Goal: Task Accomplishment & Management: Manage account settings

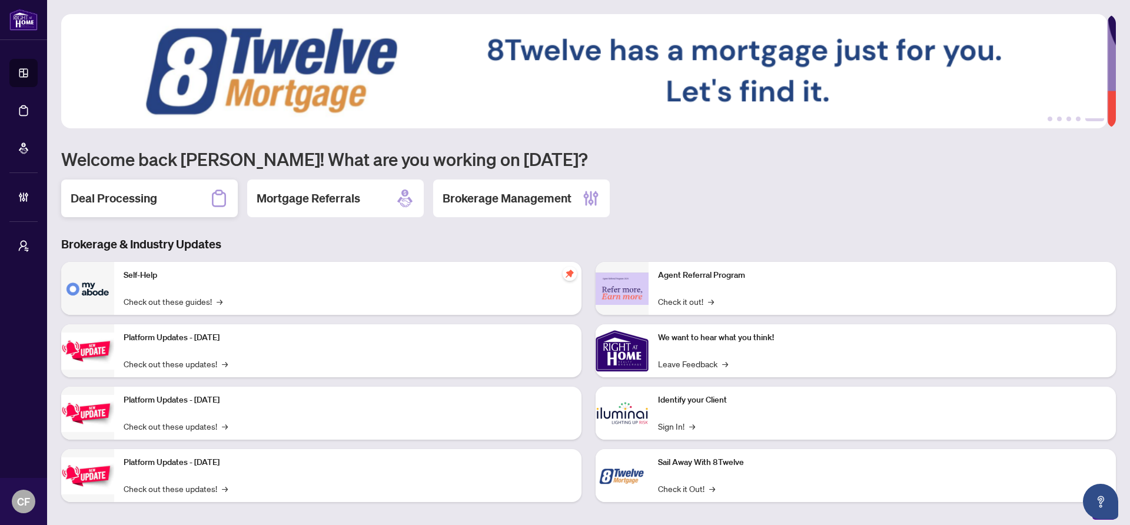
click at [202, 202] on div "Deal Processing" at bounding box center [149, 199] width 177 height 38
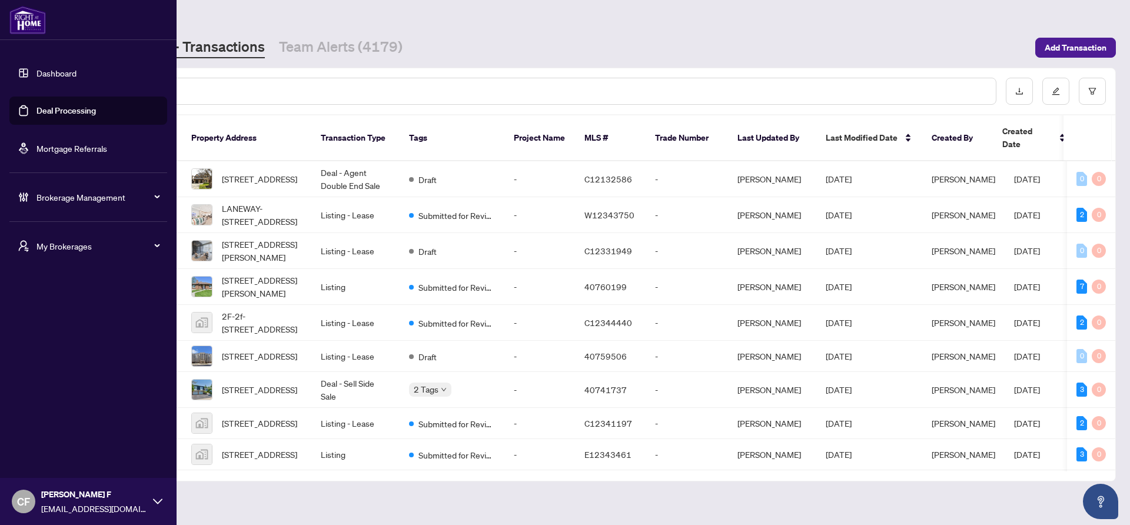
click at [91, 241] on span "My Brokerages" at bounding box center [97, 246] width 122 height 13
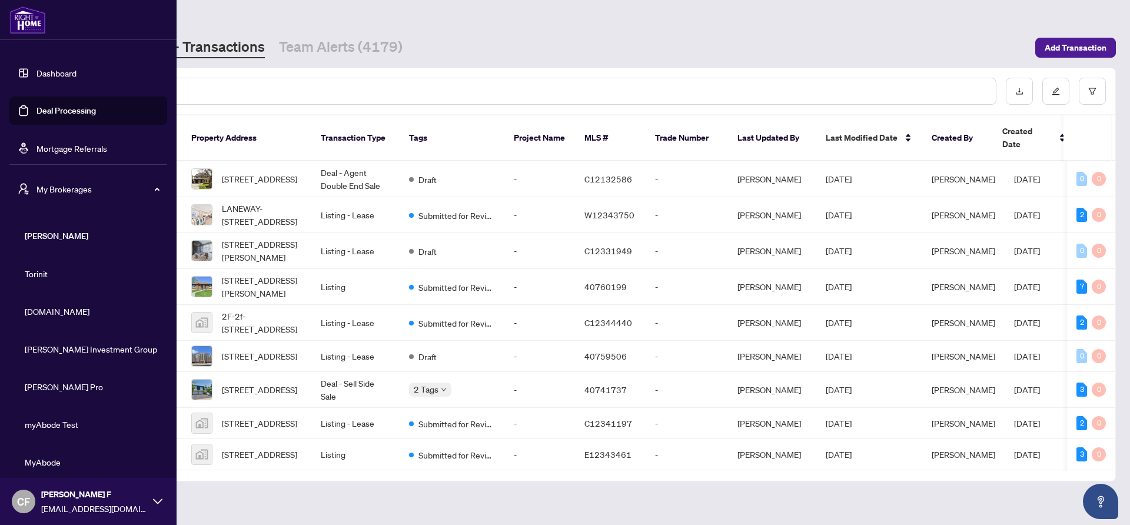
click at [77, 187] on span "My Brokerages" at bounding box center [97, 188] width 122 height 13
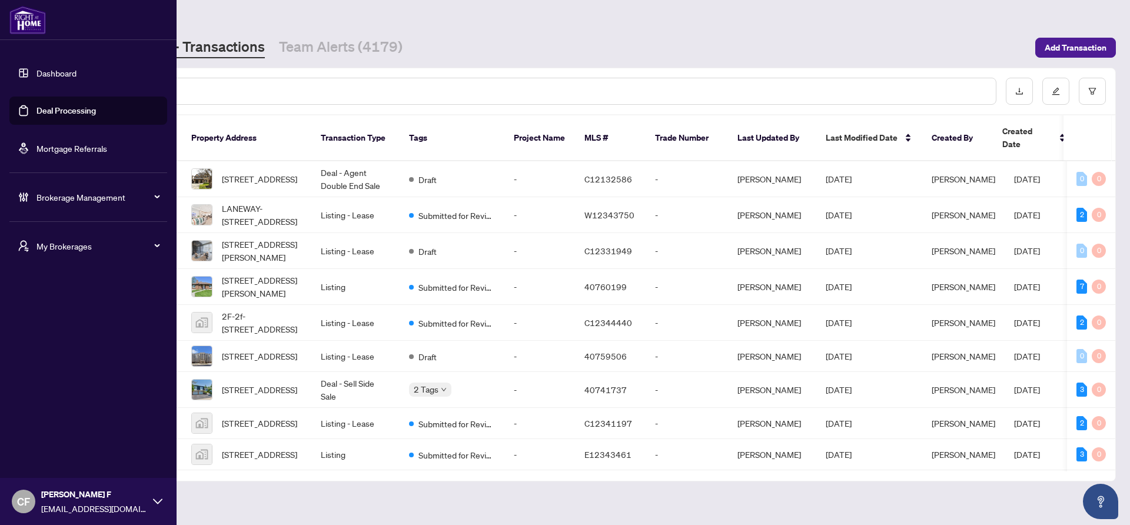
click at [107, 190] on div "Brokerage Management" at bounding box center [88, 197] width 158 height 28
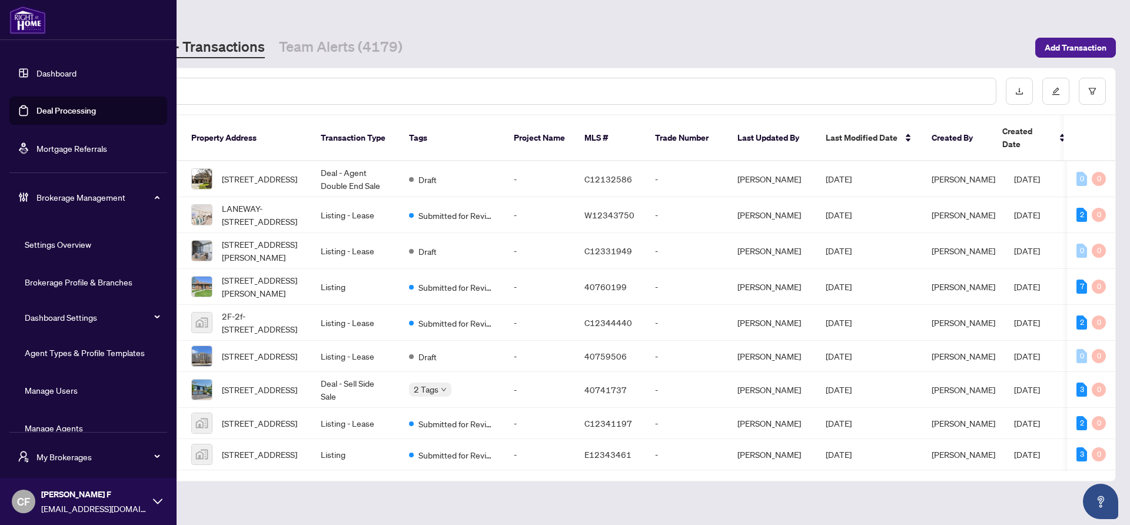
click at [83, 423] on link "Manage Agents" at bounding box center [54, 428] width 58 height 11
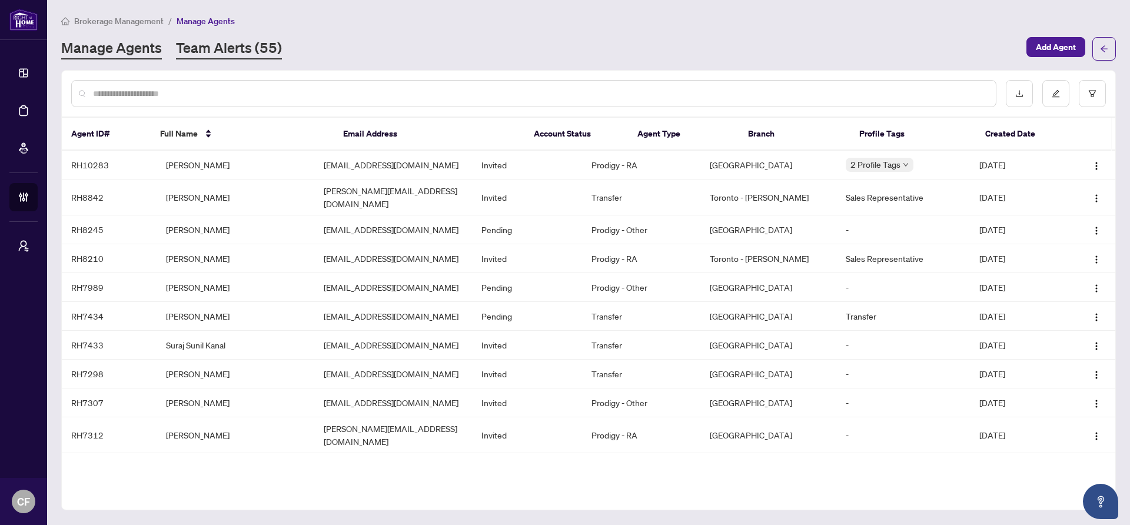
click at [262, 46] on link "Team Alerts (55)" at bounding box center [229, 48] width 106 height 21
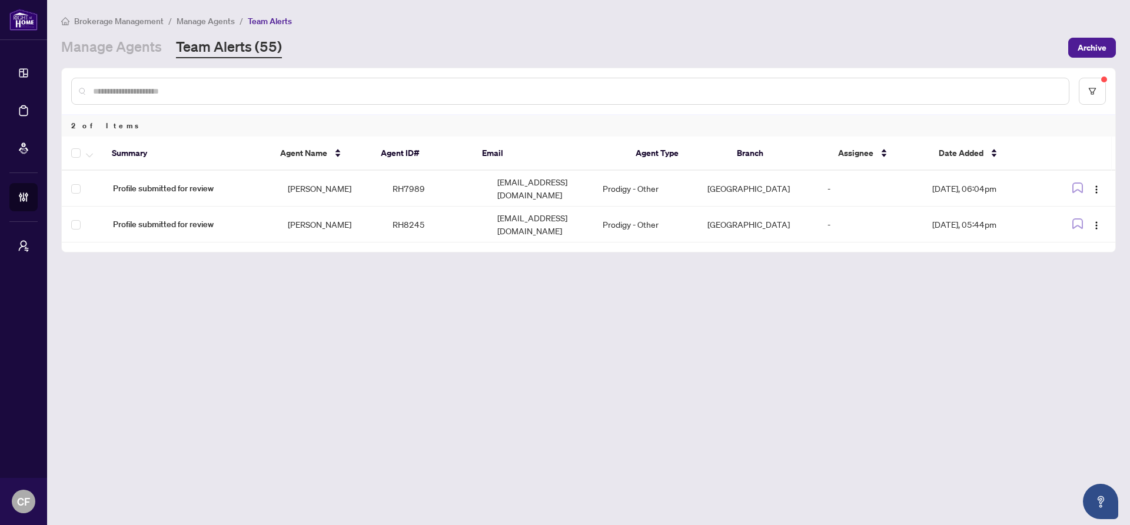
click at [249, 54] on link "Team Alerts (55)" at bounding box center [229, 47] width 106 height 21
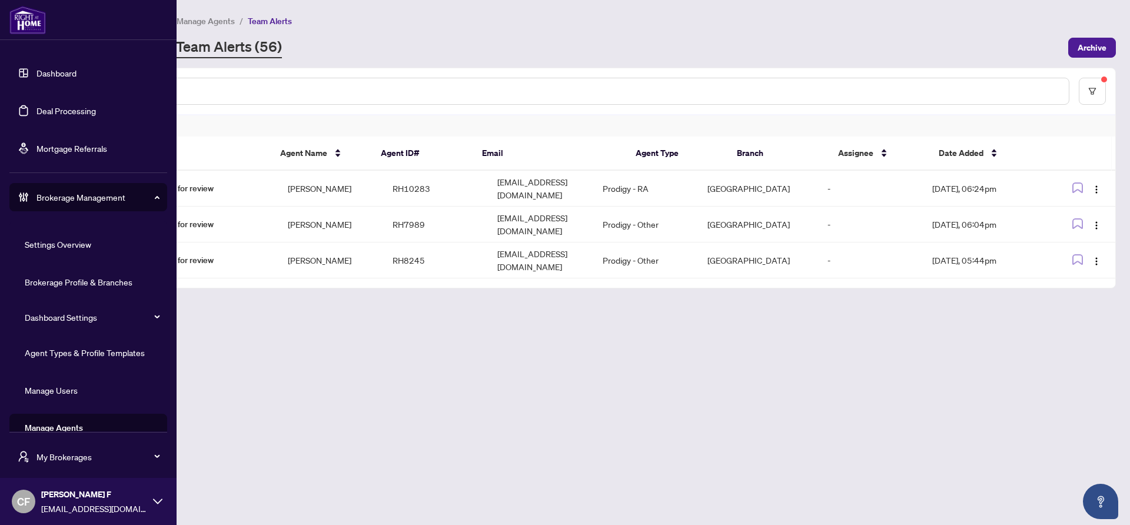
click at [98, 358] on link "Agent Types & Profile Templates" at bounding box center [85, 352] width 120 height 11
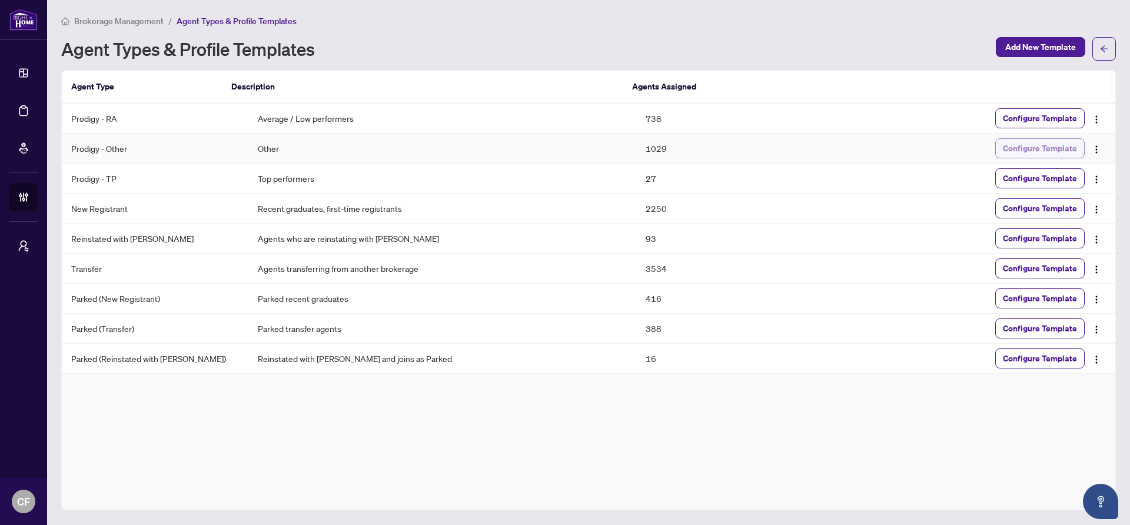
click at [1052, 147] on span "Configure Template" at bounding box center [1040, 148] width 74 height 19
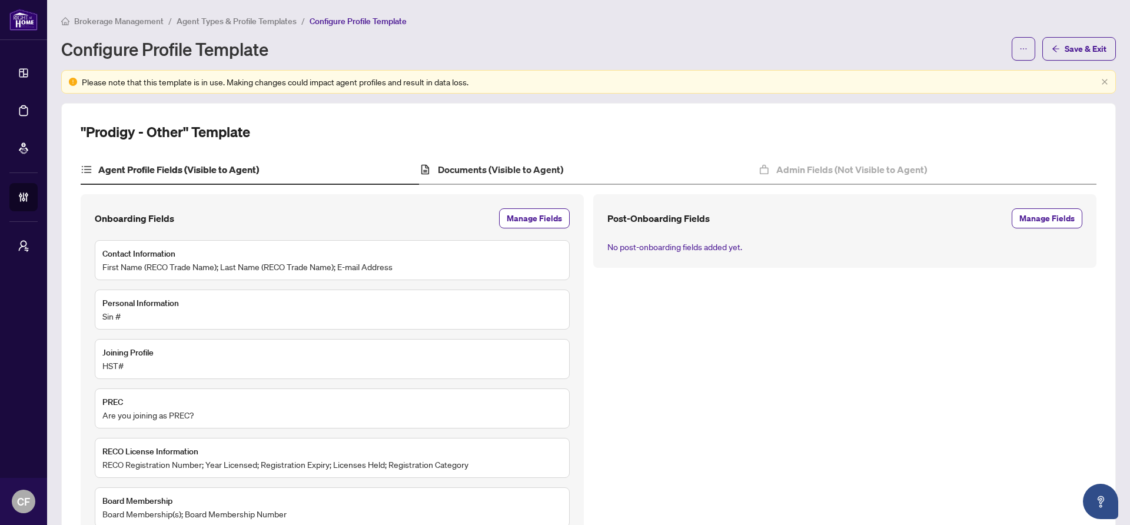
click at [636, 163] on div "Documents (Visible to Agent)" at bounding box center [588, 169] width 338 height 29
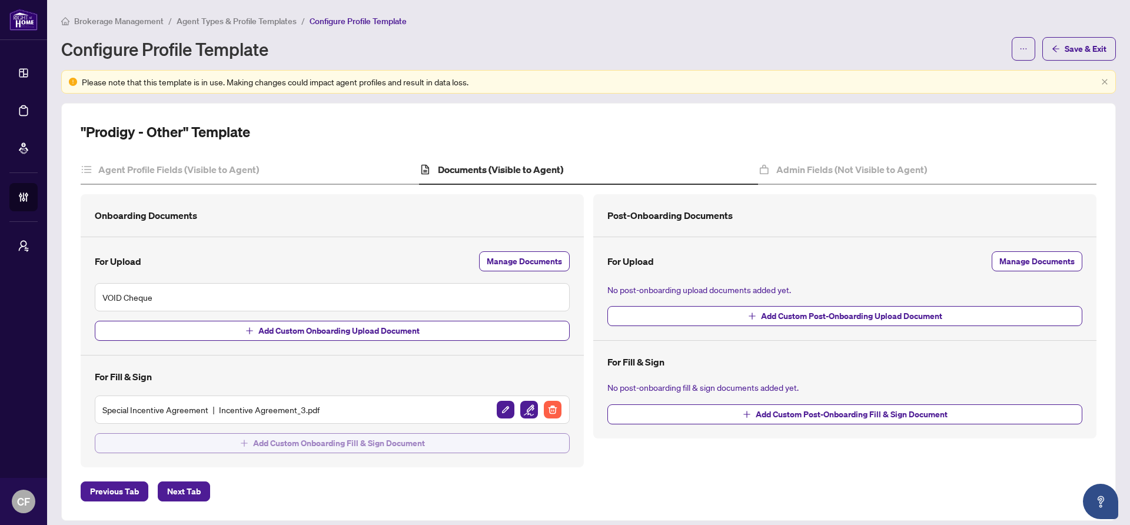
click at [385, 446] on span "Add Custom Onboarding Fill & Sign Document" at bounding box center [339, 443] width 172 height 19
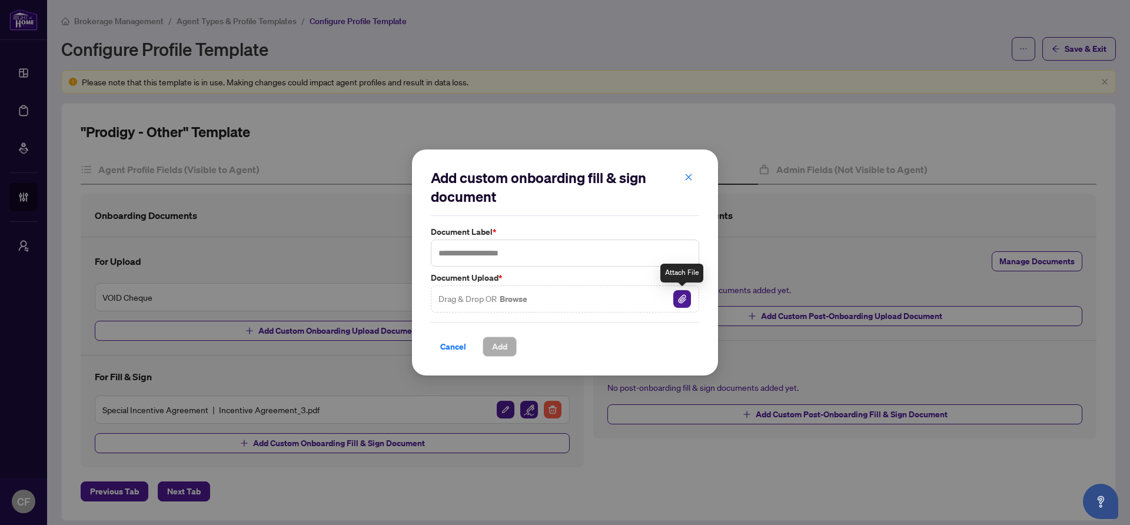
click at [689, 303] on img "button" at bounding box center [682, 299] width 18 height 18
click at [514, 255] on input "text" at bounding box center [565, 253] width 268 height 27
type input "**********"
click at [505, 354] on span "Add" at bounding box center [499, 346] width 15 height 19
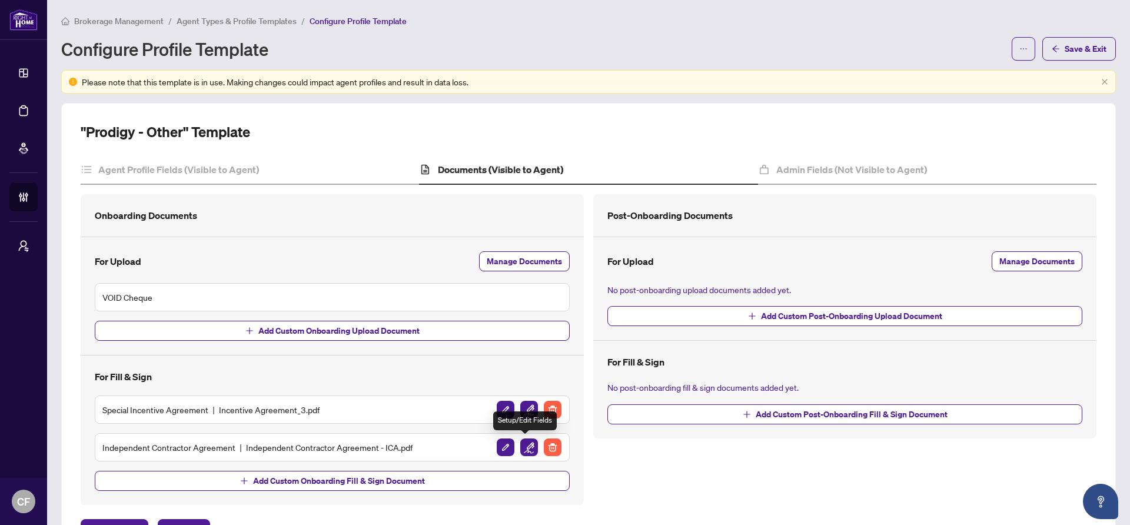
click at [530, 448] on img "button" at bounding box center [529, 447] width 18 height 18
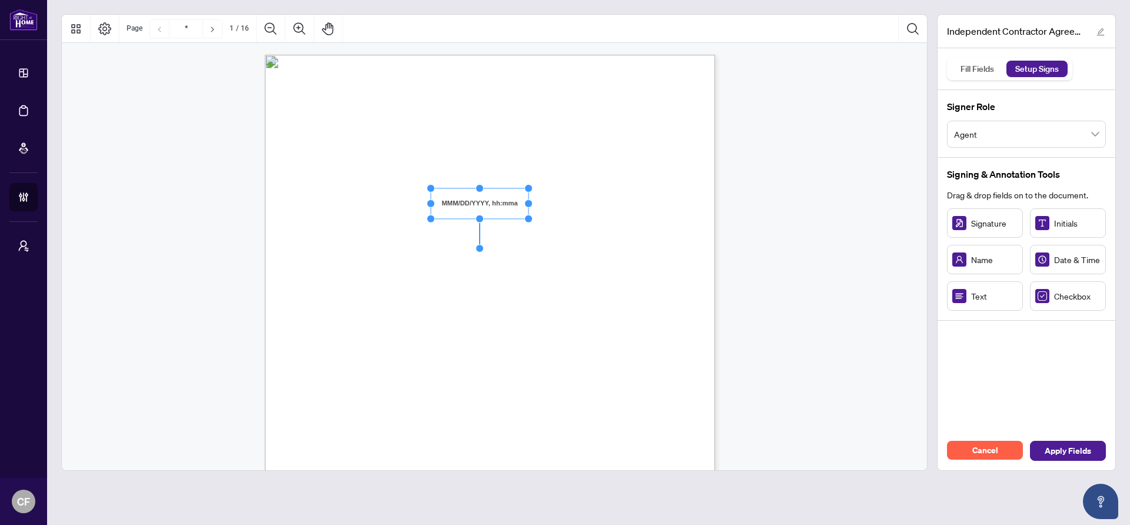
drag, startPoint x: 520, startPoint y: 202, endPoint x: 526, endPoint y: 202, distance: 6.5
click at [526, 202] on circle "Resize, Right" at bounding box center [529, 204] width 8 height 8
click at [587, 255] on span "895 Don Mills Road, Unit 401, Toronto, Ontario (the “Brokerage” or “RAHR”)" at bounding box center [452, 252] width 268 height 11
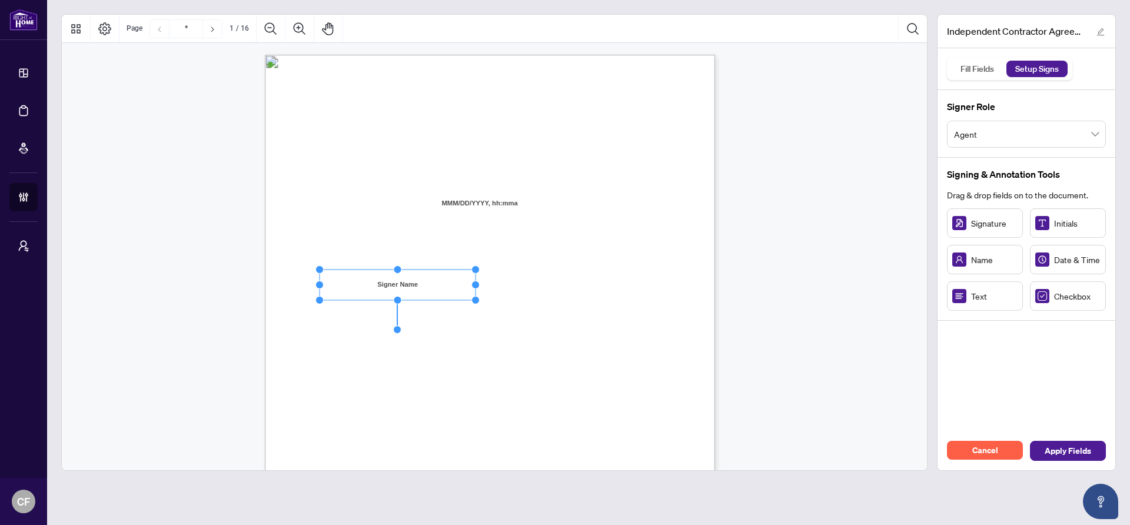
drag, startPoint x: 394, startPoint y: 284, endPoint x: 477, endPoint y: 281, distance: 83.6
click at [477, 281] on div "INDEPENDENT CONTRACTOR AGREEMENT THIS AGREEMENT is made as of (the “Effective D…" at bounding box center [490, 346] width 450 height 583
click at [337, 272] on span "AND:" at bounding box center [327, 269] width 19 height 11
click at [337, 268] on span "AND:" at bounding box center [327, 269] width 19 height 11
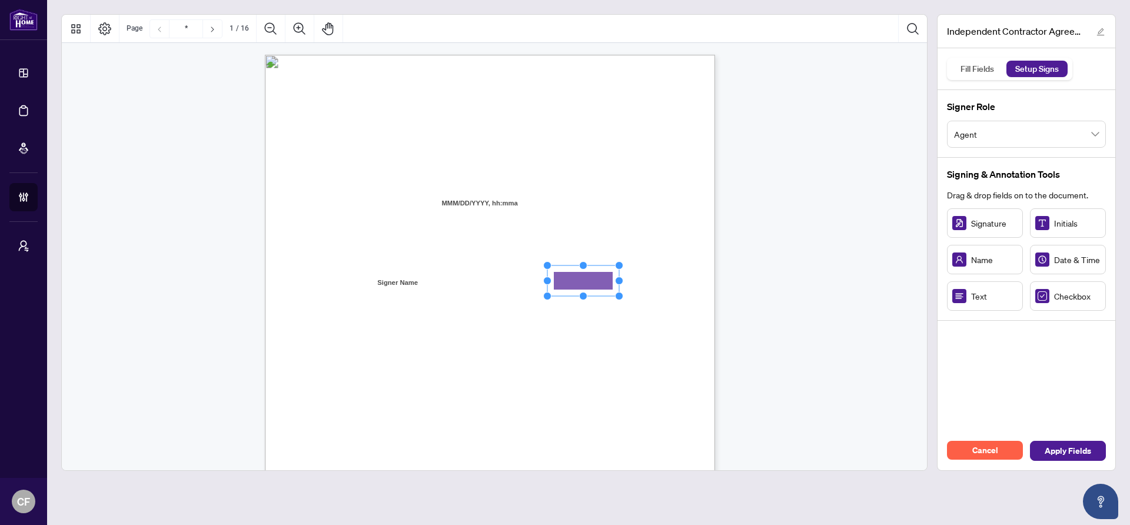
drag, startPoint x: 574, startPoint y: 289, endPoint x: 588, endPoint y: 280, distance: 16.7
drag, startPoint x: 621, startPoint y: 281, endPoint x: 668, endPoint y: 281, distance: 47.1
click at [668, 281] on circle "Resize, Right" at bounding box center [666, 281] width 8 height 8
click at [425, 294] on span "the “Contractor” "you” or “your")" at bounding box center [372, 298] width 105 height 11
drag, startPoint x: 487, startPoint y: 310, endPoint x: 427, endPoint y: 310, distance: 59.4
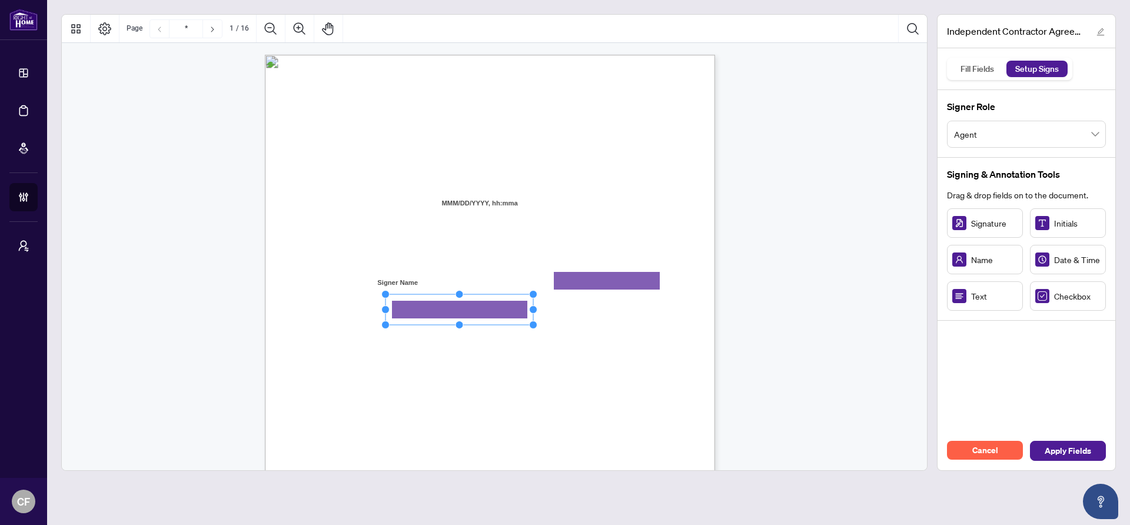
drag, startPoint x: 456, startPoint y: 307, endPoint x: 532, endPoint y: 307, distance: 75.9
click at [532, 307] on circle "Resize, Right" at bounding box center [534, 310] width 8 height 8
click at [583, 368] on span "facilities, and equipment required to conduct a real estate brokerage busines" at bounding box center [450, 372] width 265 height 11
click at [460, 294] on circle "Resize, Top" at bounding box center [460, 297] width 8 height 8
click at [587, 379] on div "INDEPENDENT CONTRACTOR AGREEMENT THIS AGREEMENT is made as of (the “Effective D…" at bounding box center [546, 419] width 563 height 729
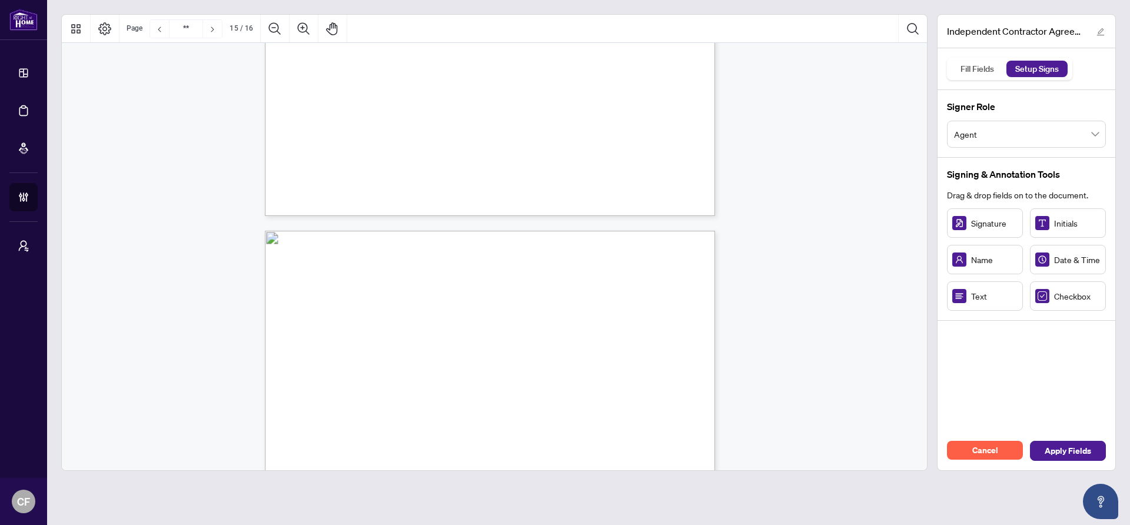
type input "**"
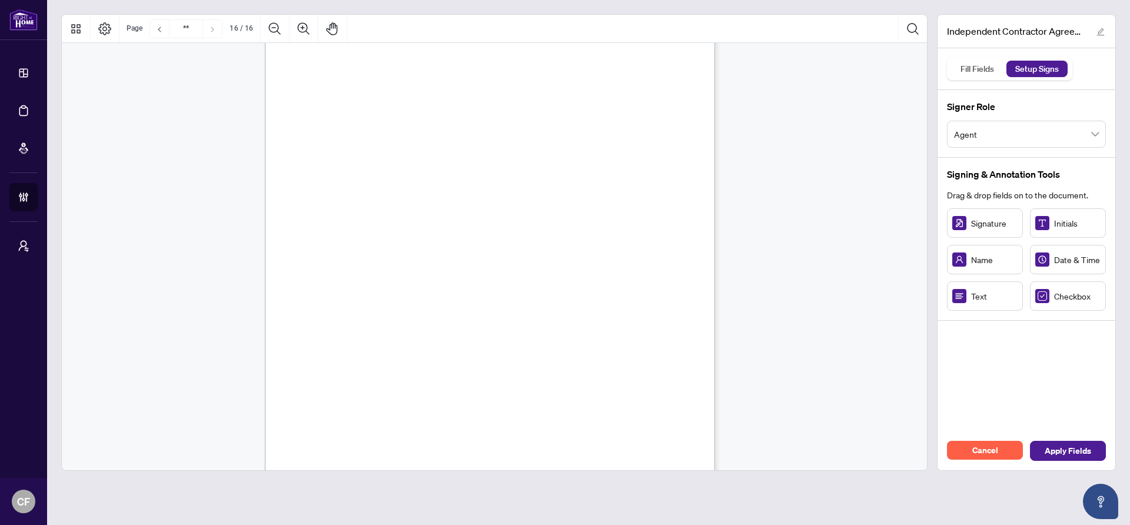
scroll to position [8922, 0]
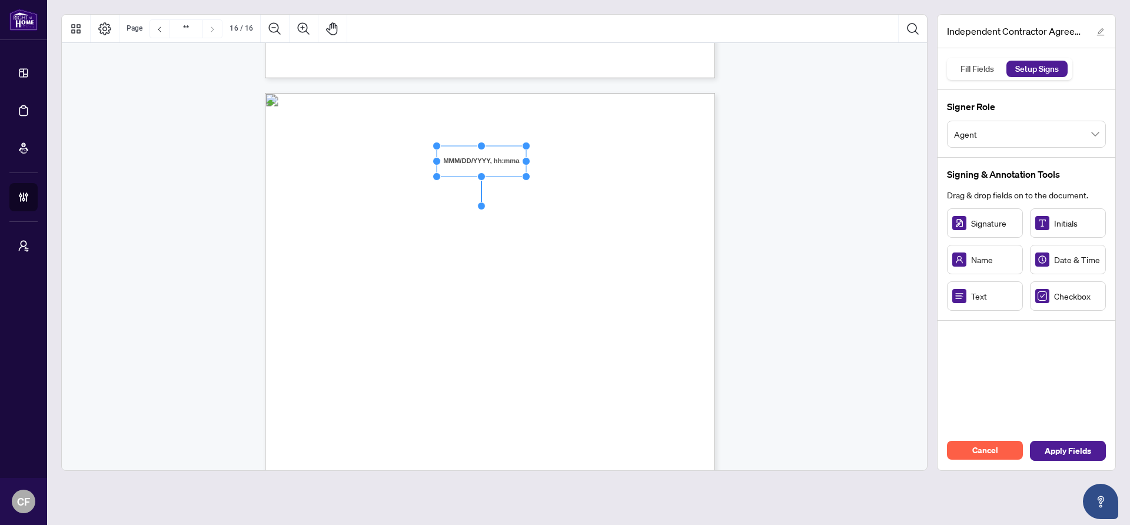
drag, startPoint x: 530, startPoint y: 162, endPoint x: 536, endPoint y: 162, distance: 6.5
click at [420, 162] on span "have executed this Agreement on" at bounding box center [369, 162] width 102 height 11
drag, startPoint x: 528, startPoint y: 162, endPoint x: 557, endPoint y: 159, distance: 29.5
click at [557, 159] on circle "Resize, Right" at bounding box center [555, 161] width 8 height 8
click at [494, 171] on span "Date" at bounding box center [488, 172] width 12 height 8
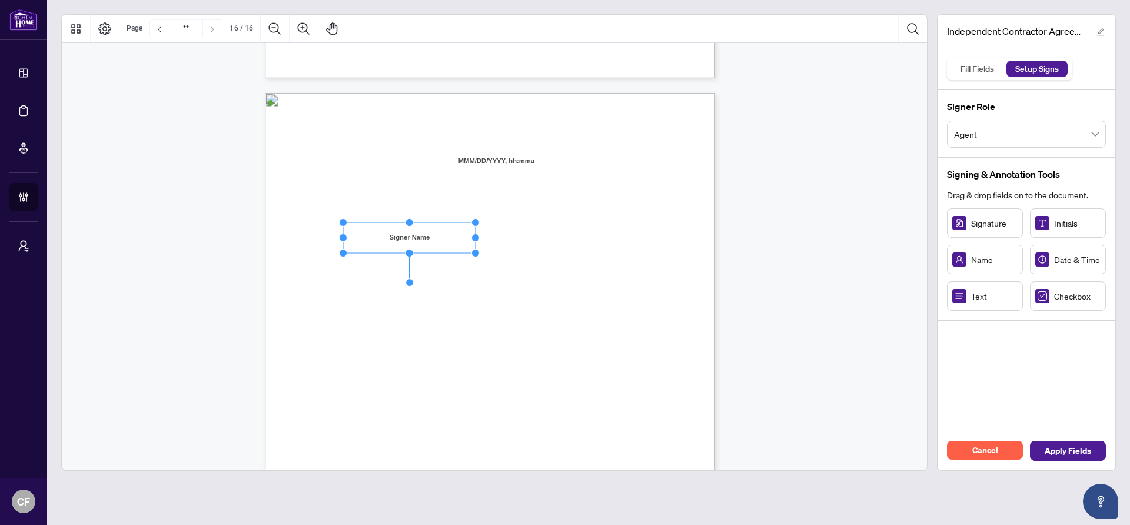
drag, startPoint x: 414, startPoint y: 238, endPoint x: 475, endPoint y: 234, distance: 60.8
click at [475, 234] on circle "Resize, Right" at bounding box center [476, 238] width 8 height 8
click at [599, 227] on div "IN WITNESS WHEREOF, the parties hereto, having read and understood the entire A…" at bounding box center [546, 457] width 563 height 729
drag, startPoint x: 580, startPoint y: 226, endPoint x: 531, endPoint y: 232, distance: 49.3
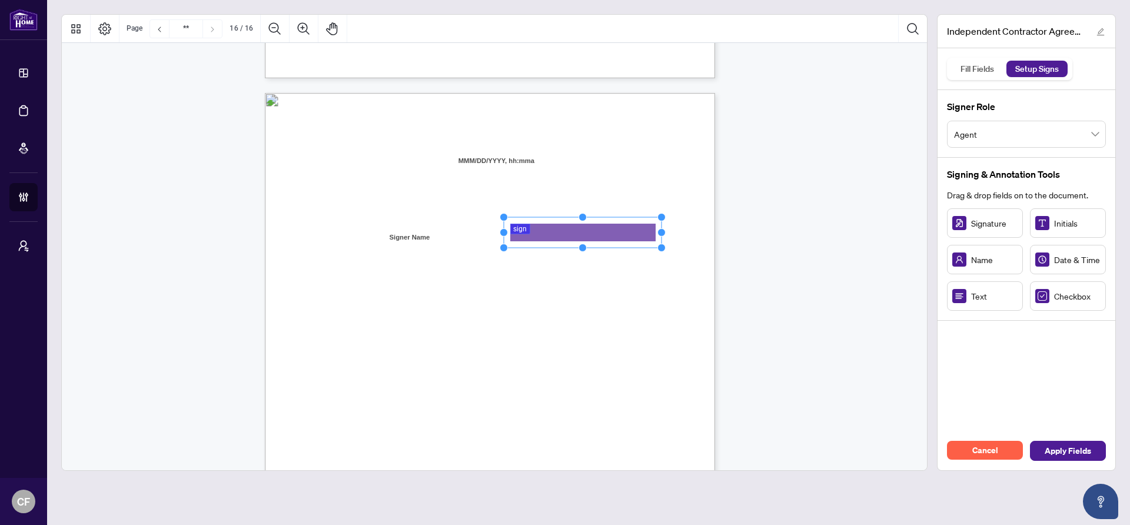
drag, startPoint x: 558, startPoint y: 231, endPoint x: 662, endPoint y: 232, distance: 103.6
click at [662, 232] on circle "Resize, Right" at bounding box center [661, 232] width 8 height 8
click at [338, 237] on span "Name:" at bounding box center [328, 240] width 20 height 11
click at [663, 234] on circle "Resize, Right" at bounding box center [664, 232] width 8 height 8
click at [690, 246] on div "IN WITNESS WHEREOF, the parties hereto, having read and understood the entire A…" at bounding box center [546, 457] width 563 height 729
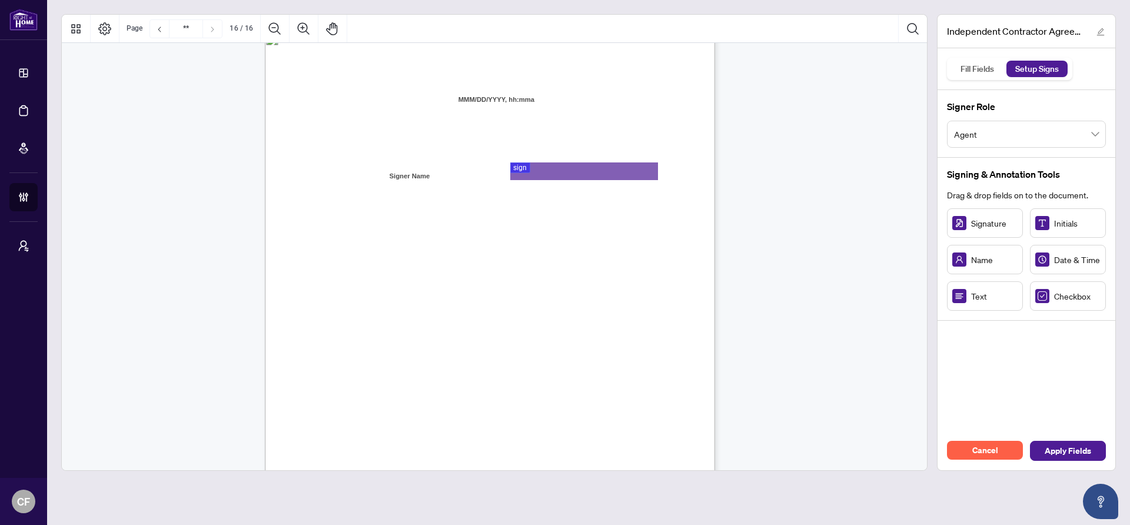
scroll to position [8998, 0]
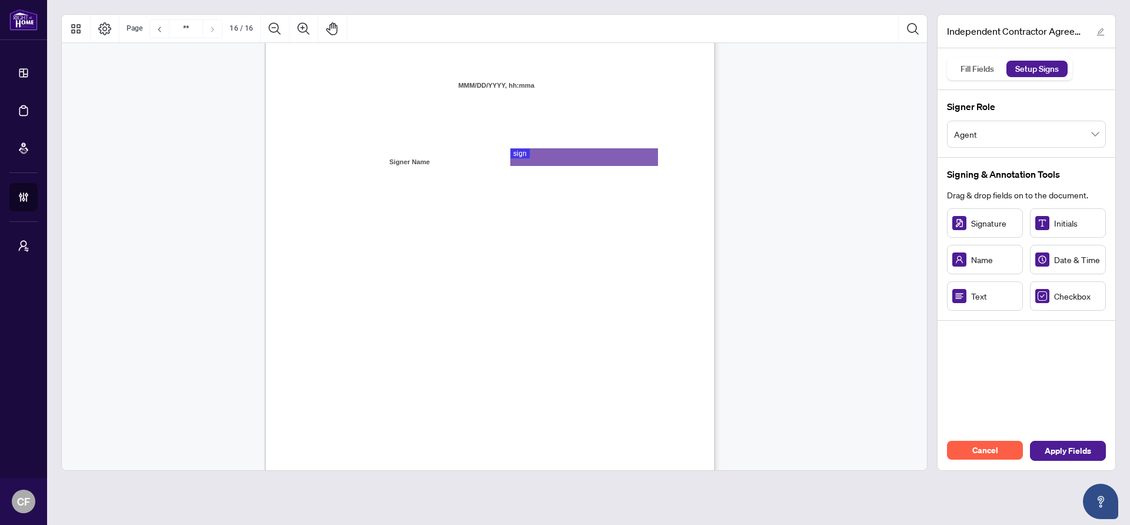
click at [1019, 126] on span "Agent" at bounding box center [1026, 134] width 145 height 22
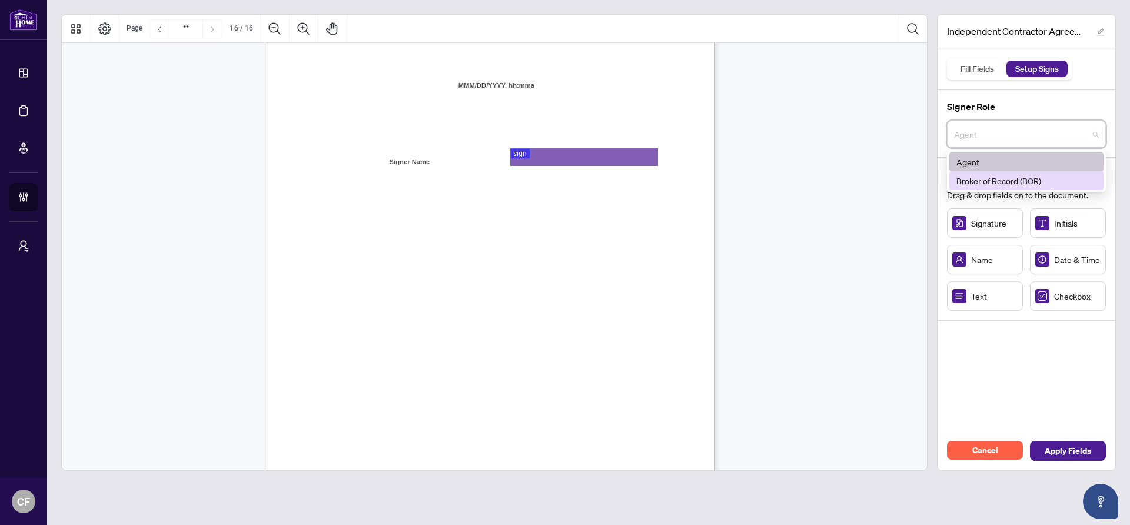
click at [1005, 177] on div "Broker of Record (BOR)" at bounding box center [1026, 180] width 140 height 13
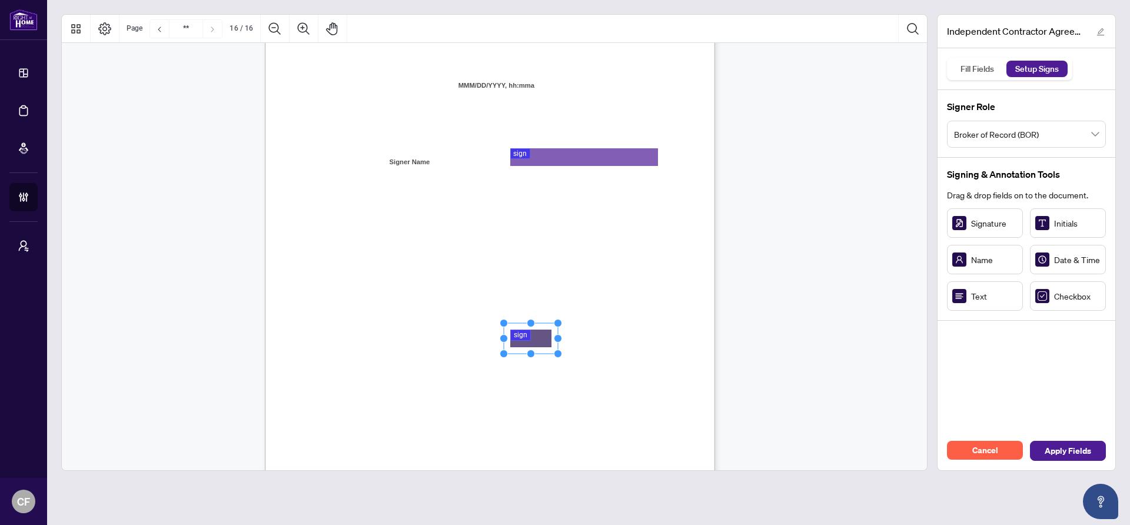
drag, startPoint x: 566, startPoint y: 338, endPoint x: 533, endPoint y: 337, distance: 33.0
drag, startPoint x: 559, startPoint y: 336, endPoint x: 663, endPoint y: 333, distance: 104.8
click at [663, 333] on div "IN WITNESS WHEREOF, the parties hereto, having read and understood the entire A…" at bounding box center [490, 309] width 450 height 583
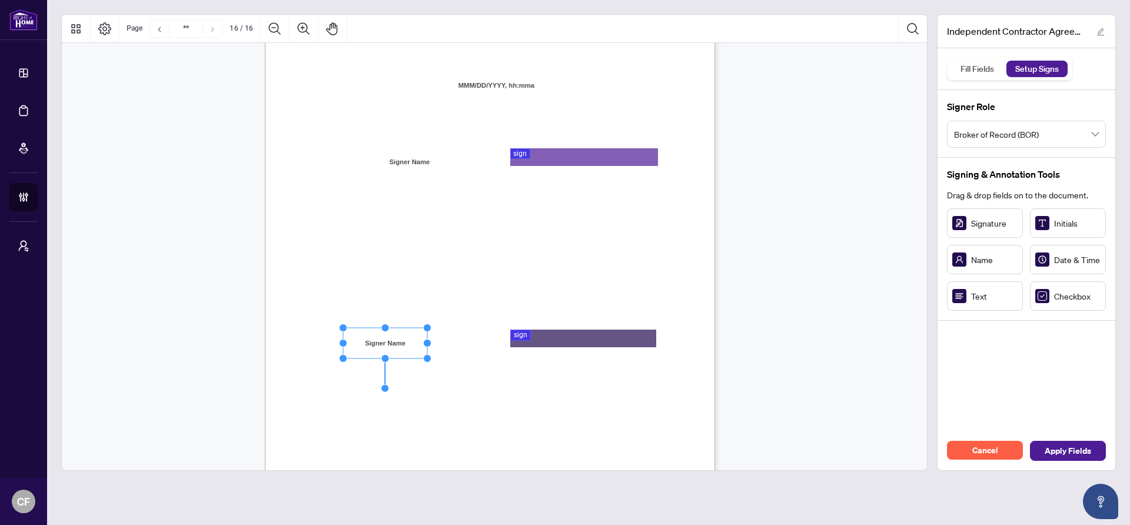
click at [342, 345] on circle "Resize, Left" at bounding box center [344, 344] width 8 height 8
drag, startPoint x: 427, startPoint y: 344, endPoint x: 477, endPoint y: 341, distance: 50.7
click at [477, 341] on circle "Resize, Right" at bounding box center [478, 344] width 8 height 8
click at [497, 416] on div "IN WITNESS WHEREOF, the parties hereto, having read and understood the entire A…" at bounding box center [546, 382] width 563 height 729
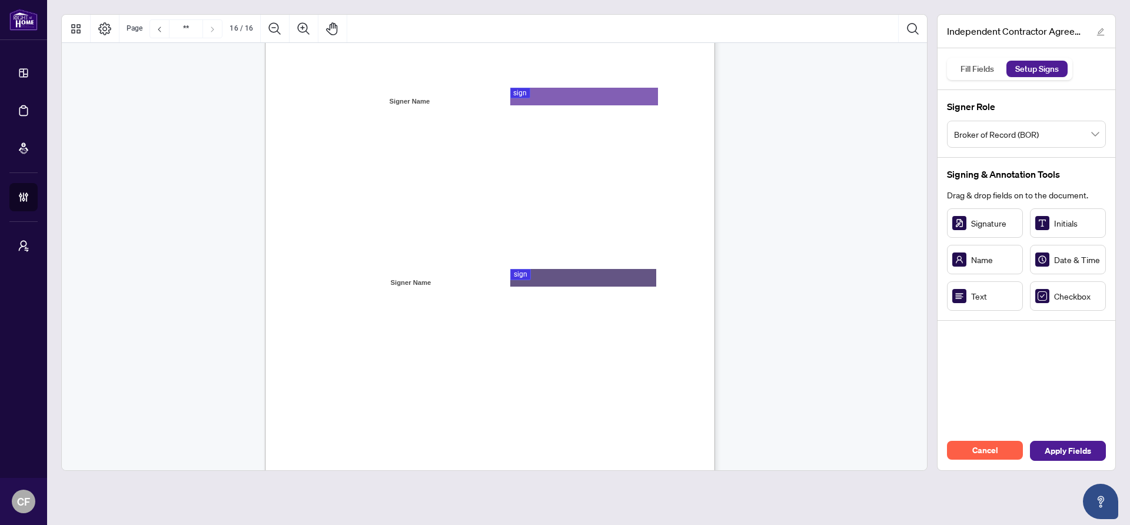
scroll to position [9140, 0]
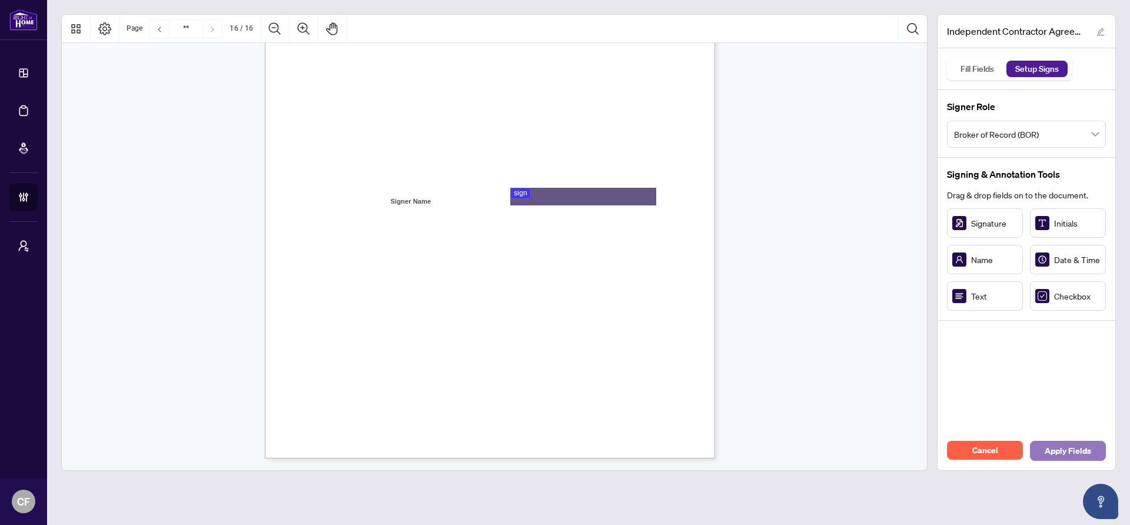
click at [1072, 445] on span "Apply Fields" at bounding box center [1068, 450] width 46 height 19
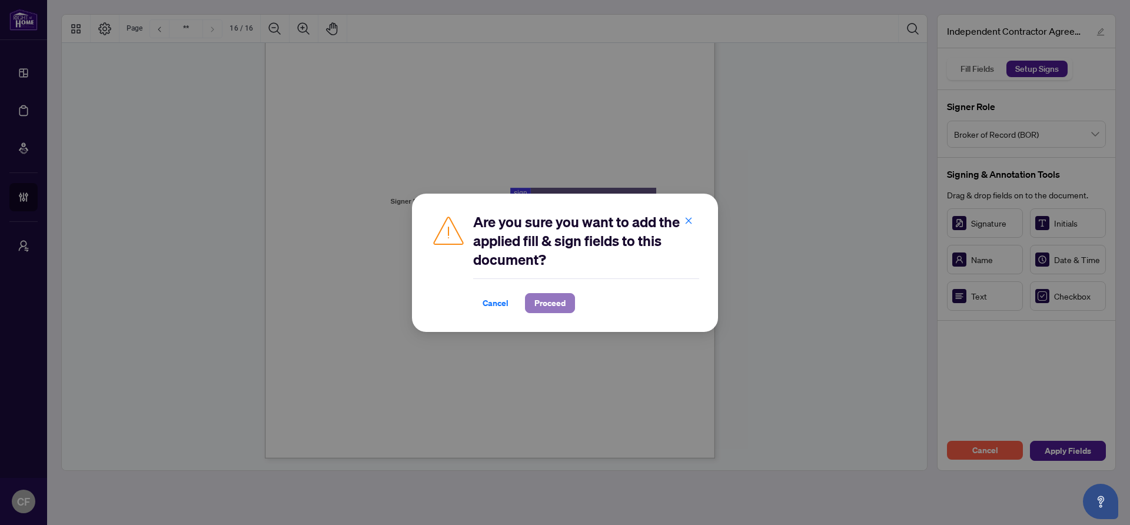
click at [550, 303] on span "Proceed" at bounding box center [549, 303] width 31 height 19
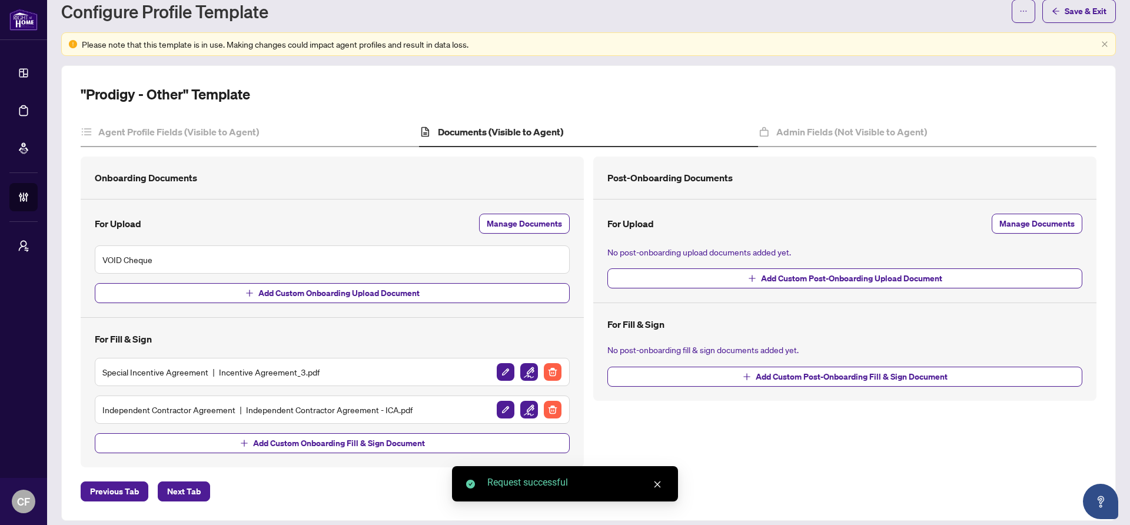
scroll to position [39, 0]
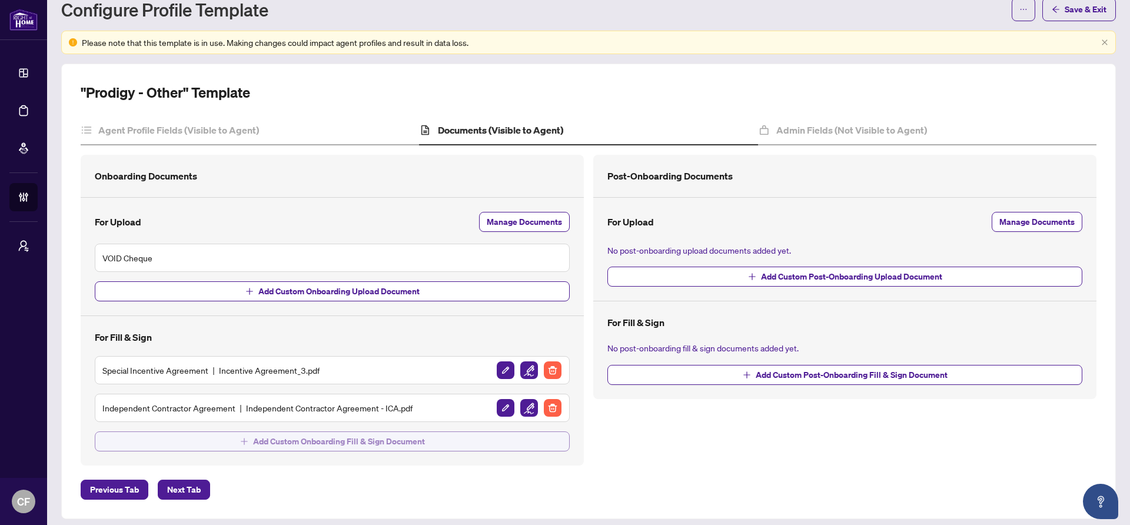
click at [343, 438] on span "Add Custom Onboarding Fill & Sign Document" at bounding box center [339, 441] width 172 height 19
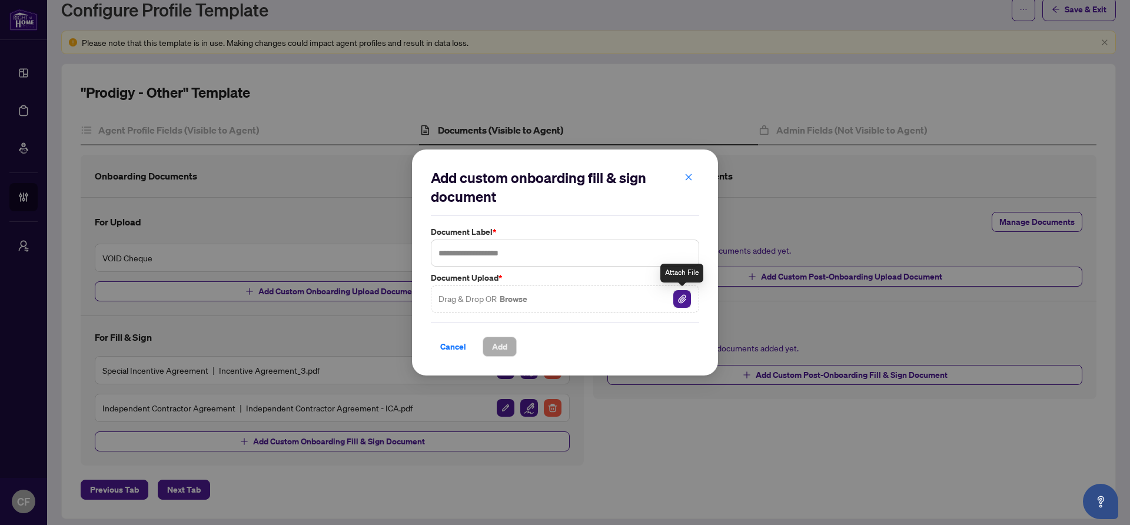
click at [682, 297] on img "button" at bounding box center [682, 299] width 18 height 18
click at [510, 245] on input "text" at bounding box center [565, 253] width 268 height 27
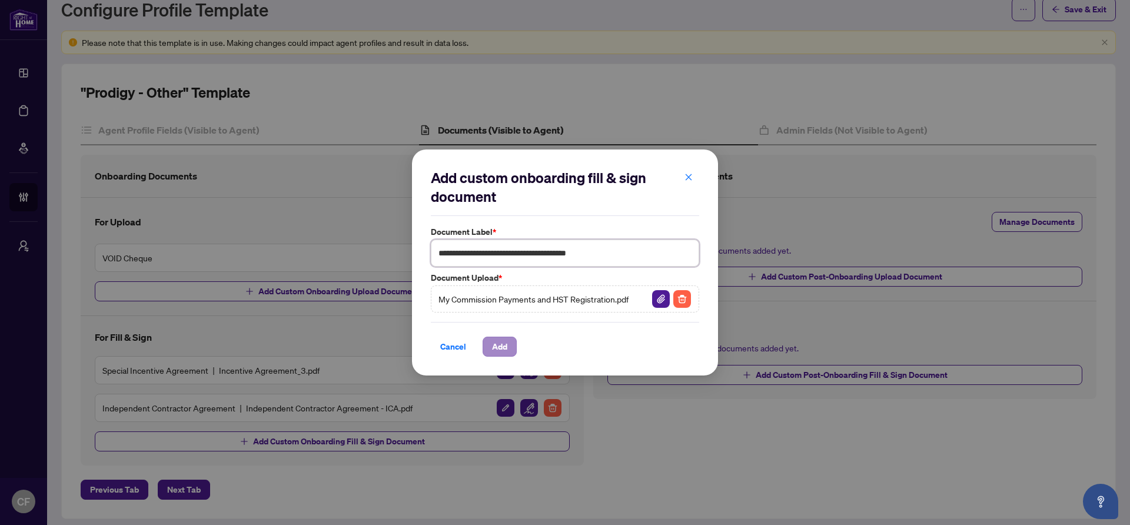
type input "**********"
click at [505, 343] on span "Add" at bounding box center [499, 346] width 15 height 19
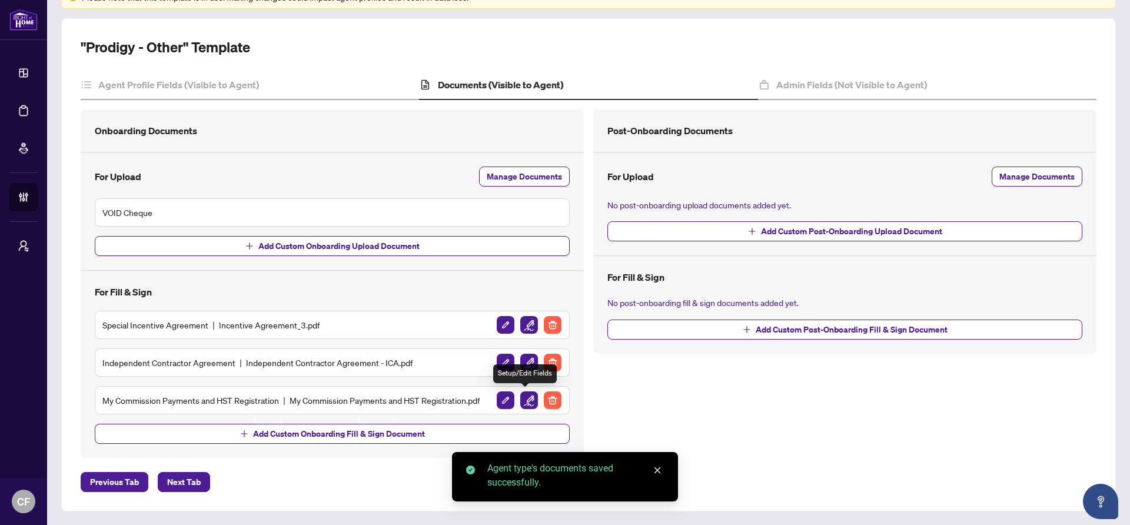
click at [528, 404] on img "button" at bounding box center [529, 400] width 18 height 18
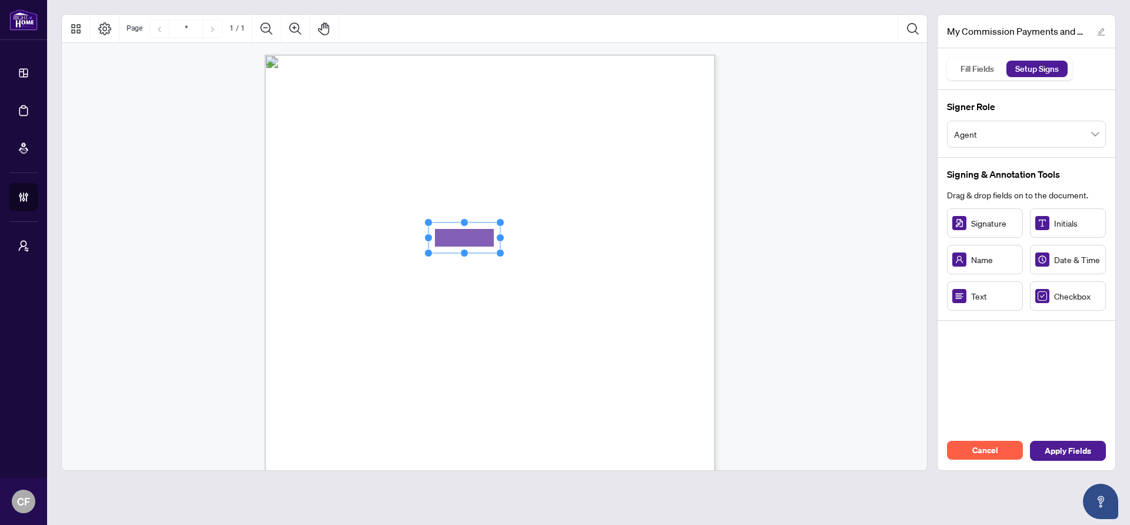
drag, startPoint x: 490, startPoint y: 247, endPoint x: 467, endPoint y: 238, distance: 24.8
drag, startPoint x: 498, startPoint y: 238, endPoint x: 609, endPoint y: 235, distance: 110.1
click at [609, 235] on circle "Resize, Right" at bounding box center [610, 238] width 8 height 8
drag, startPoint x: 707, startPoint y: 333, endPoint x: 690, endPoint y: 328, distance: 17.7
click at [706, 333] on div "MY COMMISSION PAYMENTS AND HST REGISTRATION For Right at Home Realty to pay out…" at bounding box center [546, 419] width 563 height 729
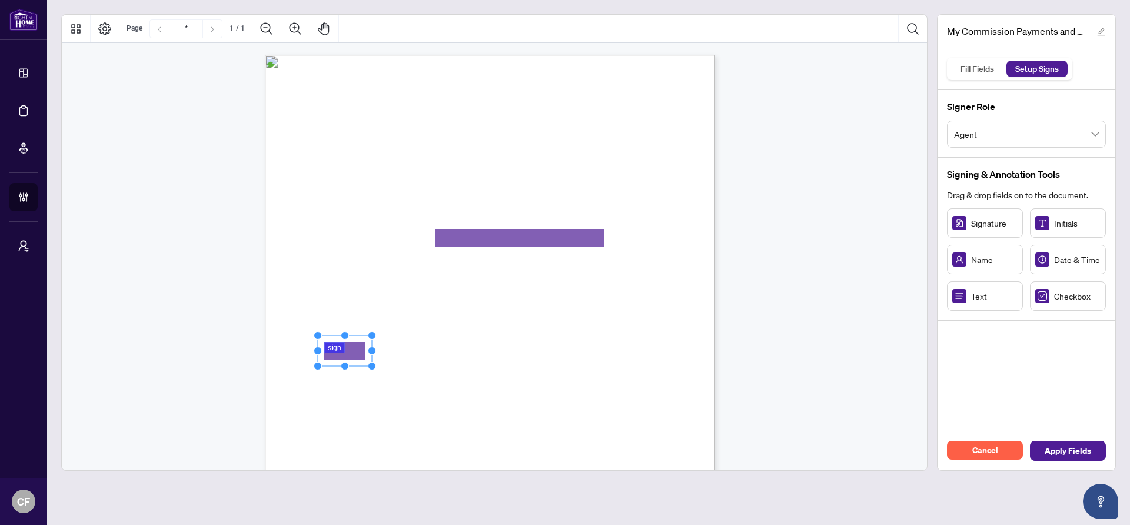
drag, startPoint x: 980, startPoint y: 220, endPoint x: 348, endPoint y: 356, distance: 646.0
drag, startPoint x: 370, startPoint y: 350, endPoint x: 475, endPoint y: 350, distance: 104.8
click at [475, 350] on circle "Resize, Right" at bounding box center [477, 351] width 8 height 8
click at [627, 350] on div "MY COMMISSION PAYMENTS AND HST REGISTRATION For Right at Home Realty to pay out…" at bounding box center [546, 419] width 563 height 729
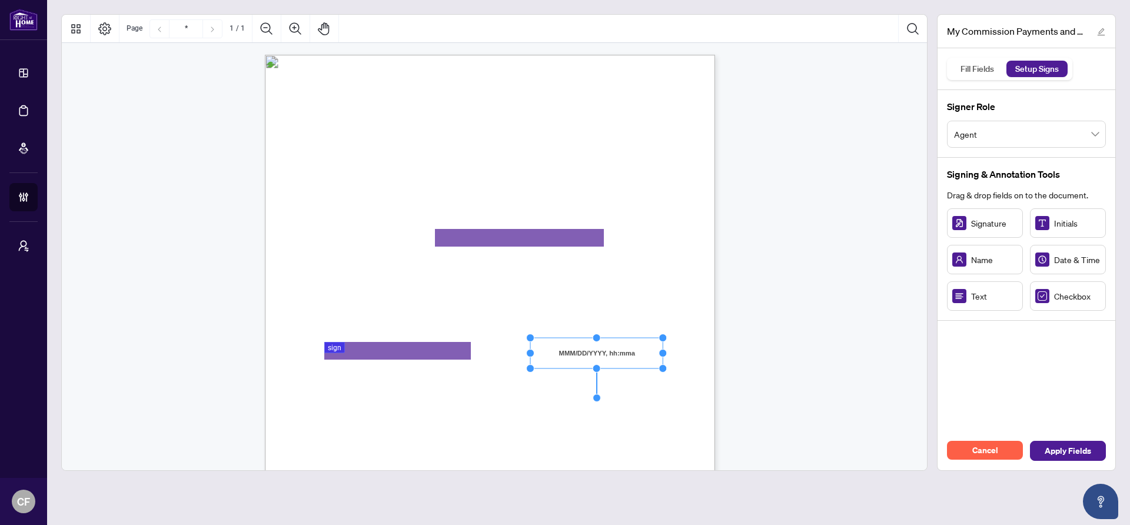
drag, startPoint x: 617, startPoint y: 353, endPoint x: 660, endPoint y: 354, distance: 43.6
click at [660, 354] on circle "Resize, Right" at bounding box center [663, 354] width 8 height 8
click at [706, 358] on div "MY COMMISSION PAYMENTS AND HST REGISTRATION For Right at Home Realty to pay out…" at bounding box center [546, 419] width 563 height 729
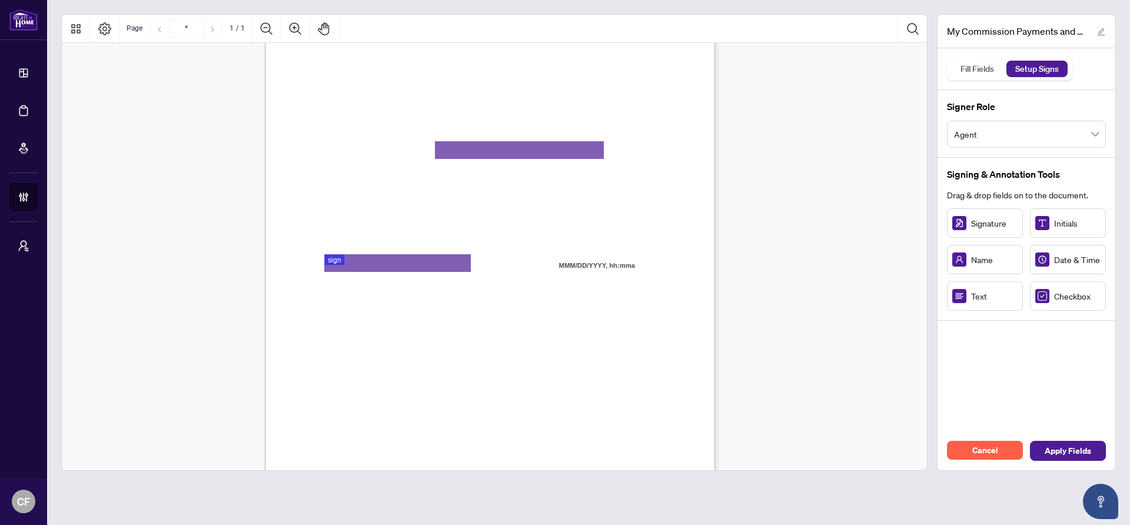
scroll to position [179, 0]
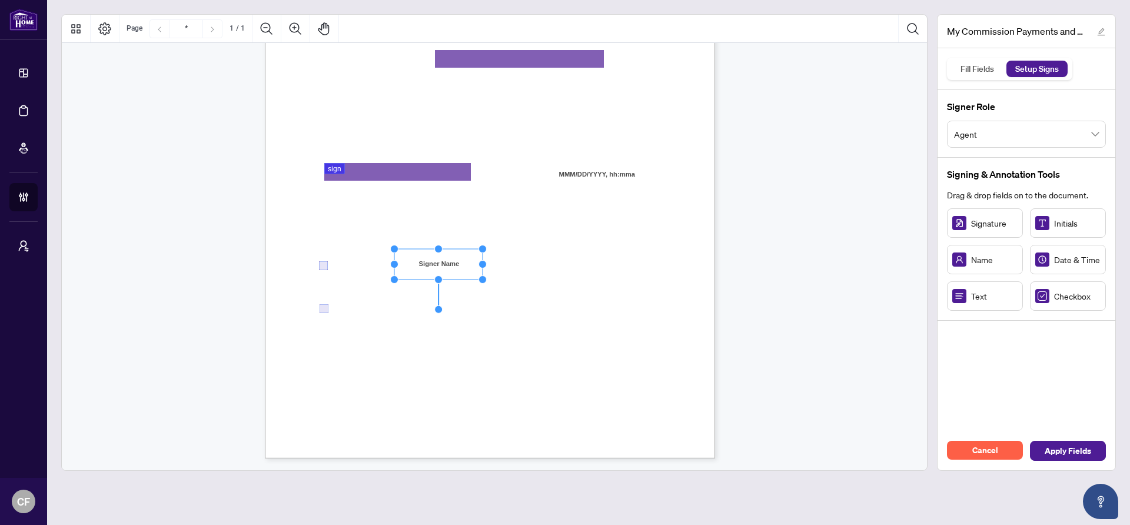
drag, startPoint x: 409, startPoint y: 264, endPoint x: 473, endPoint y: 274, distance: 64.9
click at [394, 266] on circle "Resize, Left" at bounding box center [395, 264] width 8 height 8
drag, startPoint x: 485, startPoint y: 265, endPoint x: 557, endPoint y: 265, distance: 71.8
click at [557, 265] on circle "Resize, Right" at bounding box center [555, 264] width 8 height 8
drag, startPoint x: 468, startPoint y: 303, endPoint x: 556, endPoint y: 301, distance: 87.1
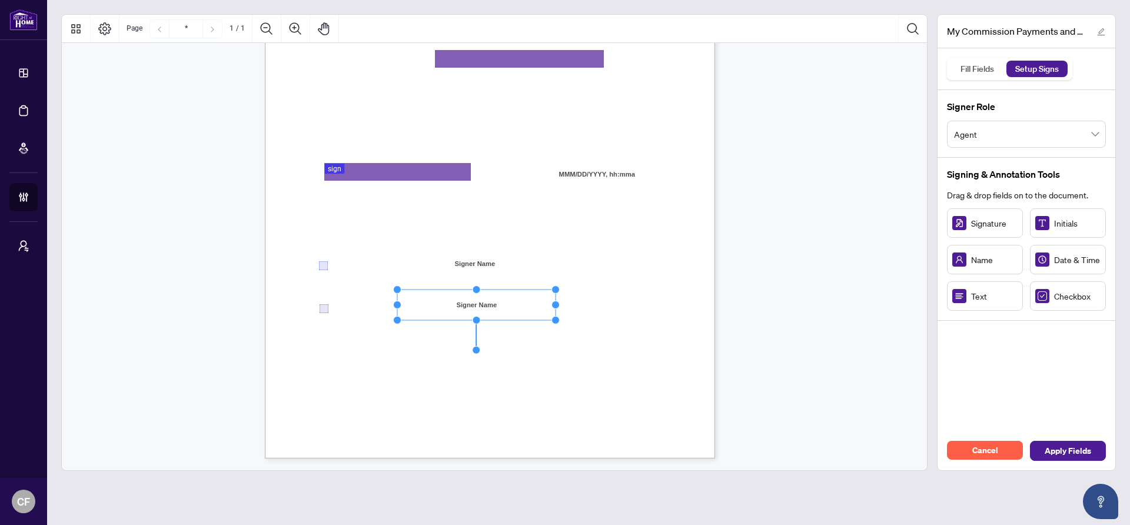
click at [556, 301] on circle "Resize, Right" at bounding box center [556, 305] width 8 height 8
click at [594, 310] on span "do not wish to use the Direct" at bounding box center [603, 309] width 88 height 11
drag, startPoint x: 361, startPoint y: 367, endPoint x: 347, endPoint y: 374, distance: 16.6
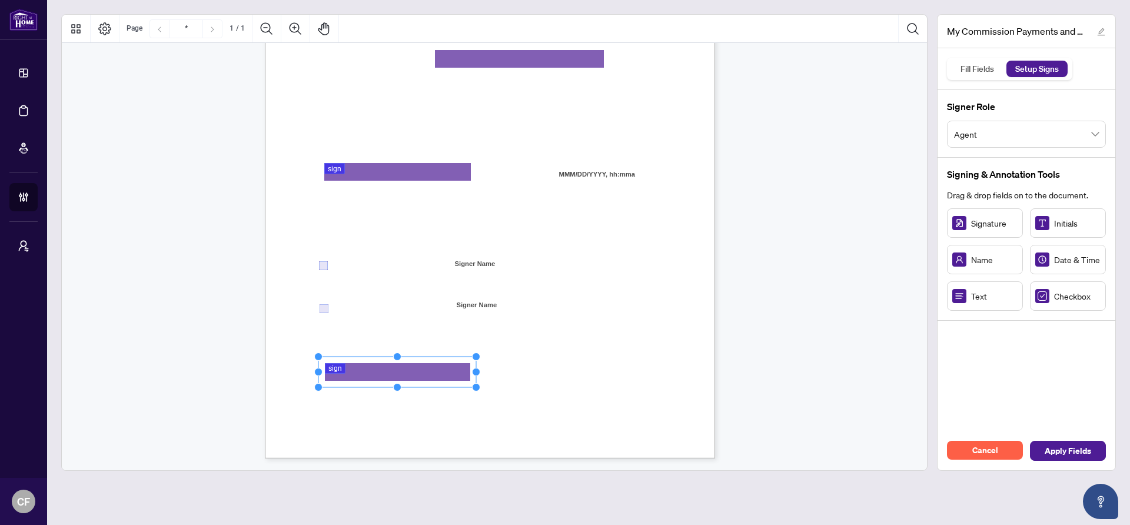
drag, startPoint x: 372, startPoint y: 371, endPoint x: 476, endPoint y: 373, distance: 103.6
click at [476, 373] on circle "Resize, Right" at bounding box center [477, 372] width 8 height 8
click at [622, 374] on div "MY COMMISSION PAYMENTS AND HST REGISTRATION For Right at Home Realty to pay out…" at bounding box center [546, 240] width 563 height 729
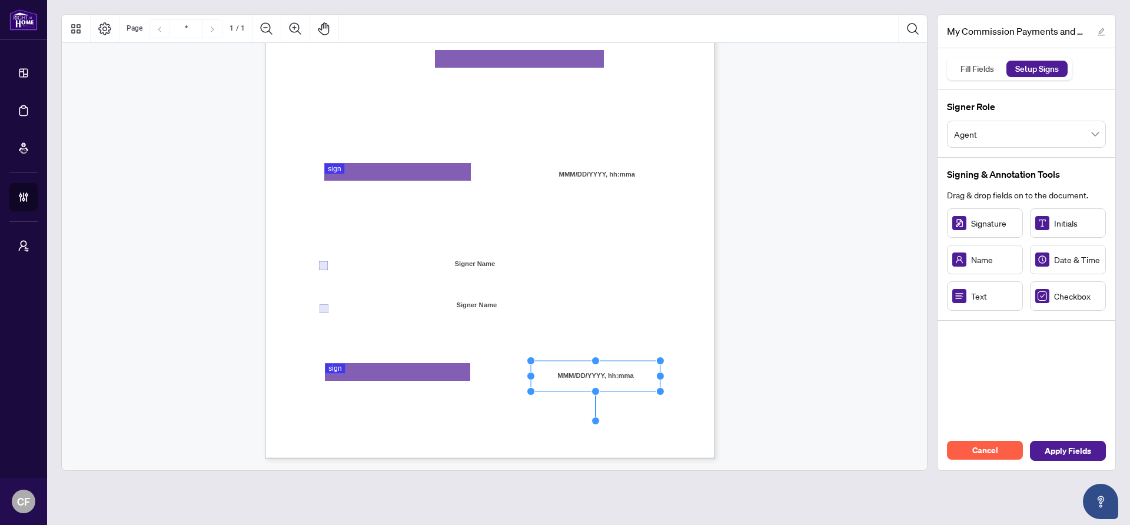
drag, startPoint x: 621, startPoint y: 376, endPoint x: 661, endPoint y: 377, distance: 40.0
click at [661, 377] on circle "Resize, Right" at bounding box center [660, 377] width 8 height 8
click at [692, 378] on div "MY COMMISSION PAYMENTS AND HST REGISTRATION For Right at Home Realty to pay out…" at bounding box center [546, 240] width 563 height 729
click at [1075, 463] on div "Cancel Apply Fields" at bounding box center [1027, 450] width 178 height 39
click at [1073, 455] on span "Apply Fields" at bounding box center [1068, 450] width 46 height 19
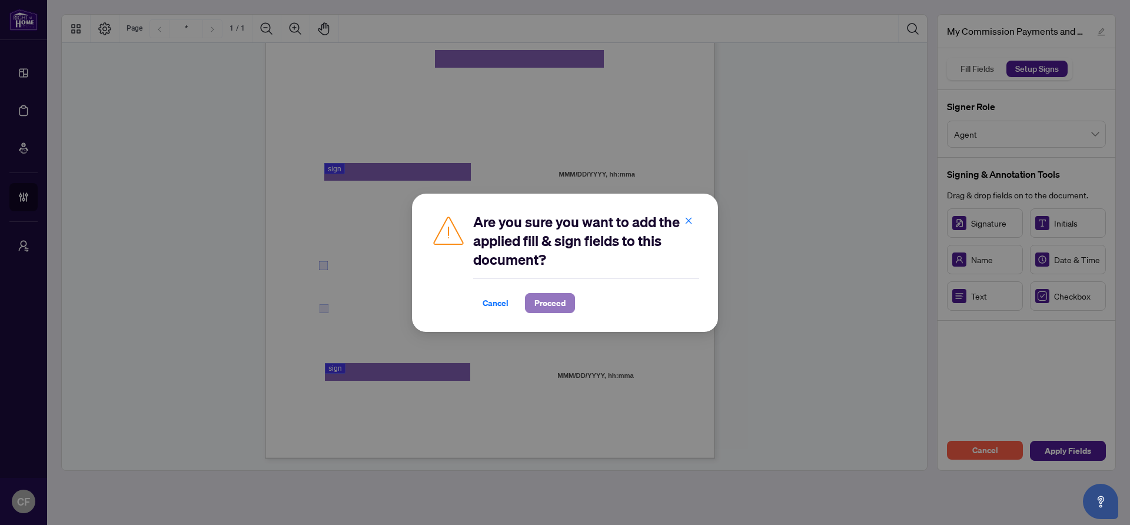
click at [538, 301] on span "Proceed" at bounding box center [549, 303] width 31 height 19
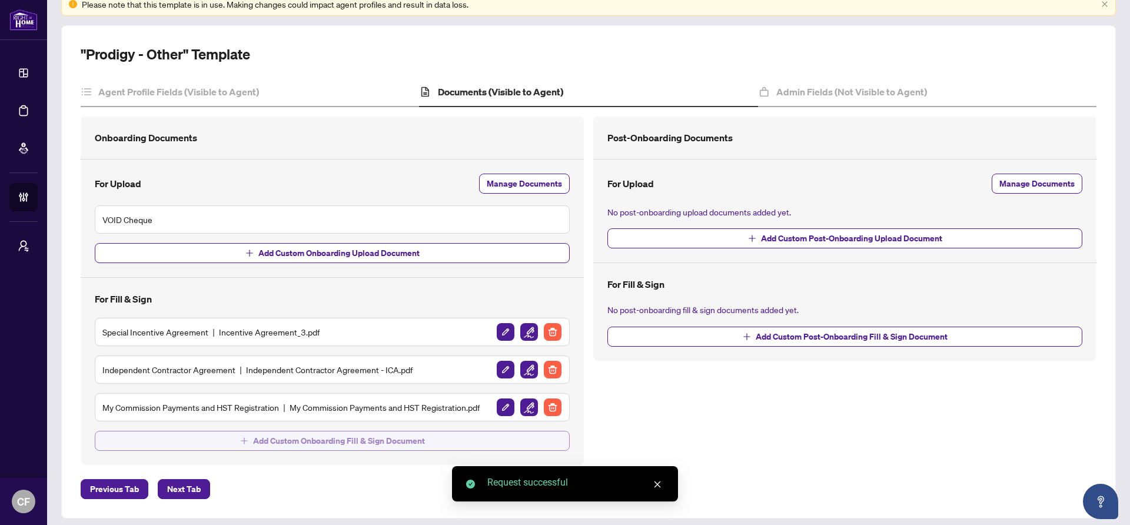
scroll to position [85, 0]
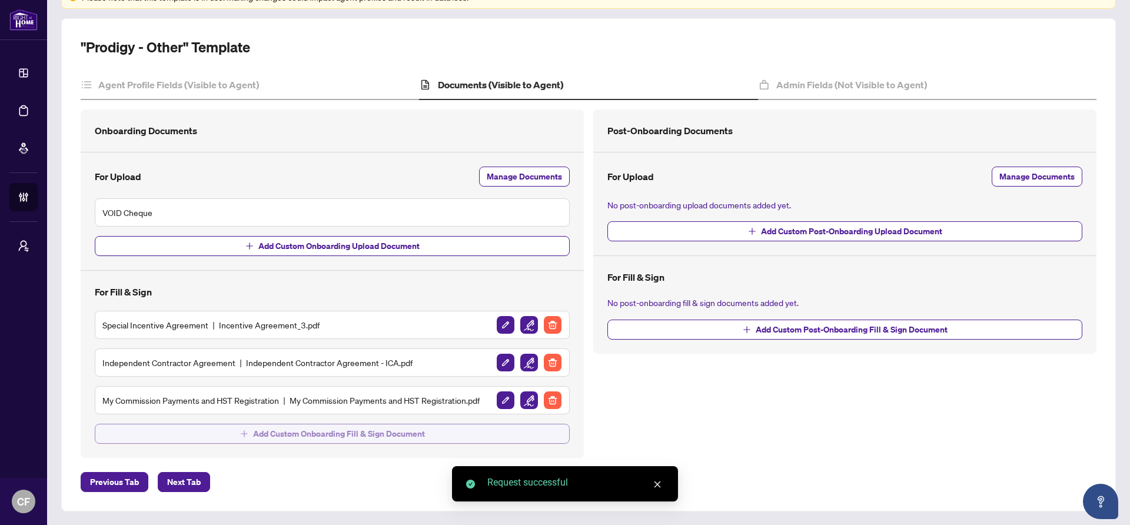
click at [334, 437] on span "Add Custom Onboarding Fill & Sign Document" at bounding box center [339, 433] width 172 height 19
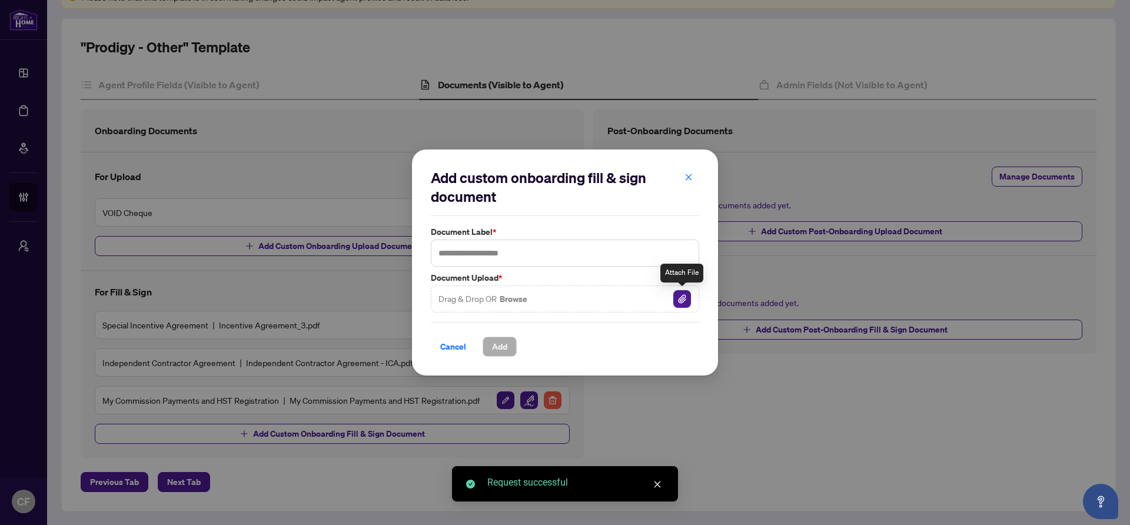
click at [686, 299] on img "button" at bounding box center [682, 299] width 18 height 18
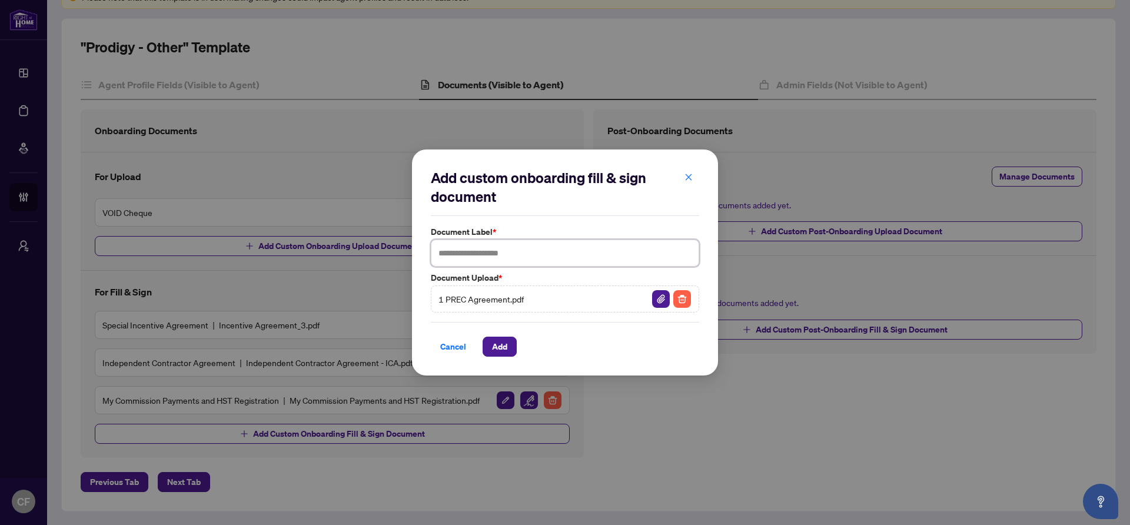
click at [486, 260] on input "text" at bounding box center [565, 253] width 268 height 27
type input "****"
click at [503, 354] on span "Add" at bounding box center [499, 346] width 15 height 19
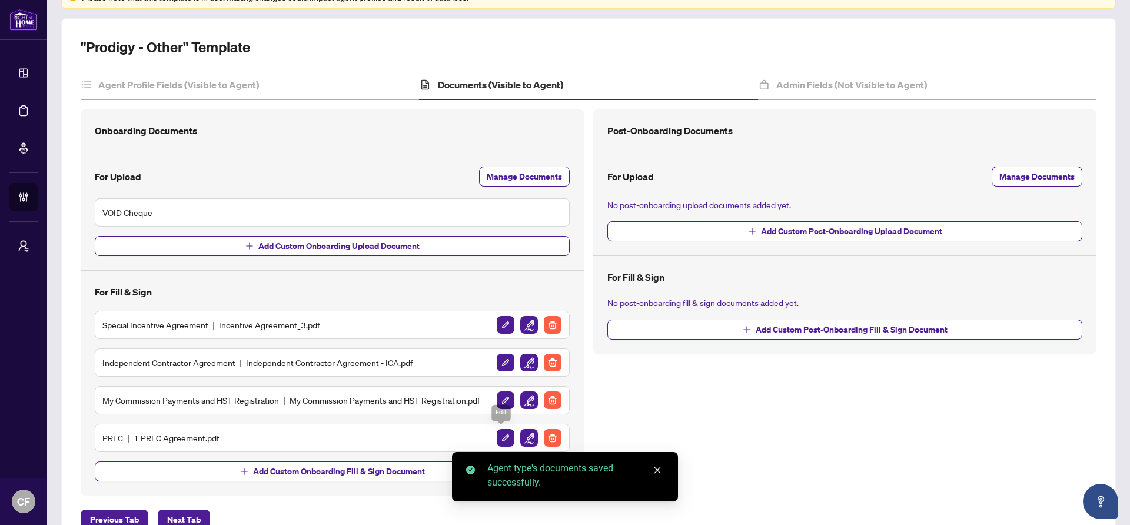
click at [520, 438] on img "button" at bounding box center [529, 438] width 18 height 18
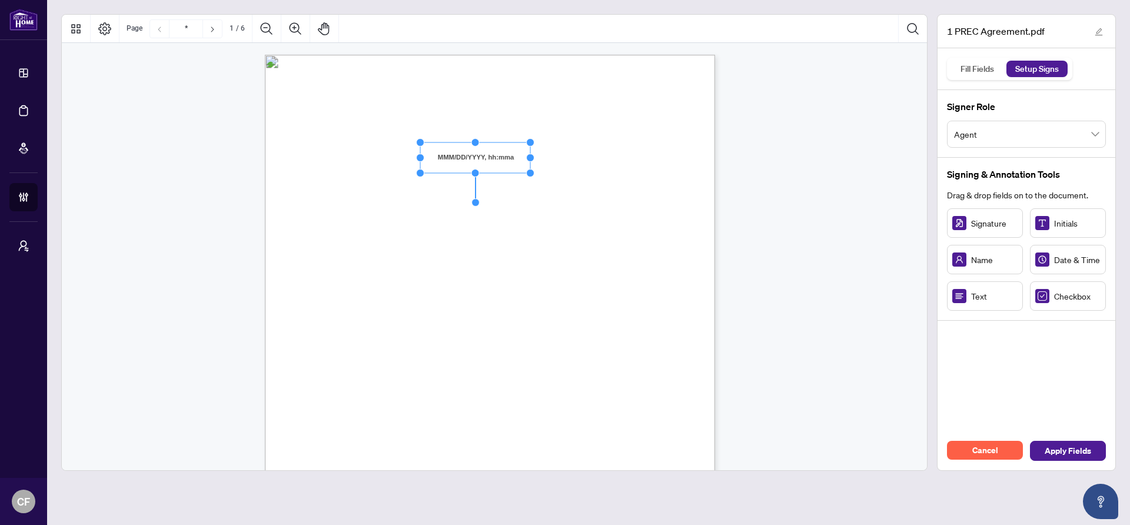
drag, startPoint x: 511, startPoint y: 158, endPoint x: 531, endPoint y: 158, distance: 20.6
click at [531, 158] on circle "Resize, Right" at bounding box center [531, 158] width 8 height 8
click at [619, 163] on div "V052025 1 PERSONAL REAL ESTATE CORPORATION AGREEMENT AND INDEPENDENT CONTRACTOR…" at bounding box center [546, 419] width 563 height 729
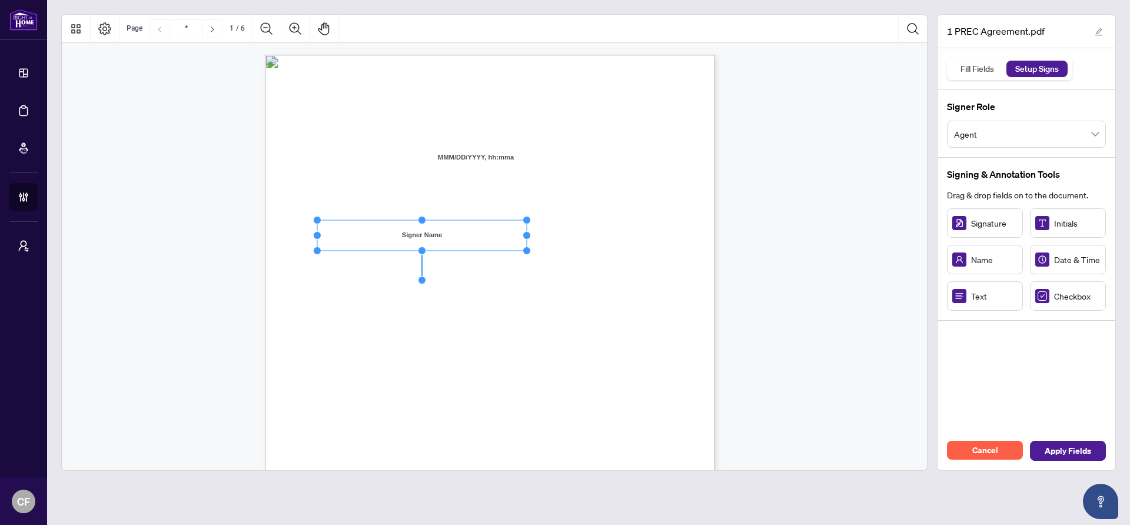
drag, startPoint x: 389, startPoint y: 237, endPoint x: 527, endPoint y: 234, distance: 137.7
click at [527, 234] on circle "Resize, Right" at bounding box center [527, 235] width 8 height 8
click at [494, 244] on span "Province of Ontario (the “Registrant”)." at bounding box center [405, 247] width 175 height 10
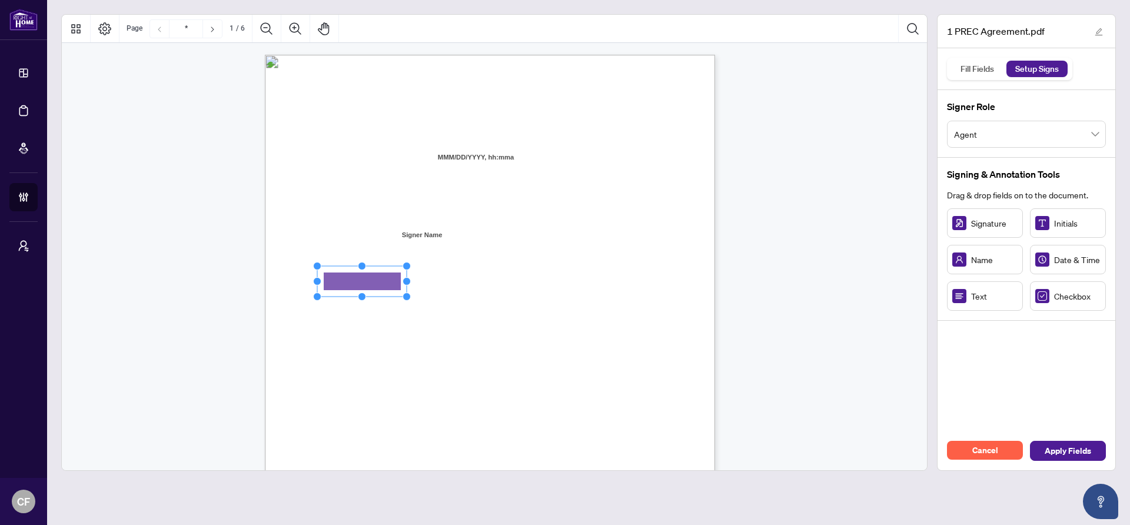
drag, startPoint x: 310, startPoint y: 281, endPoint x: 317, endPoint y: 282, distance: 7.1
click at [317, 282] on circle "Resize, Left" at bounding box center [318, 282] width 8 height 8
drag, startPoint x: 408, startPoint y: 282, endPoint x: 527, endPoint y: 282, distance: 118.3
click at [527, 282] on div "V052025 1 PERSONAL REAL ESTATE CORPORATION AGREEMENT AND INDEPENDENT CONTRACTOR…" at bounding box center [490, 346] width 450 height 583
click at [488, 278] on rect "Page 1" at bounding box center [416, 280] width 197 height 31
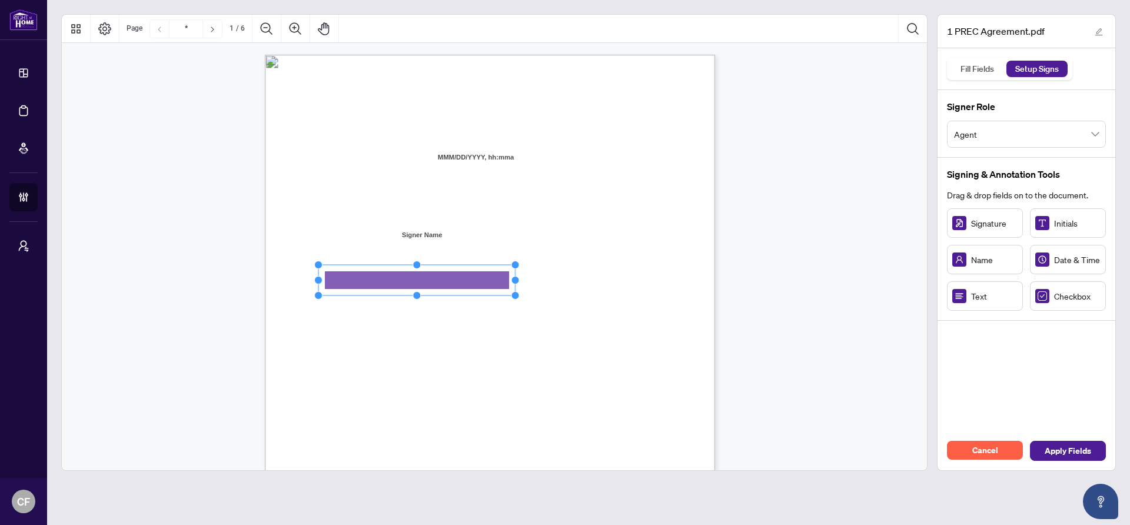
click at [579, 301] on div "V052025 1 PERSONAL REAL ESTATE CORPORATION AGREEMENT AND INDEPENDENT CONTRACTOR…" at bounding box center [546, 419] width 563 height 729
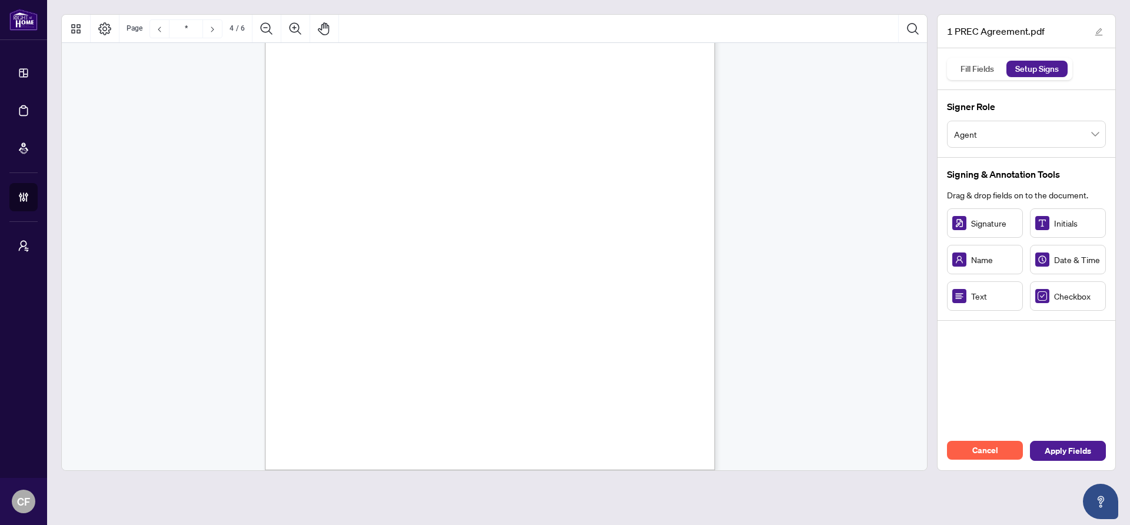
scroll to position [2876, 0]
type input "*"
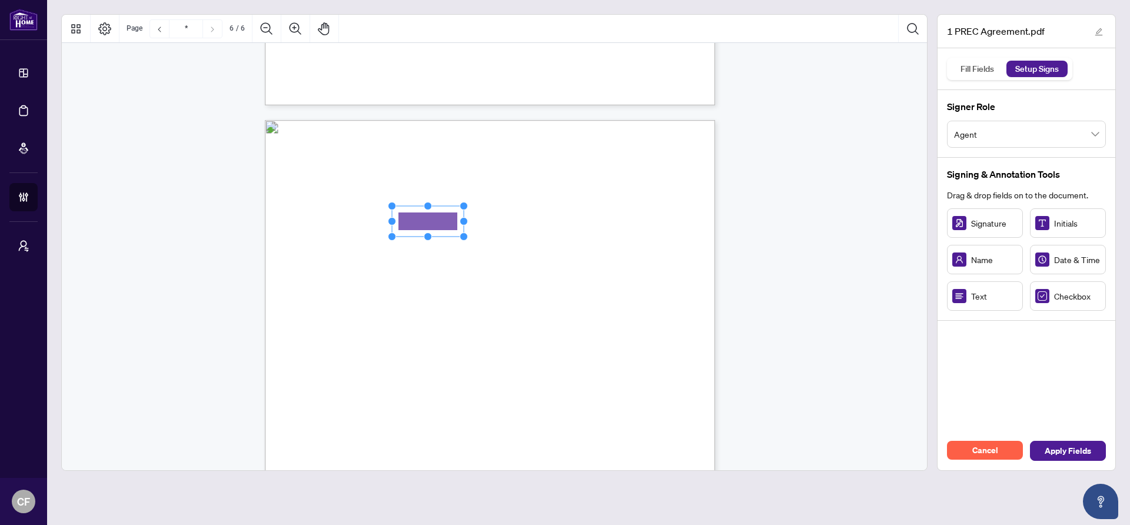
drag, startPoint x: 981, startPoint y: 300, endPoint x: 428, endPoint y: 221, distance: 558.2
drag, startPoint x: 463, startPoint y: 221, endPoint x: 662, endPoint y: 211, distance: 199.2
click at [662, 211] on div "V052025 6 By signing below, the parties confirm that they understand and agree …" at bounding box center [490, 411] width 450 height 583
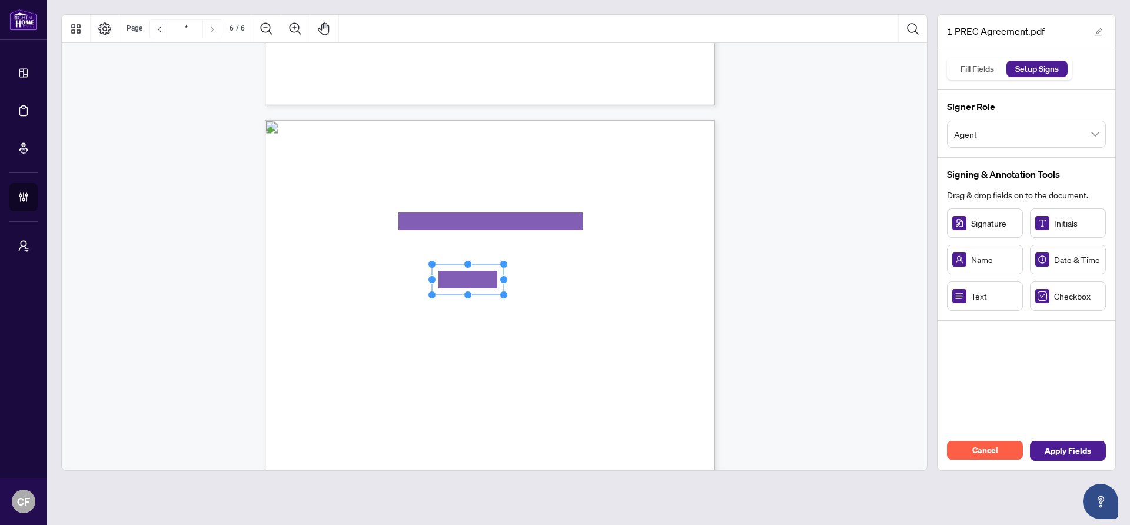
drag, startPoint x: 449, startPoint y: 287, endPoint x: 470, endPoint y: 283, distance: 21.6
click at [487, 281] on rect "Page 6" at bounding box center [468, 280] width 72 height 31
drag, startPoint x: 502, startPoint y: 279, endPoint x: 663, endPoint y: 287, distance: 161.4
click at [644, 280] on div "V052025 6 By signing below, the parties confirm that they understand and agree …" at bounding box center [490, 411] width 450 height 583
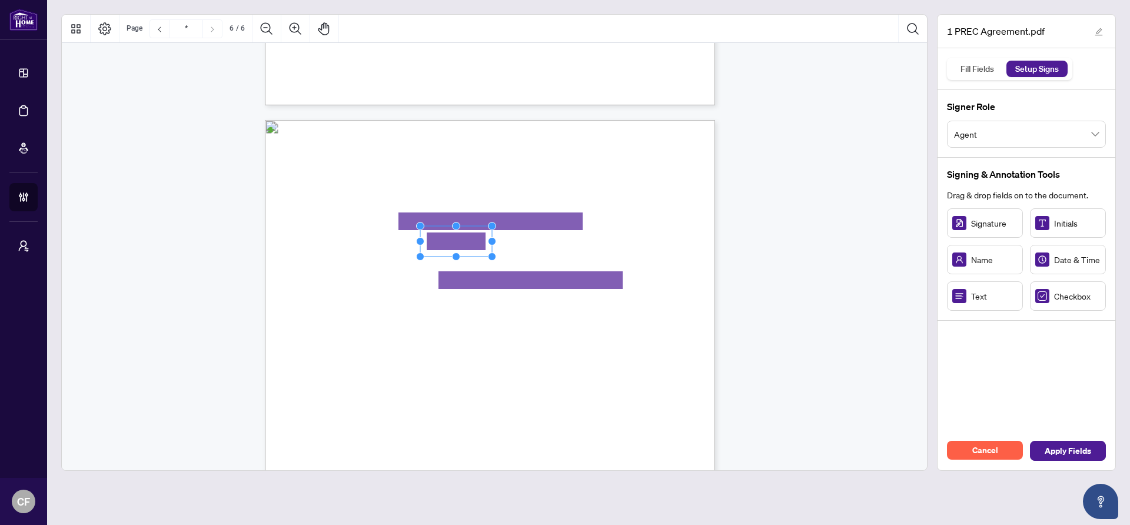
drag, startPoint x: 983, startPoint y: 298, endPoint x: 456, endPoint y: 241, distance: 529.8
drag, startPoint x: 493, startPoint y: 243, endPoint x: 712, endPoint y: 243, distance: 218.9
click at [712, 243] on div "V052025 6 By signing below, the parties confirm that they understand and agree …" at bounding box center [490, 411] width 450 height 583
click at [699, 275] on div "V052025 6 By signing below, the parties confirm that they understand and agree …" at bounding box center [546, 484] width 563 height 729
drag, startPoint x: 481, startPoint y: 262, endPoint x: 461, endPoint y: 261, distance: 20.0
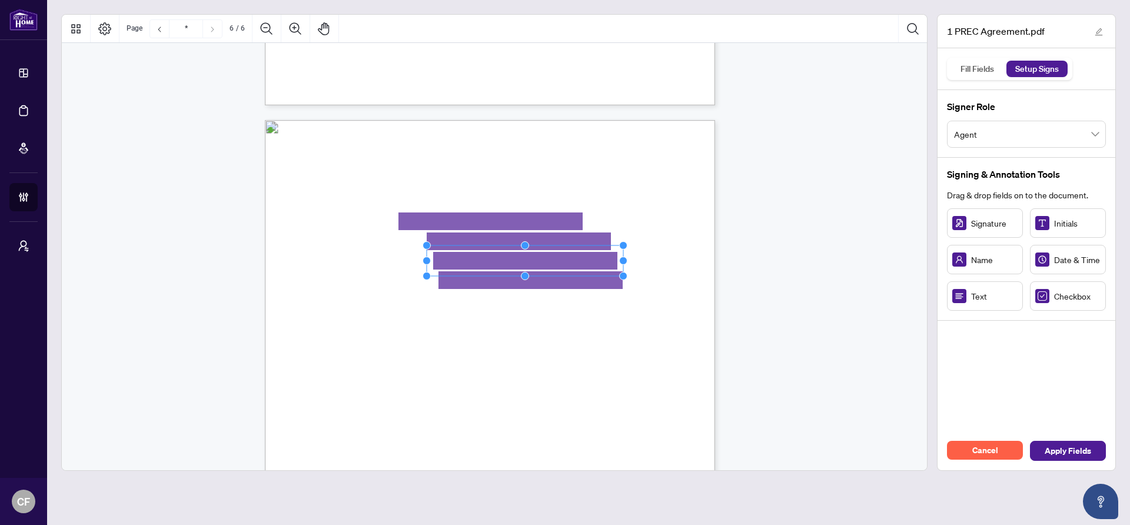
drag, startPoint x: 497, startPoint y: 260, endPoint x: 770, endPoint y: 245, distance: 272.9
click at [706, 310] on div "V052025 6 By signing below, the parties confirm that they understand and agree …" at bounding box center [546, 484] width 563 height 729
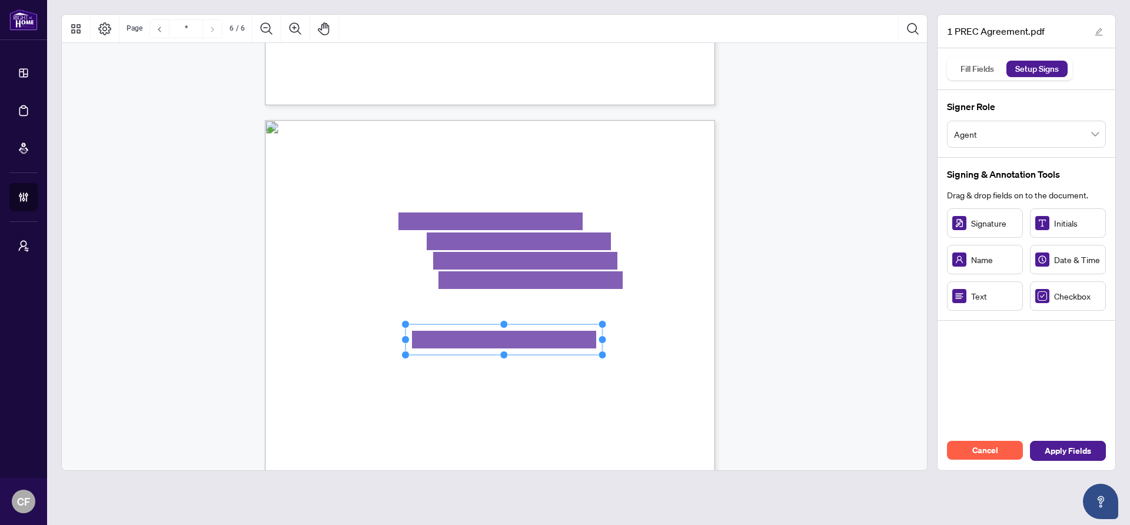
drag, startPoint x: 477, startPoint y: 338, endPoint x: 719, endPoint y: 322, distance: 241.8
click at [680, 356] on div "V052025 6 By signing below, the parties confirm that they understand and agree …" at bounding box center [546, 484] width 563 height 729
drag, startPoint x: 392, startPoint y: 360, endPoint x: 394, endPoint y: 372, distance: 11.9
drag, startPoint x: 428, startPoint y: 371, endPoint x: 506, endPoint y: 371, distance: 78.3
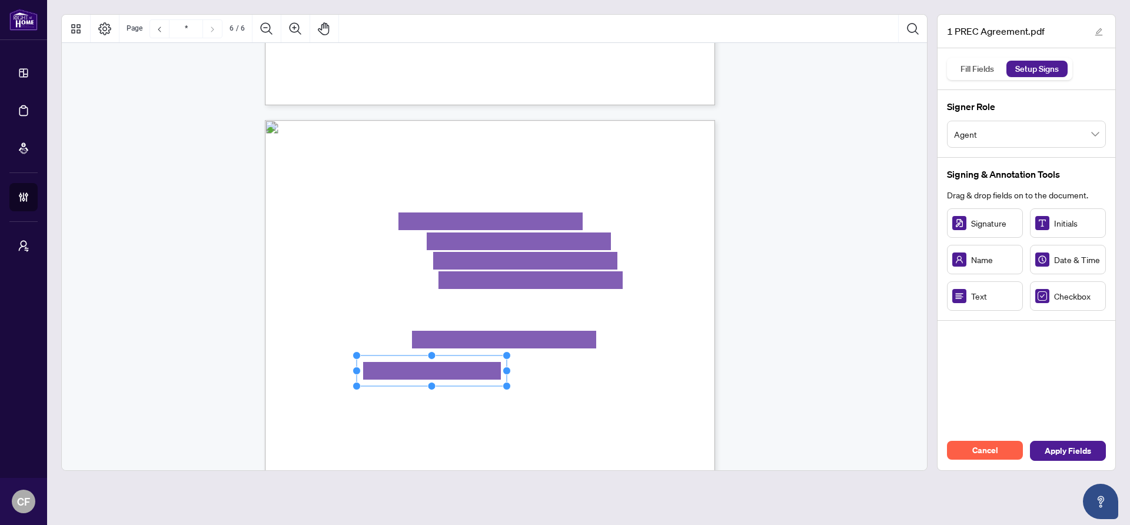
click at [506, 371] on circle "Resize, Right" at bounding box center [507, 371] width 8 height 8
click at [360, 371] on span ":" at bounding box center [359, 374] width 2 height 8
drag, startPoint x: 577, startPoint y: 374, endPoint x: 556, endPoint y: 369, distance: 21.7
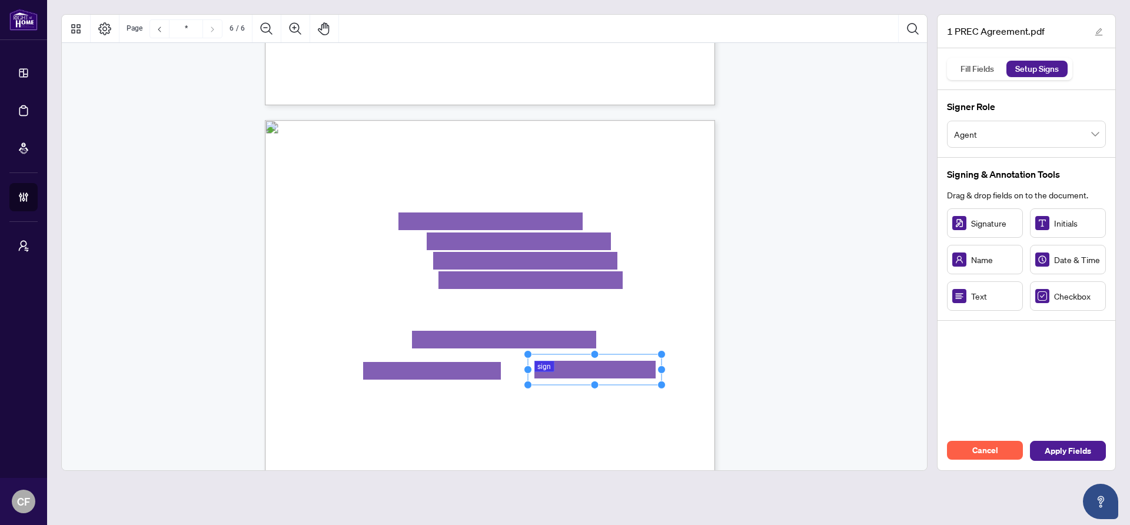
drag, startPoint x: 581, startPoint y: 368, endPoint x: 660, endPoint y: 368, distance: 79.5
click at [660, 368] on circle "Resize, Right" at bounding box center [662, 370] width 8 height 8
click at [360, 370] on span ":" at bounding box center [359, 374] width 2 height 8
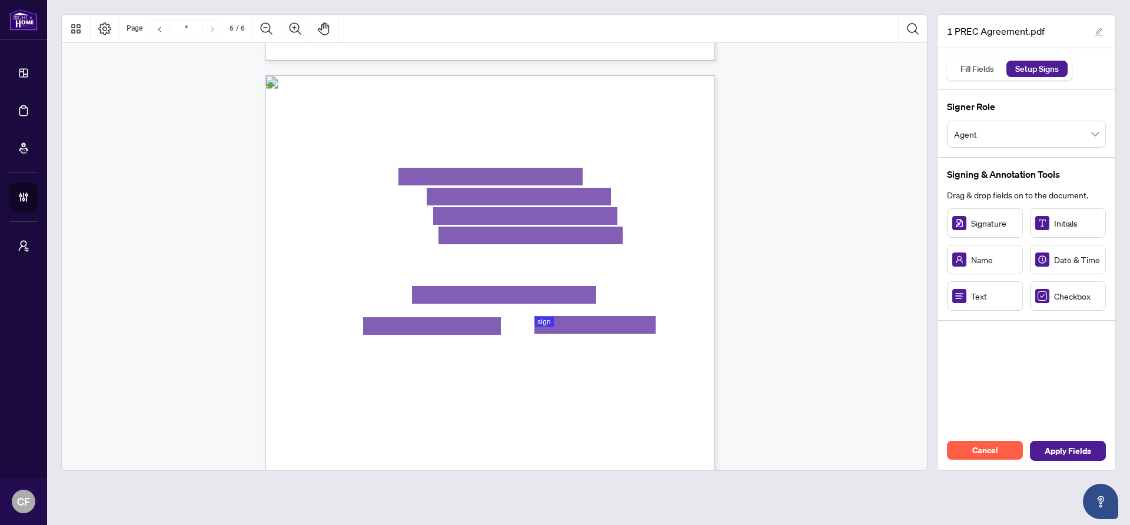
scroll to position [2969, 0]
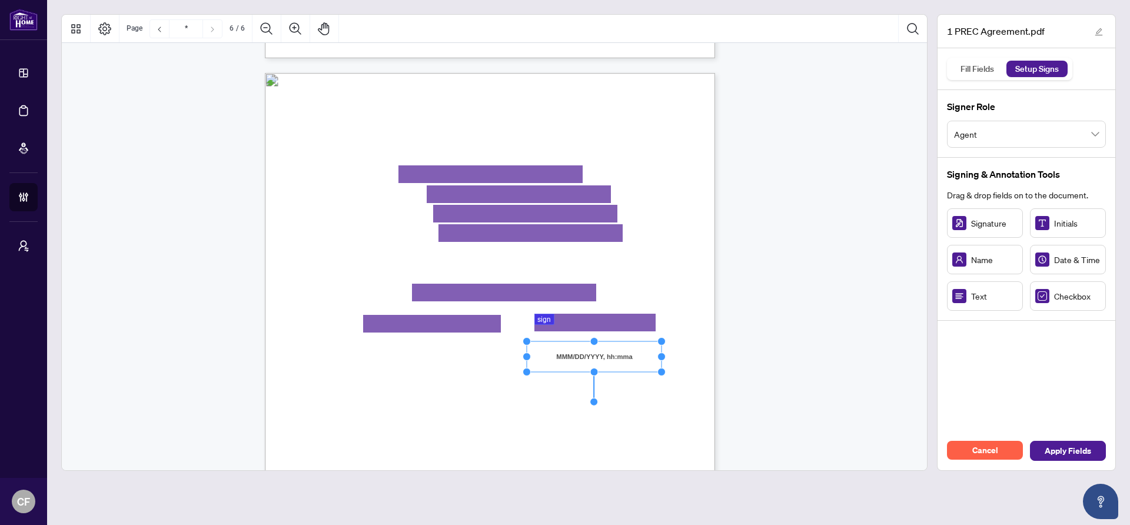
drag, startPoint x: 616, startPoint y: 355, endPoint x: 662, endPoint y: 352, distance: 45.5
click at [662, 352] on div "V052025 6 By signing below, the parties confirm that they understand and agree …" at bounding box center [490, 364] width 450 height 583
click at [676, 353] on div "V052025 6 By signing below, the parties confirm that they understand and agree …" at bounding box center [546, 437] width 563 height 729
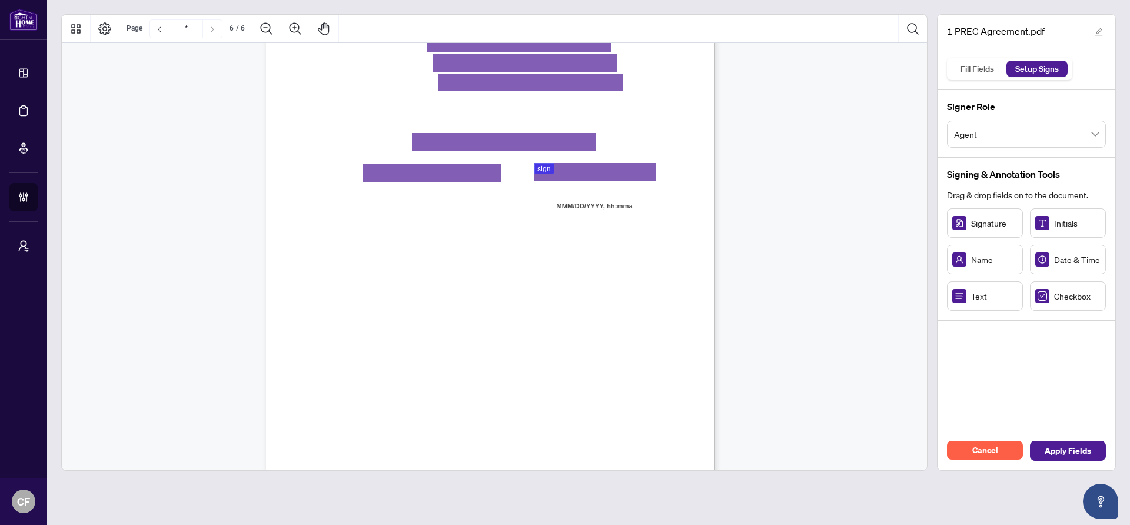
scroll to position [3123, 0]
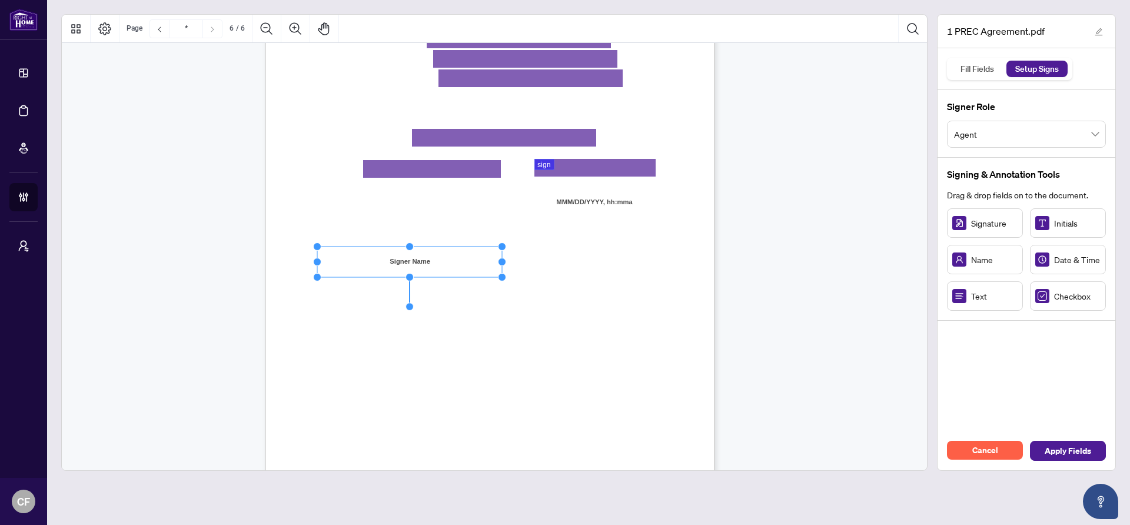
drag, startPoint x: 390, startPoint y: 262, endPoint x: 503, endPoint y: 261, distance: 113.0
click at [503, 261] on circle "Resize, Right" at bounding box center [502, 262] width 8 height 8
click at [554, 260] on div "V052025 6 By signing below, the parties confirm that they understand and agree …" at bounding box center [546, 282] width 563 height 729
drag, startPoint x: 572, startPoint y: 254, endPoint x: 566, endPoint y: 258, distance: 7.2
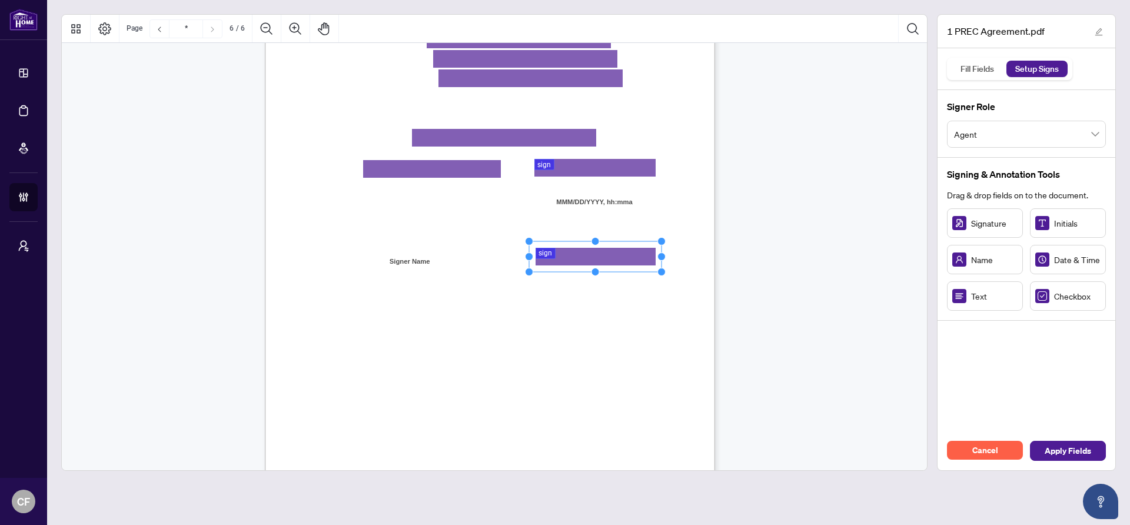
drag, startPoint x: 583, startPoint y: 257, endPoint x: 662, endPoint y: 257, distance: 78.3
click at [662, 257] on circle "Resize, Right" at bounding box center [661, 256] width 8 height 8
click at [668, 260] on div "V052025 6 By signing below, the parties confirm that they understand and agree …" at bounding box center [546, 282] width 563 height 729
drag, startPoint x: 621, startPoint y: 290, endPoint x: 662, endPoint y: 293, distance: 41.3
click at [662, 293] on circle "Resize, Right" at bounding box center [661, 290] width 8 height 8
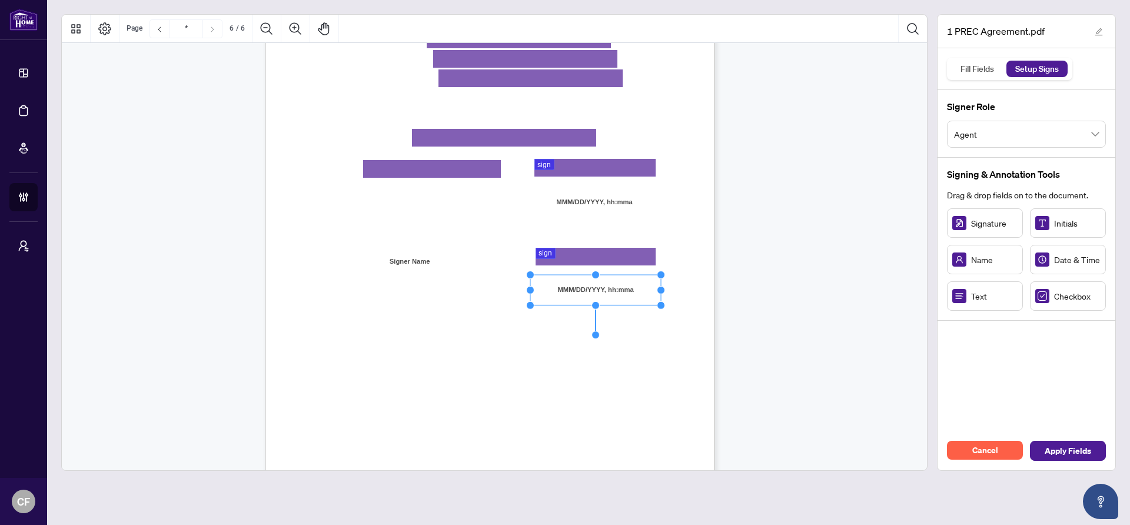
click at [673, 315] on div "V052025 6 By signing below, the parties confirm that they understand and agree …" at bounding box center [546, 282] width 563 height 729
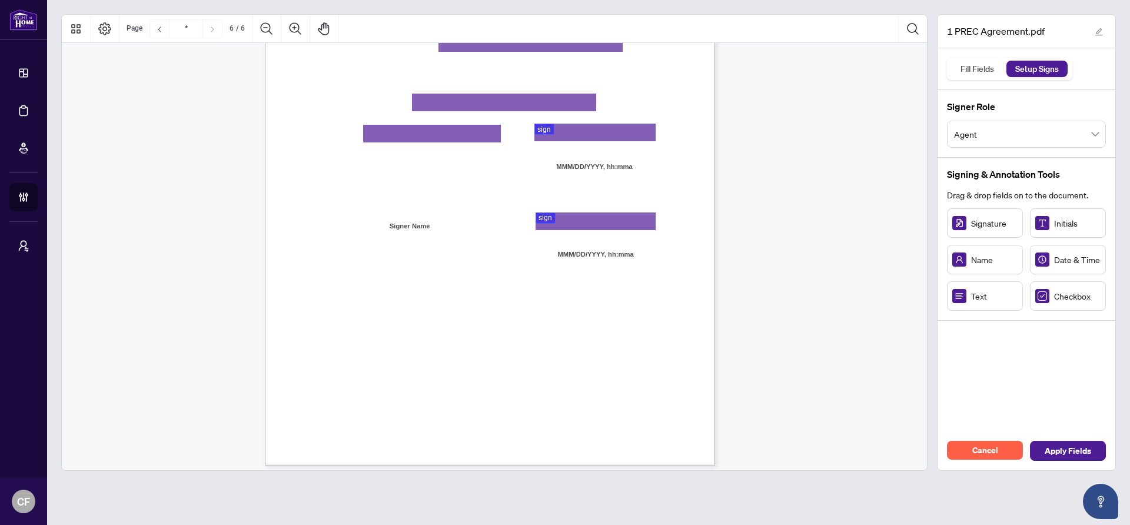
scroll to position [3166, 0]
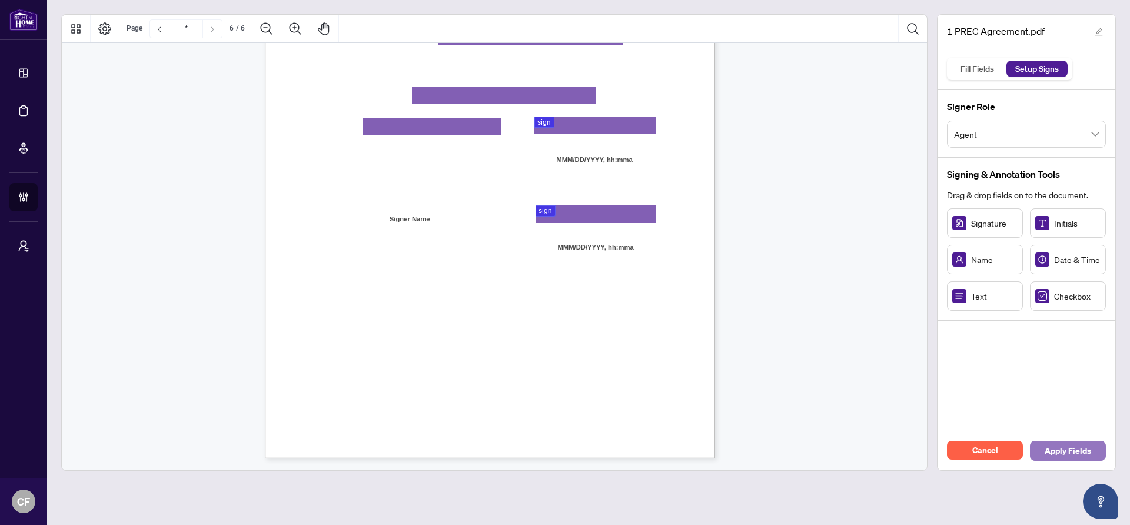
click at [1062, 451] on span "Apply Fields" at bounding box center [1068, 450] width 46 height 19
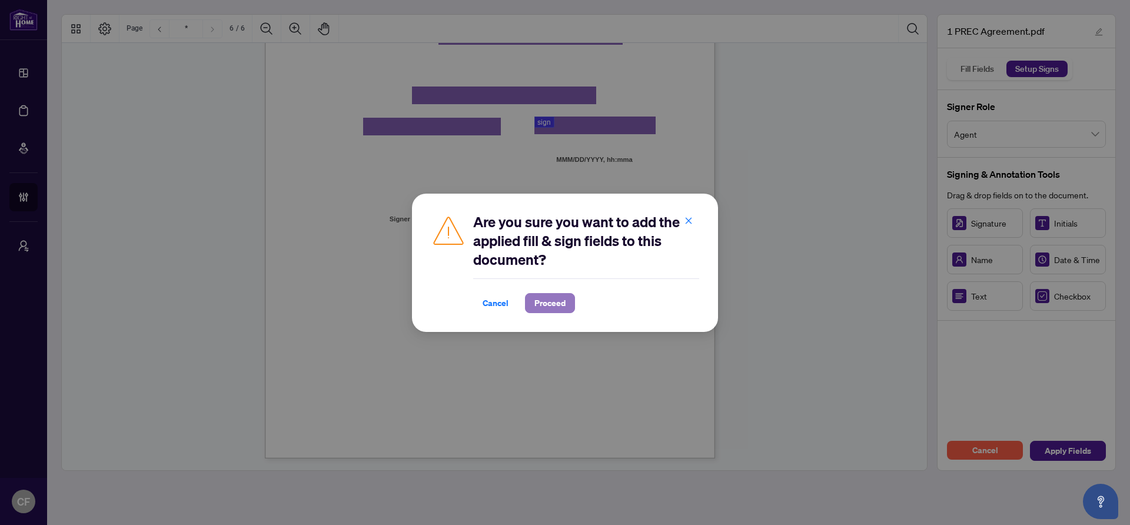
click at [552, 301] on span "Proceed" at bounding box center [549, 303] width 31 height 19
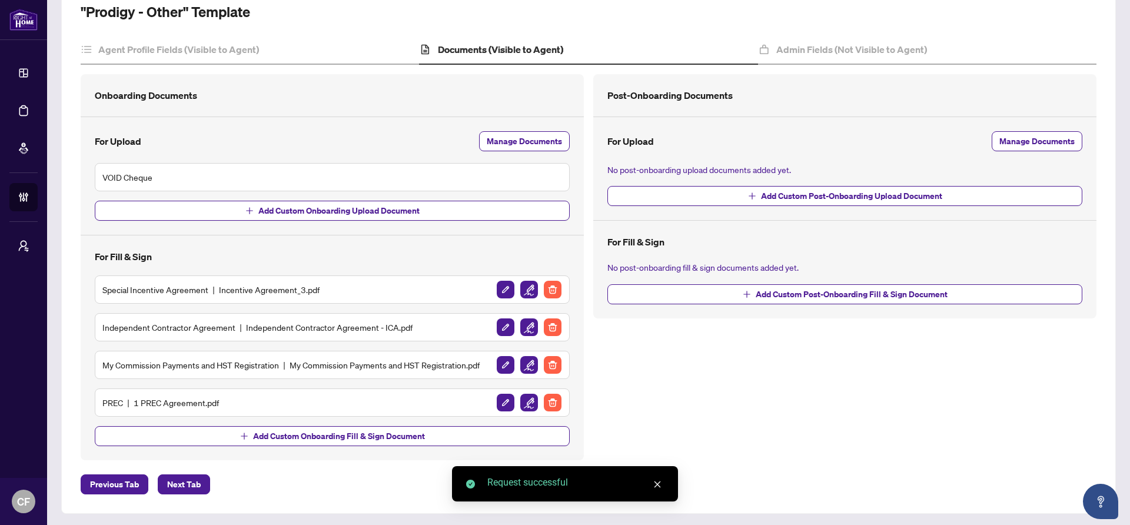
scroll to position [122, 0]
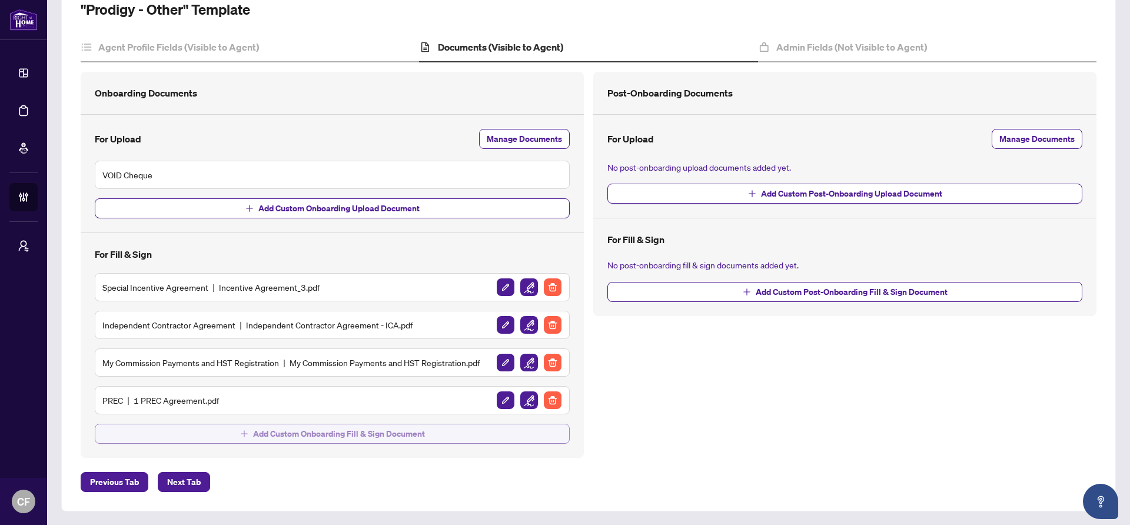
click at [408, 436] on span "Add Custom Onboarding Fill & Sign Document" at bounding box center [339, 433] width 172 height 19
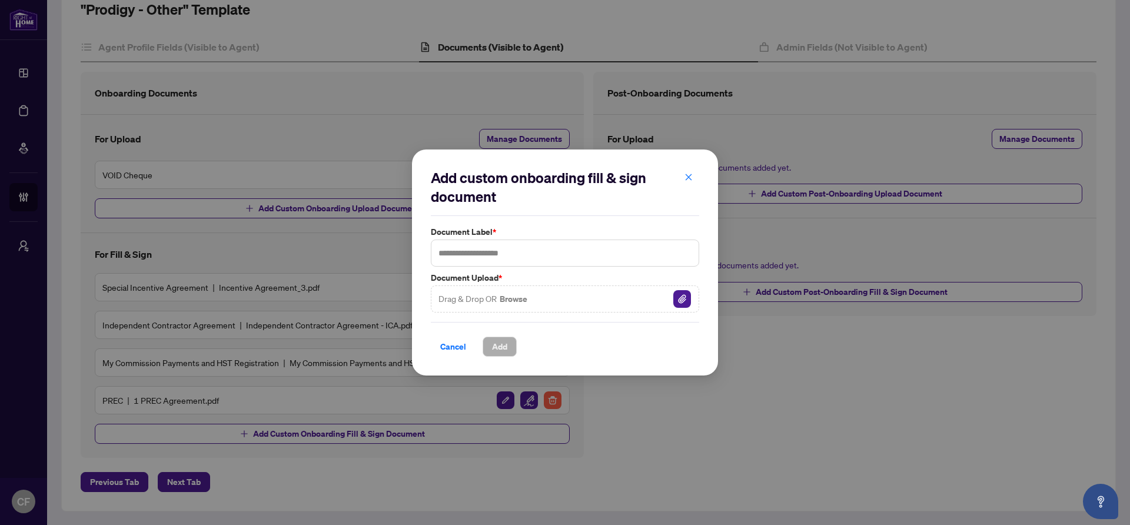
click at [666, 298] on div "Drag & Drop OR Browse" at bounding box center [565, 298] width 268 height 27
click at [674, 299] on img "button" at bounding box center [682, 299] width 18 height 18
click at [529, 250] on input "text" at bounding box center [565, 253] width 268 height 27
type input "**********"
click at [512, 348] on button "Add" at bounding box center [500, 347] width 34 height 20
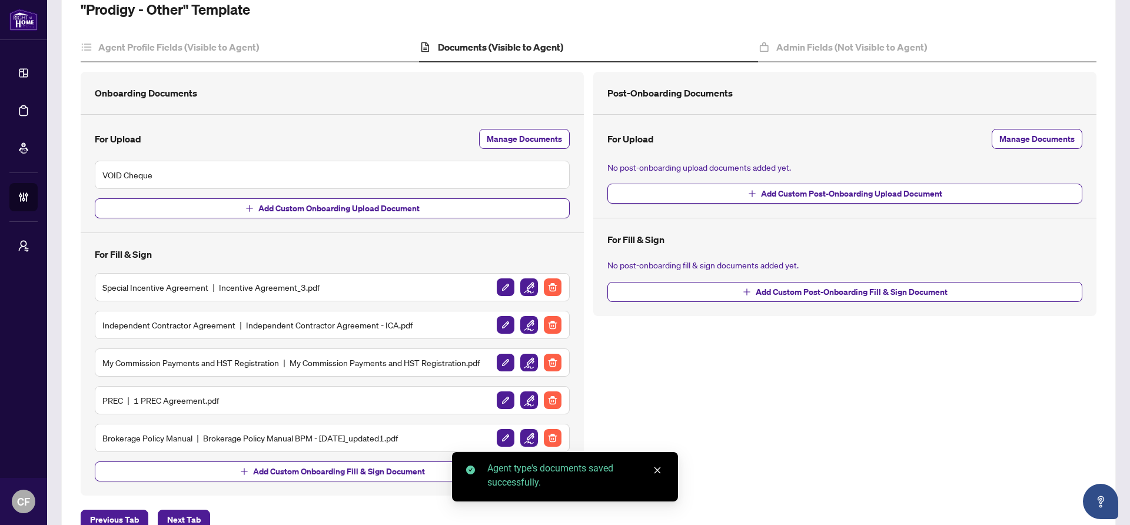
click at [525, 435] on img "button" at bounding box center [529, 438] width 18 height 18
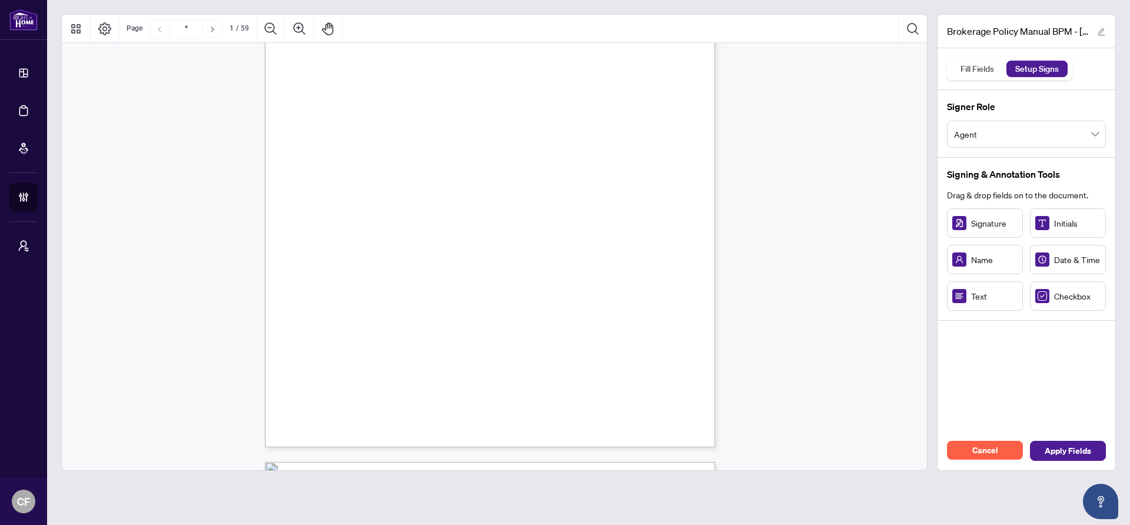
scroll to position [191, 0]
drag, startPoint x: 983, startPoint y: 227, endPoint x: 476, endPoint y: 327, distance: 517.8
drag, startPoint x: 492, startPoint y: 328, endPoint x: 546, endPoint y: 329, distance: 54.1
click at [546, 329] on circle "Resize, Right" at bounding box center [546, 329] width 8 height 8
click at [567, 321] on div "Right at Home Realty, Brokerage 895 Don Mills Rd., North York ON, M3C 1W3, Cana…" at bounding box center [546, 228] width 563 height 729
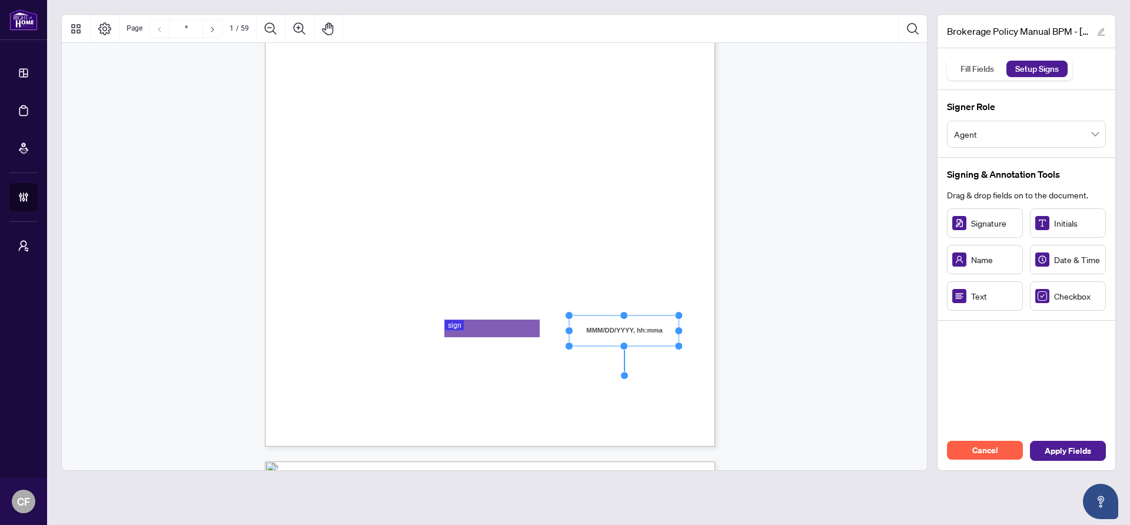
drag, startPoint x: 660, startPoint y: 329, endPoint x: 678, endPoint y: 327, distance: 17.8
click at [678, 327] on circle "Resize, Right" at bounding box center [679, 331] width 8 height 8
click at [670, 235] on div "Right at Home Realty, Brokerage 895 Don Mills Rd., North York ON, M3C 1W3, Cana…" at bounding box center [546, 228] width 563 height 729
drag, startPoint x: 404, startPoint y: 333, endPoint x: 415, endPoint y: 334, distance: 11.2
click at [415, 334] on circle "Resize, Right" at bounding box center [415, 331] width 8 height 8
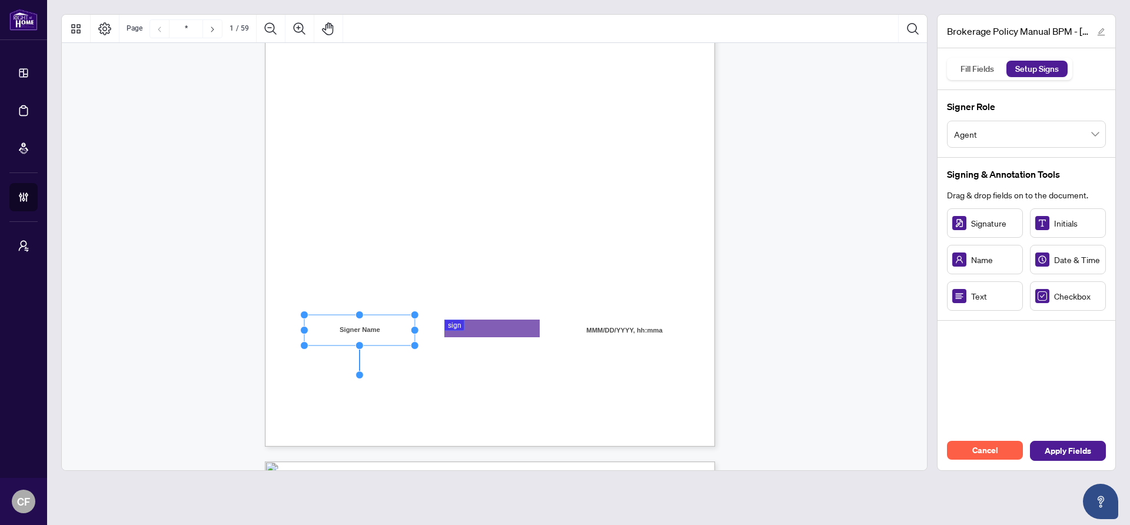
click at [454, 391] on div "Right at Home Realty, Brokerage 895 Don Mills Rd., North York ON, M3C 1W3, Cana…" at bounding box center [546, 228] width 563 height 729
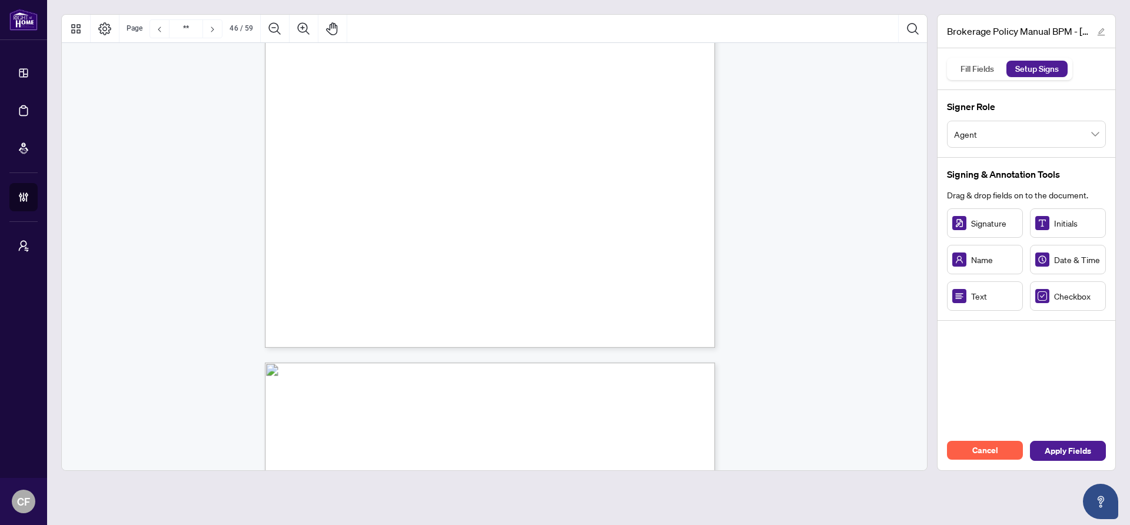
scroll to position [27169, 0]
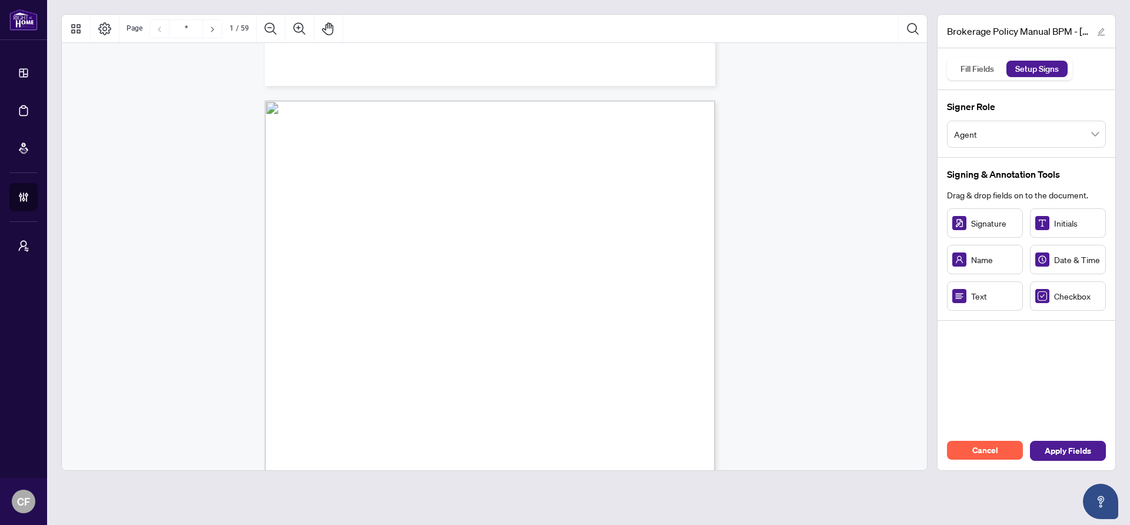
type input "*"
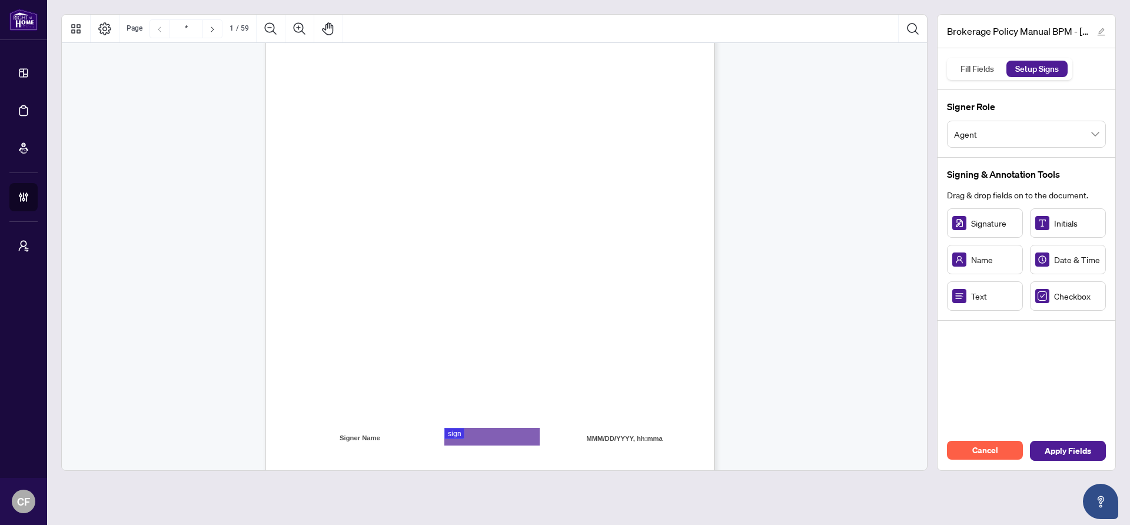
scroll to position [66, 0]
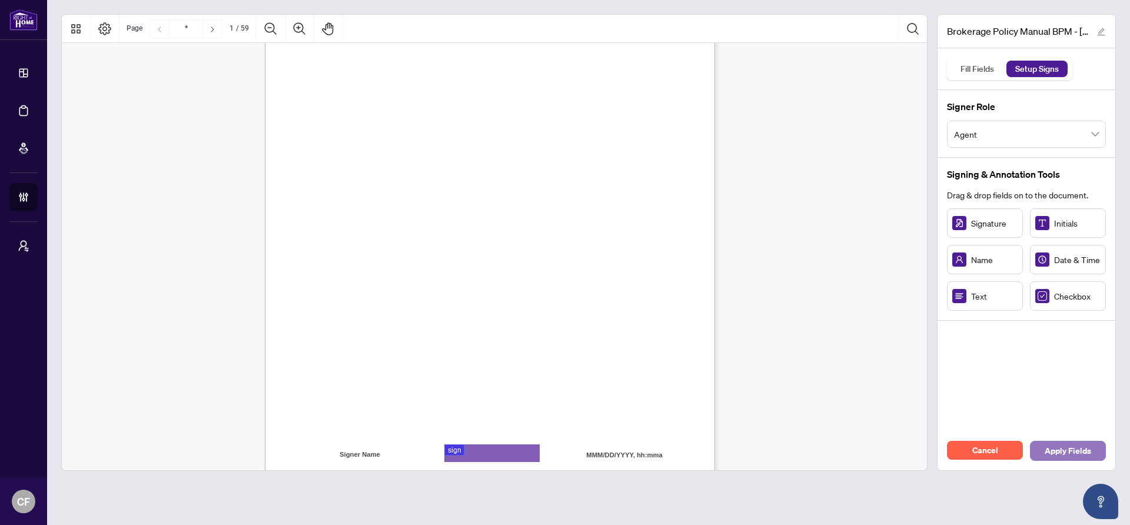
click at [1088, 450] on span "Apply Fields" at bounding box center [1068, 450] width 46 height 19
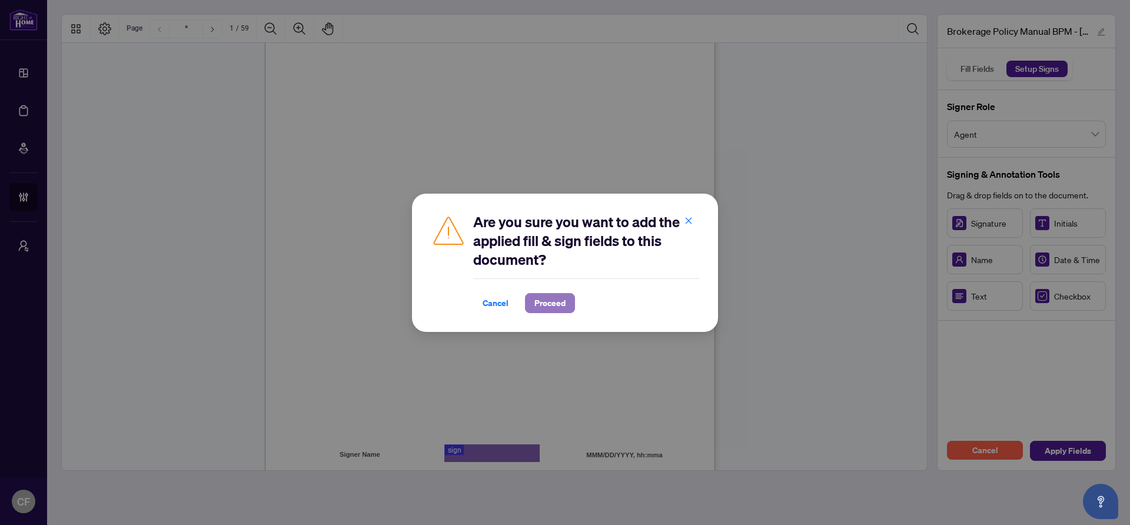
click at [551, 304] on span "Proceed" at bounding box center [549, 303] width 31 height 19
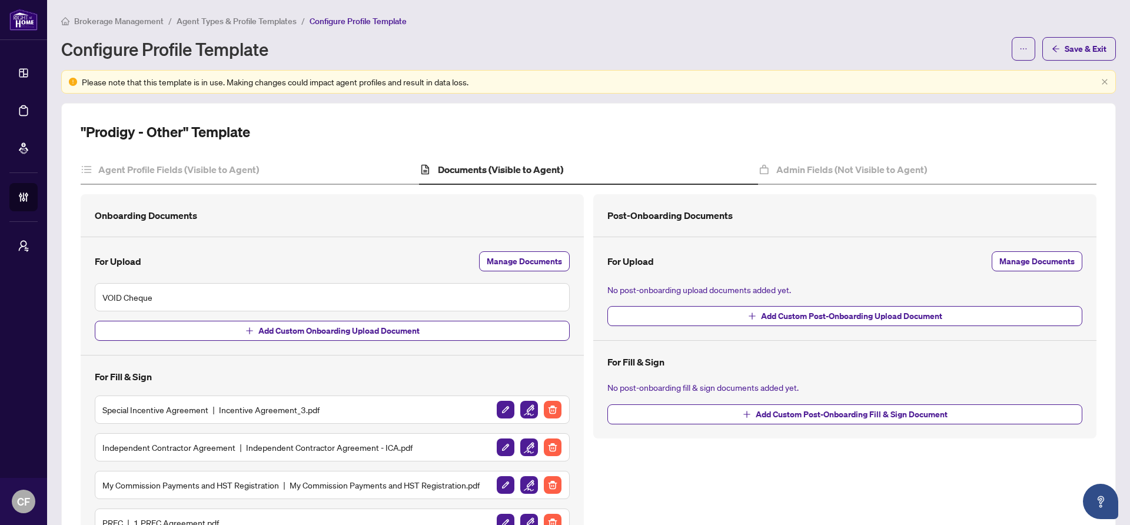
click at [224, 21] on span "Agent Types & Profile Templates" at bounding box center [237, 21] width 120 height 11
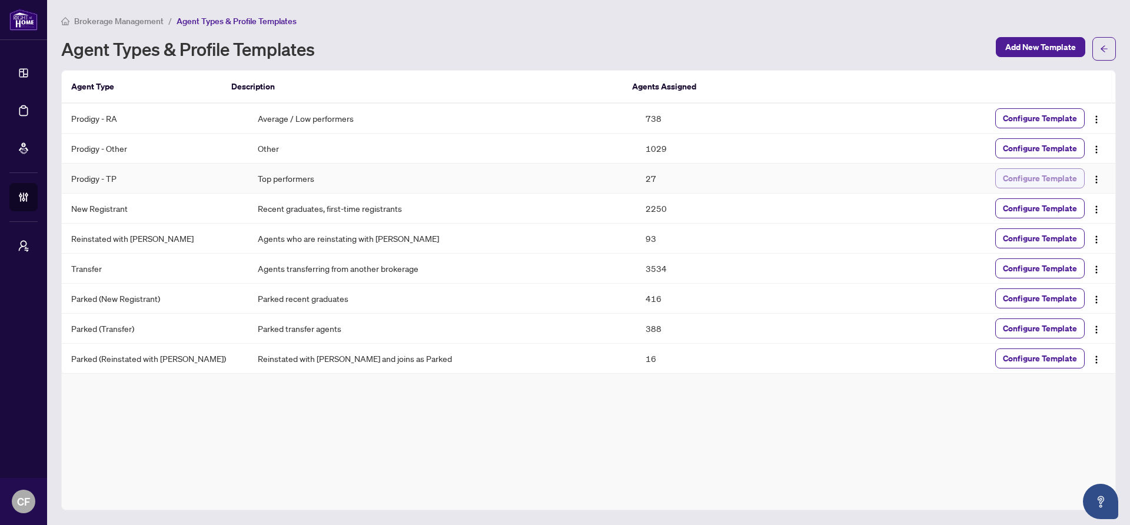
click at [1039, 181] on span "Configure Template" at bounding box center [1040, 178] width 74 height 19
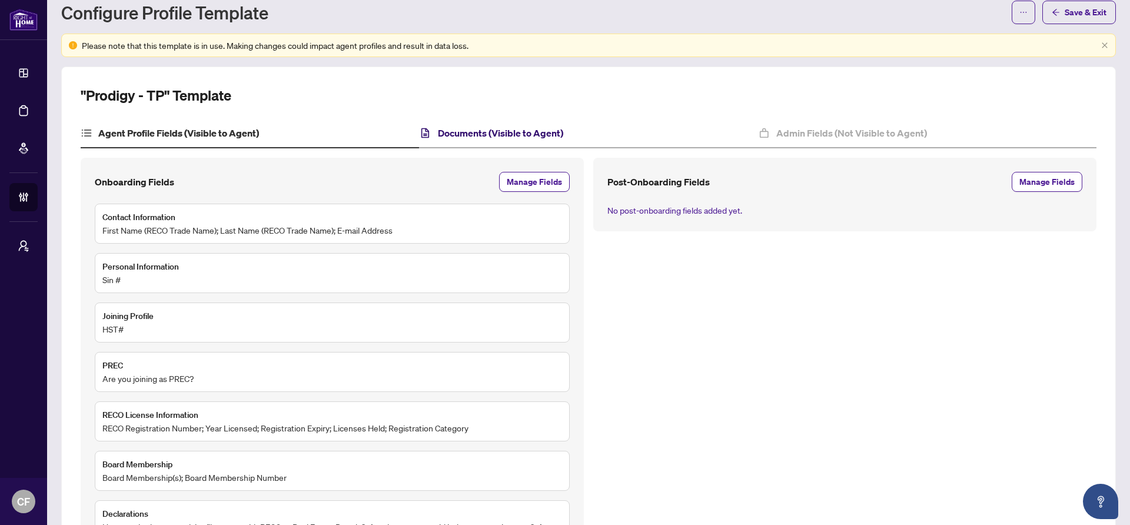
click at [526, 129] on h4 "Documents (Visible to Agent)" at bounding box center [500, 133] width 125 height 14
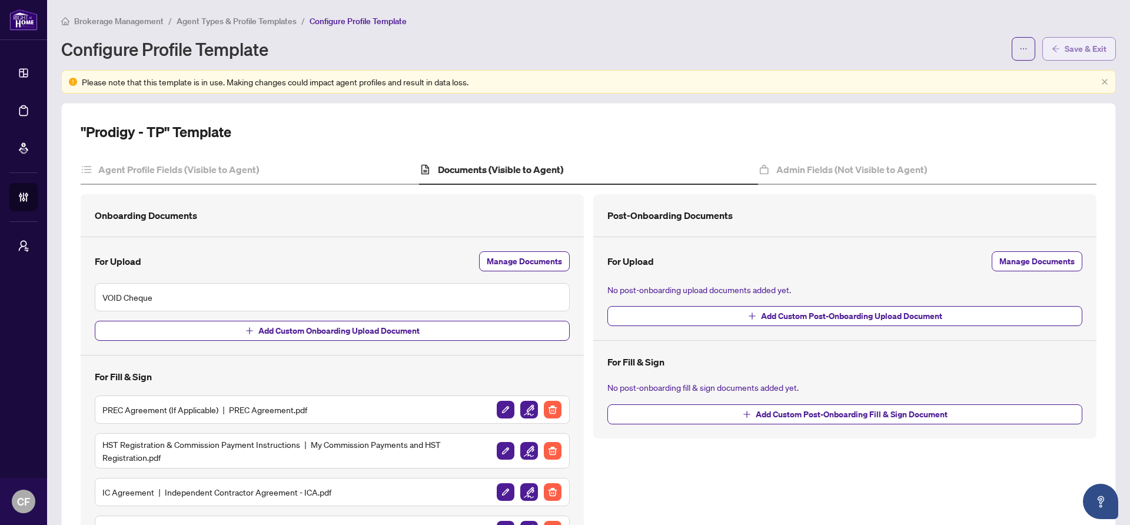
click at [1065, 49] on span "Save & Exit" at bounding box center [1086, 48] width 42 height 19
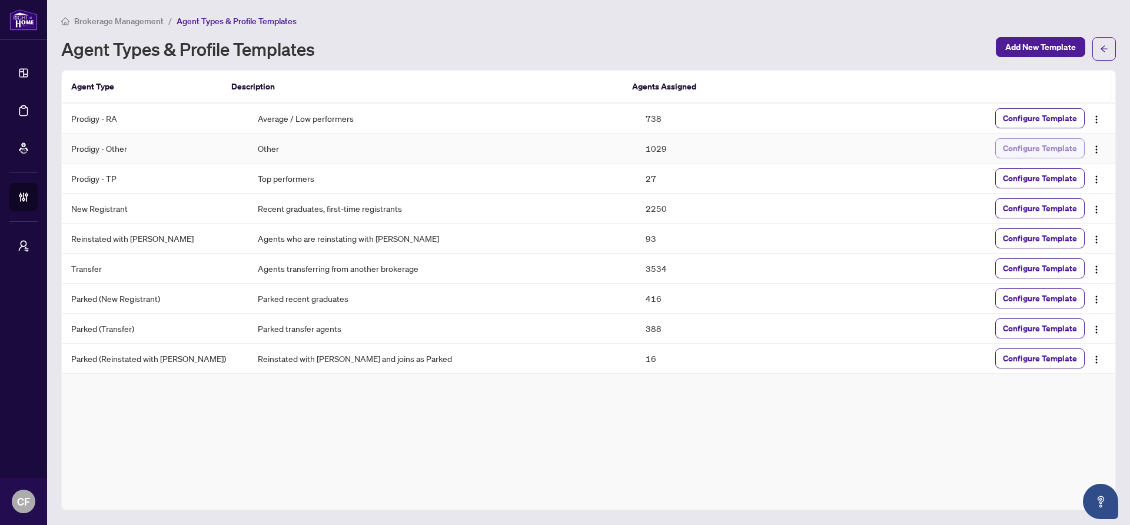
click at [1023, 148] on span "Configure Template" at bounding box center [1040, 148] width 74 height 19
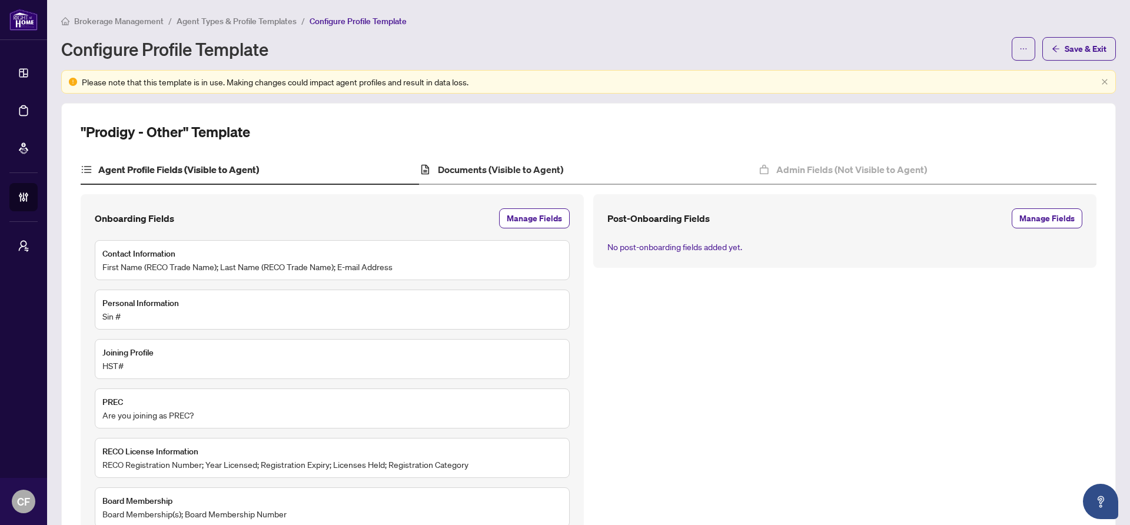
click at [512, 181] on div "Documents (Visible to Agent)" at bounding box center [588, 169] width 338 height 29
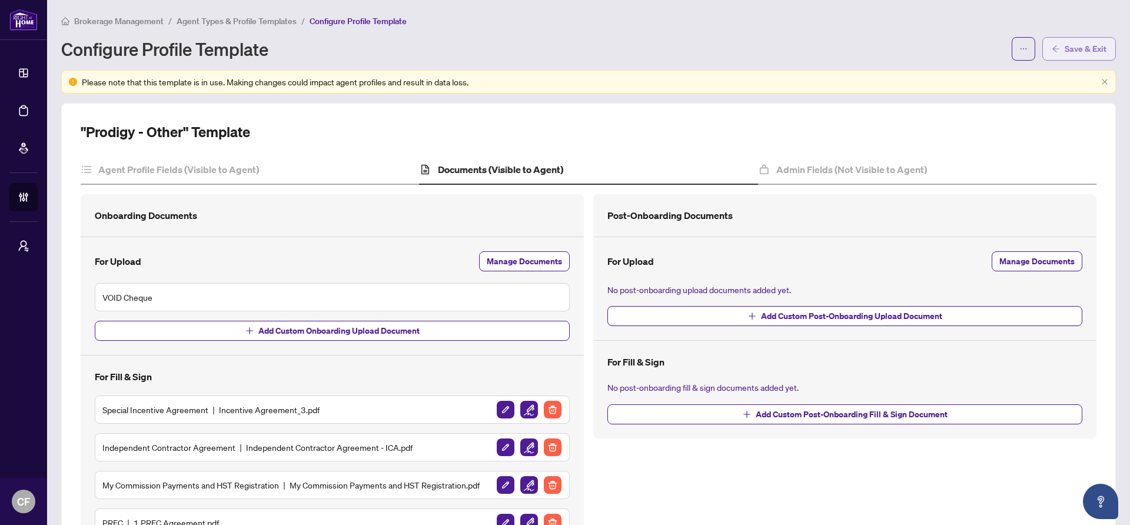
click at [1073, 54] on span "Save & Exit" at bounding box center [1086, 48] width 42 height 19
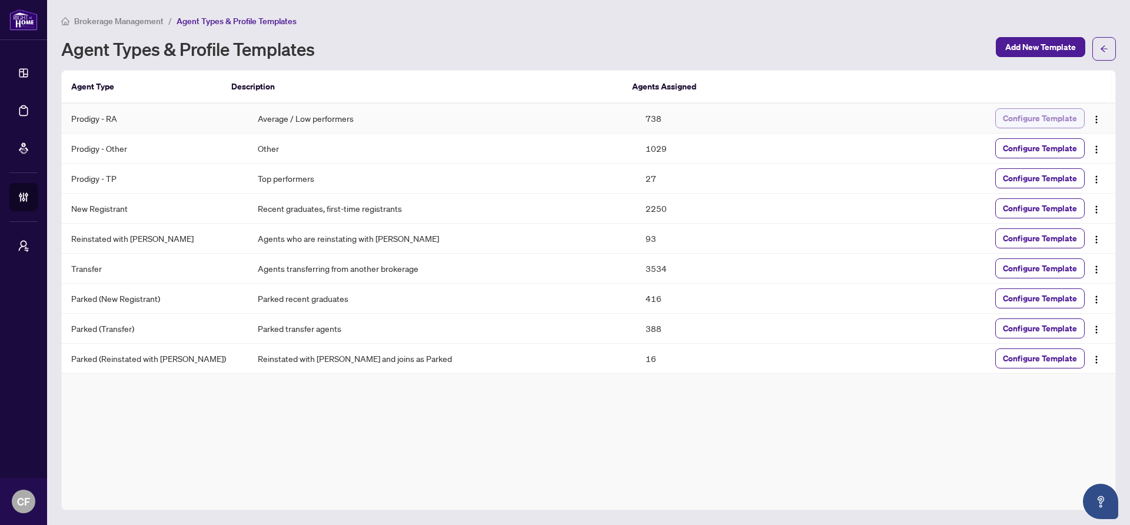
click at [1045, 119] on span "Configure Template" at bounding box center [1040, 118] width 74 height 19
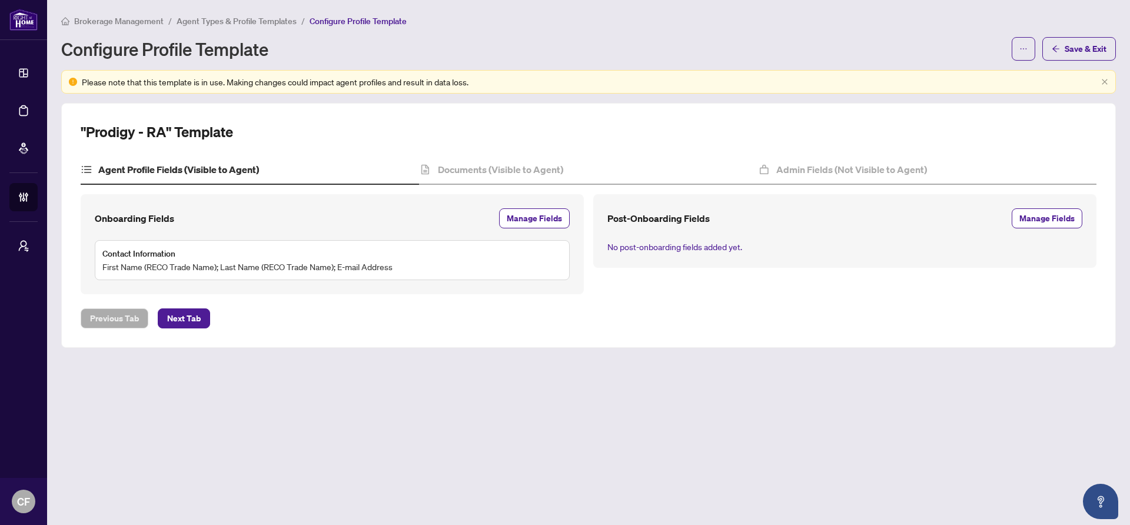
click at [473, 147] on div ""Prodigy - RA" Template Agent Profile Fields (Visible to Agent) Documents (Visi…" at bounding box center [589, 225] width 1016 height 206
click at [260, 18] on span "Agent Types & Profile Templates" at bounding box center [237, 21] width 120 height 11
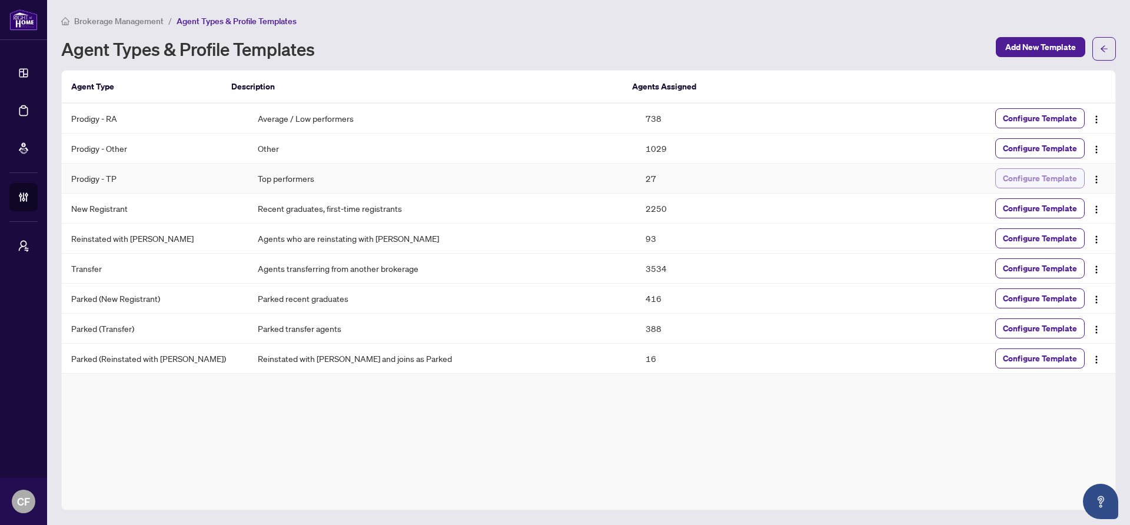
click at [1051, 180] on span "Configure Template" at bounding box center [1040, 178] width 74 height 19
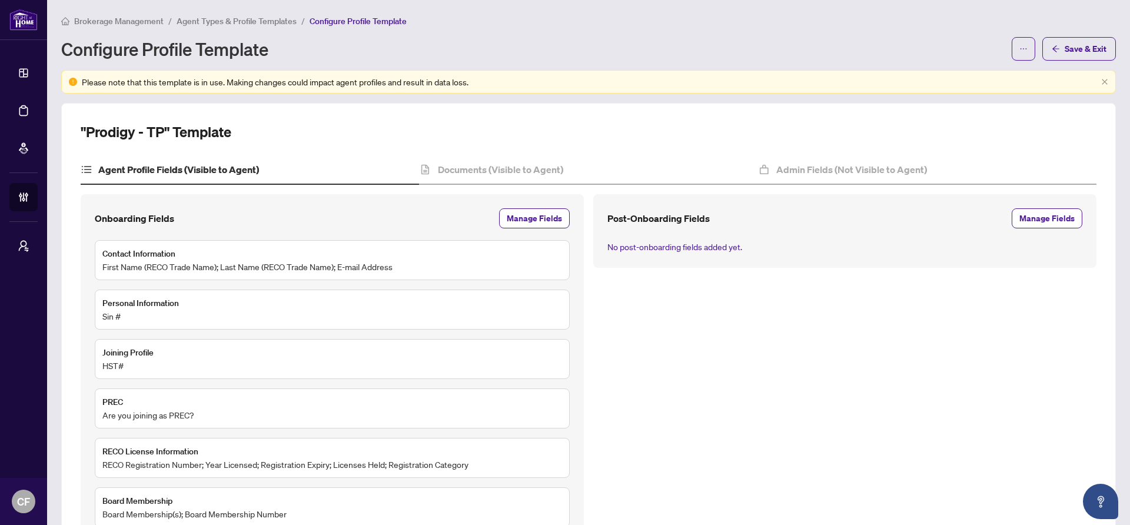
click at [268, 23] on span "Agent Types & Profile Templates" at bounding box center [237, 21] width 120 height 11
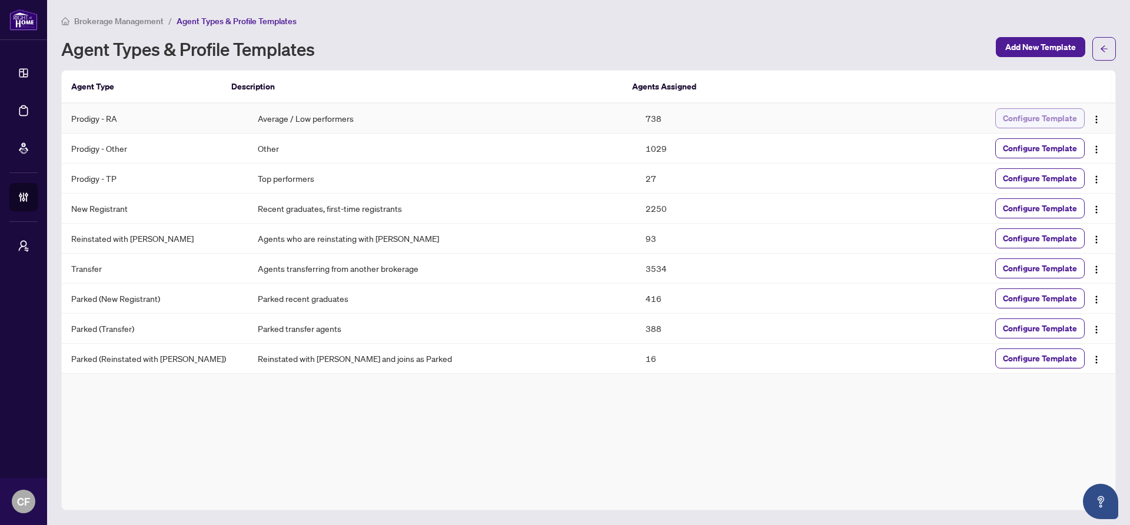
click at [1018, 119] on span "Configure Template" at bounding box center [1040, 118] width 74 height 19
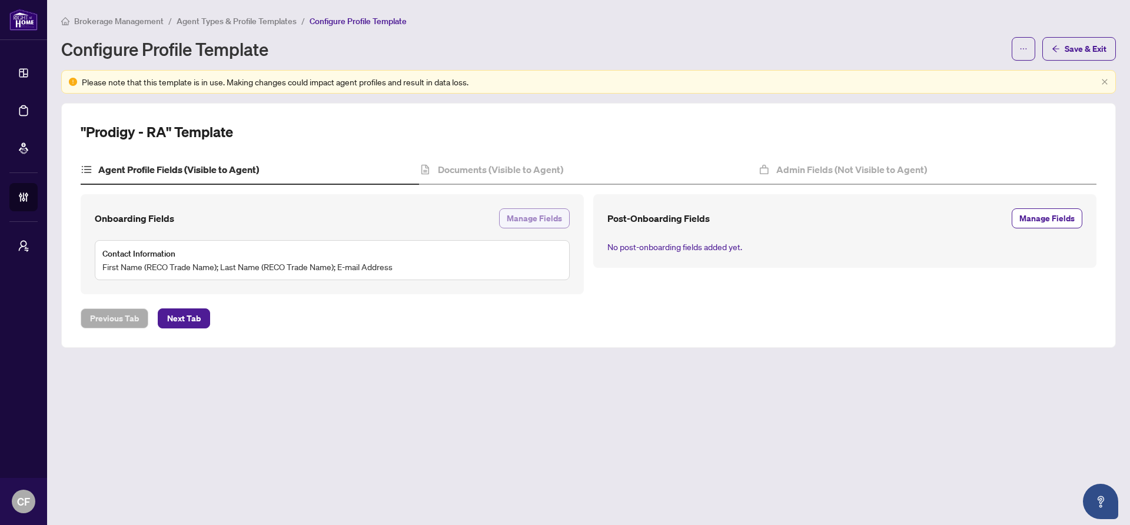
click at [549, 218] on span "Manage Fields" at bounding box center [534, 218] width 55 height 19
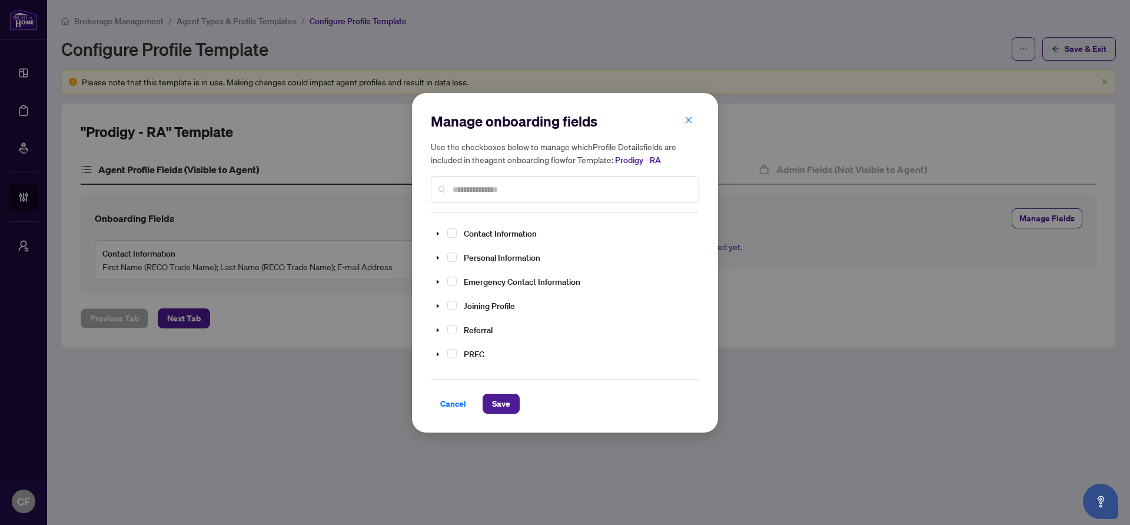
click at [523, 192] on input "text" at bounding box center [571, 189] width 237 height 13
click at [520, 188] on input "text" at bounding box center [571, 189] width 237 height 13
type input "*"
type input "***"
click at [452, 305] on icon "caret-down" at bounding box center [452, 305] width 6 height 6
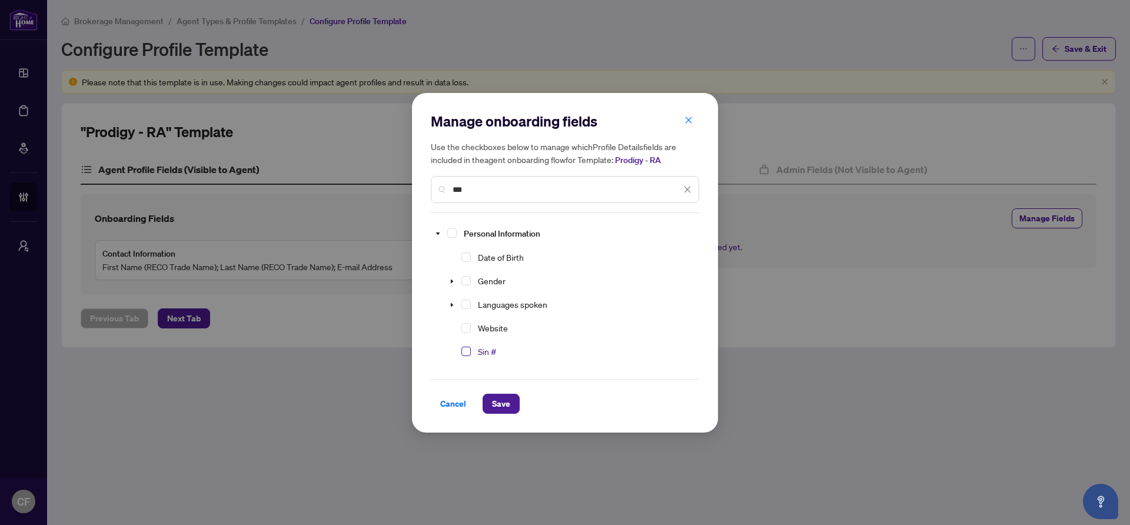
click at [468, 353] on span "Select Sin #" at bounding box center [465, 351] width 9 height 9
click at [506, 408] on span "Save" at bounding box center [501, 403] width 18 height 19
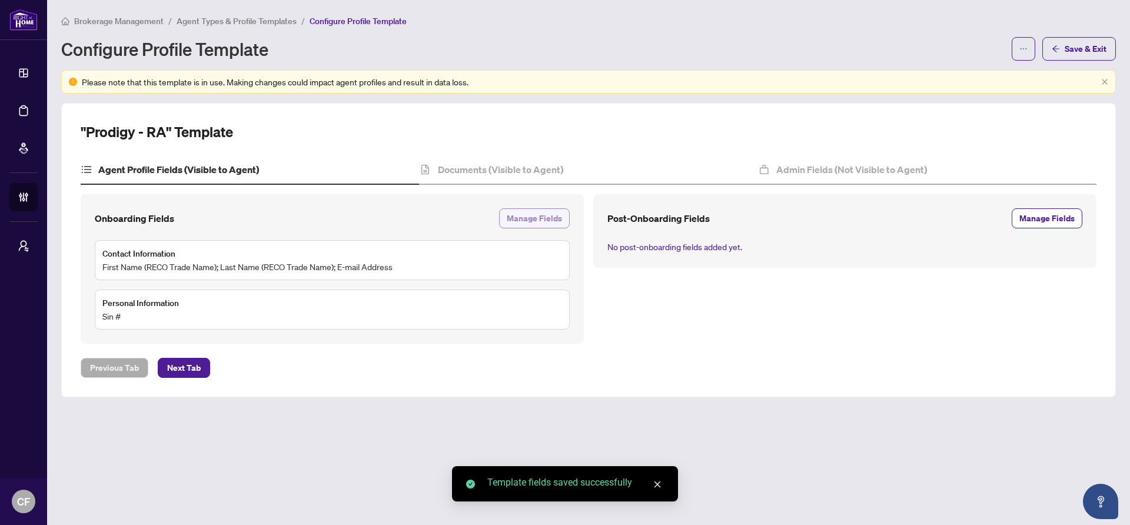
click at [529, 225] on span "Manage Fields" at bounding box center [534, 218] width 55 height 19
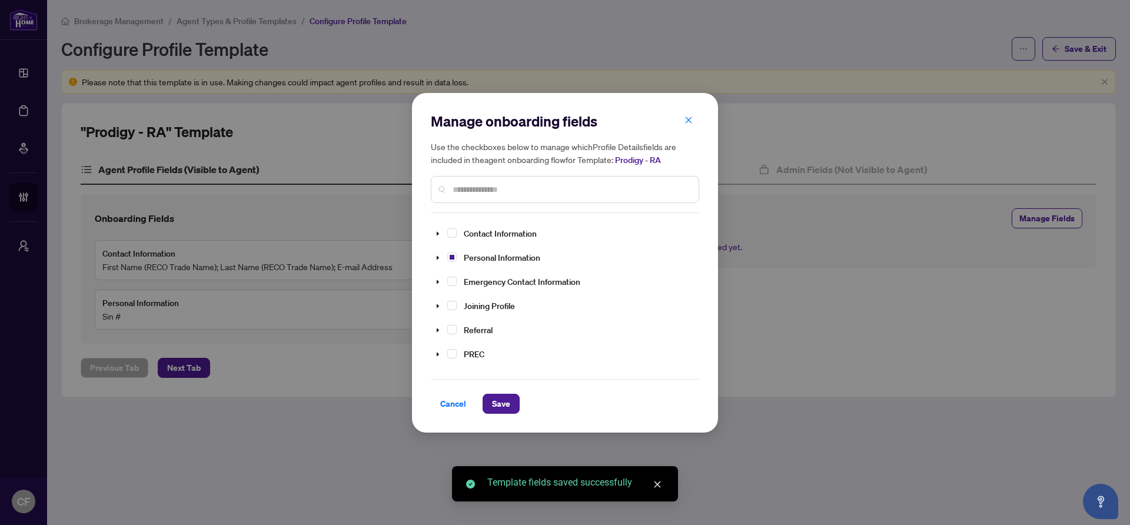
click at [545, 192] on input "text" at bounding box center [571, 189] width 237 height 13
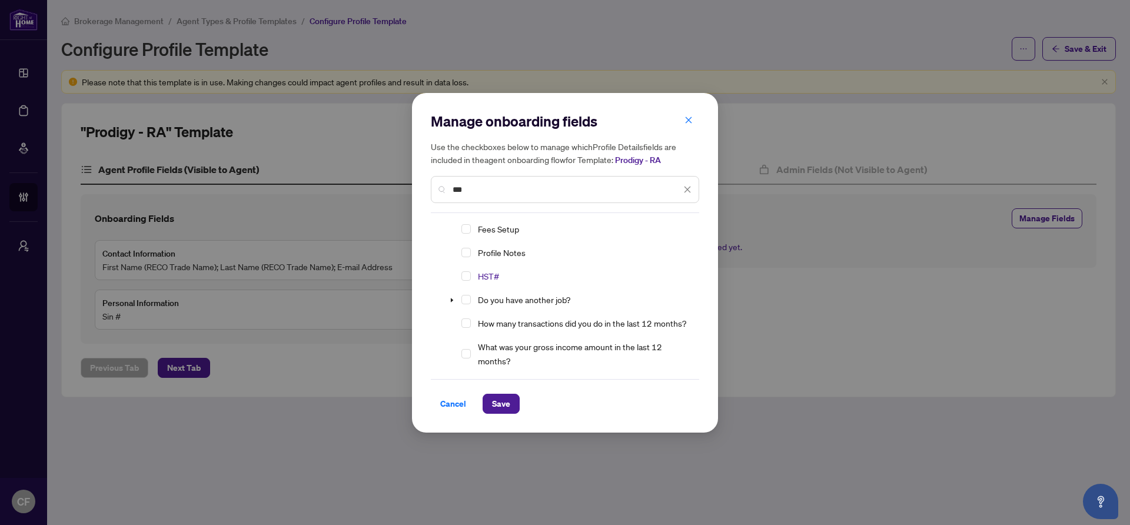
scroll to position [151, 0]
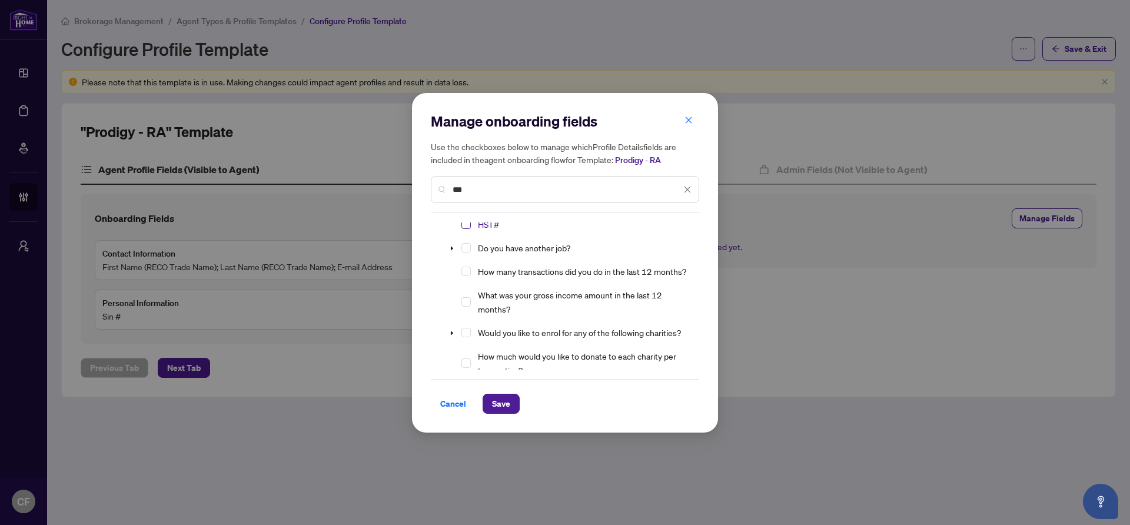
type input "***"
click at [467, 225] on span "Select HST#" at bounding box center [465, 224] width 9 height 9
click at [491, 188] on input "***" at bounding box center [567, 189] width 228 height 13
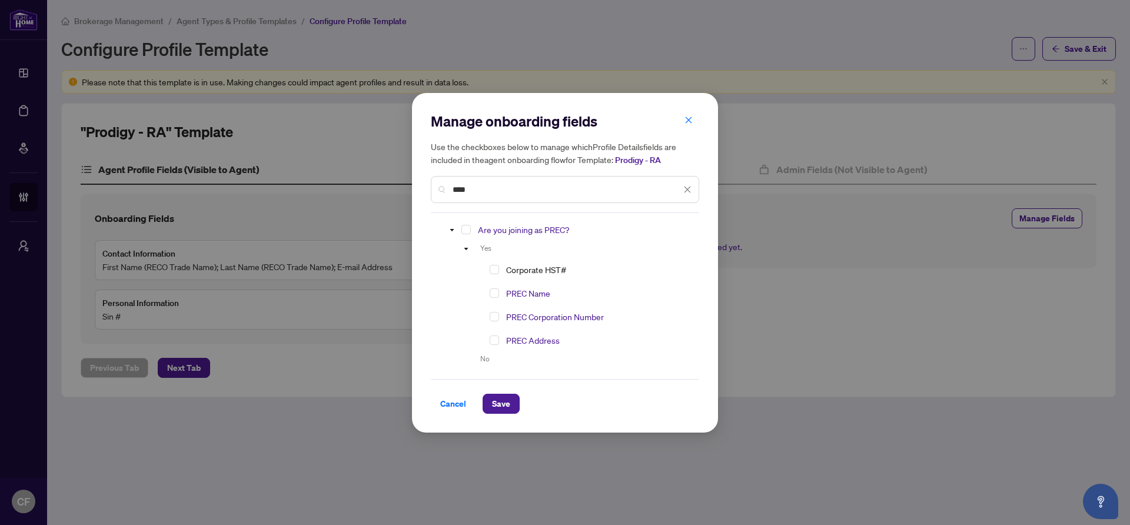
scroll to position [27, 0]
type input "****"
click at [466, 231] on span "Select Are you joining as PREC?" at bounding box center [465, 229] width 9 height 9
click at [691, 188] on icon "close" at bounding box center [687, 189] width 8 height 8
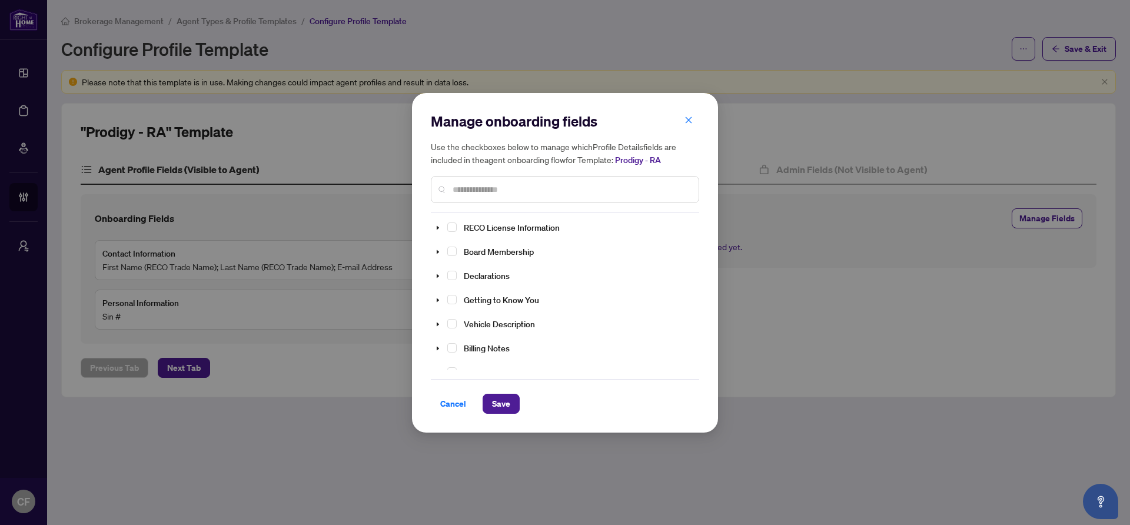
click at [590, 190] on input "text" at bounding box center [571, 189] width 237 height 13
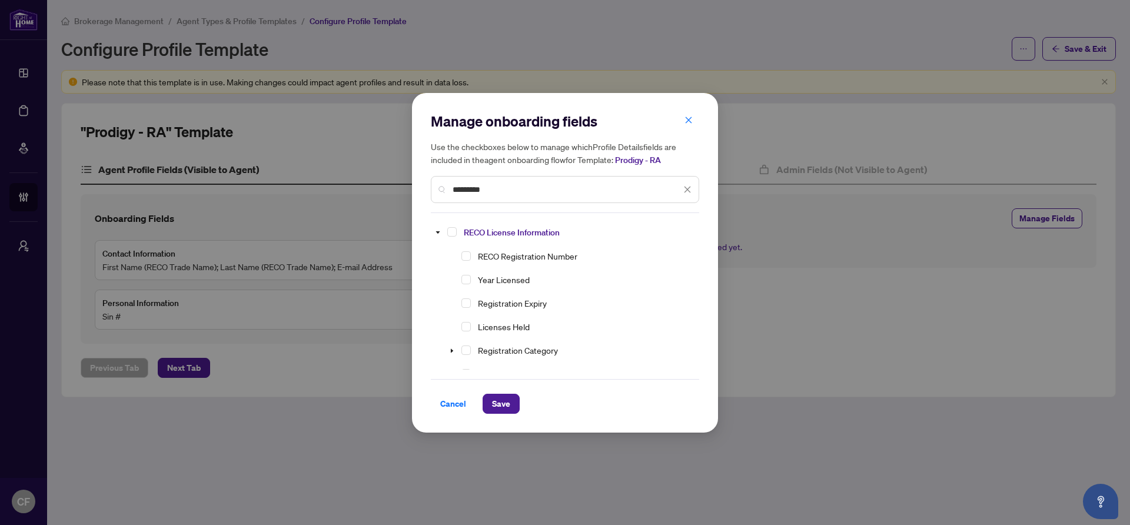
scroll to position [0, 0]
type input "*********"
click at [468, 257] on span "Select RECO Registration Number" at bounding box center [465, 256] width 9 height 9
click at [468, 280] on span "Select Year Licensed" at bounding box center [465, 280] width 9 height 9
click at [466, 301] on span "Select Registration Expiry" at bounding box center [465, 304] width 9 height 9
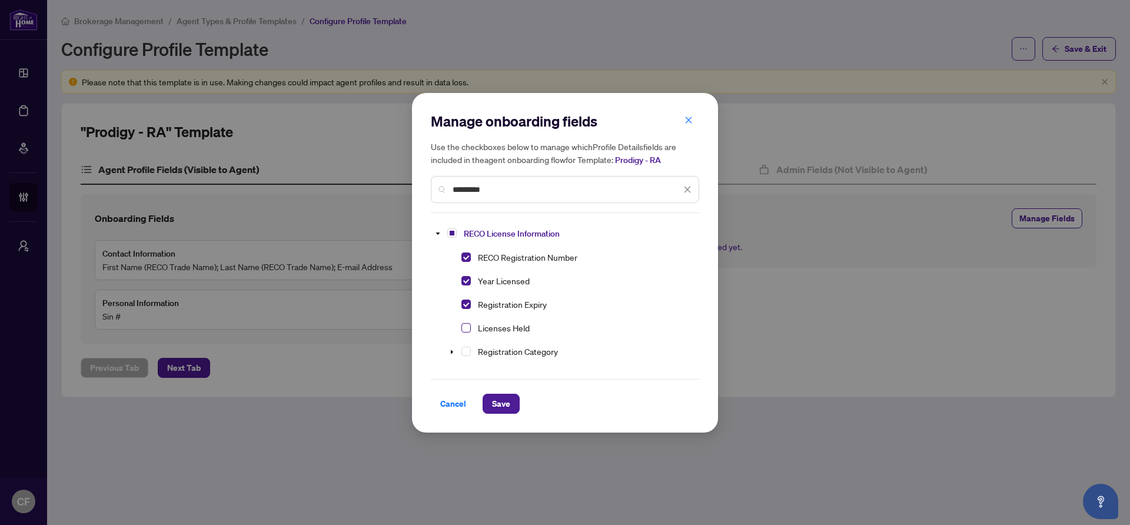
click at [466, 324] on span "Select Licenses Held" at bounding box center [465, 327] width 9 height 9
click at [466, 351] on span "Select Registration Category" at bounding box center [465, 351] width 9 height 9
click at [502, 407] on span "Save" at bounding box center [501, 403] width 18 height 19
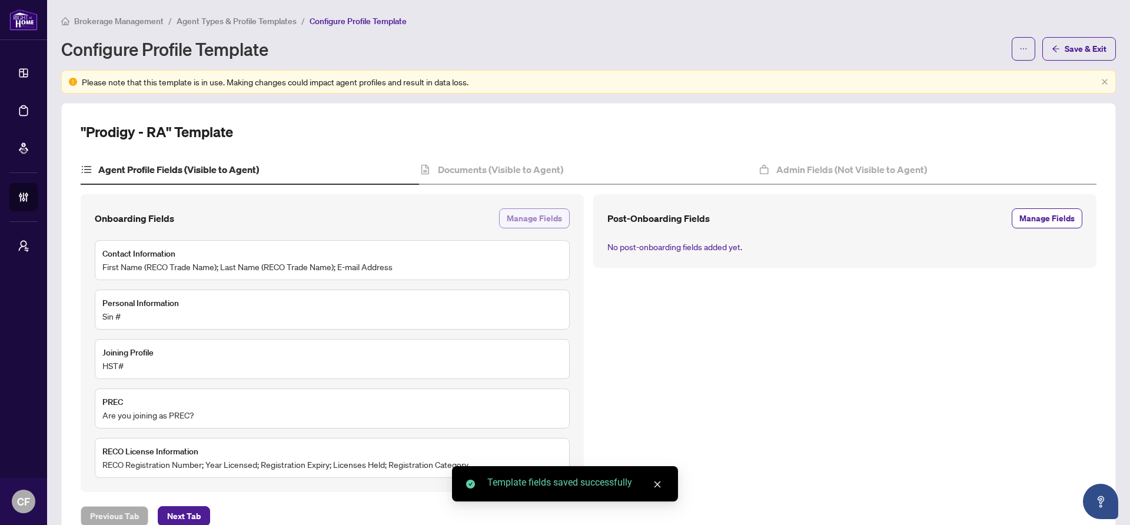
click at [516, 225] on span "Manage Fields" at bounding box center [534, 218] width 55 height 19
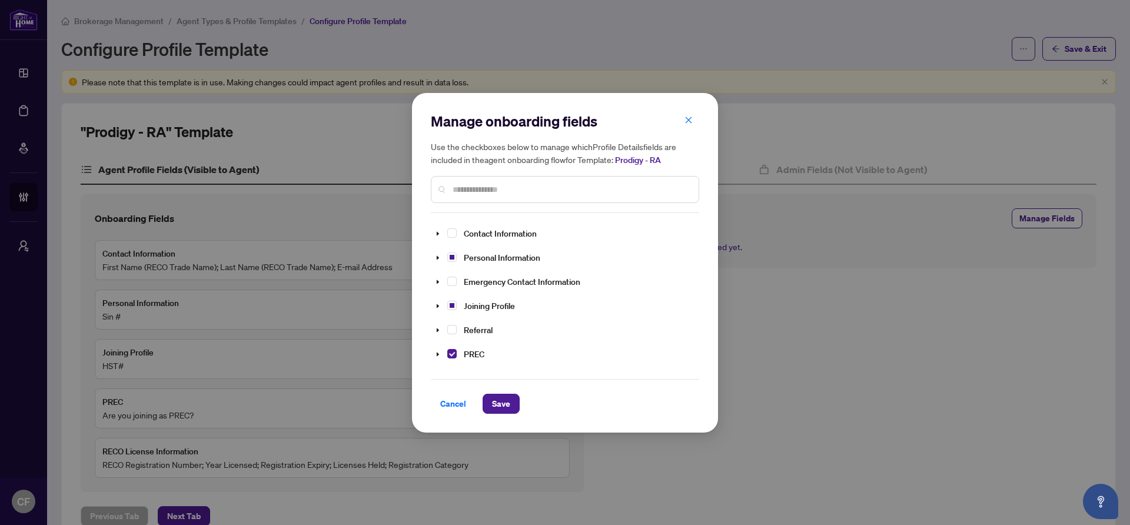
click at [624, 198] on div at bounding box center [565, 189] width 268 height 27
click at [622, 196] on div at bounding box center [565, 189] width 268 height 27
click at [493, 185] on input "text" at bounding box center [571, 189] width 237 height 13
type input "**********"
click at [453, 234] on span "Select Board Membership" at bounding box center [451, 232] width 9 height 9
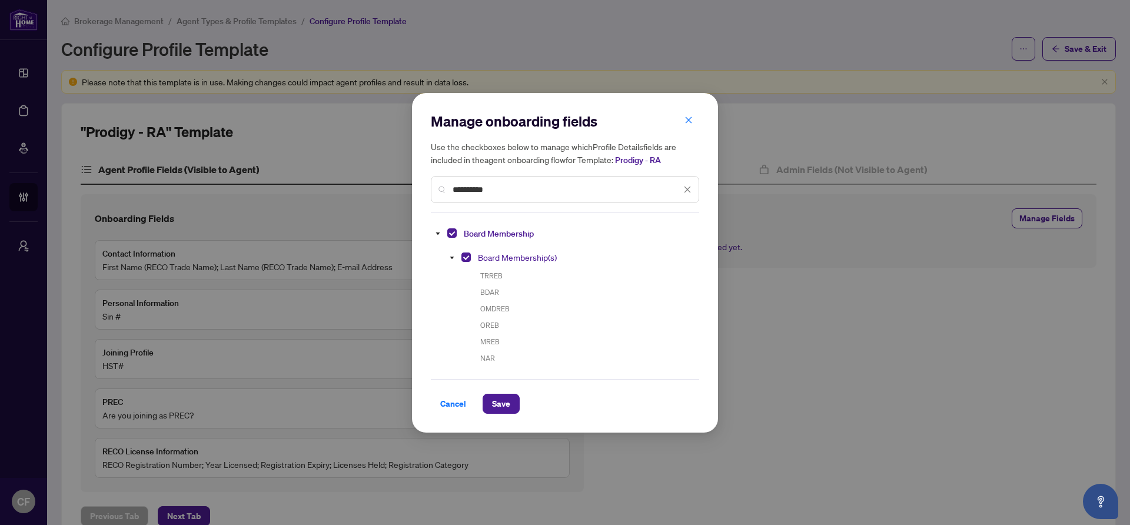
click at [692, 188] on div "**********" at bounding box center [565, 189] width 268 height 27
click at [689, 189] on icon "close" at bounding box center [687, 189] width 8 height 8
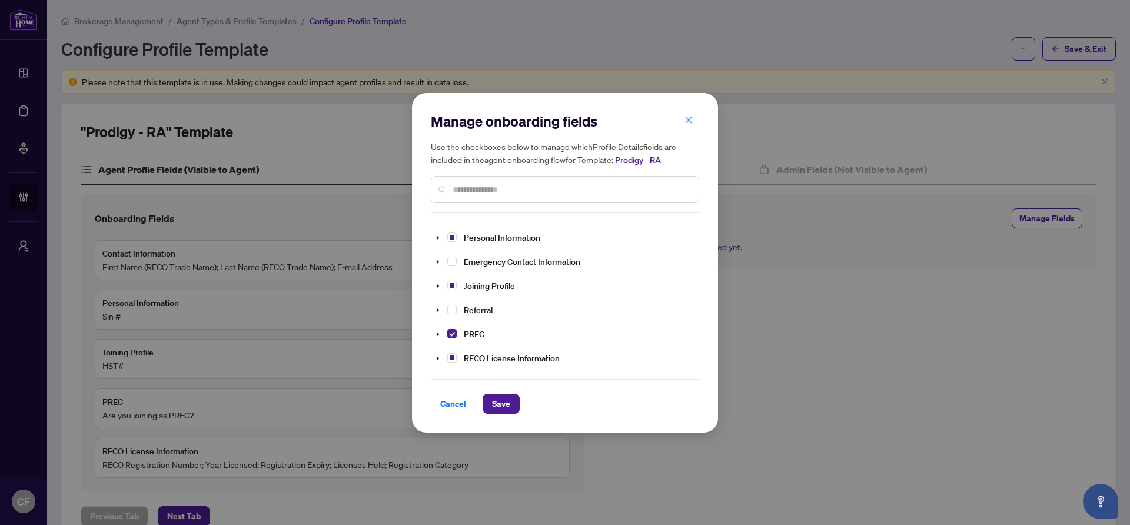
scroll to position [39, 0]
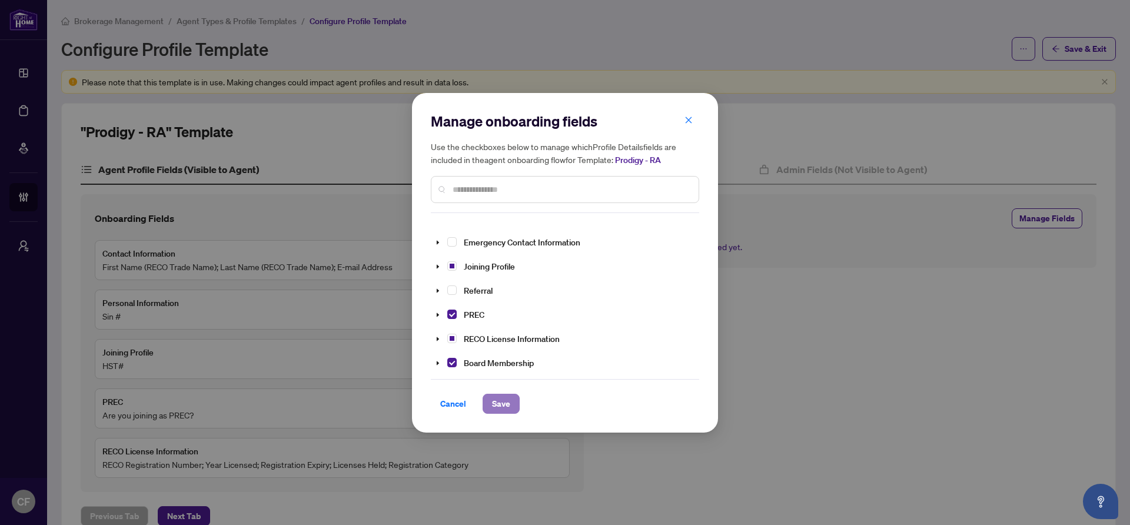
click at [501, 394] on span "Save" at bounding box center [501, 403] width 18 height 19
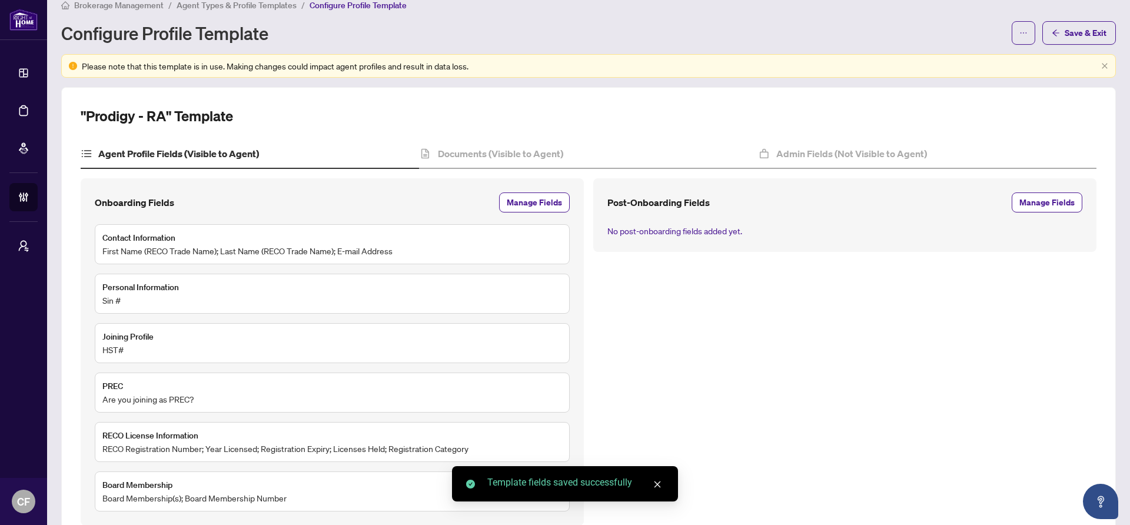
scroll to position [0, 0]
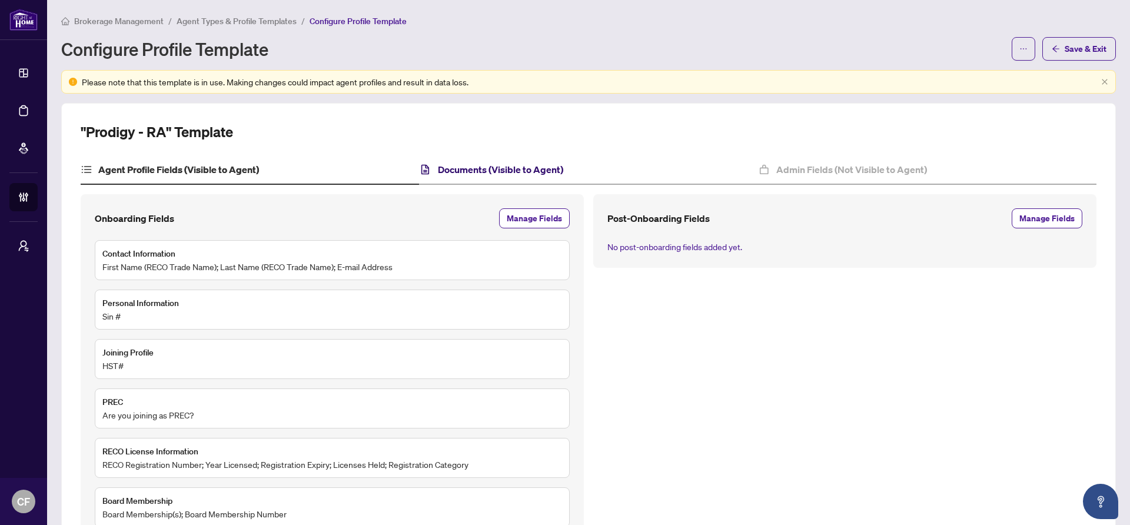
click at [546, 171] on h4 "Documents (Visible to Agent)" at bounding box center [500, 169] width 125 height 14
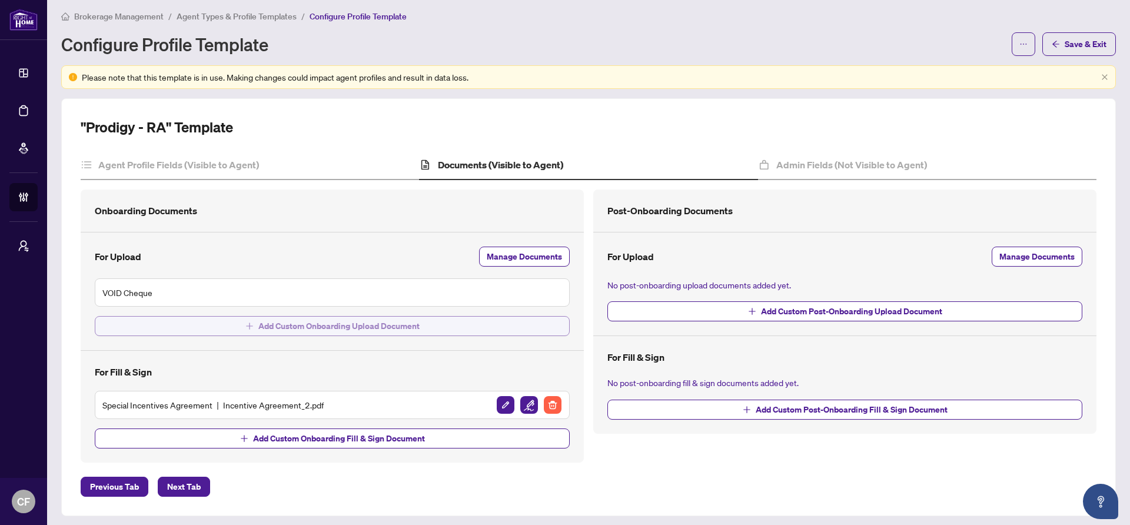
scroll to position [9, 0]
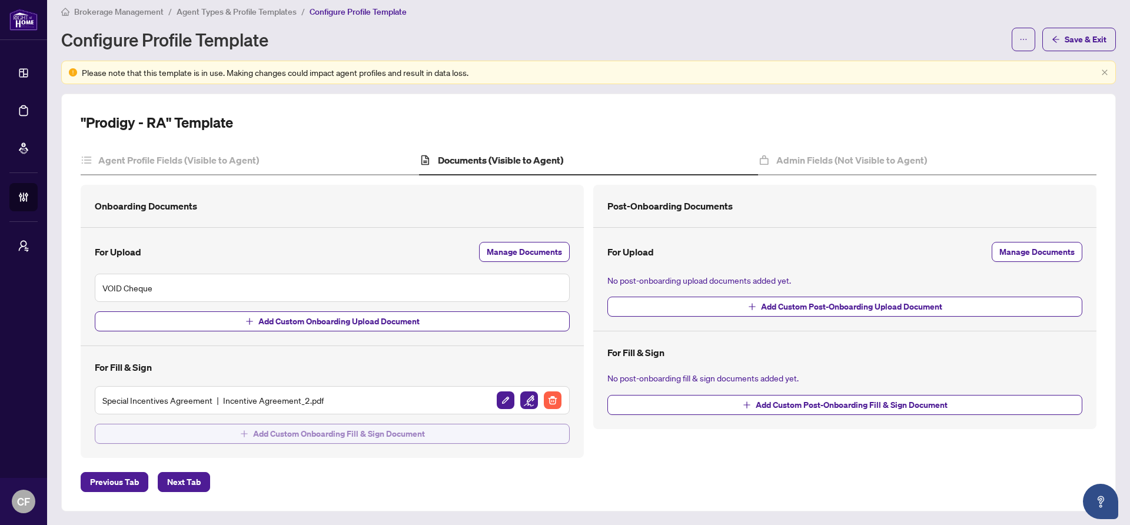
click at [367, 436] on span "Add Custom Onboarding Fill & Sign Document" at bounding box center [339, 433] width 172 height 19
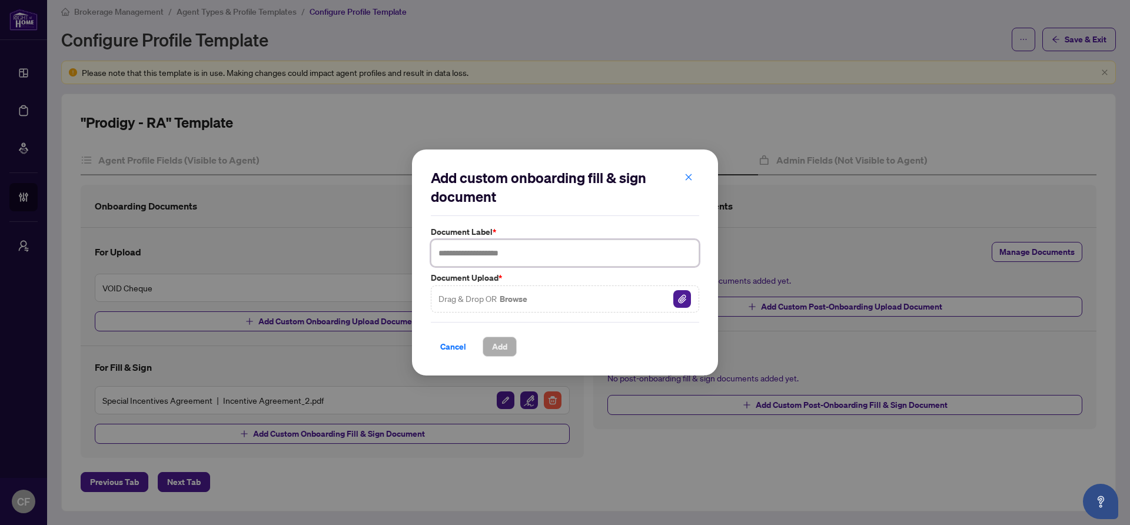
click at [526, 261] on input "text" at bounding box center [565, 253] width 268 height 27
type input "**********"
click at [679, 299] on img "button" at bounding box center [682, 299] width 18 height 18
click at [500, 345] on span "Add" at bounding box center [499, 346] width 15 height 19
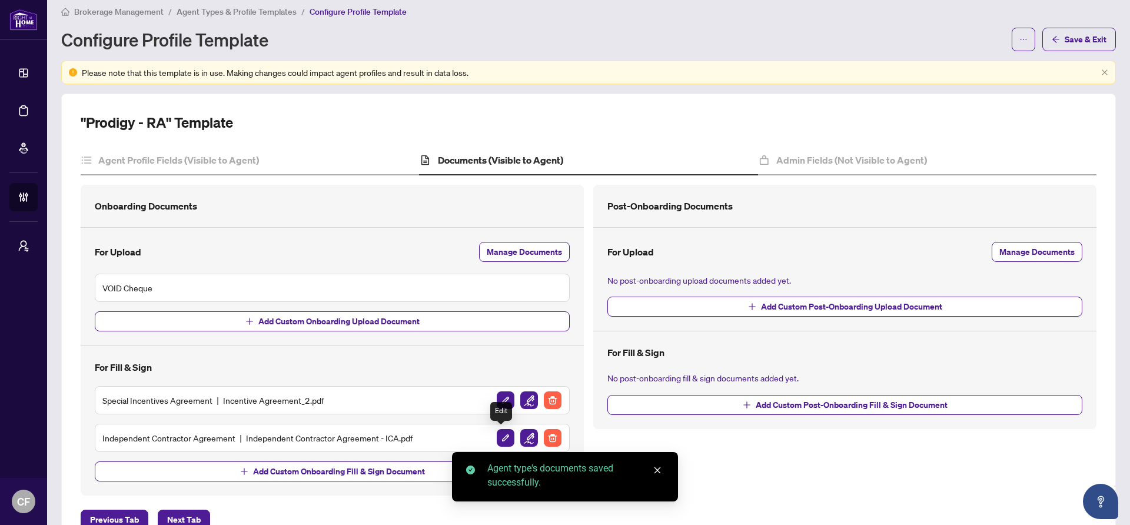
click at [526, 442] on img "button" at bounding box center [529, 438] width 18 height 18
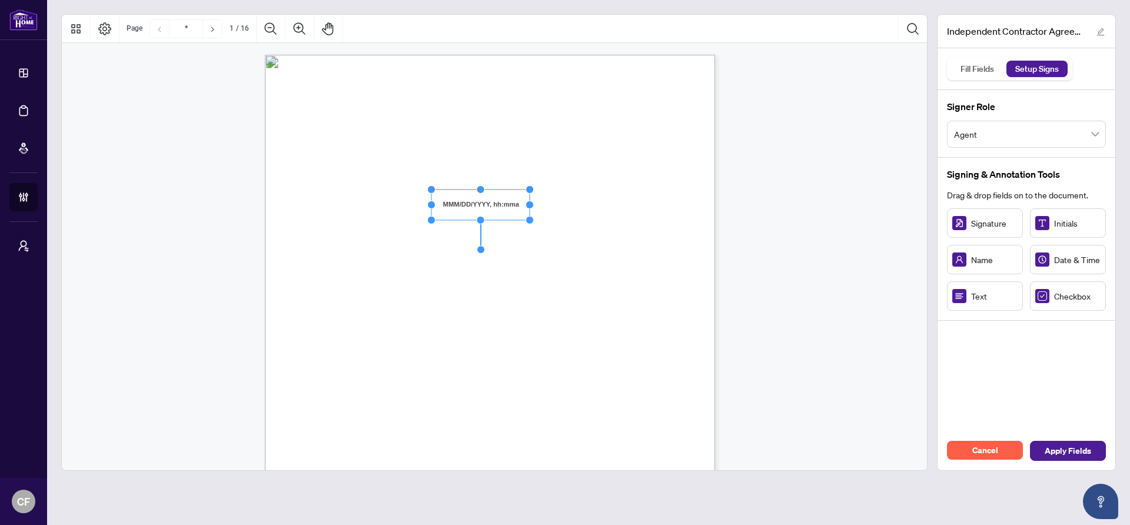
drag, startPoint x: 521, startPoint y: 203, endPoint x: 530, endPoint y: 203, distance: 8.8
click at [530, 203] on circle "Resize, Right" at bounding box center [530, 205] width 8 height 8
click at [600, 207] on span "(the “Effective Date”)" at bounding box center [566, 205] width 68 height 11
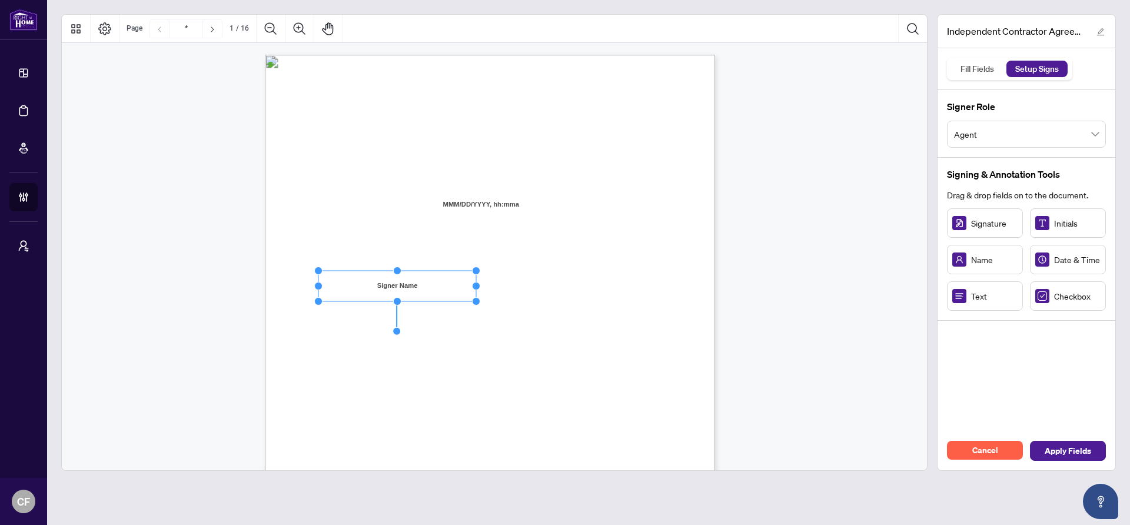
drag, startPoint x: 444, startPoint y: 282, endPoint x: 476, endPoint y: 281, distance: 31.8
click at [476, 281] on div "INDEPENDENT CONTRACTOR AGREEMENT THIS AGREEMENT is made as of (the “Effective D…" at bounding box center [490, 346] width 450 height 583
click at [550, 282] on span "residing in the City of" at bounding box center [514, 286] width 71 height 11
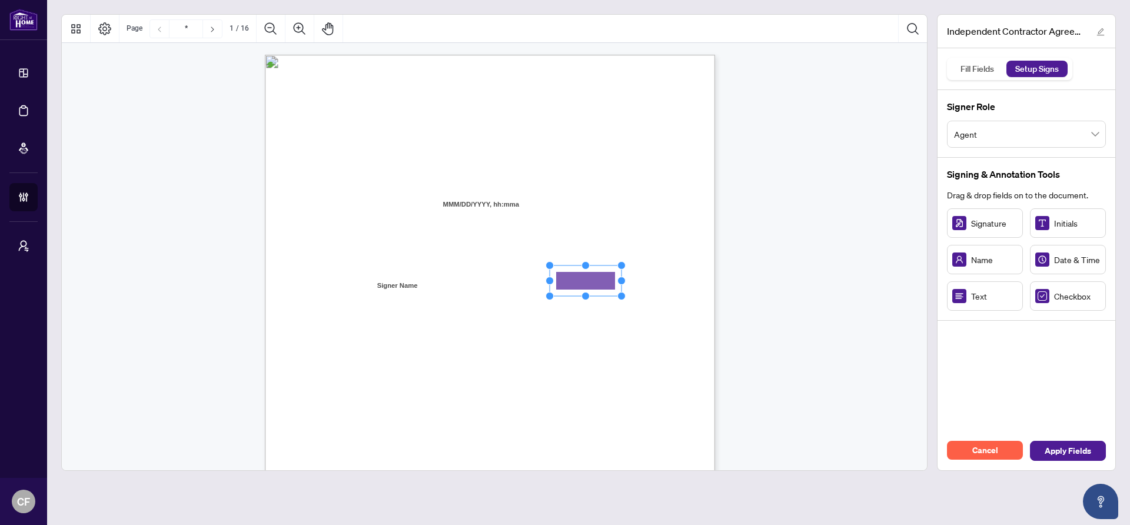
drag, startPoint x: 576, startPoint y: 286, endPoint x: 592, endPoint y: 278, distance: 17.6
drag, startPoint x: 624, startPoint y: 280, endPoint x: 670, endPoint y: 281, distance: 45.9
click at [670, 281] on circle "Resize, Right" at bounding box center [666, 281] width 8 height 8
click at [685, 276] on div "INDEPENDENT CONTRACTOR AGREEMENT THIS AGREEMENT is made as of (the “Effective D…" at bounding box center [546, 419] width 563 height 729
drag, startPoint x: 983, startPoint y: 295, endPoint x: 425, endPoint y: 311, distance: 558.2
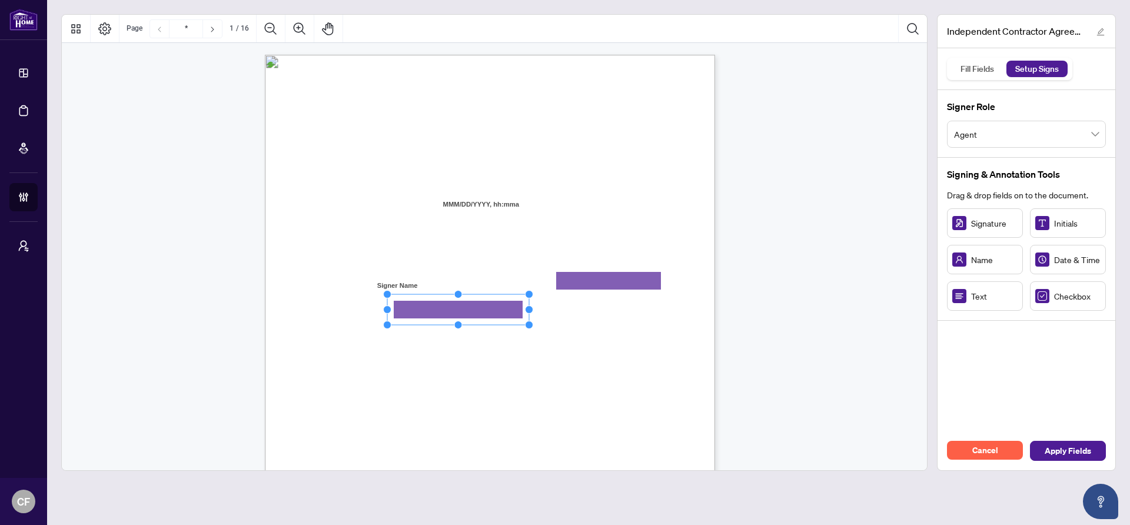
drag, startPoint x: 463, startPoint y: 308, endPoint x: 533, endPoint y: 308, distance: 70.0
click at [533, 308] on circle "Resize, Right" at bounding box center [530, 309] width 8 height 8
click at [458, 295] on circle "Resize, Top" at bounding box center [458, 297] width 8 height 8
click at [577, 320] on span "branch (the “Designated Office”)" at bounding box center [583, 315] width 103 height 11
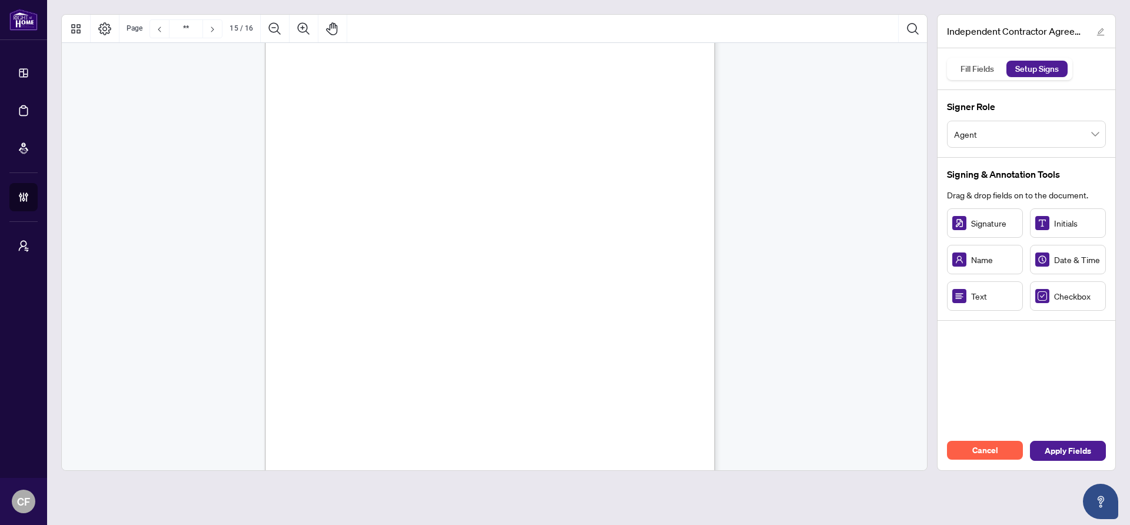
type input "**"
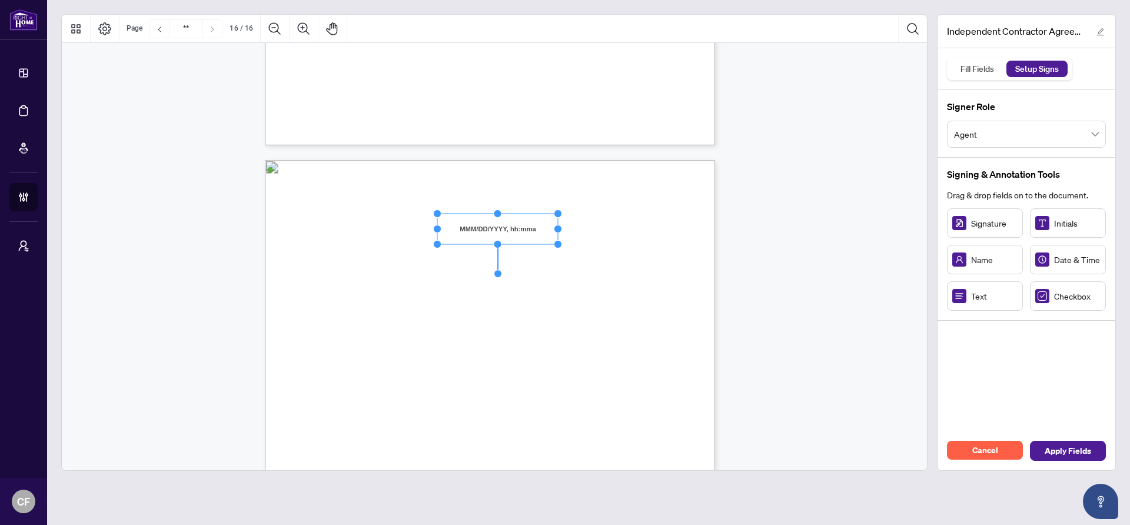
drag, startPoint x: 527, startPoint y: 226, endPoint x: 558, endPoint y: 227, distance: 31.2
click at [558, 227] on circle "Resize, Right" at bounding box center [558, 229] width 8 height 8
click at [434, 268] on span "INDEPENDENT CONTRACTOR:" at bounding box center [375, 273] width 115 height 11
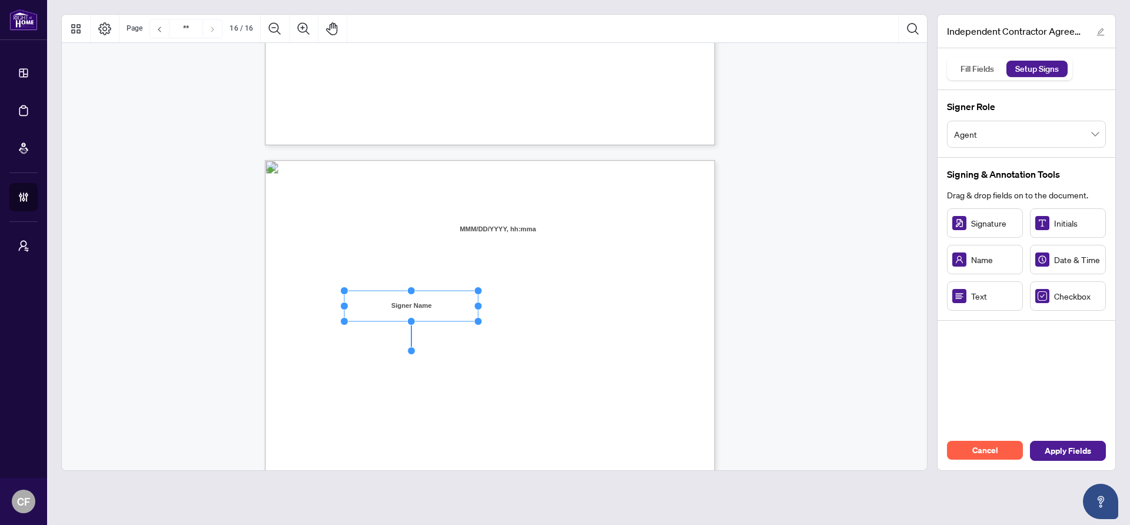
drag, startPoint x: 416, startPoint y: 304, endPoint x: 478, endPoint y: 302, distance: 61.8
click at [478, 302] on div "IN WITNESS WHEREOF, the parties hereto, having read and understood the entire A…" at bounding box center [490, 451] width 450 height 583
click at [338, 303] on span "Name:" at bounding box center [328, 308] width 20 height 11
drag, startPoint x: 995, startPoint y: 225, endPoint x: 530, endPoint y: 300, distance: 471.6
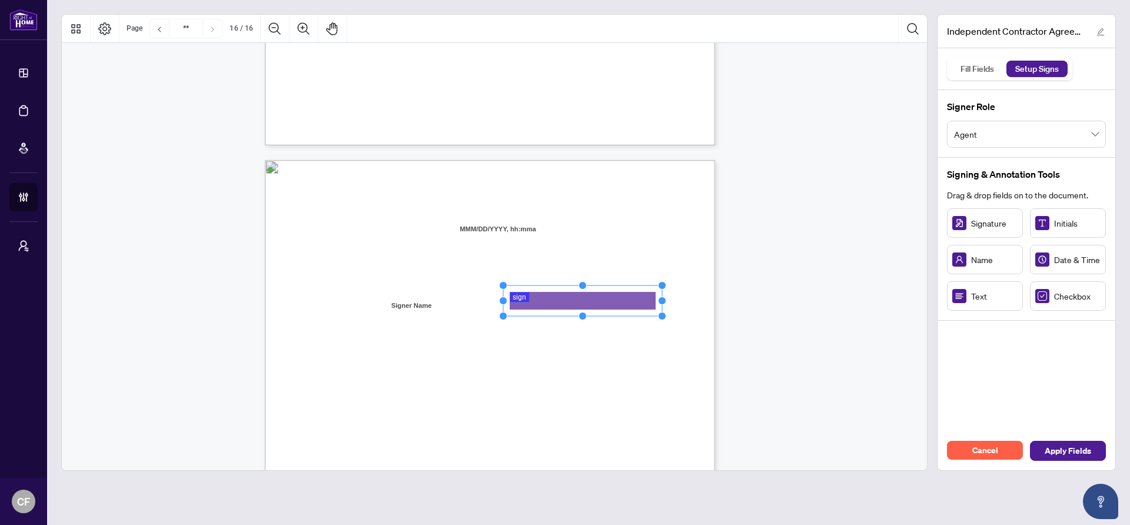
drag, startPoint x: 559, startPoint y: 301, endPoint x: 663, endPoint y: 303, distance: 104.8
click at [663, 303] on circle "Resize, Right" at bounding box center [662, 301] width 8 height 8
click at [338, 306] on span "Name:" at bounding box center [328, 308] width 20 height 11
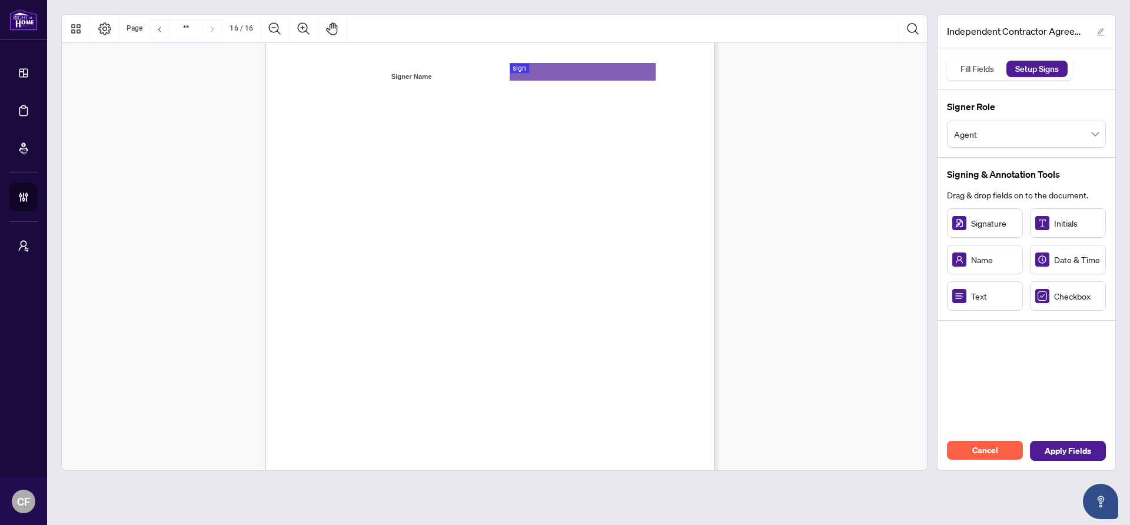
scroll to position [9081, 0]
click at [1057, 129] on span "Agent" at bounding box center [1026, 134] width 145 height 22
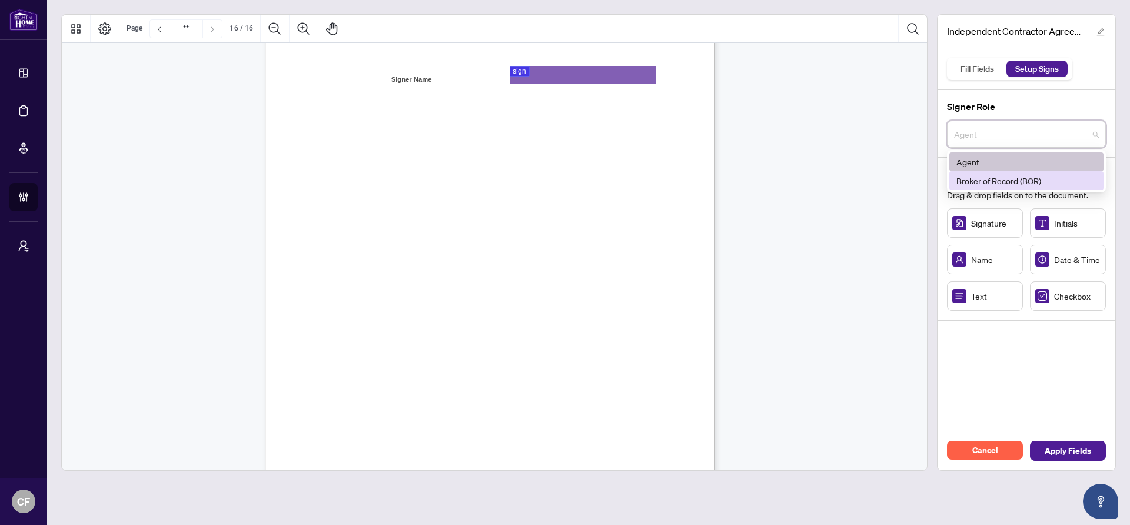
click at [995, 184] on div "Broker of Record (BOR)" at bounding box center [1026, 180] width 140 height 13
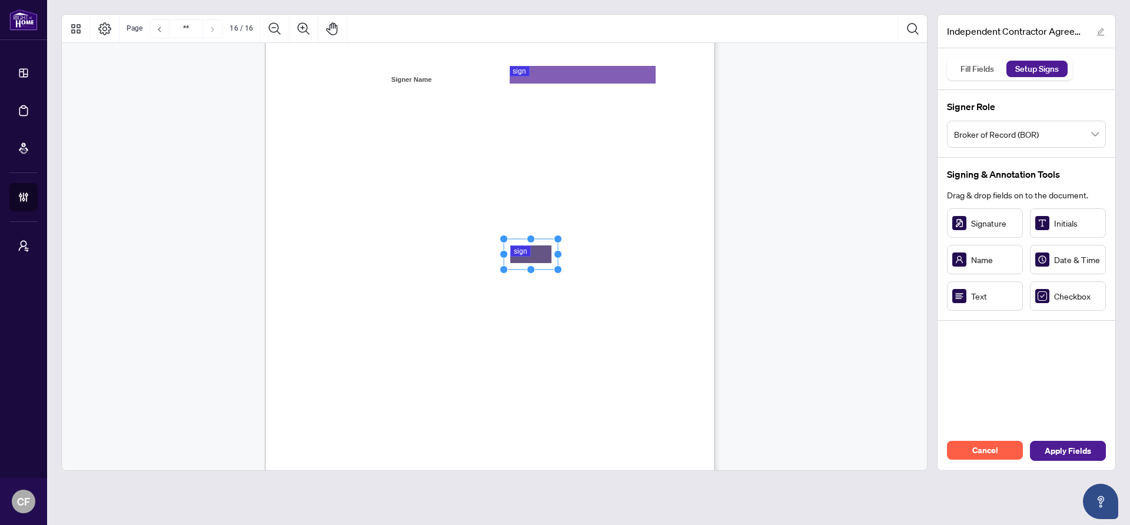
drag, startPoint x: 988, startPoint y: 226, endPoint x: 531, endPoint y: 254, distance: 458.1
drag, startPoint x: 601, startPoint y: 252, endPoint x: 663, endPoint y: 251, distance: 61.2
click at [663, 251] on circle "Resize, Right" at bounding box center [662, 255] width 8 height 8
click at [674, 253] on div "IN WITNESS WHEREOF, the parties hereto, having read and understood the entire A…" at bounding box center [546, 298] width 563 height 729
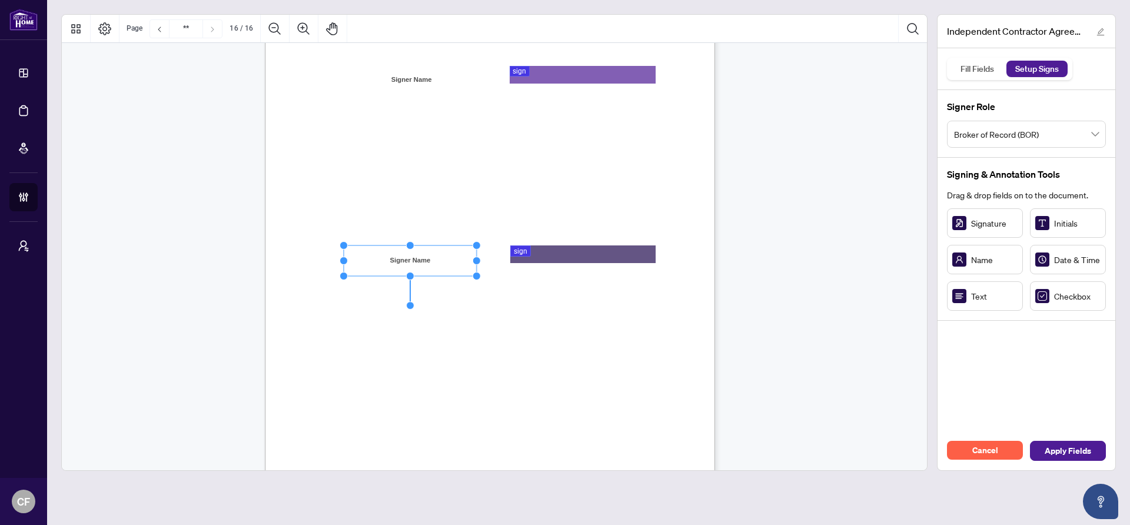
drag, startPoint x: 416, startPoint y: 261, endPoint x: 477, endPoint y: 265, distance: 61.9
click at [477, 265] on div "IN WITNESS WHEREOF, the parties hereto, having read and understood the entire A…" at bounding box center [490, 225] width 450 height 583
click at [574, 384] on div "IN WITNESS WHEREOF, the parties hereto, having read and understood the entire A…" at bounding box center [546, 298] width 563 height 729
click at [1066, 450] on span "Apply Fields" at bounding box center [1068, 450] width 46 height 19
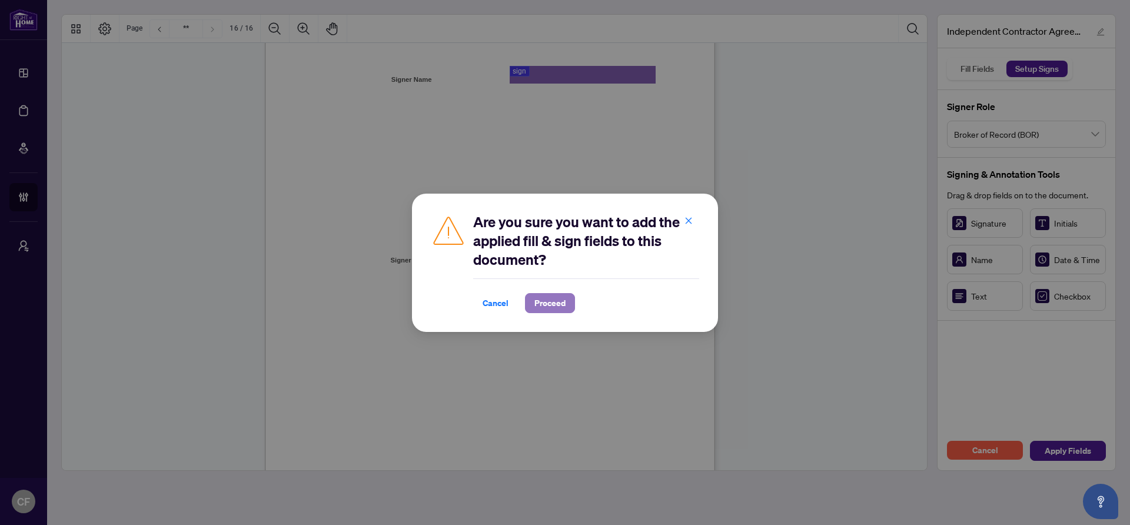
click at [551, 304] on span "Proceed" at bounding box center [549, 303] width 31 height 19
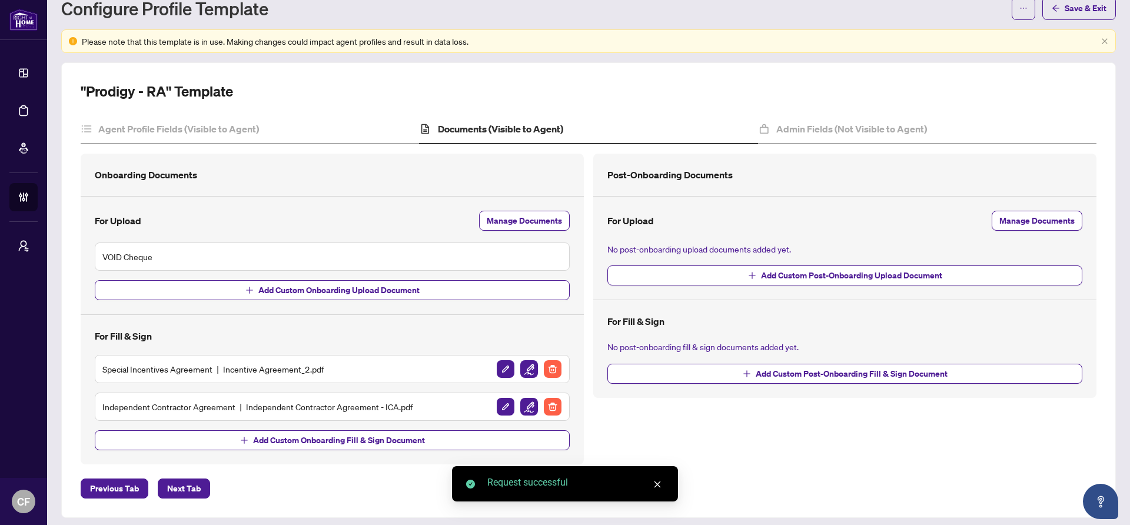
scroll to position [43, 0]
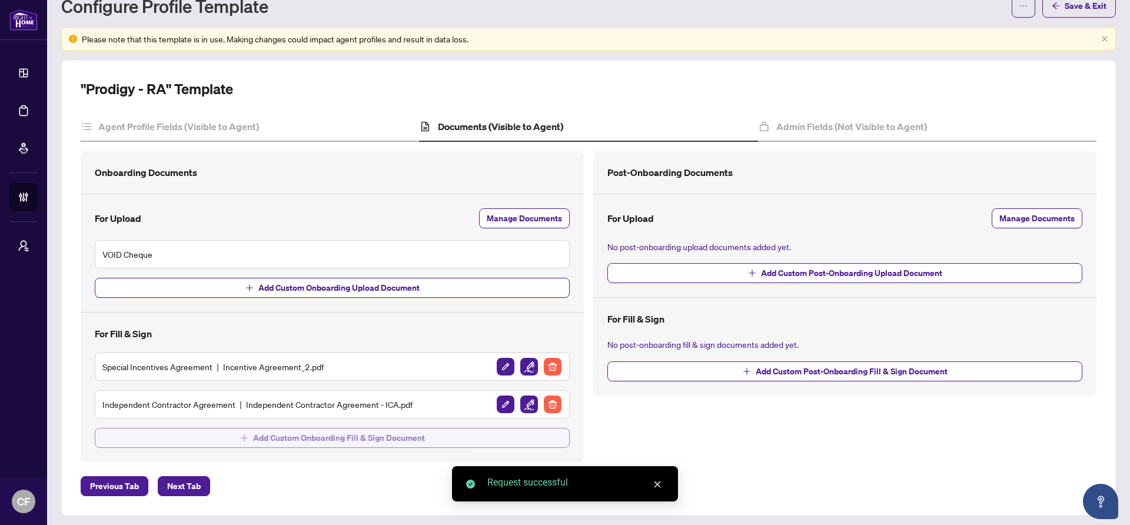
click at [373, 441] on span "Add Custom Onboarding Fill & Sign Document" at bounding box center [339, 437] width 172 height 19
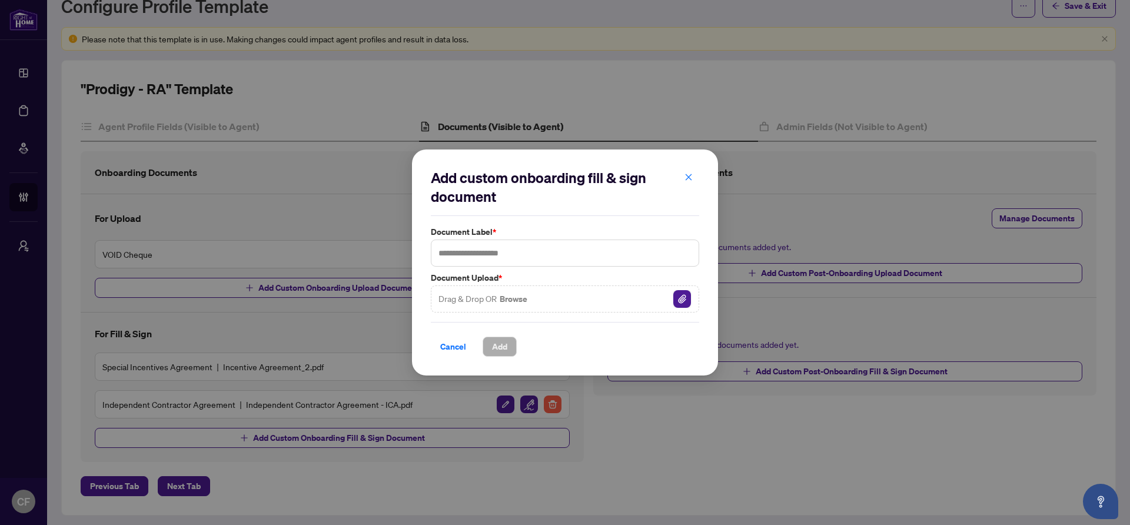
click at [679, 305] on img "button" at bounding box center [682, 299] width 18 height 18
click at [498, 258] on input "text" at bounding box center [565, 253] width 268 height 27
type input "**********"
click at [511, 347] on button "Add" at bounding box center [500, 347] width 34 height 20
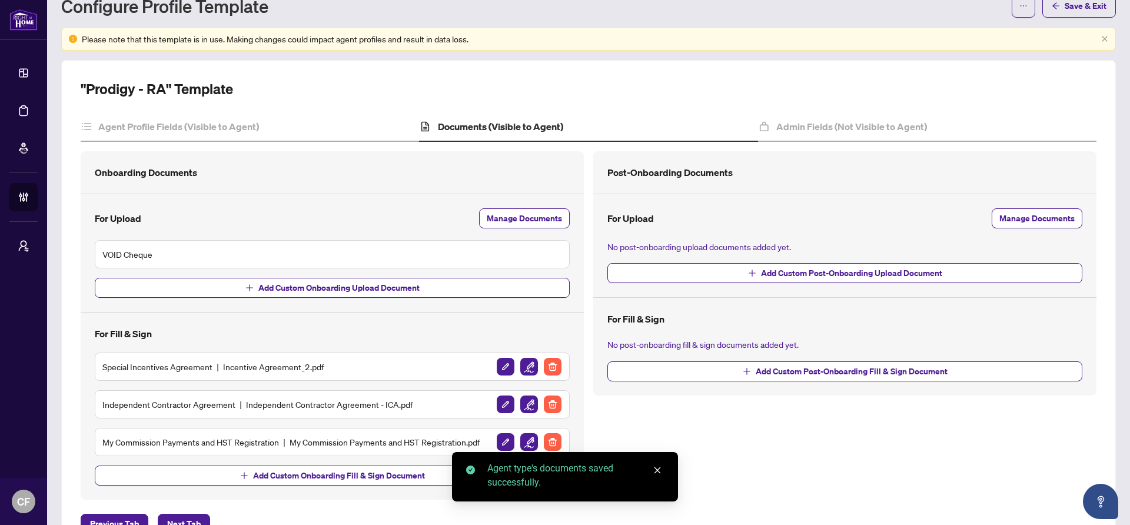
click at [526, 447] on img "button" at bounding box center [529, 442] width 18 height 18
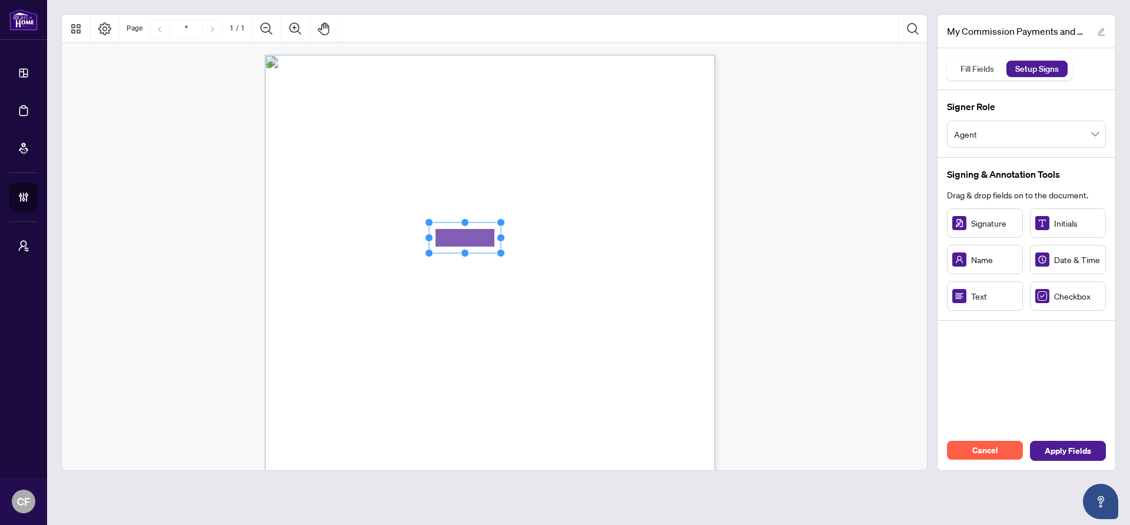
drag, startPoint x: 1000, startPoint y: 301, endPoint x: 474, endPoint y: 241, distance: 529.6
click at [474, 241] on rect "Page 1" at bounding box center [465, 237] width 72 height 31
drag, startPoint x: 516, startPoint y: 238, endPoint x: 613, endPoint y: 239, distance: 97.1
click at [613, 239] on circle "Resize, Right" at bounding box center [611, 238] width 8 height 8
click at [421, 240] on span "My HST Registration Number is:" at bounding box center [369, 242] width 102 height 11
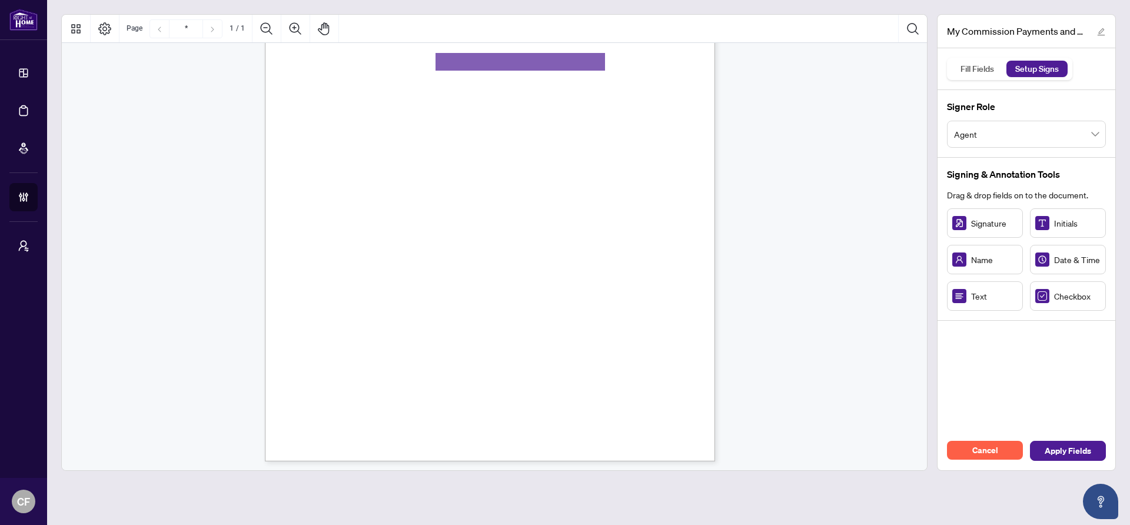
scroll to position [179, 0]
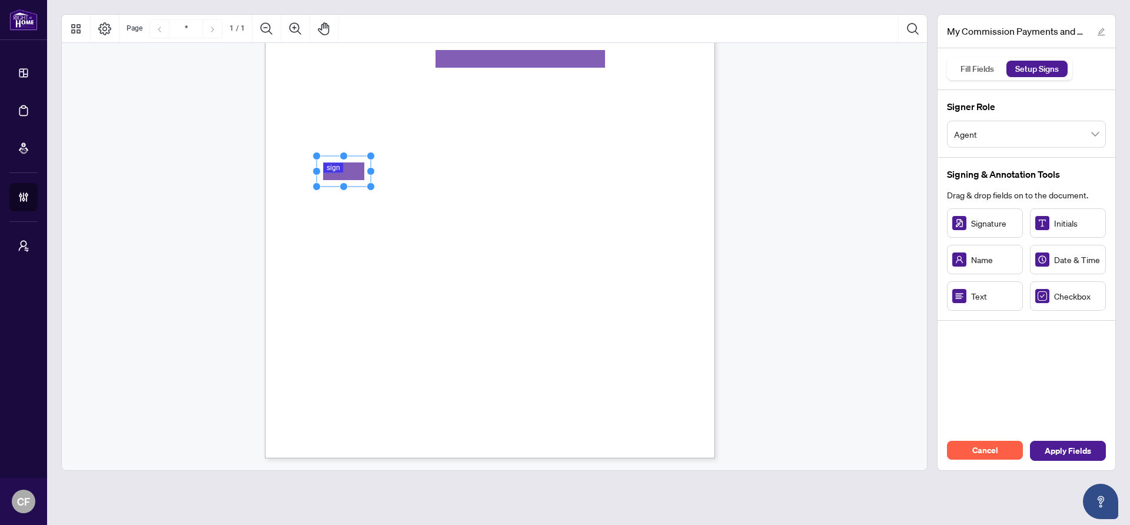
drag, startPoint x: 371, startPoint y: 165, endPoint x: 344, endPoint y: 175, distance: 28.7
drag, startPoint x: 368, startPoint y: 172, endPoint x: 476, endPoint y: 176, distance: 107.8
click at [476, 176] on icon "Resize, Top Resize, Top, Right Resize, Right Resize, Bottom, Right Resize, Bott…" at bounding box center [398, 171] width 170 height 39
click at [603, 164] on div "MY COMMISSION PAYMENTS AND HST REGISTRATION For Right at Home Realty to pay out…" at bounding box center [546, 240] width 563 height 729
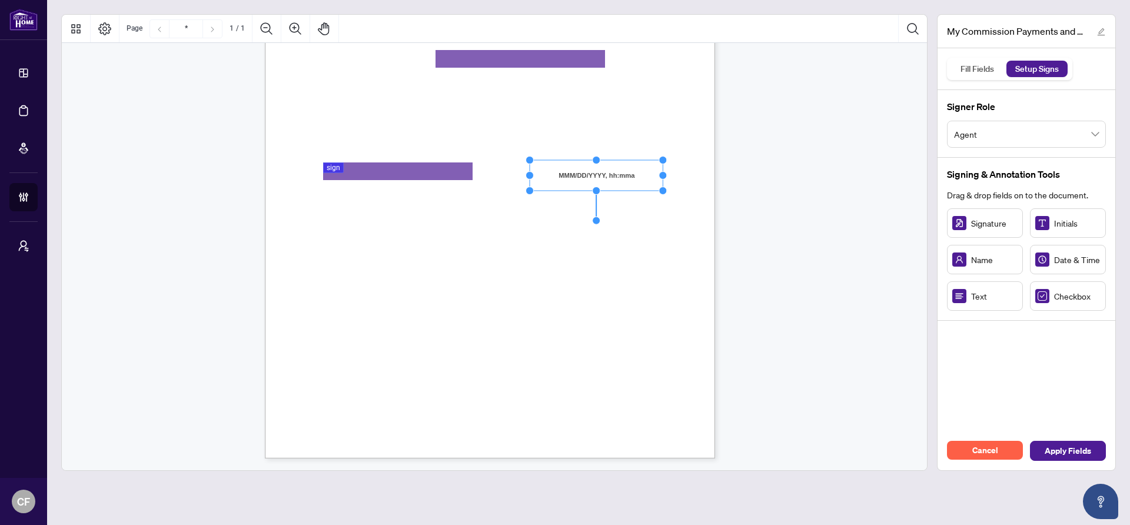
drag, startPoint x: 632, startPoint y: 175, endPoint x: 662, endPoint y: 175, distance: 30.6
click at [662, 175] on circle "Resize, Right" at bounding box center [663, 176] width 8 height 8
click at [647, 266] on span "give authorization to Right at" at bounding box center [602, 267] width 89 height 11
drag, startPoint x: 1041, startPoint y: 302, endPoint x: 324, endPoint y: 308, distance: 716.9
click at [395, 300] on div "MY COMMISSION PAYMENTS AND HST REGISTRATION For Right at Home Realty to pay out…" at bounding box center [546, 240] width 563 height 729
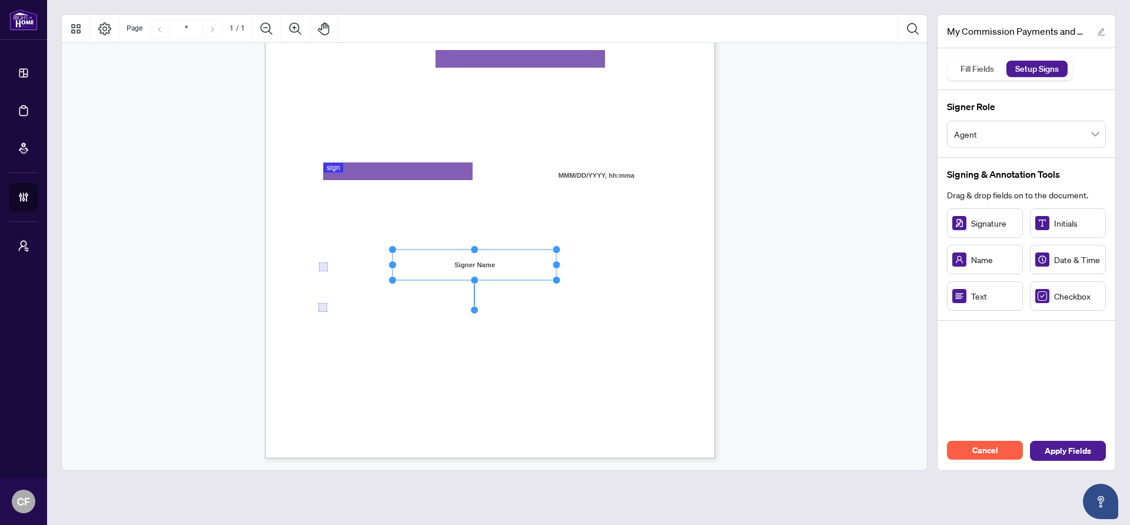
drag, startPoint x: 468, startPoint y: 264, endPoint x: 560, endPoint y: 264, distance: 92.4
click at [560, 264] on circle "Resize, Right" at bounding box center [557, 265] width 8 height 8
click at [571, 275] on span "Home Realty for Electronic Transfer (Direct Deposit) of my commission cheques." at bounding box center [444, 280] width 253 height 11
drag, startPoint x: 468, startPoint y: 308, endPoint x: 556, endPoint y: 312, distance: 87.8
click at [556, 312] on icon "Resize, Top Resize, Top, Right Resize, Right Resize, Bottom, Right Resize, Bott…" at bounding box center [476, 307] width 167 height 39
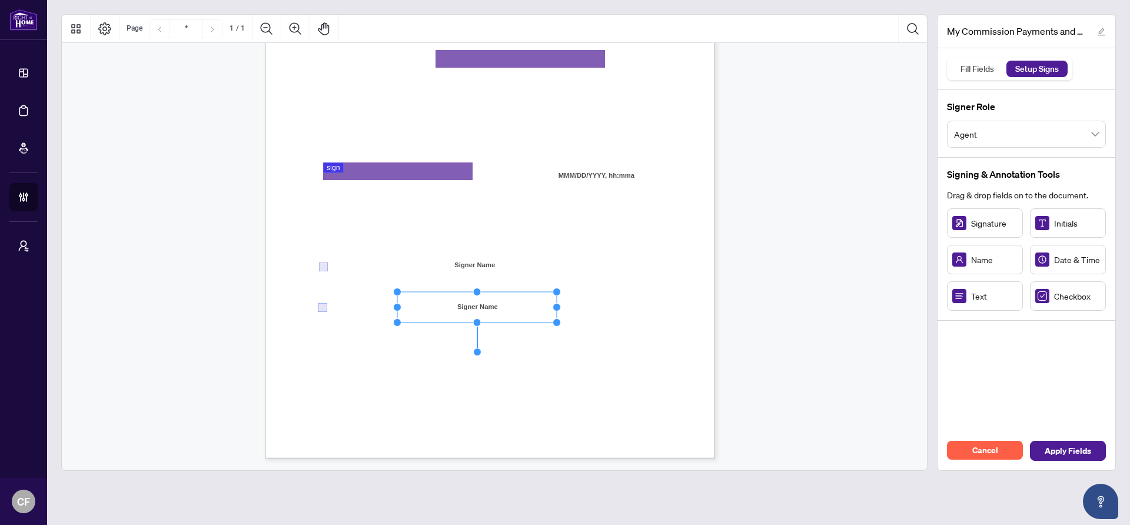
click at [609, 316] on span "Deposit method for my commission payments and hereby authorize Right at Home Re…" at bounding box center [468, 321] width 301 height 11
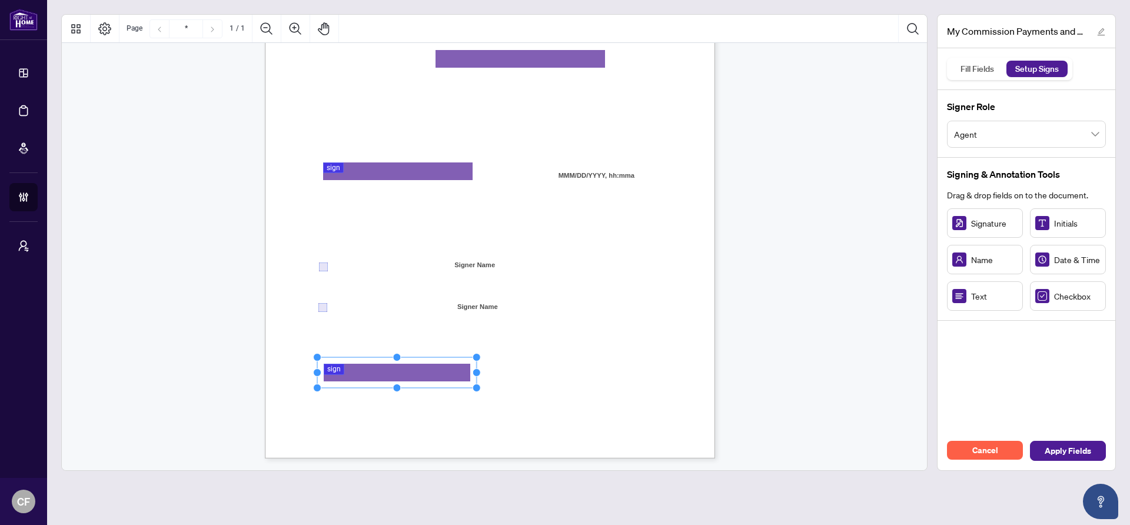
drag, startPoint x: 370, startPoint y: 372, endPoint x: 474, endPoint y: 375, distance: 104.8
click at [474, 375] on circle "Resize, Right" at bounding box center [477, 372] width 8 height 8
click at [597, 388] on span "Date" at bounding box center [590, 390] width 14 height 11
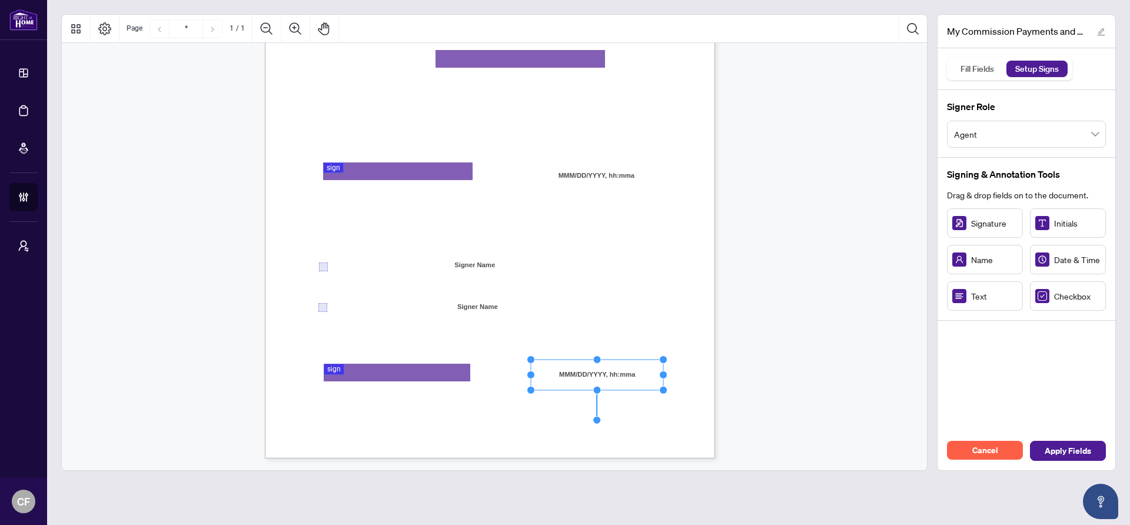
drag, startPoint x: 618, startPoint y: 375, endPoint x: 661, endPoint y: 375, distance: 43.0
click at [661, 375] on circle "Resize, Right" at bounding box center [664, 375] width 8 height 8
drag, startPoint x: 703, startPoint y: 378, endPoint x: 718, endPoint y: 385, distance: 16.1
click at [703, 378] on div "MY COMMISSION PAYMENTS AND HST REGISTRATION For Right at Home Realty to pay out…" at bounding box center [546, 240] width 563 height 729
click at [1075, 451] on span "Apply Fields" at bounding box center [1068, 450] width 46 height 19
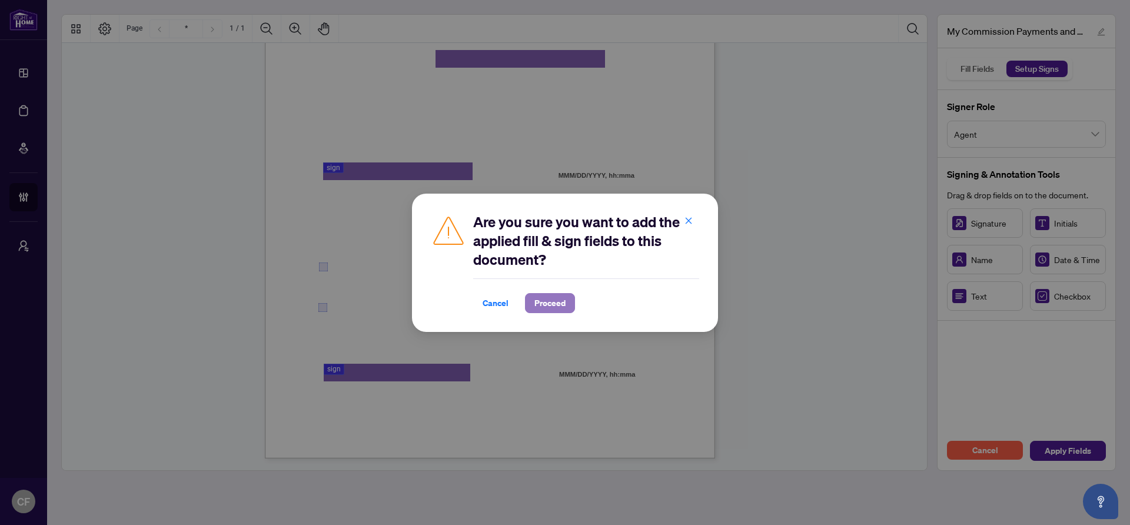
click at [541, 305] on span "Proceed" at bounding box center [549, 303] width 31 height 19
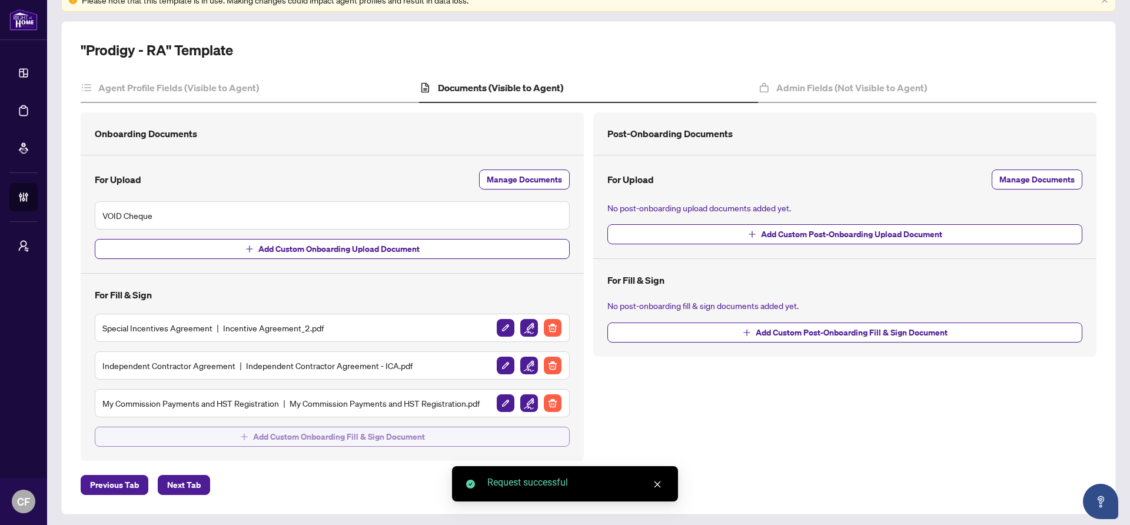
scroll to position [85, 0]
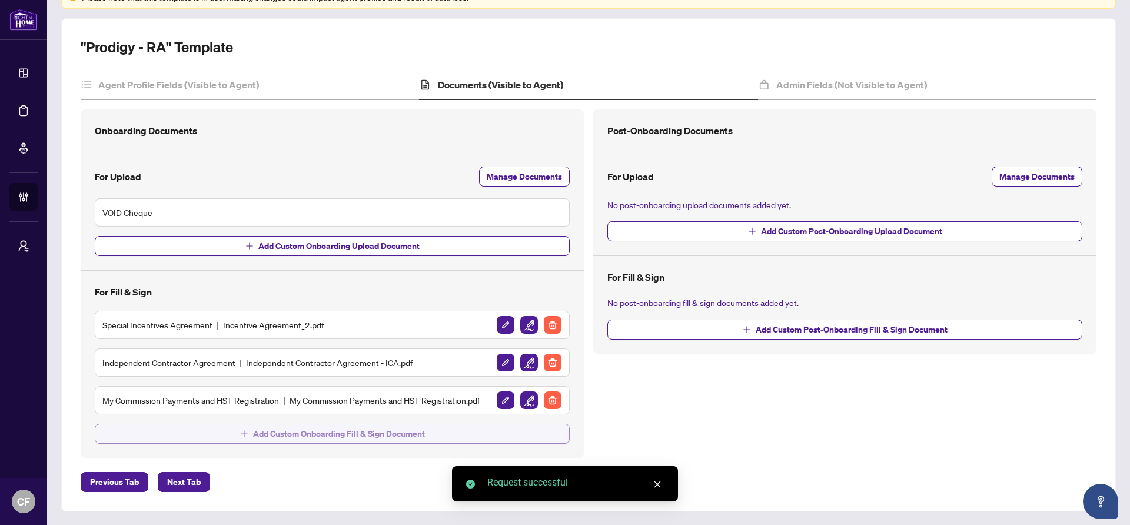
click at [384, 434] on span "Add Custom Onboarding Fill & Sign Document" at bounding box center [339, 433] width 172 height 19
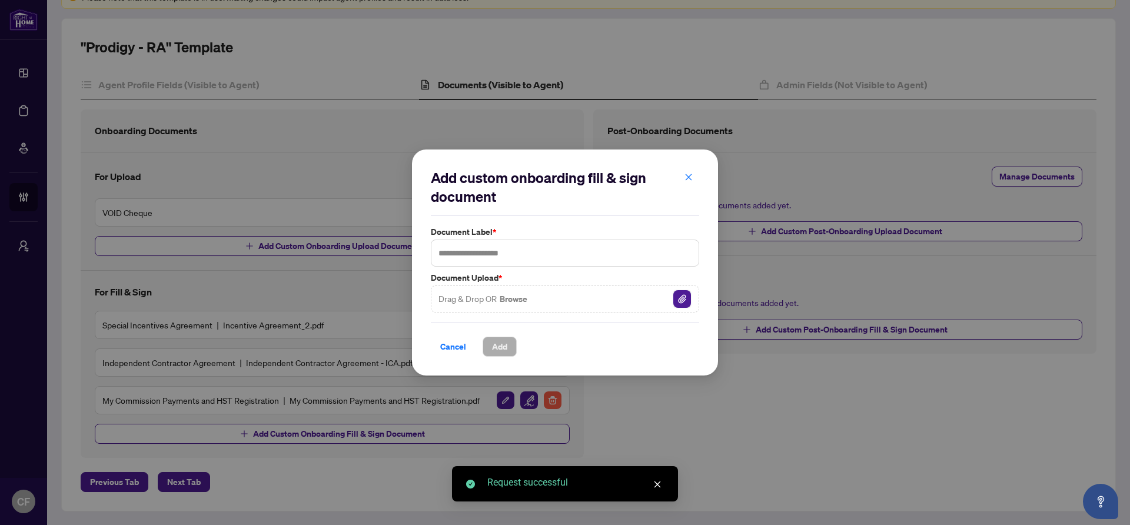
click at [676, 295] on img "button" at bounding box center [682, 299] width 18 height 18
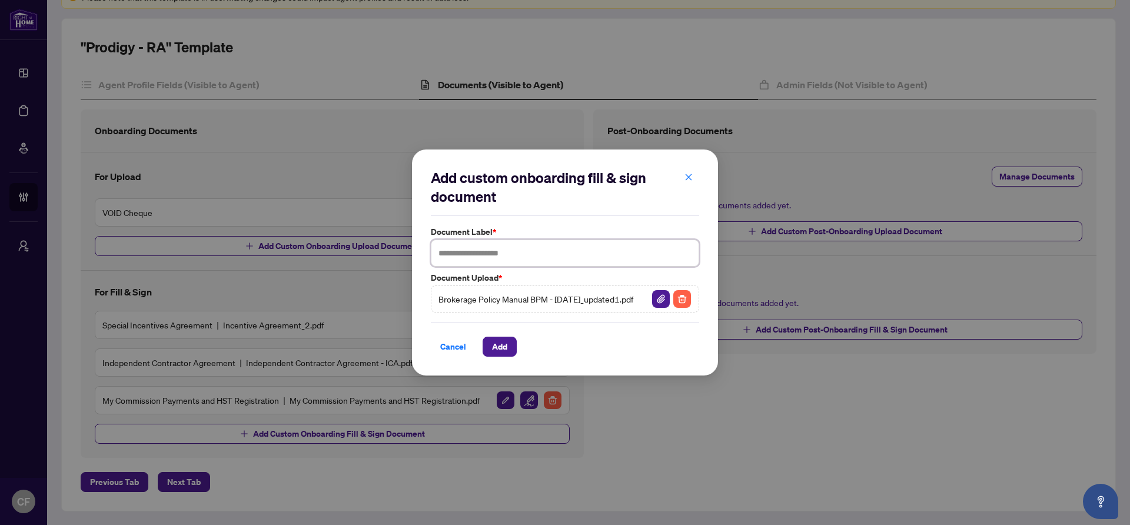
click at [515, 252] on input "text" at bounding box center [565, 253] width 268 height 27
type input "**********"
click at [504, 352] on span "Add" at bounding box center [499, 346] width 15 height 19
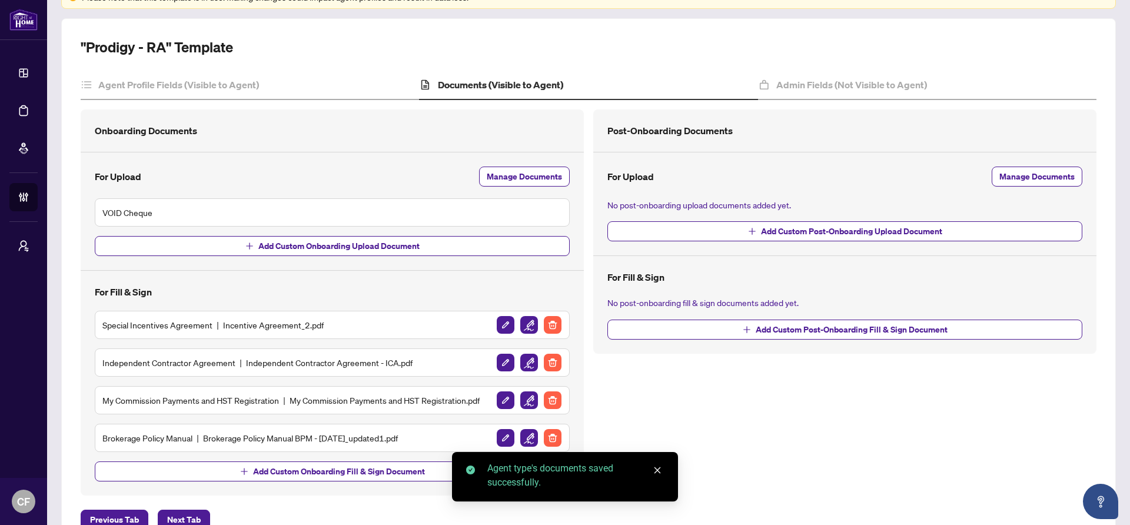
click at [536, 435] on div at bounding box center [529, 437] width 66 height 19
click at [529, 438] on img "button" at bounding box center [529, 438] width 18 height 18
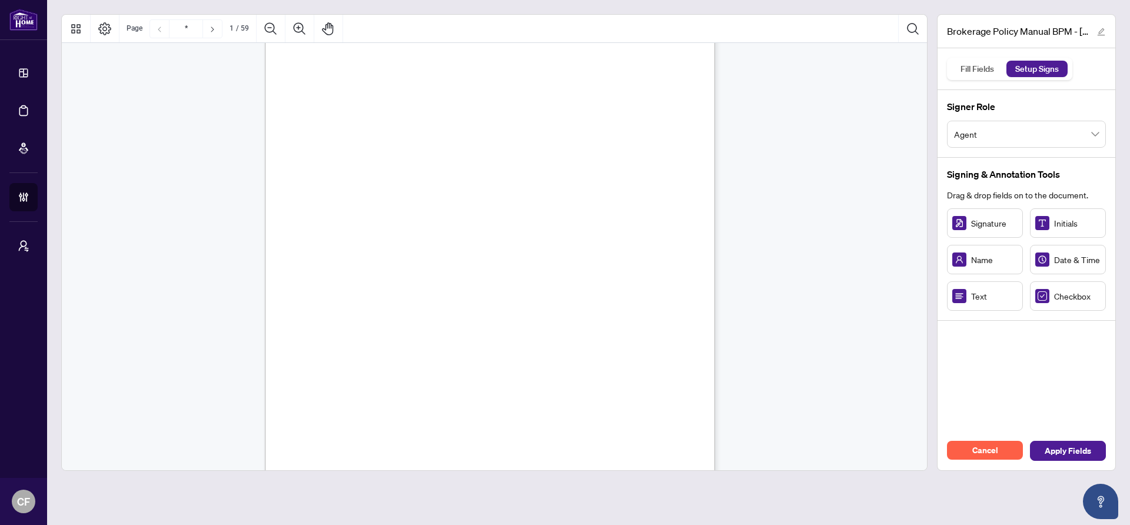
scroll to position [228, 0]
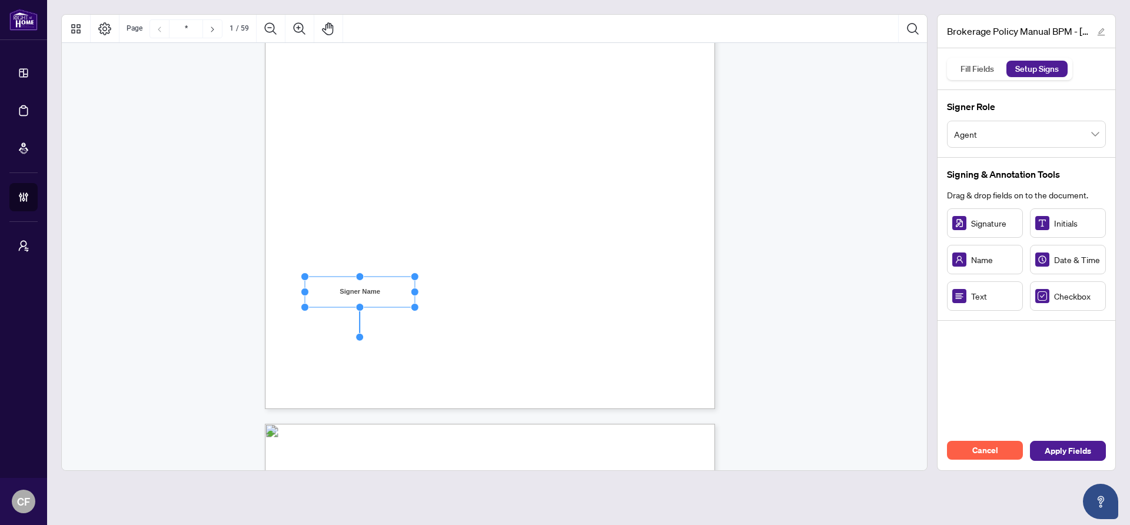
drag, startPoint x: 378, startPoint y: 293, endPoint x: 415, endPoint y: 294, distance: 37.1
click at [414, 293] on circle "Resize, Right" at bounding box center [415, 292] width 8 height 8
drag, startPoint x: 514, startPoint y: 284, endPoint x: 462, endPoint y: 290, distance: 52.2
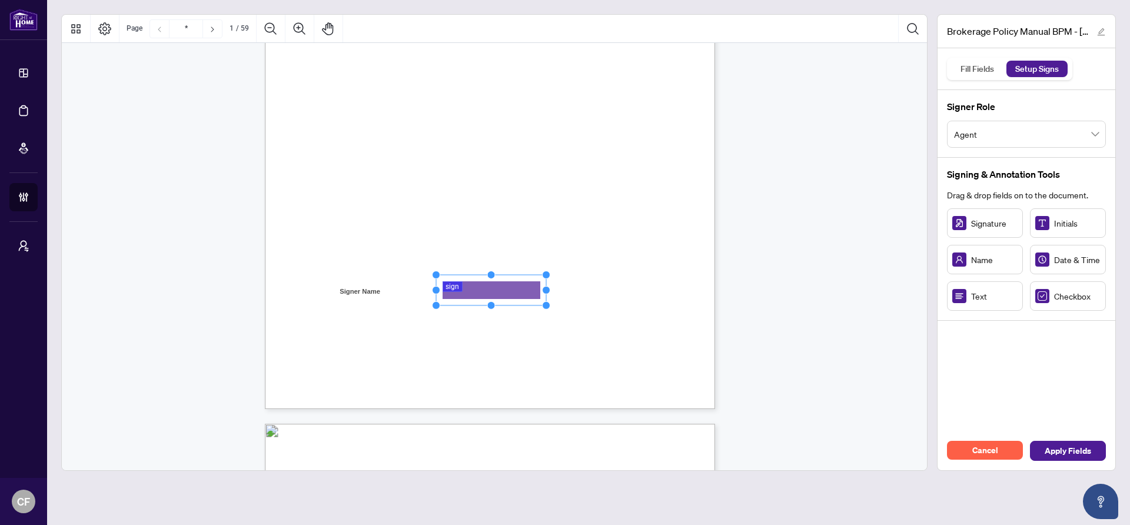
drag, startPoint x: 490, startPoint y: 288, endPoint x: 545, endPoint y: 288, distance: 55.3
click at [545, 288] on circle "Resize, Right" at bounding box center [547, 290] width 8 height 8
click at [615, 286] on div "Right at Home Realty, Brokerage 895 Don Mills Rd., North York ON, M3C 1W3, Cana…" at bounding box center [546, 190] width 563 height 729
drag, startPoint x: 659, startPoint y: 291, endPoint x: 679, endPoint y: 291, distance: 20.0
click at [679, 291] on circle "Resize, Right" at bounding box center [678, 291] width 8 height 8
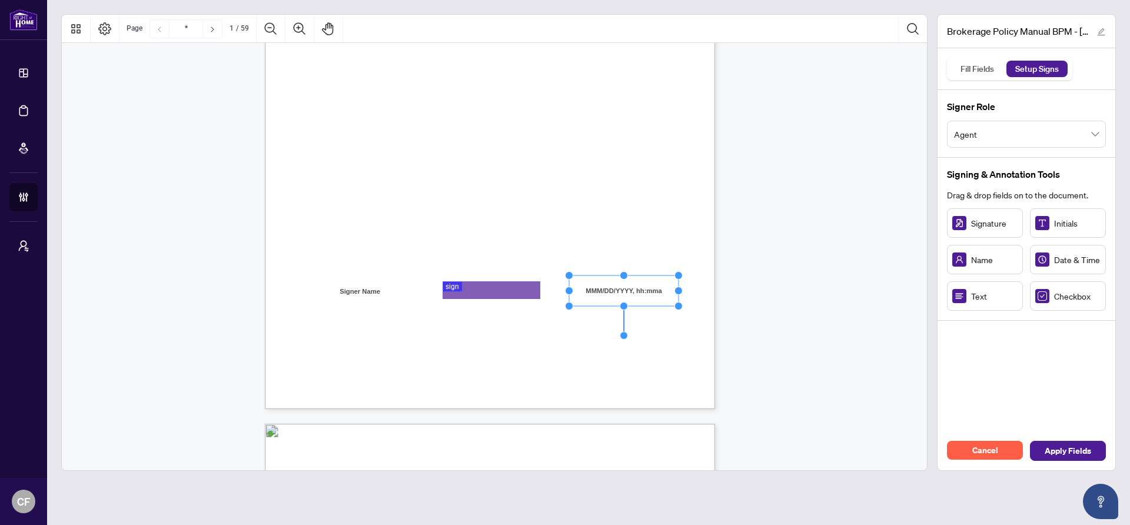
click at [676, 395] on div "Right at Home Realty, Brokerage 895 Don Mills Rd., North York ON, M3C 1W3, Cana…" at bounding box center [546, 190] width 563 height 729
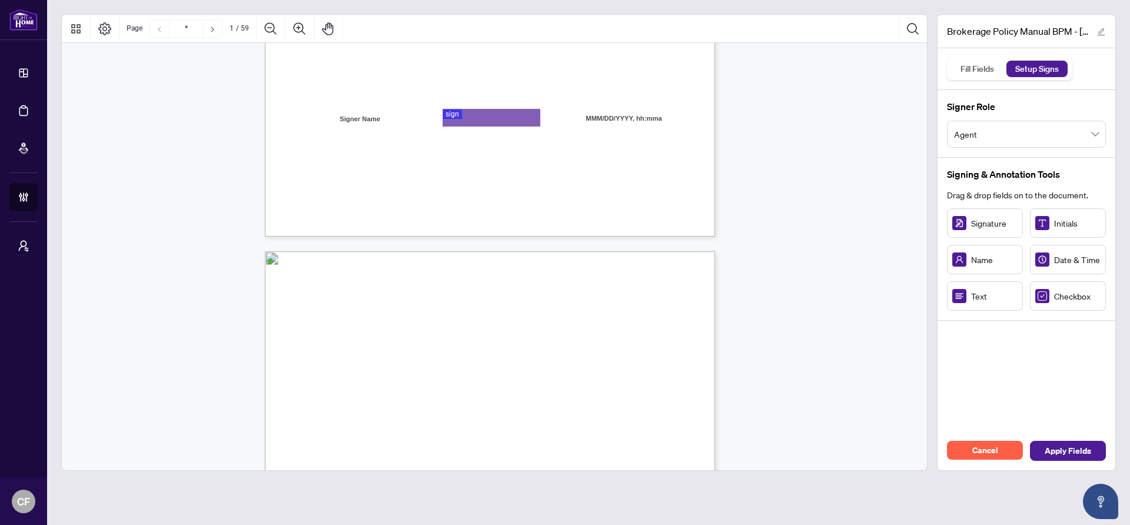
type input "*"
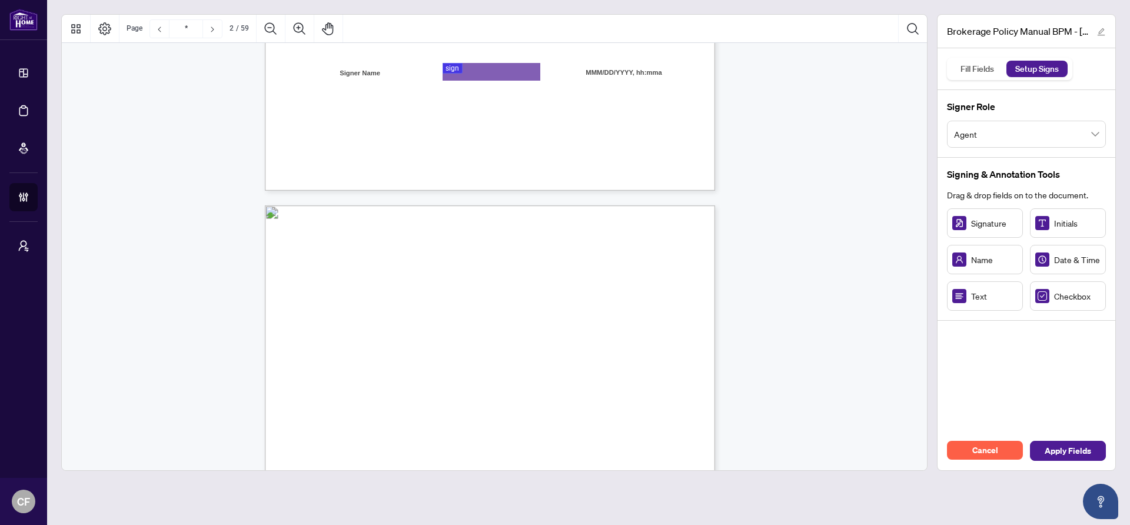
scroll to position [456, 0]
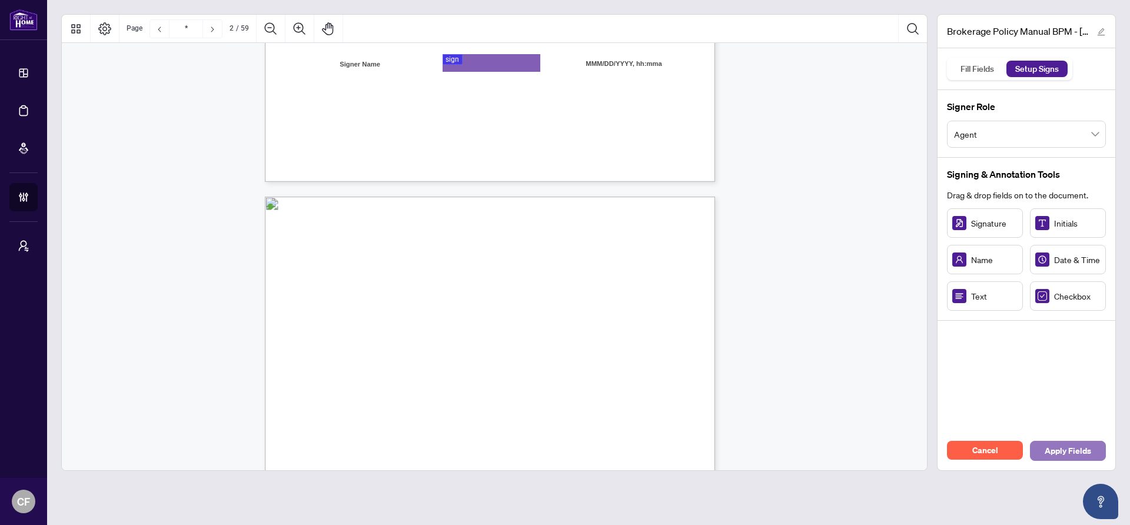
click at [1082, 444] on span "Apply Fields" at bounding box center [1068, 450] width 46 height 19
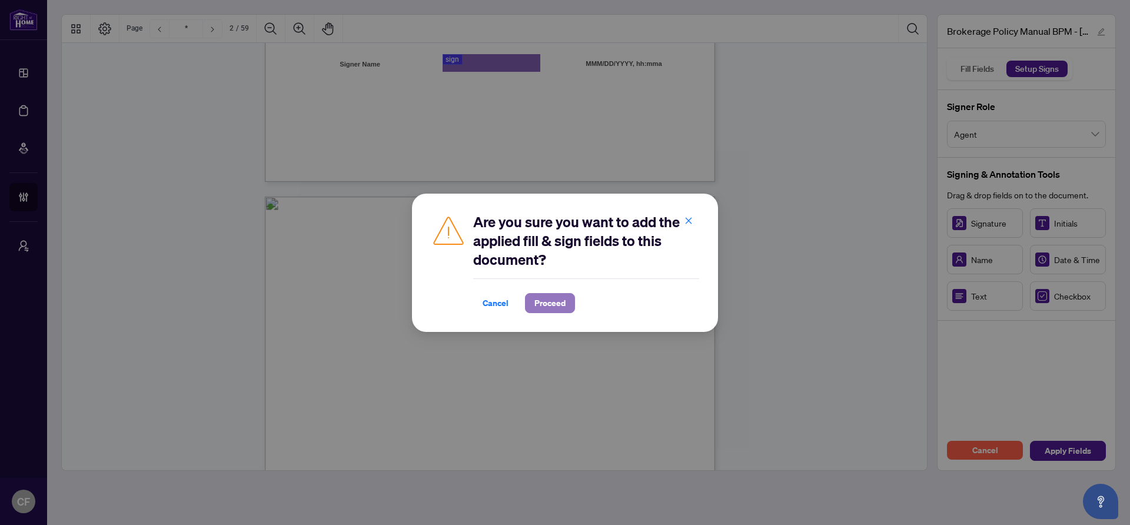
click at [557, 307] on span "Proceed" at bounding box center [549, 303] width 31 height 19
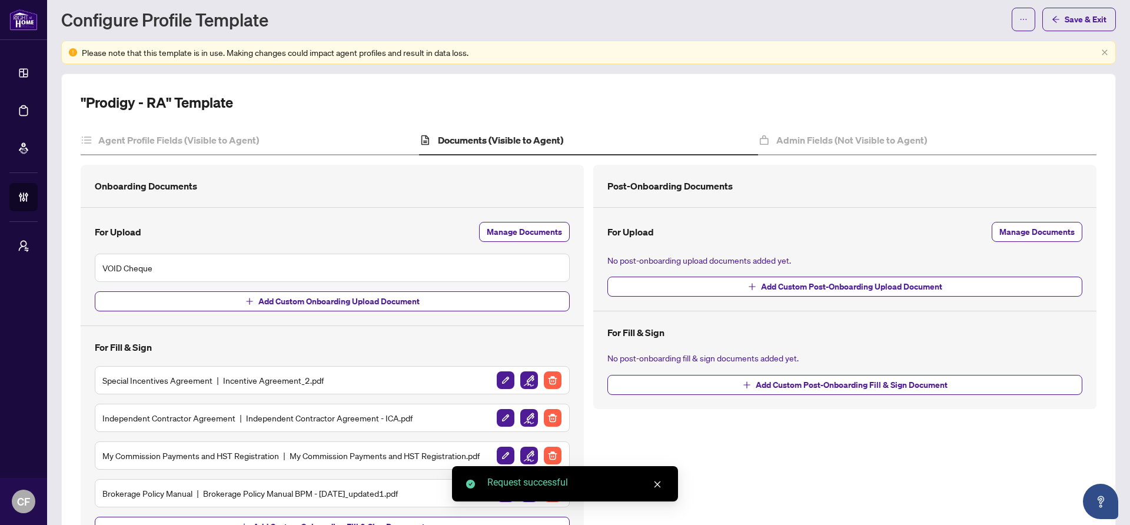
scroll to position [122, 0]
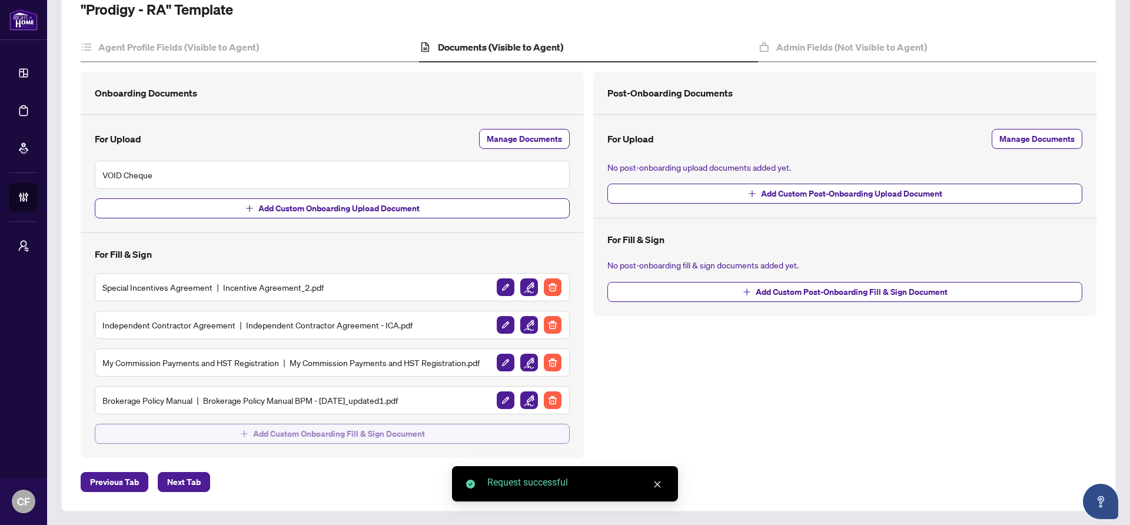
click at [336, 435] on span "Add Custom Onboarding Fill & Sign Document" at bounding box center [339, 433] width 172 height 19
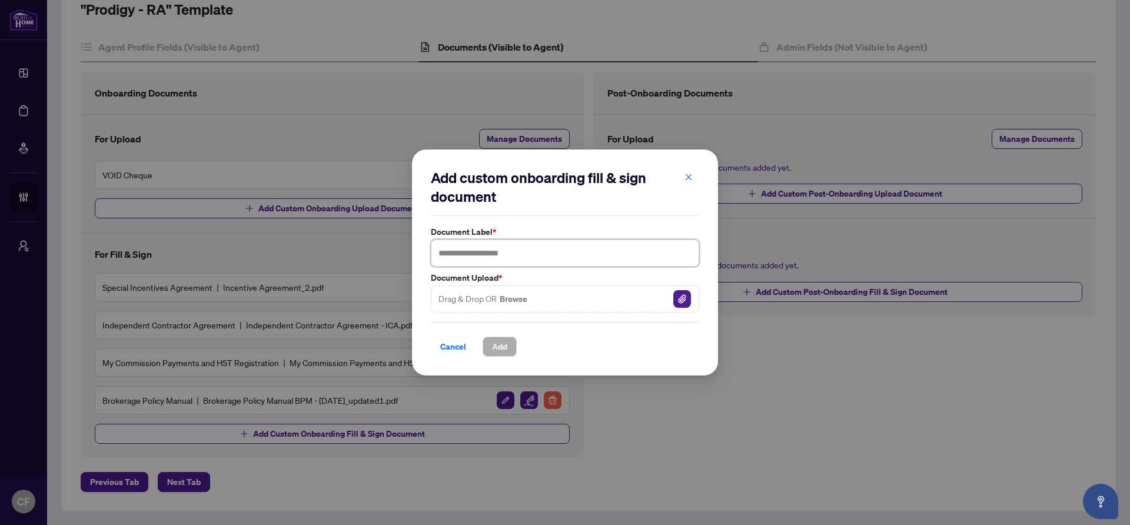
click at [580, 249] on input "text" at bounding box center [565, 253] width 268 height 27
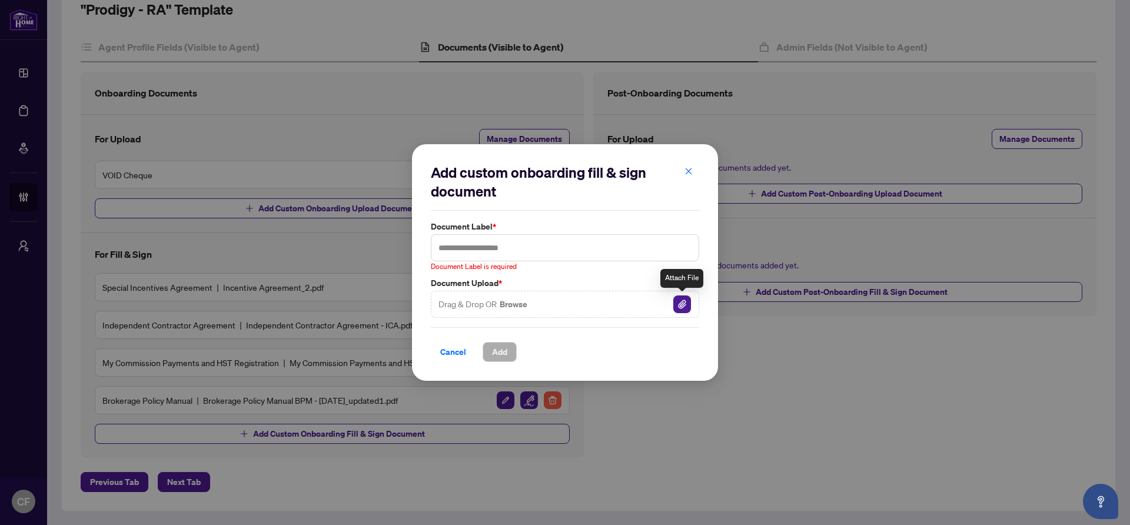
click at [684, 303] on img "button" at bounding box center [682, 304] width 18 height 18
click at [502, 247] on input "text" at bounding box center [565, 247] width 268 height 27
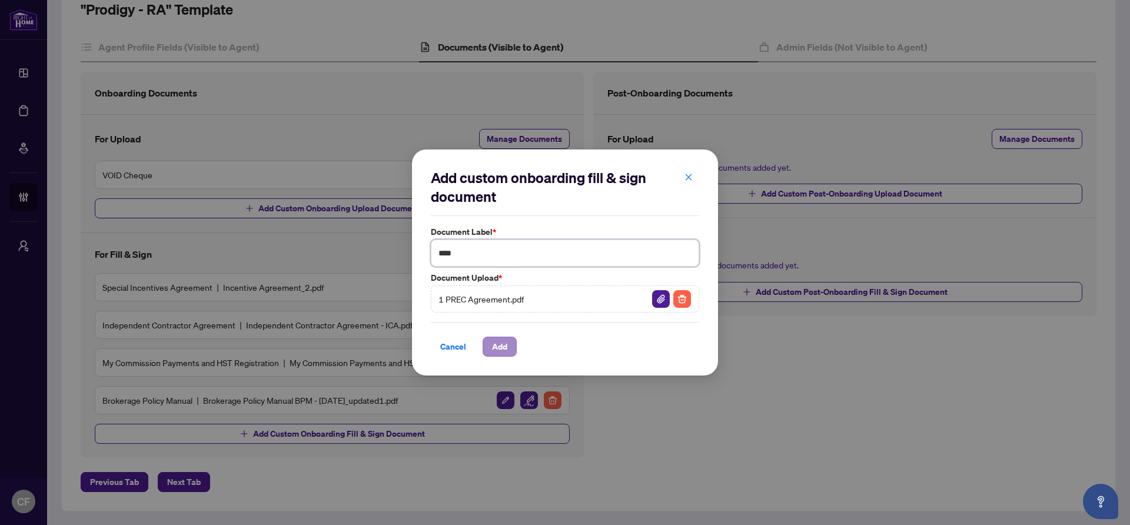
type input "****"
click at [491, 344] on button "Add" at bounding box center [500, 347] width 34 height 20
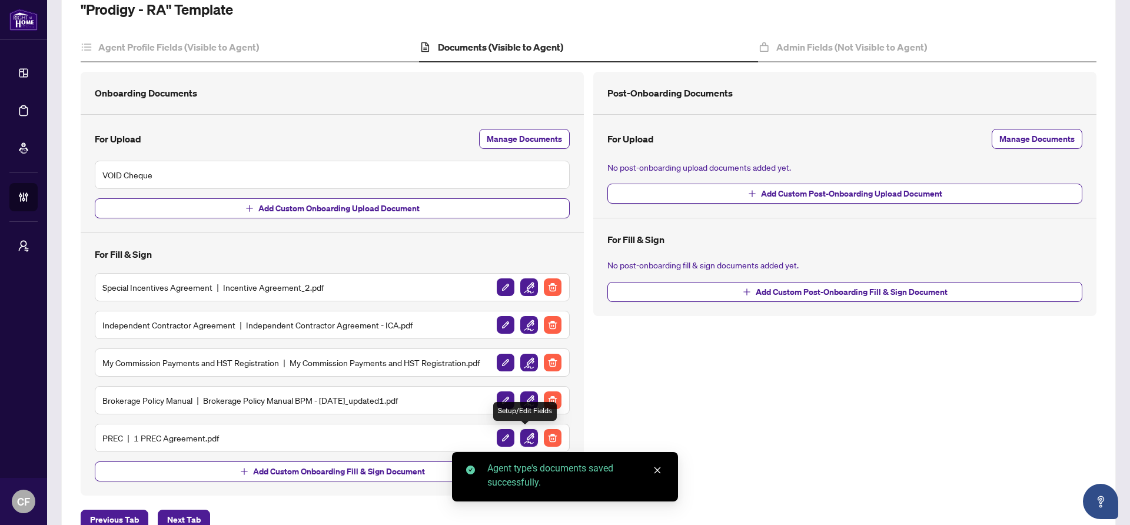
click at [526, 440] on img "button" at bounding box center [529, 438] width 18 height 18
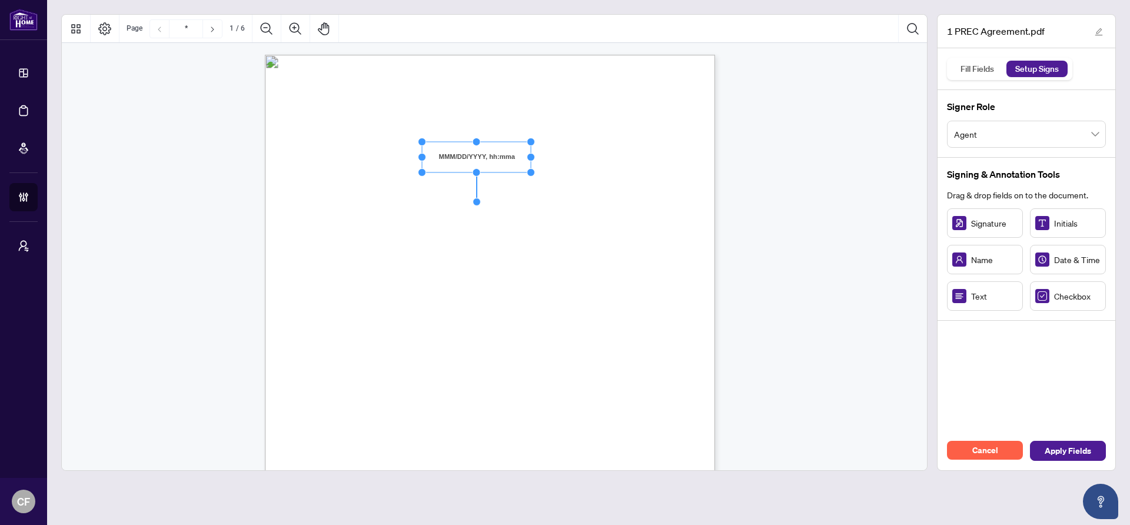
drag, startPoint x: 510, startPoint y: 158, endPoint x: 529, endPoint y: 160, distance: 19.6
click at [529, 160] on circle "Resize, Right" at bounding box center [531, 157] width 8 height 8
click at [569, 164] on div "V052025 1 PERSONAL REAL ESTATE CORPORATION AGREEMENT AND INDEPENDENT CONTRACTOR…" at bounding box center [546, 419] width 563 height 729
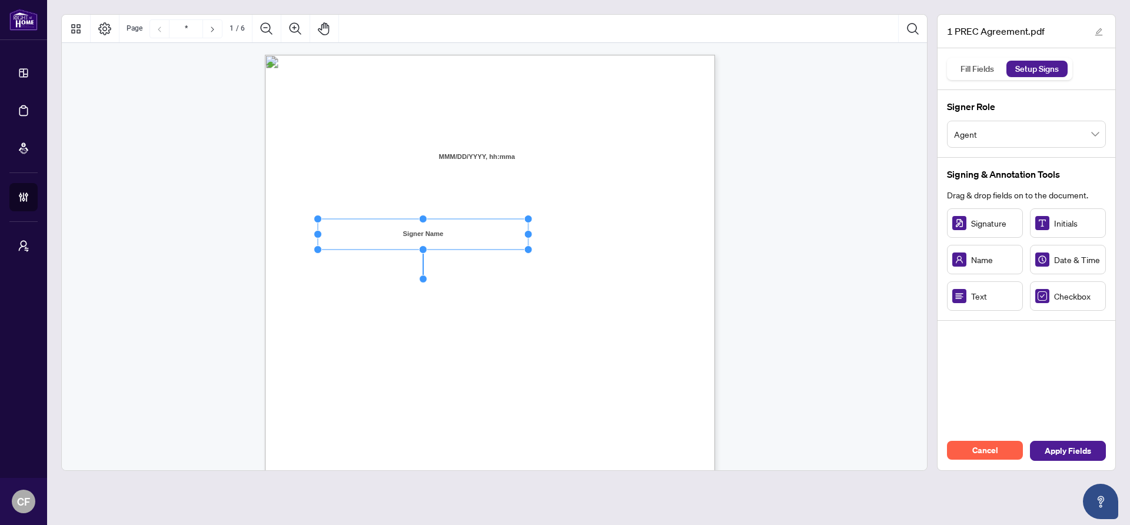
drag, startPoint x: 391, startPoint y: 231, endPoint x: 529, endPoint y: 233, distance: 138.3
click at [529, 233] on circle "Resize, Right" at bounding box center [528, 234] width 8 height 8
click at [618, 237] on span "is an individual residing in the" at bounding box center [576, 237] width 93 height 10
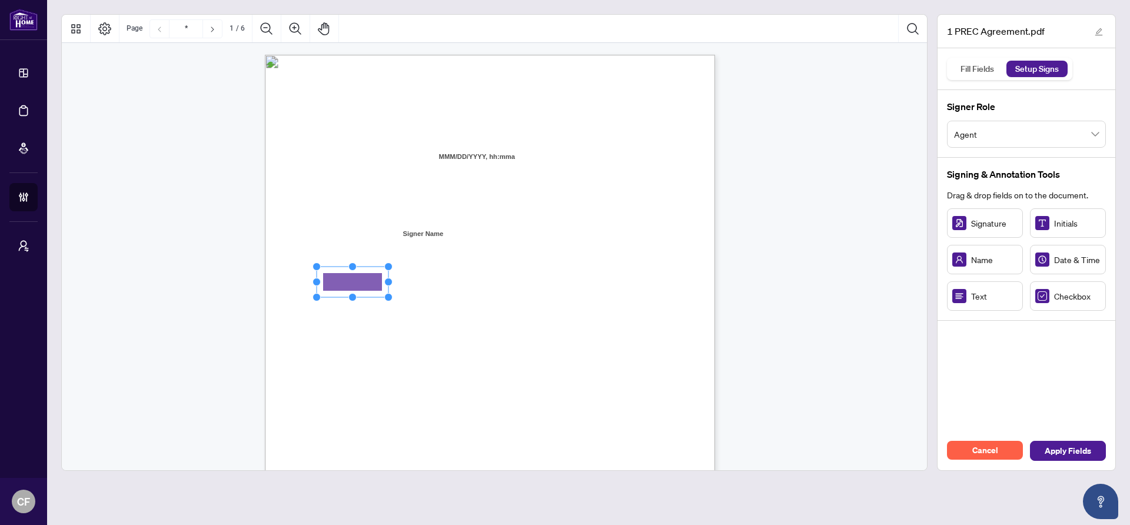
drag, startPoint x: 371, startPoint y: 284, endPoint x: 353, endPoint y: 281, distance: 17.9
drag, startPoint x: 388, startPoint y: 282, endPoint x: 527, endPoint y: 279, distance: 138.9
click at [527, 279] on div "V052025 1 PERSONAL REAL ESTATE CORPORATION AGREEMENT AND INDEPENDENT CONTRACTOR…" at bounding box center [490, 346] width 450 height 583
click at [634, 302] on div "V052025 1 PERSONAL REAL ESTATE CORPORATION AGREEMENT AND INDEPENDENT CONTRACTOR…" at bounding box center [546, 419] width 563 height 729
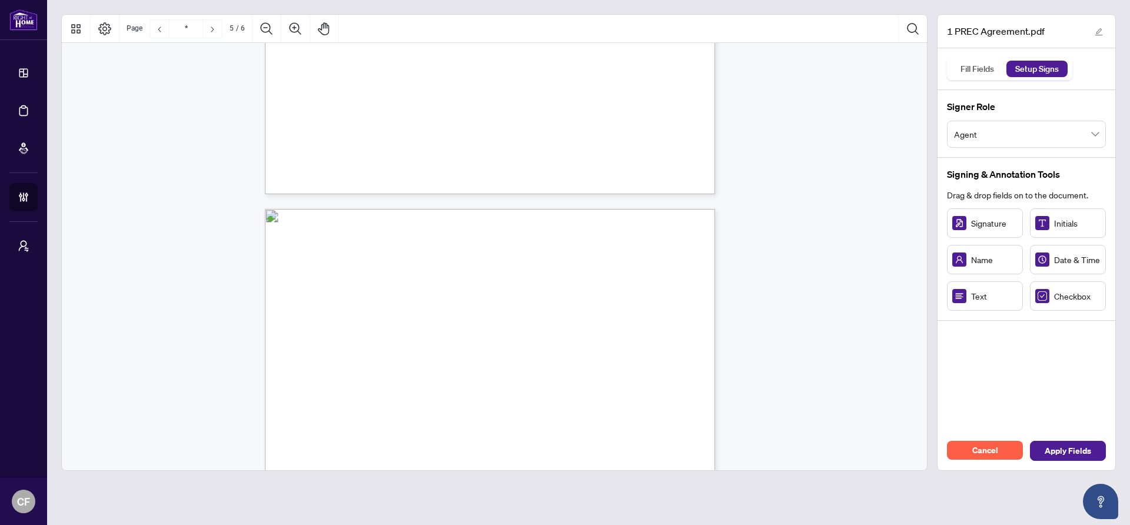
type input "*"
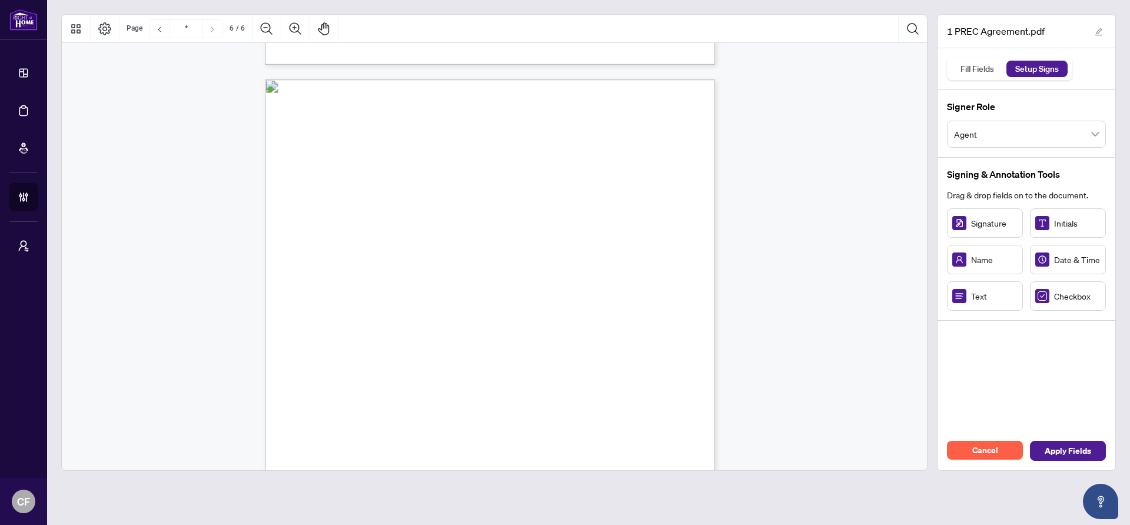
scroll to position [2963, 0]
drag, startPoint x: 981, startPoint y: 301, endPoint x: 433, endPoint y: 179, distance: 562.0
drag, startPoint x: 471, startPoint y: 178, endPoint x: 620, endPoint y: 172, distance: 149.6
click at [620, 172] on div "V052025 6 By signing below, the parties confirm that they understand and agree …" at bounding box center [490, 369] width 450 height 583
click at [624, 174] on div "V052025 6 By signing below, the parties confirm that they understand and agree …" at bounding box center [546, 442] width 563 height 729
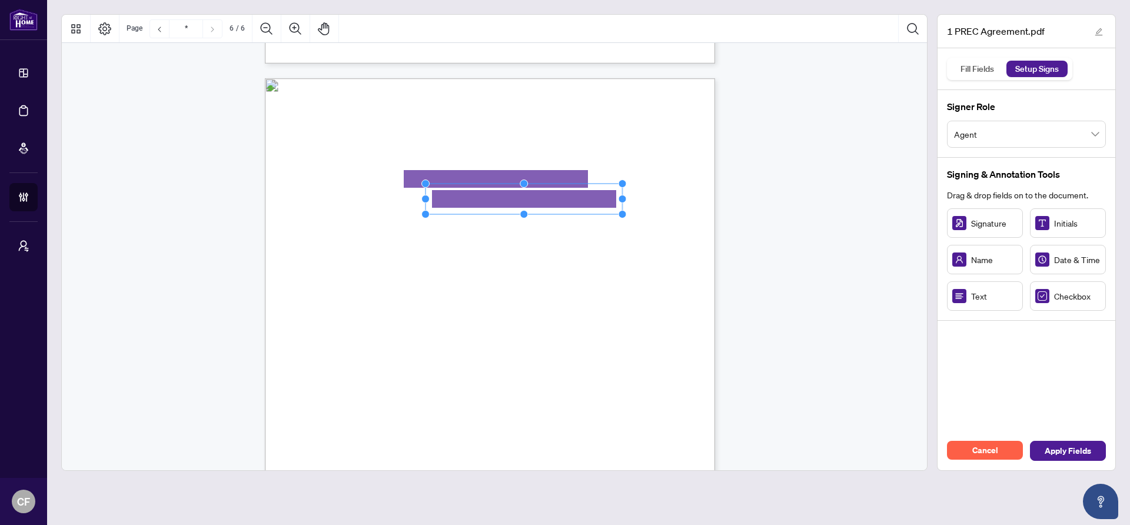
drag, startPoint x: 498, startPoint y: 196, endPoint x: 663, endPoint y: 196, distance: 164.8
click at [663, 196] on div "V052025 6 By signing below, the parties confirm that they understand and agree …" at bounding box center [490, 369] width 450 height 583
click at [417, 225] on span "Ontario Corporation Number:" at bounding box center [367, 225] width 99 height 10
drag, startPoint x: 980, startPoint y: 301, endPoint x: 463, endPoint y: 220, distance: 523.2
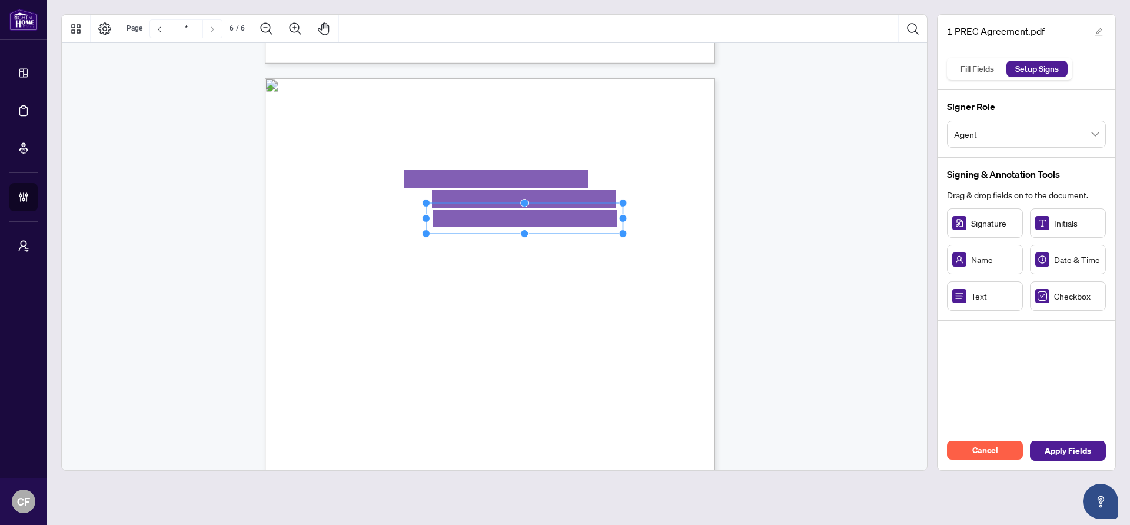
drag, startPoint x: 499, startPoint y: 218, endPoint x: 697, endPoint y: 222, distance: 198.4
click at [697, 222] on div "V052025 6 By signing below, the parties confirm that they understand and agree …" at bounding box center [490, 369] width 450 height 583
click at [429, 242] on span "PREC HST Registration Number:" at bounding box center [373, 245] width 111 height 10
drag, startPoint x: 468, startPoint y: 242, endPoint x: 475, endPoint y: 237, distance: 8.4
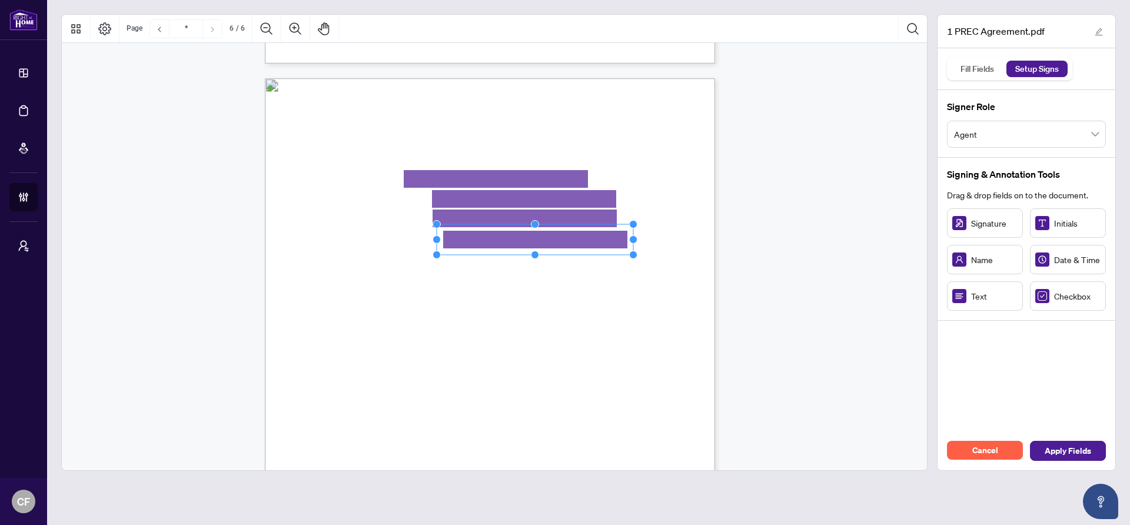
drag, startPoint x: 509, startPoint y: 238, endPoint x: 678, endPoint y: 259, distance: 170.8
click at [671, 237] on div "V052025 6 By signing below, the parties confirm that they understand and agree …" at bounding box center [490, 369] width 450 height 583
click at [338, 285] on span "PREC:" at bounding box center [327, 285] width 19 height 10
drag, startPoint x: 972, startPoint y: 297, endPoint x: 447, endPoint y: 297, distance: 525.0
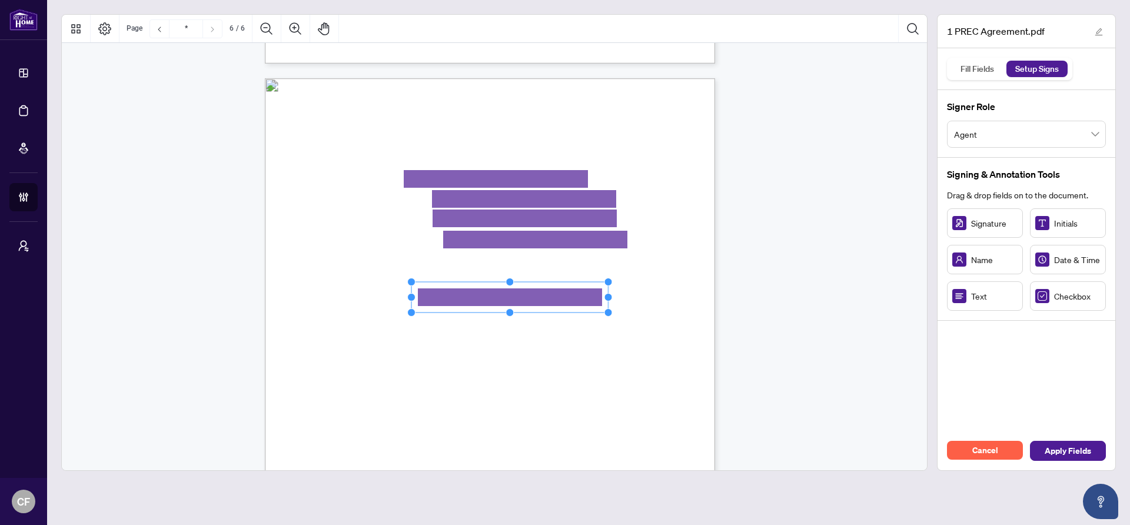
drag, startPoint x: 483, startPoint y: 297, endPoint x: 662, endPoint y: 297, distance: 178.3
click at [662, 297] on div "V052025 6 By signing below, the parties confirm that they understand and agree …" at bounding box center [490, 369] width 450 height 583
click at [670, 315] on div "V052025 6 By signing below, the parties confirm that they understand and agree …" at bounding box center [546, 442] width 563 height 729
drag, startPoint x: 449, startPoint y: 331, endPoint x: 399, endPoint y: 328, distance: 50.2
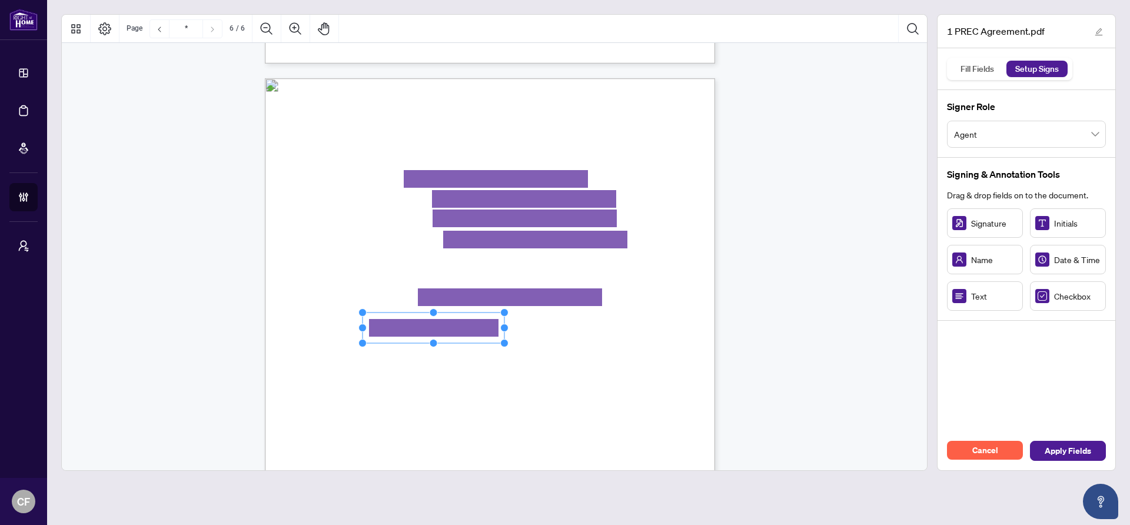
drag, startPoint x: 434, startPoint y: 329, endPoint x: 504, endPoint y: 332, distance: 70.1
click at [504, 331] on circle "Resize, Right" at bounding box center [505, 328] width 8 height 8
click at [581, 343] on span "PREC Signature" at bounding box center [555, 343] width 51 height 10
drag, startPoint x: 601, startPoint y: 330, endPoint x: 559, endPoint y: 324, distance: 43.4
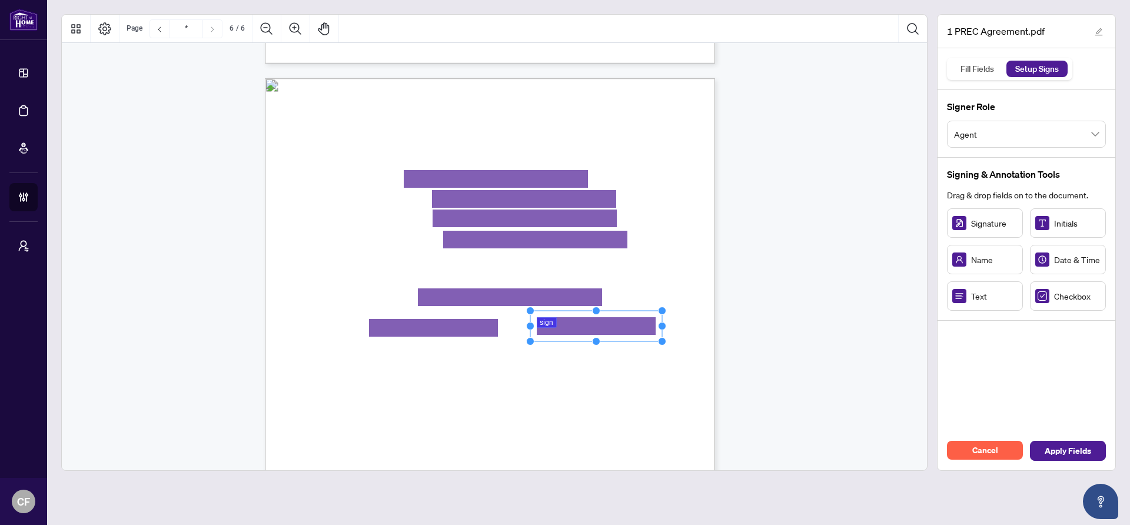
drag, startPoint x: 586, startPoint y: 325, endPoint x: 663, endPoint y: 328, distance: 77.7
click at [663, 328] on circle "Resize, Right" at bounding box center [662, 326] width 8 height 8
click at [360, 330] on span ":" at bounding box center [359, 332] width 2 height 8
drag, startPoint x: 621, startPoint y: 360, endPoint x: 664, endPoint y: 360, distance: 43.0
click at [664, 360] on circle "Resize, Right" at bounding box center [661, 361] width 8 height 8
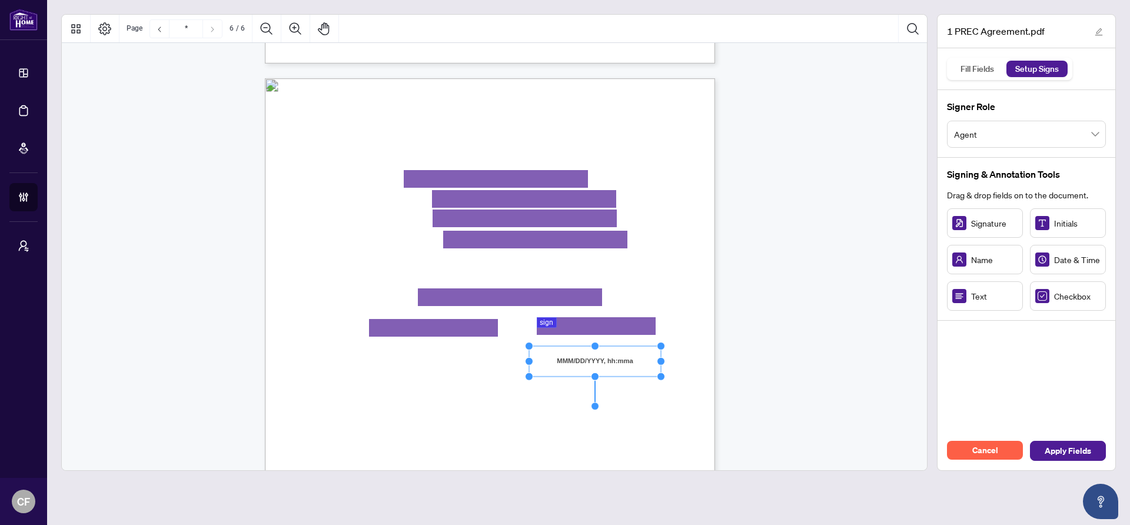
click at [674, 365] on div "V052025 6 By signing below, the parties confirm that they understand and agree …" at bounding box center [546, 442] width 563 height 729
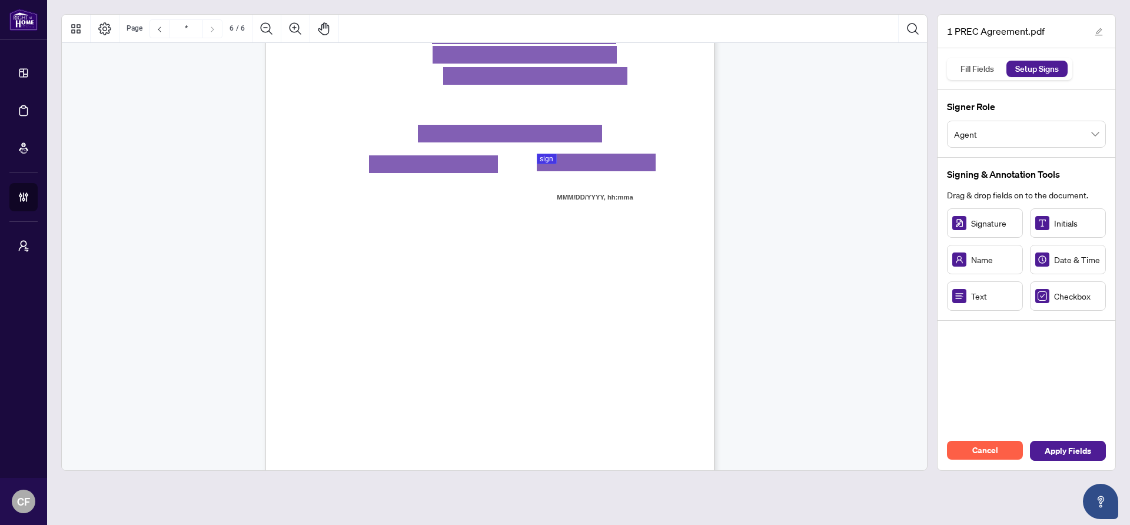
scroll to position [3166, 0]
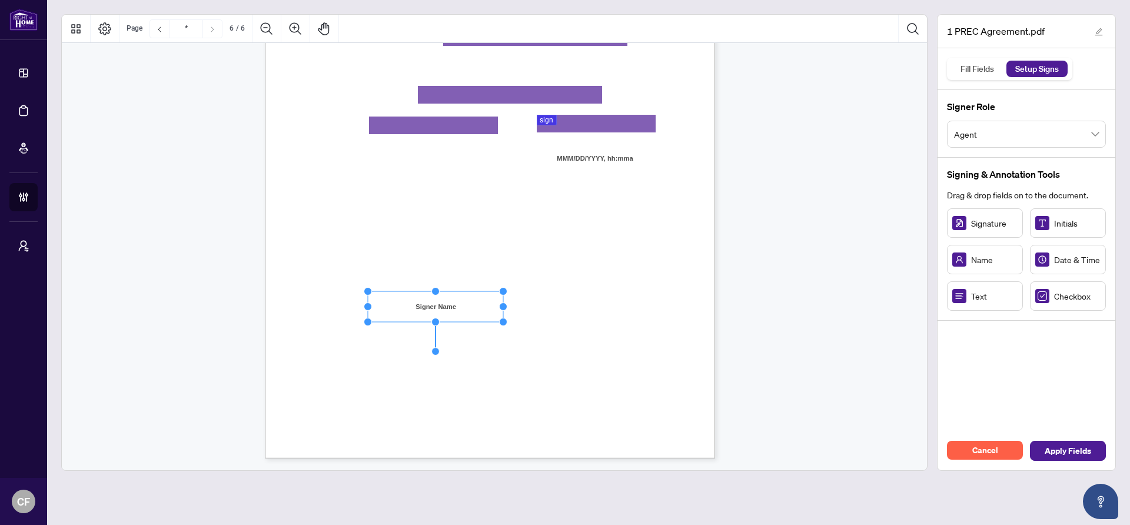
drag, startPoint x: 441, startPoint y: 307, endPoint x: 505, endPoint y: 304, distance: 63.6
click at [505, 304] on circle "Resize, Right" at bounding box center [504, 307] width 8 height 8
click at [361, 304] on span "Name (Print):" at bounding box center [339, 309] width 43 height 10
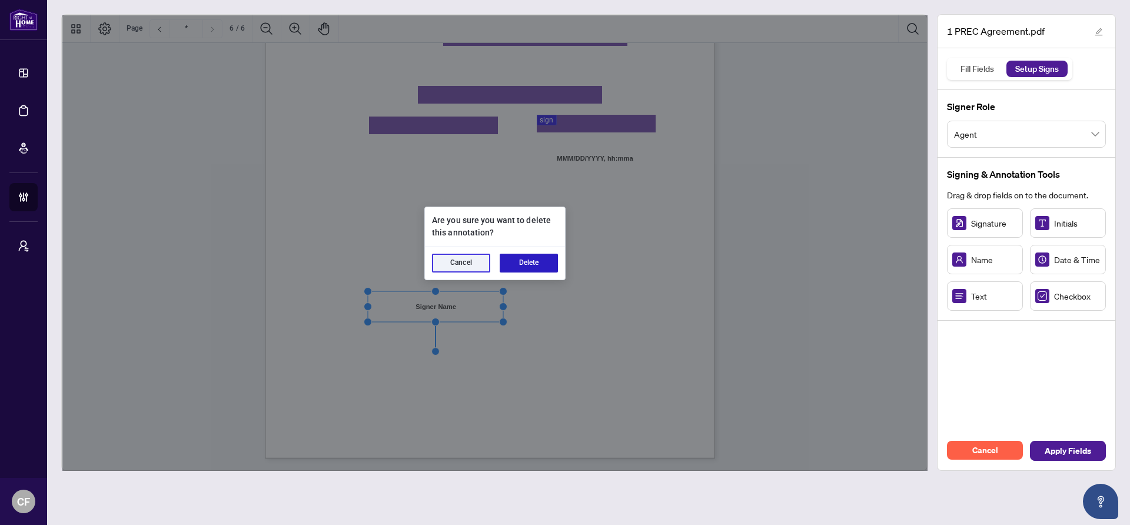
click at [542, 265] on button "Delete" at bounding box center [529, 263] width 58 height 19
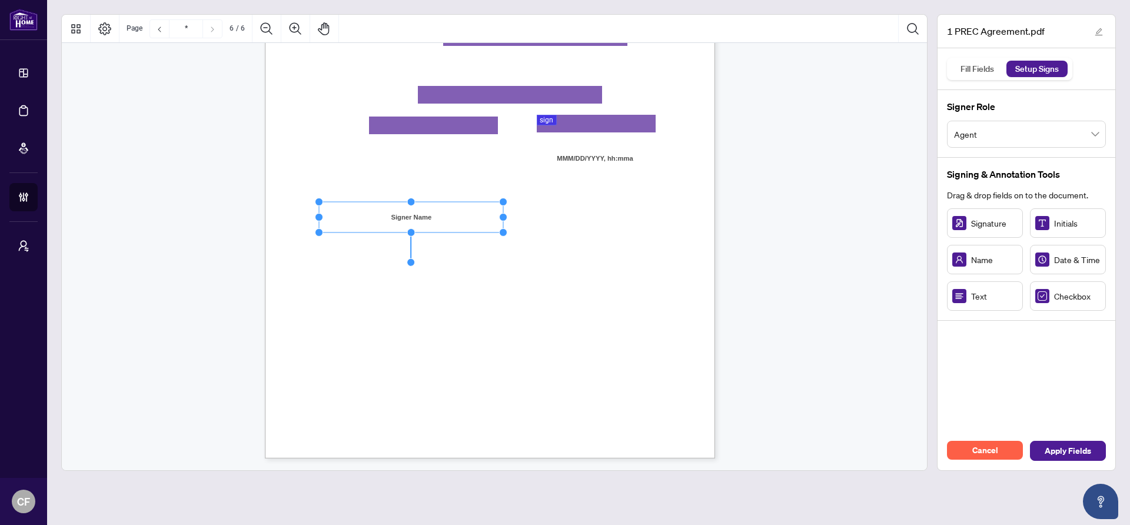
drag, startPoint x: 391, startPoint y: 217, endPoint x: 504, endPoint y: 215, distance: 113.0
click at [504, 215] on circle "Resize, Right" at bounding box center [504, 218] width 8 height 8
click at [633, 211] on div "V052025 6 By signing below, the parties confirm that they understand and agree …" at bounding box center [546, 240] width 563 height 729
drag, startPoint x: 972, startPoint y: 226, endPoint x: 560, endPoint y: 212, distance: 412.2
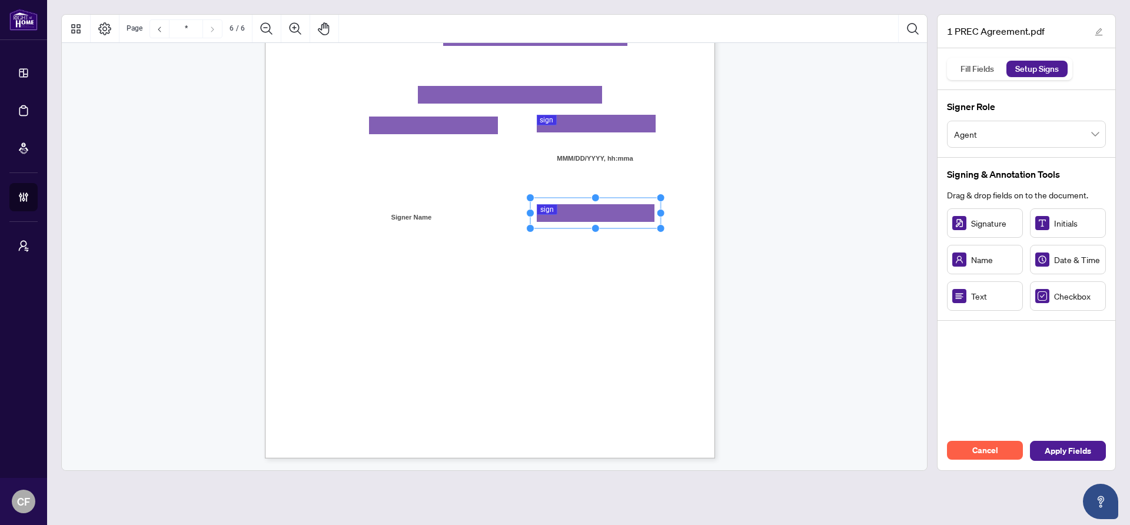
drag, startPoint x: 586, startPoint y: 214, endPoint x: 663, endPoint y: 216, distance: 76.5
click at [663, 216] on circle "Resize, Right" at bounding box center [661, 213] width 8 height 8
click at [708, 220] on div "V052025 6 By signing below, the parties confirm that they understand and agree …" at bounding box center [546, 240] width 563 height 729
drag, startPoint x: 622, startPoint y: 248, endPoint x: 660, endPoint y: 248, distance: 38.3
click at [660, 248] on circle "Resize, Right" at bounding box center [663, 248] width 8 height 8
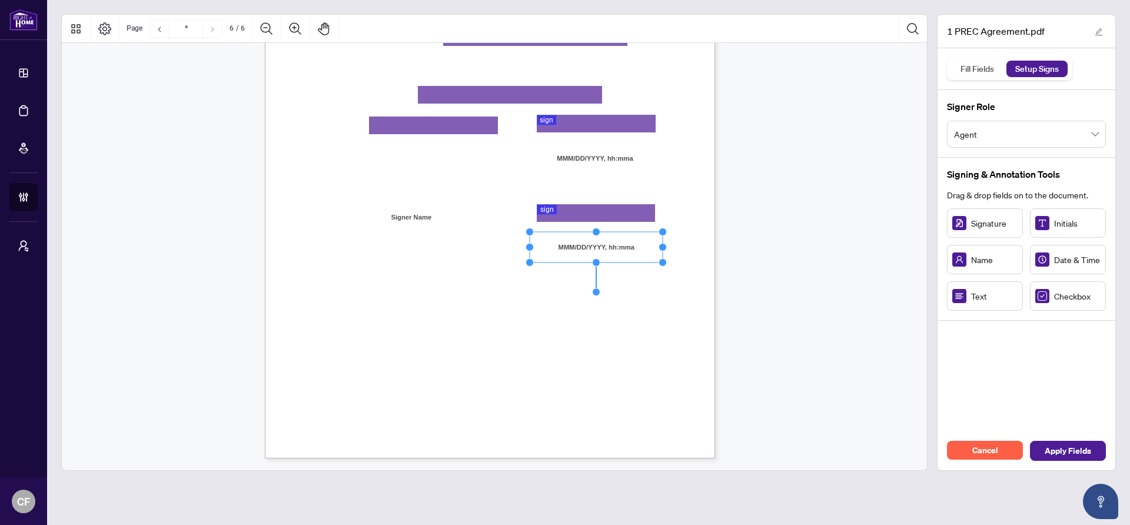
click at [670, 250] on div "V052025 6 By signing below, the parties confirm that they understand and agree …" at bounding box center [546, 240] width 563 height 729
click at [1076, 448] on span "Apply Fields" at bounding box center [1068, 450] width 46 height 19
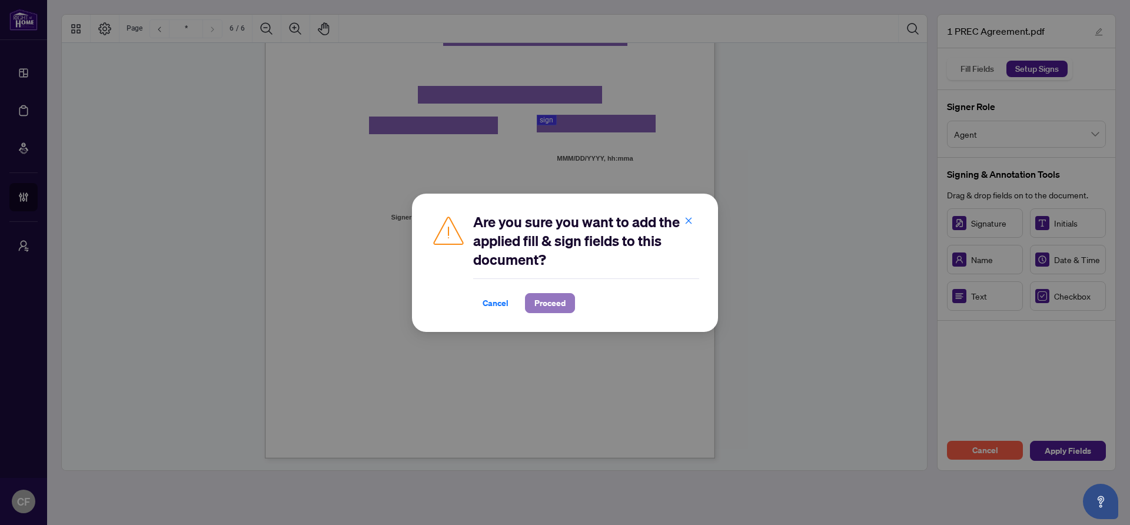
click at [551, 300] on span "Proceed" at bounding box center [549, 303] width 31 height 19
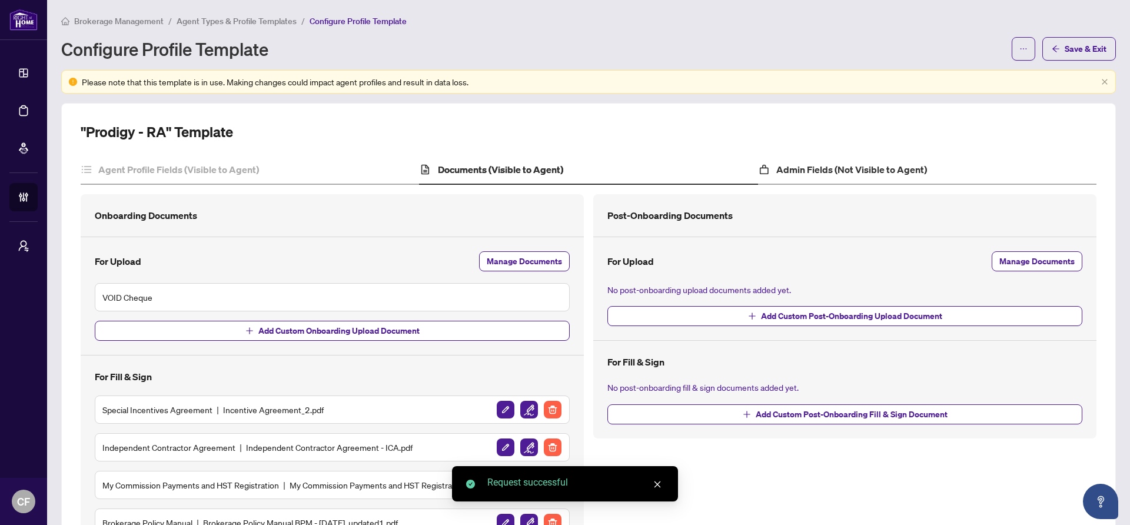
click at [819, 160] on div "Admin Fields (Not Visible to Agent)" at bounding box center [927, 169] width 338 height 29
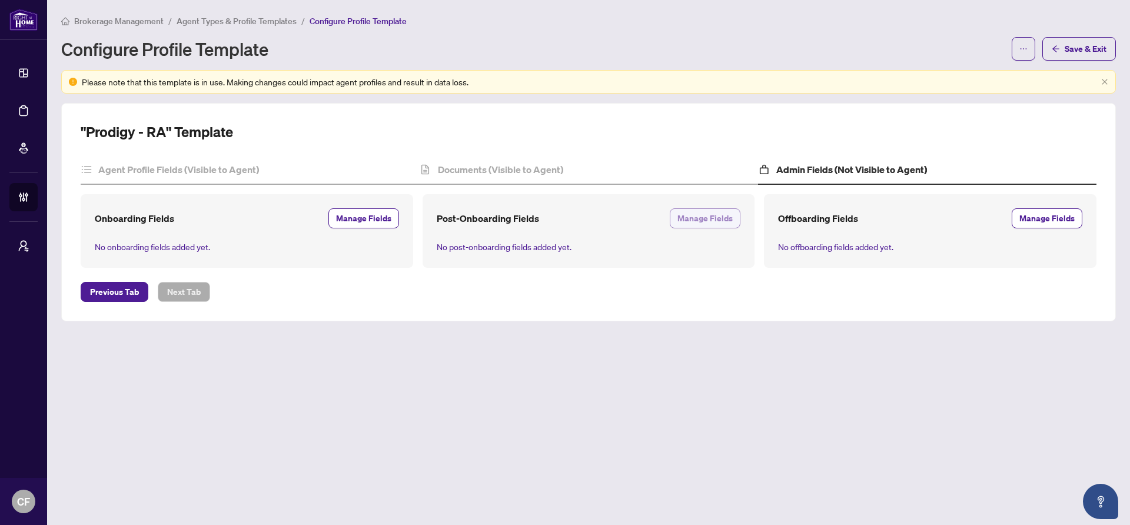
click at [721, 224] on span "Manage Fields" at bounding box center [704, 218] width 55 height 19
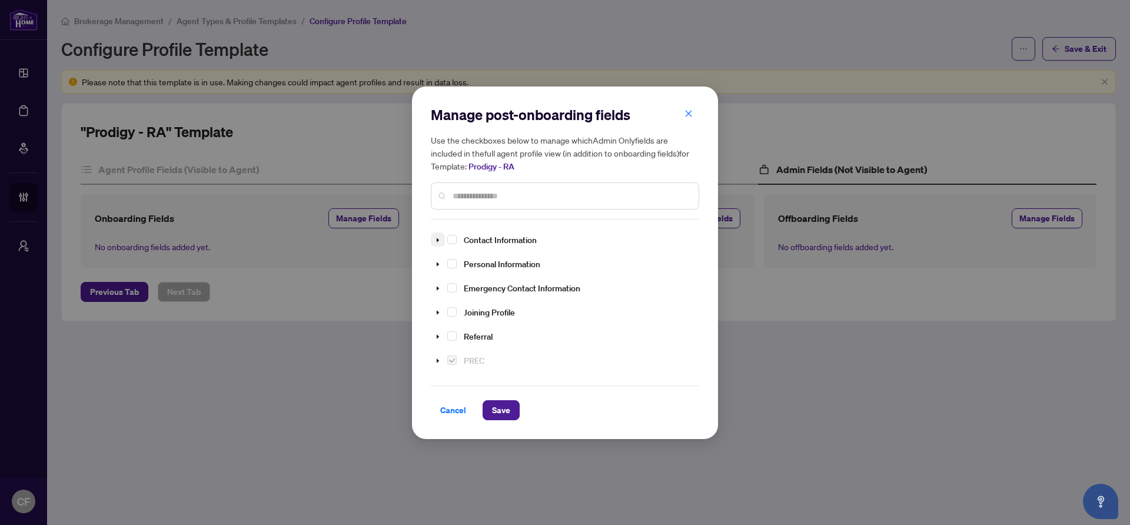
click at [433, 242] on span at bounding box center [438, 239] width 14 height 15
click at [437, 262] on icon "caret-down" at bounding box center [438, 264] width 2 height 4
click at [437, 262] on icon "caret-down" at bounding box center [438, 263] width 4 height 2
click at [441, 238] on span at bounding box center [438, 239] width 14 height 15
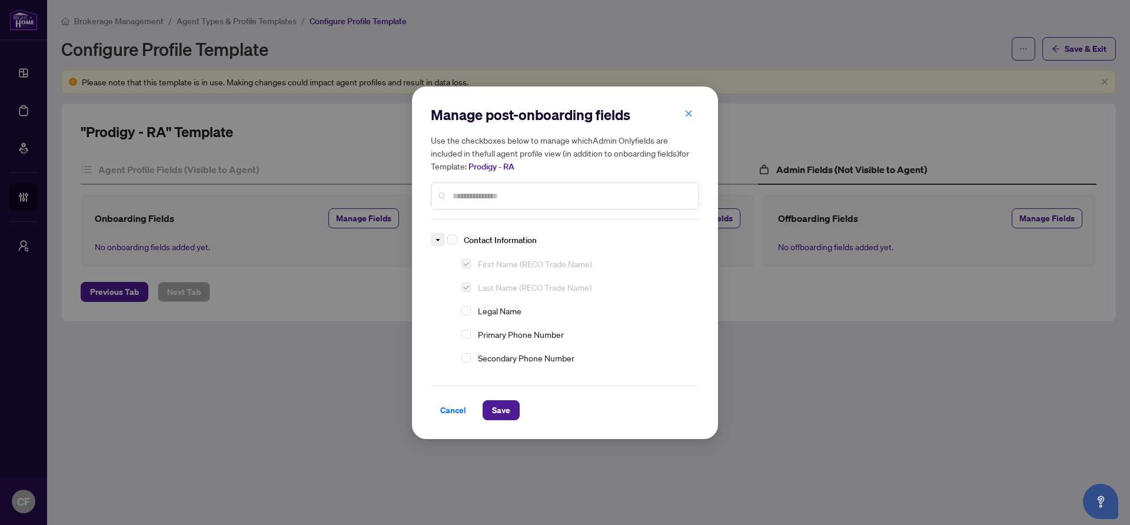
click at [441, 238] on span at bounding box center [438, 239] width 14 height 15
click at [442, 311] on span at bounding box center [438, 312] width 14 height 15
click at [466, 303] on span "Select Brokerwolf ID" at bounding box center [465, 306] width 9 height 9
click at [471, 325] on div "Start Date" at bounding box center [475, 330] width 89 height 21
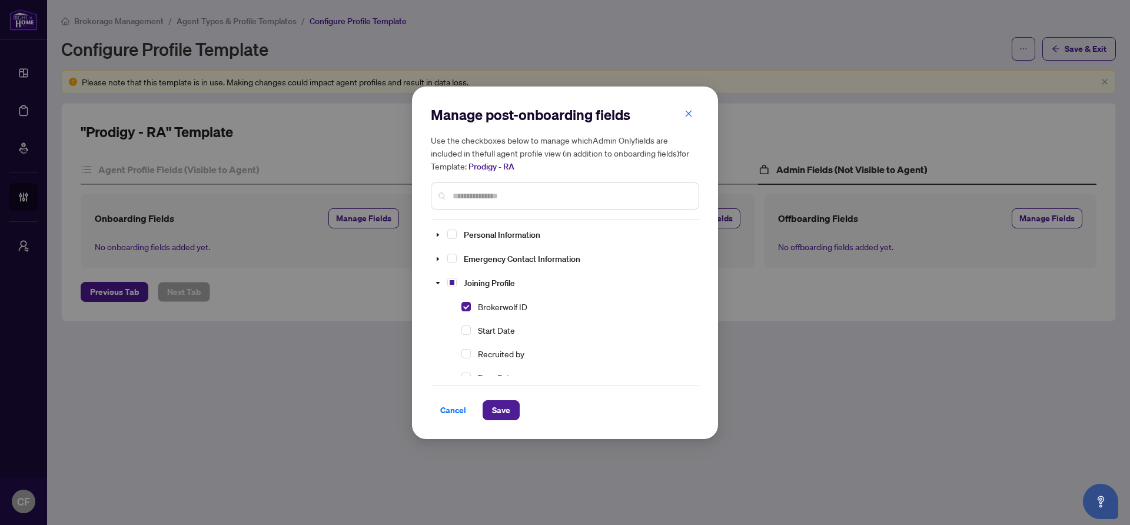
click at [471, 325] on div "Start Date" at bounding box center [475, 330] width 89 height 21
click at [468, 330] on span "Select Start Date" at bounding box center [465, 329] width 9 height 9
drag, startPoint x: 511, startPoint y: 411, endPoint x: 520, endPoint y: 456, distance: 46.3
click at [511, 411] on button "Save" at bounding box center [501, 410] width 37 height 20
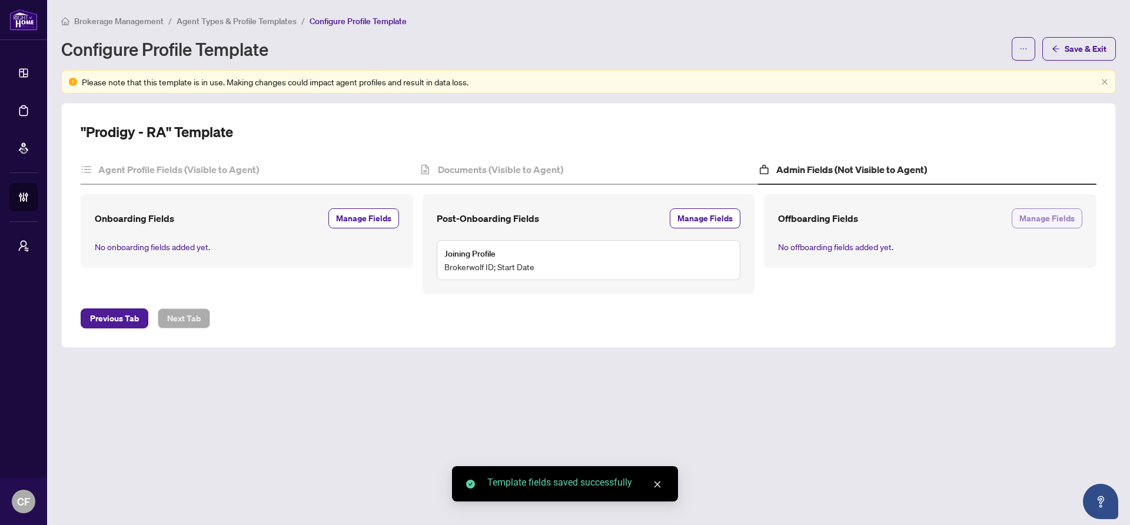
click at [1046, 212] on span "Manage Fields" at bounding box center [1046, 218] width 55 height 19
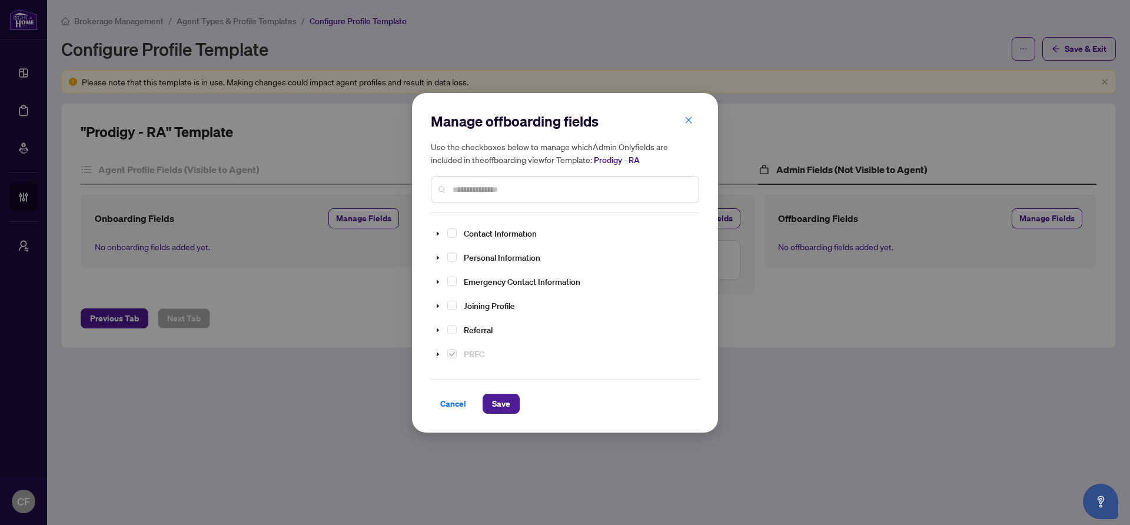
click at [550, 186] on input "text" at bounding box center [571, 189] width 237 height 13
type input "**********"
click at [453, 351] on span "Select Termination Information" at bounding box center [451, 351] width 9 height 9
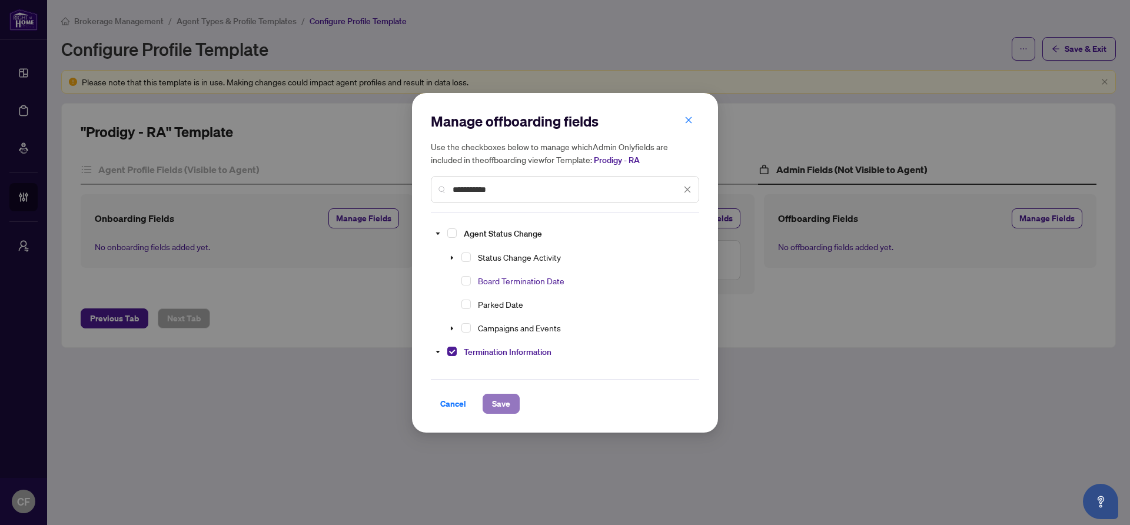
click at [498, 406] on span "Save" at bounding box center [501, 403] width 18 height 19
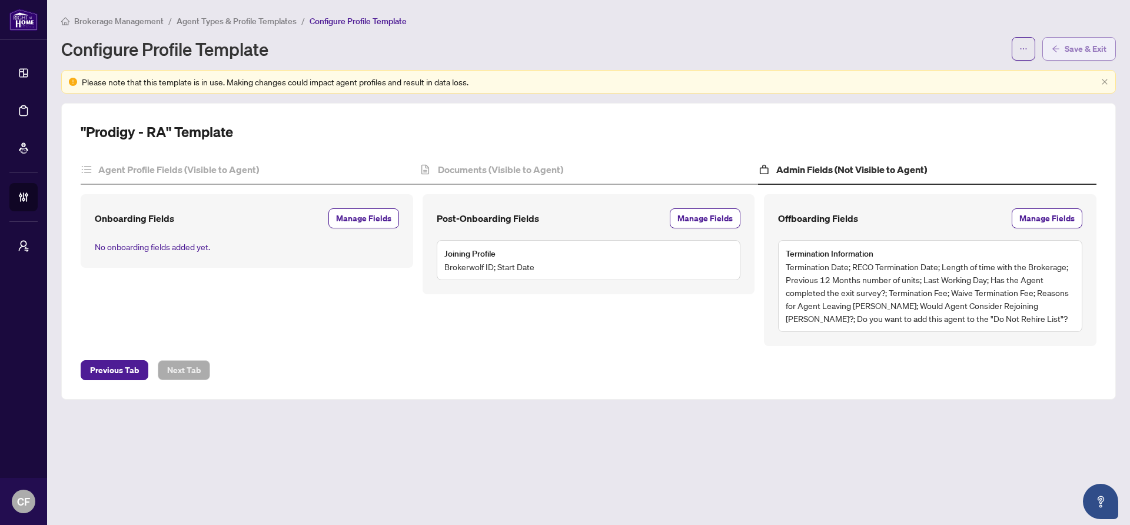
click at [1081, 52] on span "Save & Exit" at bounding box center [1086, 48] width 42 height 19
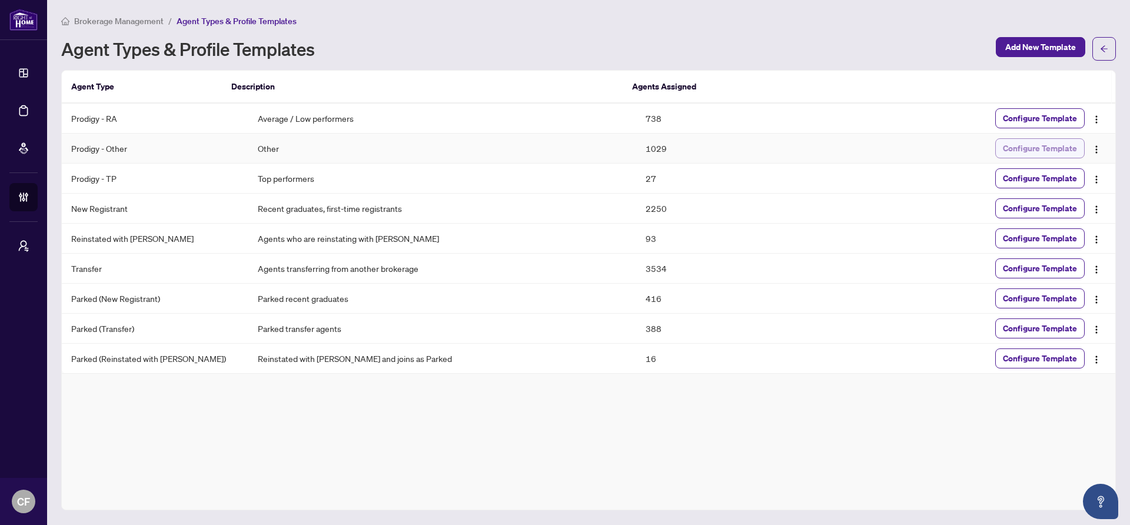
click at [1072, 153] on span "Configure Template" at bounding box center [1040, 148] width 74 height 19
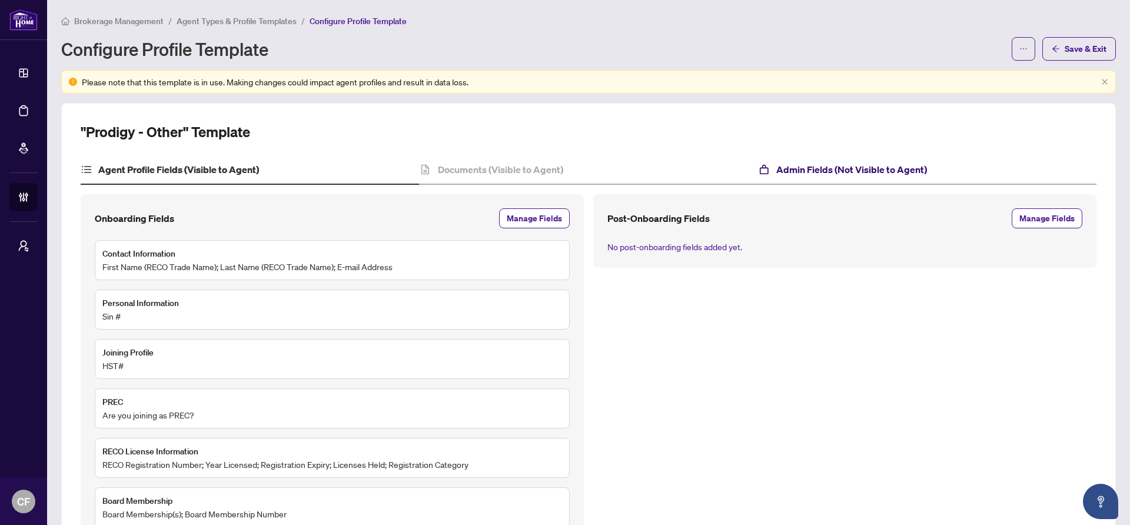
click at [887, 172] on h4 "Admin Fields (Not Visible to Agent)" at bounding box center [851, 169] width 151 height 14
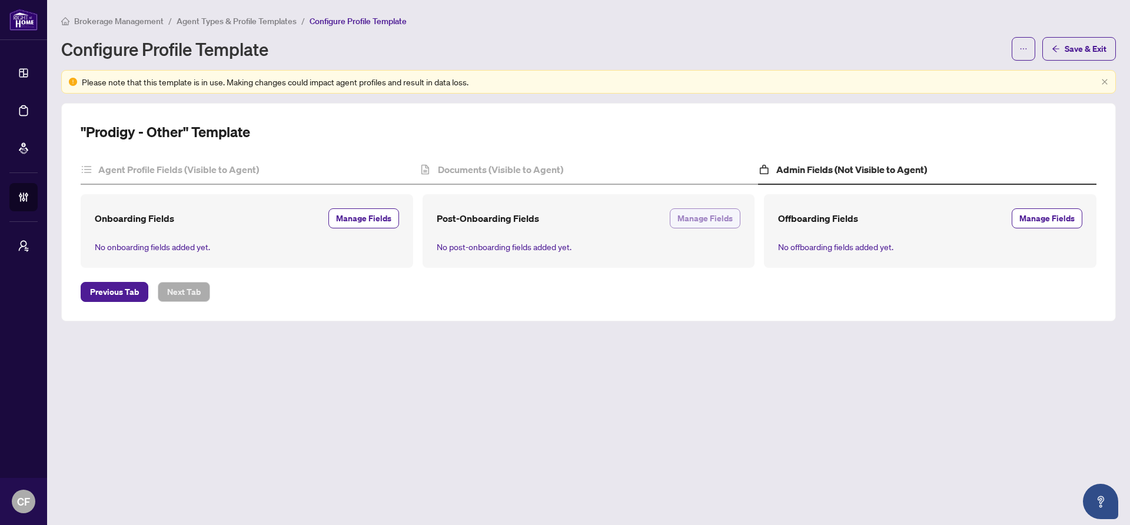
click at [686, 221] on span "Manage Fields" at bounding box center [704, 218] width 55 height 19
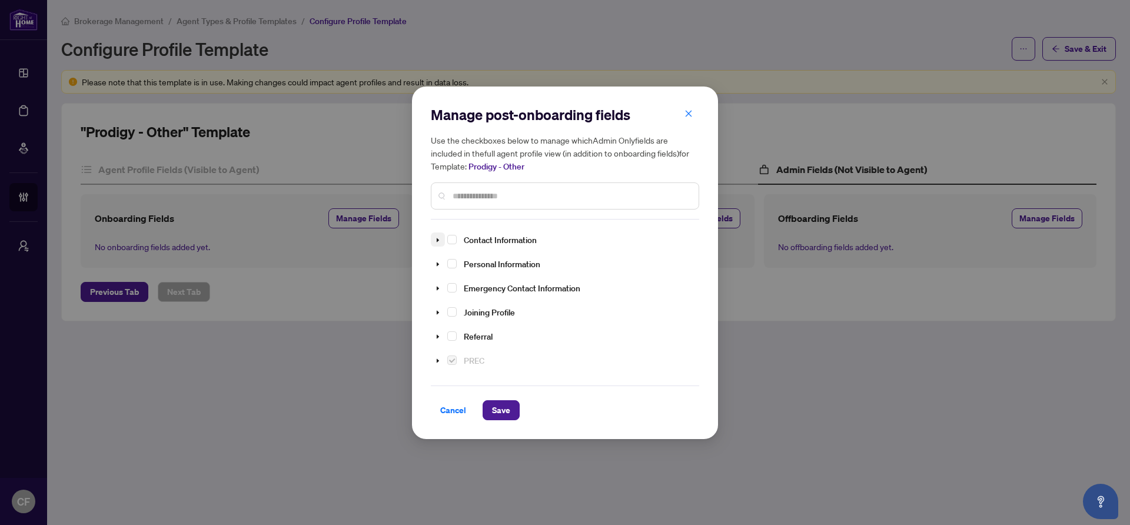
click at [440, 237] on icon "caret-down" at bounding box center [438, 240] width 6 height 6
click at [439, 237] on icon "caret-down" at bounding box center [438, 240] width 6 height 6
click at [441, 262] on span at bounding box center [438, 264] width 14 height 15
click at [442, 248] on span at bounding box center [438, 250] width 14 height 15
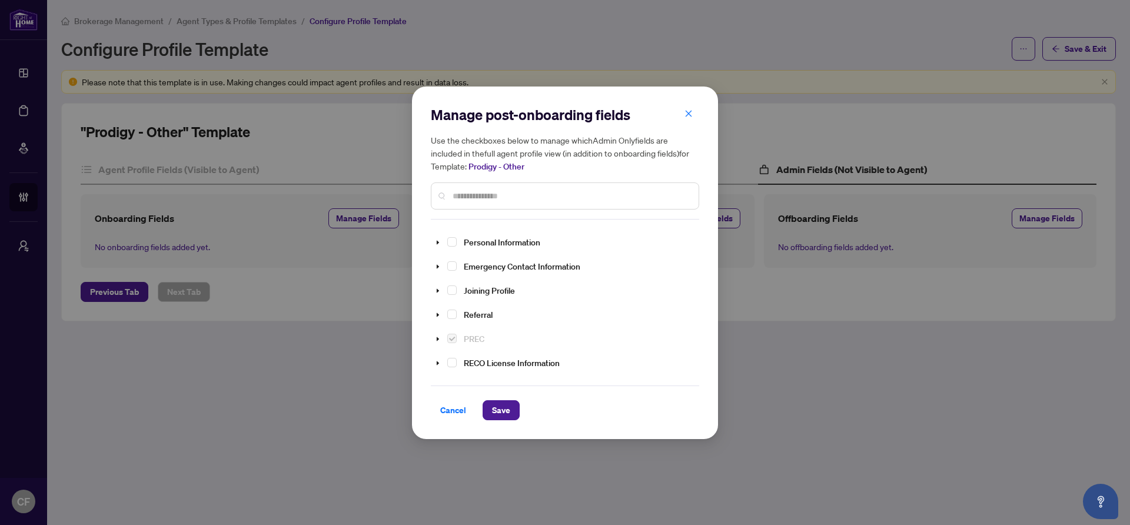
scroll to position [37, 0]
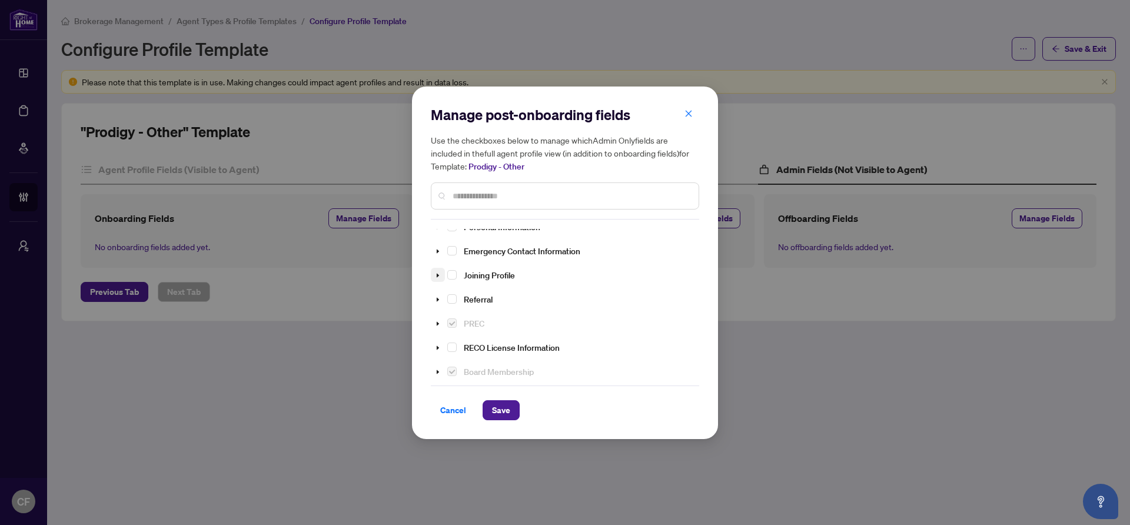
click at [441, 272] on span at bounding box center [438, 275] width 14 height 15
click at [466, 298] on span "Select Brokerwolf ID" at bounding box center [465, 298] width 9 height 9
click at [468, 320] on span "Select Start Date" at bounding box center [465, 322] width 9 height 9
click at [500, 410] on span "Save" at bounding box center [501, 410] width 18 height 19
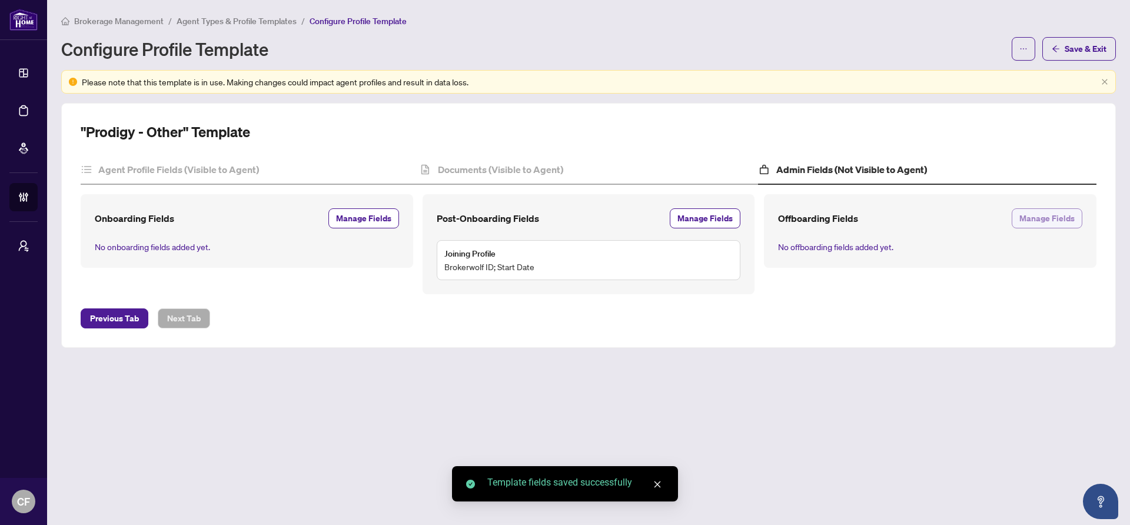
click at [1061, 218] on span "Manage Fields" at bounding box center [1046, 218] width 55 height 19
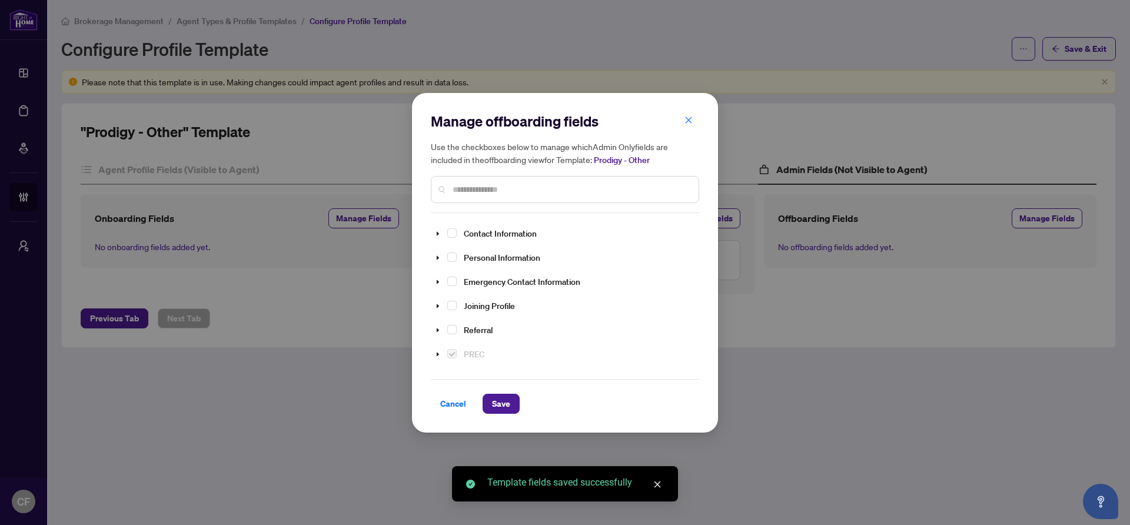
click at [640, 187] on input "text" at bounding box center [571, 189] width 237 height 13
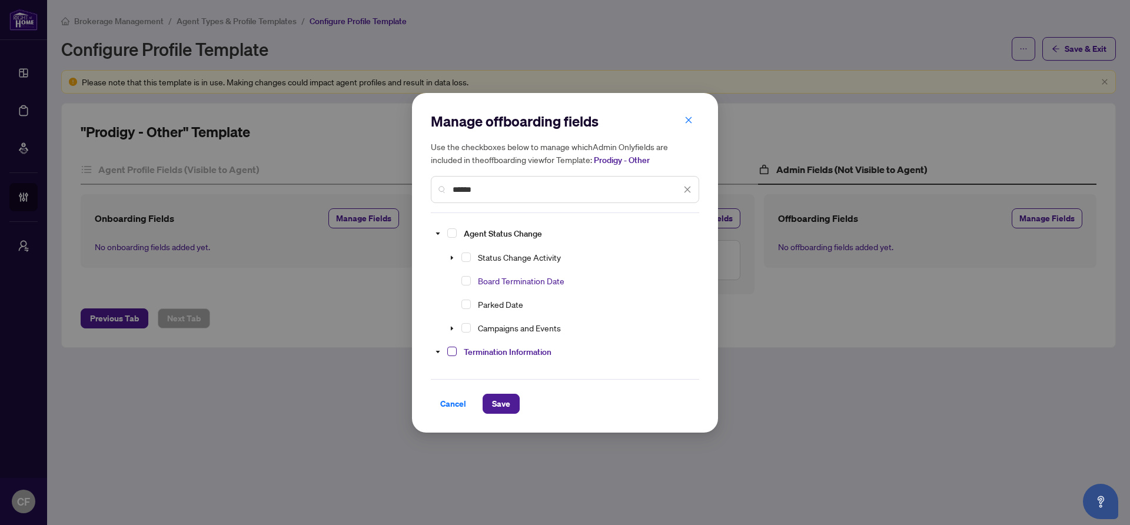
type input "******"
click at [450, 351] on span "Select Termination Information" at bounding box center [451, 351] width 9 height 9
click at [510, 404] on button "Save" at bounding box center [501, 404] width 37 height 20
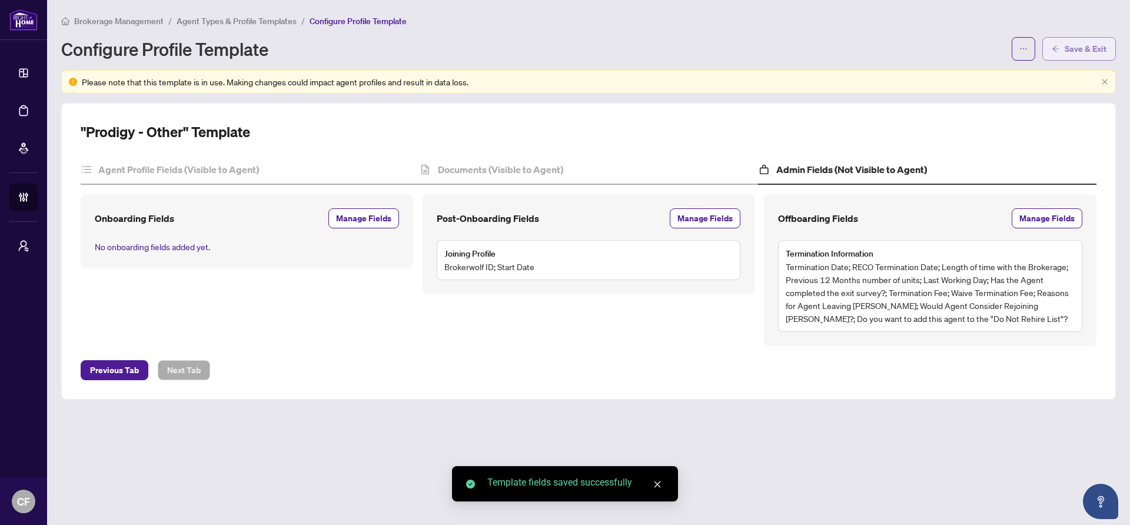
click at [1079, 51] on span "Save & Exit" at bounding box center [1086, 48] width 42 height 19
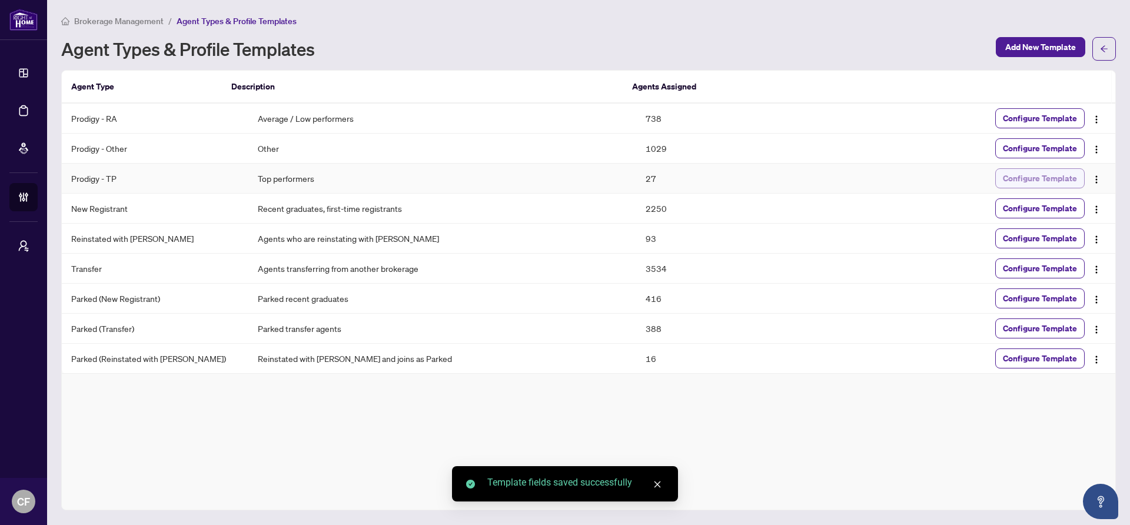
click at [1052, 175] on span "Configure Template" at bounding box center [1040, 178] width 74 height 19
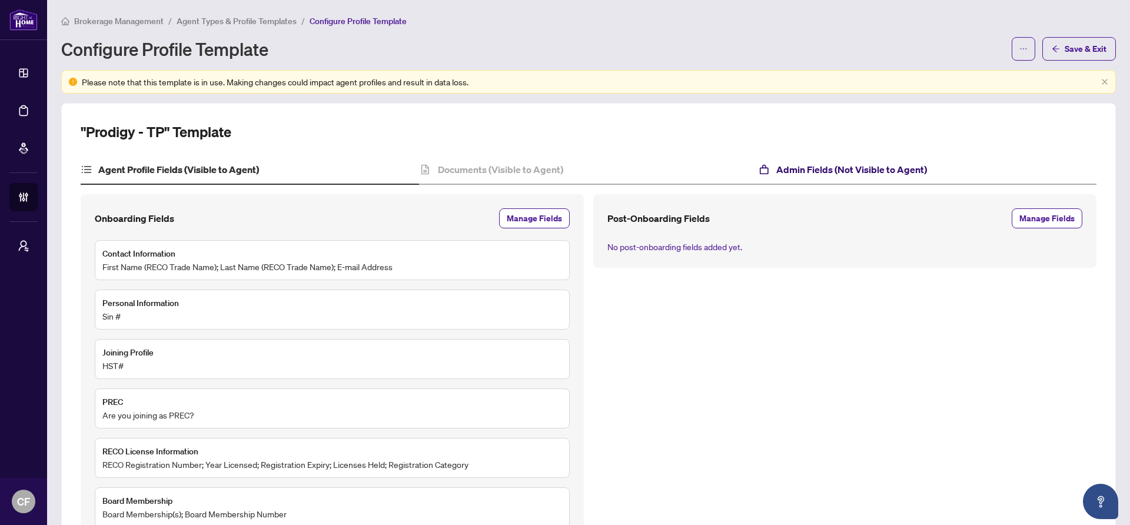
click at [837, 166] on h4 "Admin Fields (Not Visible to Agent)" at bounding box center [851, 169] width 151 height 14
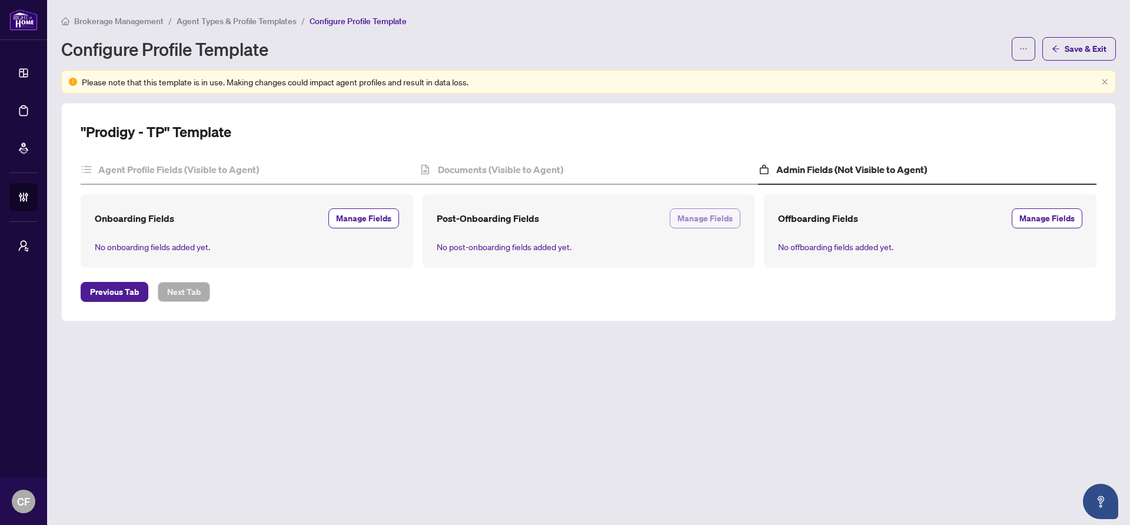
click at [726, 218] on span "Manage Fields" at bounding box center [704, 218] width 55 height 19
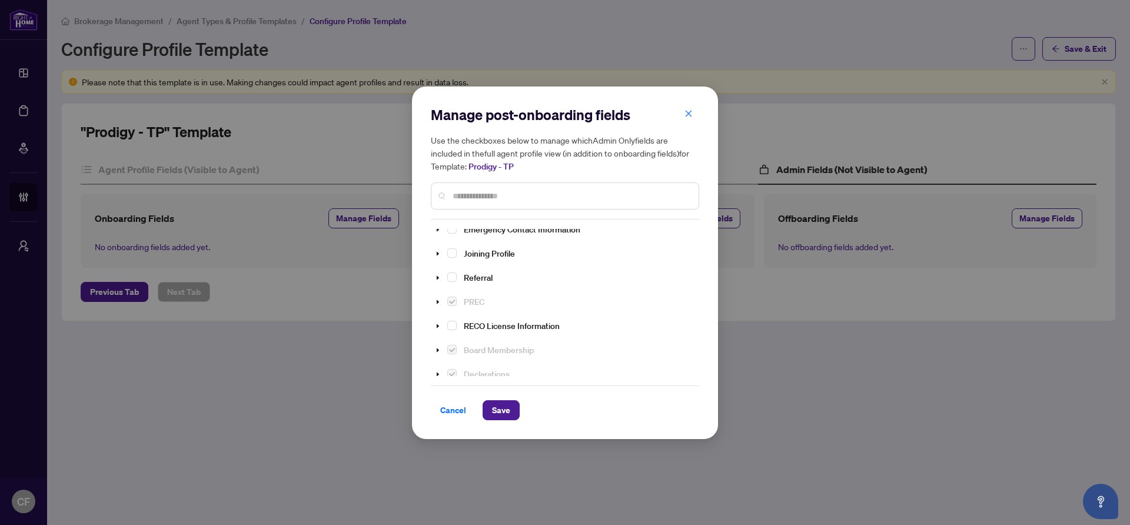
scroll to position [54, 0]
click at [435, 256] on icon "caret-down" at bounding box center [438, 259] width 6 height 6
click at [468, 281] on span "Select Brokerwolf ID" at bounding box center [465, 282] width 9 height 9
click at [468, 302] on span "Select Start Date" at bounding box center [465, 305] width 9 height 9
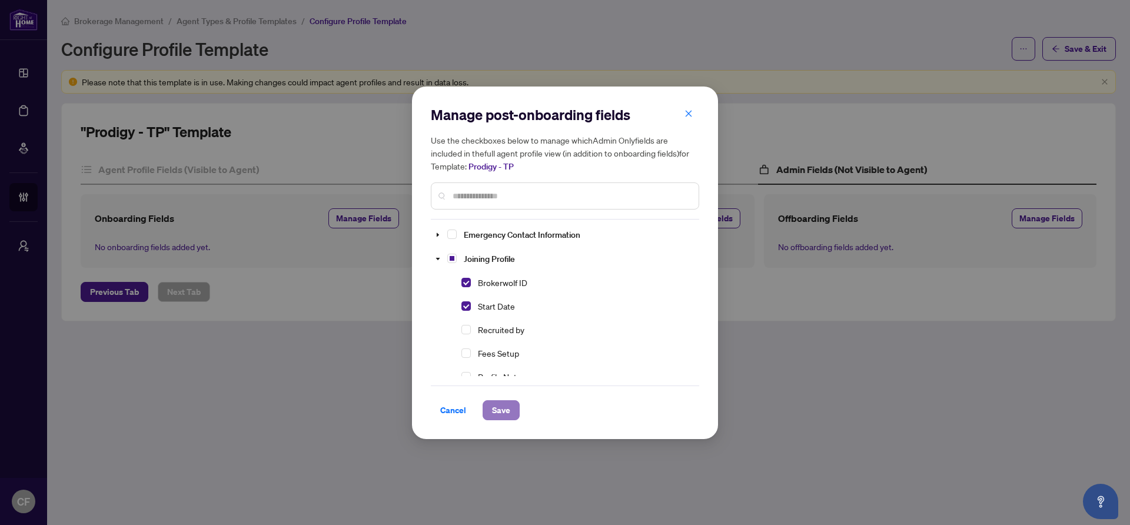
click at [509, 416] on span "Save" at bounding box center [501, 410] width 18 height 19
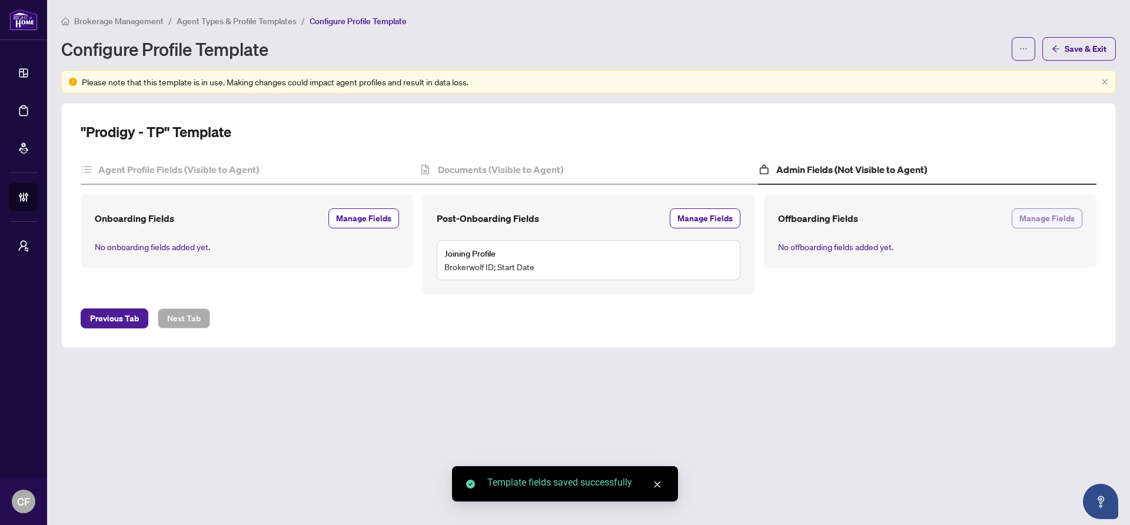
click at [1068, 224] on span "Manage Fields" at bounding box center [1046, 218] width 55 height 19
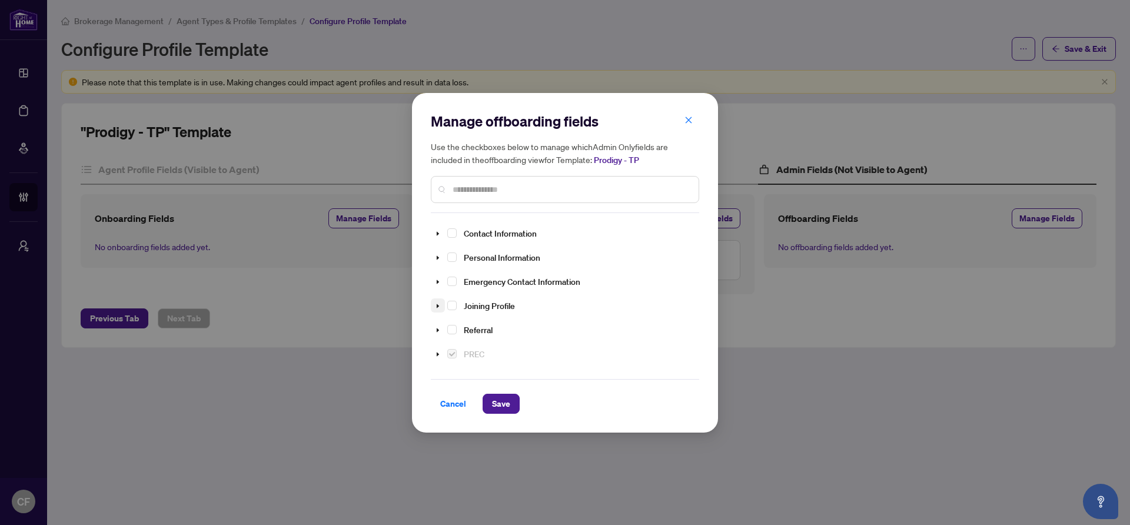
scroll to position [182, 0]
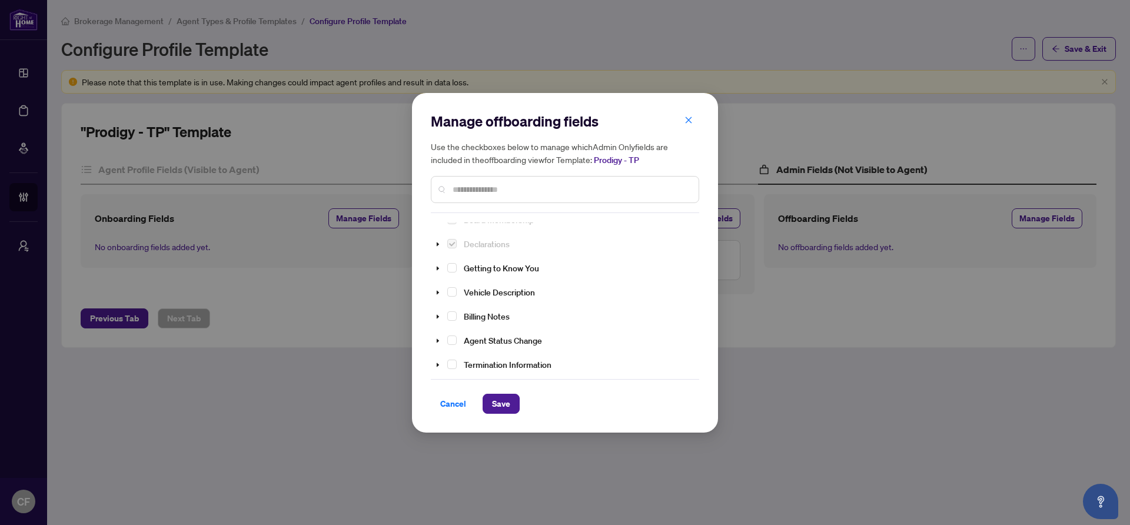
click at [520, 185] on input "text" at bounding box center [571, 189] width 237 height 13
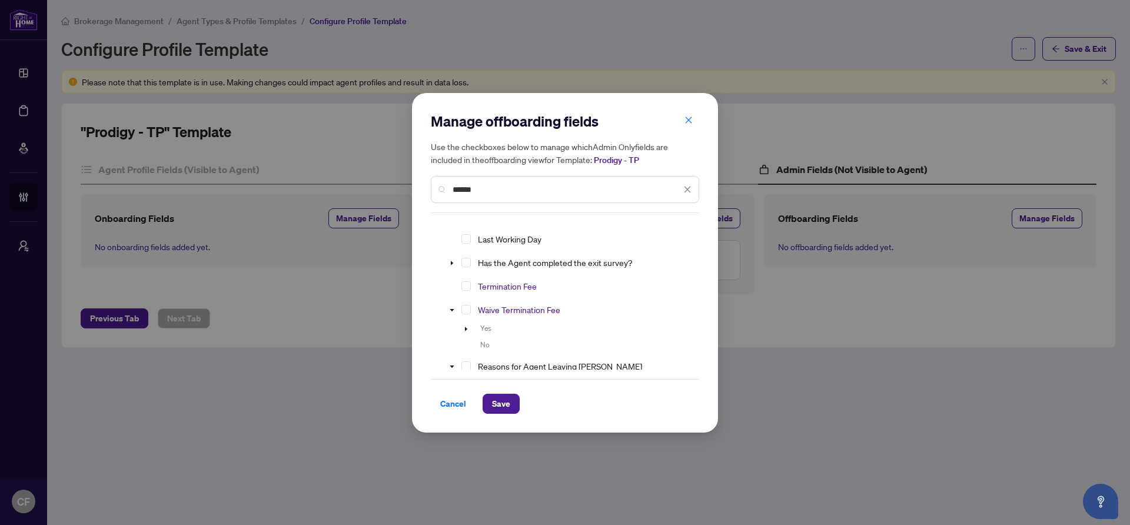
scroll to position [0, 0]
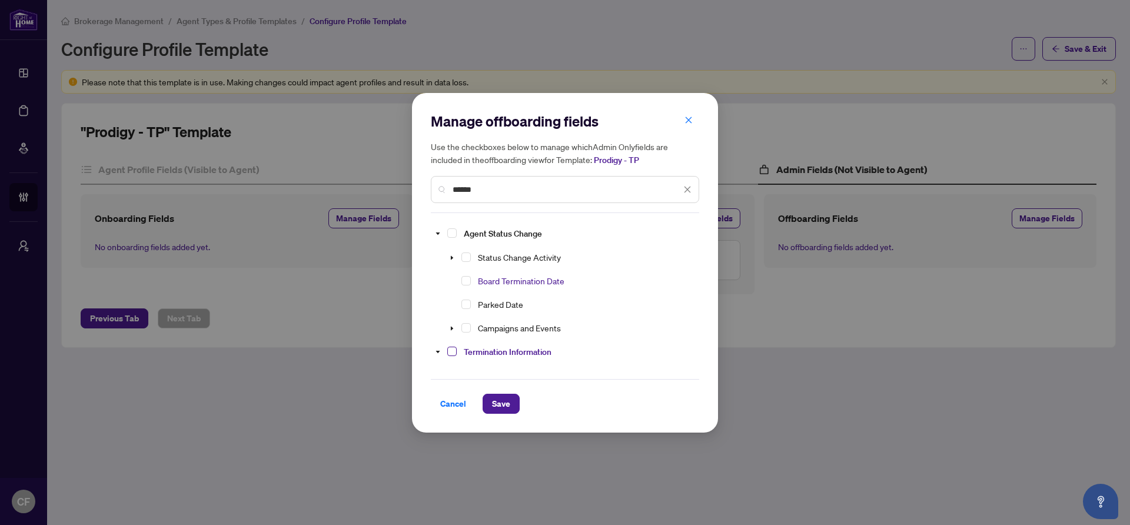
type input "******"
click at [454, 352] on span "Select Termination Information" at bounding box center [451, 351] width 9 height 9
click at [501, 408] on span "Save" at bounding box center [501, 403] width 18 height 19
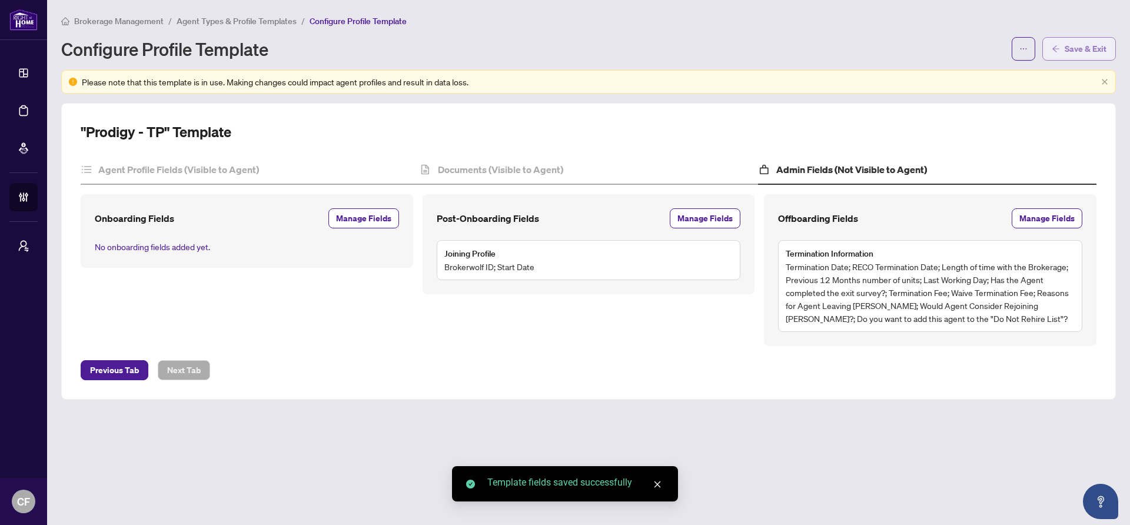
click at [1086, 44] on span "Save & Exit" at bounding box center [1086, 48] width 42 height 19
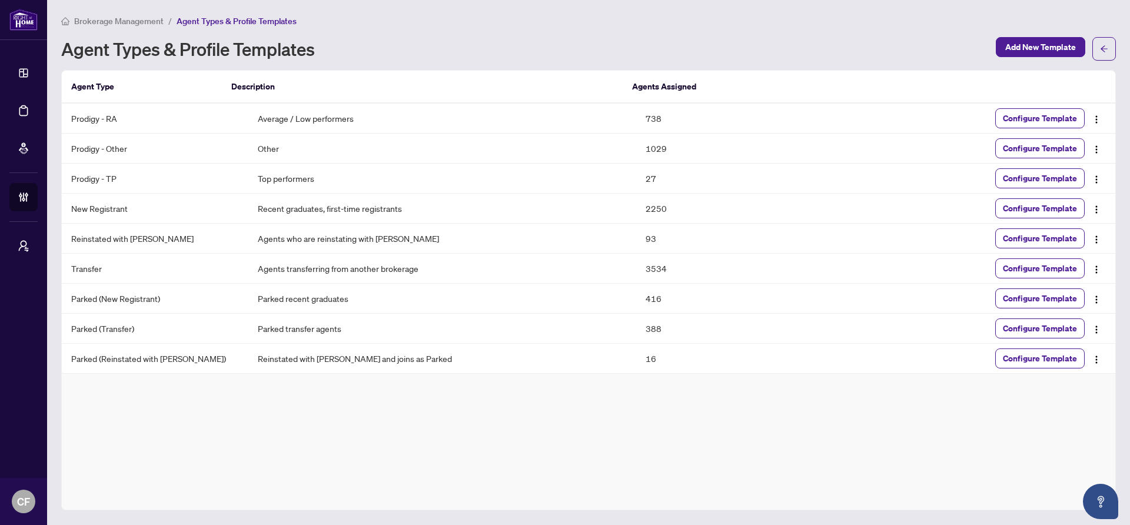
click at [146, 23] on span "Brokerage Management" at bounding box center [118, 21] width 89 height 11
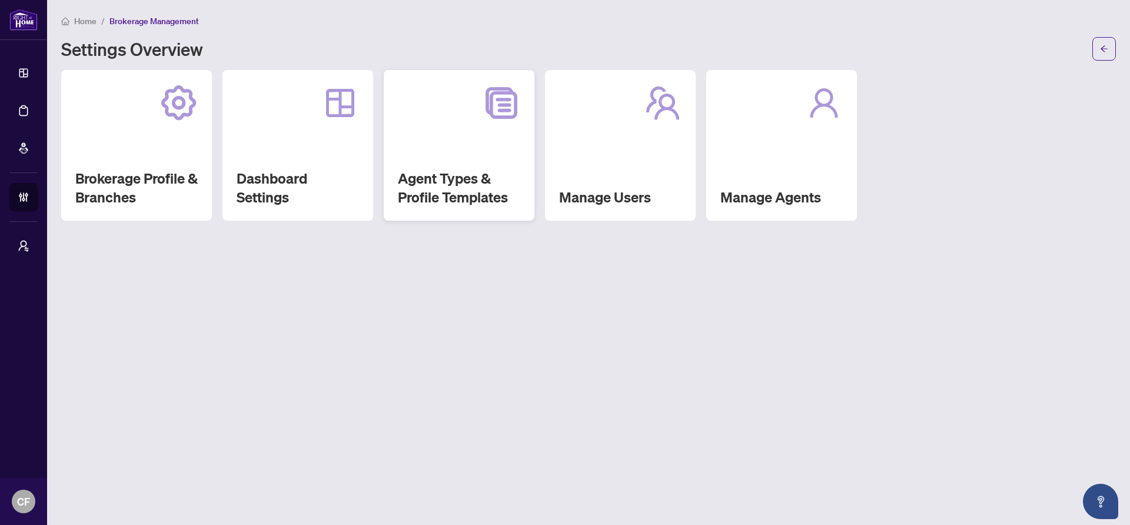
click at [510, 141] on div "Agent Types & Profile Templates" at bounding box center [459, 145] width 151 height 151
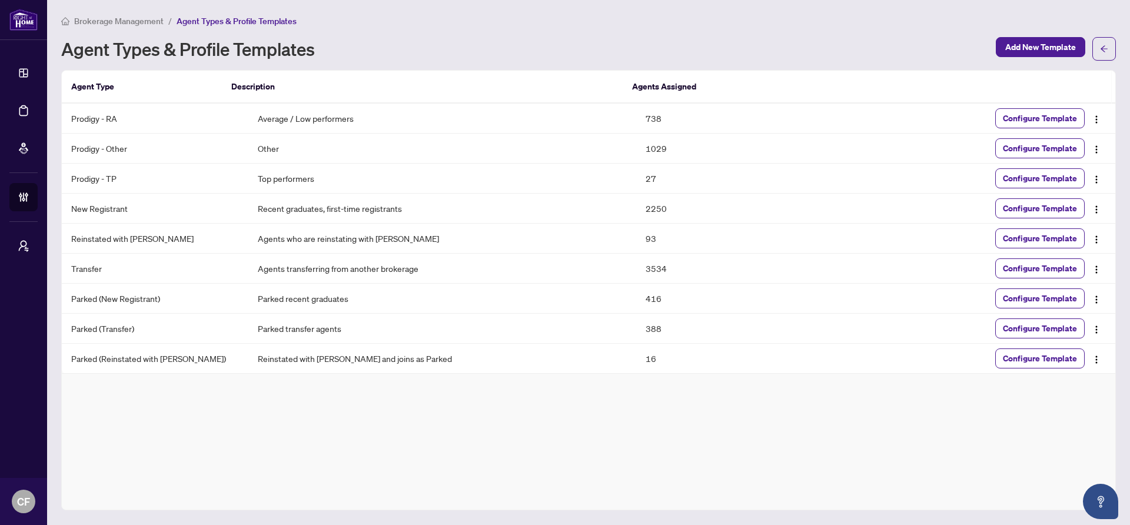
click at [144, 22] on span "Brokerage Management" at bounding box center [118, 21] width 89 height 11
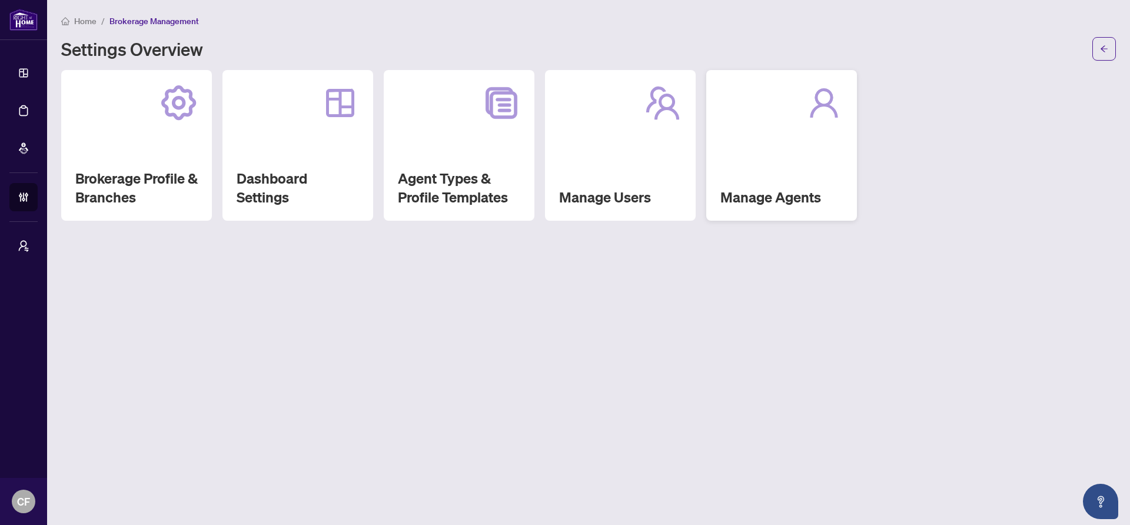
click at [845, 162] on div "Manage Agents" at bounding box center [781, 145] width 151 height 151
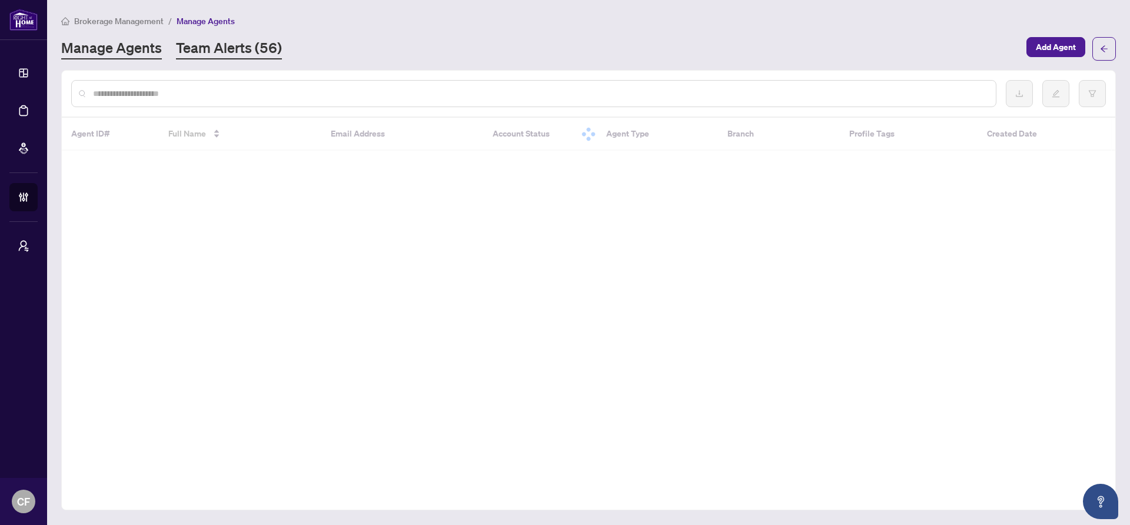
click at [238, 51] on link "Team Alerts (56)" at bounding box center [229, 48] width 106 height 21
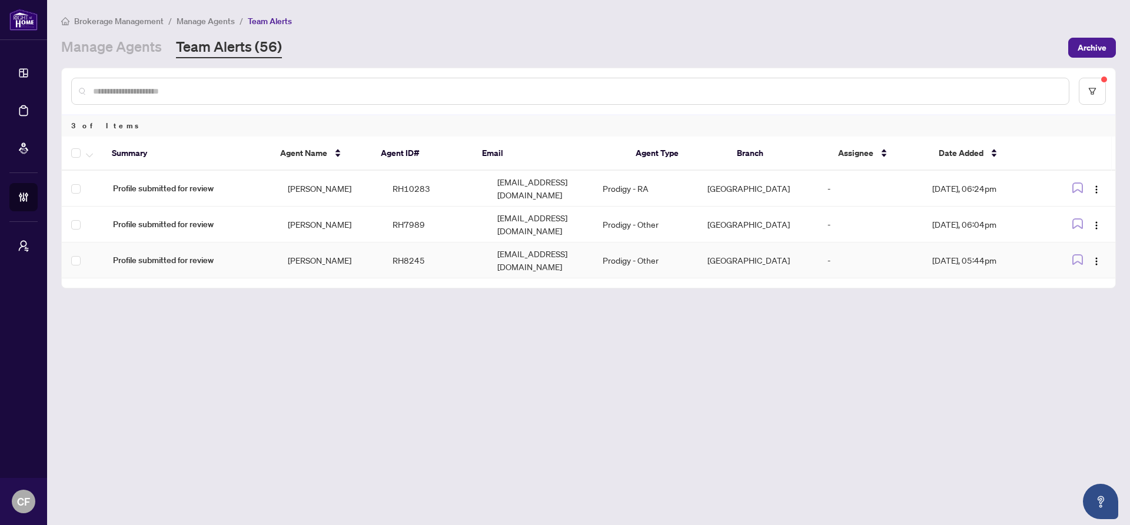
click at [414, 244] on td "RH8245" at bounding box center [435, 260] width 105 height 36
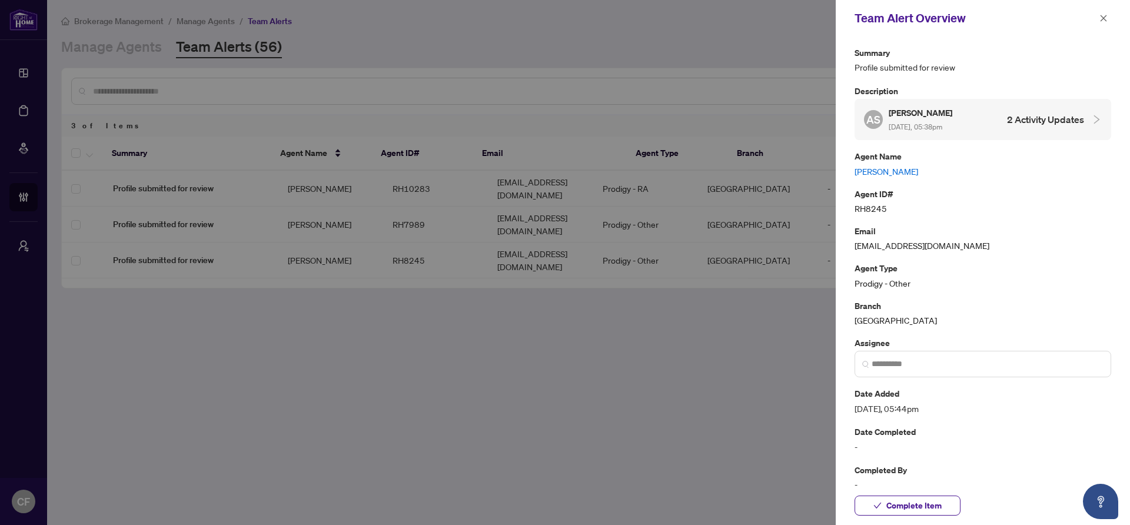
click at [889, 172] on link "Ali Shekari Yazdi" at bounding box center [983, 171] width 257 height 13
click at [1106, 17] on icon "close" at bounding box center [1103, 18] width 8 height 8
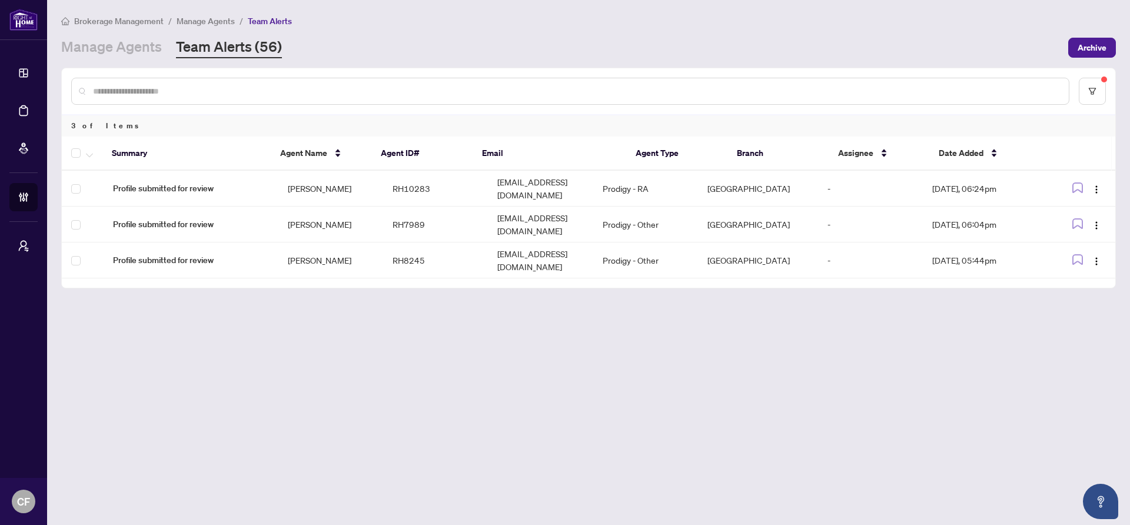
click at [212, 24] on span "Manage Agents" at bounding box center [206, 21] width 58 height 11
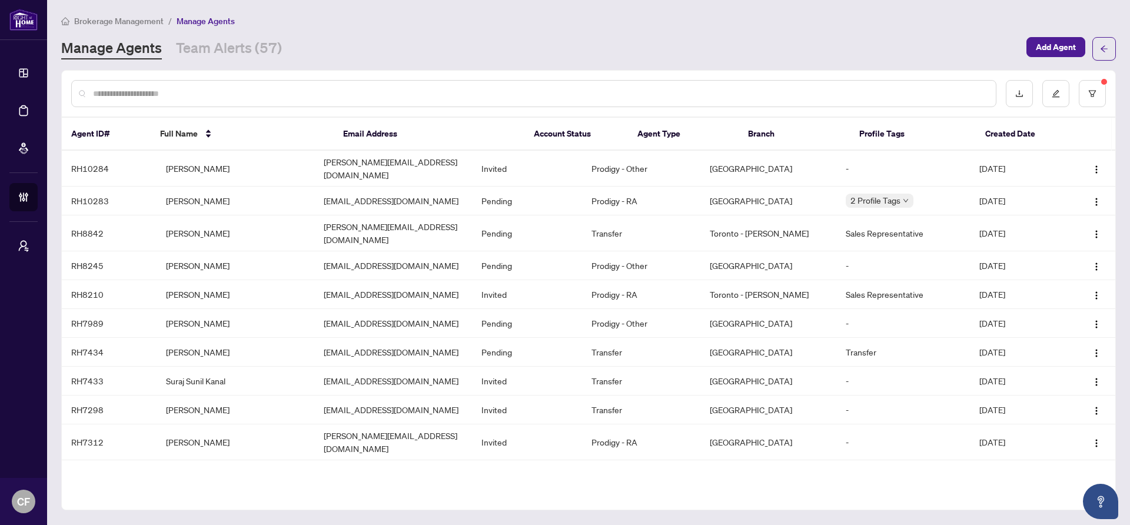
click at [122, 24] on span "Brokerage Management" at bounding box center [118, 21] width 89 height 11
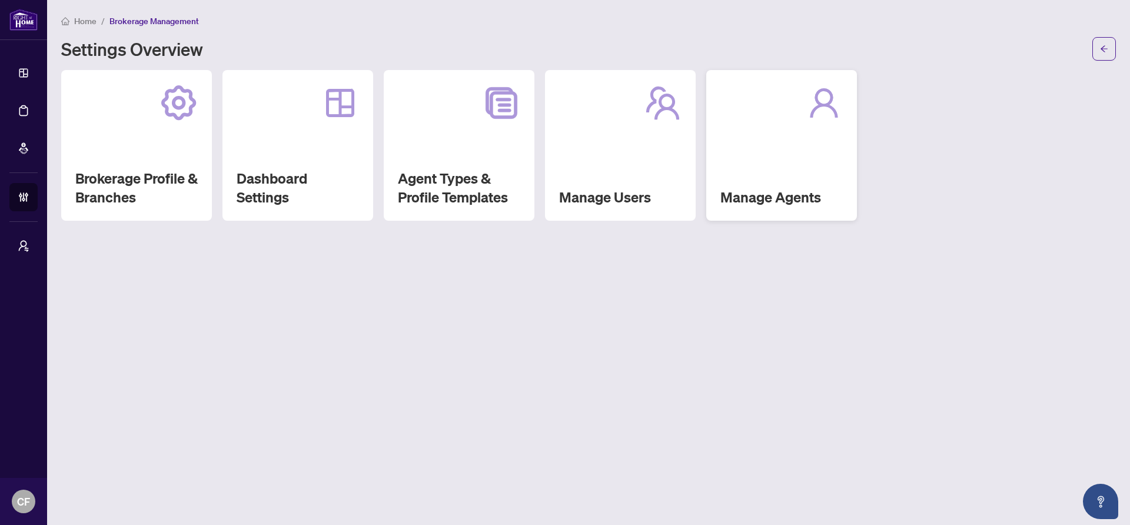
click at [780, 155] on div "Manage Agents" at bounding box center [781, 145] width 151 height 151
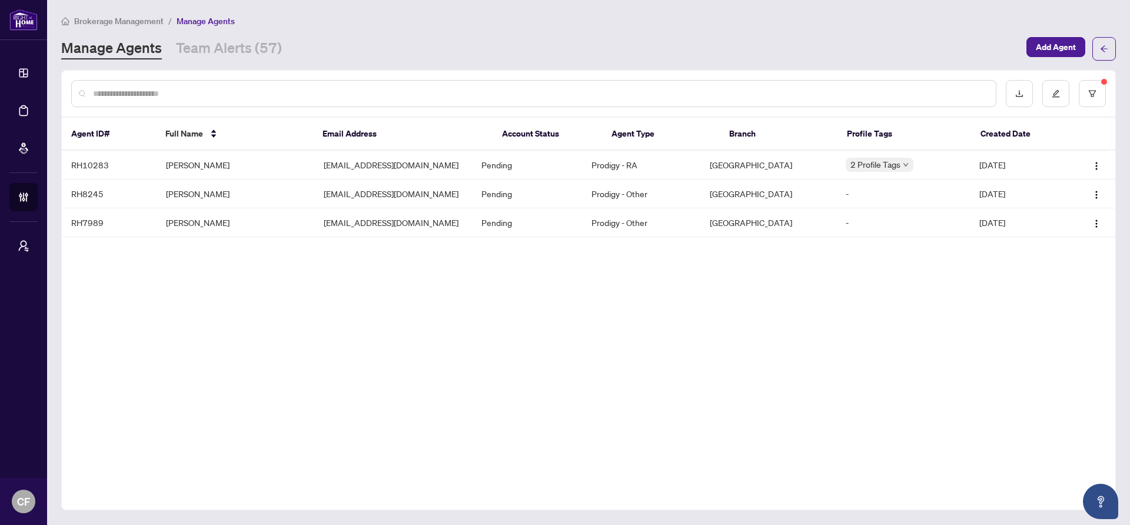
click at [145, 25] on span "Brokerage Management" at bounding box center [118, 21] width 89 height 11
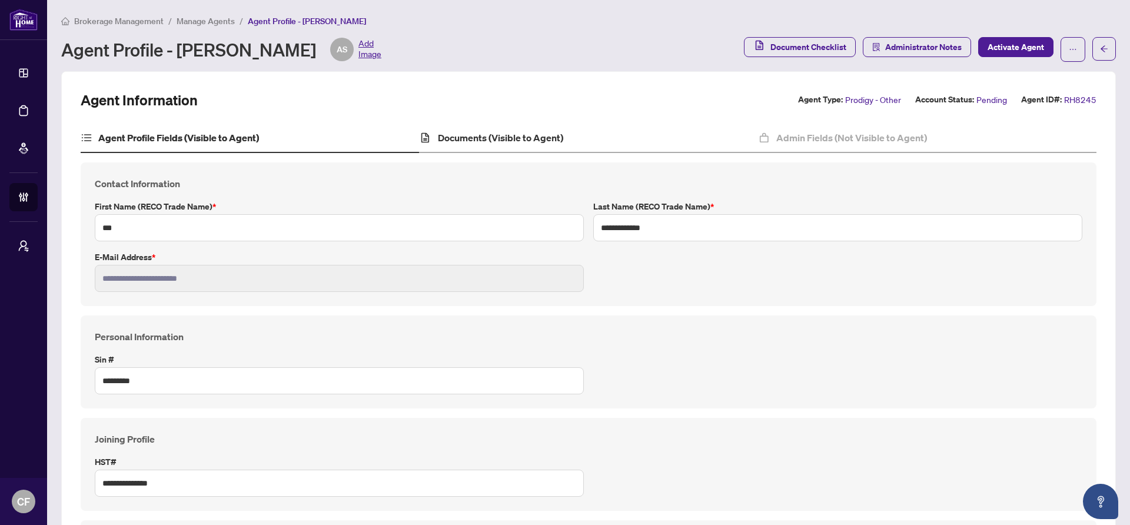
click at [600, 134] on div "Documents (Visible to Agent)" at bounding box center [588, 138] width 338 height 29
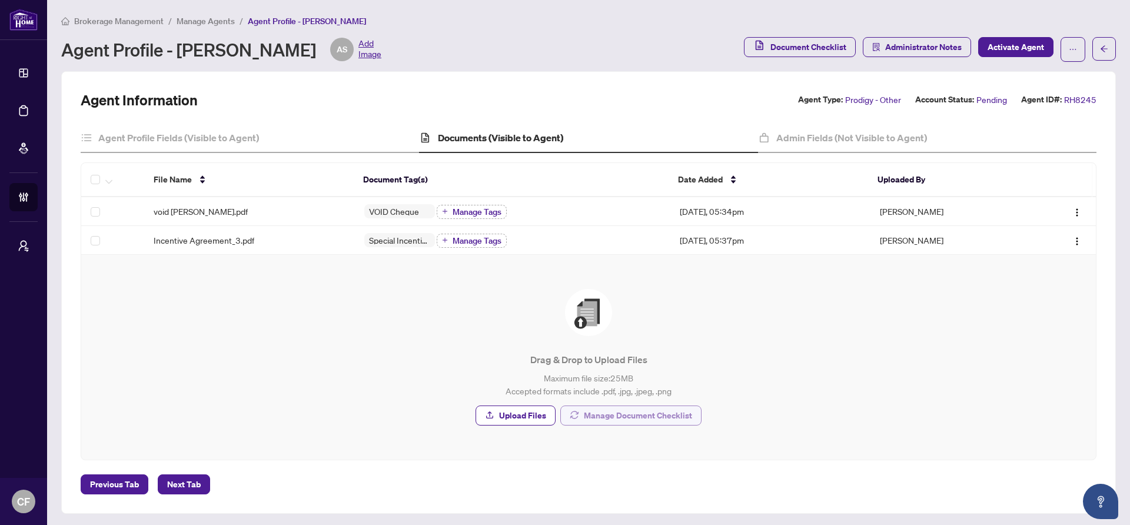
click at [642, 421] on span "Manage Document Checklist" at bounding box center [638, 415] width 108 height 19
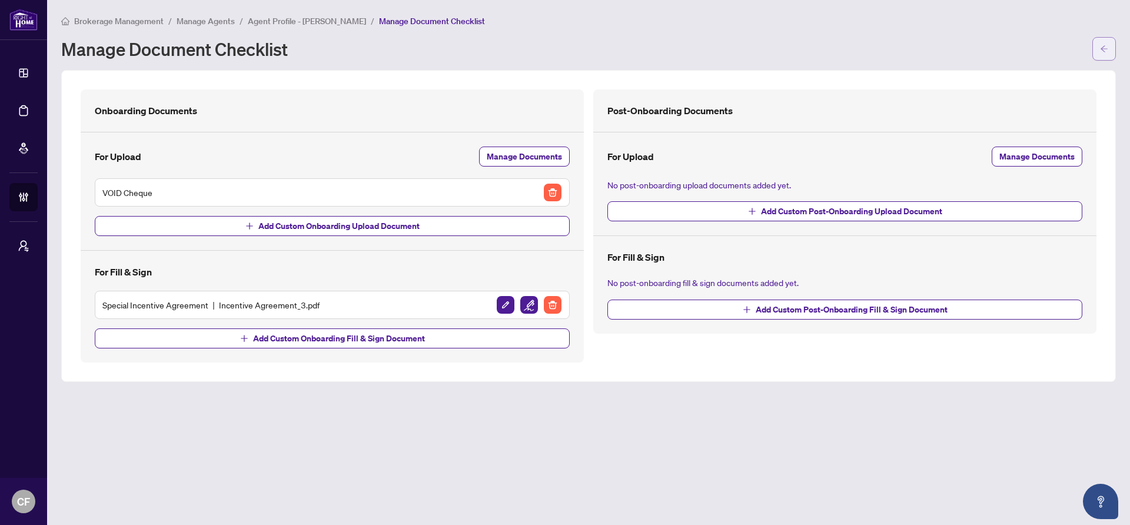
click at [1111, 52] on button "button" at bounding box center [1104, 49] width 24 height 24
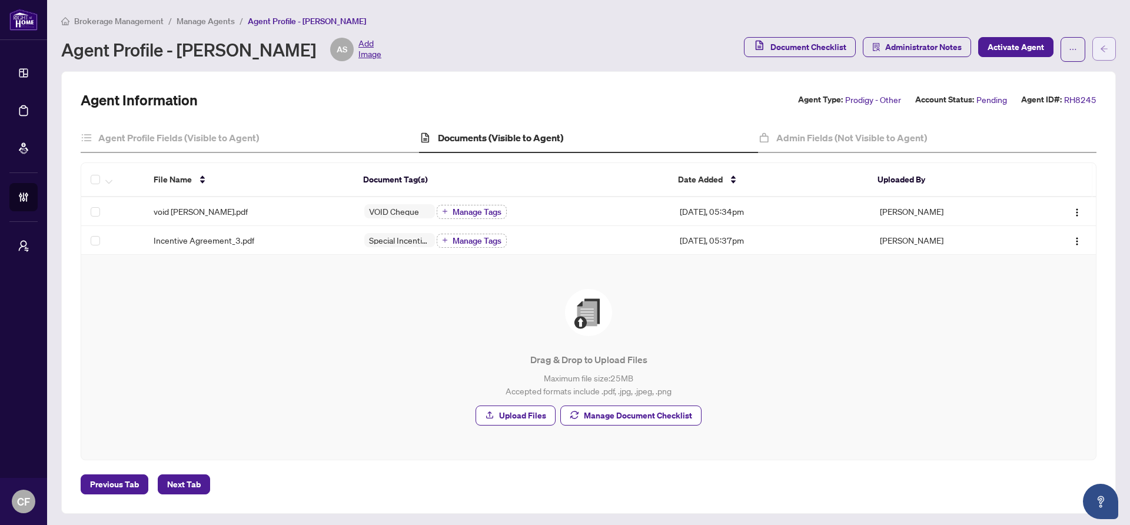
click at [1100, 51] on icon "arrow-left" at bounding box center [1104, 49] width 8 height 8
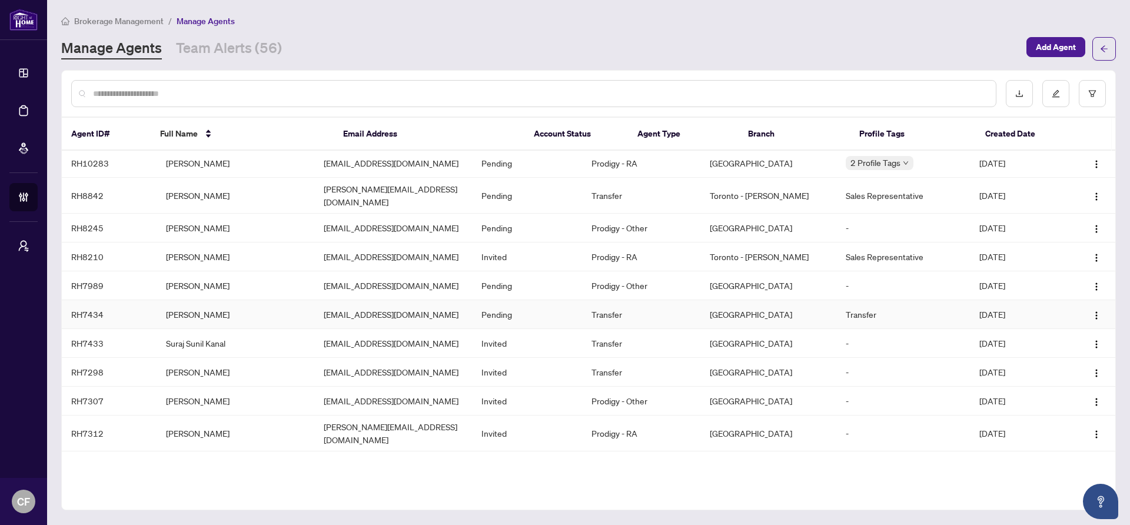
scroll to position [2, 0]
click at [397, 422] on td "omar_alshareeda@yahoo.com" at bounding box center [393, 433] width 158 height 36
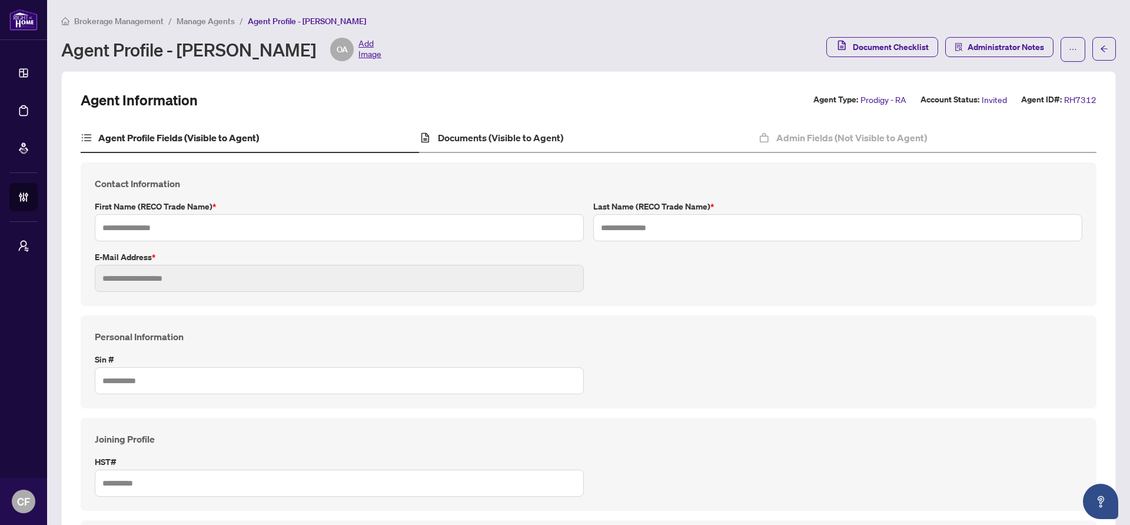
type input "****"
type input "**********"
click at [504, 134] on h4 "Documents (Visible to Agent)" at bounding box center [500, 138] width 125 height 14
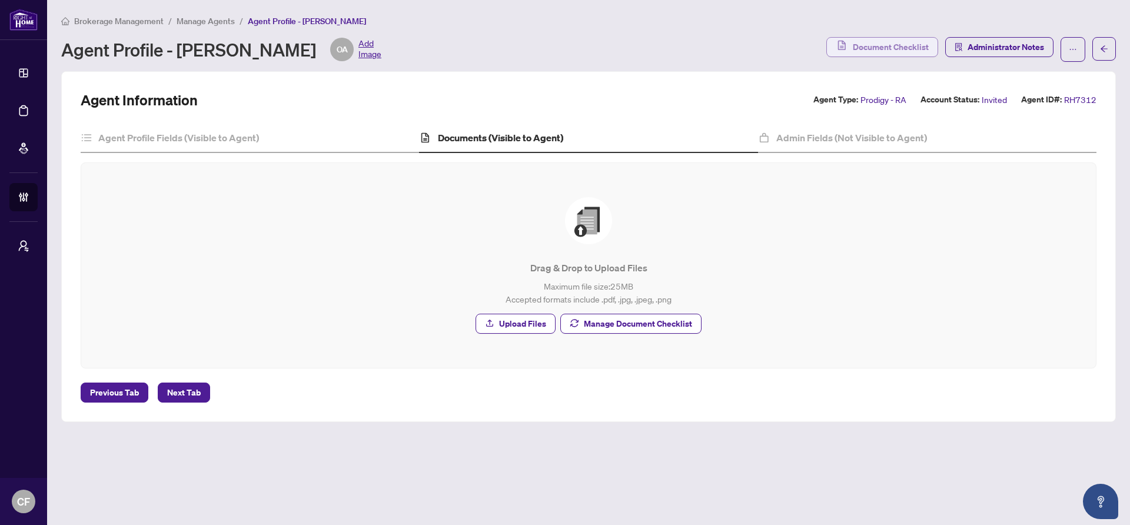
click at [898, 41] on span "Document Checklist" at bounding box center [891, 47] width 76 height 19
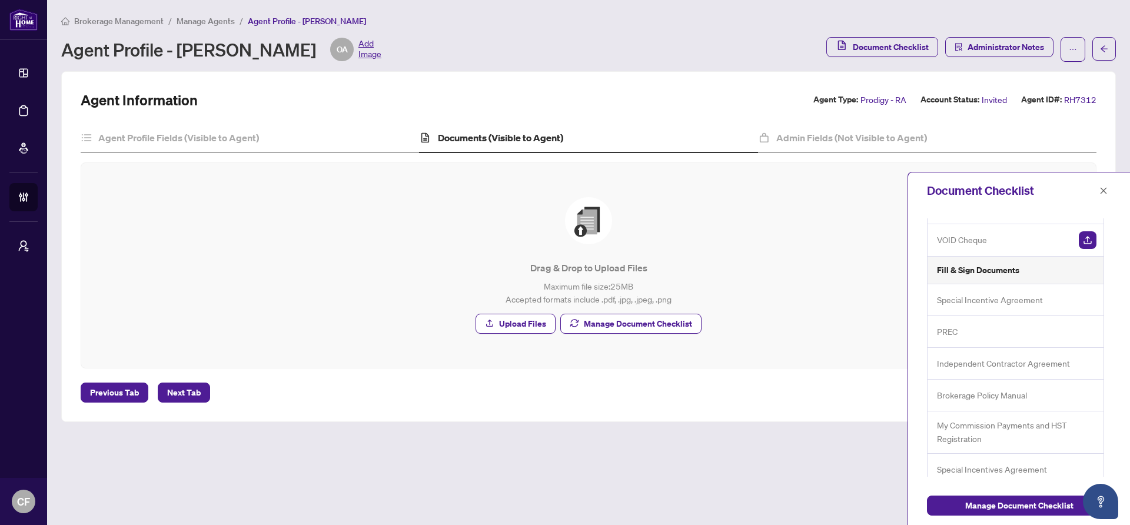
scroll to position [64, 0]
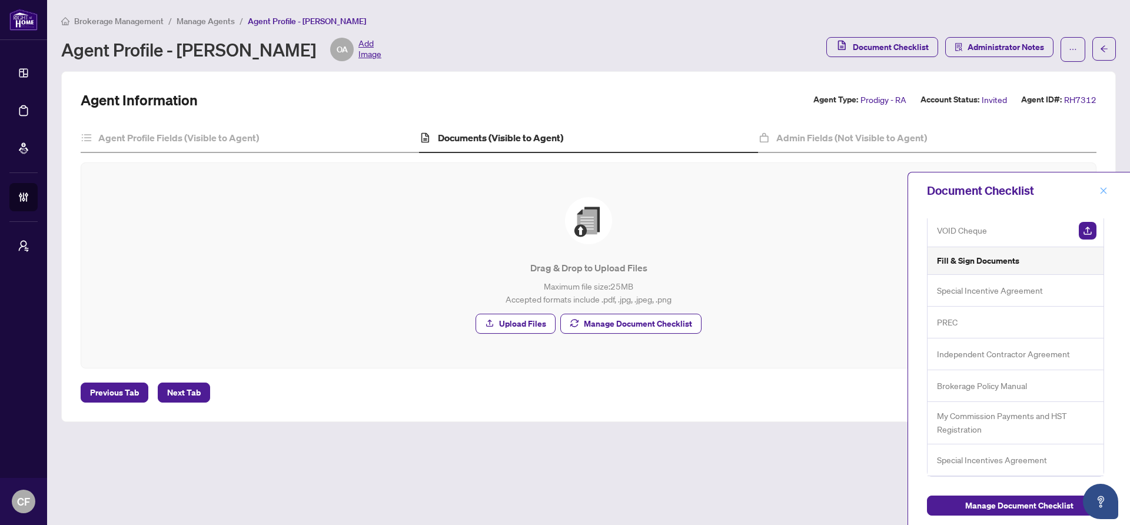
click at [1101, 194] on icon "close" at bounding box center [1103, 191] width 8 height 8
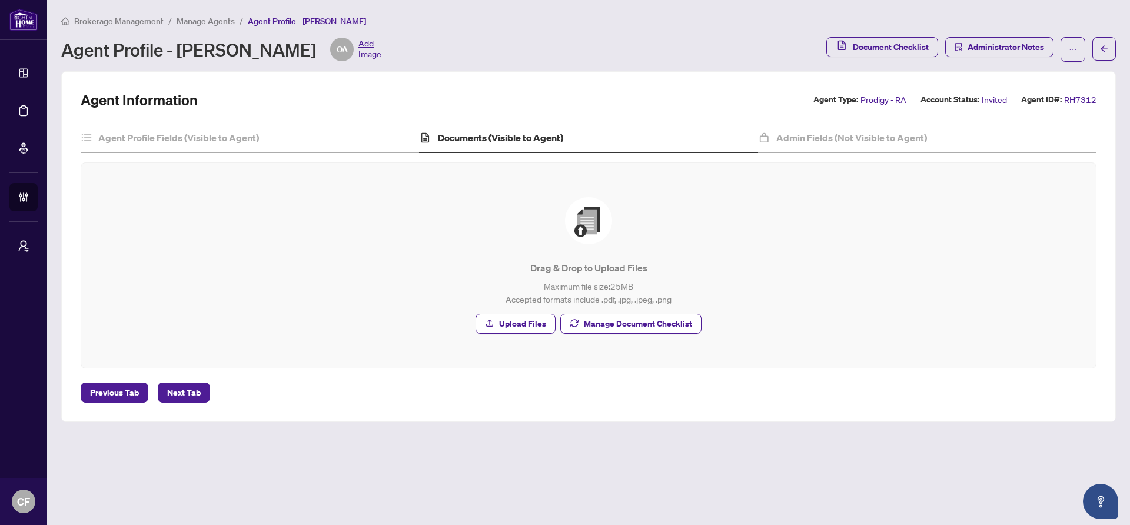
scroll to position [0, 0]
click at [202, 17] on span "Manage Agents" at bounding box center [206, 21] width 58 height 11
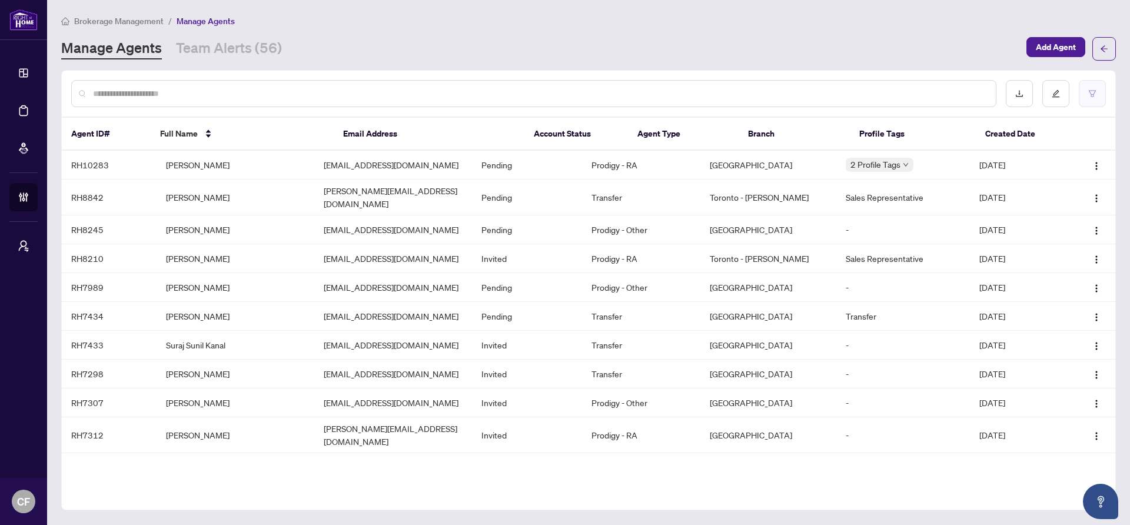
click at [1088, 98] on button "button" at bounding box center [1092, 93] width 27 height 27
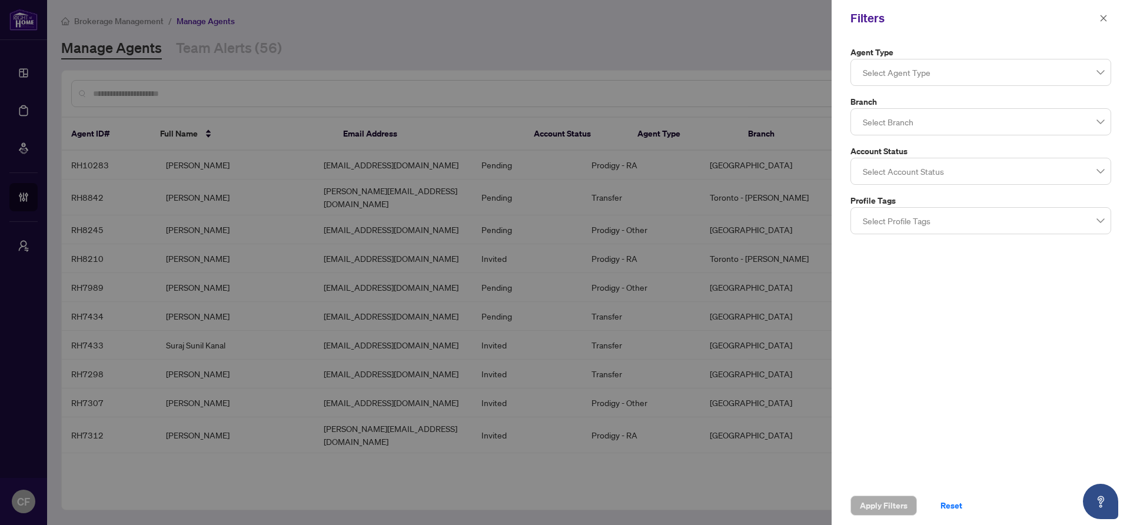
click at [942, 170] on div at bounding box center [980, 171] width 245 height 21
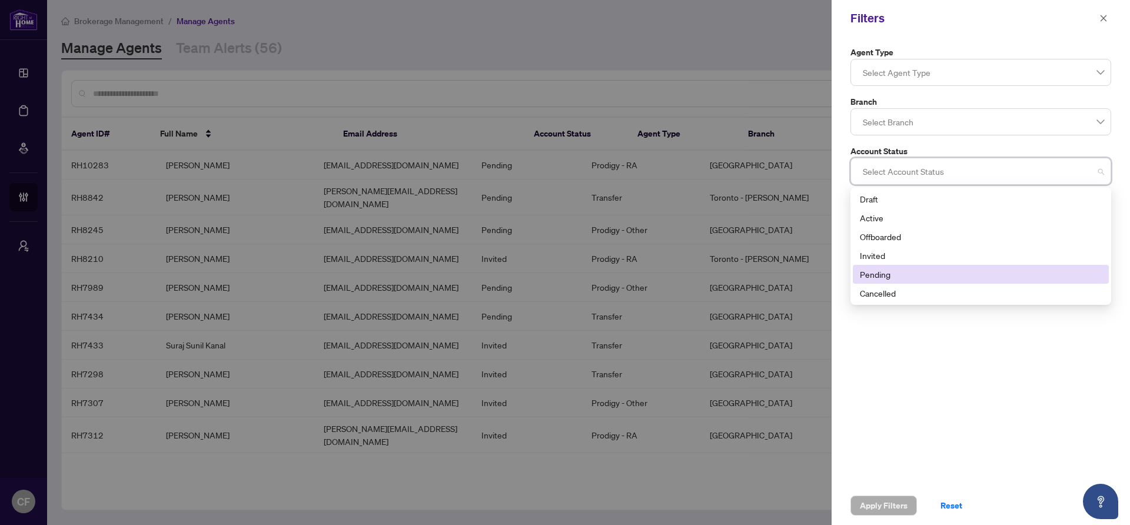
click at [904, 273] on div "Pending" at bounding box center [981, 274] width 242 height 13
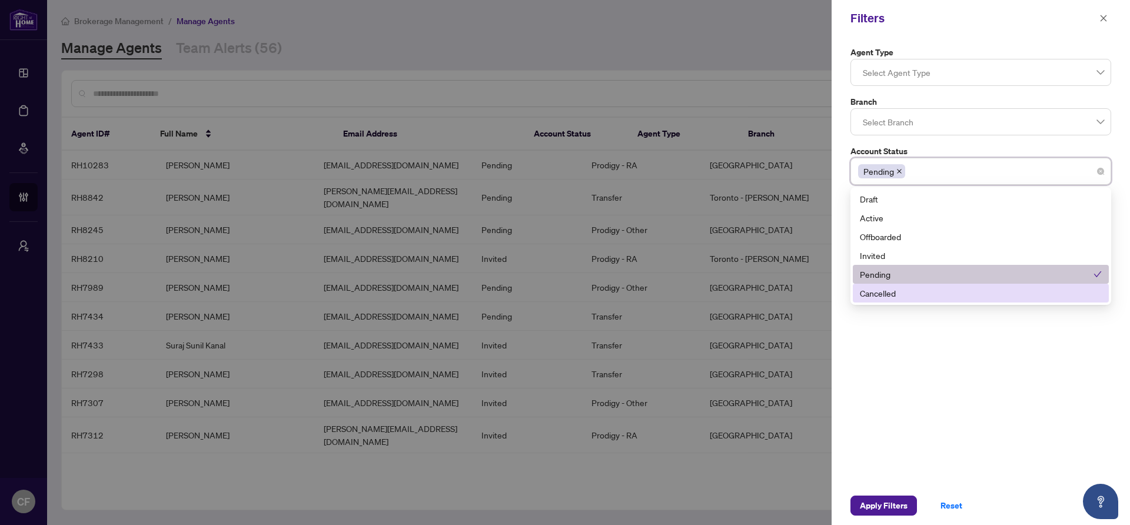
click at [942, 405] on div "Agent Type Select Agent Type Branch Select Branch Account Status Pending 4 5 Dr…" at bounding box center [981, 261] width 298 height 450
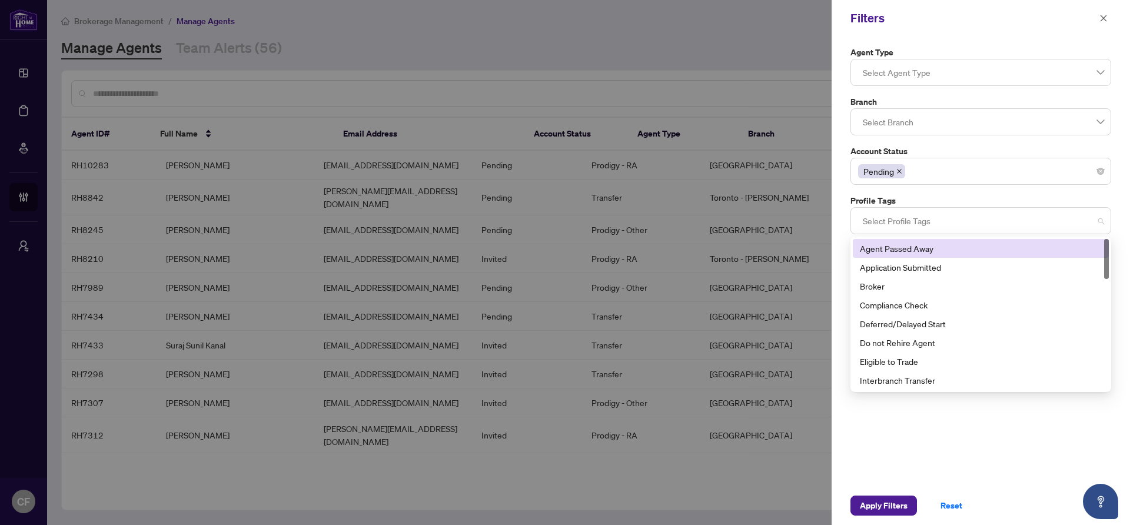
click at [919, 221] on div at bounding box center [980, 220] width 245 height 21
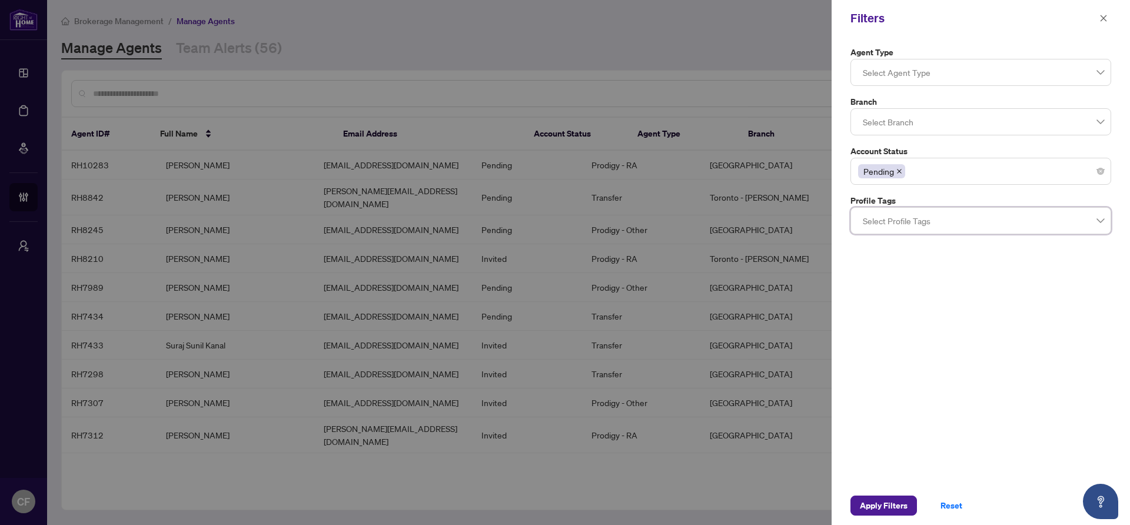
click at [926, 104] on label "Branch" at bounding box center [980, 101] width 261 height 13
click at [915, 46] on label "Agent Type" at bounding box center [980, 52] width 261 height 13
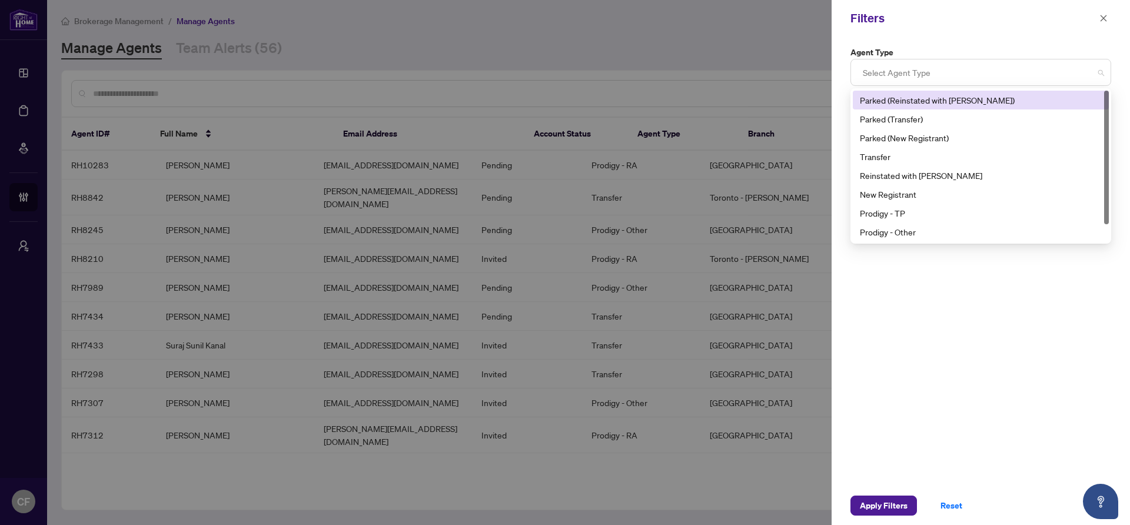
click at [917, 68] on div at bounding box center [980, 72] width 245 height 21
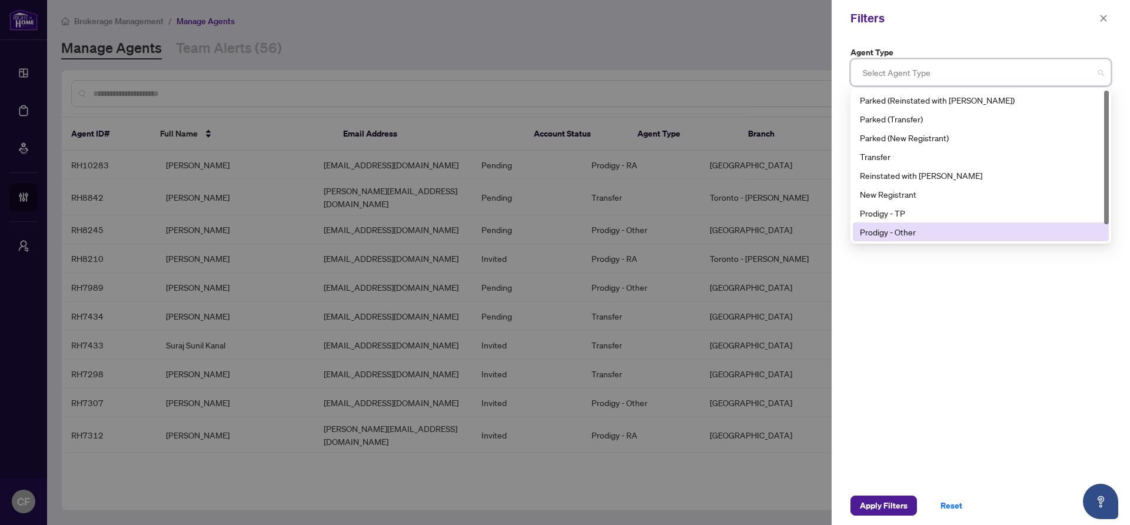
click at [947, 225] on div "Prodigy - Other" at bounding box center [981, 231] width 242 height 13
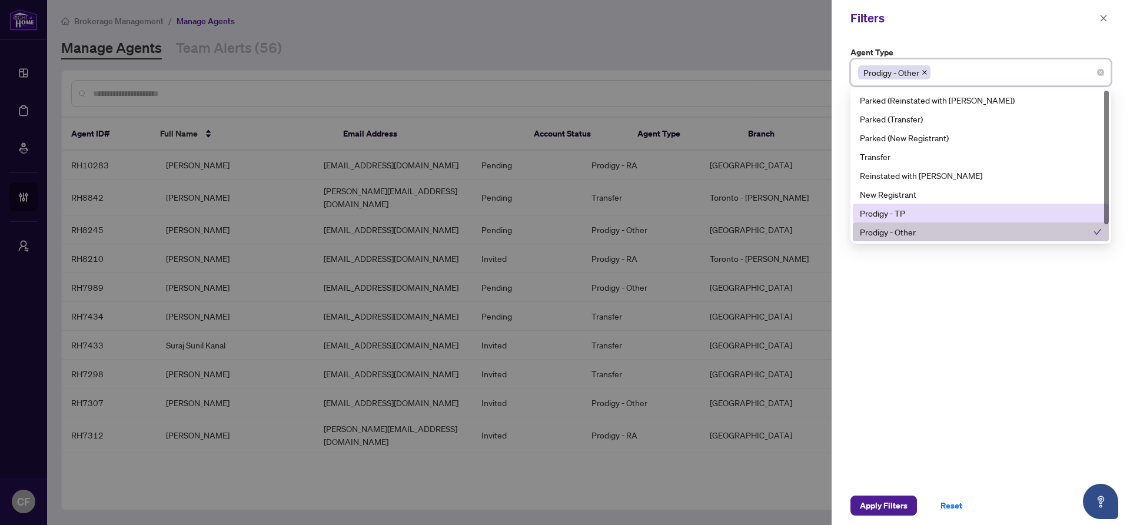
click at [948, 211] on div "Prodigy - TP" at bounding box center [981, 213] width 242 height 13
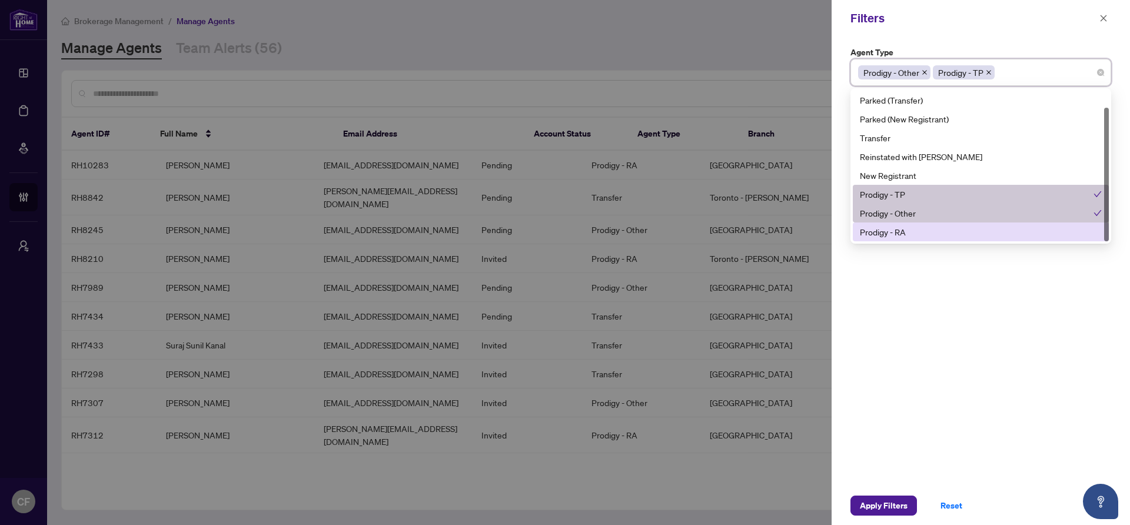
click at [921, 232] on div "Prodigy - RA" at bounding box center [981, 231] width 242 height 13
click at [927, 428] on div "Agent Type Prodigy - Other Prodigy - TP Prodigy - RA 10 11 Parked (Reinstated w…" at bounding box center [981, 261] width 298 height 450
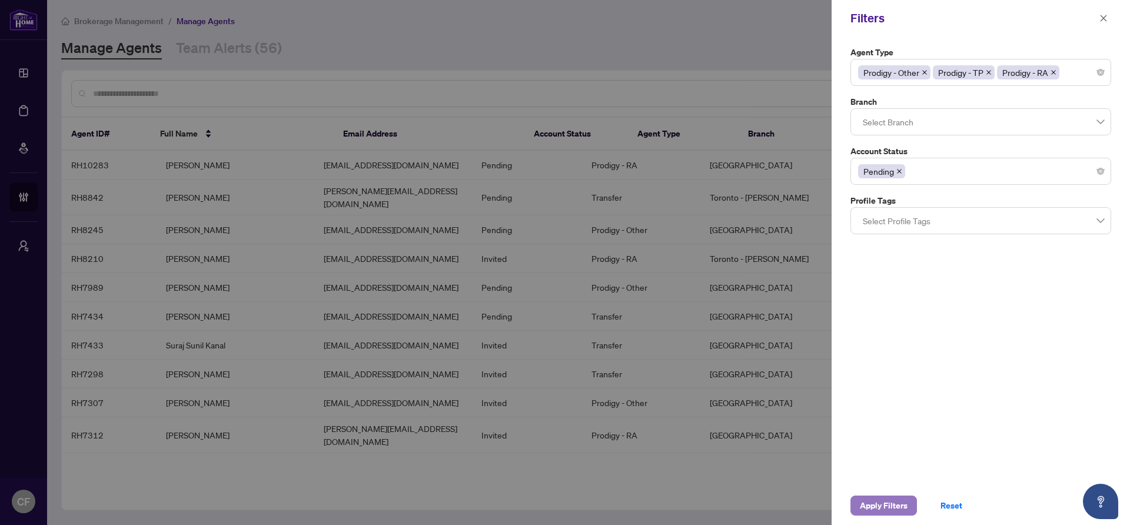
click at [876, 501] on span "Apply Filters" at bounding box center [884, 505] width 48 height 19
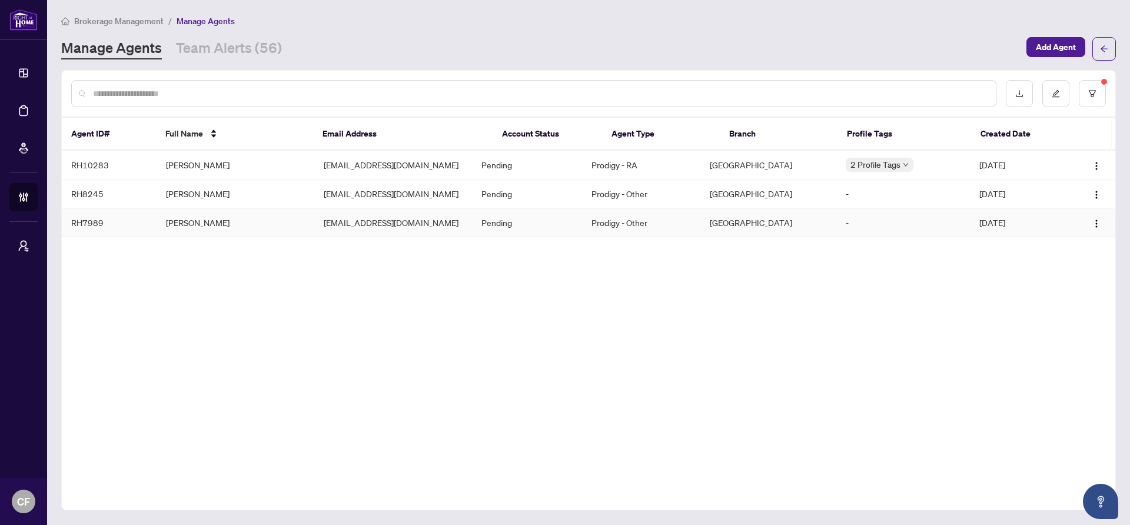
click at [364, 221] on td "[EMAIL_ADDRESS][DOMAIN_NAME]" at bounding box center [393, 222] width 158 height 29
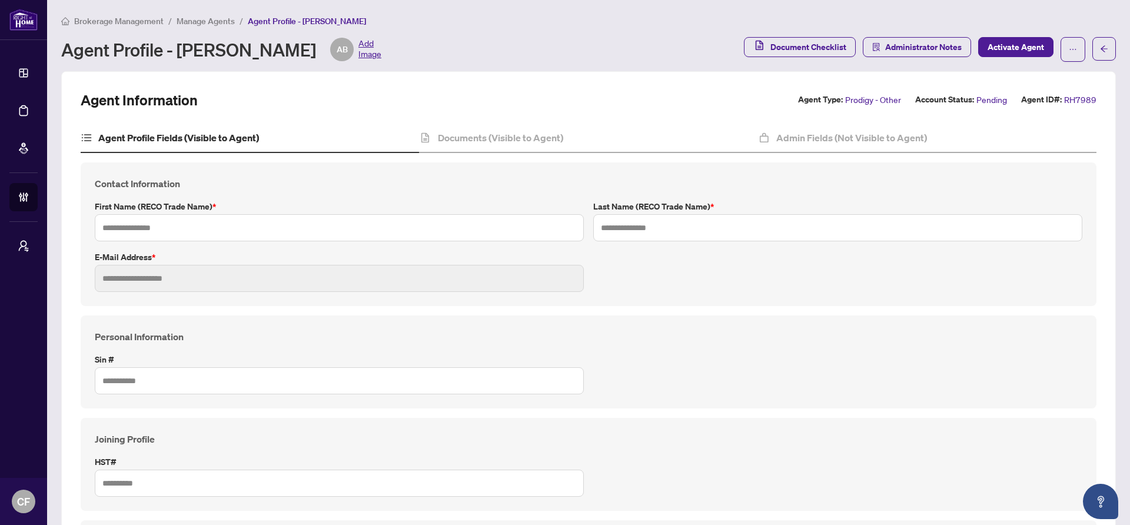
type input "****"
type input "*******"
type input "**********"
type input "*********"
type input "**********"
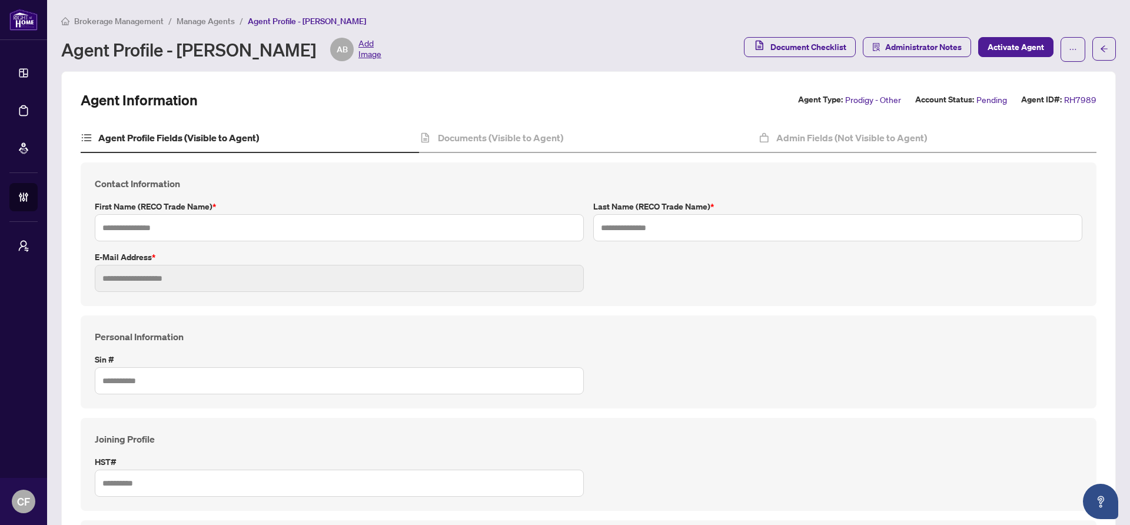
type input "*******"
type input "****"
type input "**********"
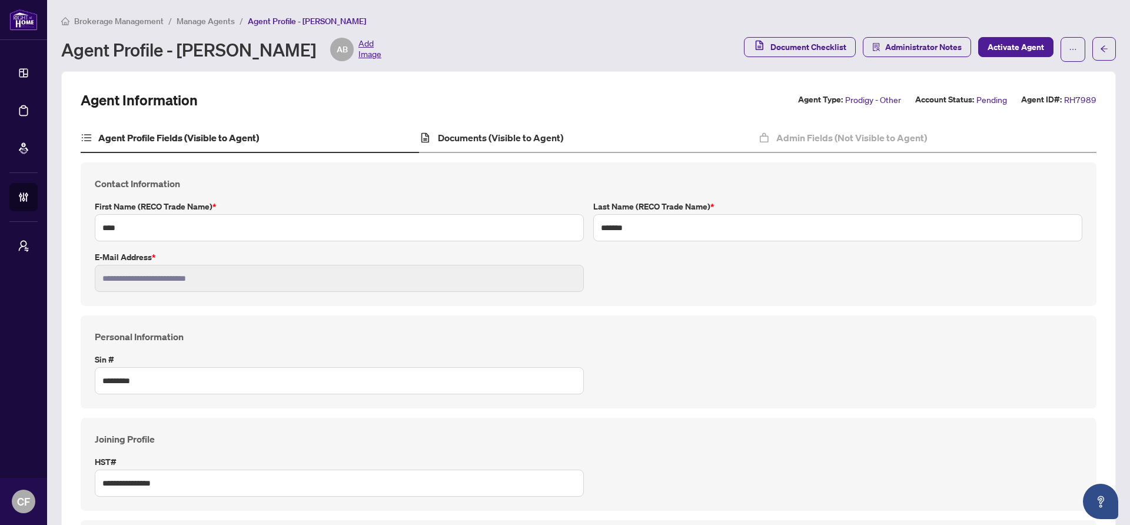
click at [550, 124] on div "Documents (Visible to Agent)" at bounding box center [588, 138] width 338 height 29
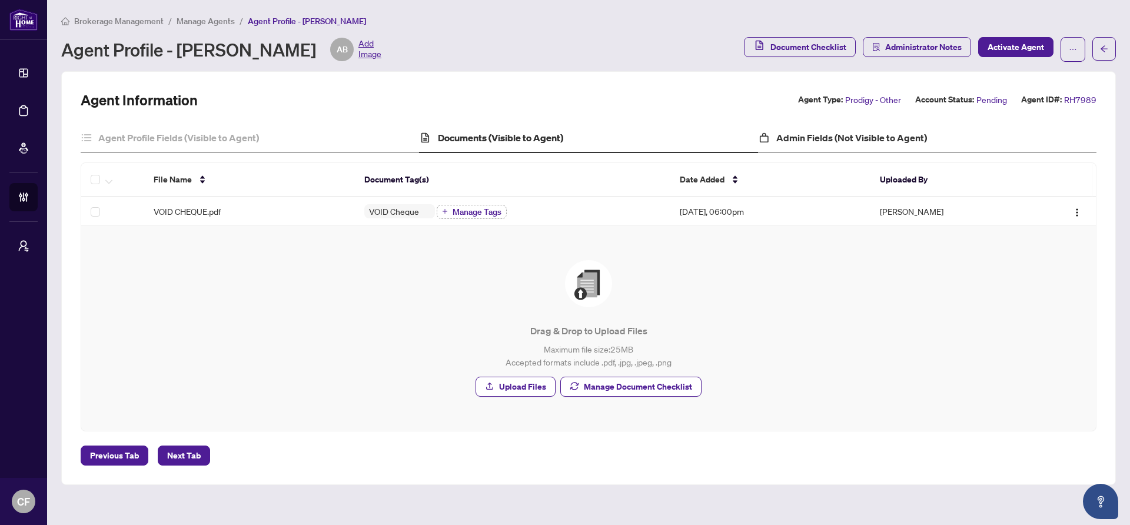
click at [870, 129] on div "Admin Fields (Not Visible to Agent)" at bounding box center [927, 138] width 338 height 29
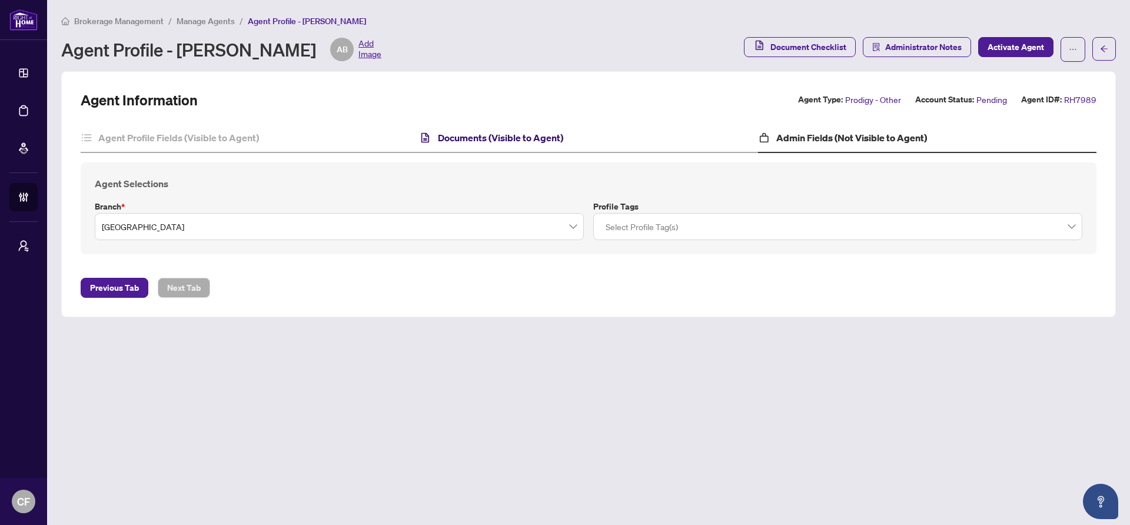
click at [540, 135] on h4 "Documents (Visible to Agent)" at bounding box center [500, 138] width 125 height 14
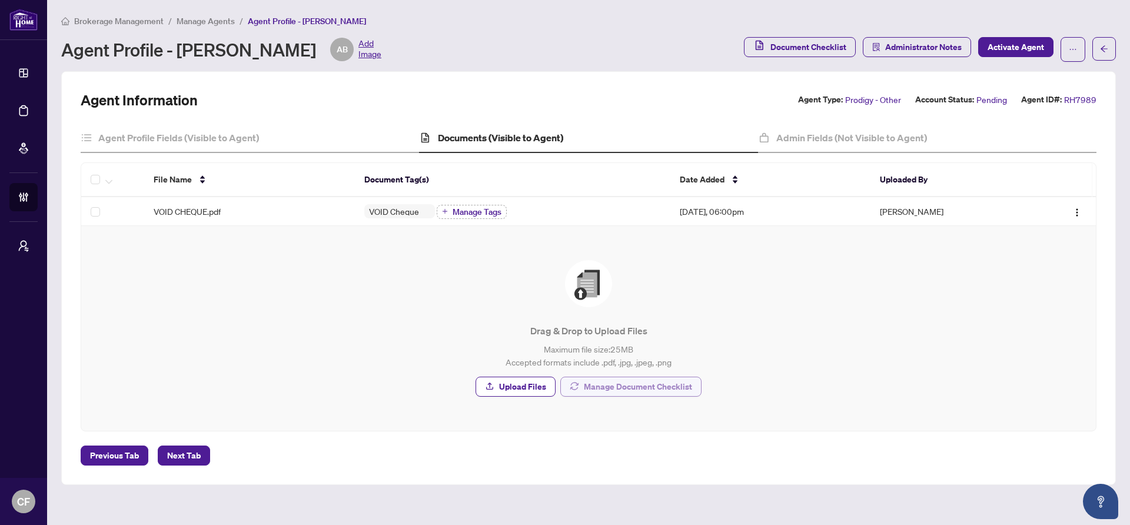
click at [644, 385] on span "Manage Document Checklist" at bounding box center [638, 386] width 108 height 19
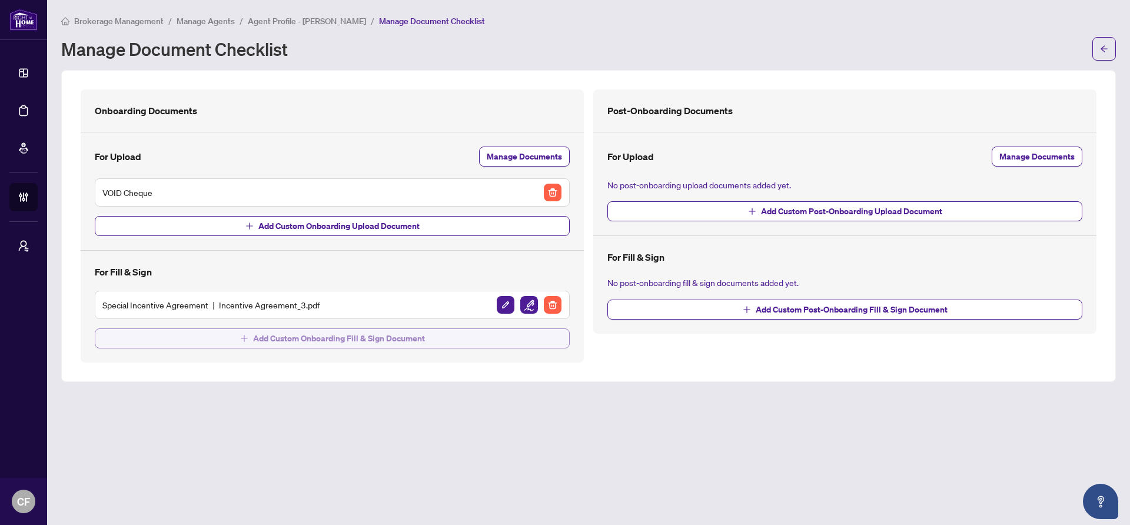
click at [341, 345] on span "Add Custom Onboarding Fill & Sign Document" at bounding box center [339, 338] width 172 height 19
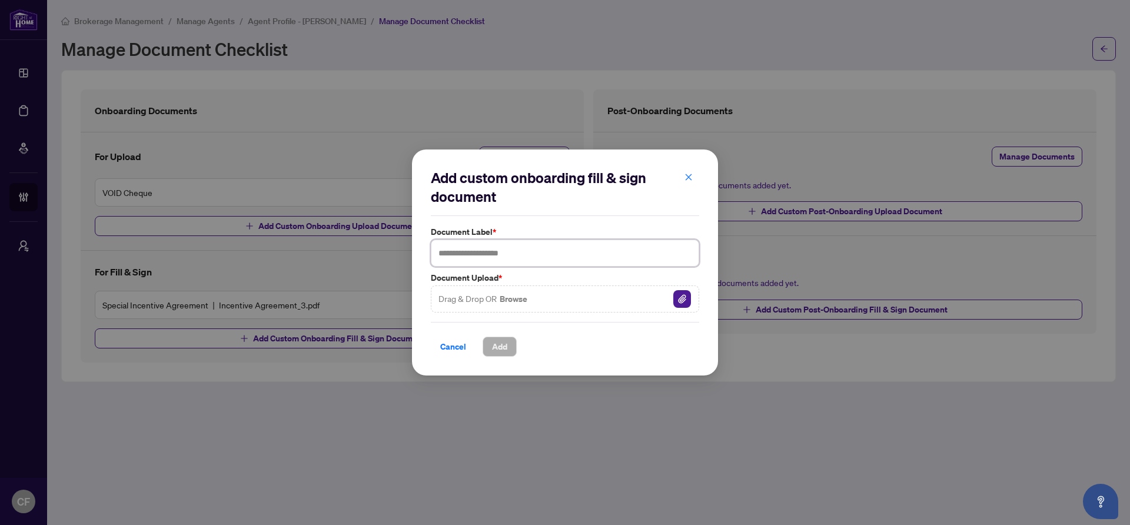
click at [488, 254] on input "text" at bounding box center [565, 253] width 268 height 27
click at [457, 334] on div "Cancel Add" at bounding box center [565, 339] width 268 height 35
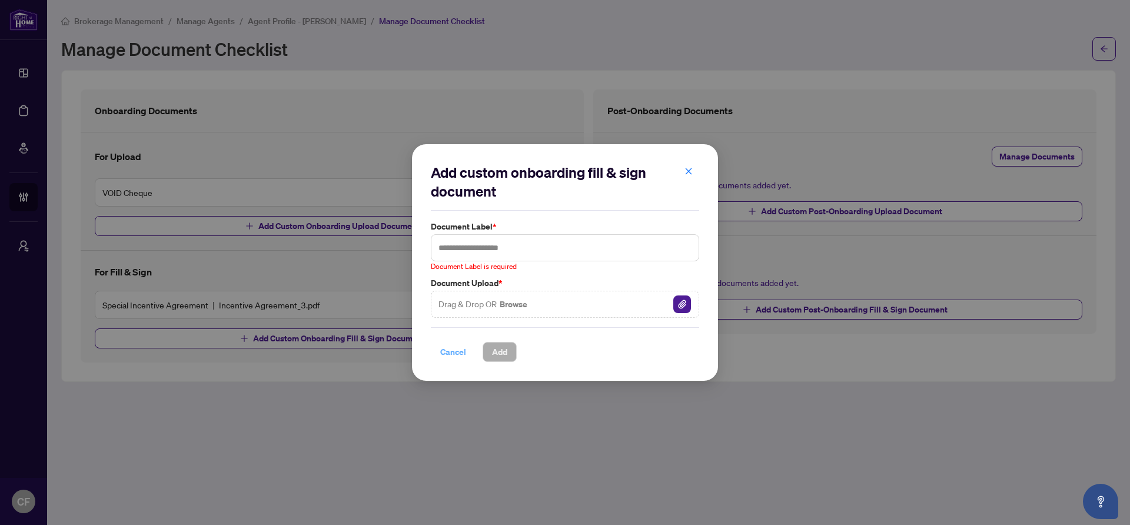
click at [457, 350] on span "Cancel" at bounding box center [453, 352] width 26 height 19
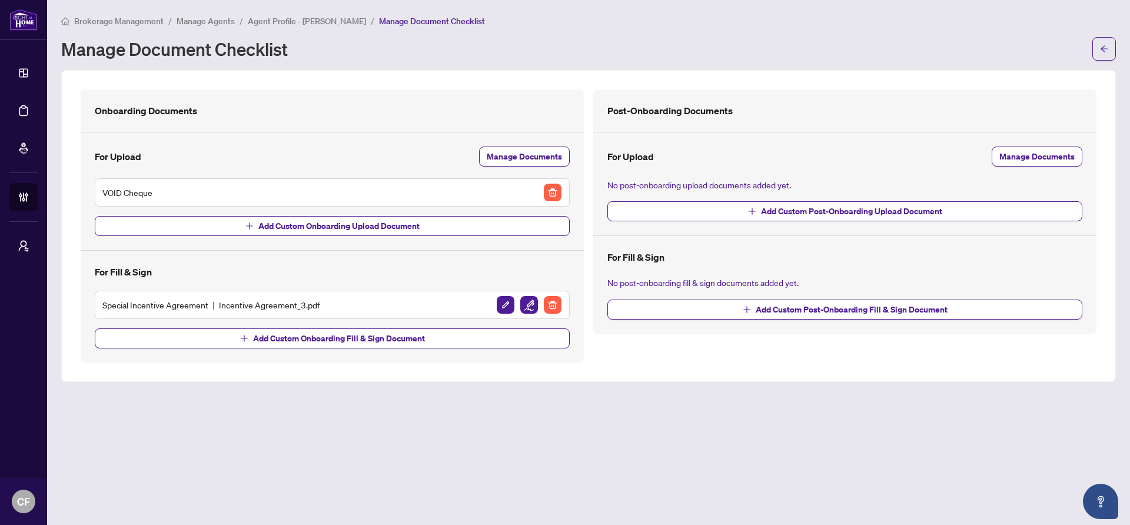
click at [339, 18] on span "Agent Profile - ANIA BRYCZEK" at bounding box center [307, 21] width 118 height 11
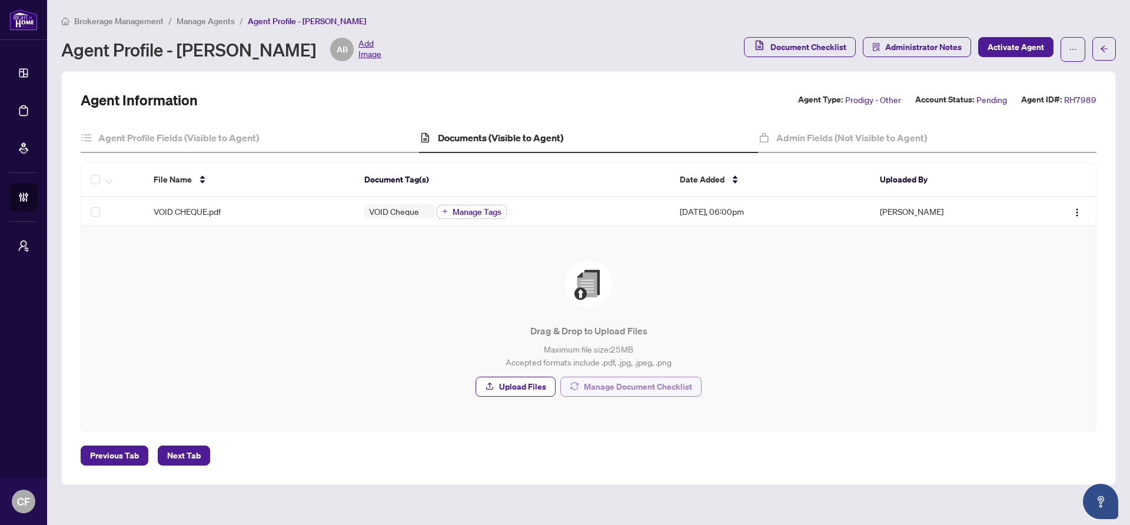
click at [672, 387] on span "Manage Document Checklist" at bounding box center [638, 386] width 108 height 19
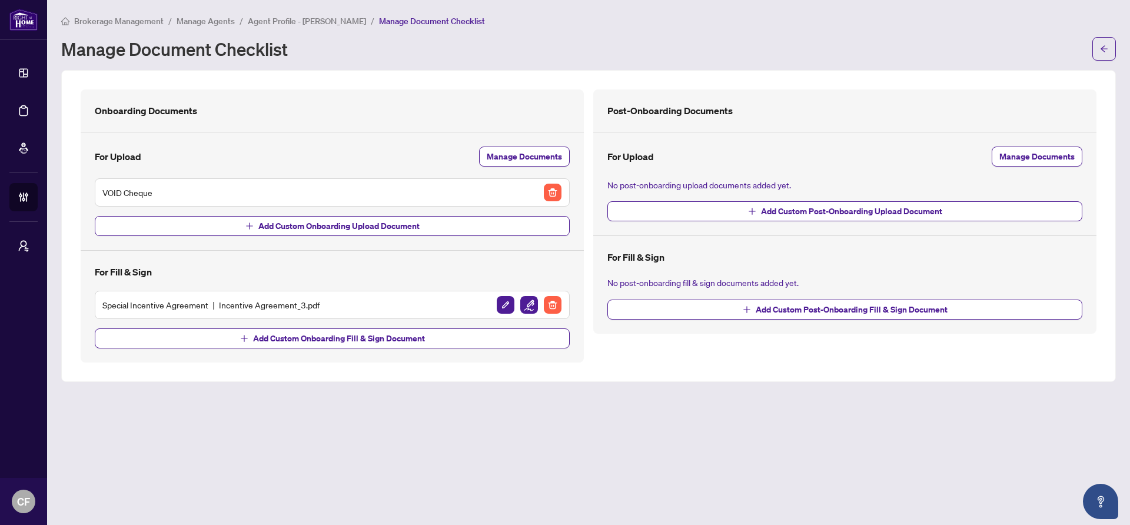
click at [338, 24] on span "Agent Profile - ANIA BRYCZEK" at bounding box center [307, 21] width 118 height 11
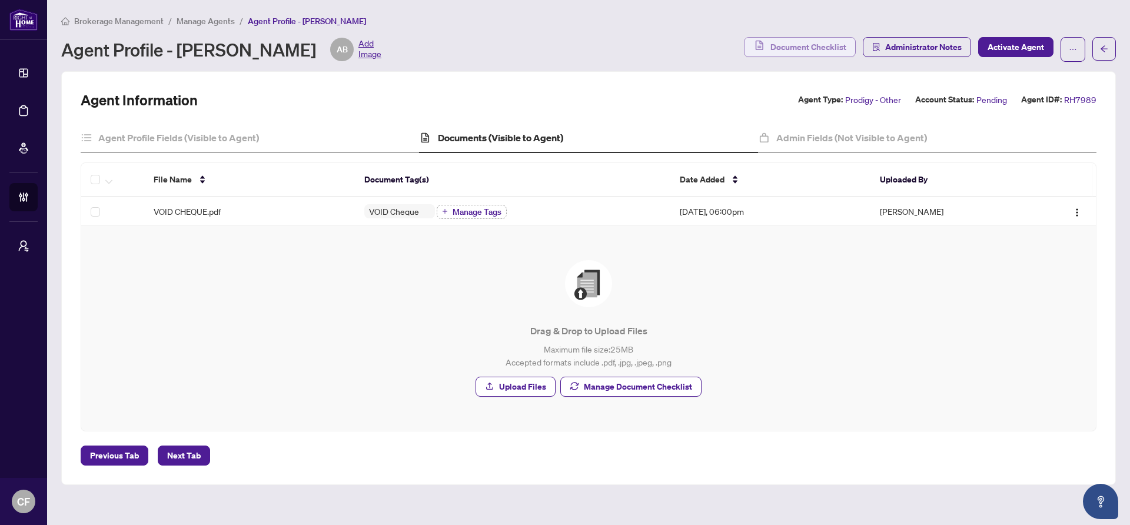
click at [806, 51] on span "Document Checklist" at bounding box center [808, 47] width 76 height 19
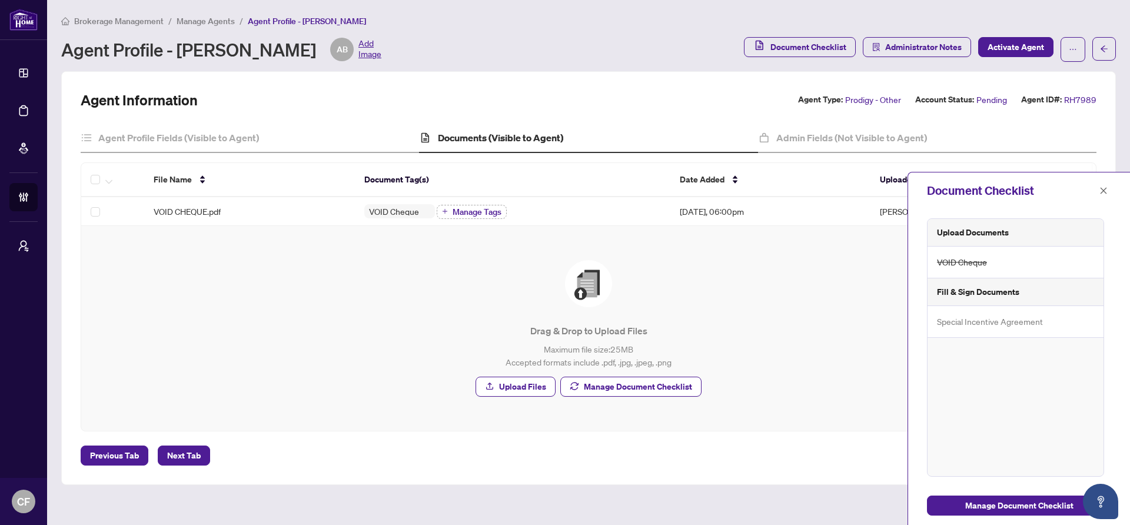
click at [1015, 331] on div "Special Incentive Agreement" at bounding box center [1016, 322] width 176 height 32
click at [1106, 192] on icon "close" at bounding box center [1103, 191] width 8 height 8
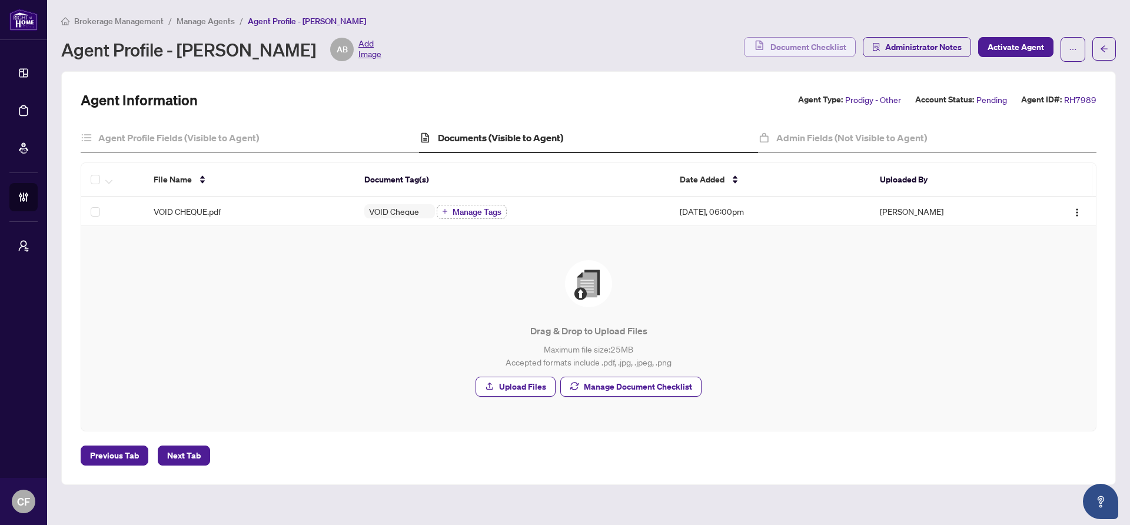
click at [822, 53] on span "Document Checklist" at bounding box center [808, 47] width 76 height 19
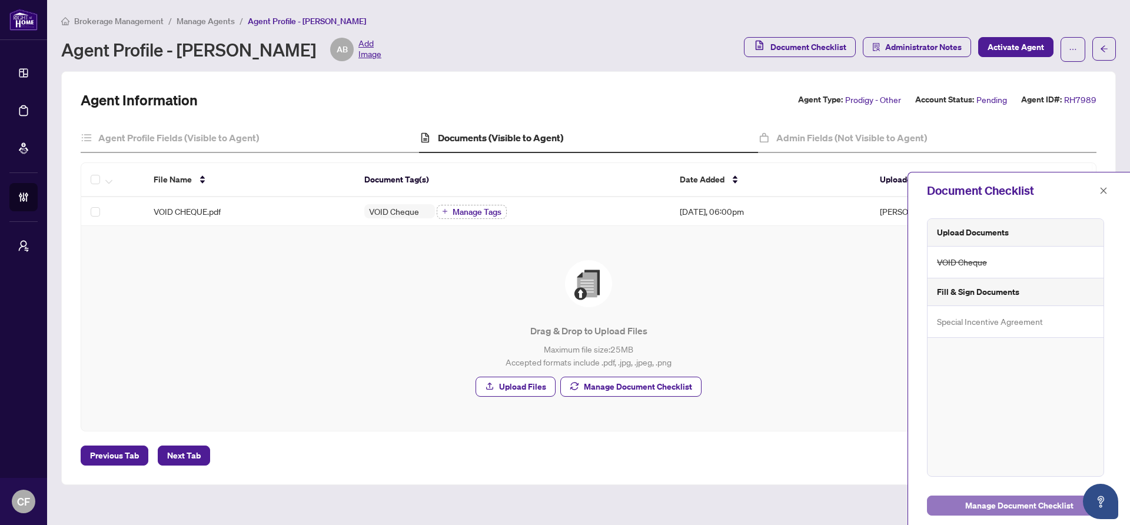
click at [986, 506] on span "Manage Document Checklist" at bounding box center [1019, 505] width 108 height 19
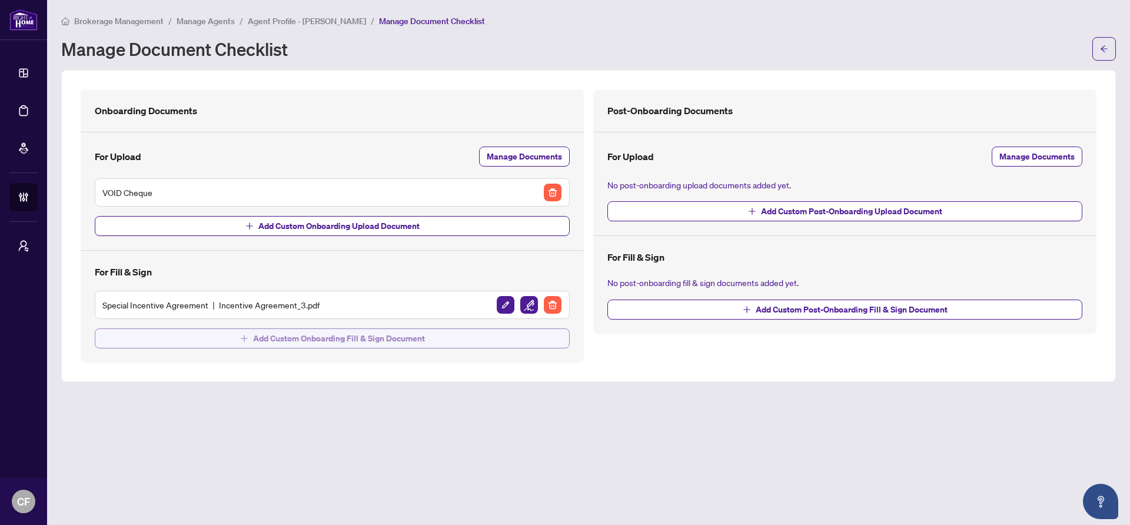
click at [392, 343] on span "Add Custom Onboarding Fill & Sign Document" at bounding box center [339, 338] width 172 height 19
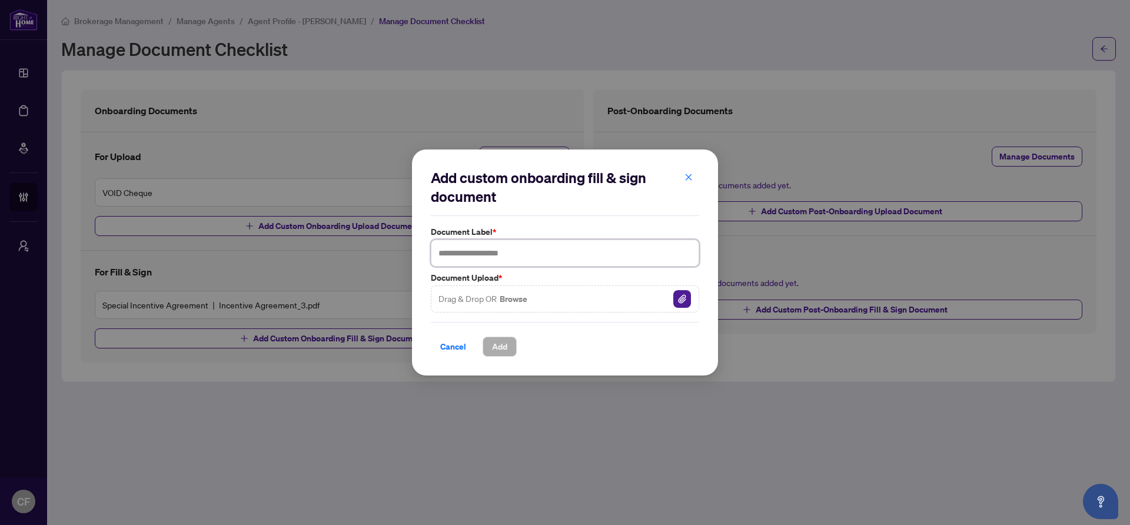
click at [492, 254] on input "text" at bounding box center [565, 253] width 268 height 27
type input "**********"
click at [688, 296] on img "button" at bounding box center [682, 299] width 18 height 18
click at [503, 350] on span "Add" at bounding box center [499, 346] width 15 height 19
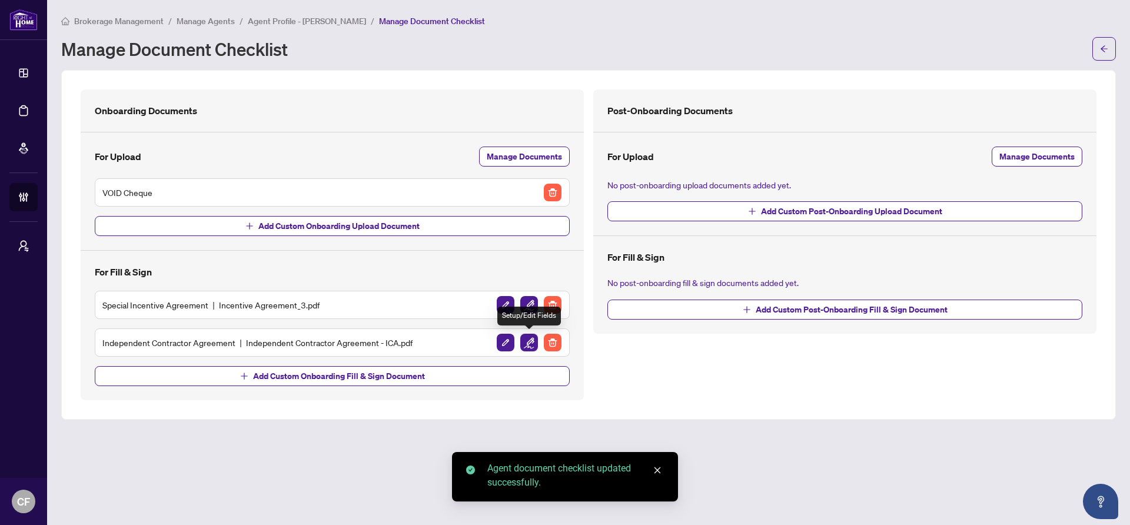
click at [522, 343] on img "button" at bounding box center [529, 343] width 18 height 18
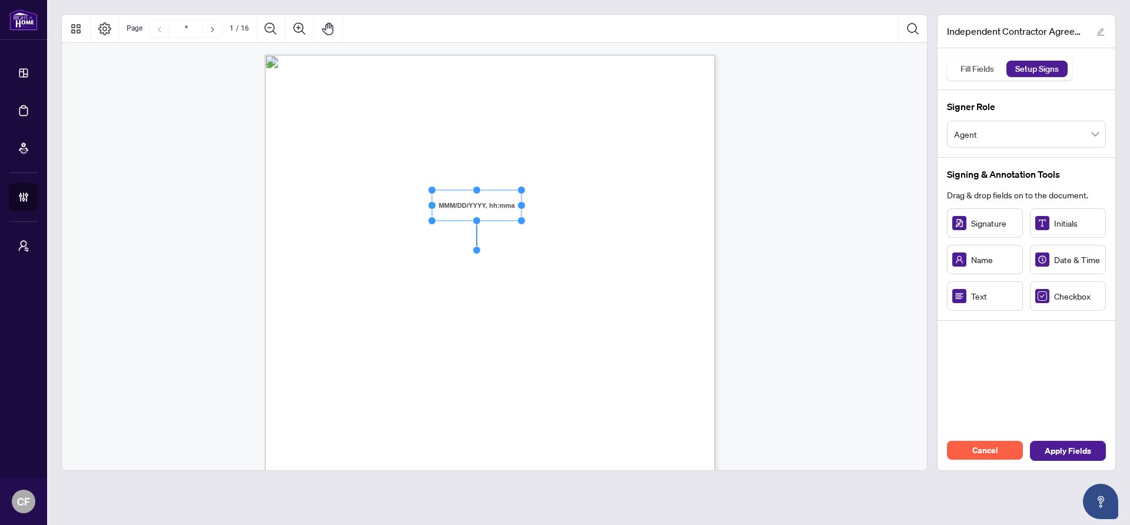
drag, startPoint x: 1095, startPoint y: 259, endPoint x: 474, endPoint y: 207, distance: 623.7
click at [474, 207] on rect "Page 1" at bounding box center [476, 205] width 89 height 31
drag, startPoint x: 522, startPoint y: 205, endPoint x: 530, endPoint y: 205, distance: 7.7
click at [530, 205] on circle "Resize, Right" at bounding box center [530, 206] width 8 height 8
click at [571, 210] on span "(the “Effective Date”)" at bounding box center [566, 205] width 68 height 11
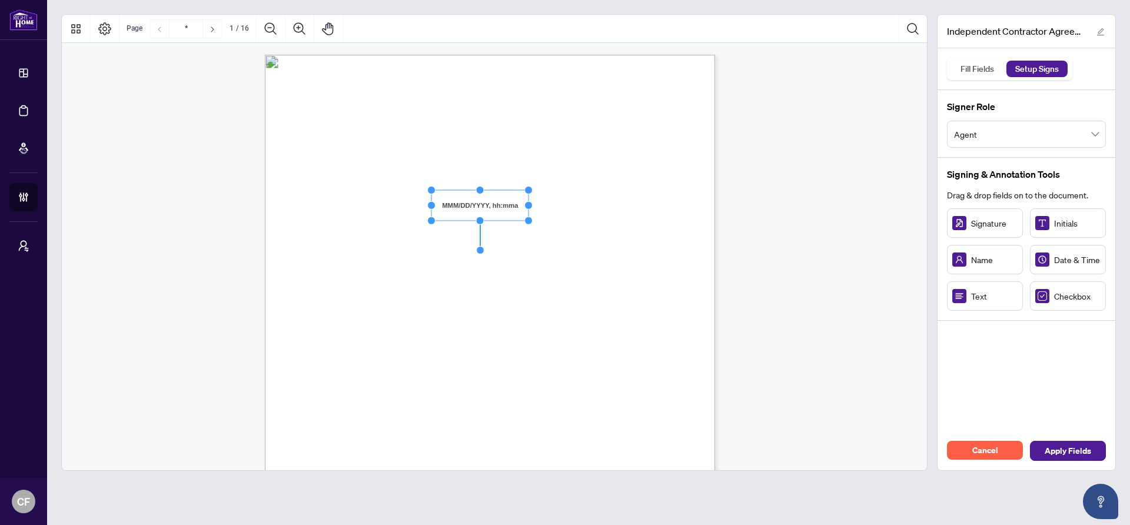
click at [659, 214] on div "INDEPENDENT CONTRACTOR AGREEMENT THIS AGREEMENT is made as of (the “Effective D…" at bounding box center [546, 419] width 563 height 729
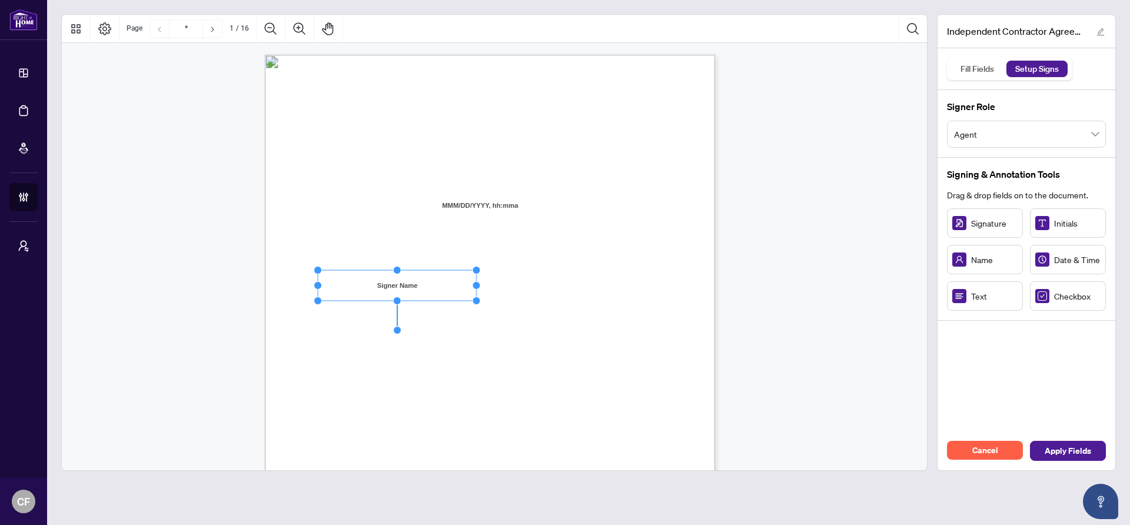
drag, startPoint x: 391, startPoint y: 285, endPoint x: 474, endPoint y: 280, distance: 83.2
click at [474, 280] on icon "Resize, Top Resize, Top, Right Resize, Right Resize, Bottom, Right Resize, Bott…" at bounding box center [397, 285] width 167 height 39
click at [634, 278] on div "INDEPENDENT CONTRACTOR AGREEMENT THIS AGREEMENT is made as of (the “Effective D…" at bounding box center [546, 419] width 563 height 729
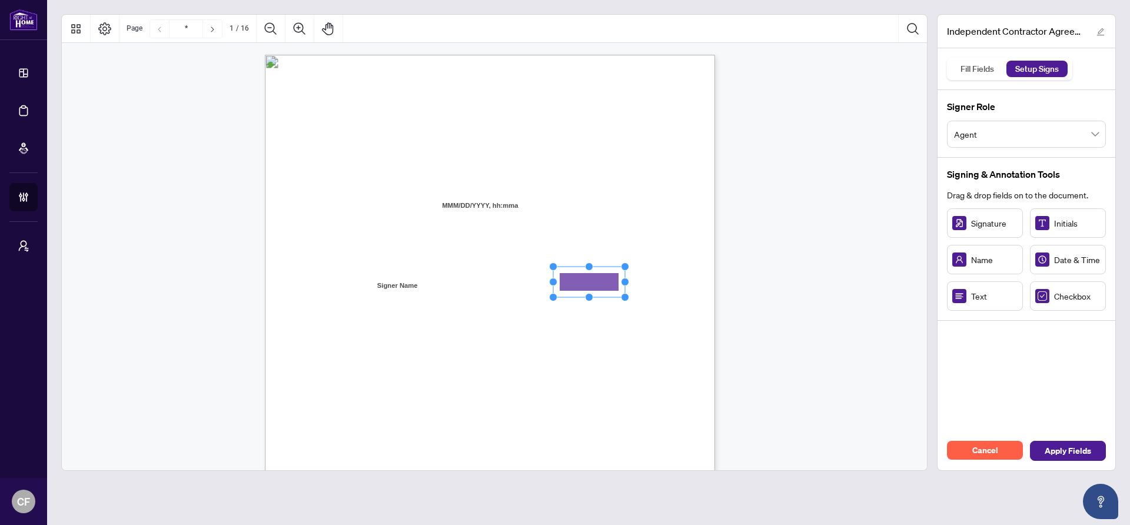
drag, startPoint x: 979, startPoint y: 300, endPoint x: 589, endPoint y: 281, distance: 390.6
drag, startPoint x: 624, startPoint y: 281, endPoint x: 660, endPoint y: 280, distance: 35.9
click at [660, 280] on circle "Resize, Right" at bounding box center [661, 282] width 8 height 8
drag, startPoint x: 634, startPoint y: 362, endPoint x: 701, endPoint y: 361, distance: 67.1
click at [616, 361] on span "Council of Ontario (RECO) (the “Broker Authority”), owns and or operates the De…" at bounding box center [467, 361] width 298 height 11
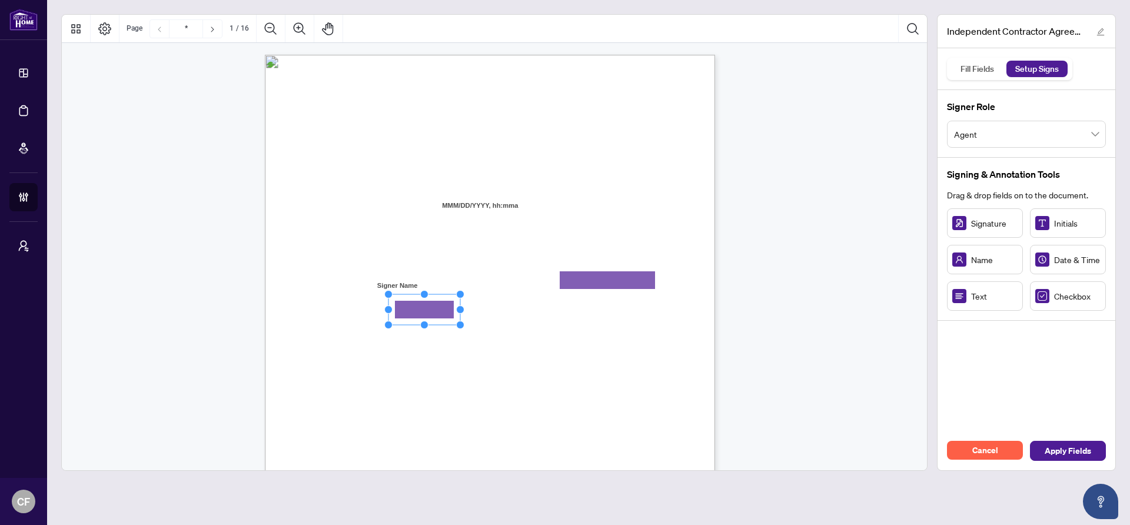
drag, startPoint x: 417, startPoint y: 313, endPoint x: 425, endPoint y: 310, distance: 8.0
drag, startPoint x: 463, startPoint y: 309, endPoint x: 531, endPoint y: 311, distance: 68.3
click at [531, 311] on circle "Resize, Right" at bounding box center [530, 309] width 8 height 8
click at [574, 334] on div "INDEPENDENT CONTRACTOR AGREEMENT THIS AGREEMENT is made as of (the “Effective D…" at bounding box center [546, 419] width 563 height 729
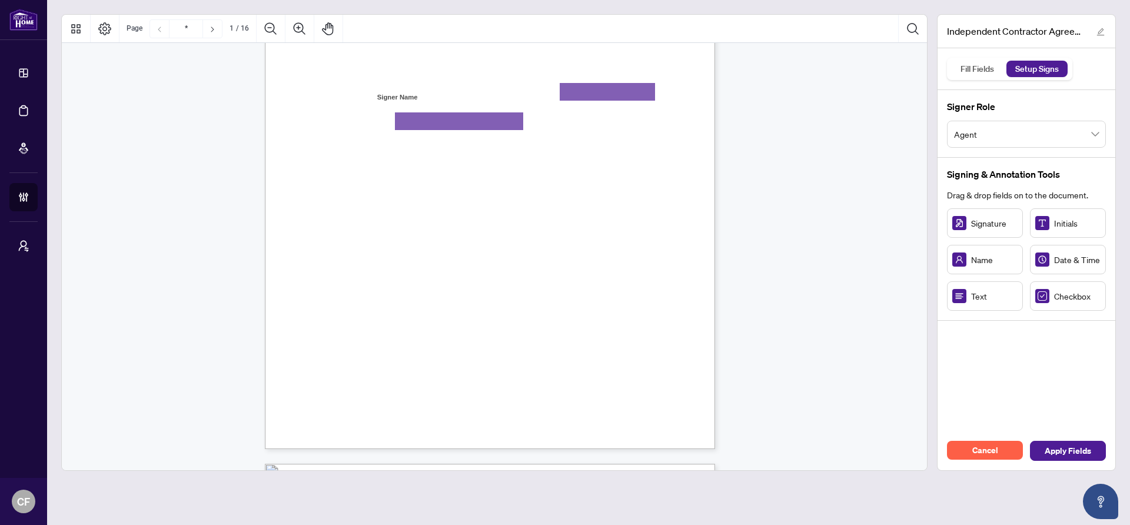
scroll to position [180, 0]
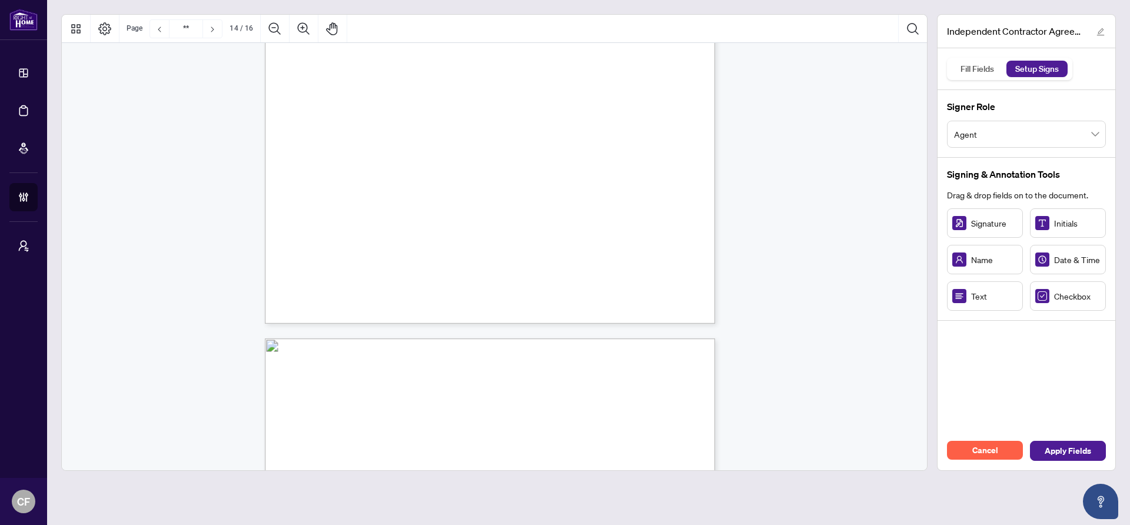
type input "**"
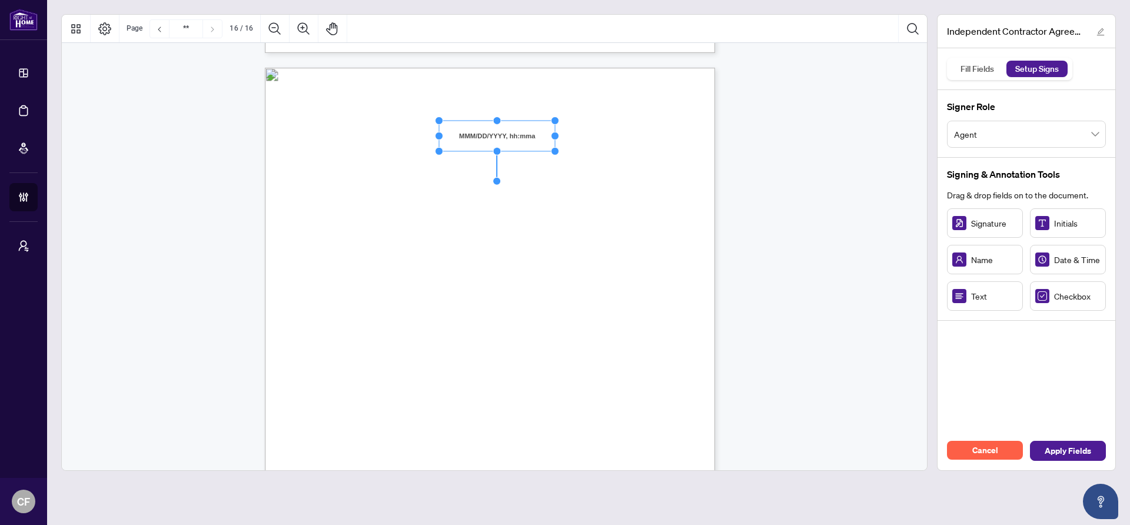
drag, startPoint x: 529, startPoint y: 135, endPoint x: 555, endPoint y: 135, distance: 26.5
click at [555, 135] on circle "Resize, Right" at bounding box center [555, 136] width 8 height 8
click at [574, 151] on div "IN WITNESS WHEREOF, the parties hereto, having read and understood the entire A…" at bounding box center [546, 432] width 563 height 729
drag, startPoint x: 417, startPoint y: 212, endPoint x: 477, endPoint y: 211, distance: 60.6
click at [477, 211] on circle "Resize, Right" at bounding box center [478, 214] width 8 height 8
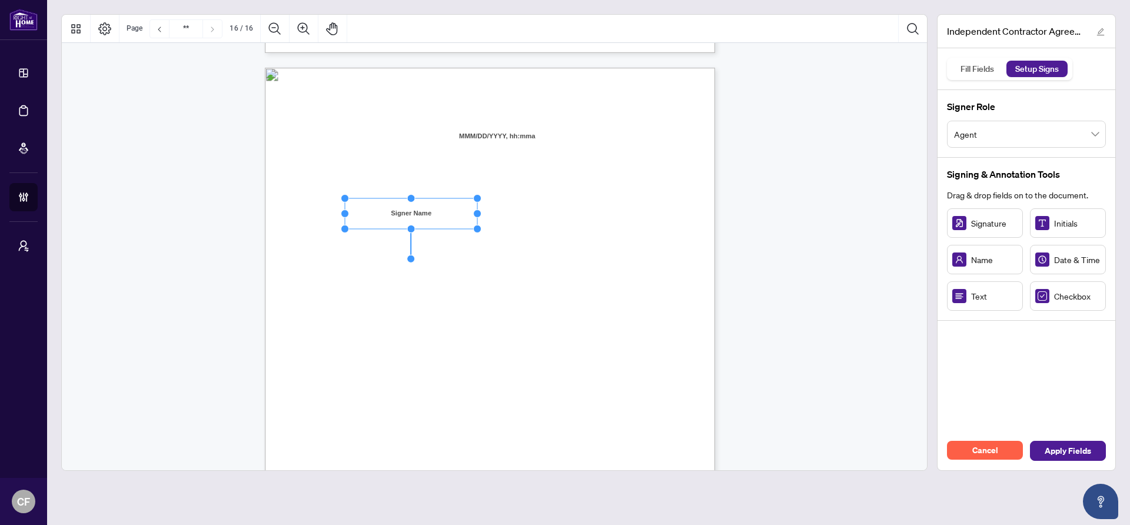
click at [596, 205] on div "IN WITNESS WHEREOF, the parties hereto, having read and understood the entire A…" at bounding box center [546, 432] width 563 height 729
drag, startPoint x: 553, startPoint y: 202, endPoint x: 531, endPoint y: 212, distance: 23.2
click at [544, 207] on rect "Page 16" at bounding box center [531, 207] width 54 height 31
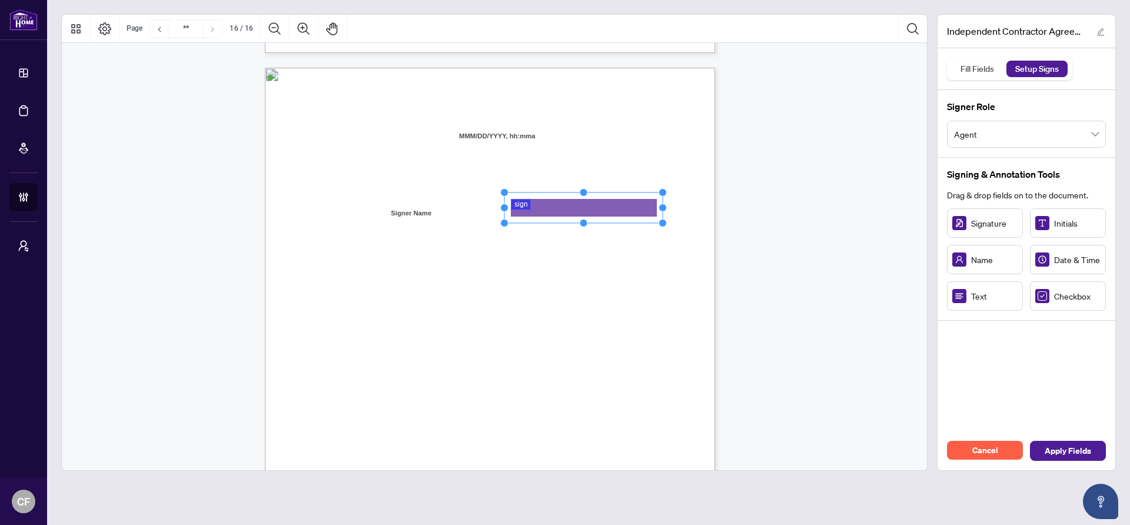
drag, startPoint x: 555, startPoint y: 207, endPoint x: 660, endPoint y: 208, distance: 104.8
click at [660, 208] on circle "Resize, Right" at bounding box center [663, 208] width 8 height 8
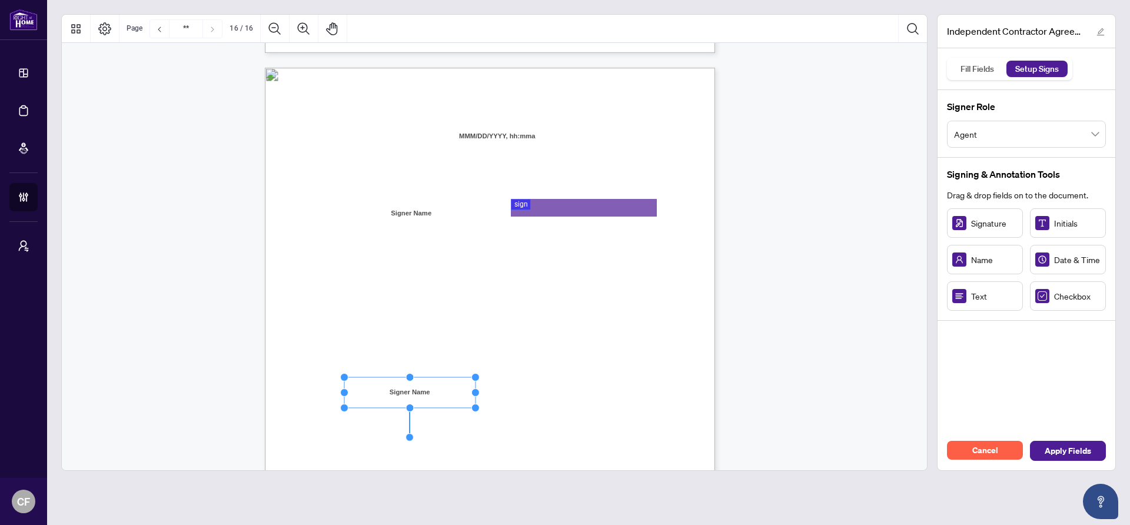
drag, startPoint x: 416, startPoint y: 392, endPoint x: 473, endPoint y: 392, distance: 57.7
click at [473, 392] on circle "Resize, Right" at bounding box center [475, 392] width 8 height 8
click at [567, 383] on div "IN WITNESS WHEREOF, the parties hereto, having read and understood the entire A…" at bounding box center [546, 432] width 563 height 729
drag, startPoint x: 563, startPoint y: 398, endPoint x: 531, endPoint y: 385, distance: 34.1
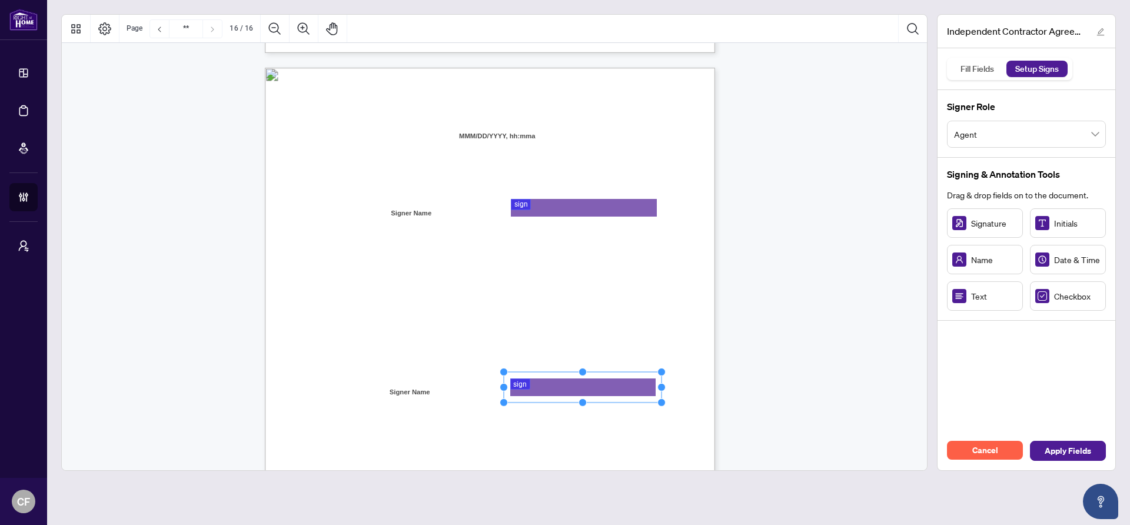
drag, startPoint x: 557, startPoint y: 388, endPoint x: 662, endPoint y: 386, distance: 104.2
click at [662, 386] on circle "Resize, Right" at bounding box center [662, 388] width 8 height 8
click at [677, 388] on div "IN WITNESS WHEREOF, the parties hereto, having read and understood the entire A…" at bounding box center [546, 432] width 563 height 729
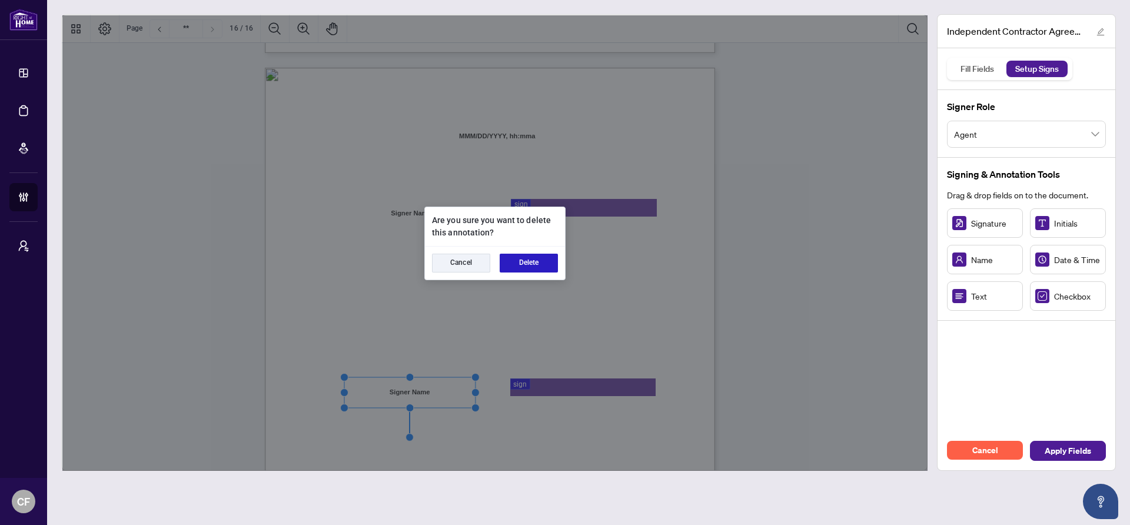
click at [519, 260] on button "Delete" at bounding box center [529, 263] width 58 height 19
click at [522, 263] on button "Delete" at bounding box center [529, 263] width 58 height 19
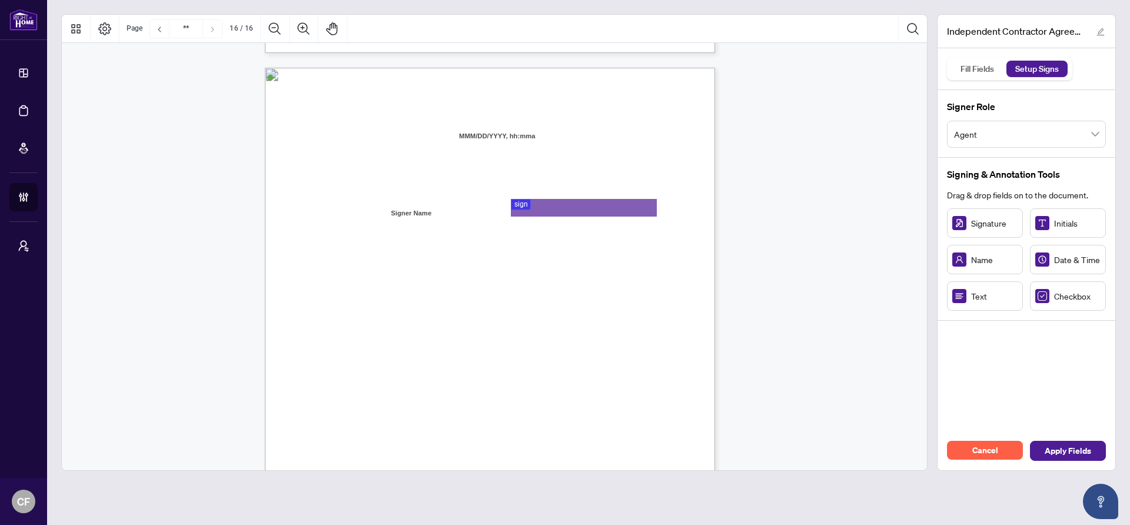
drag, startPoint x: 1047, startPoint y: 139, endPoint x: 1042, endPoint y: 149, distance: 11.1
click at [1047, 139] on span "Agent" at bounding box center [1026, 134] width 145 height 22
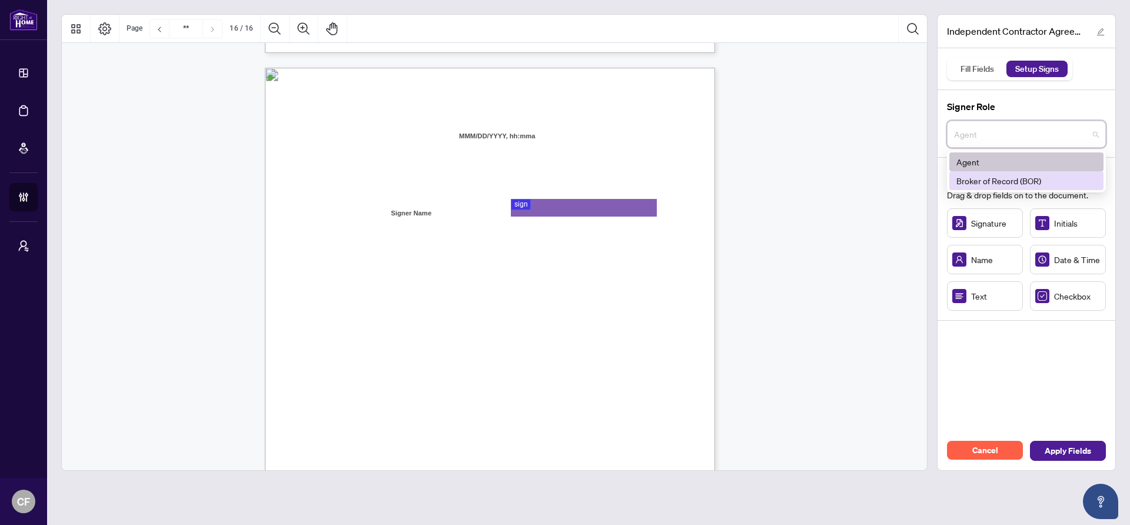
click at [1012, 175] on div "Broker of Record (BOR)" at bounding box center [1026, 180] width 140 height 13
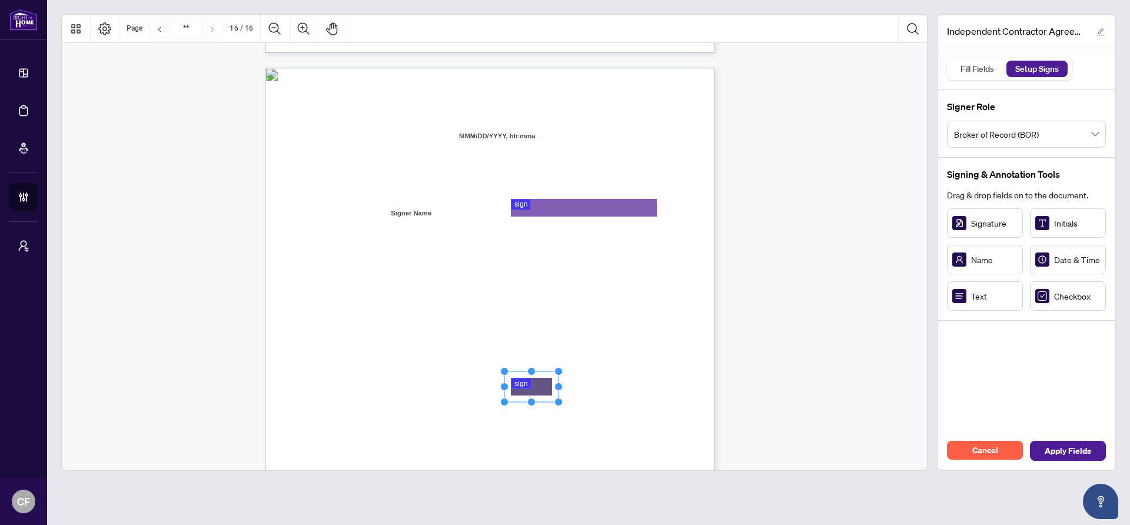
drag, startPoint x: 980, startPoint y: 231, endPoint x: 531, endPoint y: 387, distance: 474.8
drag, startPoint x: 557, startPoint y: 387, endPoint x: 662, endPoint y: 387, distance: 104.8
click at [662, 387] on circle "Resize, Right" at bounding box center [664, 387] width 8 height 8
click at [705, 375] on div "IN WITNESS WHEREOF, the parties hereto, having read and understood the entire A…" at bounding box center [546, 432] width 563 height 729
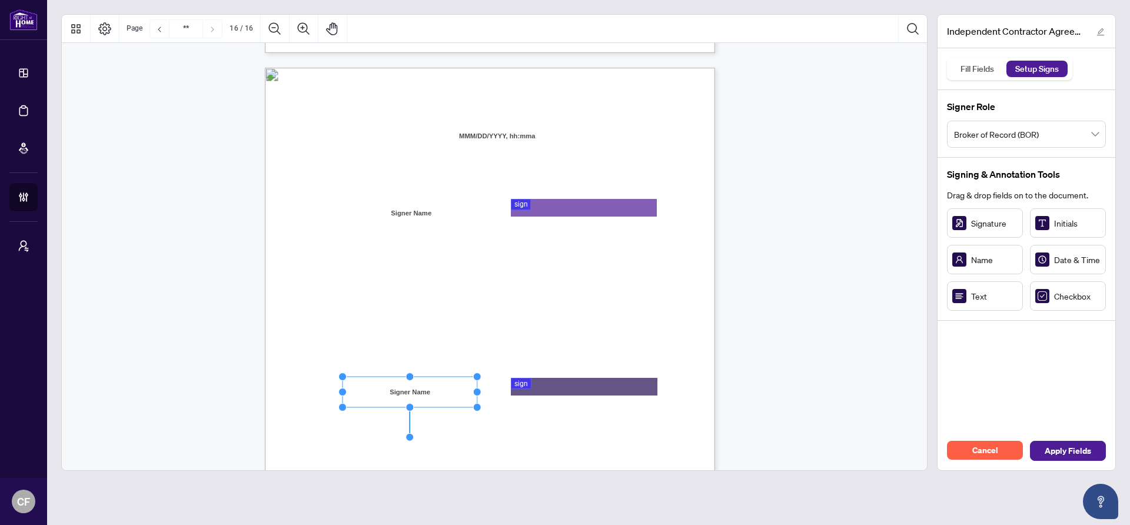
drag, startPoint x: 413, startPoint y: 390, endPoint x: 476, endPoint y: 391, distance: 63.0
click at [476, 391] on circle "Resize, Right" at bounding box center [477, 392] width 8 height 8
click at [1057, 451] on span "Apply Fields" at bounding box center [1068, 450] width 46 height 19
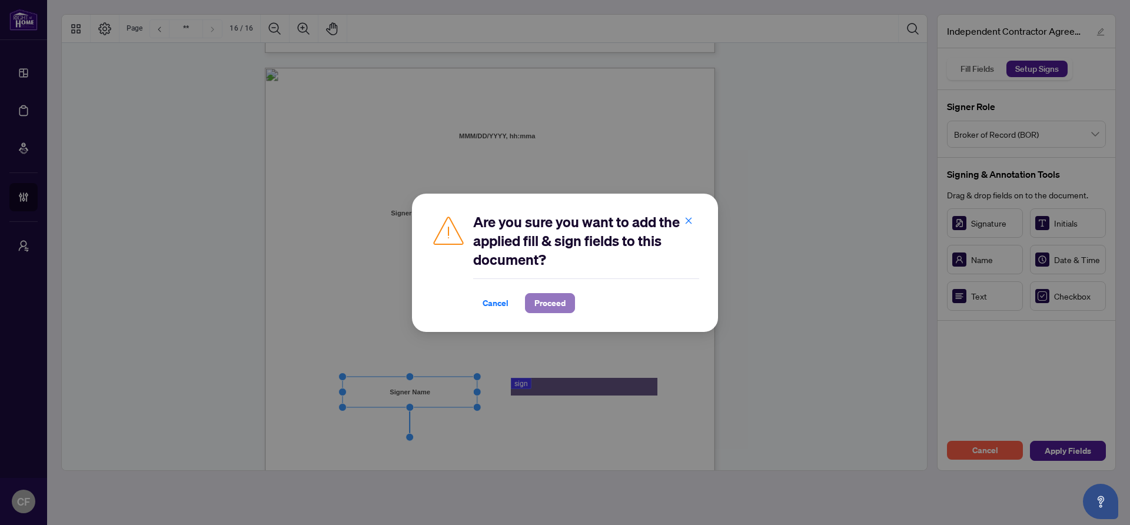
click at [544, 301] on span "Proceed" at bounding box center [549, 303] width 31 height 19
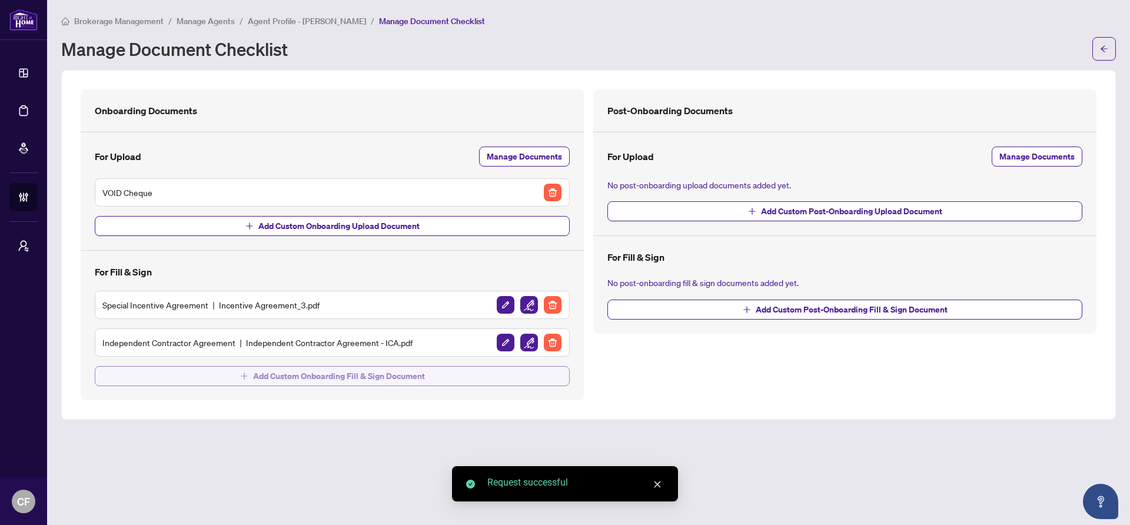
click at [428, 378] on button "Add Custom Onboarding Fill & Sign Document" at bounding box center [332, 376] width 475 height 20
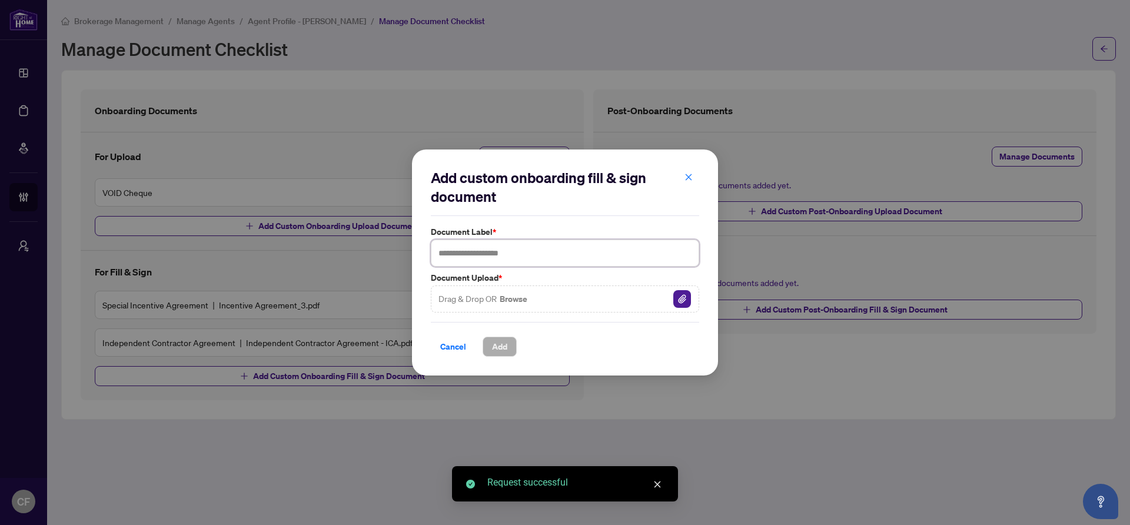
click at [488, 249] on input "text" at bounding box center [565, 253] width 268 height 27
click at [679, 300] on img "button" at bounding box center [682, 299] width 18 height 18
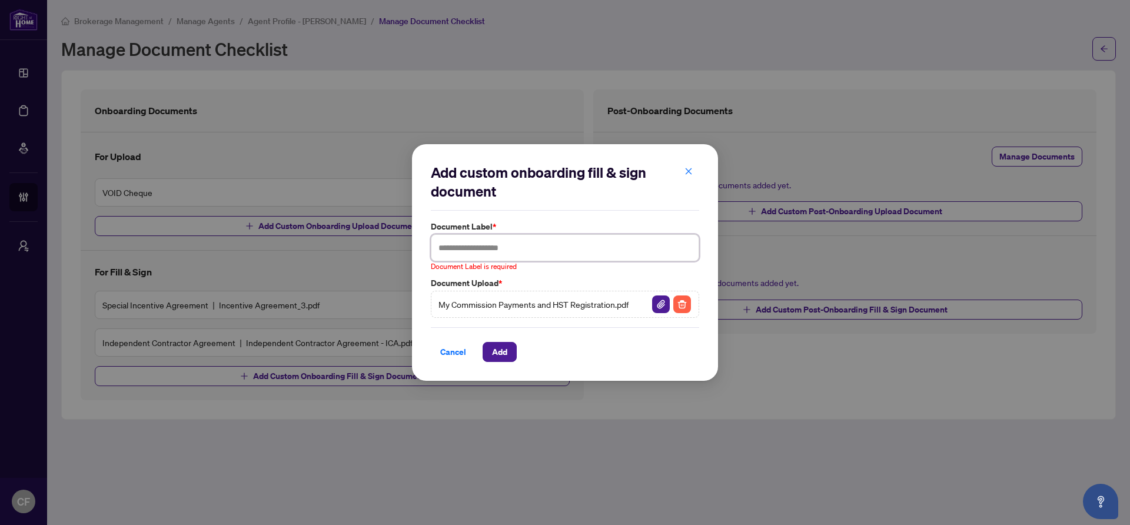
click at [524, 242] on input "text" at bounding box center [565, 247] width 268 height 27
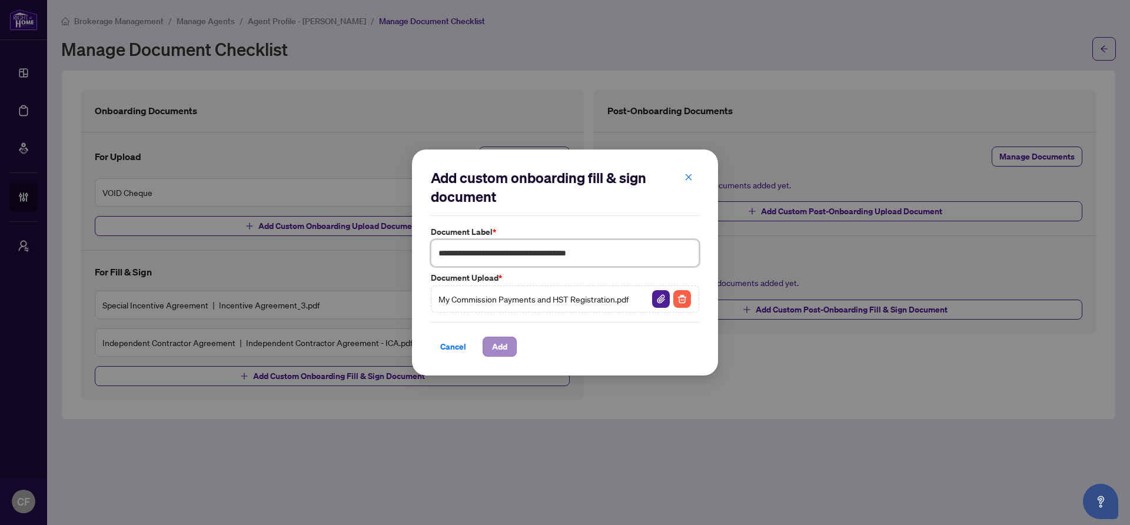
type input "**********"
click at [498, 349] on span "Add" at bounding box center [499, 346] width 15 height 19
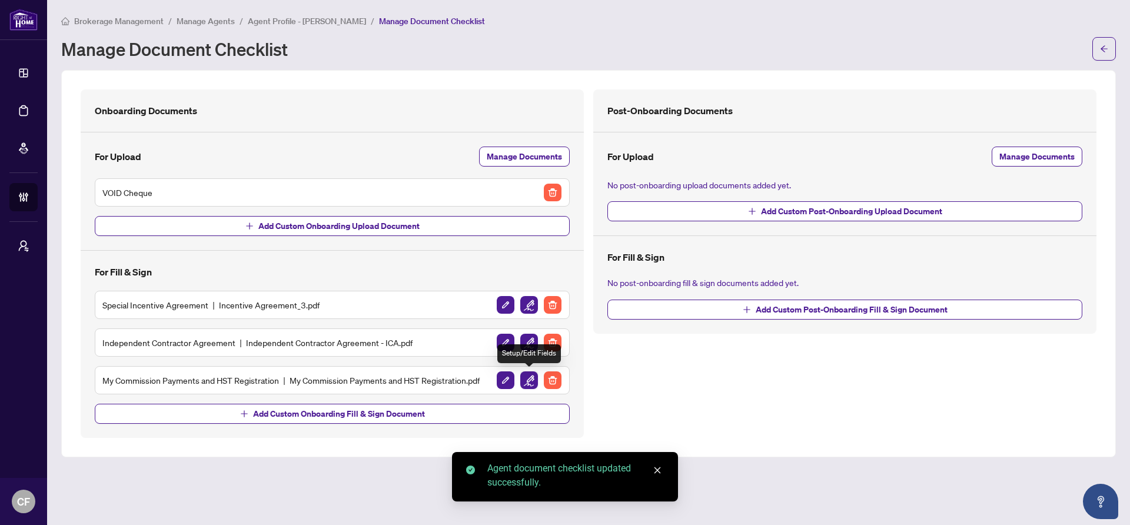
click at [525, 381] on img "button" at bounding box center [529, 380] width 18 height 18
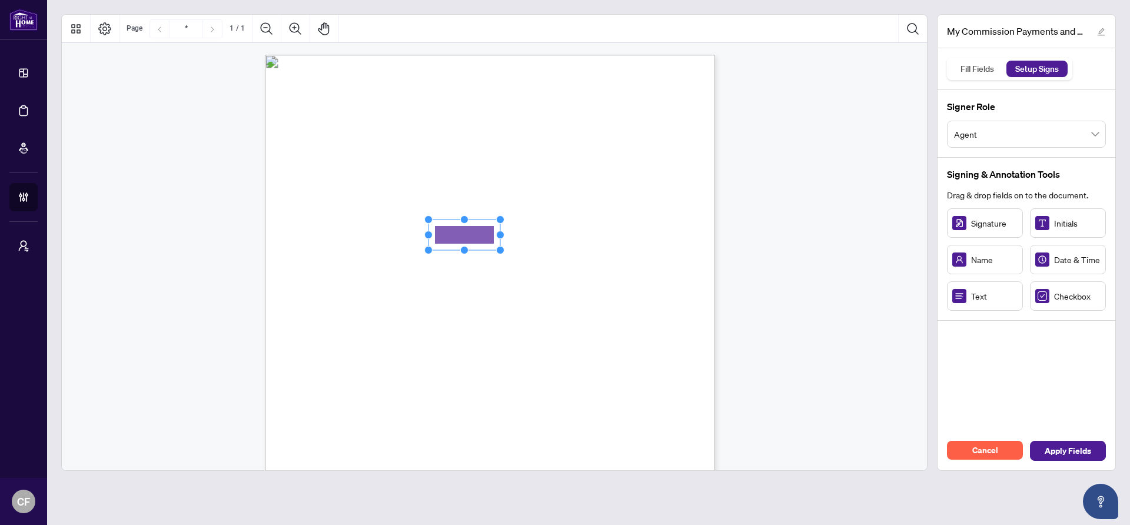
drag, startPoint x: 985, startPoint y: 298, endPoint x: 464, endPoint y: 235, distance: 524.1
drag, startPoint x: 501, startPoint y: 237, endPoint x: 611, endPoint y: 238, distance: 110.1
click at [611, 238] on circle "Resize, Right" at bounding box center [610, 235] width 8 height 8
click at [651, 250] on div "MY COMMISSION PAYMENTS AND HST REGISTRATION For Right at Home Realty to pay out…" at bounding box center [546, 419] width 563 height 729
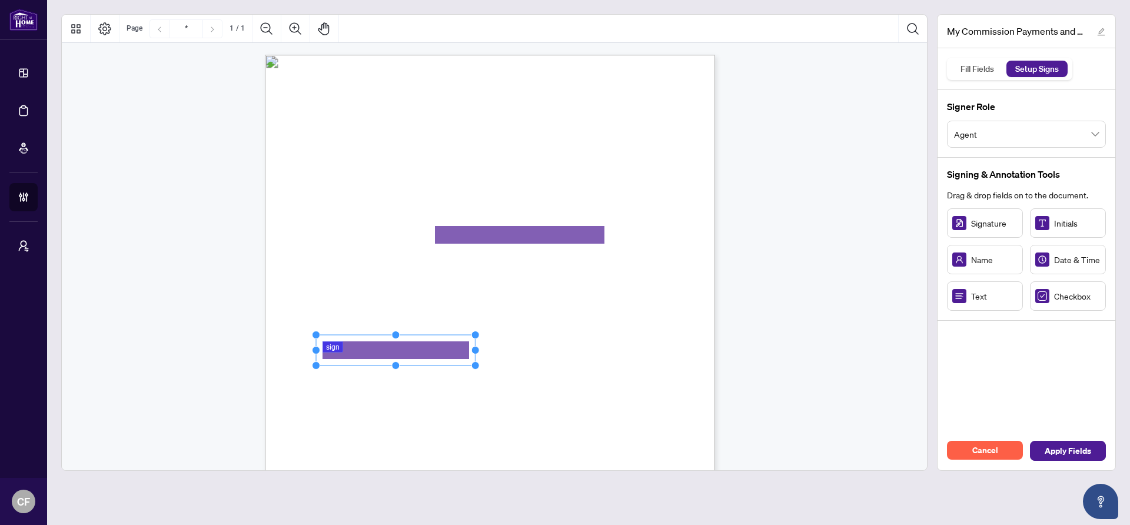
drag, startPoint x: 371, startPoint y: 352, endPoint x: 477, endPoint y: 353, distance: 105.9
click at [477, 353] on circle "Resize, Right" at bounding box center [476, 351] width 8 height 8
click at [568, 350] on div "MY COMMISSION PAYMENTS AND HST REGISTRATION For Right at Home Realty to pay out…" at bounding box center [546, 419] width 563 height 729
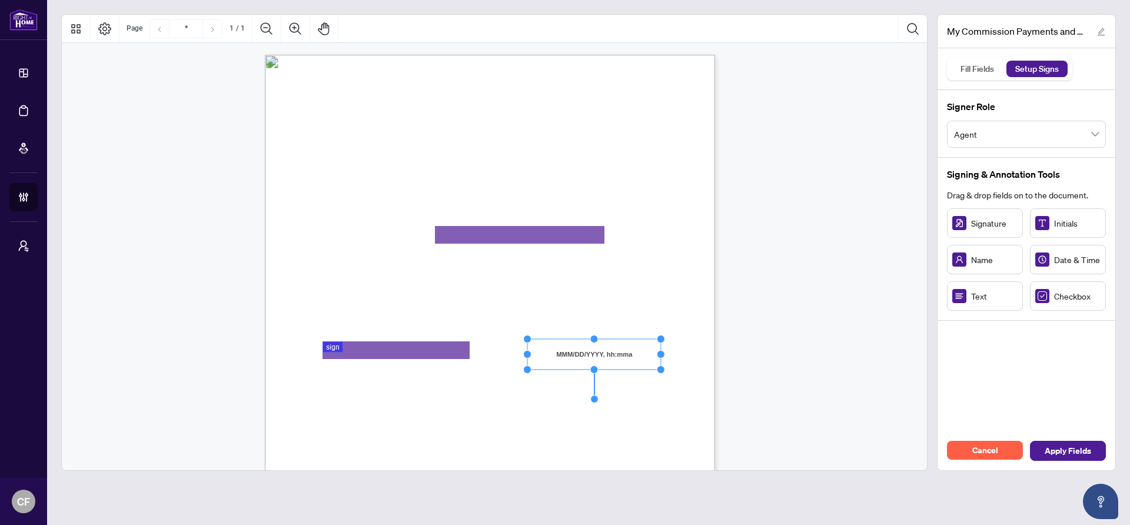
drag, startPoint x: 614, startPoint y: 353, endPoint x: 659, endPoint y: 353, distance: 45.3
click at [659, 353] on circle "Resize, Right" at bounding box center [661, 355] width 8 height 8
click at [690, 385] on div "MY COMMISSION PAYMENTS AND HST REGISTRATION For Right at Home Realty to pay out…" at bounding box center [546, 419] width 563 height 729
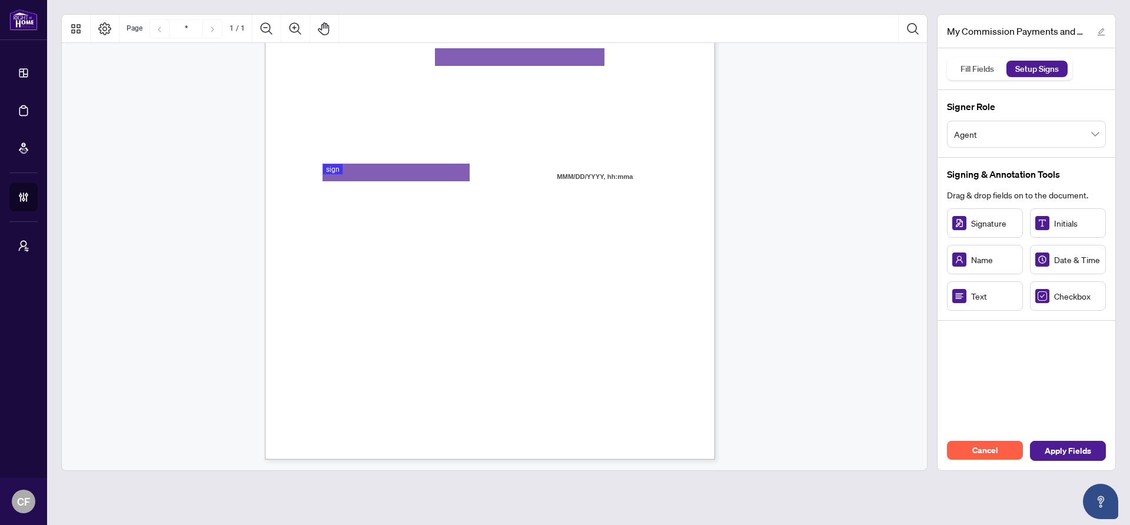
scroll to position [179, 0]
click at [395, 308] on span "I" at bounding box center [394, 309] width 2 height 11
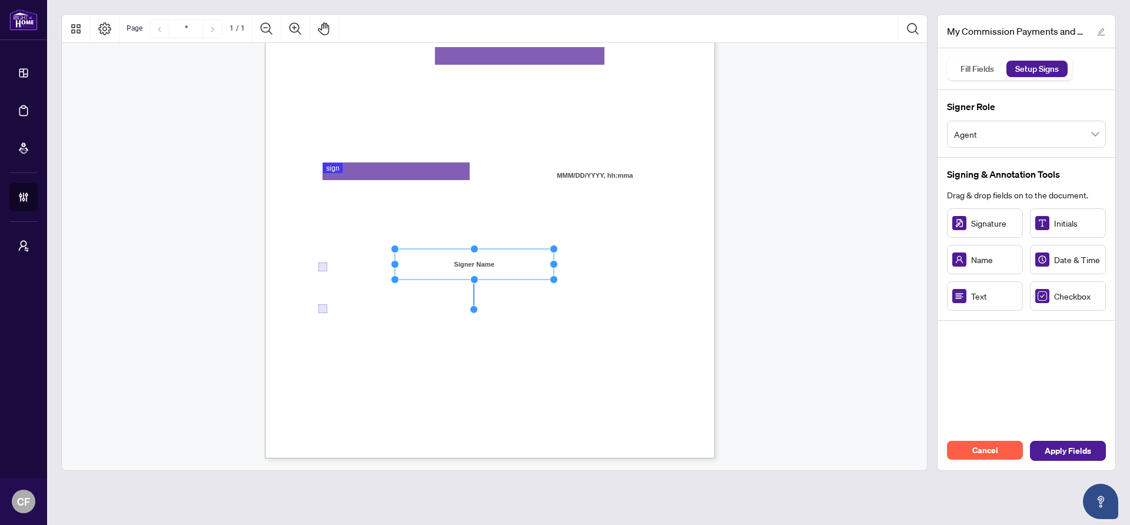
drag, startPoint x: 463, startPoint y: 265, endPoint x: 550, endPoint y: 265, distance: 87.1
click at [550, 265] on circle "Resize, Right" at bounding box center [554, 265] width 8 height 8
click at [571, 277] on span "Home Realty for Electronic Transfer (Direct Deposit) of my commission cheques." at bounding box center [444, 280] width 253 height 11
drag, startPoint x: 471, startPoint y: 304, endPoint x: 553, endPoint y: 306, distance: 81.8
click at [553, 306] on circle "Resize, Right" at bounding box center [554, 304] width 8 height 8
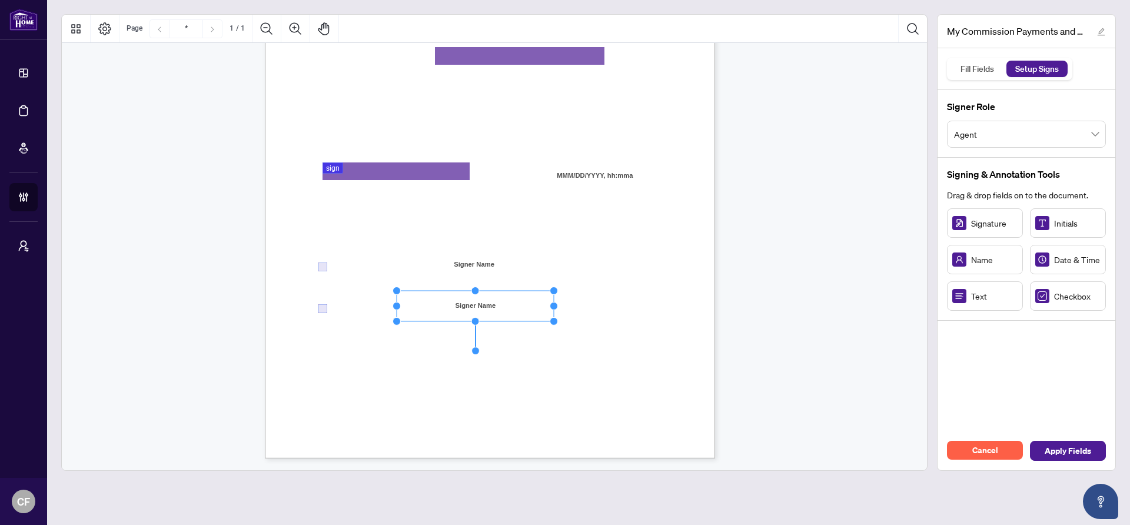
click at [496, 304] on rect "Page 1" at bounding box center [475, 306] width 157 height 31
click at [577, 320] on span "Deposit method for my commission payments and hereby authorize Right at Home Re…" at bounding box center [468, 321] width 301 height 11
drag, startPoint x: 357, startPoint y: 378, endPoint x: 346, endPoint y: 371, distance: 13.1
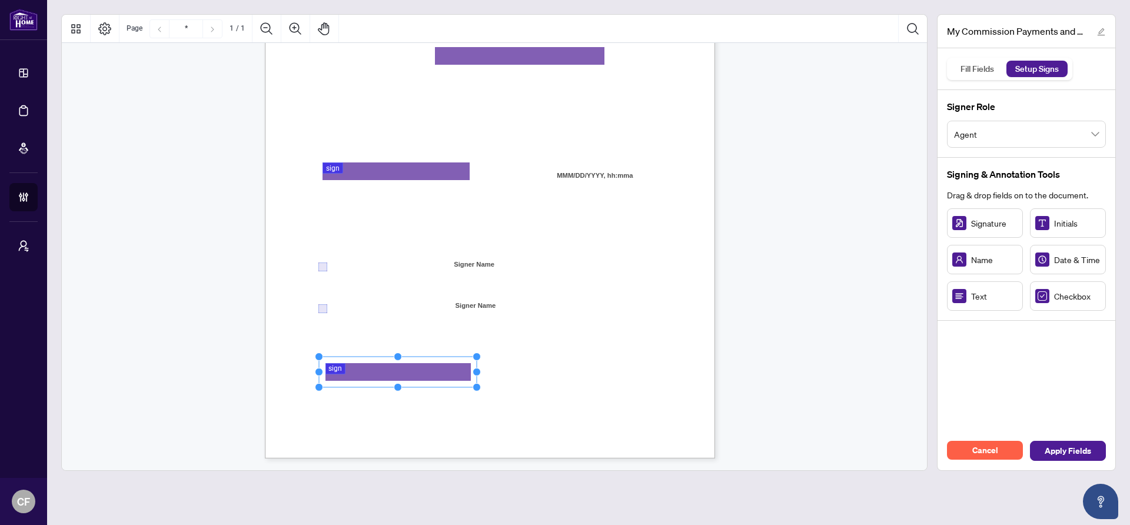
drag, startPoint x: 373, startPoint y: 372, endPoint x: 477, endPoint y: 373, distance: 104.2
click at [477, 373] on circle "Resize, Right" at bounding box center [477, 372] width 8 height 8
drag, startPoint x: 531, startPoint y: 377, endPoint x: 1065, endPoint y: 286, distance: 540.9
click at [532, 377] on div "MY COMMISSION PAYMENTS AND HST REGISTRATION For Right at Home Realty to pay out…" at bounding box center [546, 240] width 563 height 729
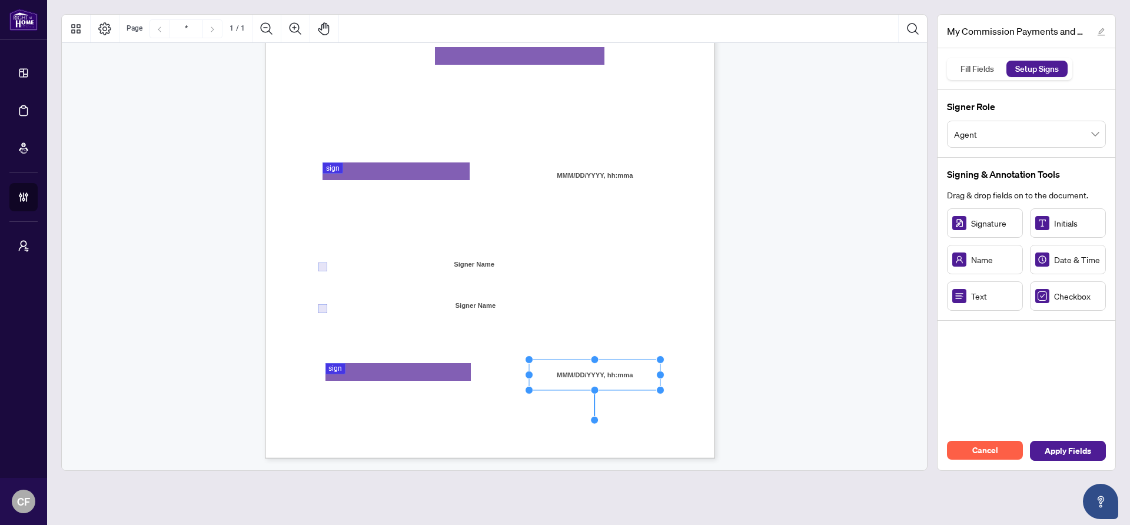
drag, startPoint x: 621, startPoint y: 374, endPoint x: 664, endPoint y: 374, distance: 43.6
click at [664, 374] on circle "Resize, Right" at bounding box center [661, 375] width 8 height 8
click at [701, 374] on div "MY COMMISSION PAYMENTS AND HST REGISTRATION For Right at Home Realty to pay out…" at bounding box center [546, 240] width 563 height 729
click at [1088, 452] on span "Apply Fields" at bounding box center [1068, 450] width 46 height 19
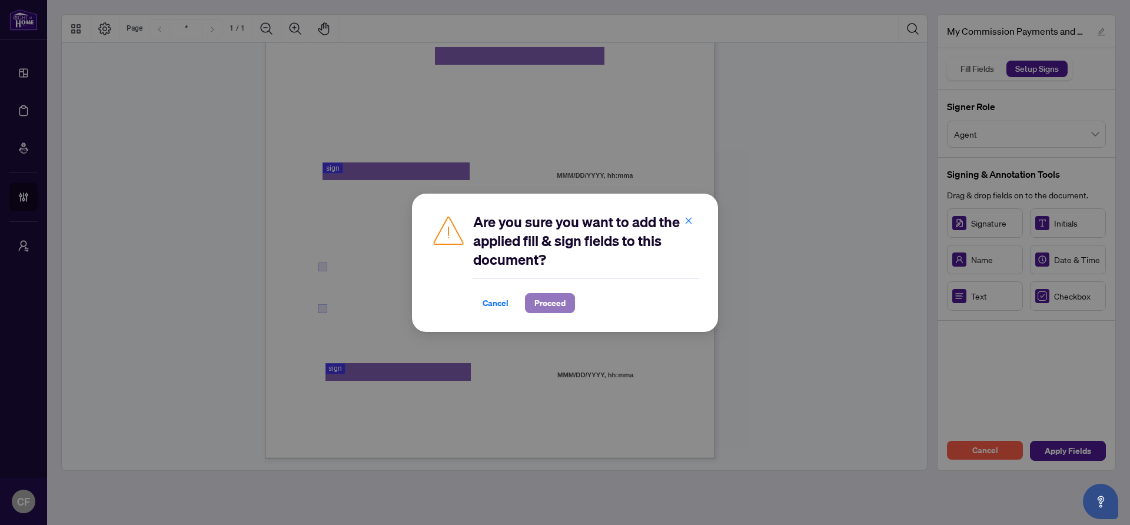
click at [550, 310] on span "Proceed" at bounding box center [549, 303] width 31 height 19
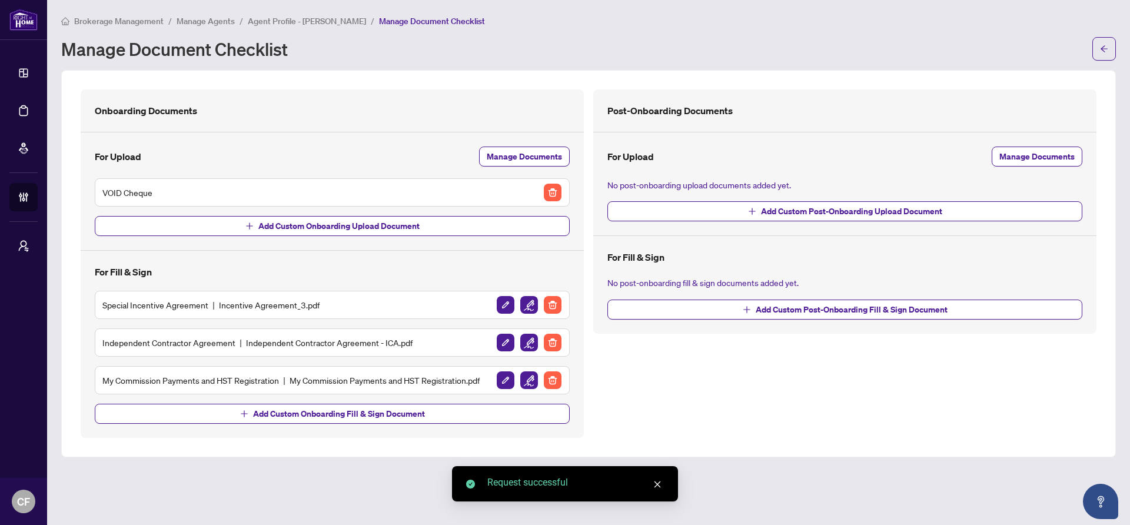
click at [372, 401] on span "Add Custom Onboarding Fill & Sign Document" at bounding box center [332, 408] width 475 height 29
click at [371, 411] on span "Add Custom Onboarding Fill & Sign Document" at bounding box center [339, 413] width 172 height 19
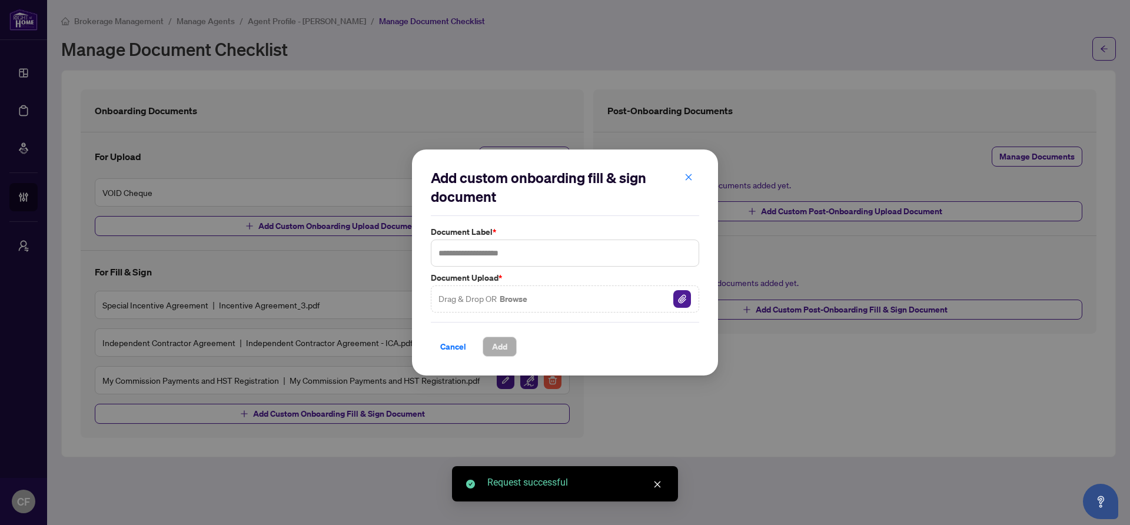
click at [693, 301] on div "Drag & Drop OR Browse" at bounding box center [565, 298] width 268 height 27
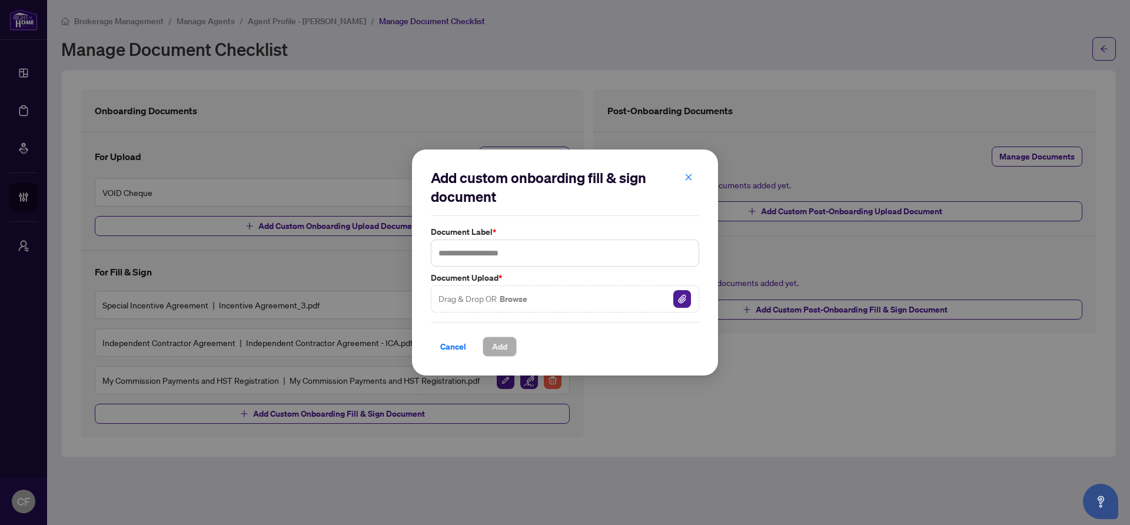
click at [684, 302] on img "button" at bounding box center [682, 299] width 18 height 18
click at [536, 245] on input "text" at bounding box center [565, 253] width 268 height 27
type input "**********"
click at [504, 356] on span "Add" at bounding box center [499, 346] width 15 height 19
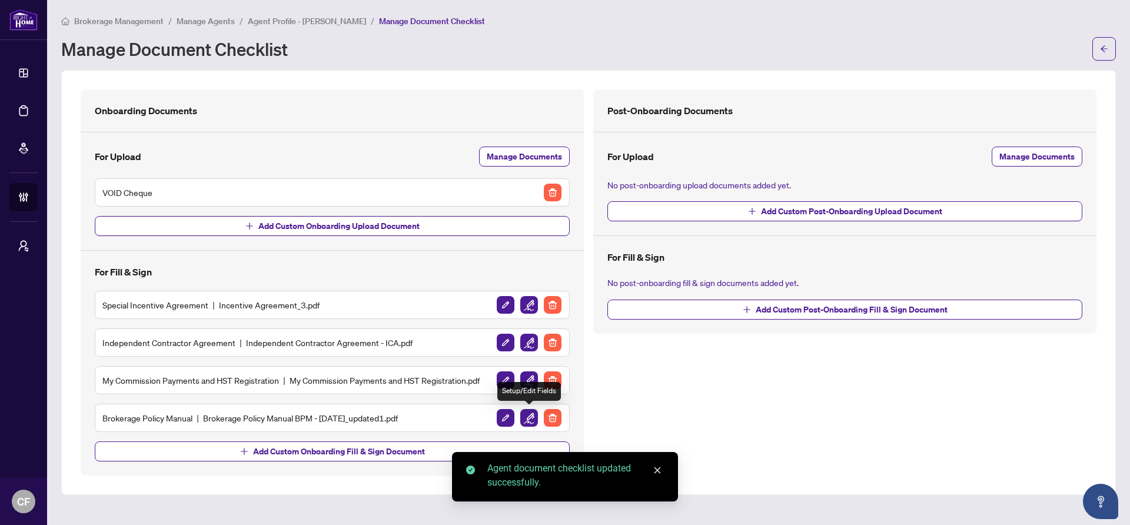
click at [531, 415] on img "button" at bounding box center [529, 418] width 18 height 18
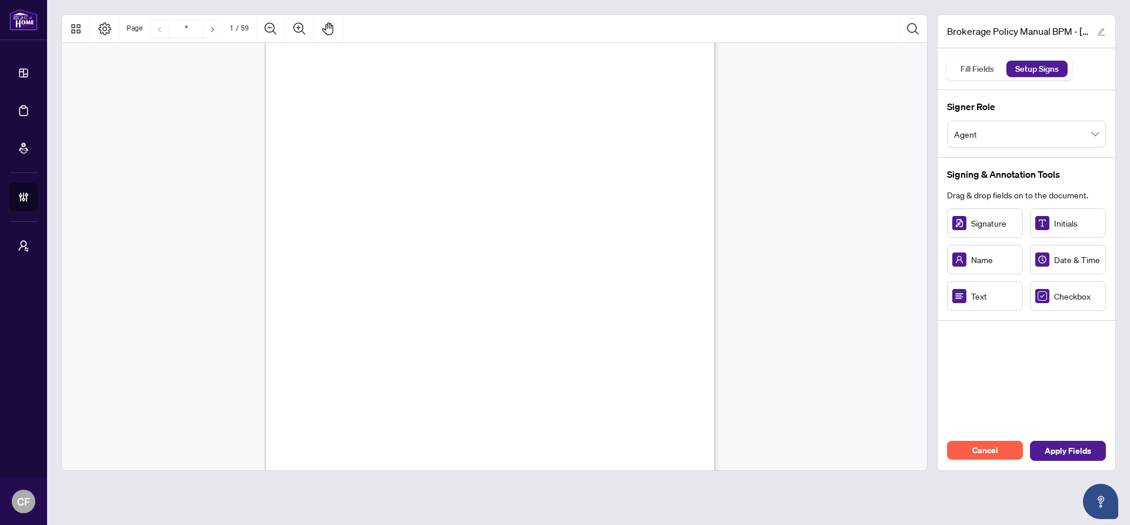
scroll to position [107, 0]
drag, startPoint x: 374, startPoint y: 412, endPoint x: 413, endPoint y: 413, distance: 38.3
click at [413, 413] on circle "Resize, Right" at bounding box center [414, 414] width 8 height 8
drag, startPoint x: 507, startPoint y: 410, endPoint x: 466, endPoint y: 412, distance: 41.3
drag, startPoint x: 494, startPoint y: 413, endPoint x: 545, endPoint y: 414, distance: 50.6
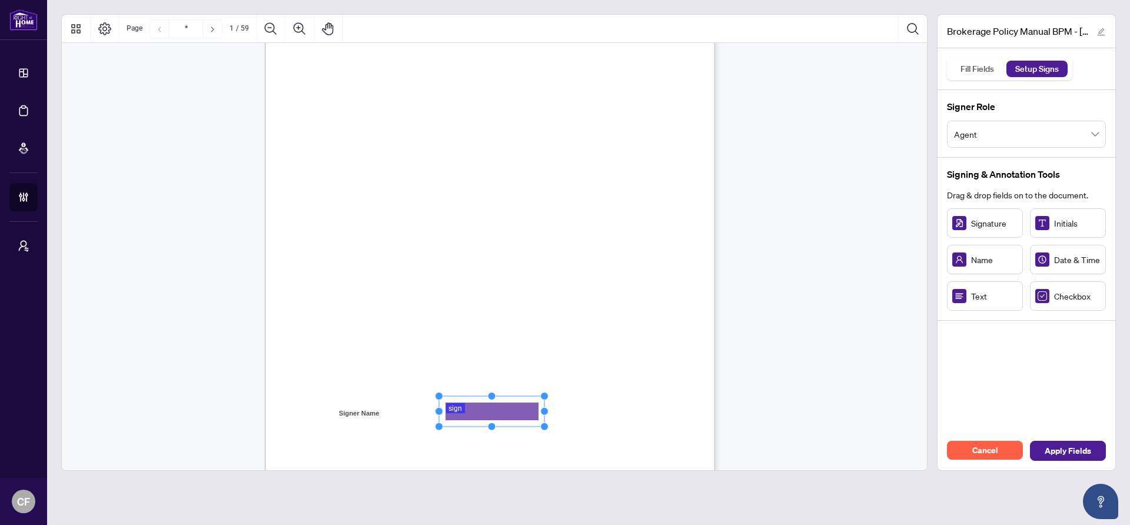
click at [545, 414] on circle "Resize, Right" at bounding box center [545, 412] width 8 height 8
click at [635, 402] on div "Right at Home Realty, Brokerage 895 Don Mills Rd., North York ON, M3C 1W3, Cana…" at bounding box center [546, 312] width 563 height 729
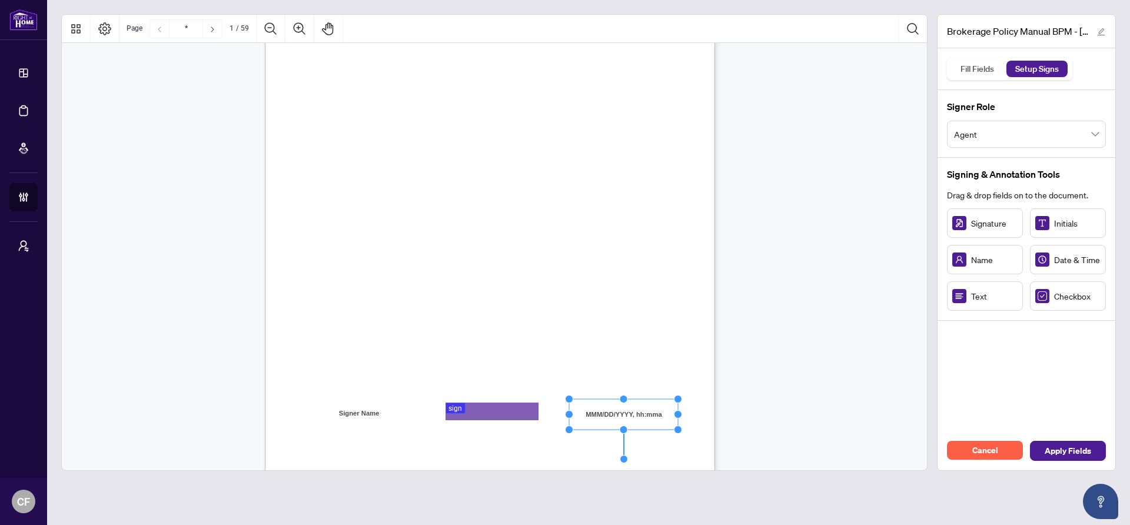
drag, startPoint x: 659, startPoint y: 414, endPoint x: 677, endPoint y: 414, distance: 18.2
click at [677, 414] on circle "Resize, Right" at bounding box center [678, 415] width 8 height 8
click at [684, 366] on div "Right at Home Realty, Brokerage 895 Don Mills Rd., North York ON, M3C 1W3, Cana…" at bounding box center [546, 312] width 563 height 729
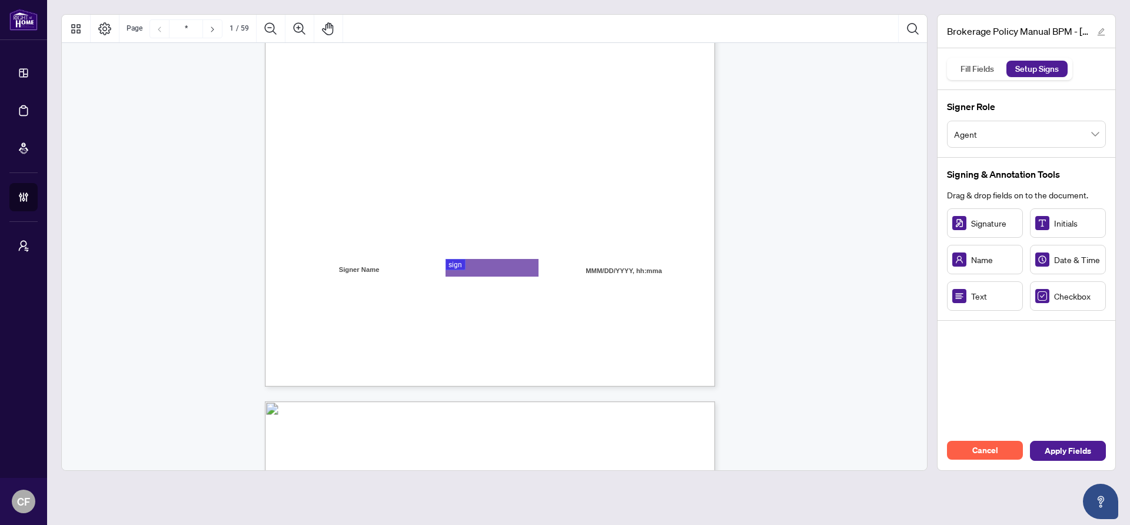
type input "*"
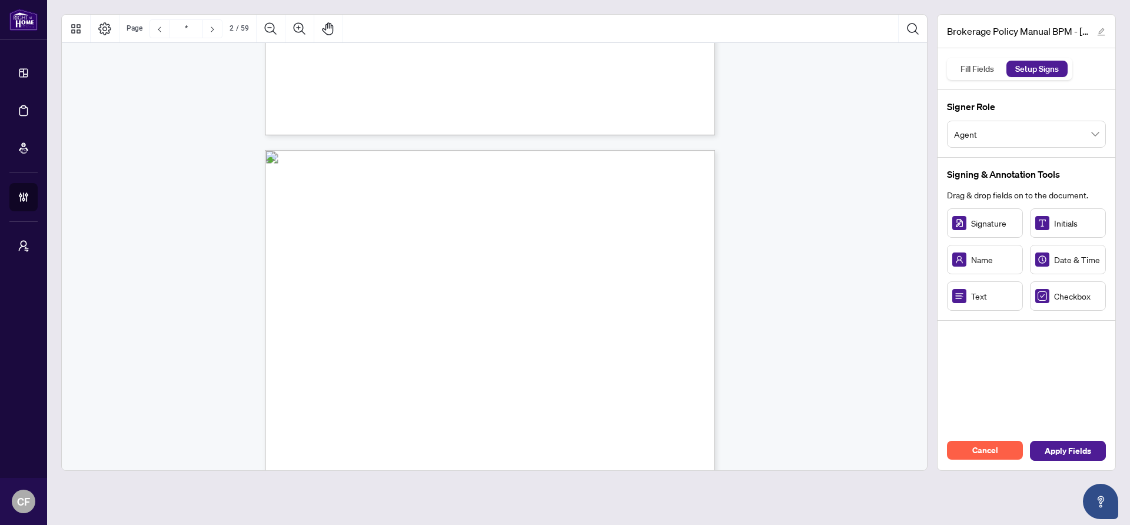
scroll to position [499, 0]
click at [1065, 460] on span "Apply Fields" at bounding box center [1068, 450] width 46 height 19
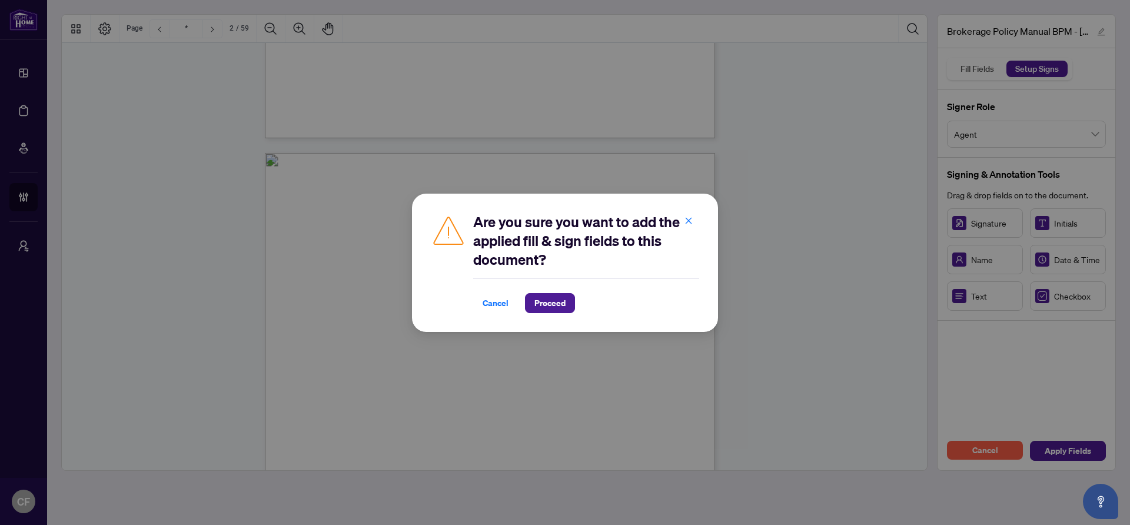
click at [557, 313] on div "Are you sure you want to add the applied fill & sign fields to this document? C…" at bounding box center [565, 263] width 306 height 138
click at [557, 310] on span "Proceed" at bounding box center [549, 303] width 31 height 19
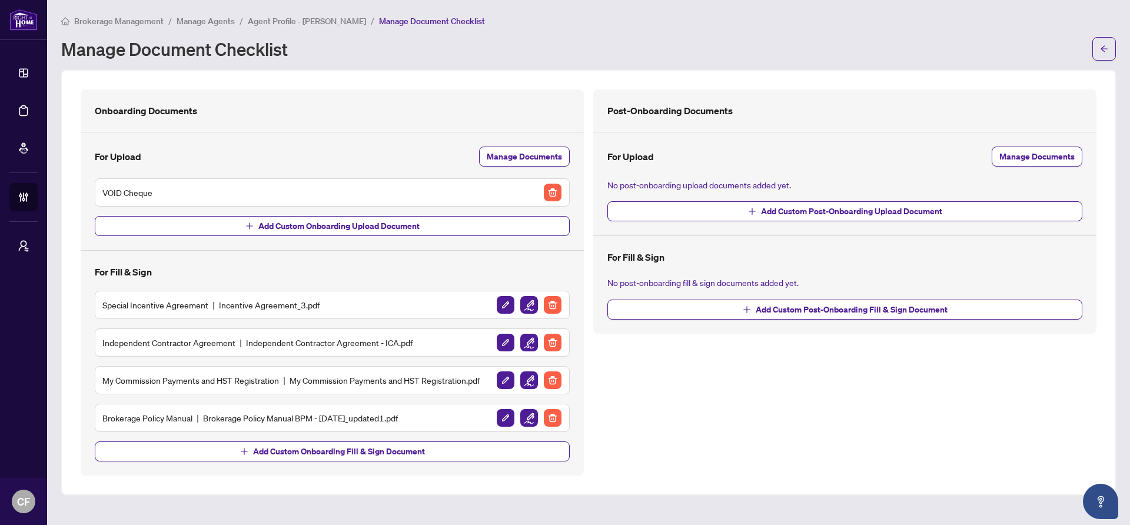
click at [294, 19] on span "Agent Profile - ANIA BRYCZEK" at bounding box center [307, 21] width 118 height 11
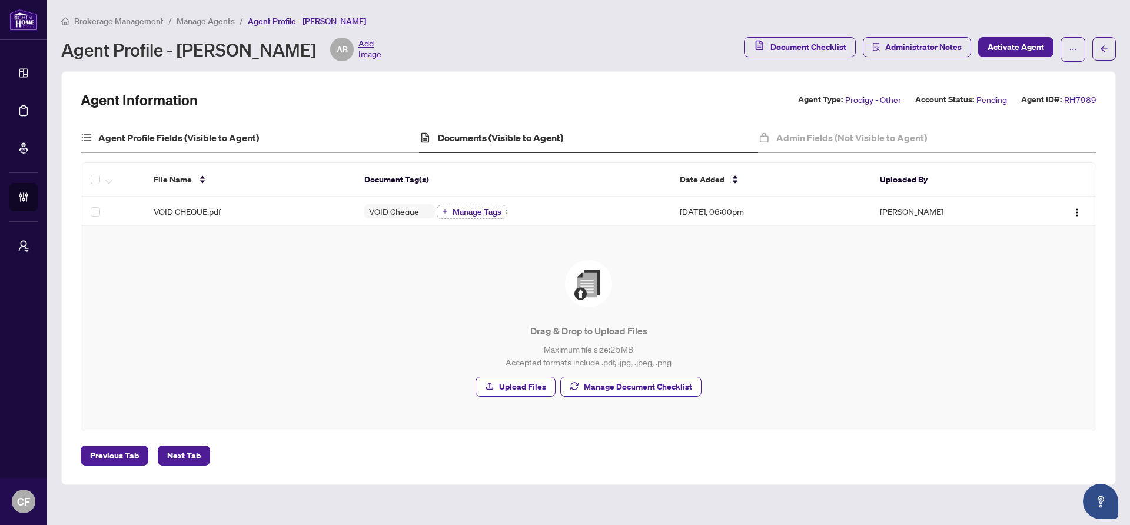
click at [258, 127] on div "Agent Profile Fields (Visible to Agent)" at bounding box center [250, 138] width 338 height 29
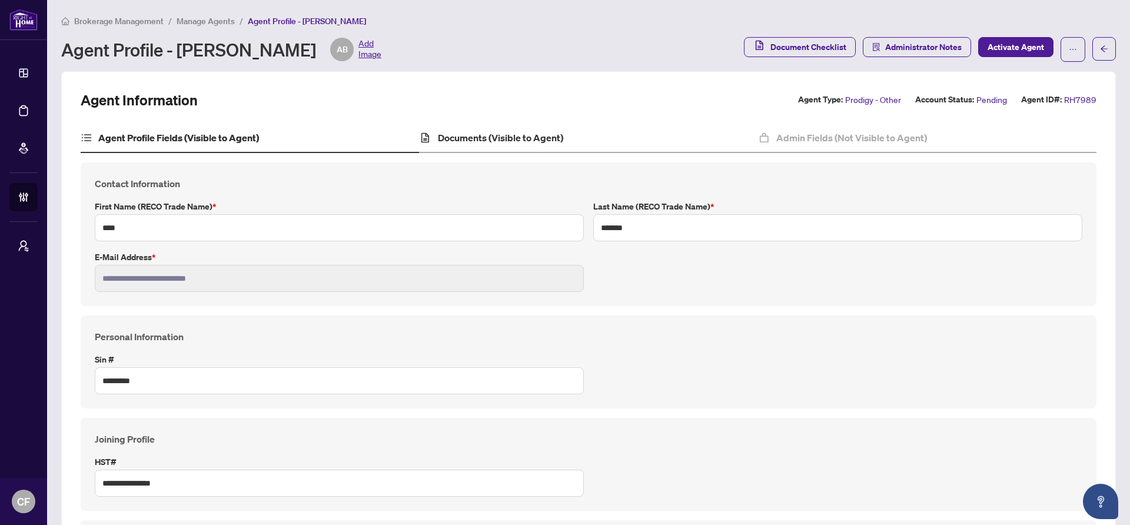
click at [564, 141] on div "Documents (Visible to Agent)" at bounding box center [588, 138] width 338 height 29
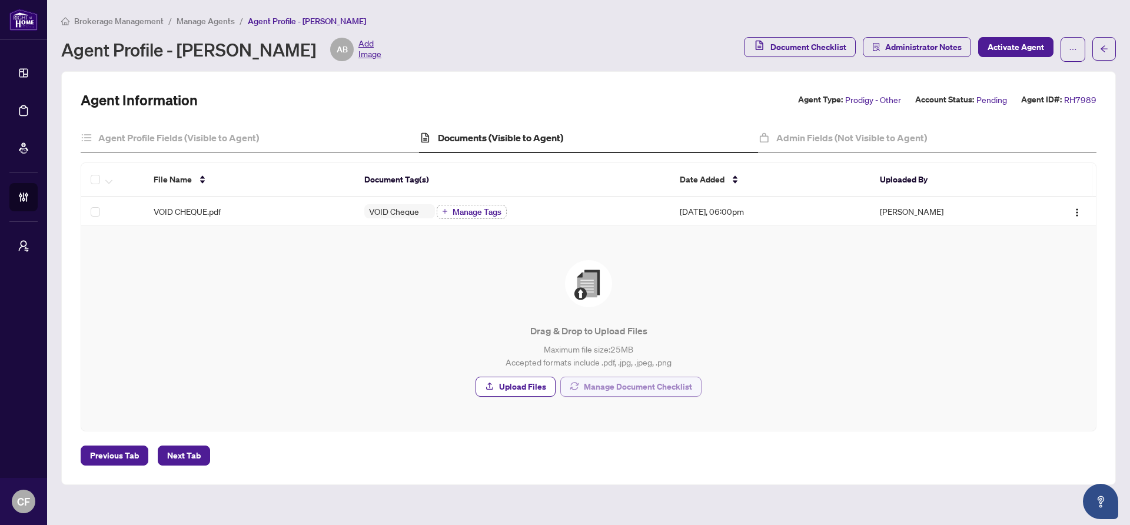
click at [667, 387] on span "Manage Document Checklist" at bounding box center [638, 386] width 108 height 19
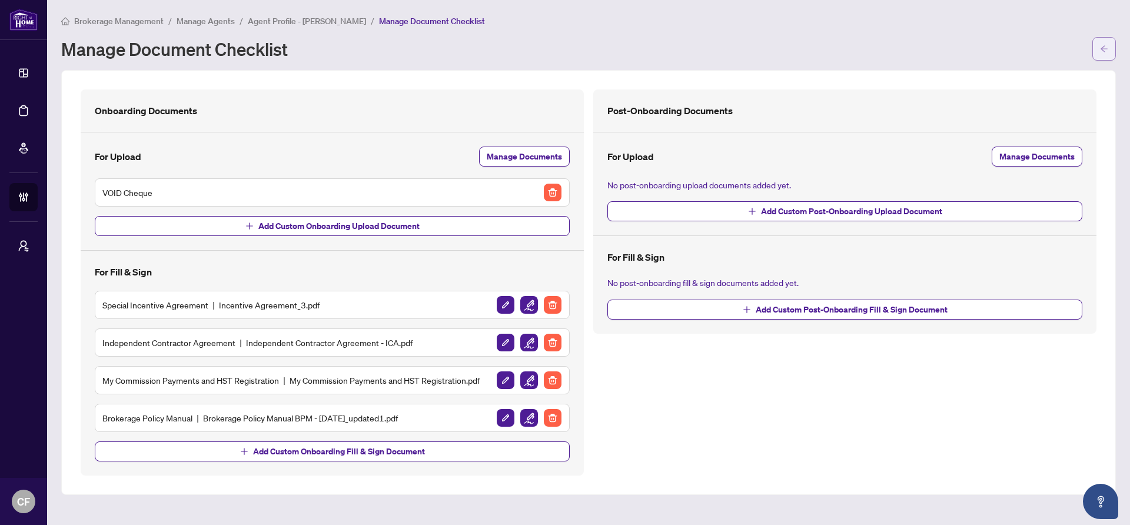
click at [1110, 53] on button "button" at bounding box center [1104, 49] width 24 height 24
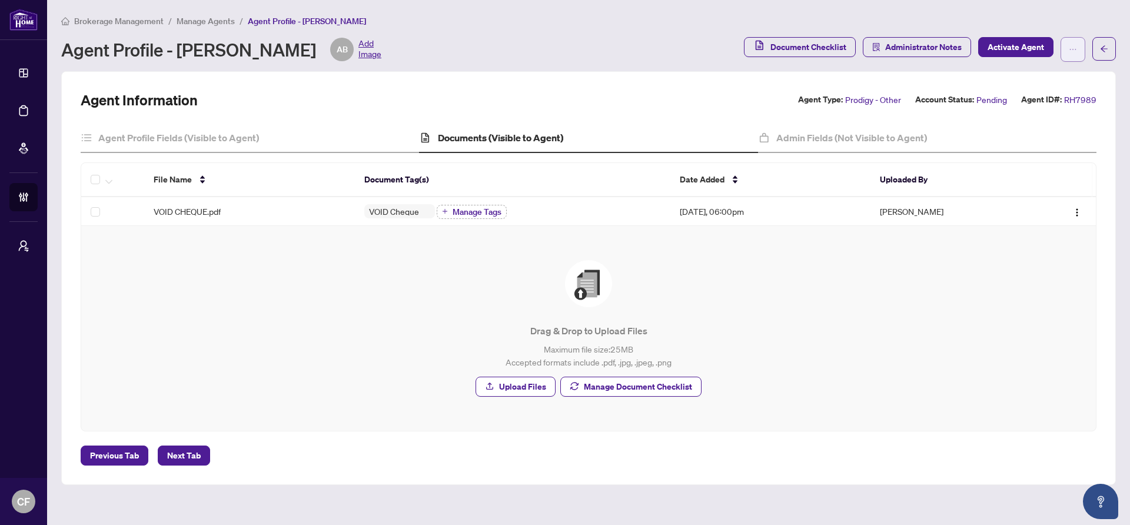
click at [1081, 57] on button "button" at bounding box center [1073, 49] width 25 height 25
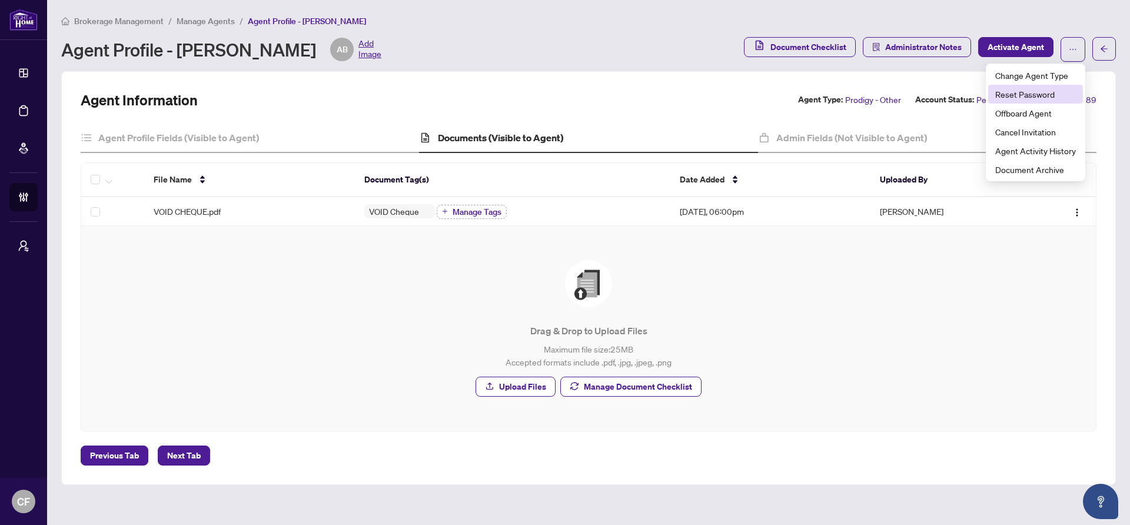
click at [1064, 94] on span "Reset Password" at bounding box center [1035, 94] width 81 height 13
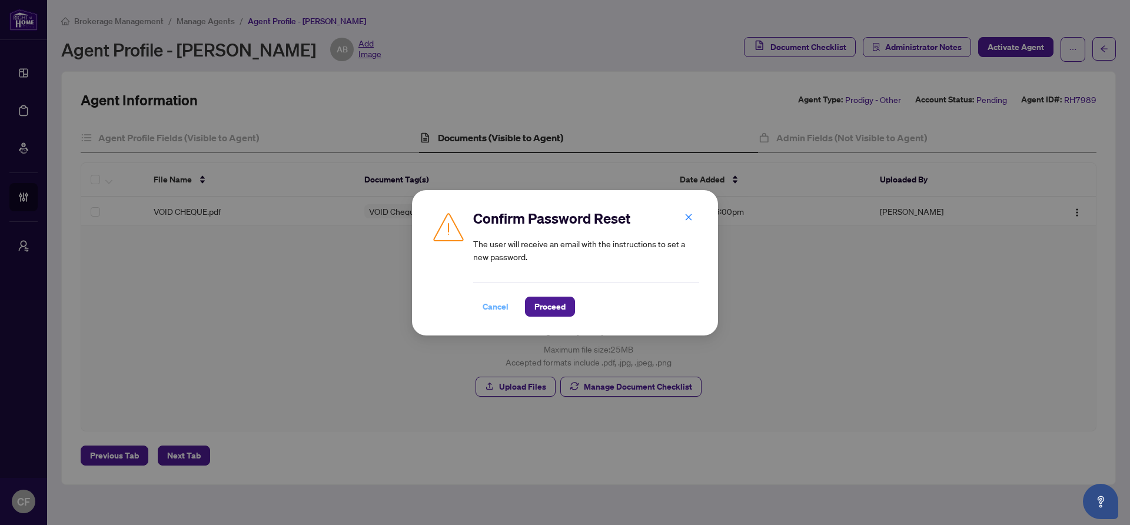
click at [483, 307] on span "Cancel" at bounding box center [496, 306] width 26 height 19
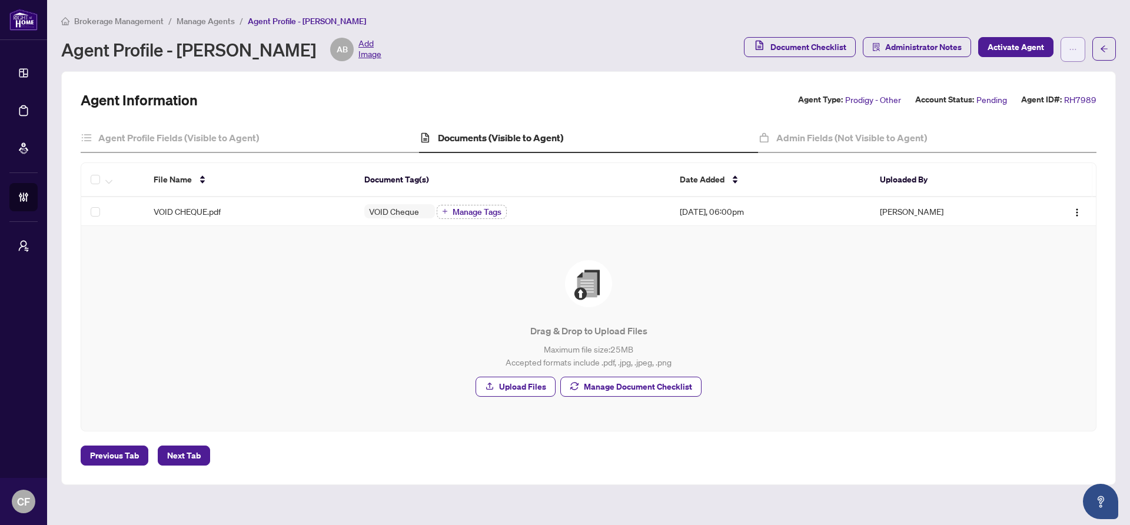
click at [1085, 54] on div "Document Checklist Administrator Notes Activate Agent" at bounding box center [930, 49] width 372 height 25
click at [1082, 54] on button "button" at bounding box center [1073, 49] width 25 height 25
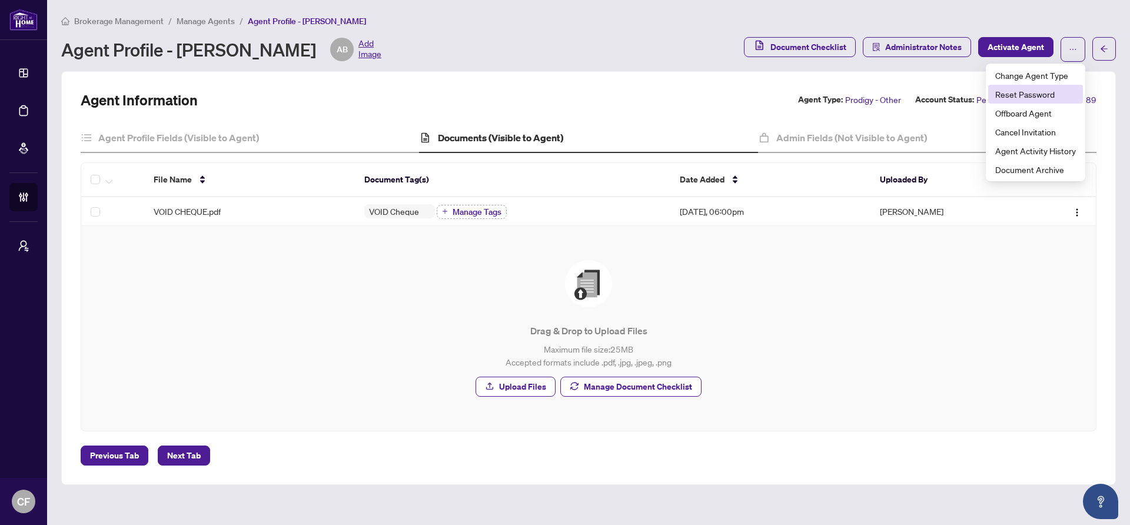
click at [1067, 94] on span "Reset Password" at bounding box center [1035, 94] width 81 height 13
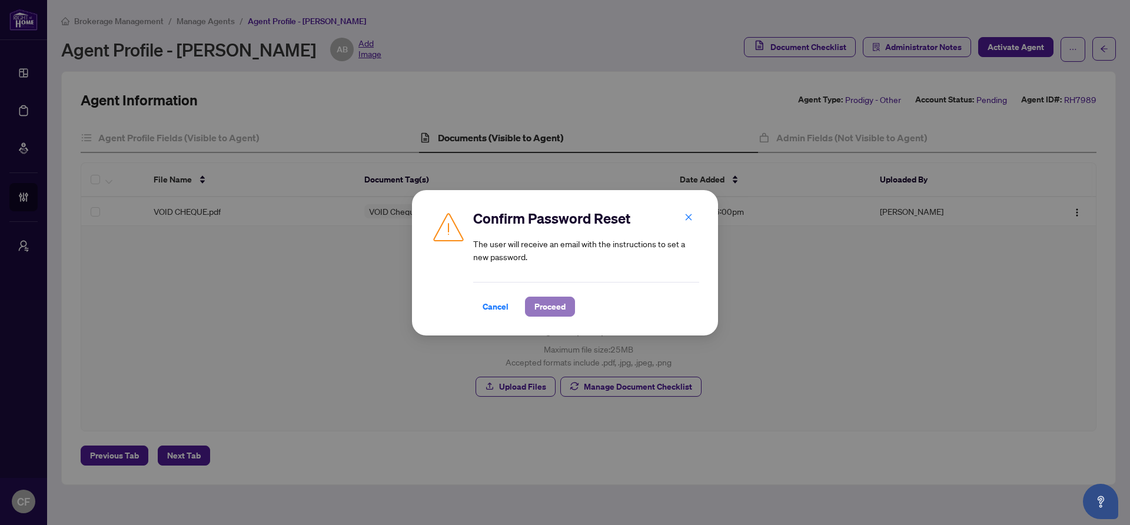
click at [556, 315] on span "Proceed" at bounding box center [549, 306] width 31 height 19
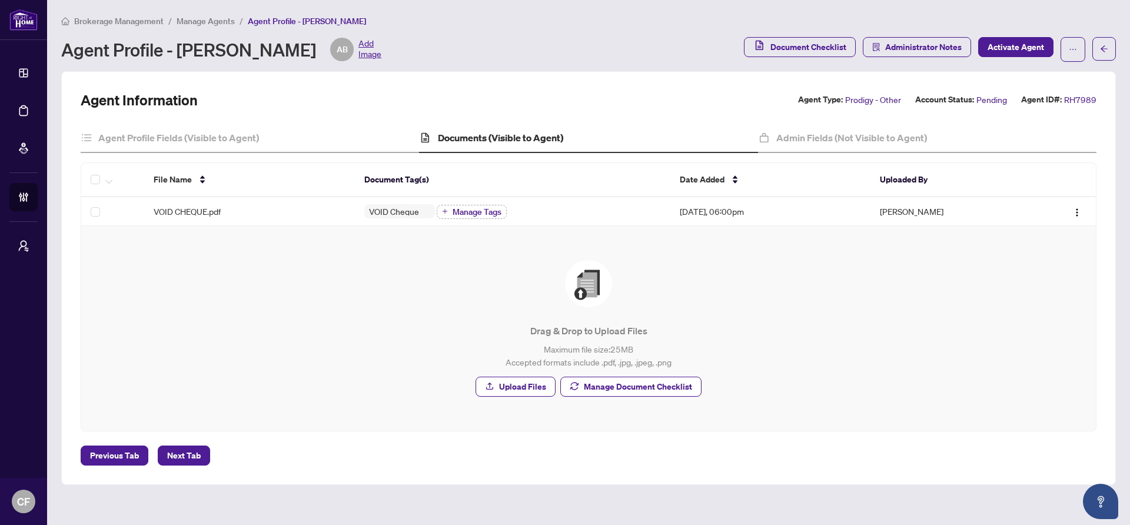
click at [558, 138] on h4 "Documents (Visible to Agent)" at bounding box center [500, 138] width 125 height 14
click at [795, 137] on h4 "Admin Fields (Not Visible to Agent)" at bounding box center [851, 138] width 151 height 14
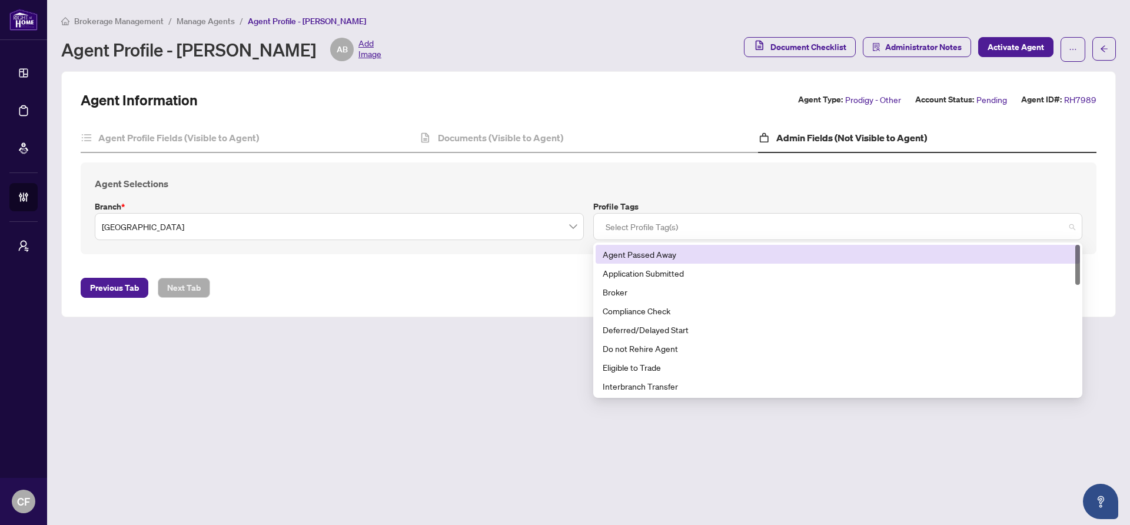
click at [681, 225] on div at bounding box center [838, 226] width 474 height 21
click at [231, 131] on h4 "Agent Profile Fields (Visible to Agent)" at bounding box center [178, 138] width 161 height 14
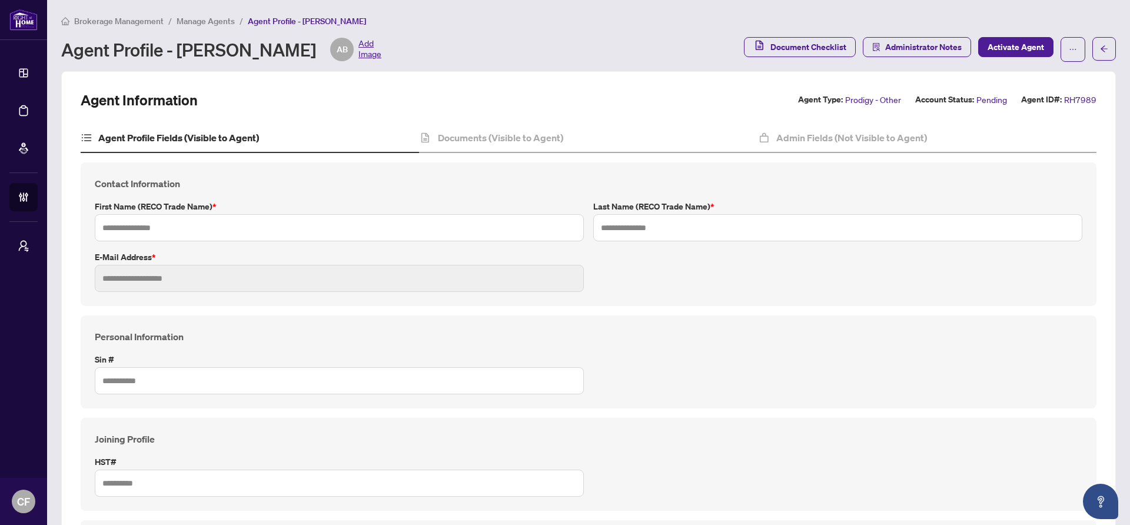
type input "****"
type input "*******"
type input "**********"
type input "*********"
type input "**********"
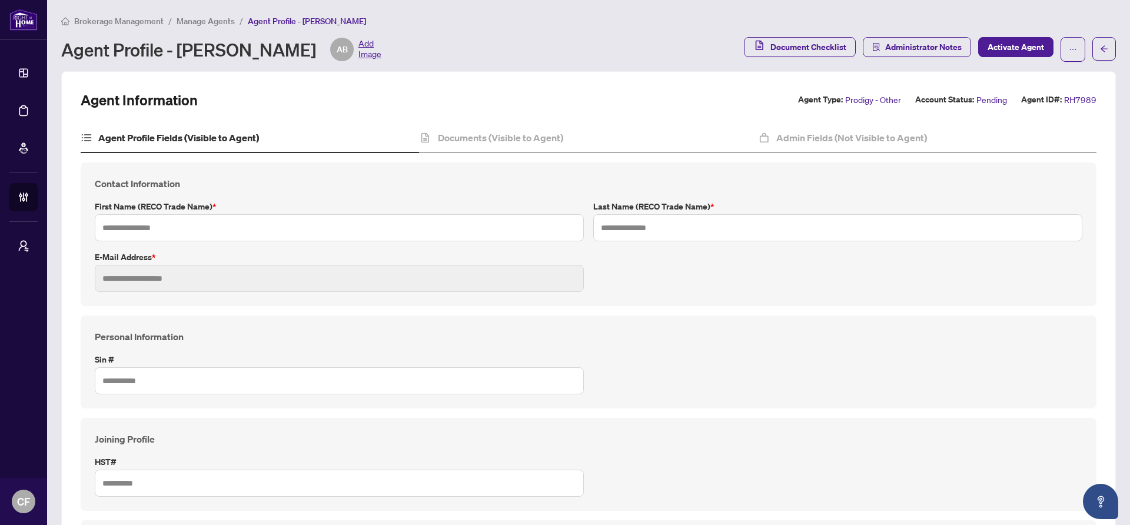
type input "*******"
type input "****"
type input "**********"
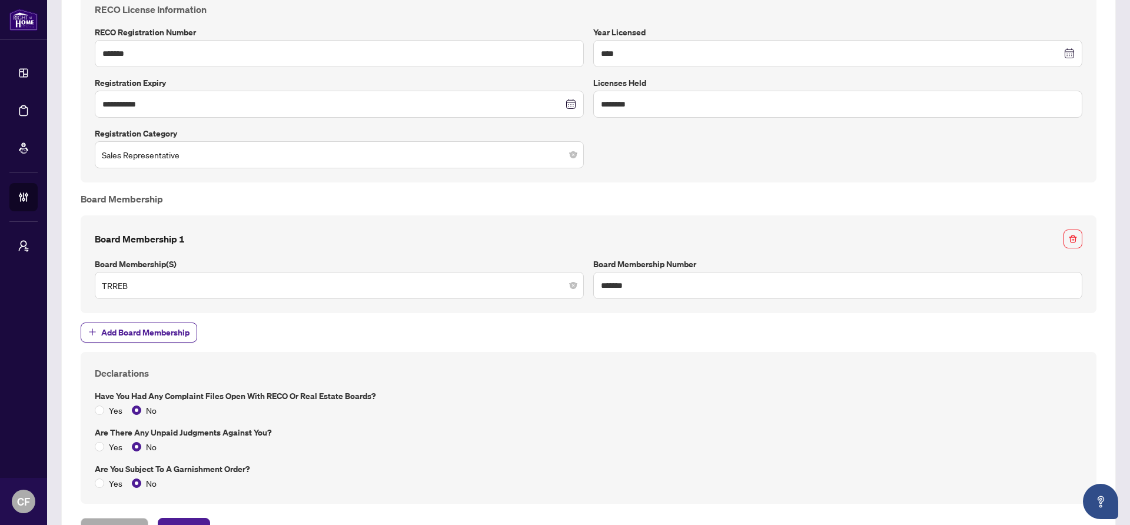
scroll to position [612, 0]
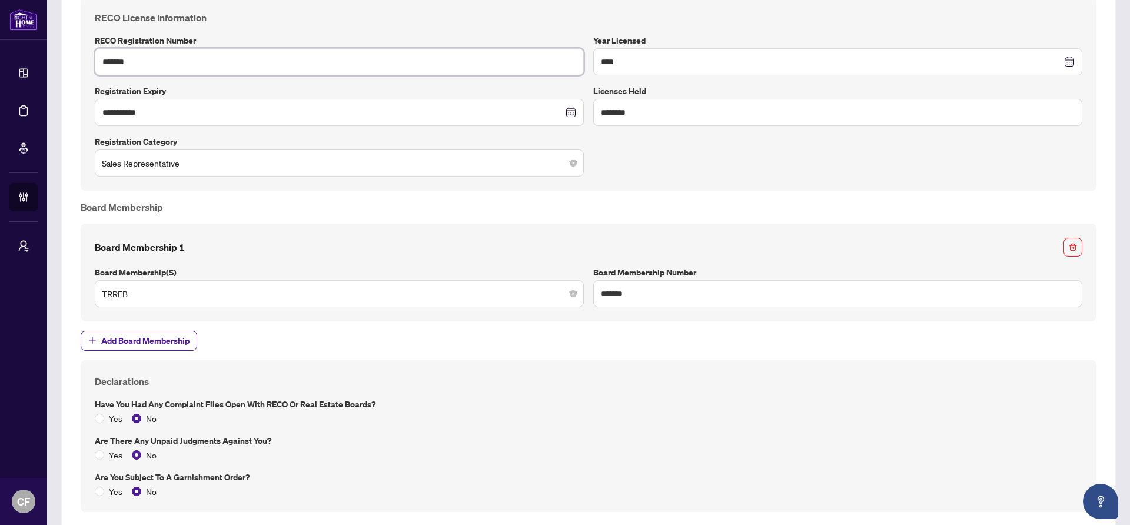
click at [162, 55] on input "*******" at bounding box center [339, 61] width 489 height 27
click at [716, 208] on h4 "Board Membership" at bounding box center [589, 207] width 1016 height 14
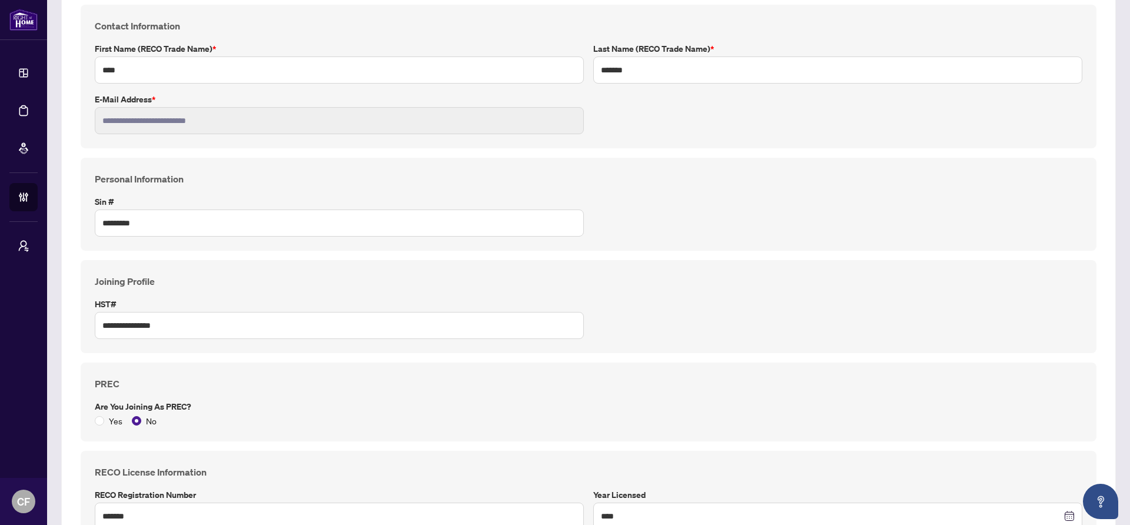
scroll to position [0, 0]
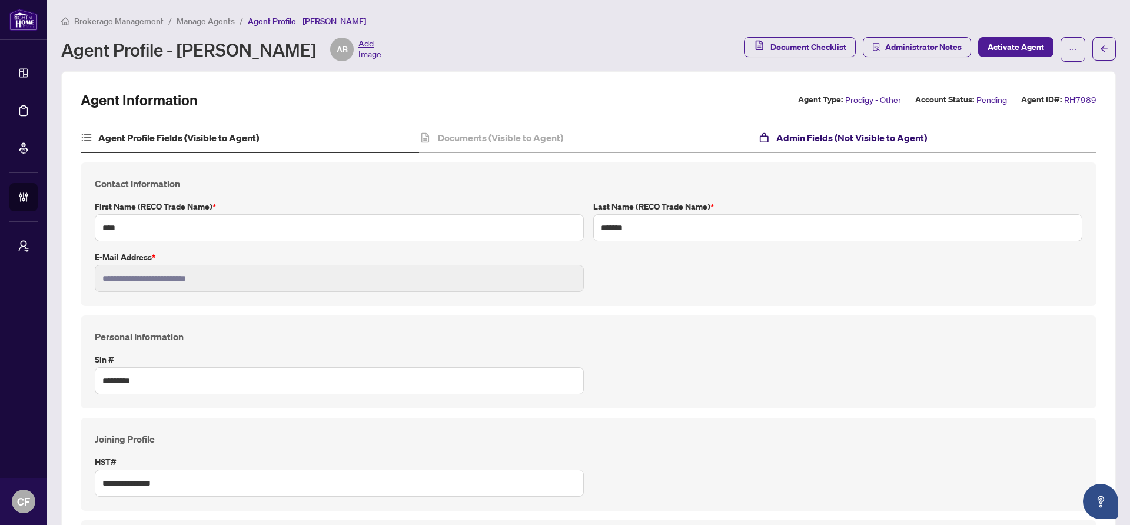
click at [846, 142] on h4 "Admin Fields (Not Visible to Agent)" at bounding box center [851, 138] width 151 height 14
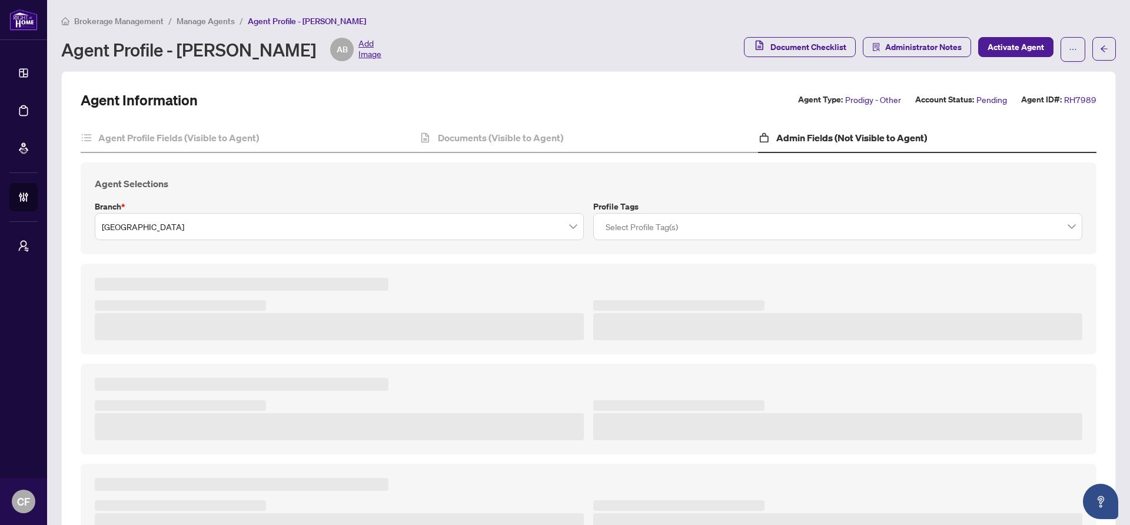
click at [793, 236] on div at bounding box center [838, 226] width 474 height 21
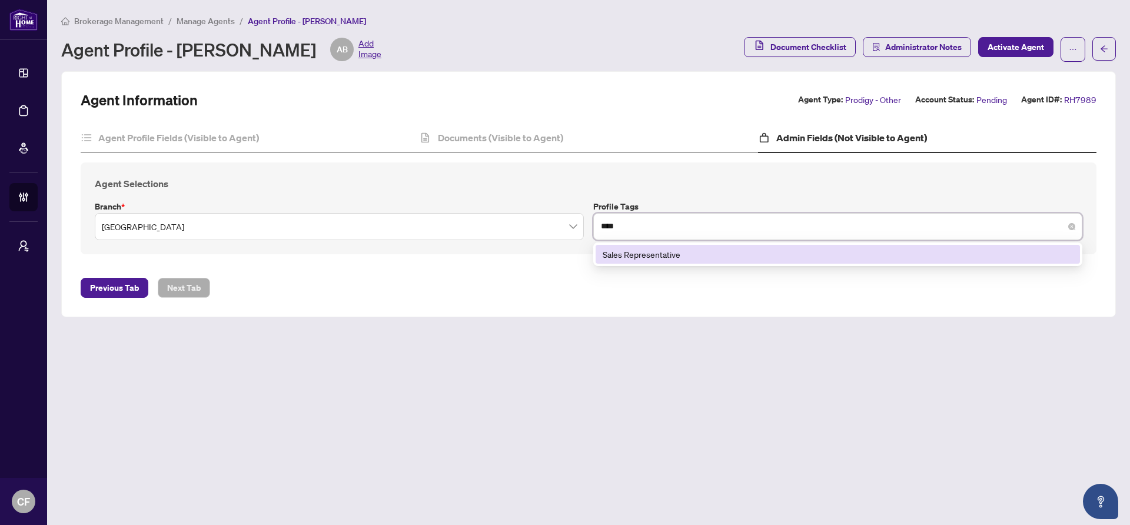
type input "*****"
click at [739, 254] on div "Sales Representative" at bounding box center [838, 254] width 470 height 13
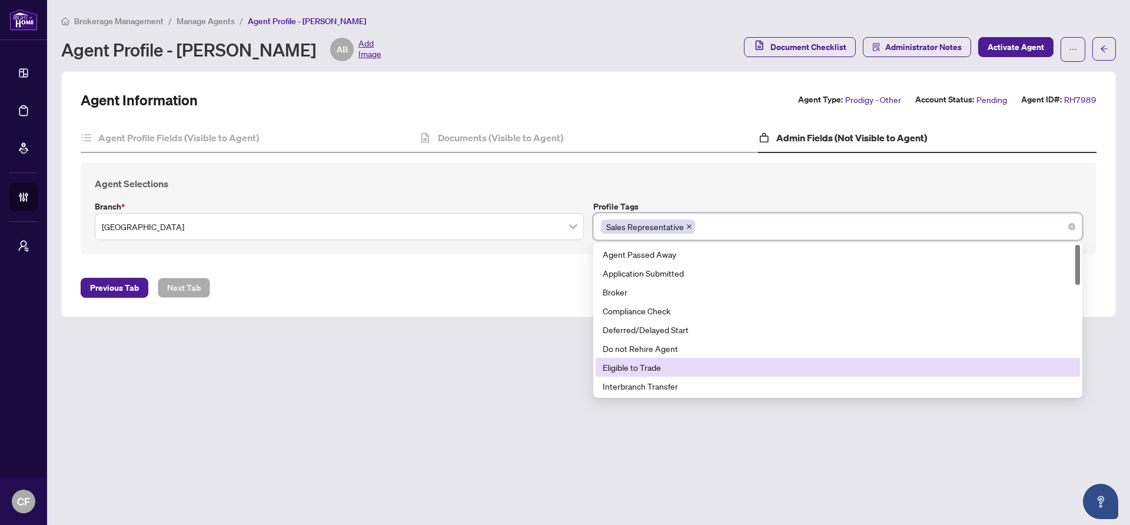
click at [473, 334] on main "Brokerage Management / Manage Agents / Agent Profile - ANIA BRYCZEK Agent Profi…" at bounding box center [588, 262] width 1083 height 525
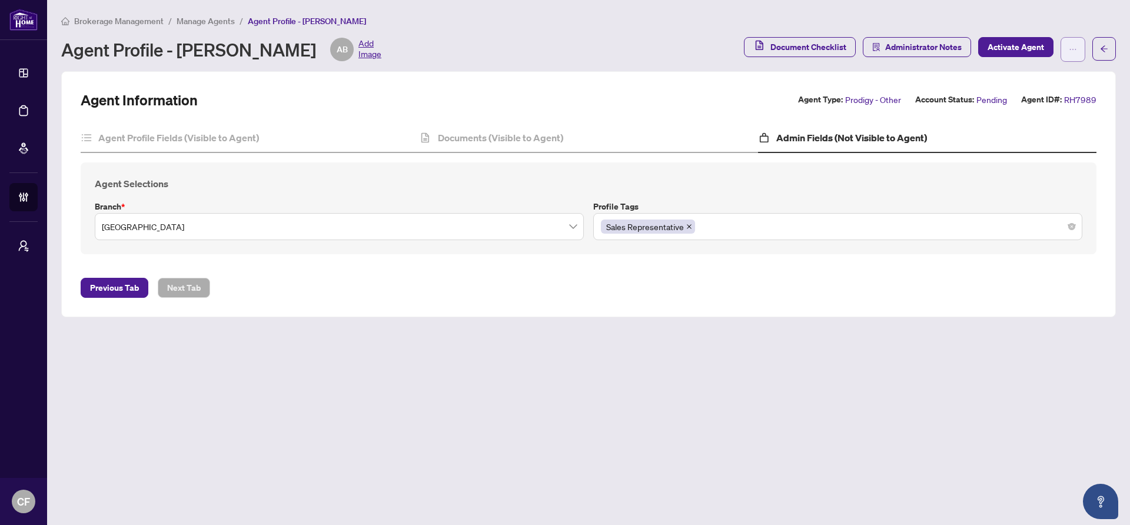
click at [1075, 56] on span "button" at bounding box center [1073, 49] width 8 height 19
click at [869, 393] on main "Brokerage Management / Manage Agents / Agent Profile - ANIA BRYCZEK Agent Profi…" at bounding box center [588, 262] width 1083 height 525
click at [208, 21] on span "Manage Agents" at bounding box center [206, 21] width 58 height 11
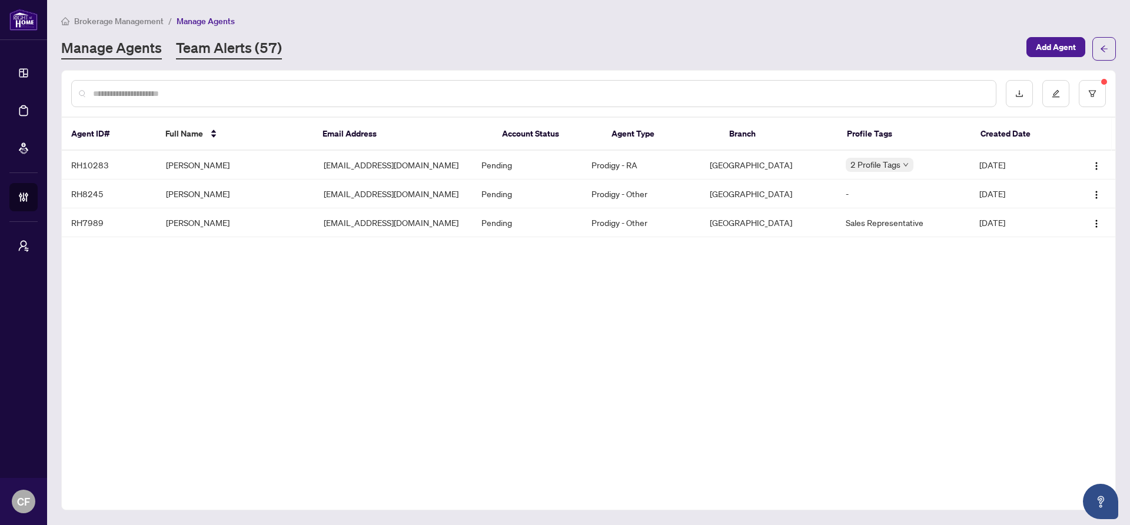
click at [264, 49] on link "Team Alerts (57)" at bounding box center [229, 48] width 106 height 21
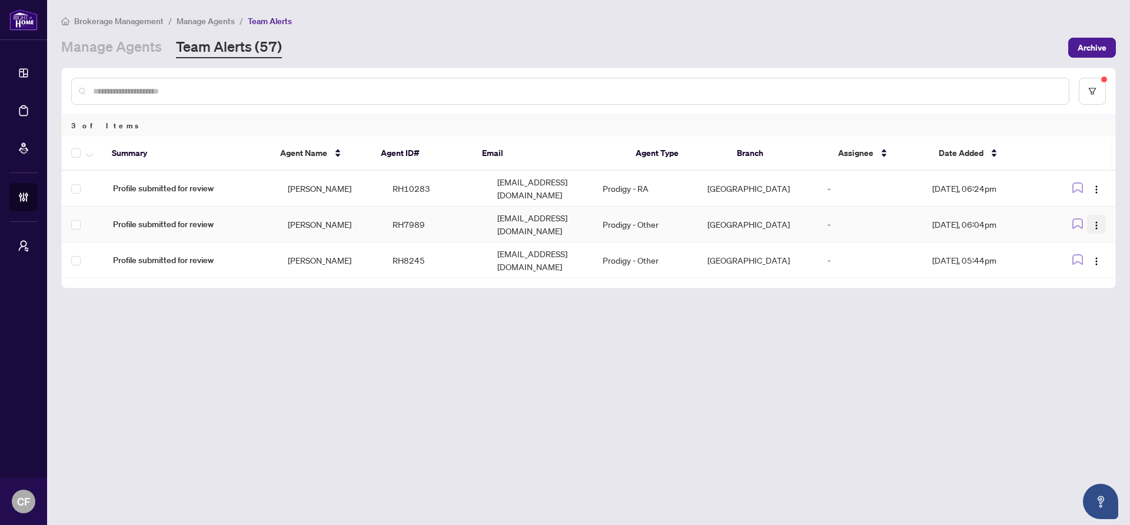
click at [1094, 221] on img "button" at bounding box center [1096, 225] width 9 height 9
click at [1091, 234] on span "Assign Myself" at bounding box center [1069, 236] width 55 height 13
click at [294, 248] on td "Ali Shekari Yazdi" at bounding box center [330, 260] width 105 height 36
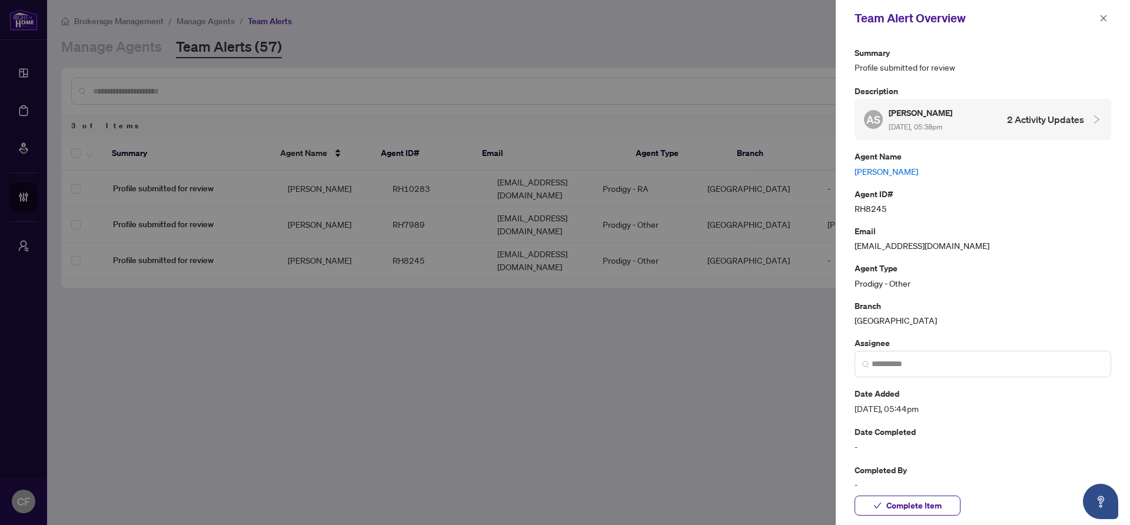
click at [882, 174] on link "Ali Shekari Yazdi" at bounding box center [983, 171] width 257 height 13
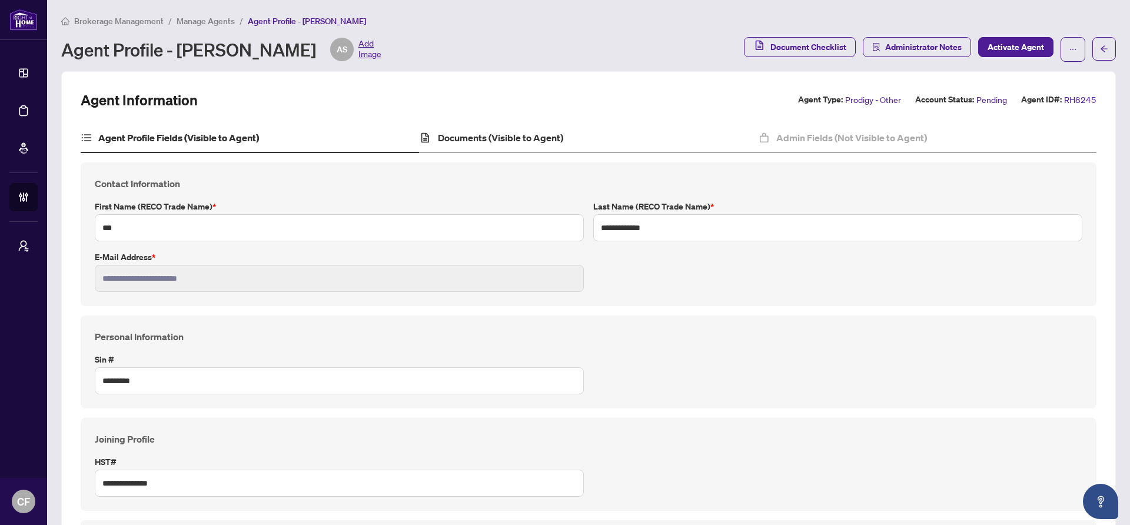
click at [633, 134] on div "Documents (Visible to Agent)" at bounding box center [588, 138] width 338 height 29
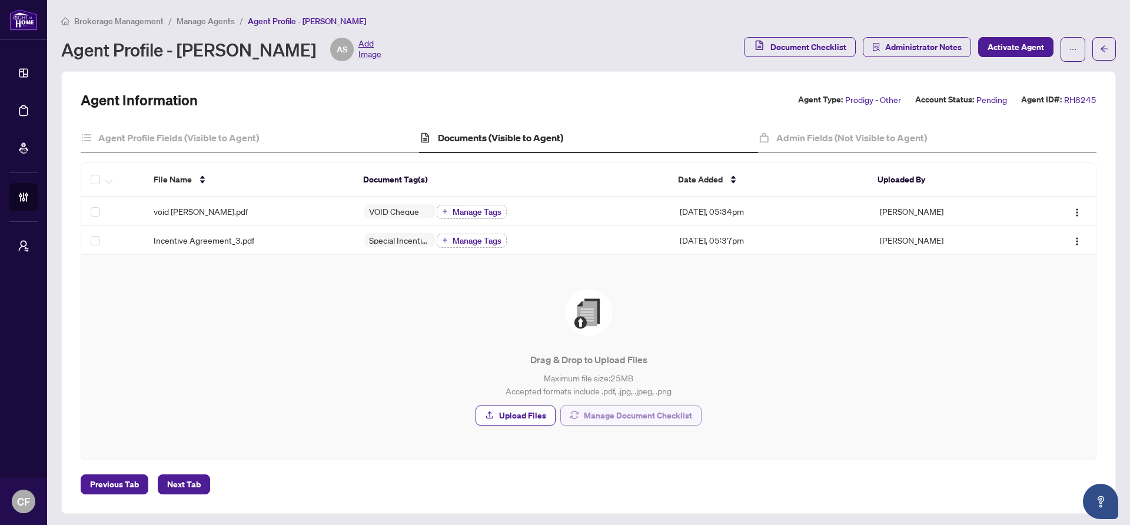
click at [666, 417] on span "Manage Document Checklist" at bounding box center [638, 415] width 108 height 19
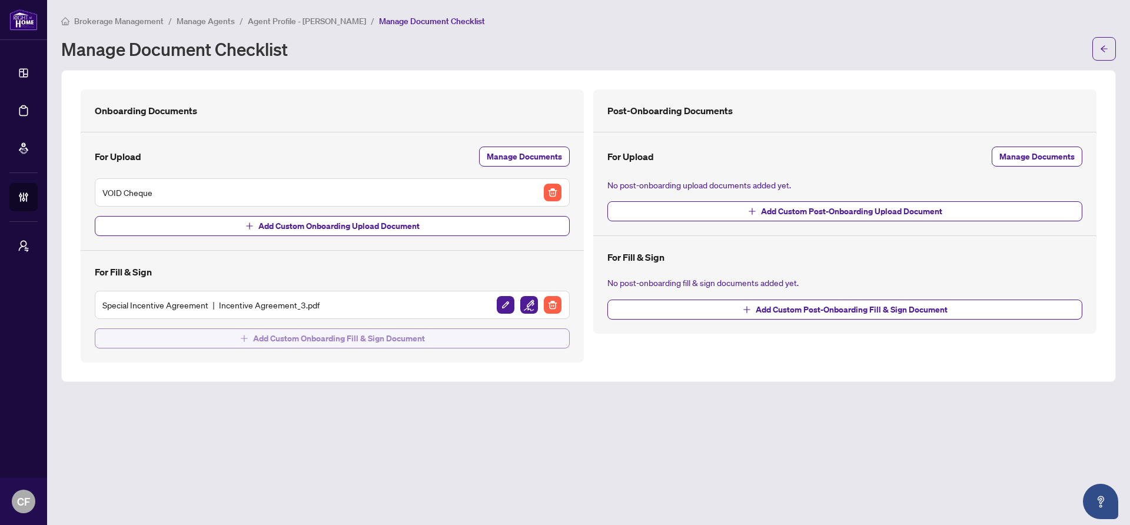
click at [351, 337] on span "Add Custom Onboarding Fill & Sign Document" at bounding box center [339, 338] width 172 height 19
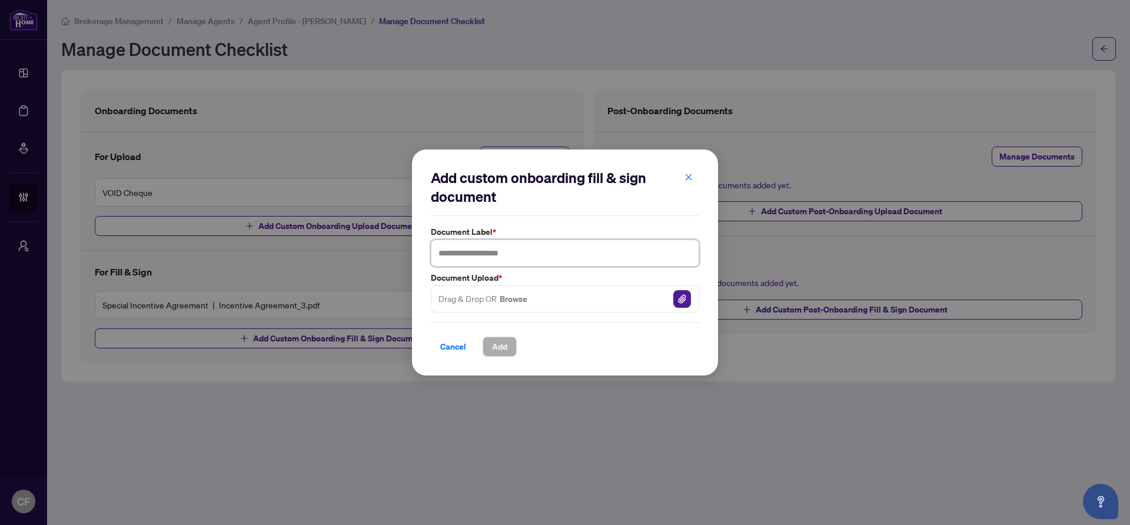
click at [489, 257] on input "text" at bounding box center [565, 253] width 268 height 27
type input "**********"
click at [609, 297] on div "Drag & Drop OR Browse" at bounding box center [565, 298] width 268 height 27
click at [537, 298] on div "Drag & Drop OR Browse" at bounding box center [565, 298] width 268 height 27
click at [686, 298] on img "button" at bounding box center [682, 299] width 18 height 18
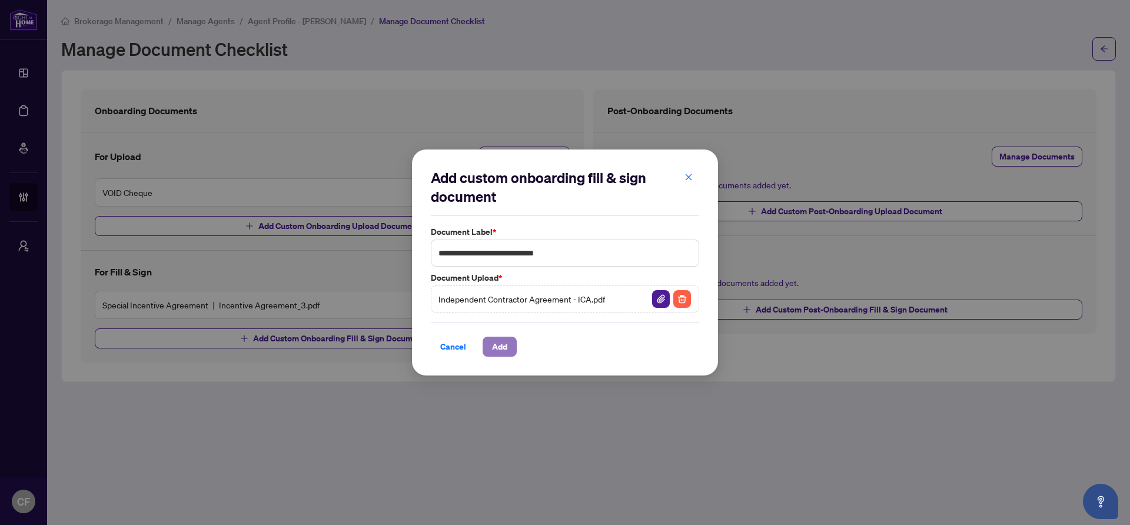
click at [511, 348] on button "Add" at bounding box center [500, 347] width 34 height 20
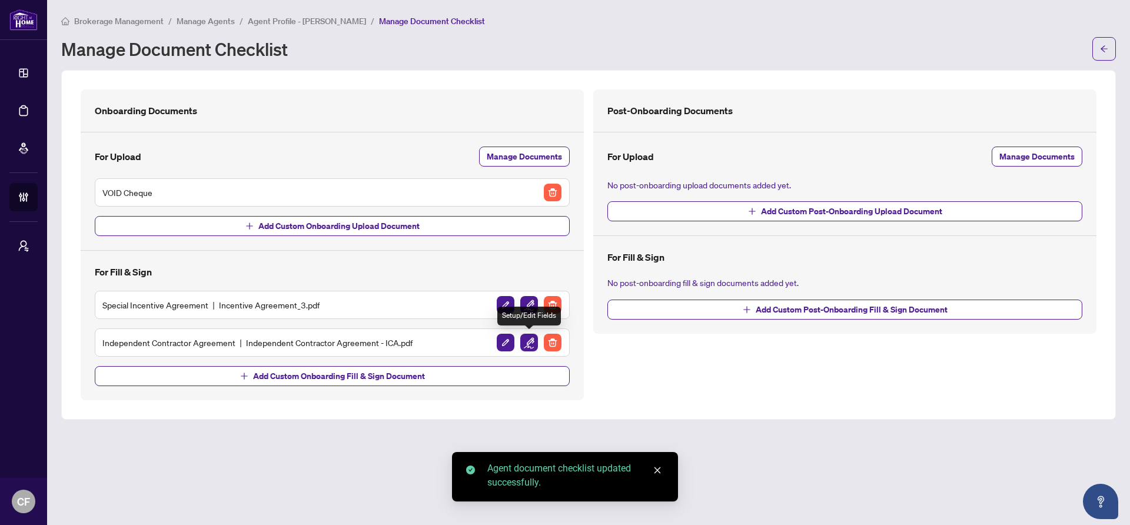
click at [527, 342] on img "button" at bounding box center [529, 343] width 18 height 18
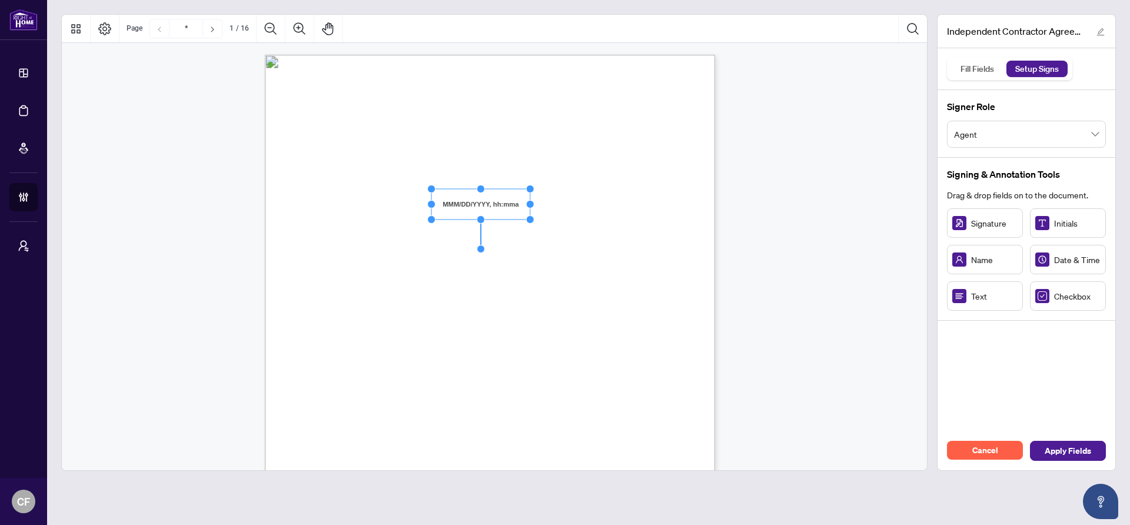
drag, startPoint x: 523, startPoint y: 204, endPoint x: 531, endPoint y: 204, distance: 8.8
click at [531, 204] on circle "Resize, Right" at bounding box center [530, 205] width 8 height 8
drag, startPoint x: 592, startPoint y: 220, endPoint x: 610, endPoint y: 234, distance: 22.6
click at [358, 220] on span "BETWEEN:" at bounding box center [338, 223] width 40 height 11
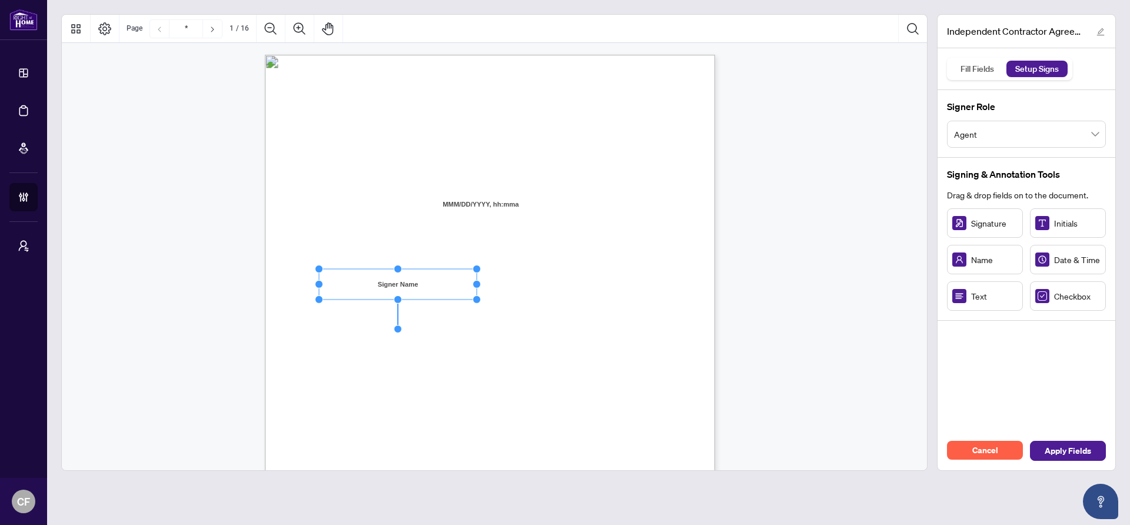
drag, startPoint x: 389, startPoint y: 284, endPoint x: 475, endPoint y: 281, distance: 86.0
click at [475, 281] on circle "Resize, Right" at bounding box center [477, 285] width 8 height 8
click at [509, 279] on div "INDEPENDENT CONTRACTOR AGREEMENT THIS AGREEMENT is made as of (the “Effective D…" at bounding box center [546, 419] width 563 height 729
drag, startPoint x: 996, startPoint y: 311, endPoint x: 651, endPoint y: 300, distance: 345.1
click at [621, 300] on div "Independent Contractor Agreement - ICA.pdf Fill Fields Setup Signs Signer Role …" at bounding box center [589, 242] width 1064 height 457
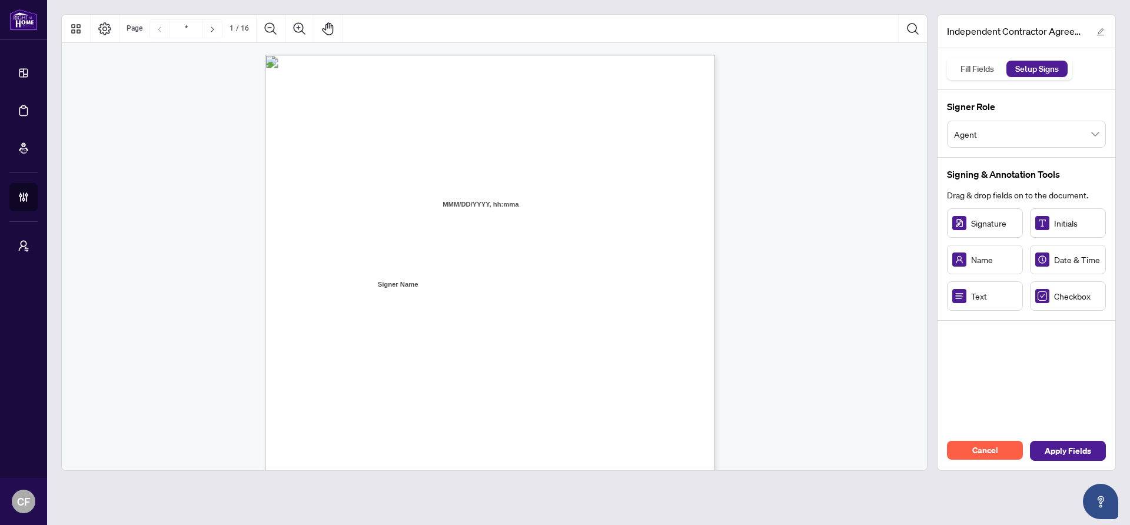
click at [958, 299] on rect at bounding box center [959, 296] width 14 height 14
click at [999, 330] on div "Independent Contractor Agreement - ICA.pdf Fill Fields Setup Signs Signer Role …" at bounding box center [1026, 242] width 179 height 457
drag, startPoint x: 631, startPoint y: 295, endPoint x: 604, endPoint y: 285, distance: 28.5
click at [550, 283] on span "residing in the City of" at bounding box center [514, 286] width 71 height 11
drag, startPoint x: 624, startPoint y: 281, endPoint x: 663, endPoint y: 281, distance: 38.3
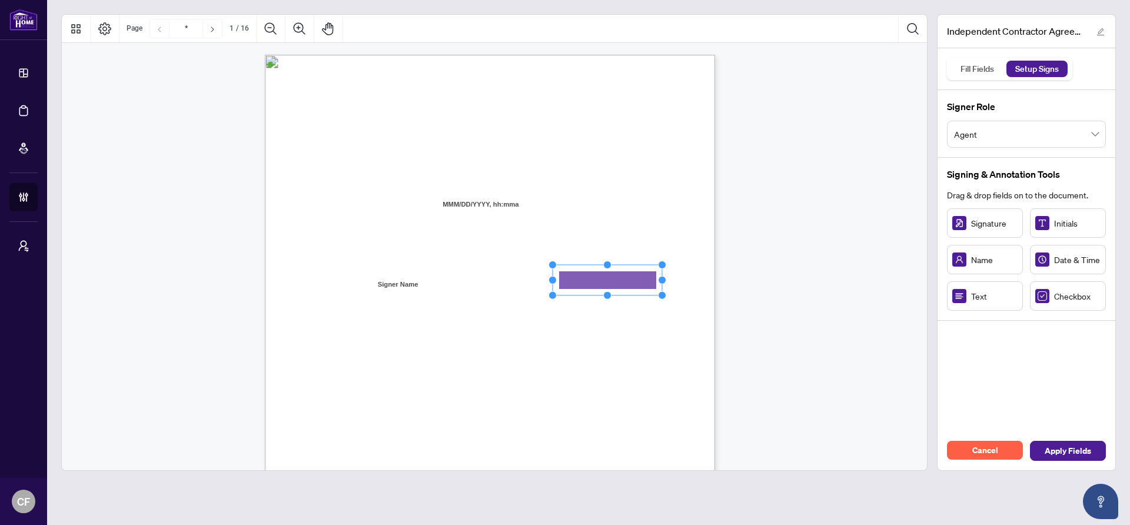
click at [663, 281] on circle "Resize, Right" at bounding box center [663, 281] width 8 height 8
click at [550, 289] on span "residing in the City of" at bounding box center [514, 286] width 71 height 11
drag, startPoint x: 476, startPoint y: 308, endPoint x: 431, endPoint y: 310, distance: 44.2
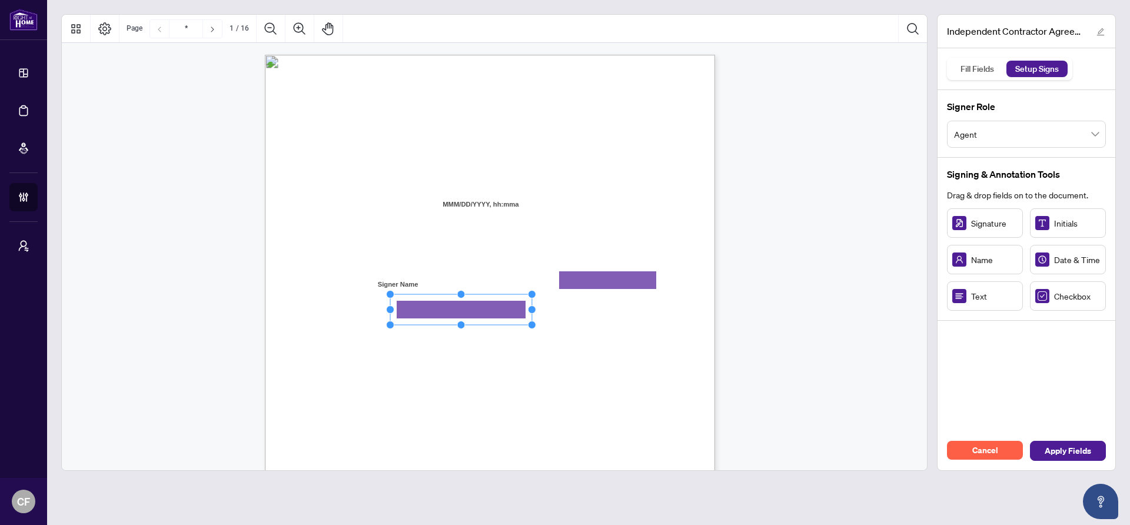
drag, startPoint x: 460, startPoint y: 310, endPoint x: 530, endPoint y: 310, distance: 70.0
click at [530, 310] on circle "Resize, Right" at bounding box center [533, 310] width 8 height 8
click at [461, 298] on circle "Resize, Top" at bounding box center [461, 299] width 8 height 8
click at [573, 323] on div "INDEPENDENT CONTRACTOR AGREEMENT THIS AGREEMENT is made as of (the “Effective D…" at bounding box center [546, 419] width 563 height 729
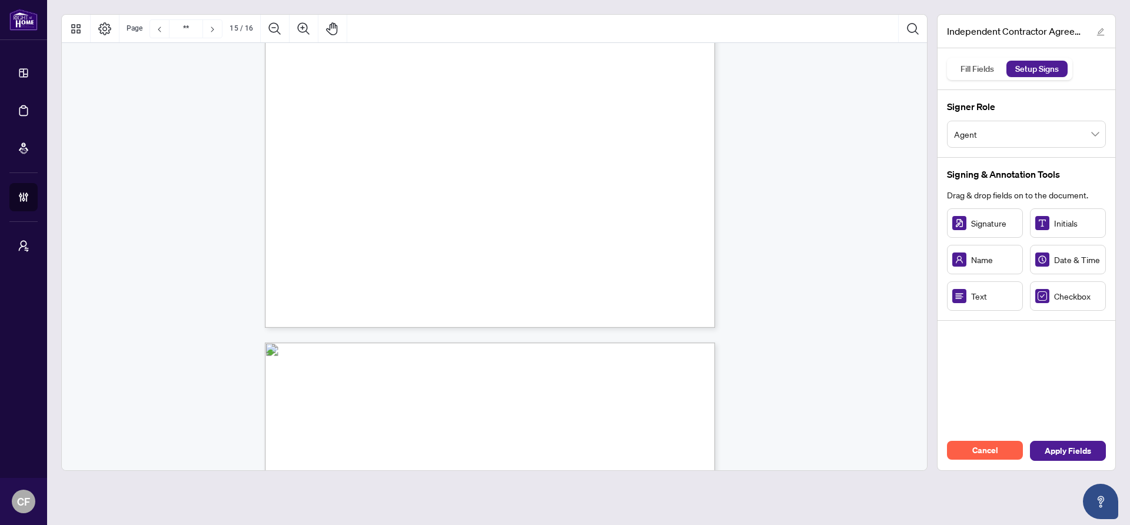
scroll to position [8945, 0]
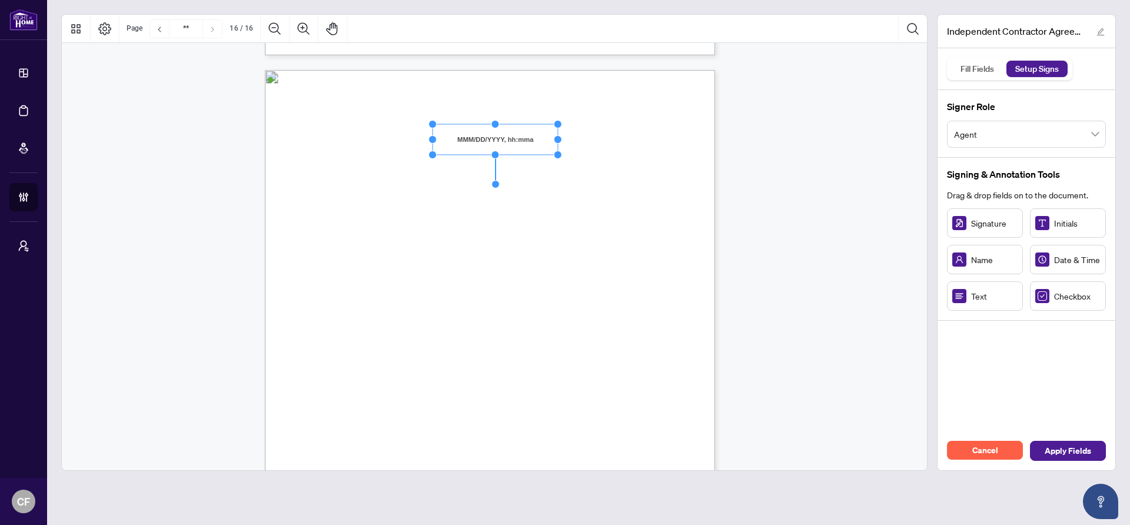
drag, startPoint x: 524, startPoint y: 139, endPoint x: 596, endPoint y: 182, distance: 83.4
click at [558, 139] on circle "Resize, Right" at bounding box center [558, 140] width 8 height 8
click at [434, 182] on span "INDEPENDENT CONTRACTOR:" at bounding box center [375, 183] width 115 height 11
drag, startPoint x: 418, startPoint y: 215, endPoint x: 477, endPoint y: 216, distance: 59.5
click at [477, 216] on circle "Resize, Right" at bounding box center [477, 216] width 8 height 8
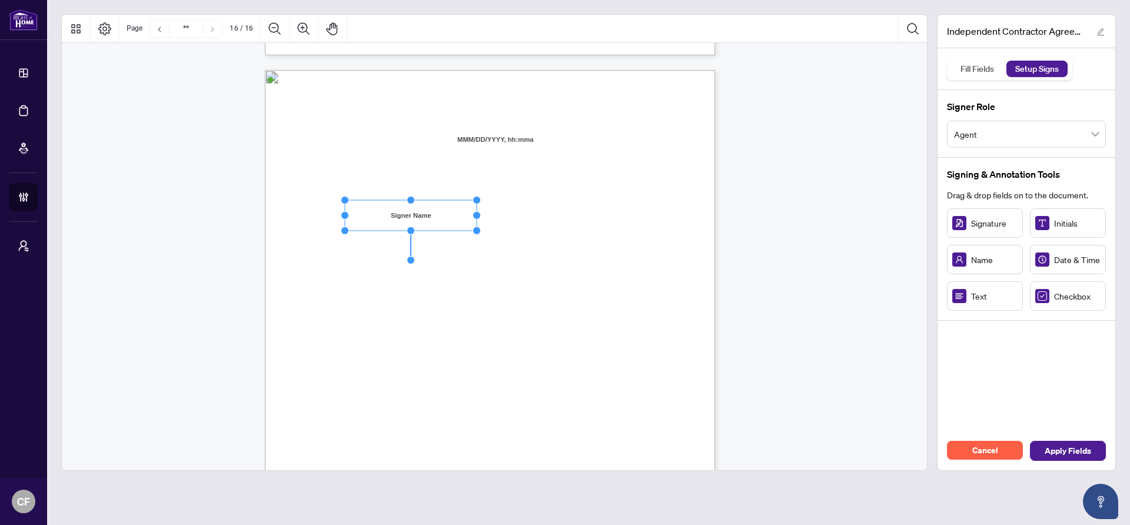
click at [574, 208] on div "IN WITNESS WHEREOF, the parties hereto, having read and understood the entire A…" at bounding box center [546, 434] width 563 height 729
drag, startPoint x: 976, startPoint y: 224, endPoint x: 532, endPoint y: 211, distance: 444.0
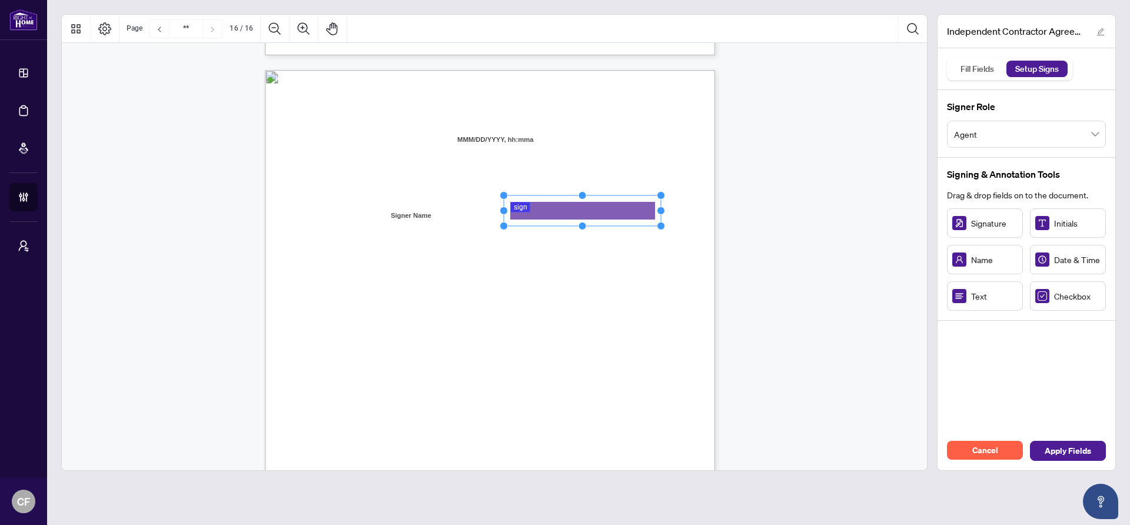
drag, startPoint x: 561, startPoint y: 210, endPoint x: 665, endPoint y: 212, distance: 103.6
click at [665, 212] on div "IN WITNESS WHEREOF, the parties hereto, having read and understood the entire A…" at bounding box center [490, 361] width 450 height 583
click at [338, 212] on span "Name:" at bounding box center [328, 217] width 20 height 11
click at [1009, 139] on span "Agent" at bounding box center [1026, 134] width 145 height 22
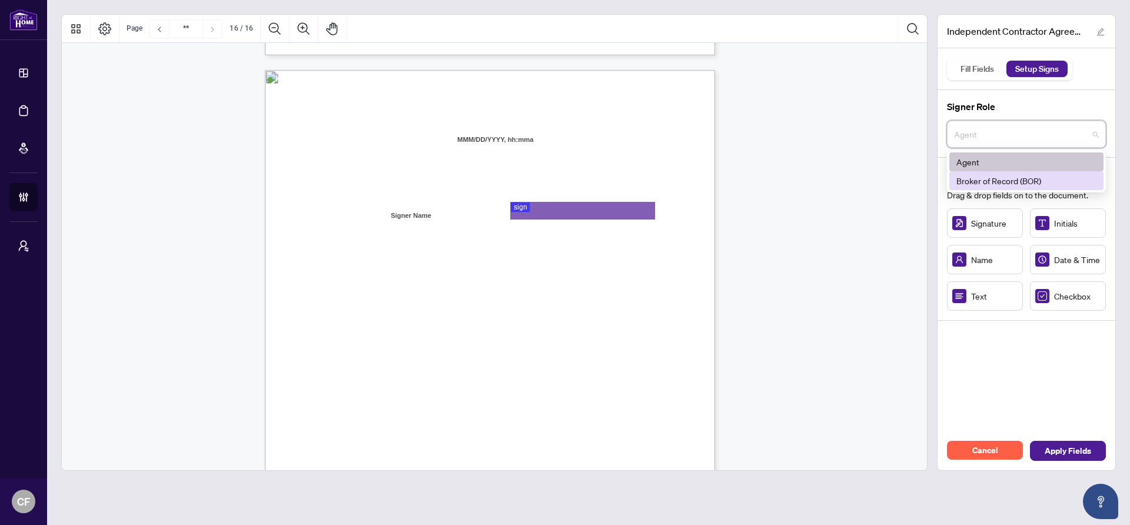
click at [989, 177] on div "Broker of Record (BOR)" at bounding box center [1026, 180] width 140 height 13
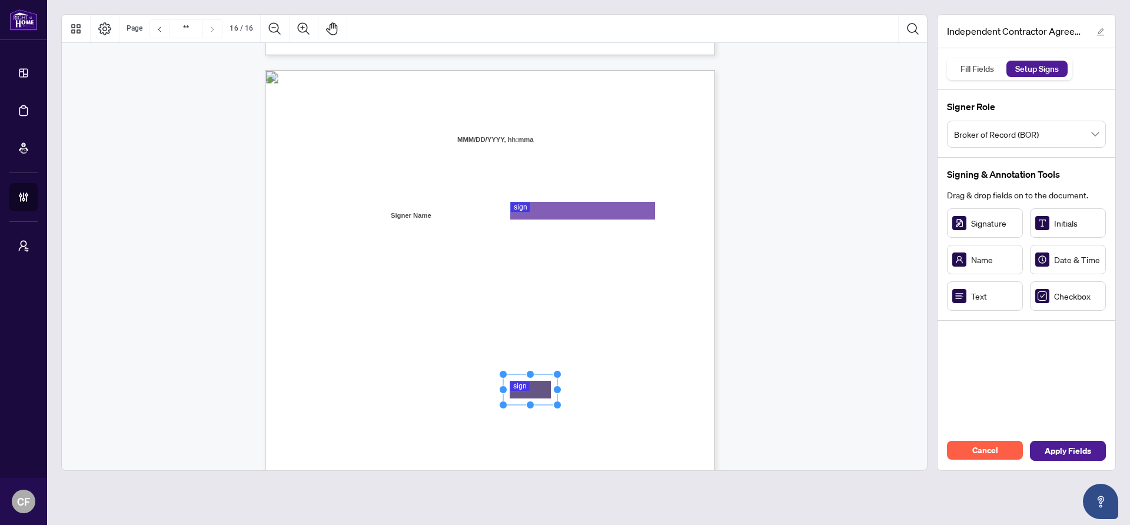
drag, startPoint x: 981, startPoint y: 227, endPoint x: 530, endPoint y: 389, distance: 478.6
drag, startPoint x: 560, startPoint y: 390, endPoint x: 666, endPoint y: 390, distance: 105.9
click at [666, 390] on circle "Resize, Right" at bounding box center [663, 389] width 8 height 8
click at [682, 383] on div "IN WITNESS WHEREOF, the parties hereto, having read and understood the entire A…" at bounding box center [546, 434] width 563 height 729
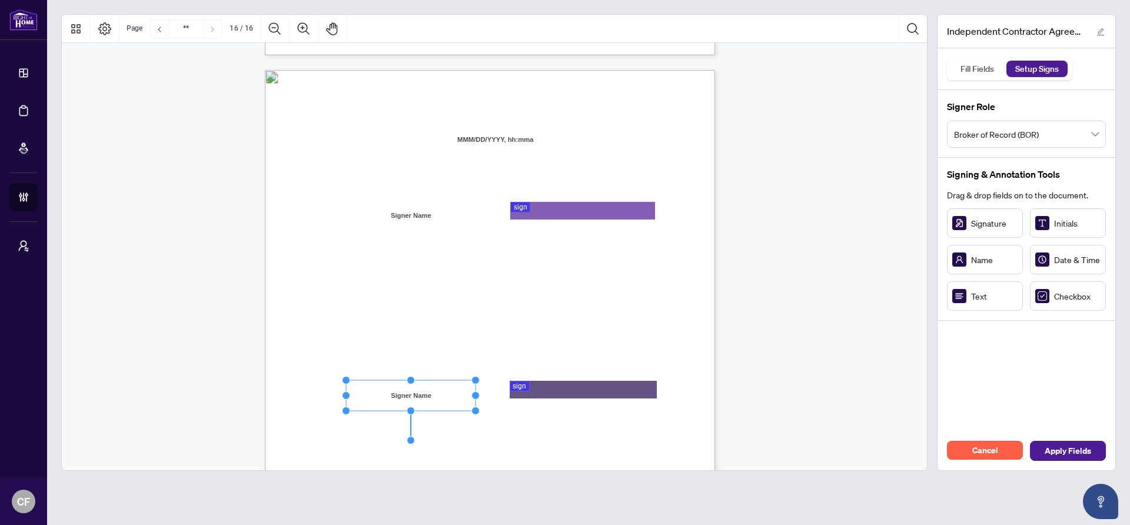
drag, startPoint x: 418, startPoint y: 396, endPoint x: 476, endPoint y: 396, distance: 57.7
click at [476, 396] on circle "Resize, Right" at bounding box center [476, 396] width 8 height 8
click at [487, 419] on div "IN WITNESS WHEREOF, the parties hereto, having read and understood the entire A…" at bounding box center [546, 434] width 563 height 729
click at [1078, 446] on span "Apply Fields" at bounding box center [1068, 450] width 46 height 19
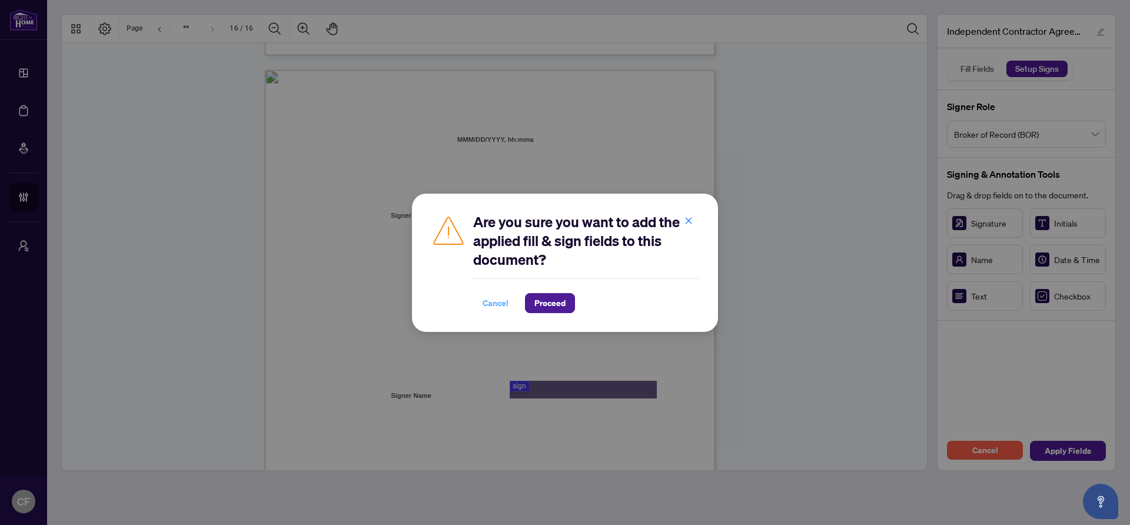
click at [484, 304] on span "Cancel" at bounding box center [496, 303] width 26 height 19
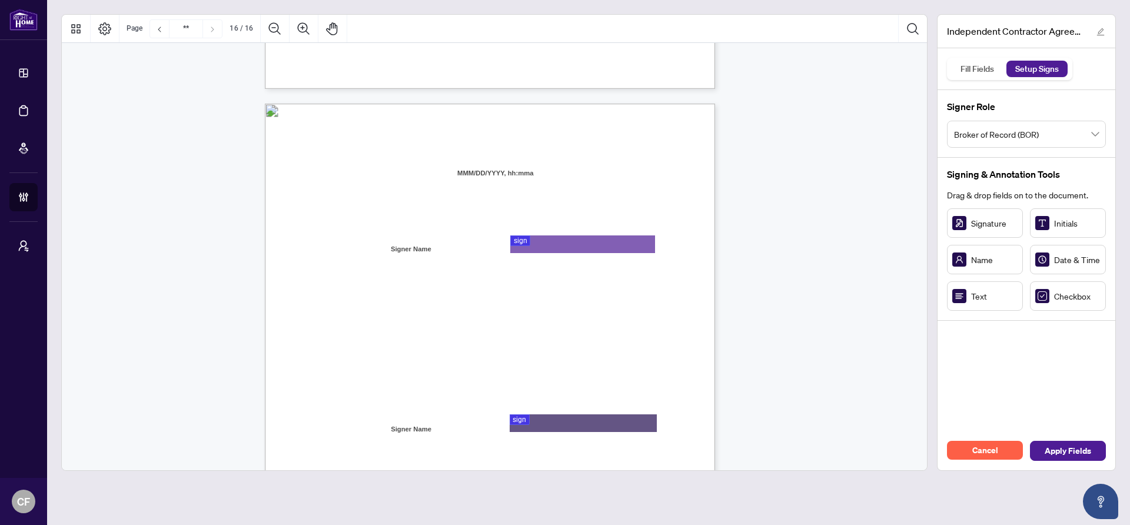
scroll to position [8909, 0]
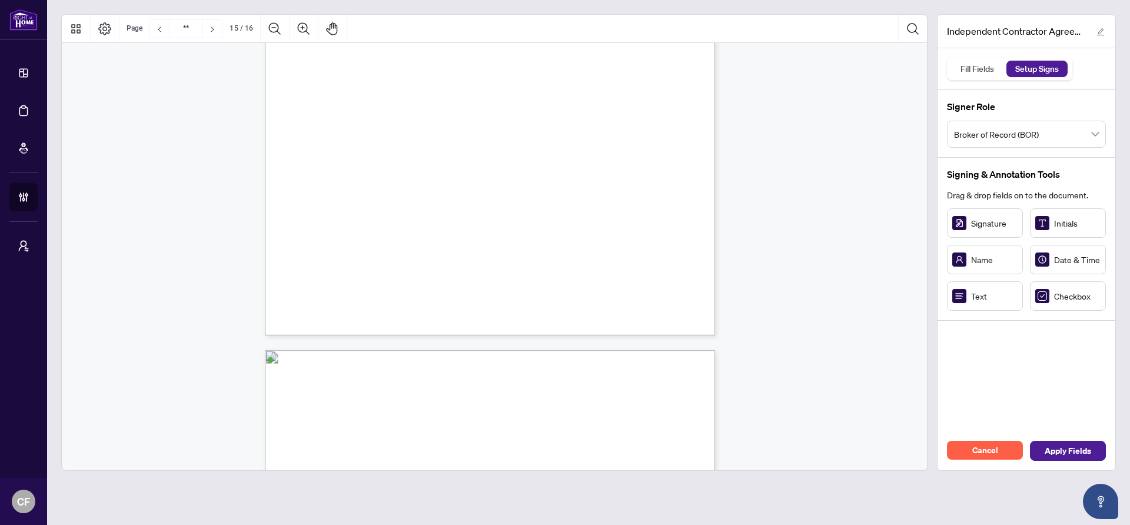
type input "**"
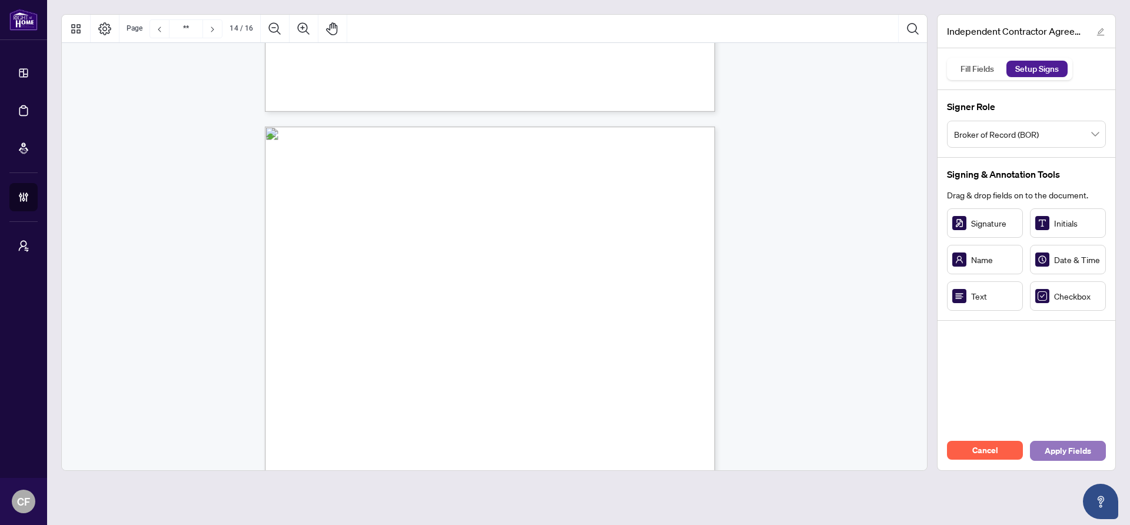
click at [1068, 451] on span "Apply Fields" at bounding box center [1068, 450] width 46 height 19
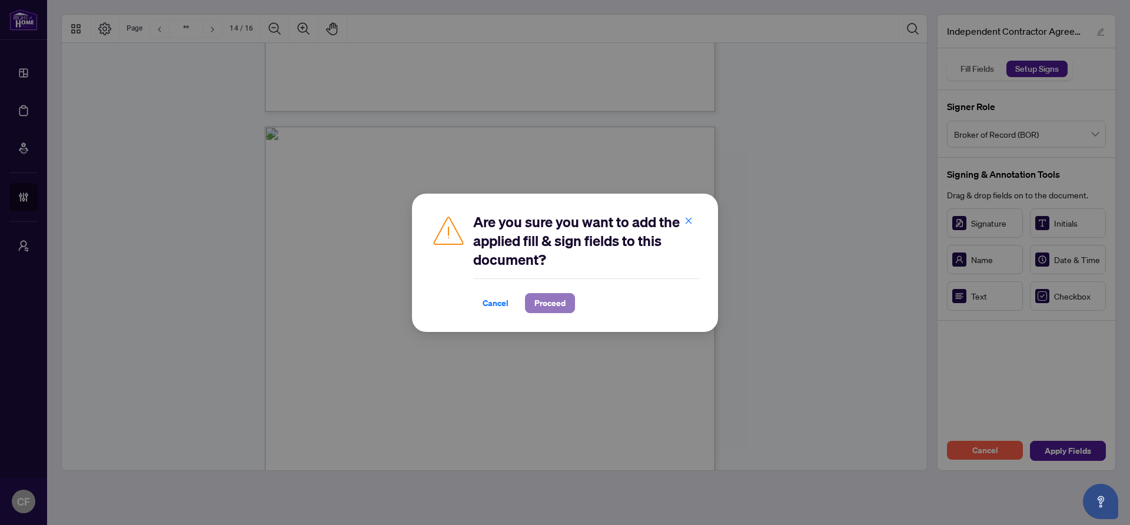
click at [570, 308] on button "Proceed" at bounding box center [550, 303] width 50 height 20
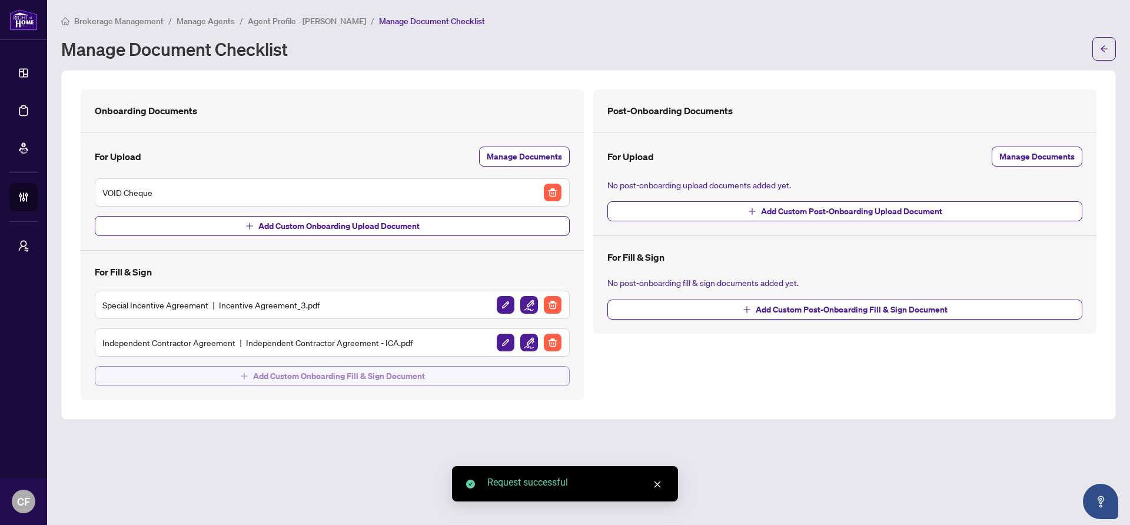
click at [397, 377] on span "Add Custom Onboarding Fill & Sign Document" at bounding box center [339, 376] width 172 height 19
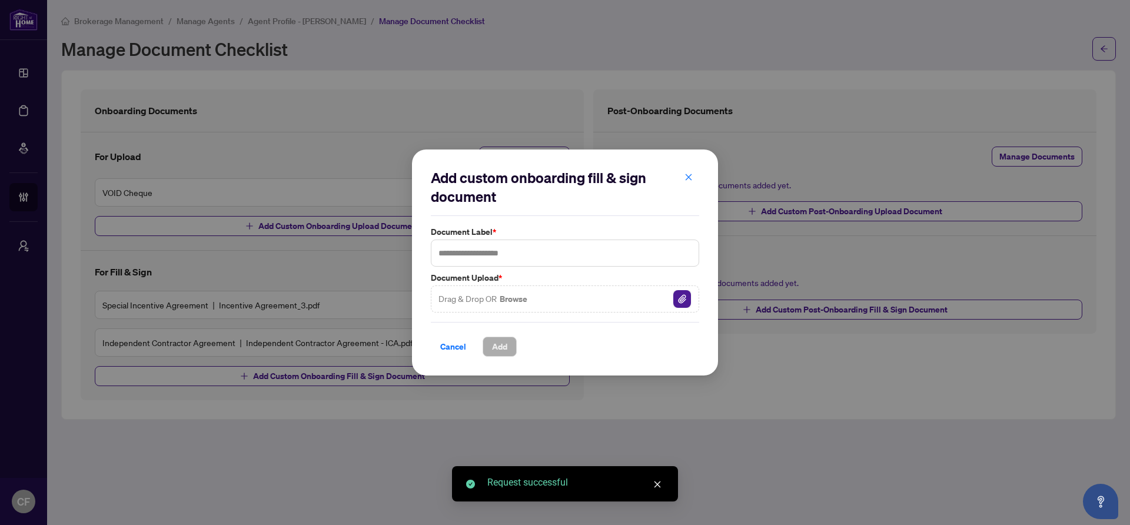
click at [682, 298] on img "button" at bounding box center [682, 299] width 18 height 18
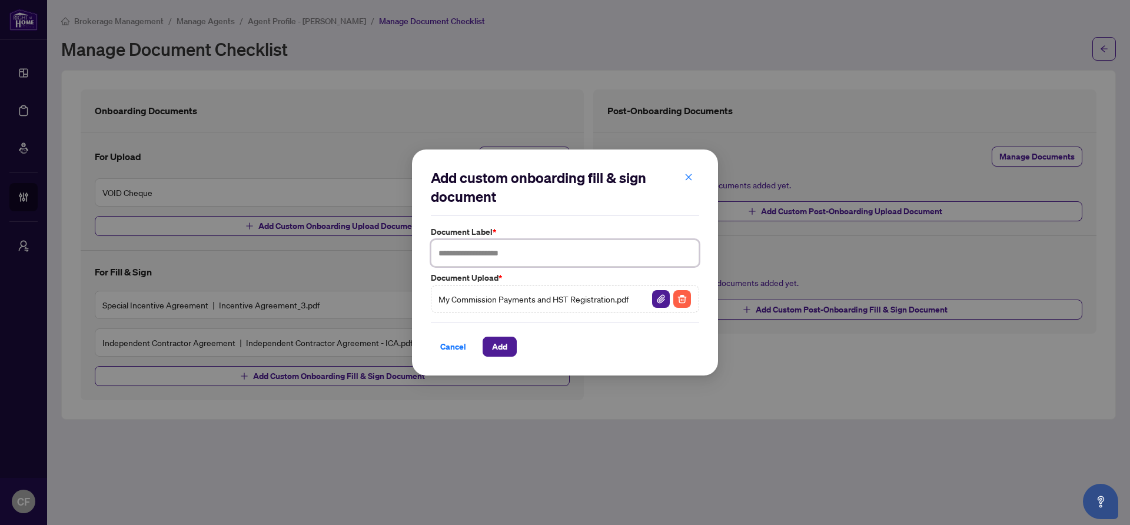
click at [507, 248] on input "text" at bounding box center [565, 253] width 268 height 27
type input "**********"
click at [490, 350] on button "Add" at bounding box center [500, 347] width 34 height 20
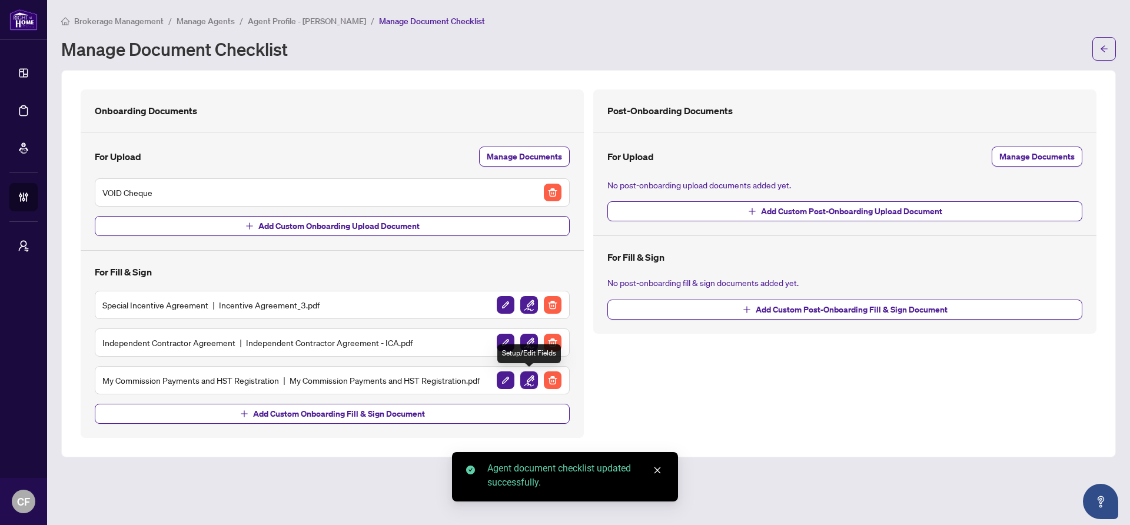
click at [528, 372] on img "button" at bounding box center [529, 380] width 18 height 18
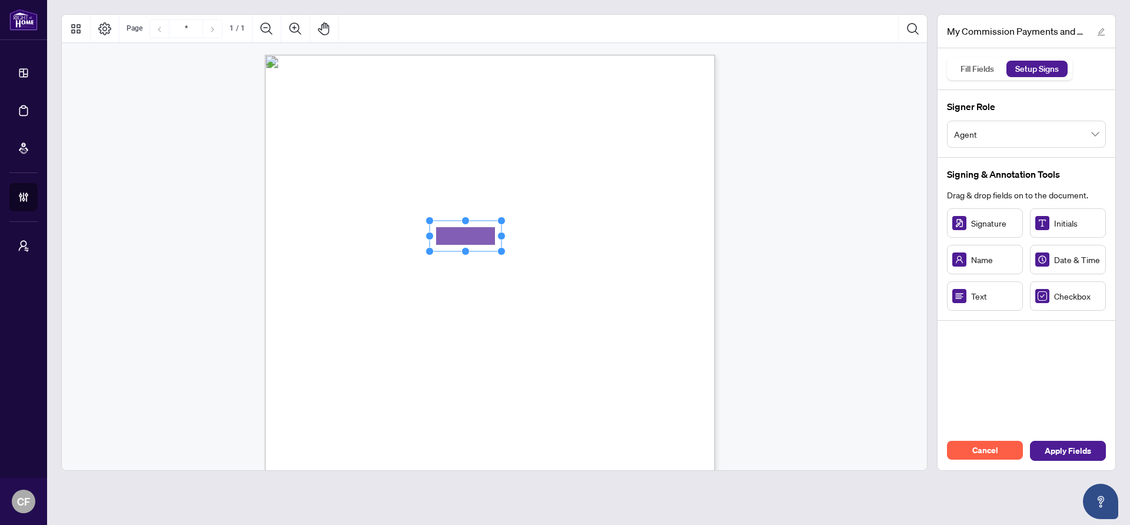
drag, startPoint x: 478, startPoint y: 258, endPoint x: 470, endPoint y: 238, distance: 21.3
click at [470, 238] on rect "Page 1" at bounding box center [466, 236] width 72 height 31
drag, startPoint x: 498, startPoint y: 235, endPoint x: 609, endPoint y: 235, distance: 110.6
click at [609, 235] on circle "Resize, Right" at bounding box center [613, 236] width 8 height 8
click at [606, 255] on span "This number is valid, has been duly assigned to me and is the H.S.T. Registrati…" at bounding box center [462, 260] width 288 height 11
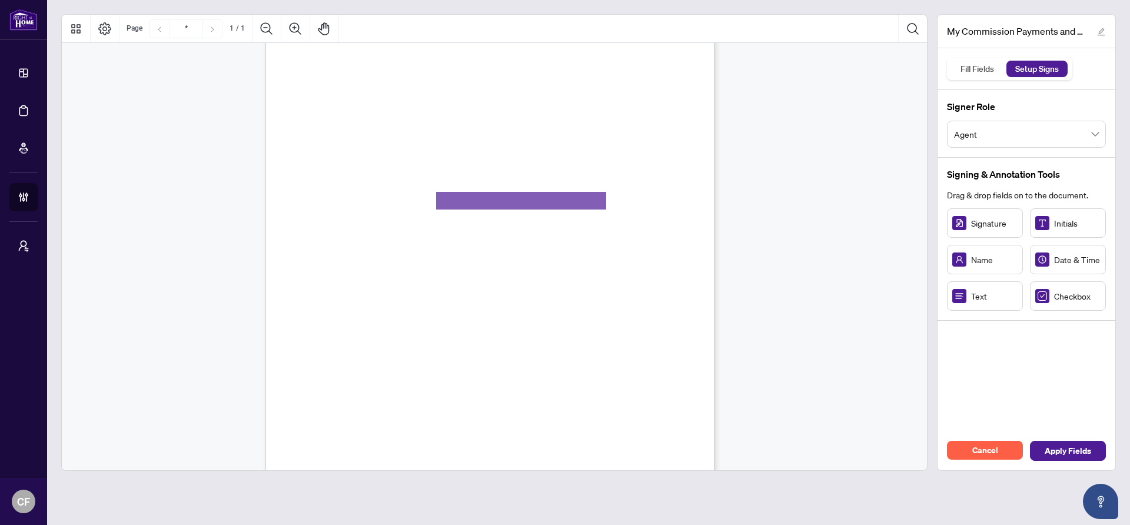
scroll to position [36, 0]
drag, startPoint x: 990, startPoint y: 231, endPoint x: 345, endPoint y: 314, distance: 649.8
drag, startPoint x: 371, startPoint y: 313, endPoint x: 476, endPoint y: 310, distance: 104.8
click at [476, 310] on icon "Resize, Top Resize, Top, Right Resize, Right Resize, Bottom, Right Resize, Bott…" at bounding box center [397, 314] width 167 height 39
click at [646, 302] on div "MY COMMISSION PAYMENTS AND HST REGISTRATION For Right at Home Realty to pay out…" at bounding box center [546, 383] width 563 height 729
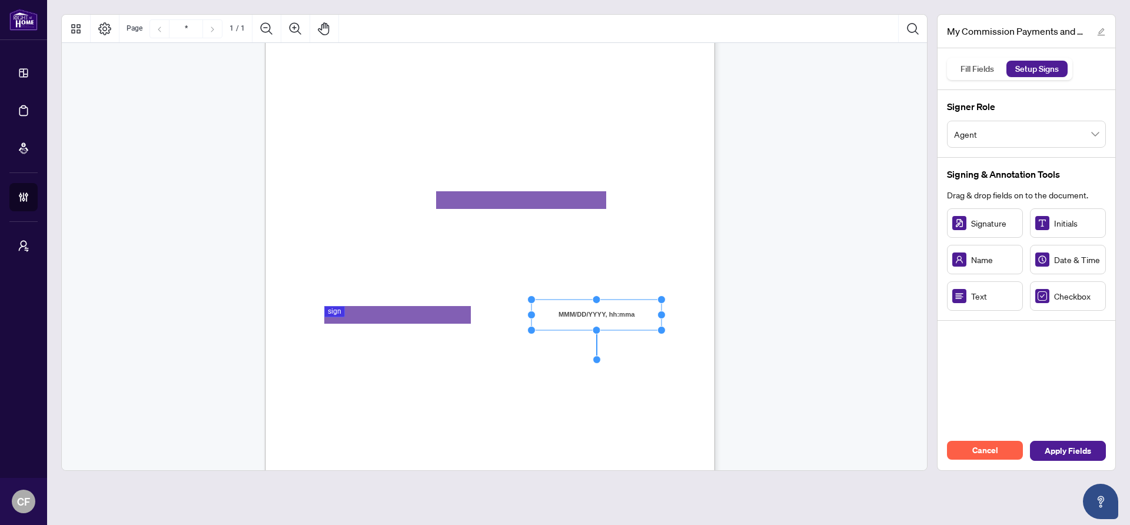
drag, startPoint x: 621, startPoint y: 313, endPoint x: 662, endPoint y: 313, distance: 40.6
click at [662, 313] on circle "Resize, Right" at bounding box center [662, 315] width 8 height 8
click at [694, 315] on div "MY COMMISSION PAYMENTS AND HST REGISTRATION For Right at Home Realty to pay out…" at bounding box center [546, 383] width 563 height 729
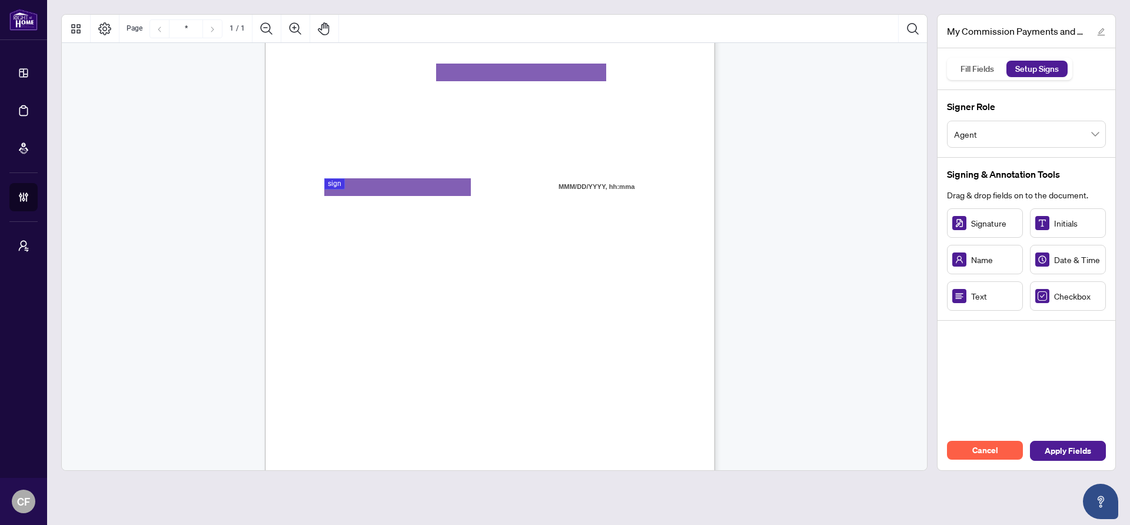
scroll to position [179, 0]
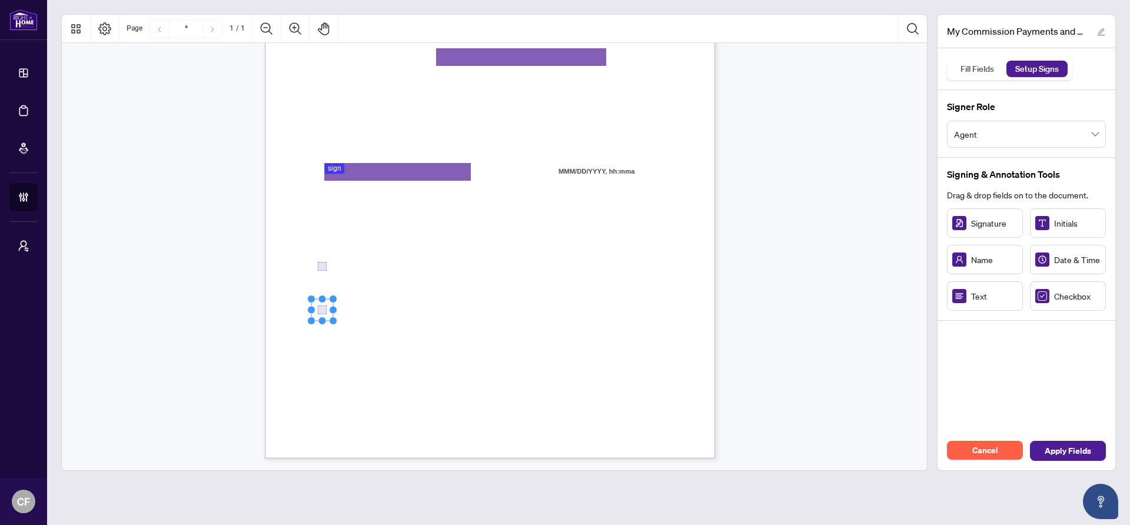
click at [322, 309] on rect "Page 1" at bounding box center [322, 310] width 22 height 22
click at [322, 309] on rect "Page 1" at bounding box center [322, 309] width 22 height 22
click at [325, 303] on span "☐" at bounding box center [322, 308] width 6 height 10
click at [422, 257] on rect "Page 1" at bounding box center [424, 260] width 72 height 31
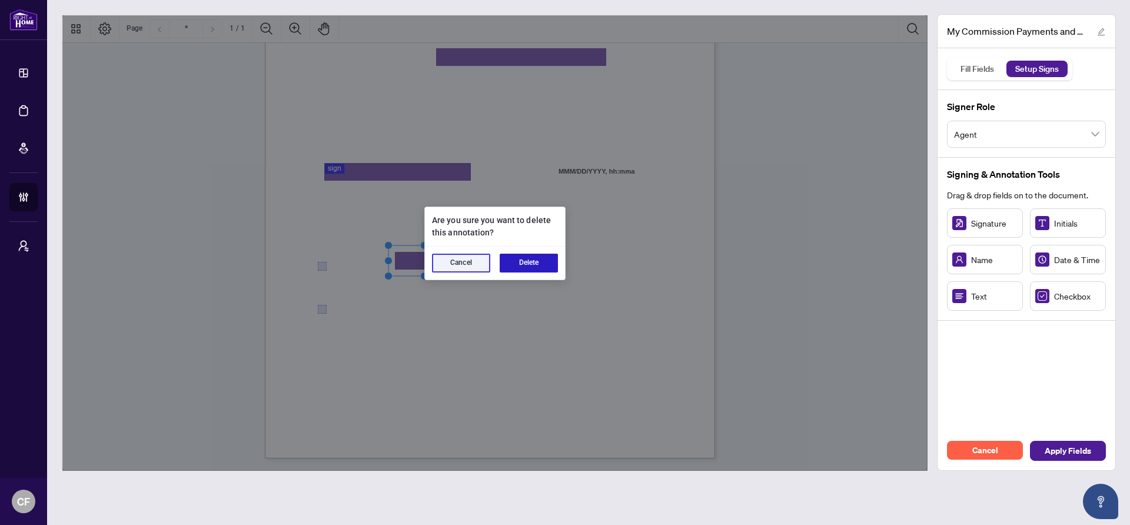
click at [551, 267] on button "Delete" at bounding box center [529, 263] width 58 height 19
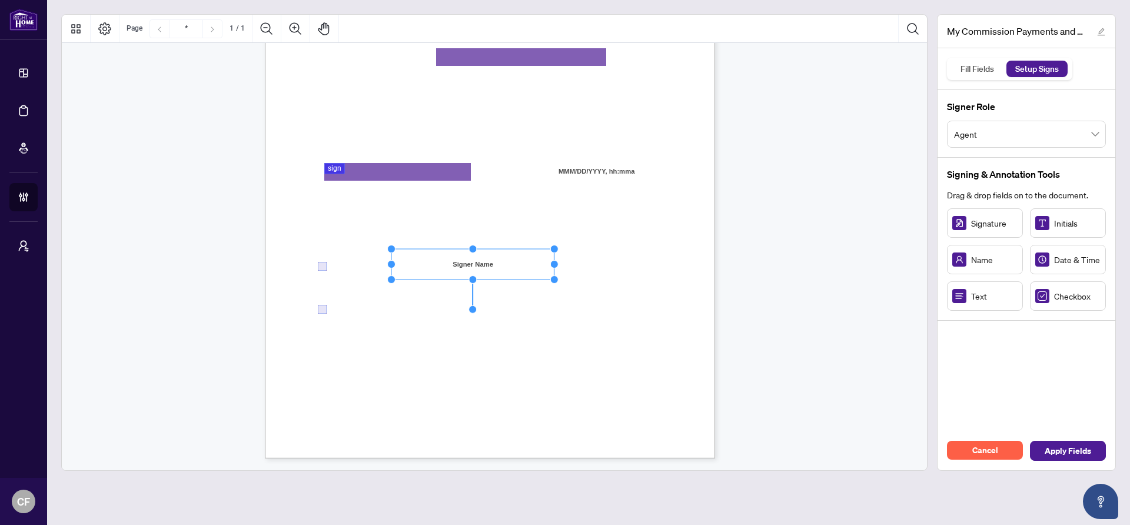
drag, startPoint x: 464, startPoint y: 262, endPoint x: 561, endPoint y: 262, distance: 96.5
click at [557, 262] on circle "Resize, Right" at bounding box center [554, 265] width 8 height 8
click at [646, 262] on span "give authorization to Right at" at bounding box center [602, 267] width 89 height 11
click at [466, 304] on rect "Page 1" at bounding box center [434, 306] width 72 height 31
drag, startPoint x: 470, startPoint y: 307, endPoint x: 556, endPoint y: 304, distance: 85.4
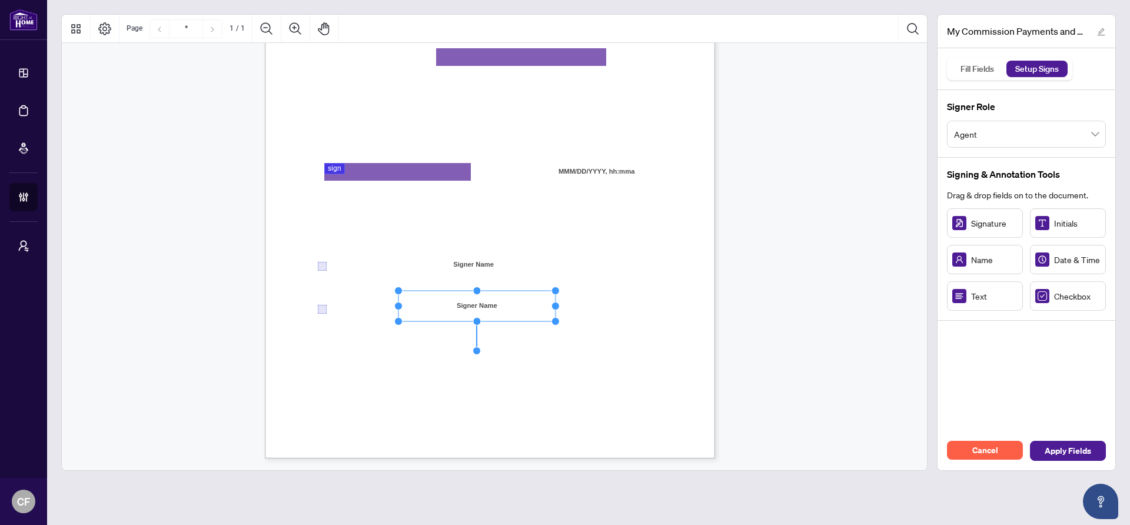
click at [556, 304] on circle "Resize, Right" at bounding box center [555, 306] width 8 height 8
click at [606, 304] on span "do not wish to use the Direct" at bounding box center [603, 309] width 88 height 11
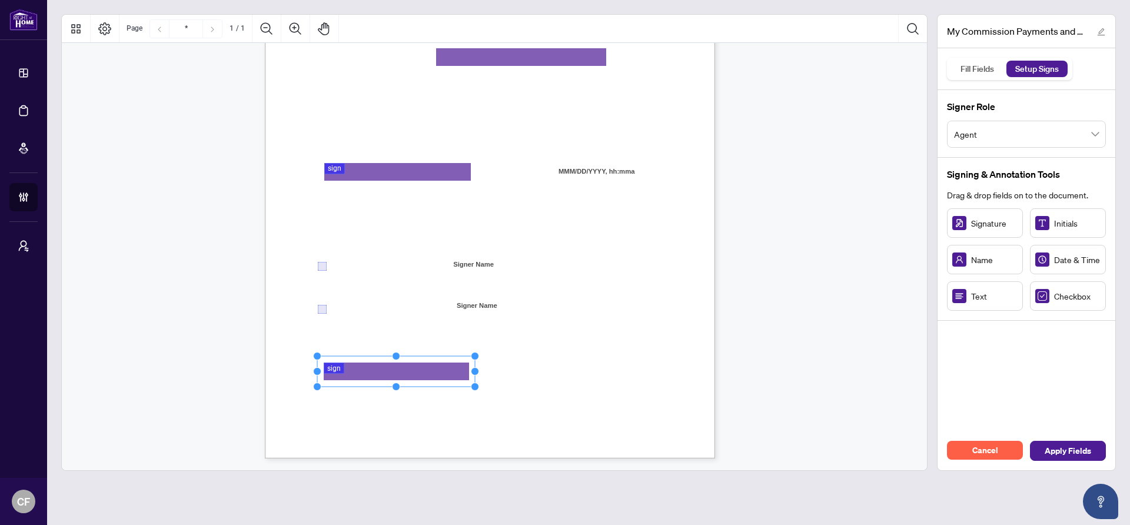
drag, startPoint x: 374, startPoint y: 371, endPoint x: 477, endPoint y: 372, distance: 103.6
click at [477, 372] on circle "Resize, Right" at bounding box center [475, 372] width 8 height 8
click at [514, 373] on div "MY COMMISSION PAYMENTS AND HST REGISTRATION For Right at Home Realty to pay out…" at bounding box center [546, 240] width 563 height 729
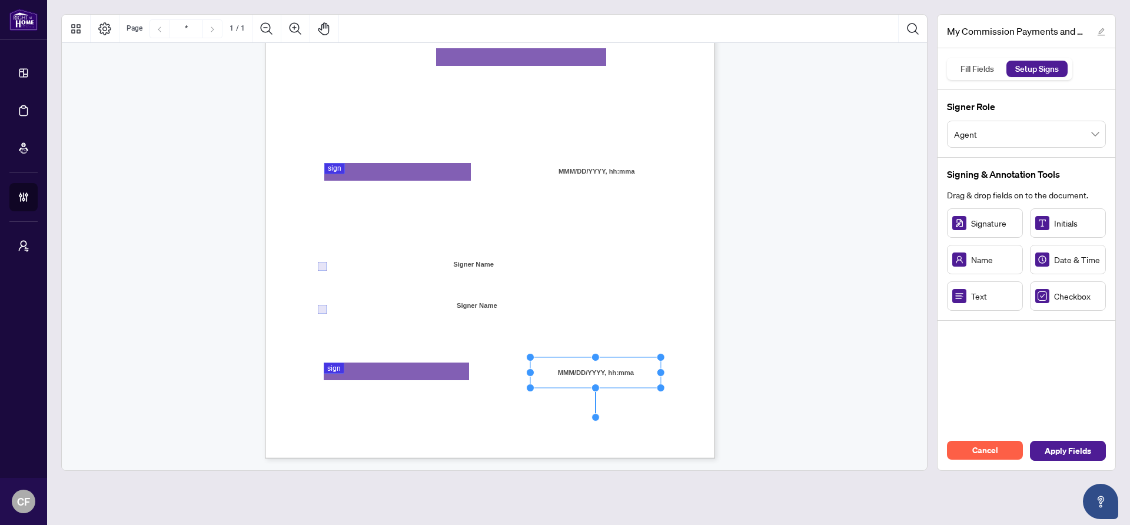
drag, startPoint x: 620, startPoint y: 375, endPoint x: 662, endPoint y: 375, distance: 41.2
click at [662, 375] on circle "Resize, Right" at bounding box center [661, 373] width 8 height 8
click at [673, 374] on div "MY COMMISSION PAYMENTS AND HST REGISTRATION For Right at Home Realty to pay out…" at bounding box center [546, 240] width 563 height 729
click at [1082, 451] on span "Apply Fields" at bounding box center [1068, 450] width 46 height 19
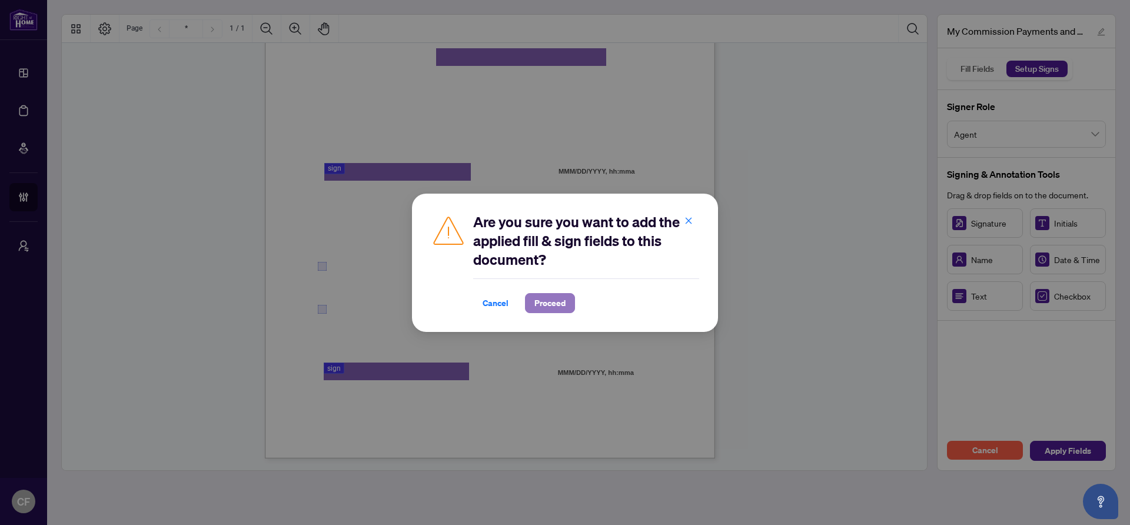
click at [537, 307] on span "Proceed" at bounding box center [549, 303] width 31 height 19
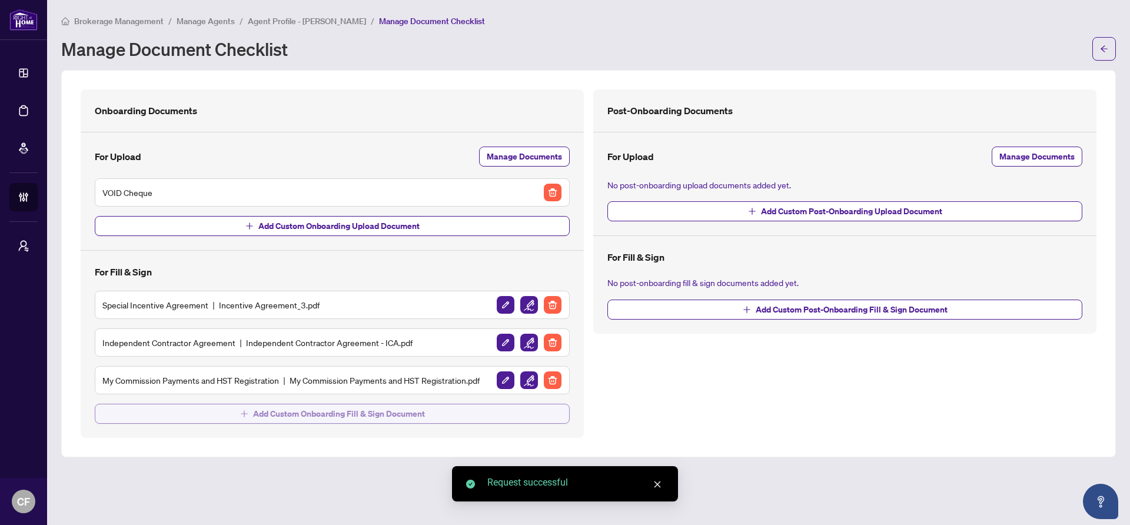
click at [421, 411] on span "Add Custom Onboarding Fill & Sign Document" at bounding box center [339, 413] width 172 height 19
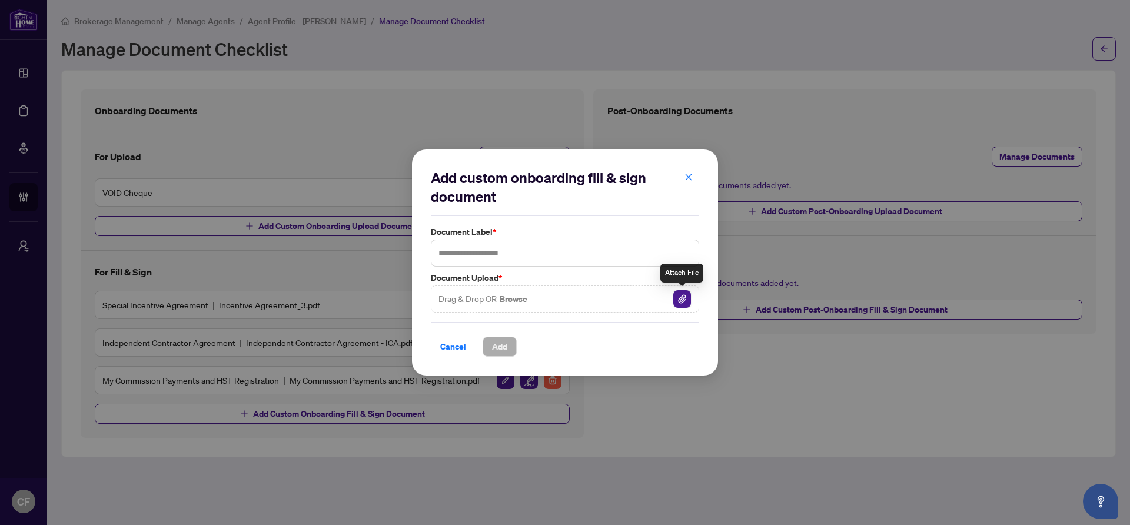
click at [684, 297] on img "button" at bounding box center [682, 299] width 18 height 18
click at [516, 250] on input "text" at bounding box center [565, 253] width 268 height 27
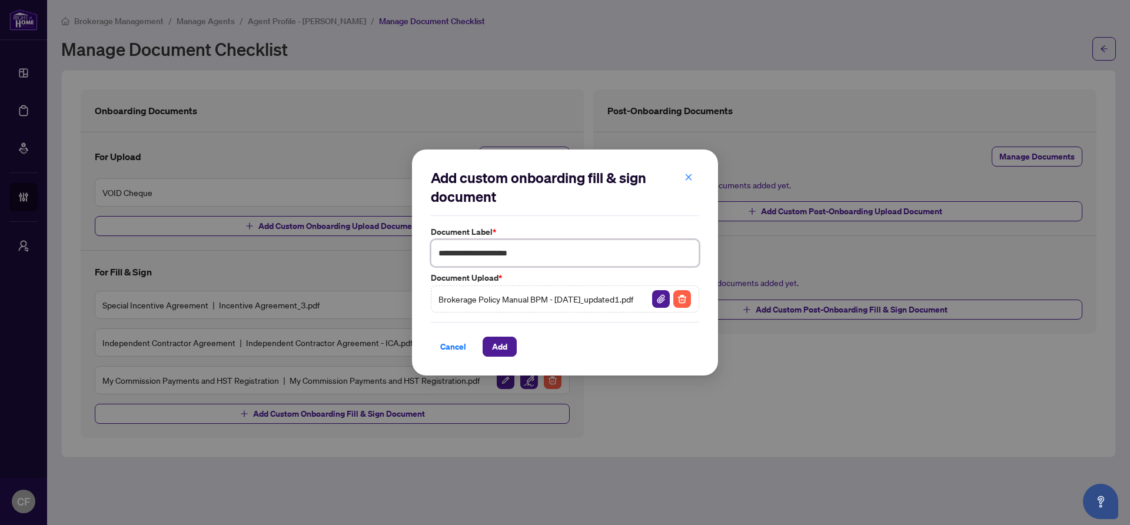
type input "**********"
click at [520, 344] on div "Cancel Add" at bounding box center [565, 339] width 268 height 35
click at [509, 361] on div "**********" at bounding box center [565, 262] width 306 height 226
click at [510, 350] on button "Add" at bounding box center [500, 347] width 34 height 20
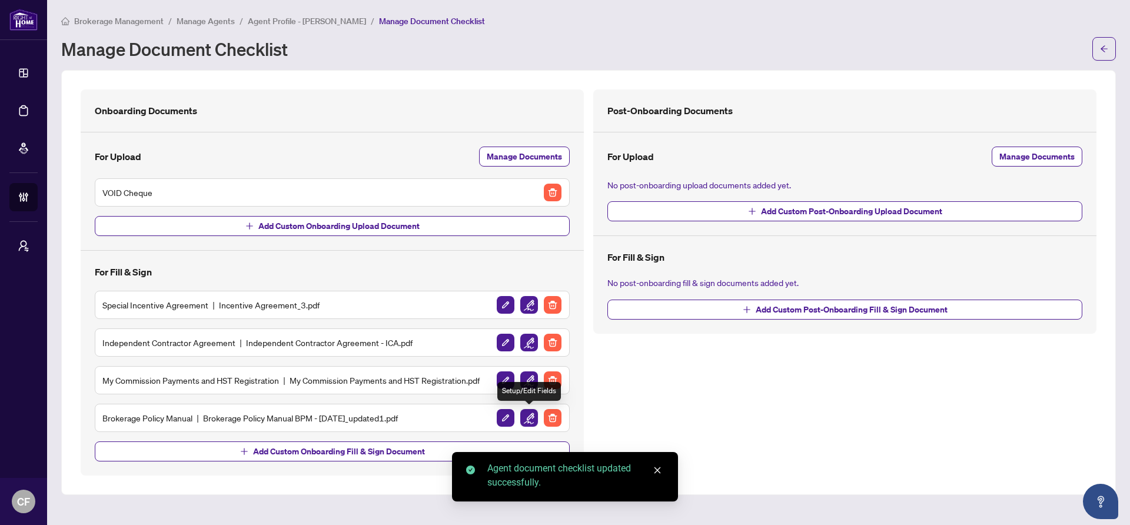
click at [527, 417] on img "button" at bounding box center [529, 418] width 18 height 18
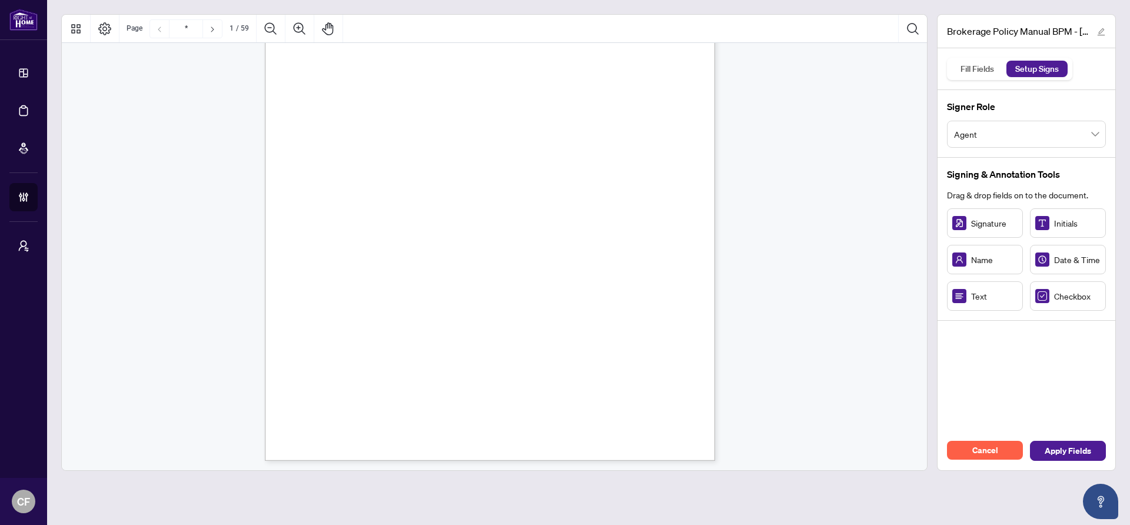
scroll to position [188, 0]
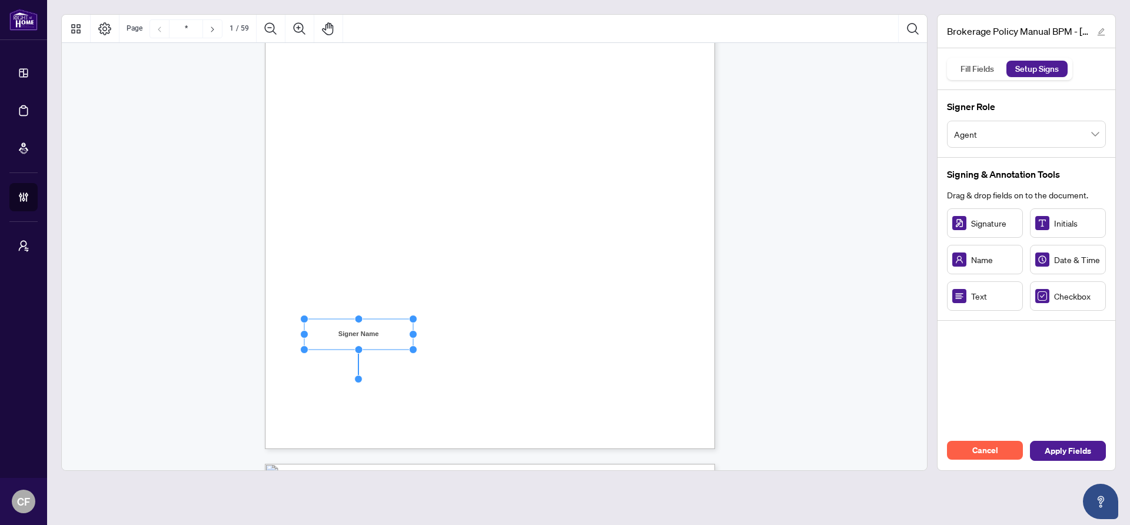
drag, startPoint x: 377, startPoint y: 333, endPoint x: 414, endPoint y: 333, distance: 37.1
click at [414, 333] on circle "Resize, Right" at bounding box center [413, 334] width 8 height 8
drag, startPoint x: 477, startPoint y: 323, endPoint x: 658, endPoint y: 312, distance: 181.0
click at [477, 324] on div "Right at Home Realty, Brokerage 895 Don Mills Rd., North York ON, M3C 1W3, Cana…" at bounding box center [546, 230] width 563 height 729
drag, startPoint x: 462, startPoint y: 323, endPoint x: 464, endPoint y: 330, distance: 7.9
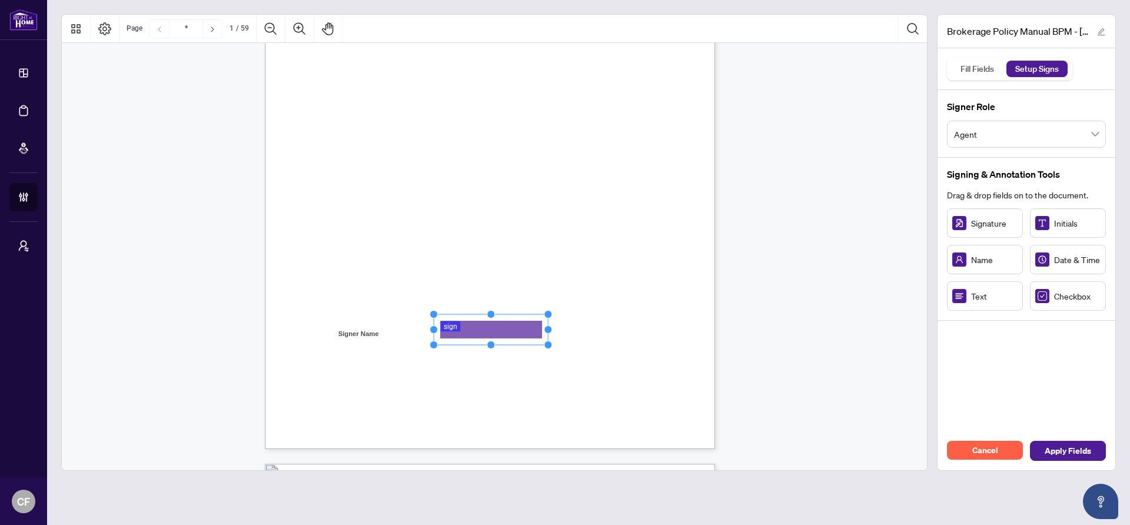
drag, startPoint x: 489, startPoint y: 330, endPoint x: 549, endPoint y: 331, distance: 60.0
click at [549, 331] on circle "Resize, Right" at bounding box center [548, 330] width 8 height 8
click at [616, 328] on div "Right at Home Realty, Brokerage 895 Don Mills Rd., North York ON, M3C 1W3, Cana…" at bounding box center [546, 230] width 563 height 729
drag, startPoint x: 659, startPoint y: 333, endPoint x: 679, endPoint y: 333, distance: 20.6
click at [679, 333] on circle "Resize, Right" at bounding box center [678, 333] width 8 height 8
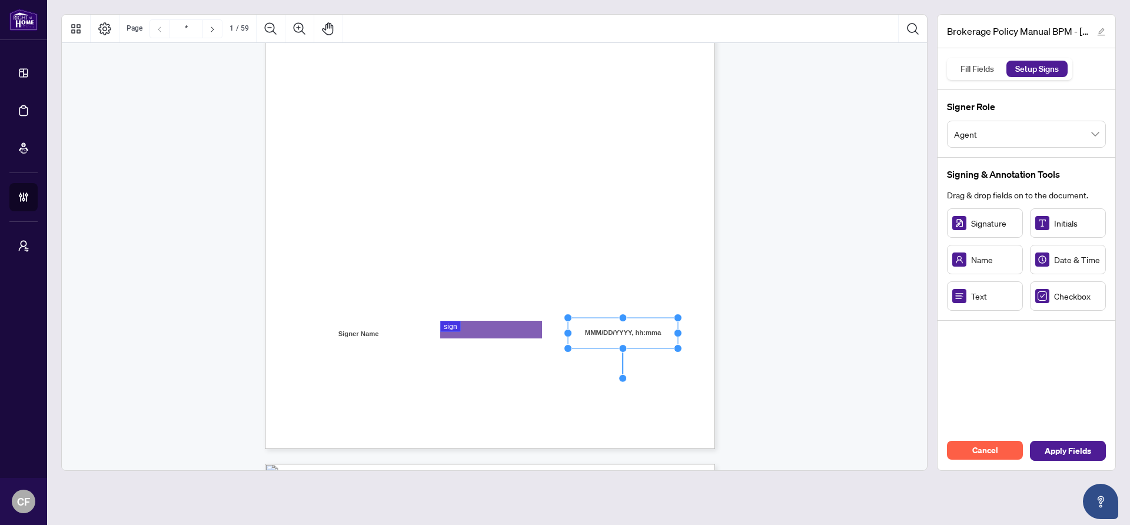
click at [701, 329] on div "Right at Home Realty, Brokerage 895 Don Mills Rd., North York ON, M3C 1W3, Cana…" at bounding box center [546, 230] width 563 height 729
click at [1062, 451] on span "Apply Fields" at bounding box center [1068, 450] width 46 height 19
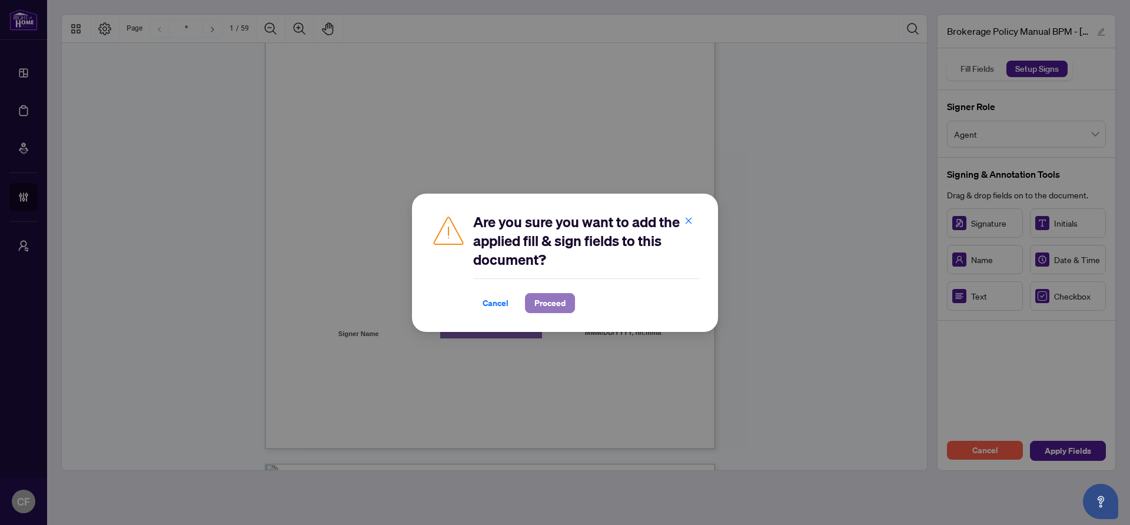
click at [557, 297] on span "Proceed" at bounding box center [549, 303] width 31 height 19
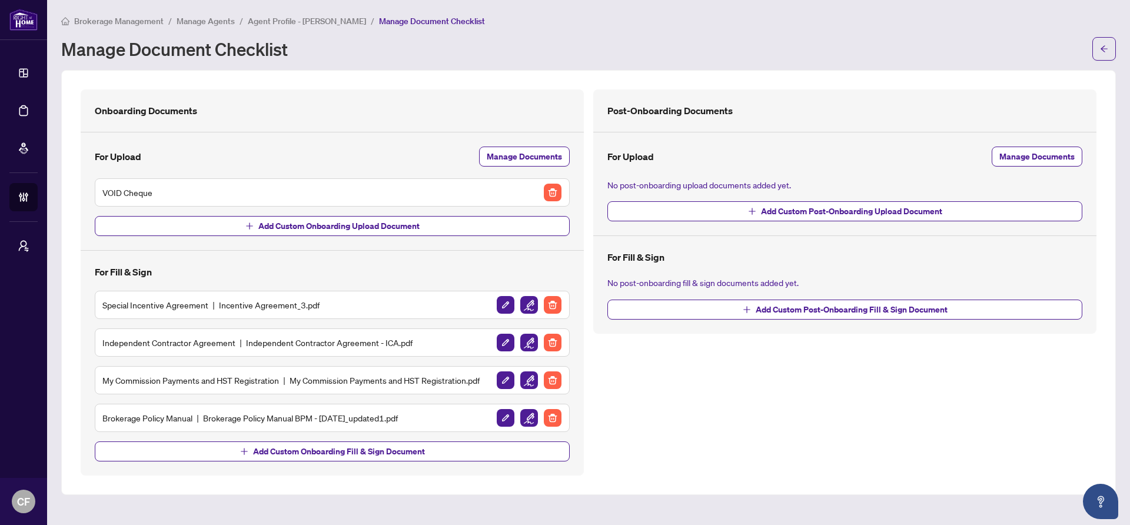
click at [318, 16] on span "Agent Profile - Ali Shekari Yazdi" at bounding box center [307, 21] width 118 height 11
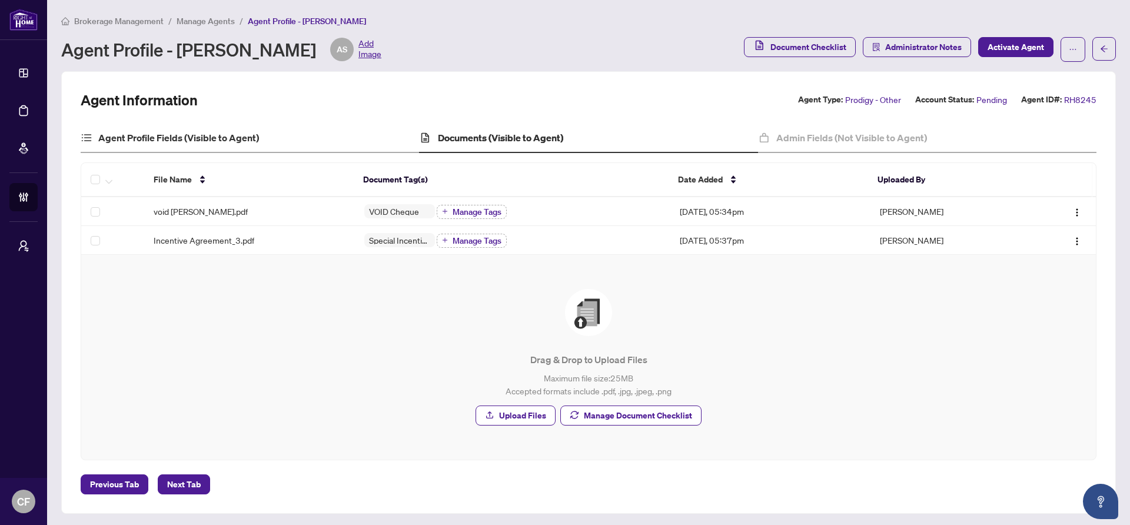
click at [274, 134] on div "Agent Profile Fields (Visible to Agent)" at bounding box center [250, 138] width 338 height 29
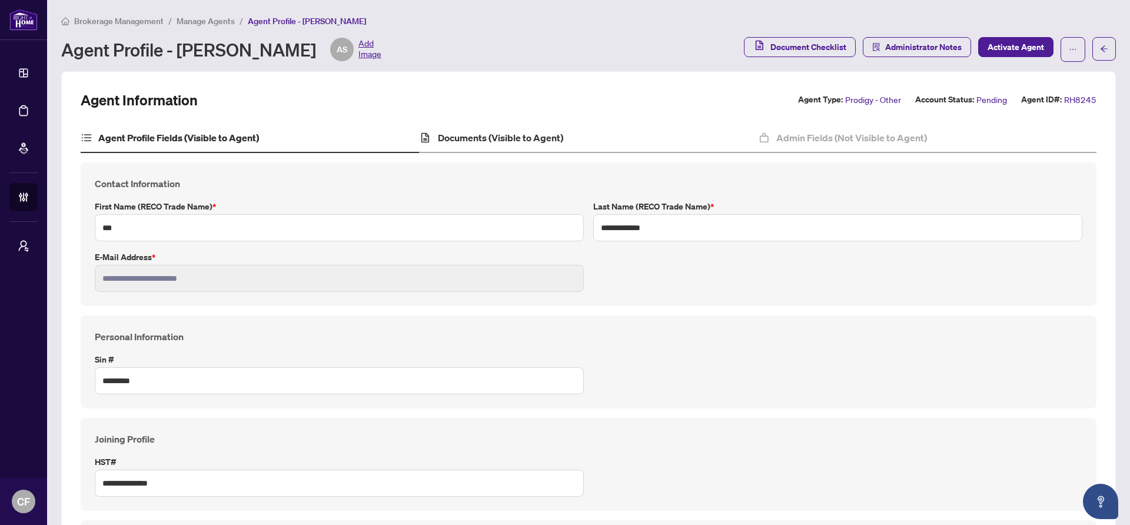
click at [525, 124] on div "Documents (Visible to Agent)" at bounding box center [588, 138] width 338 height 29
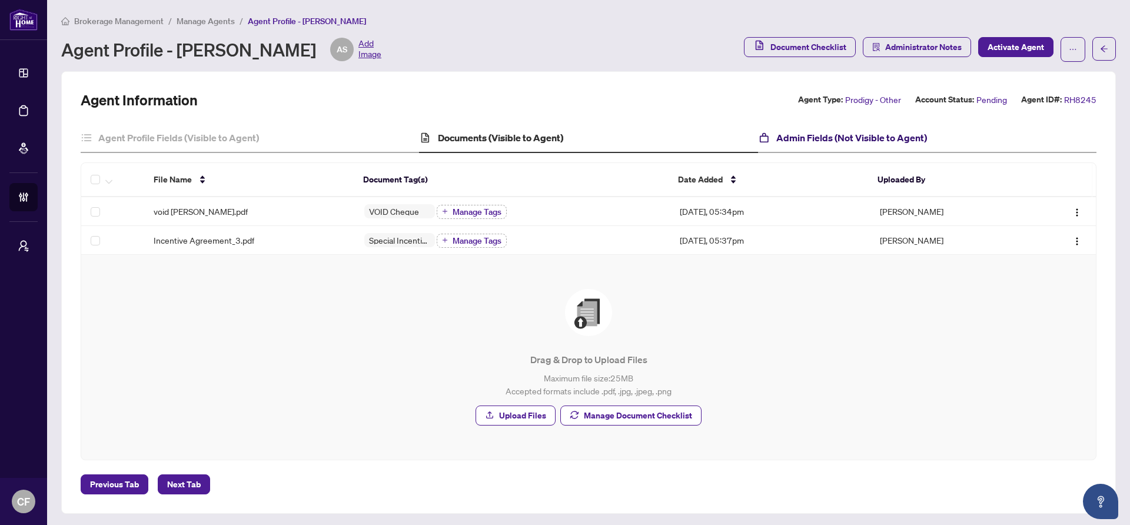
click at [846, 131] on h4 "Admin Fields (Not Visible to Agent)" at bounding box center [851, 138] width 151 height 14
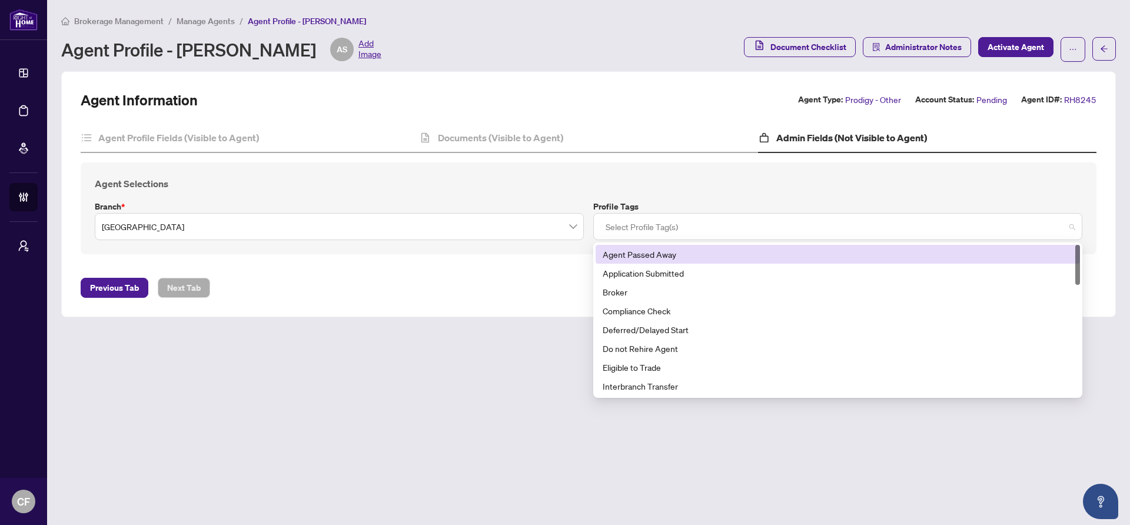
click at [653, 232] on div at bounding box center [838, 226] width 474 height 21
click at [312, 118] on div "Agent Information Agent Type: Prodigy - Other Account Status: Pending Agent ID#…" at bounding box center [589, 194] width 1016 height 207
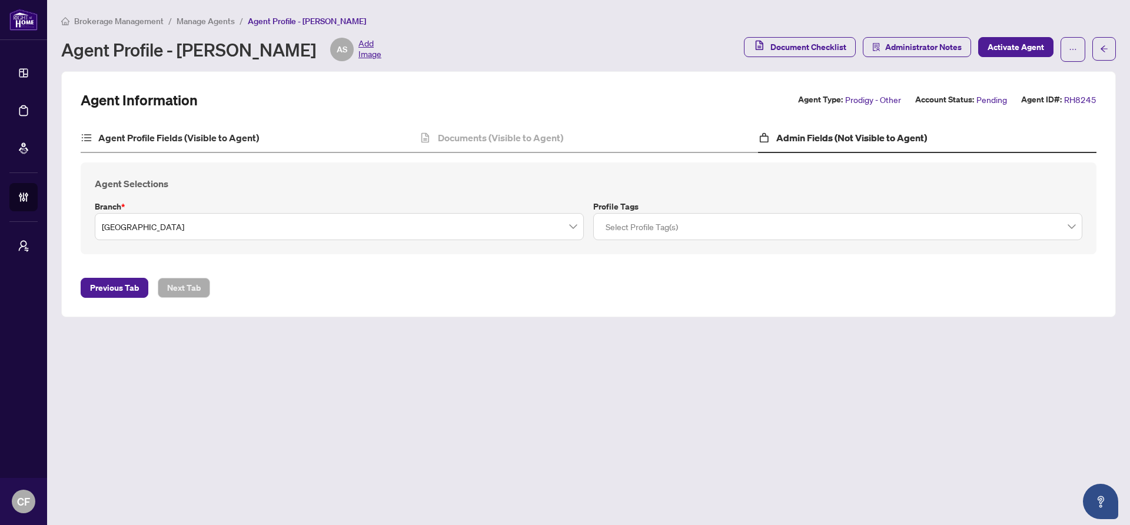
click at [312, 145] on div "Agent Profile Fields (Visible to Agent)" at bounding box center [250, 138] width 338 height 29
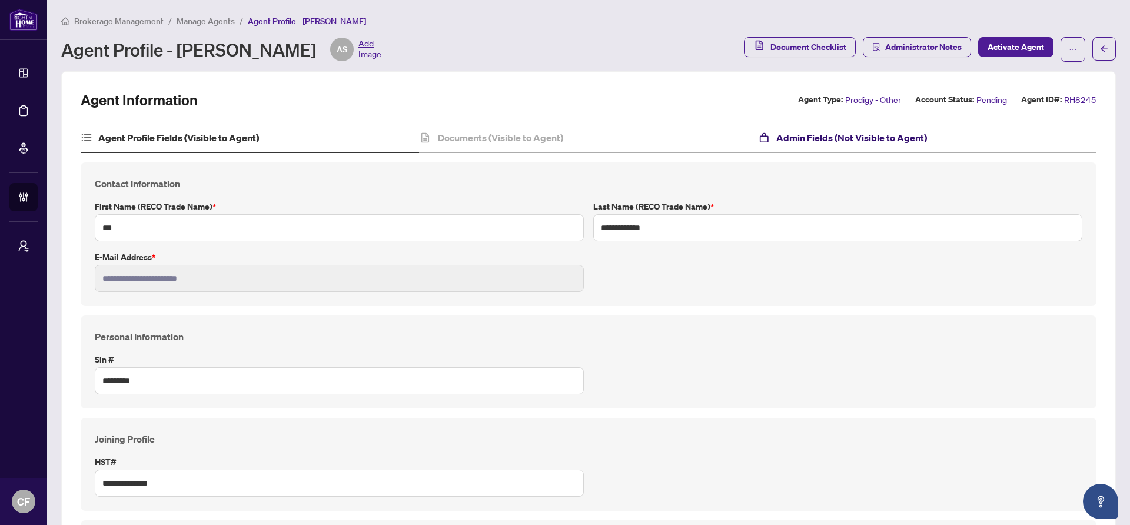
click at [852, 140] on h4 "Admin Fields (Not Visible to Agent)" at bounding box center [851, 138] width 151 height 14
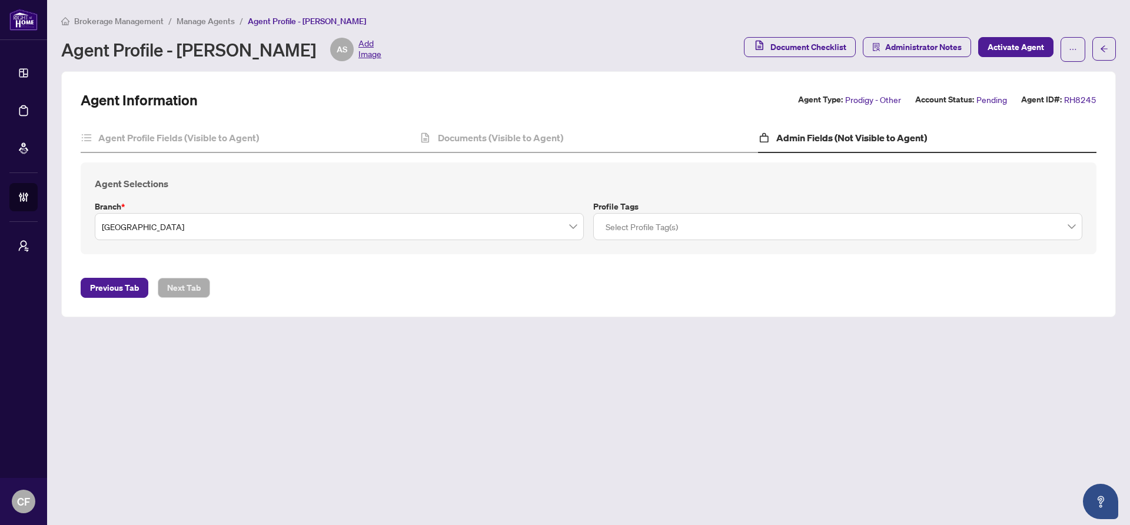
click at [707, 235] on div at bounding box center [838, 226] width 474 height 21
click at [646, 226] on div at bounding box center [838, 226] width 474 height 21
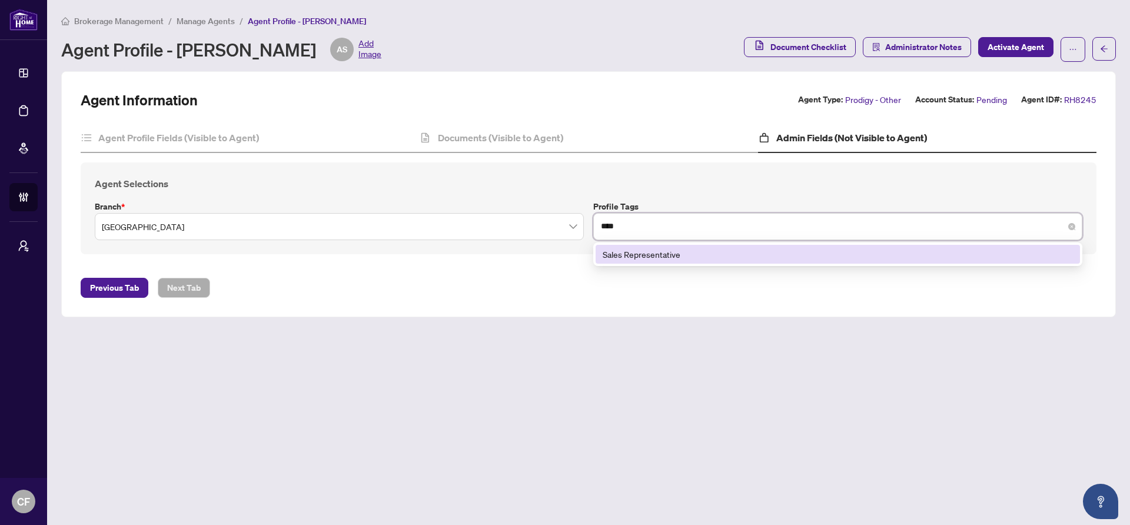
type input "*****"
click at [782, 255] on div "Sales Representative" at bounding box center [838, 254] width 470 height 13
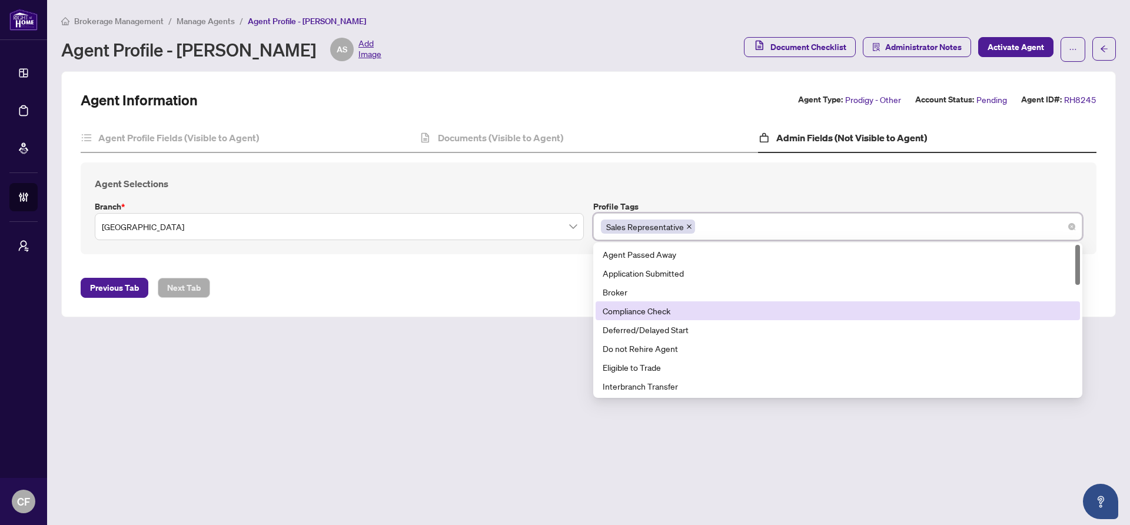
click at [469, 294] on div "Previous Tab Next Tab" at bounding box center [589, 288] width 1016 height 20
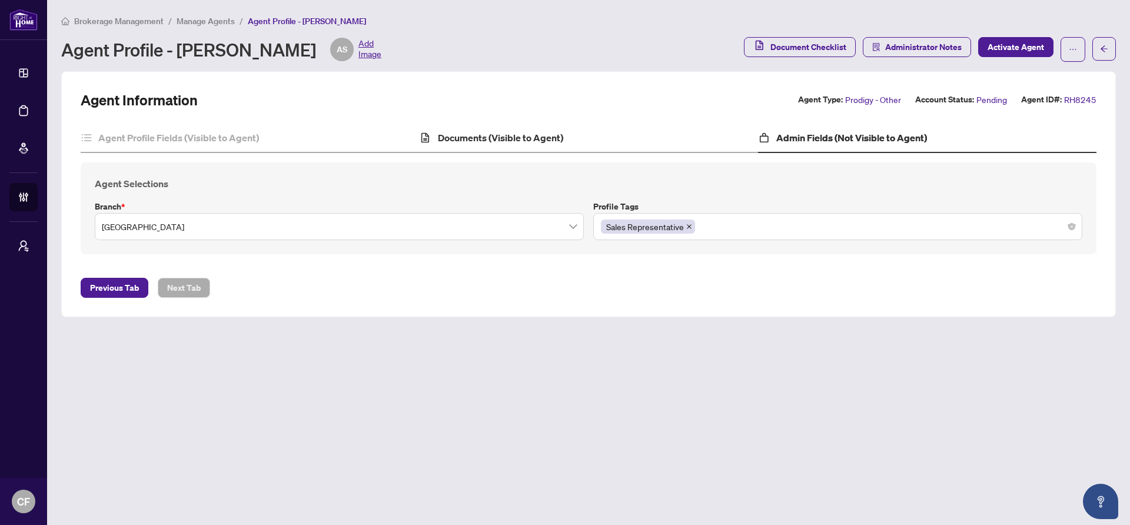
click at [617, 138] on div "Documents (Visible to Agent)" at bounding box center [588, 138] width 338 height 29
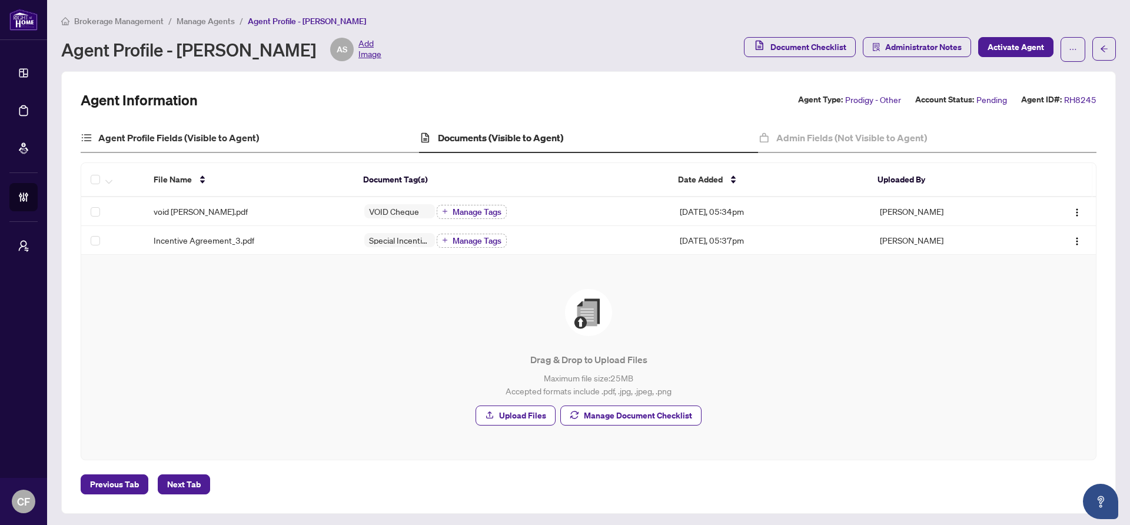
click at [275, 142] on div "Agent Profile Fields (Visible to Agent)" at bounding box center [250, 138] width 338 height 29
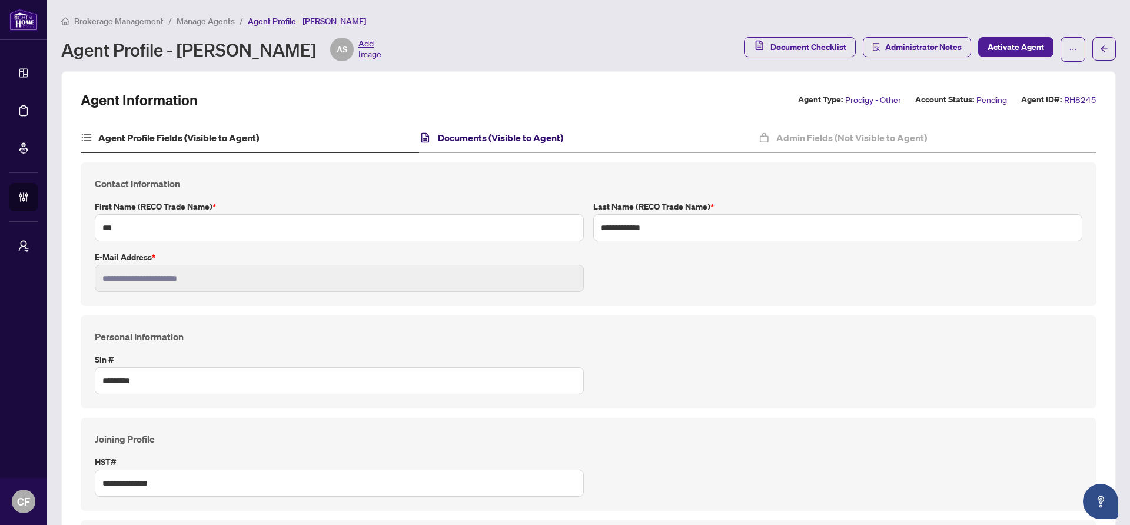
click at [501, 132] on h4 "Documents (Visible to Agent)" at bounding box center [500, 138] width 125 height 14
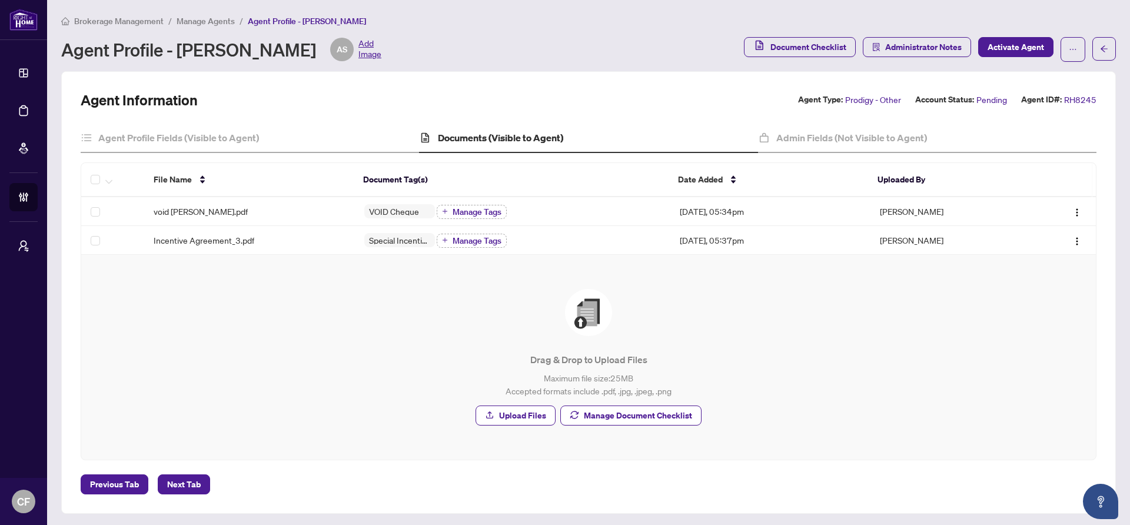
click at [209, 22] on span "Manage Agents" at bounding box center [206, 21] width 58 height 11
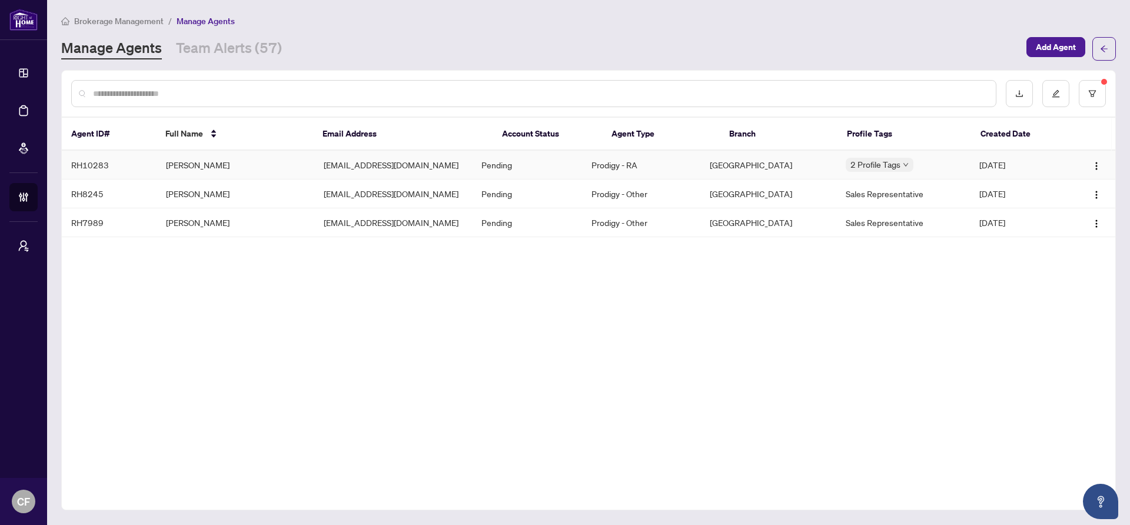
click at [433, 168] on td "[EMAIL_ADDRESS][DOMAIN_NAME]" at bounding box center [393, 165] width 158 height 29
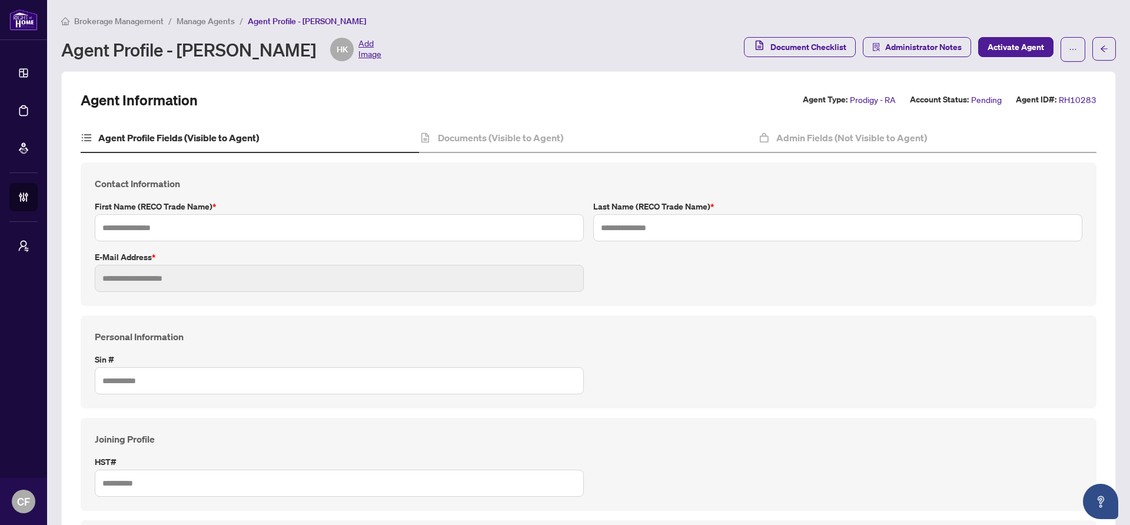
type input "*****"
type input "****"
type input "**********"
click at [479, 144] on div "Documents (Visible to Agent)" at bounding box center [588, 138] width 338 height 29
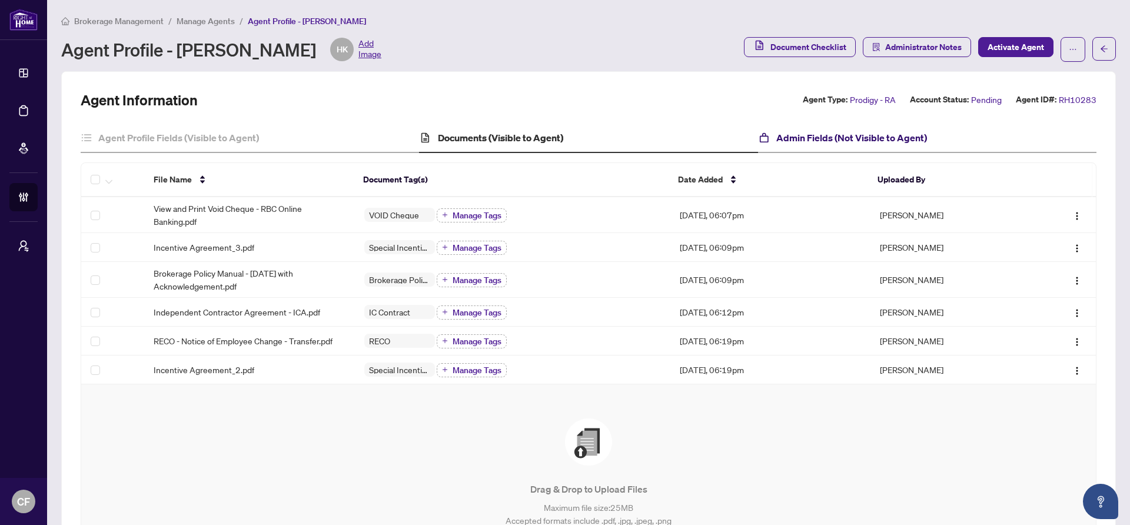
click at [809, 142] on h4 "Admin Fields (Not Visible to Agent)" at bounding box center [851, 138] width 151 height 14
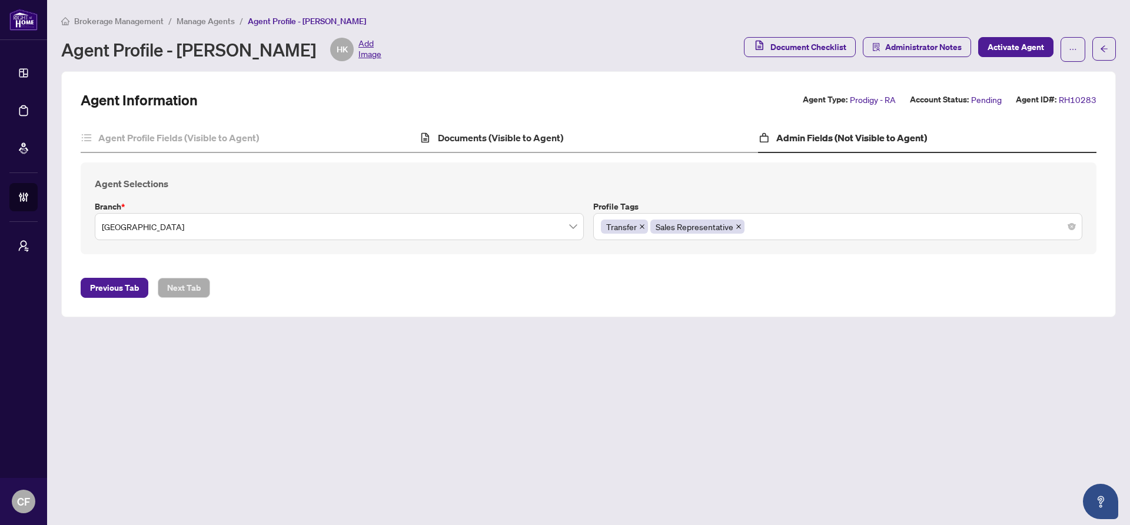
click at [564, 149] on div "Documents (Visible to Agent)" at bounding box center [588, 138] width 338 height 29
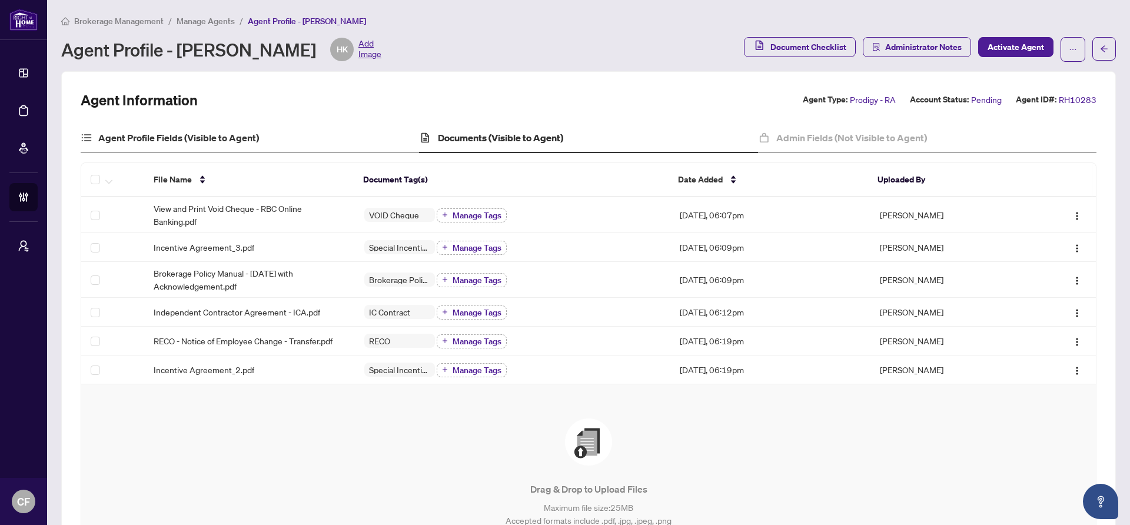
click at [284, 145] on div "Agent Profile Fields (Visible to Agent)" at bounding box center [250, 138] width 338 height 29
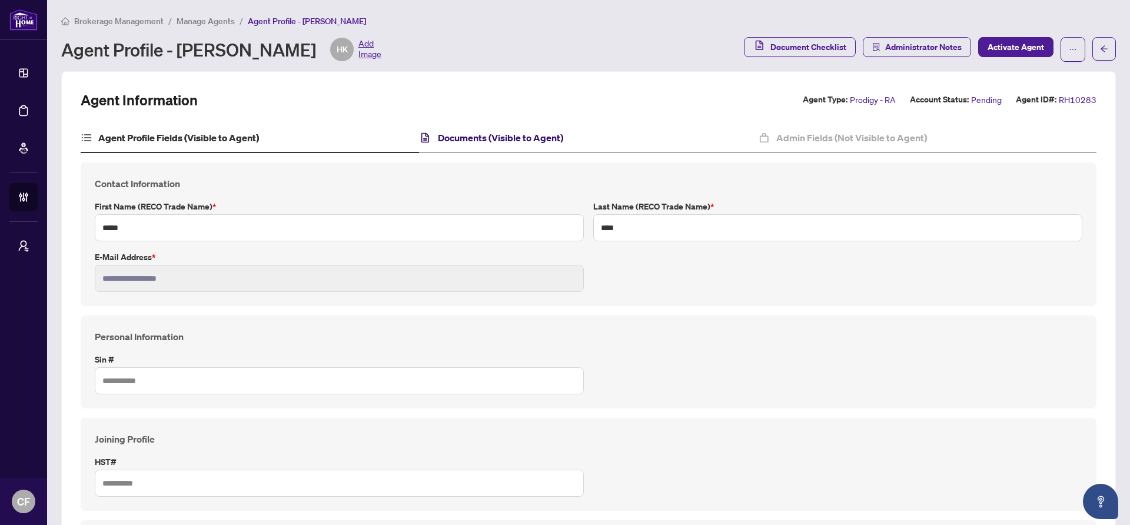
click at [509, 137] on h4 "Documents (Visible to Agent)" at bounding box center [500, 138] width 125 height 14
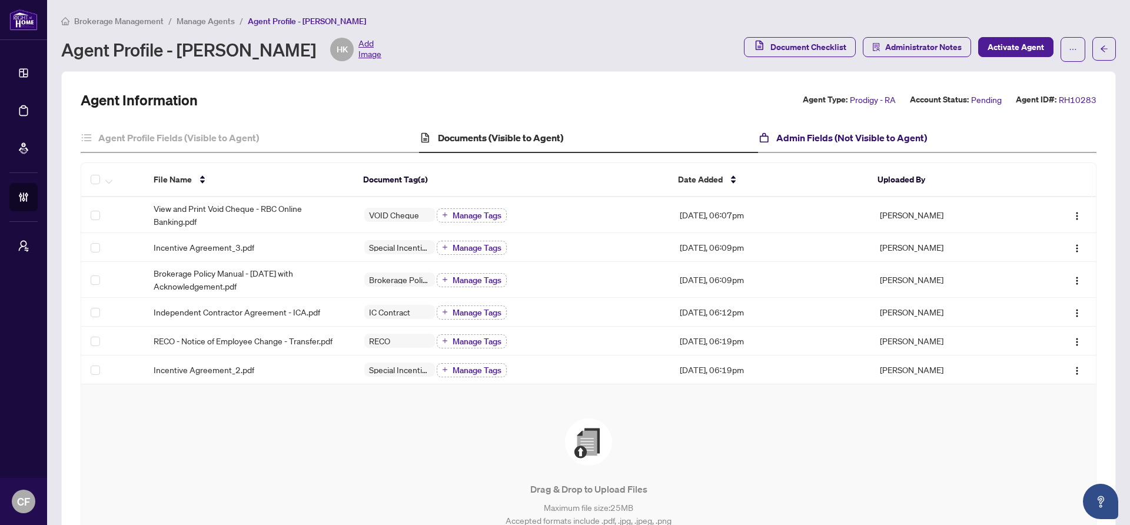
click at [789, 132] on h4 "Admin Fields (Not Visible to Agent)" at bounding box center [851, 138] width 151 height 14
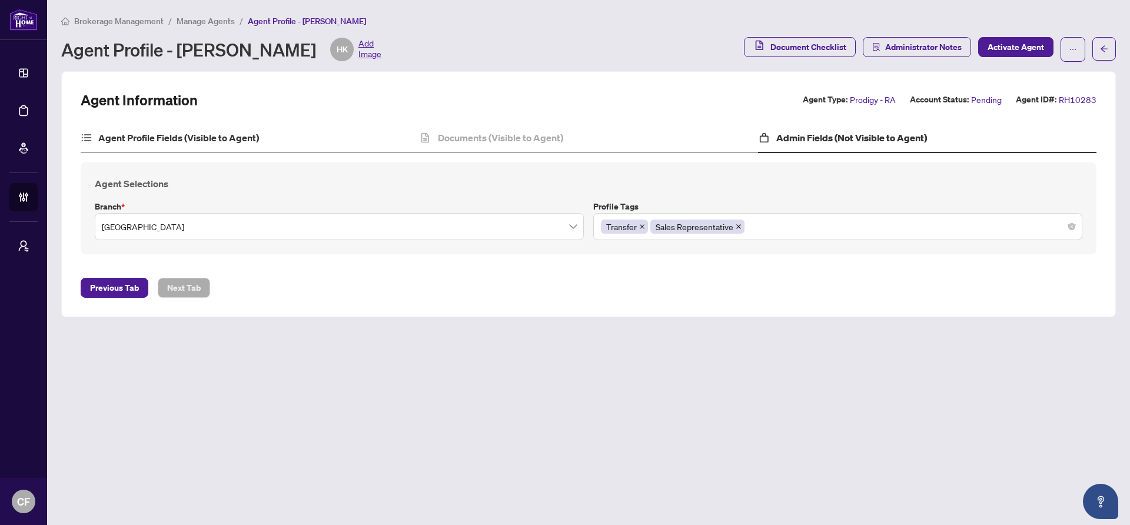
click at [302, 141] on div "Agent Profile Fields (Visible to Agent)" at bounding box center [250, 138] width 338 height 29
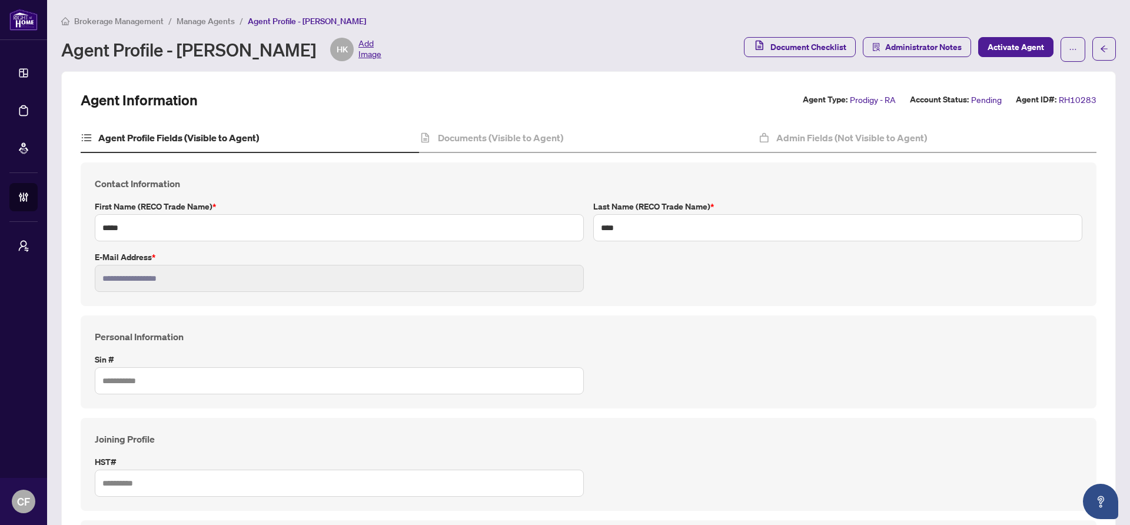
click at [221, 25] on span "Manage Agents" at bounding box center [206, 21] width 58 height 11
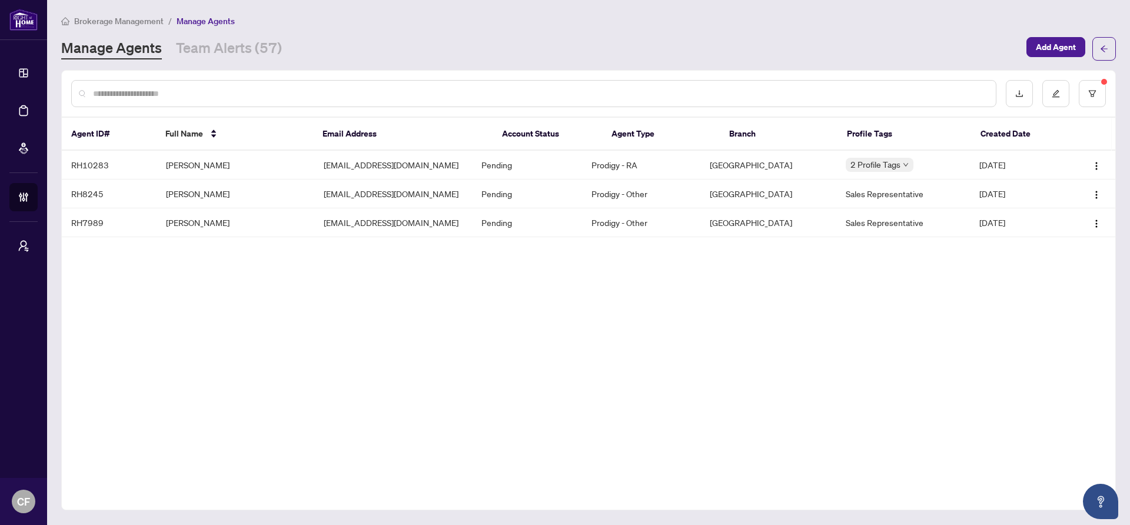
click at [123, 52] on link "Manage Agents" at bounding box center [111, 48] width 101 height 21
click at [222, 201] on td "[PERSON_NAME]" at bounding box center [236, 194] width 158 height 29
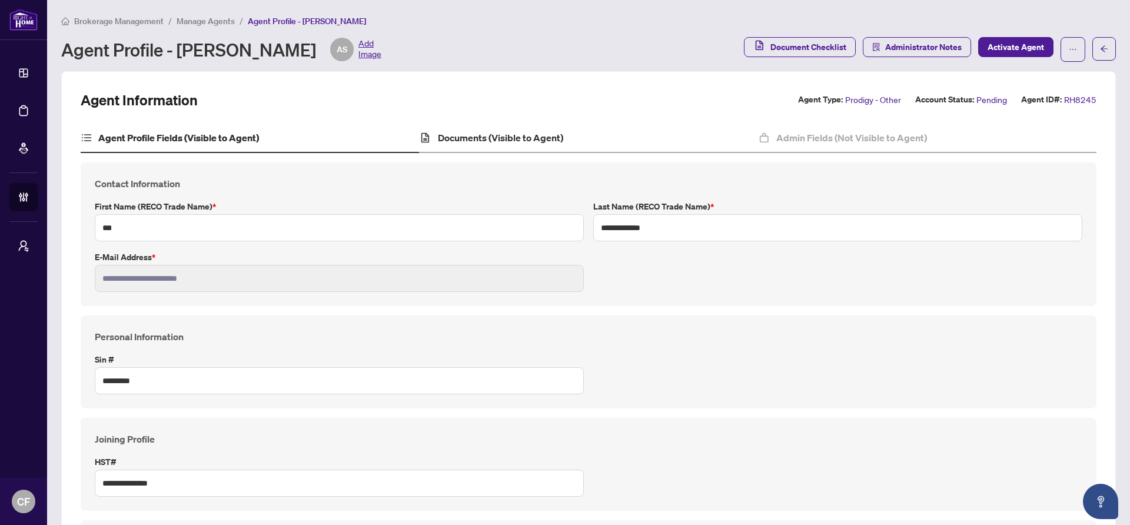
click at [639, 132] on div "Documents (Visible to Agent)" at bounding box center [588, 138] width 338 height 29
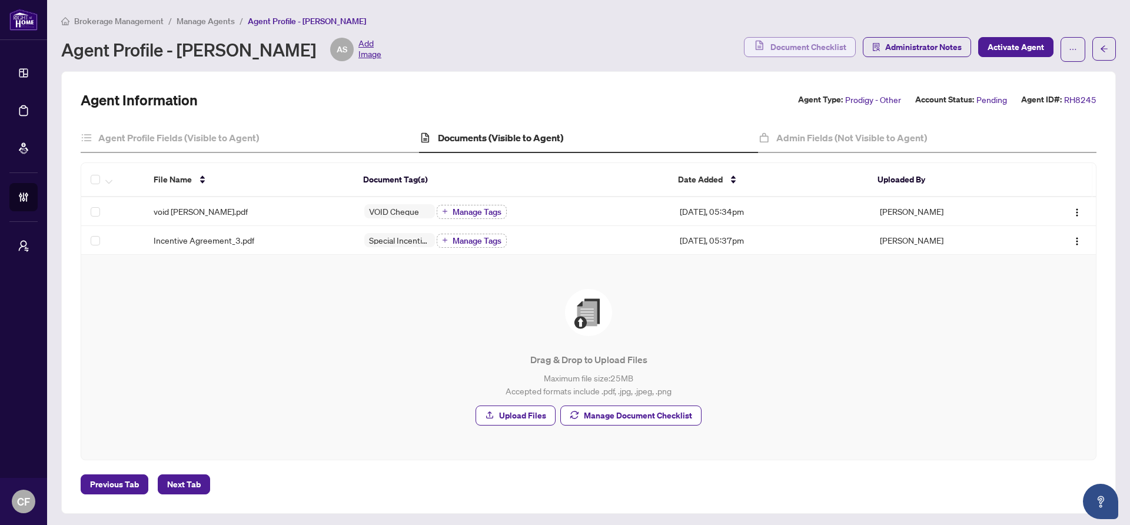
click at [820, 45] on span "Document Checklist" at bounding box center [808, 47] width 76 height 19
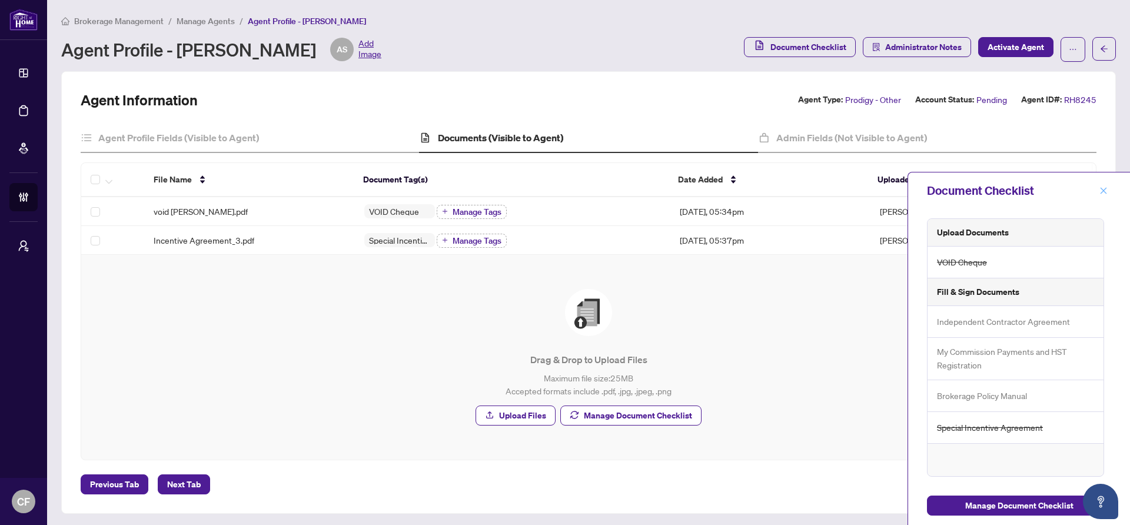
click at [1099, 190] on icon "close" at bounding box center [1103, 191] width 8 height 8
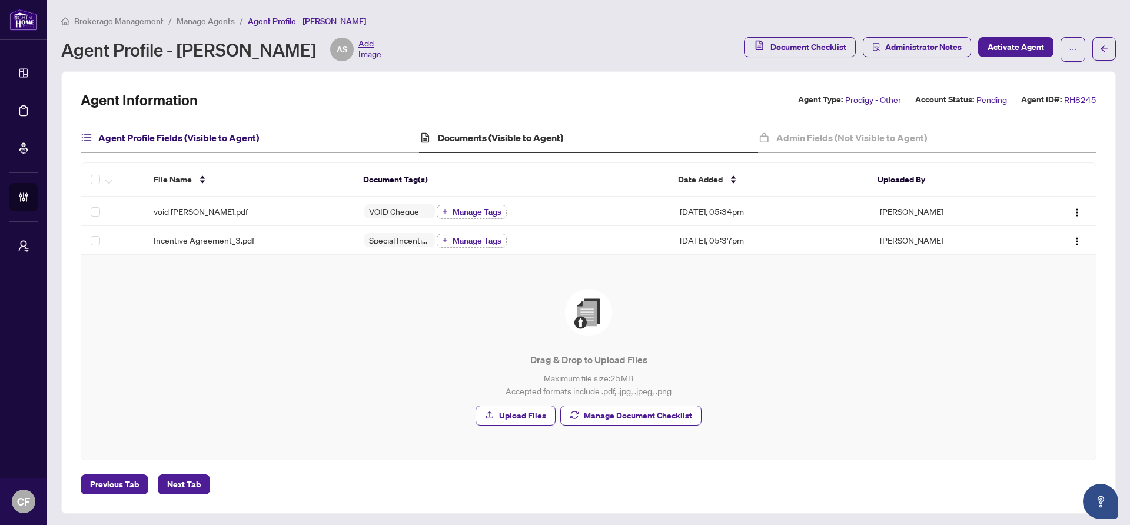
click at [227, 131] on h4 "Agent Profile Fields (Visible to Agent)" at bounding box center [178, 138] width 161 height 14
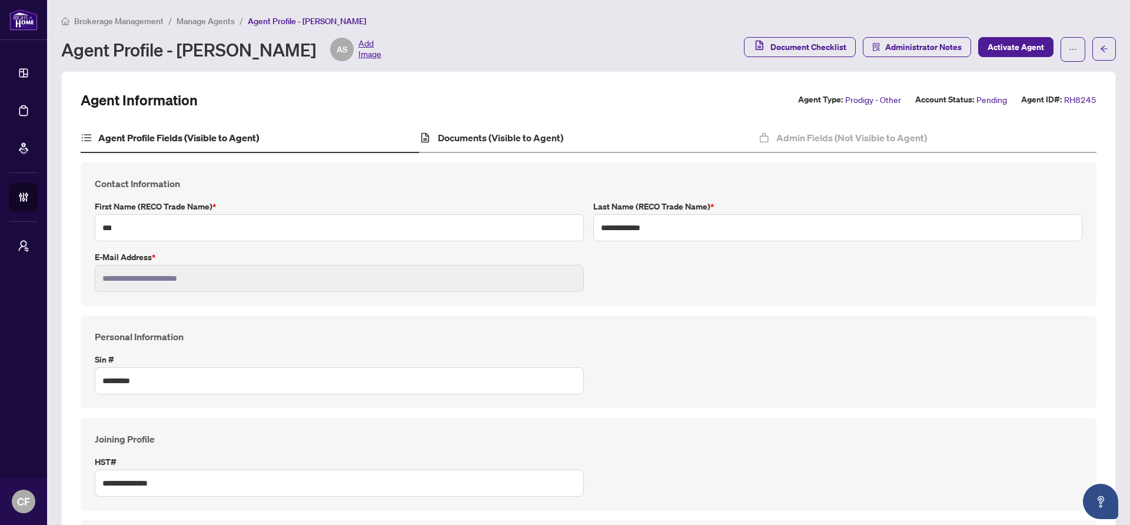
click at [612, 147] on div "Documents (Visible to Agent)" at bounding box center [588, 138] width 338 height 29
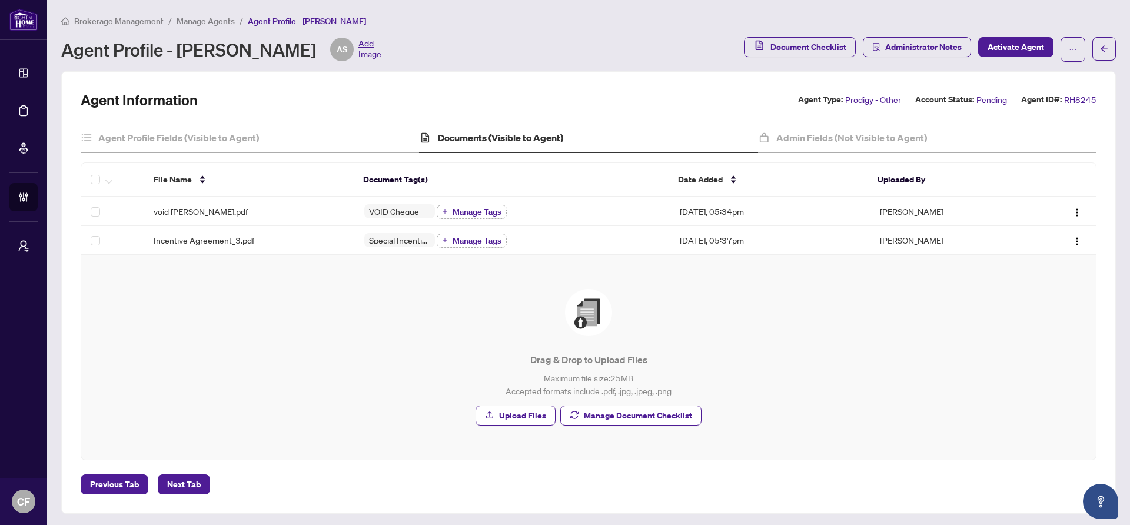
click at [200, 22] on span "Manage Agents" at bounding box center [206, 21] width 58 height 11
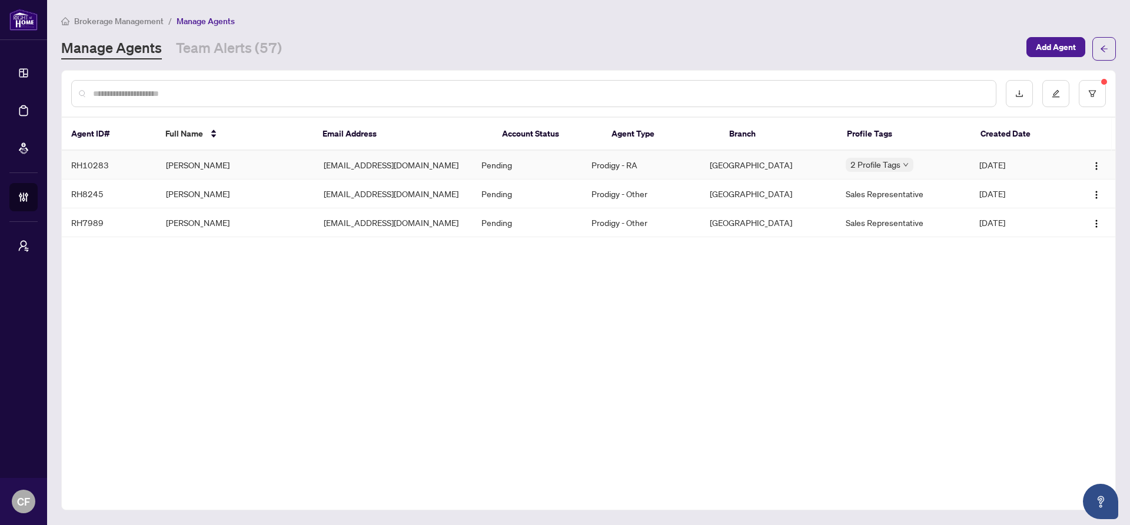
click at [688, 169] on td "Prodigy - RA" at bounding box center [641, 165] width 118 height 29
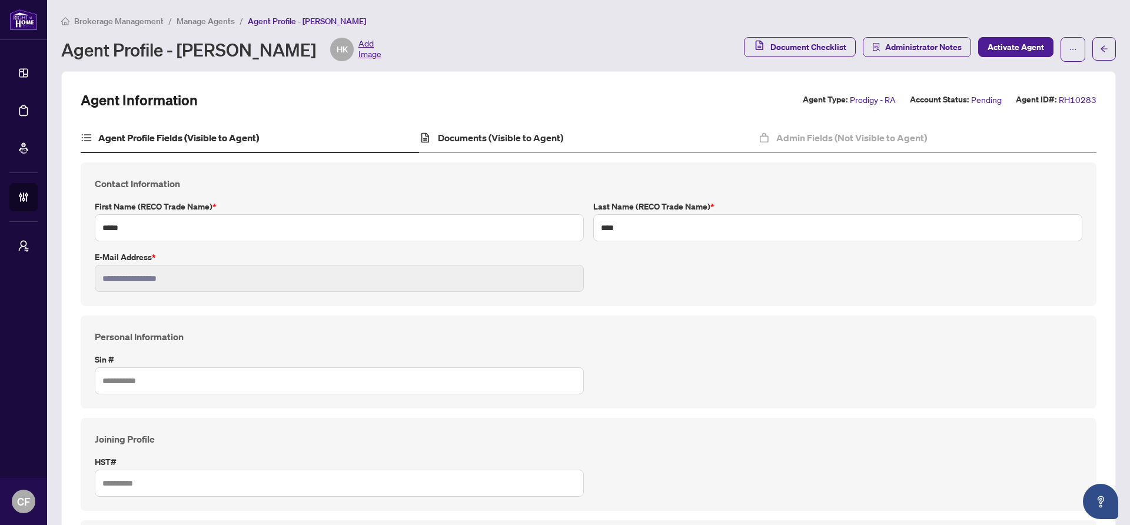
click at [652, 142] on div "Documents (Visible to Agent)" at bounding box center [588, 138] width 338 height 29
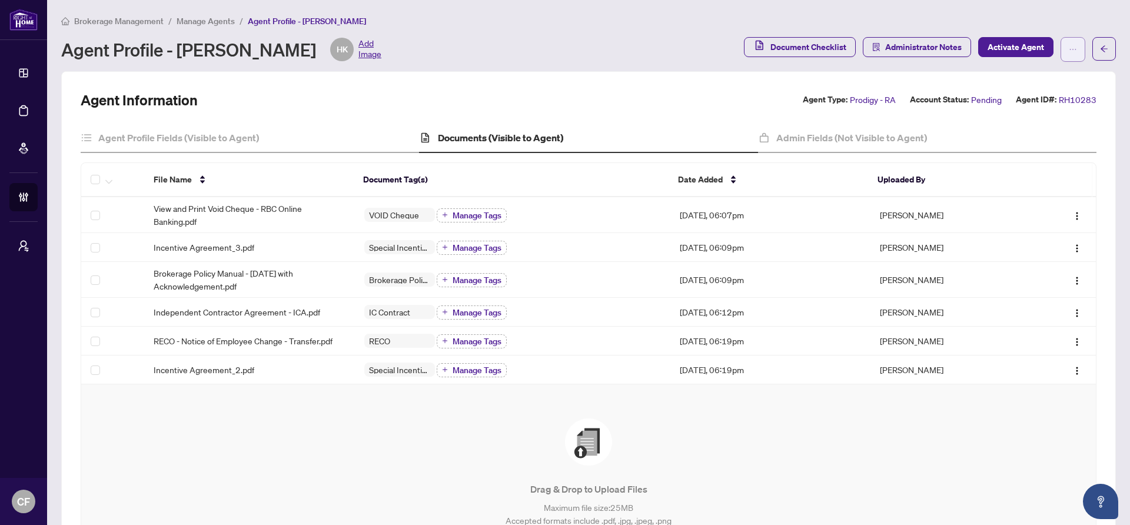
click at [1070, 51] on button "button" at bounding box center [1073, 49] width 25 height 25
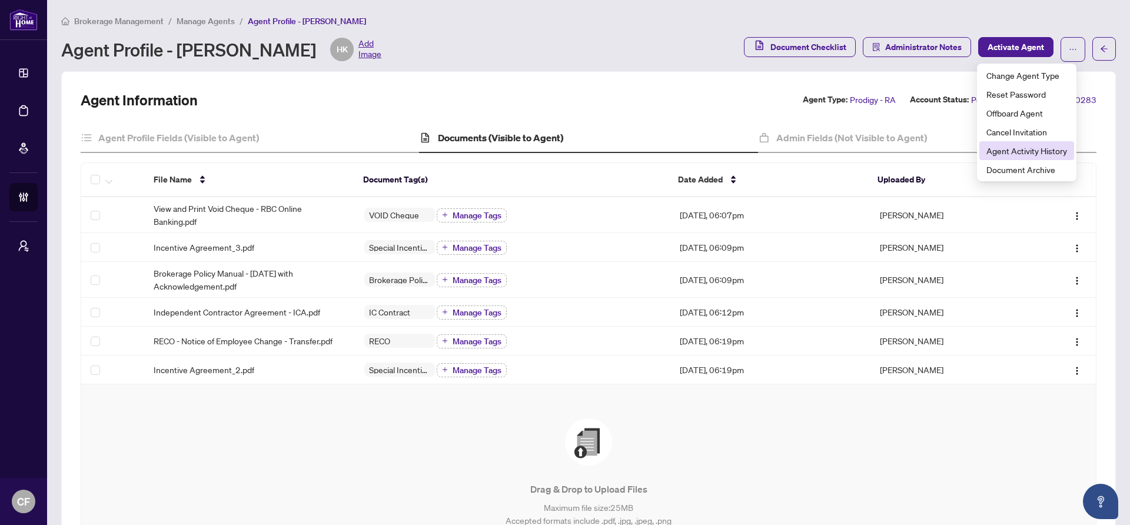
click at [1040, 156] on span "Agent Activity History" at bounding box center [1026, 150] width 81 height 13
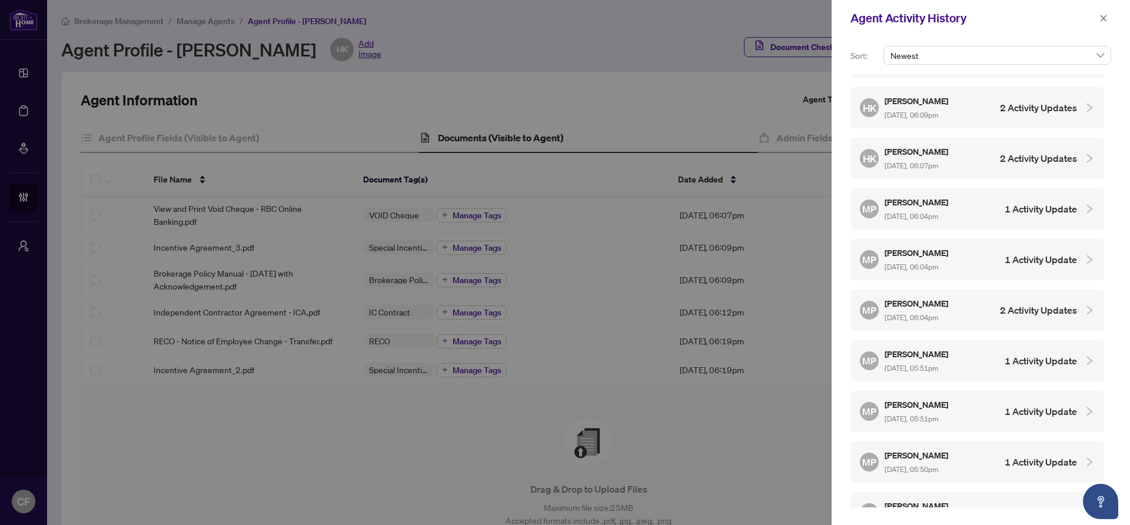
scroll to position [258, 0]
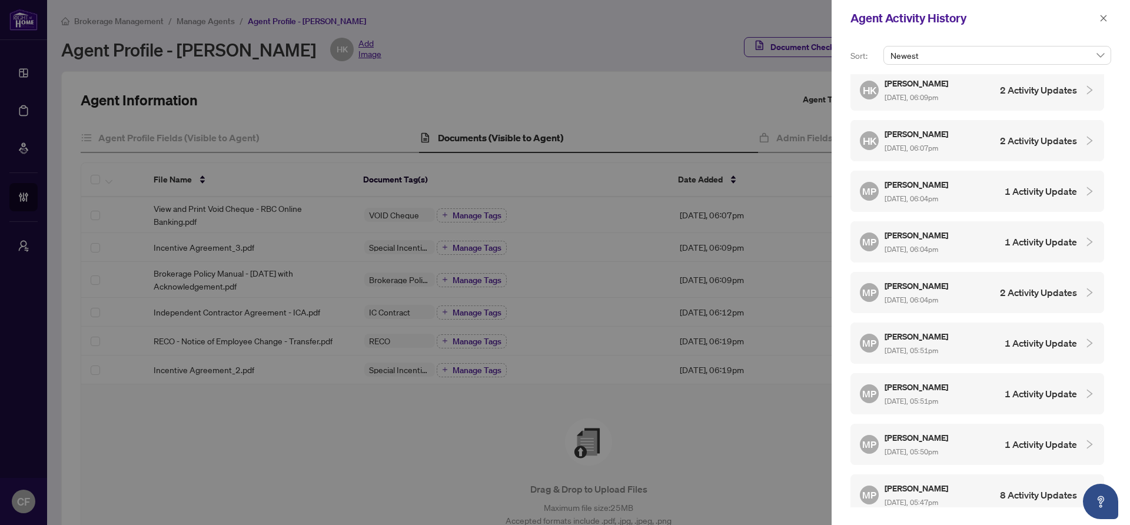
click at [1020, 481] on div "MP Mariya Proskuryna Aug/14/2025, 05:47pm 8 Activity Updates" at bounding box center [968, 494] width 217 height 27
click at [1104, 19] on icon "close" at bounding box center [1104, 18] width 6 height 6
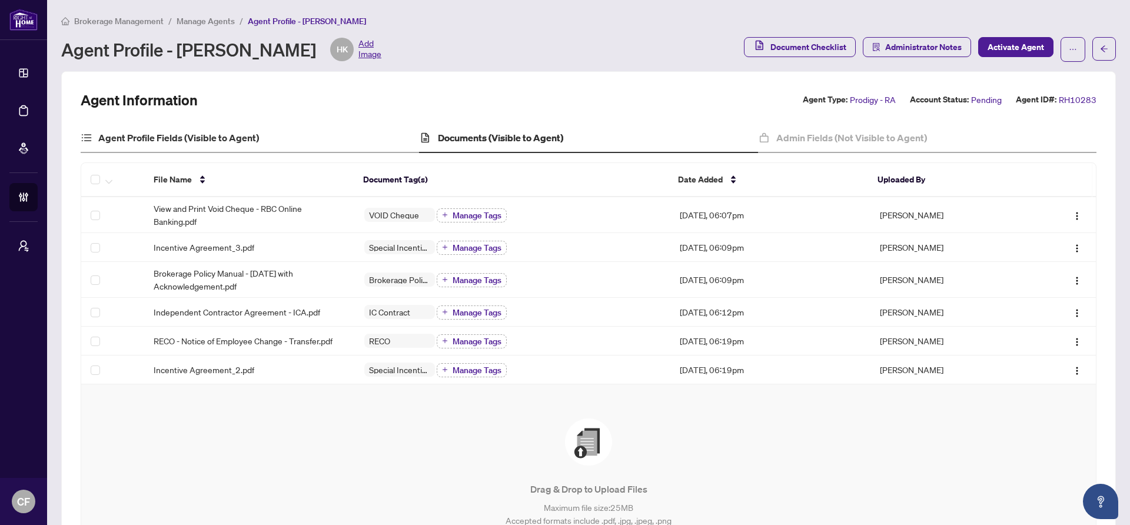
click at [319, 138] on div "Agent Profile Fields (Visible to Agent)" at bounding box center [250, 138] width 338 height 29
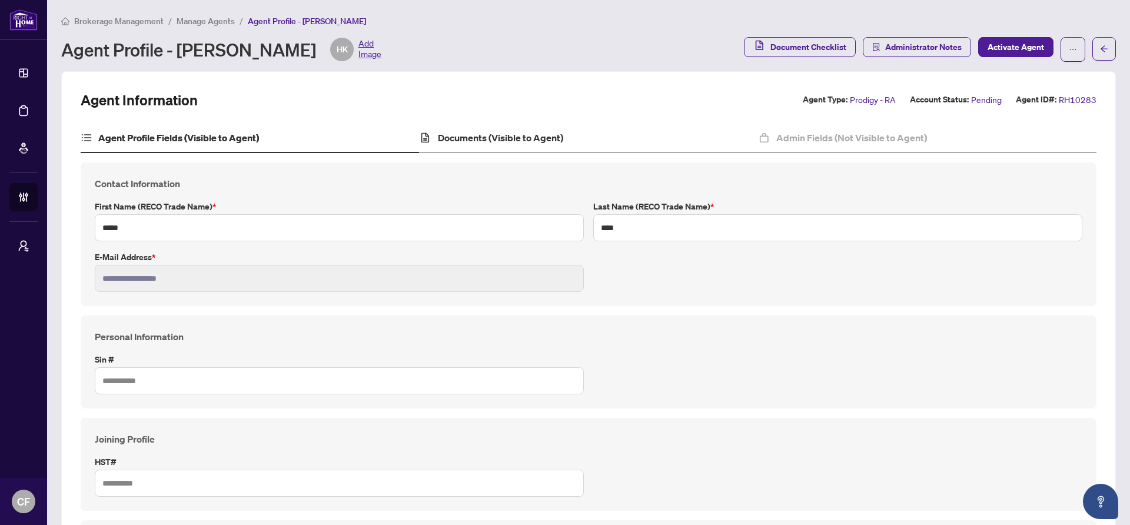
click at [622, 135] on div "Documents (Visible to Agent)" at bounding box center [588, 138] width 338 height 29
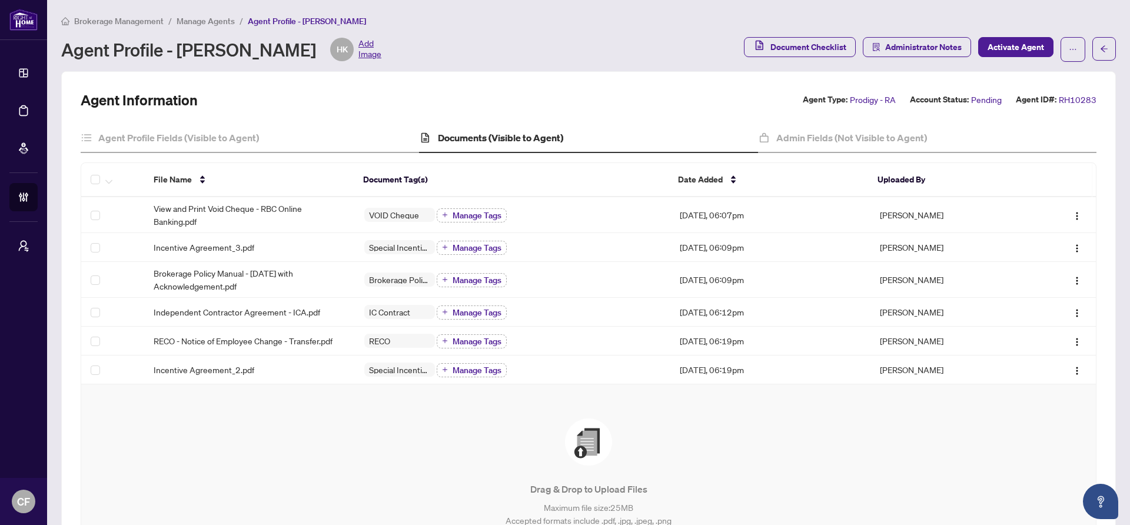
click at [129, 20] on span "Brokerage Management" at bounding box center [118, 21] width 89 height 11
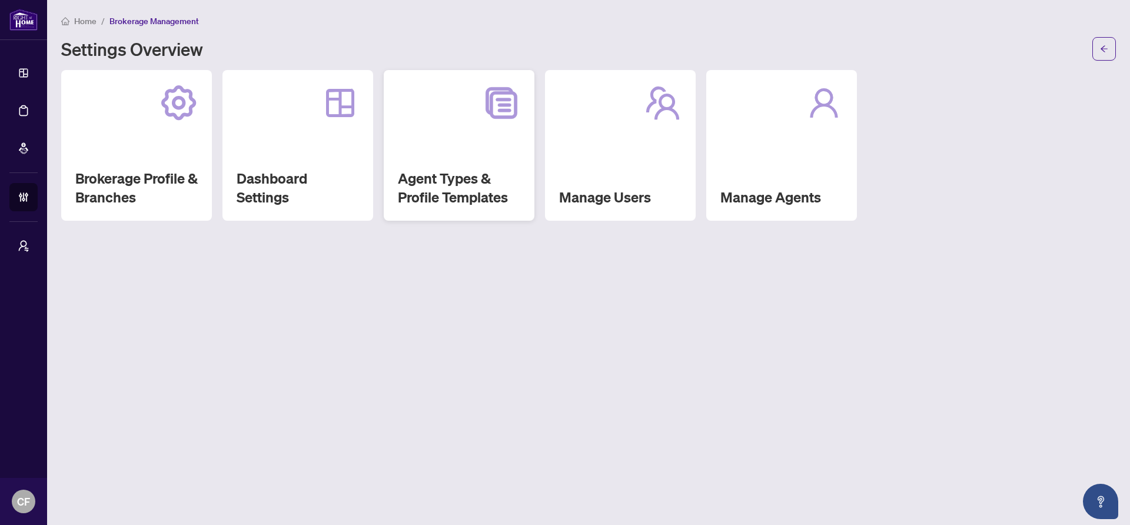
click at [457, 127] on div "Agent Types & Profile Templates" at bounding box center [459, 145] width 151 height 151
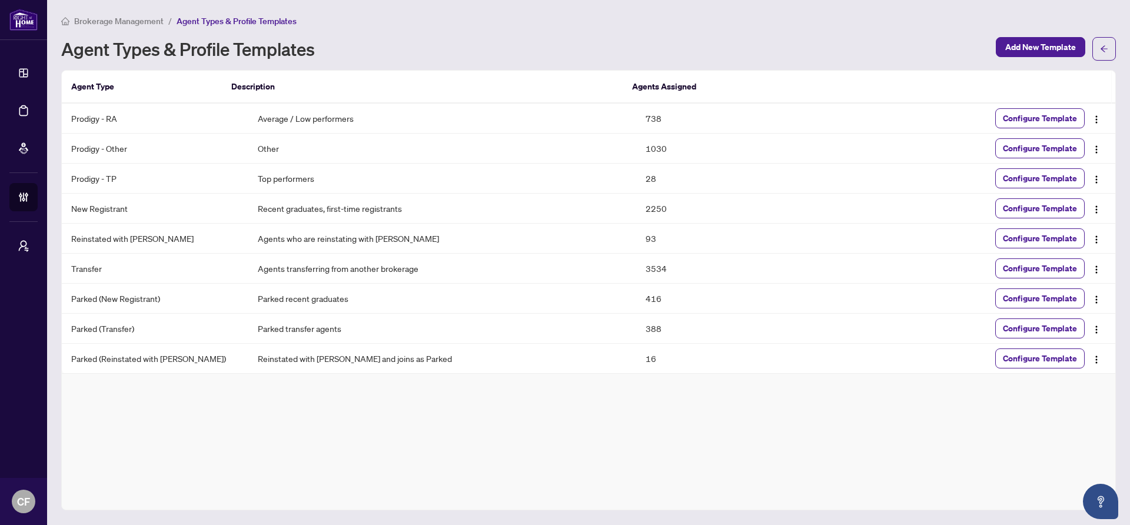
click at [143, 20] on span "Brokerage Management" at bounding box center [118, 21] width 89 height 11
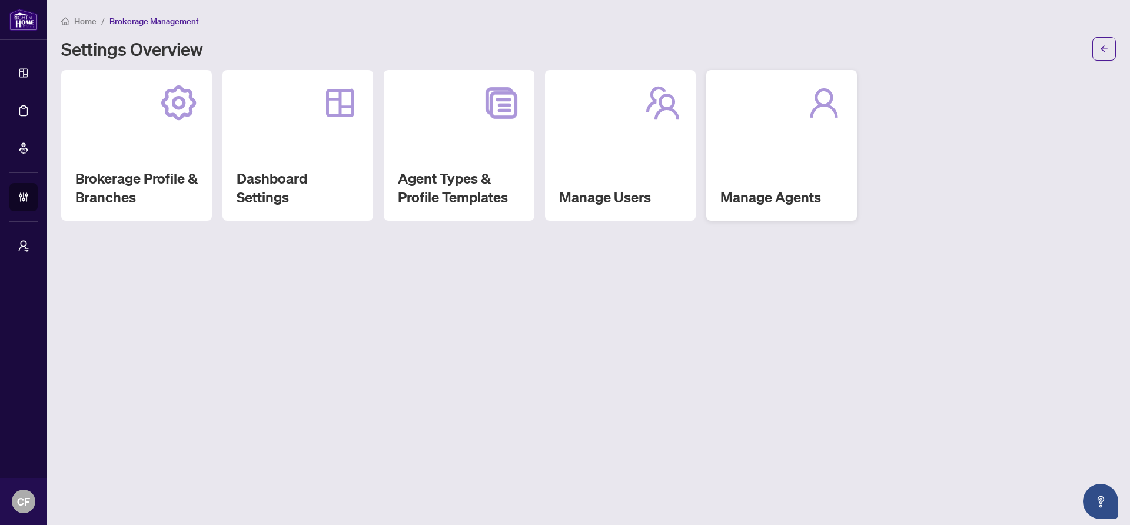
click at [796, 142] on div "Manage Agents" at bounding box center [781, 145] width 151 height 151
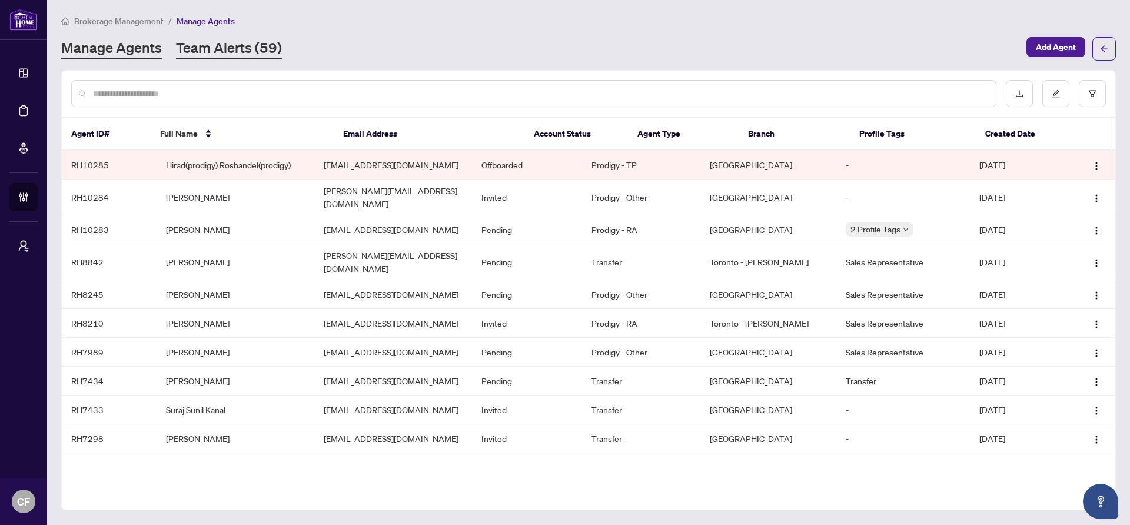
click at [274, 49] on link "Team Alerts (59)" at bounding box center [229, 48] width 106 height 21
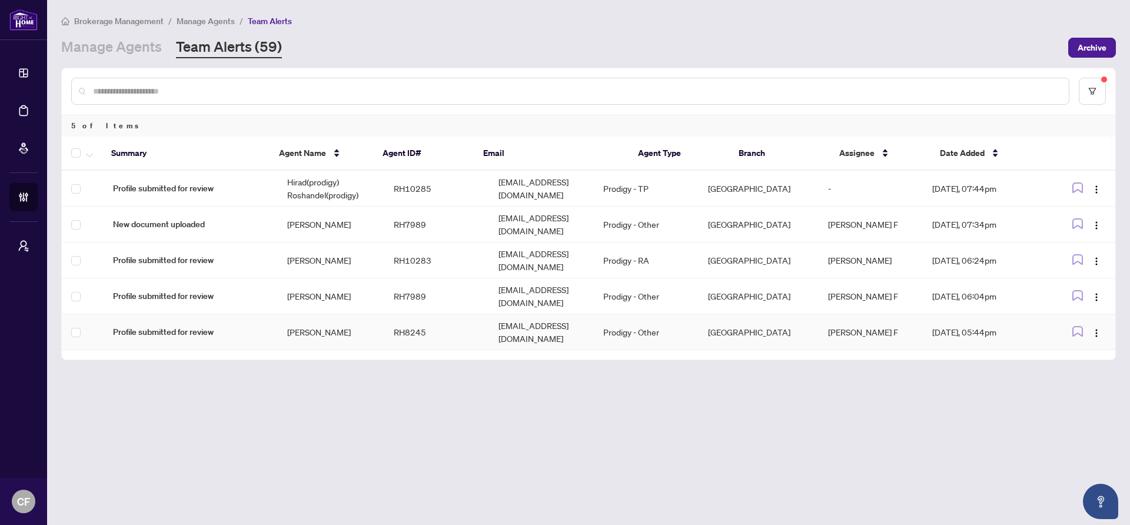
click at [364, 314] on td "[PERSON_NAME]" at bounding box center [331, 332] width 107 height 36
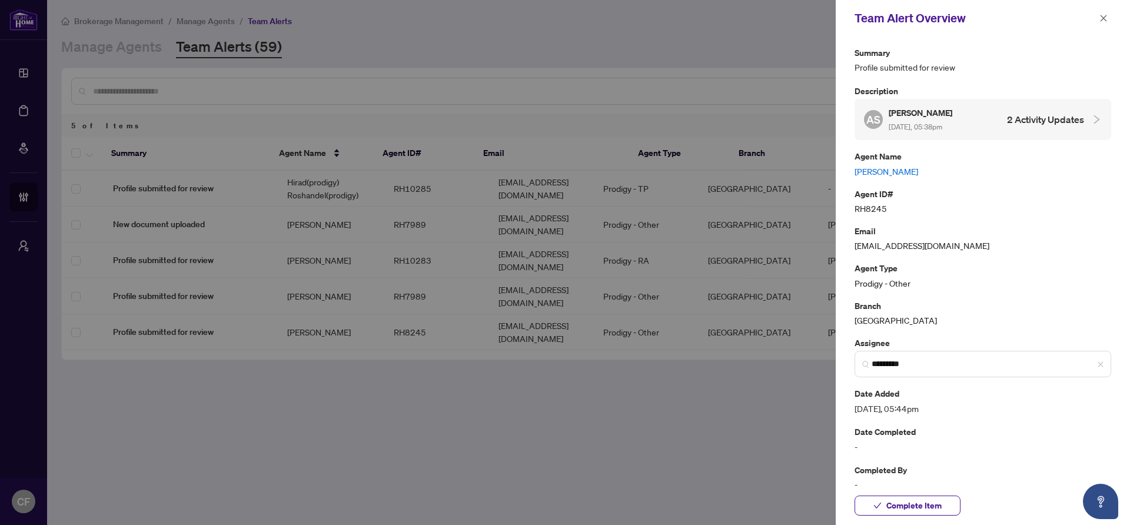
click at [894, 169] on link "[PERSON_NAME]" at bounding box center [983, 171] width 257 height 13
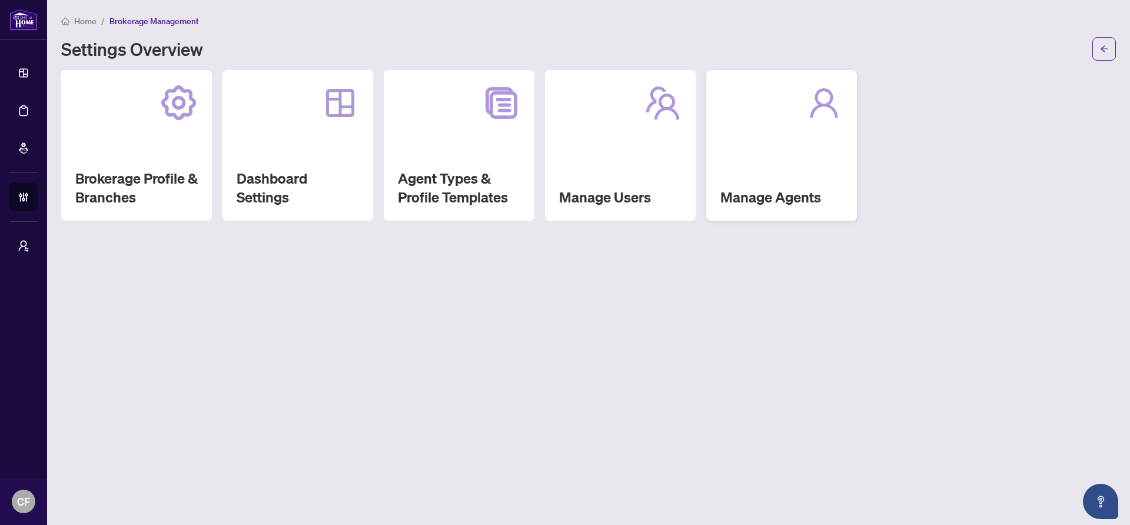
click at [832, 137] on div "Manage Agents" at bounding box center [781, 145] width 151 height 151
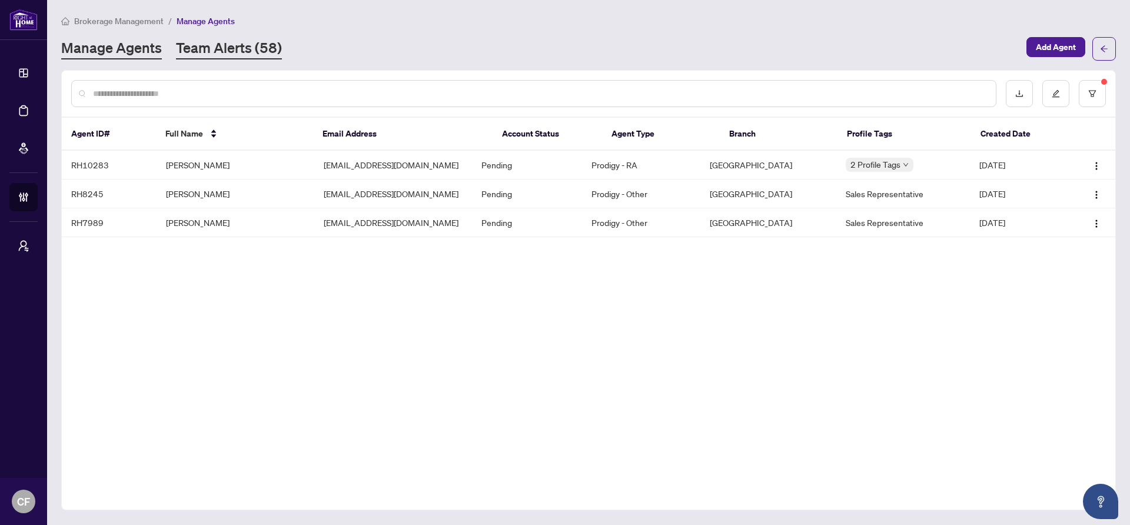
click at [222, 45] on link "Team Alerts (58)" at bounding box center [229, 48] width 106 height 21
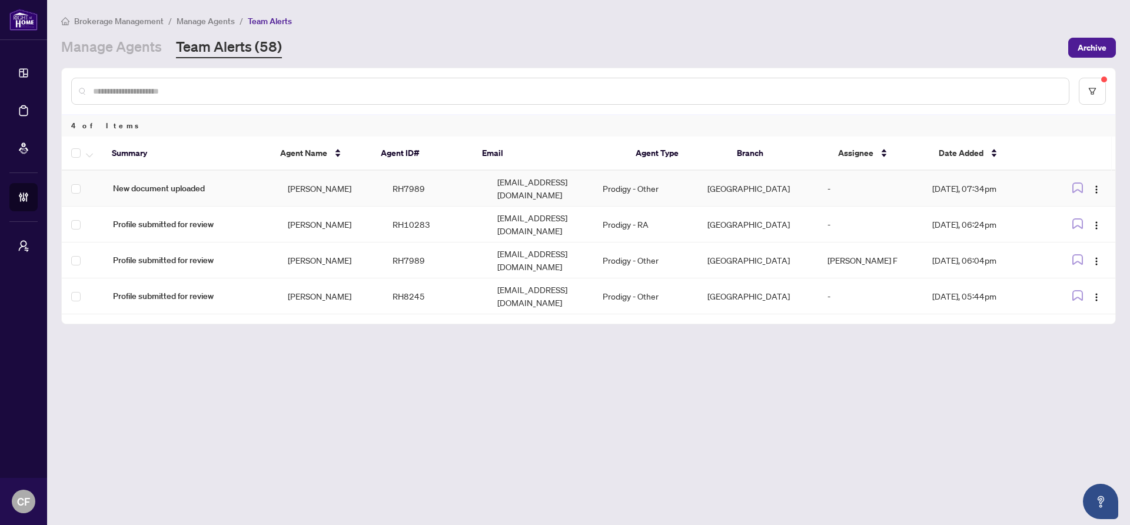
click at [368, 187] on td "[PERSON_NAME]" at bounding box center [330, 189] width 105 height 36
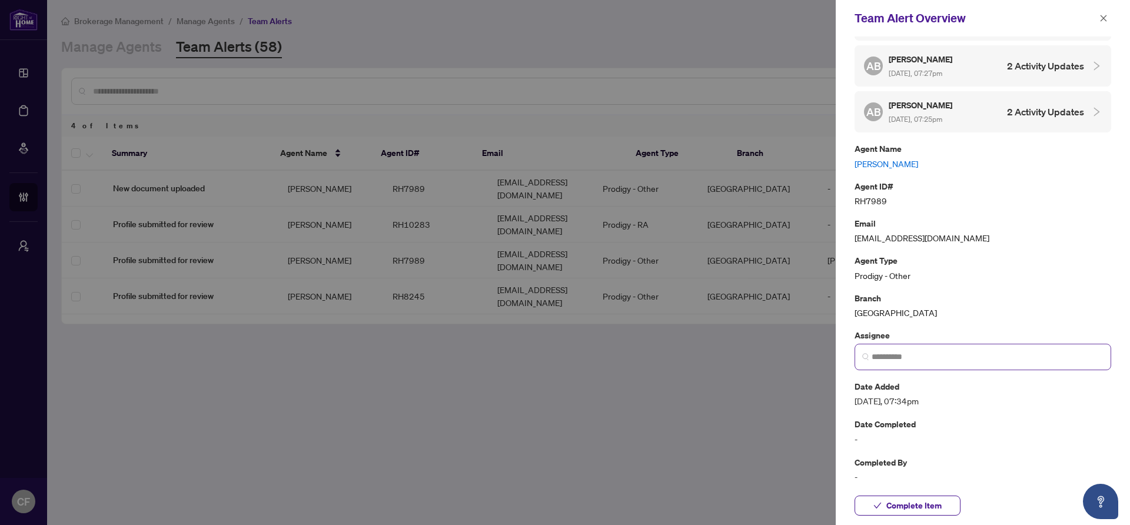
scroll to position [151, 0]
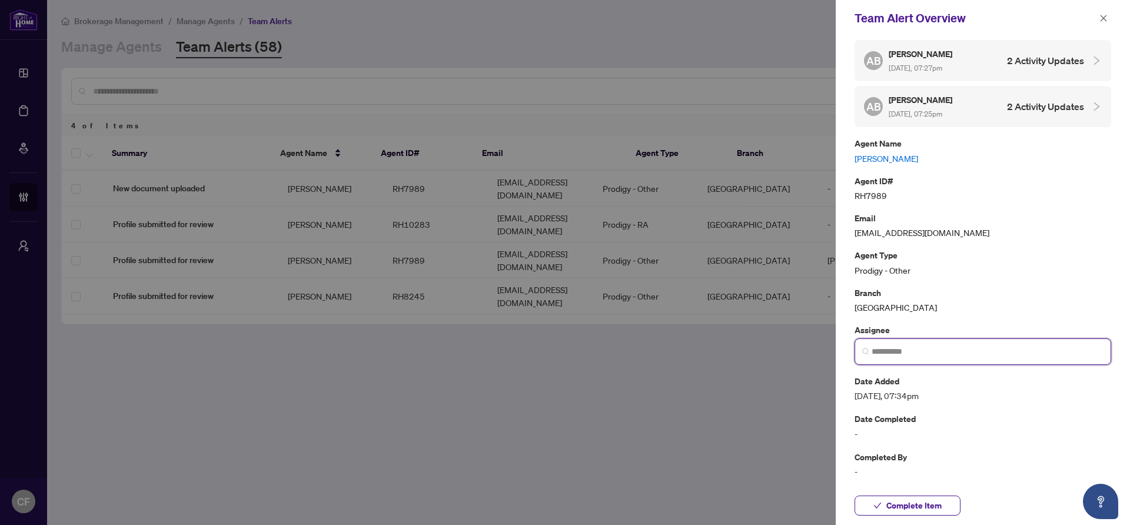
click at [956, 347] on input "search" at bounding box center [988, 351] width 232 height 12
click at [1101, 19] on icon "close" at bounding box center [1103, 18] width 8 height 8
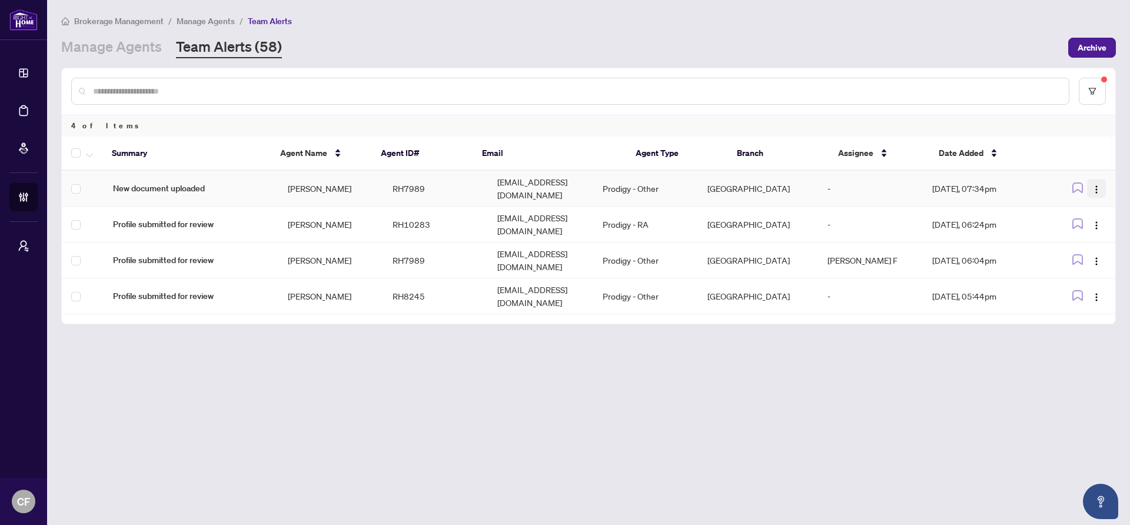
click at [1096, 185] on img "button" at bounding box center [1096, 189] width 9 height 9
click at [1090, 208] on span "Assign Myself" at bounding box center [1069, 207] width 55 height 13
click at [1095, 293] on img "button" at bounding box center [1096, 297] width 9 height 9
click at [1087, 289] on span "Assign Myself" at bounding box center [1069, 294] width 55 height 13
click at [1100, 221] on img "button" at bounding box center [1096, 225] width 9 height 9
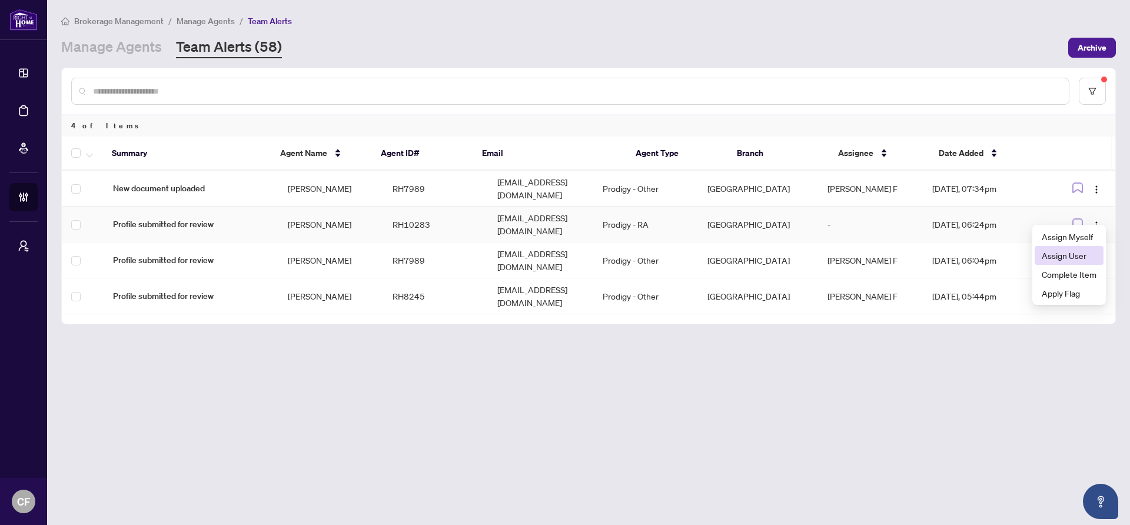
click at [1085, 258] on span "Assign User" at bounding box center [1069, 255] width 55 height 13
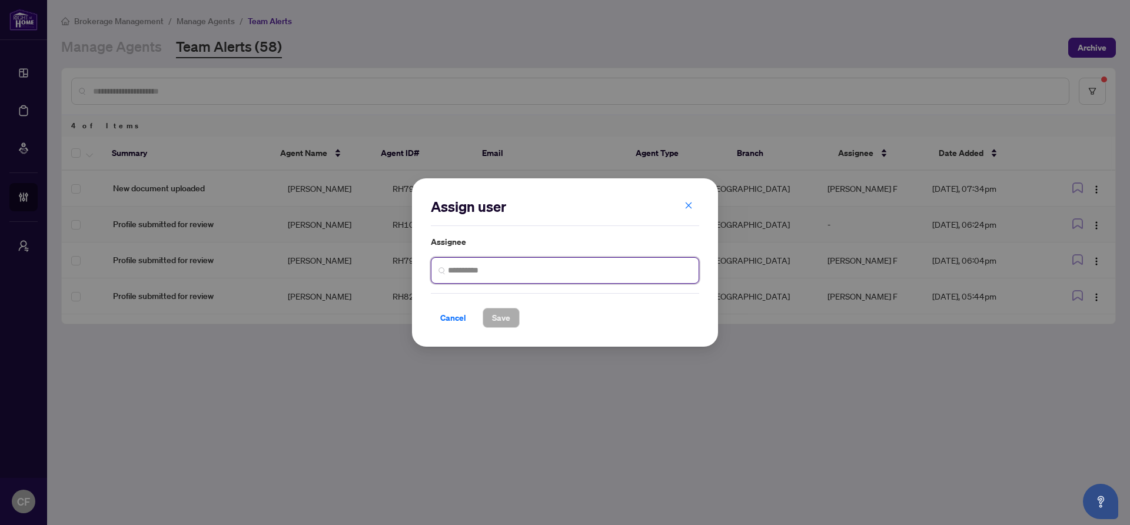
click at [477, 271] on input "search" at bounding box center [570, 270] width 244 height 12
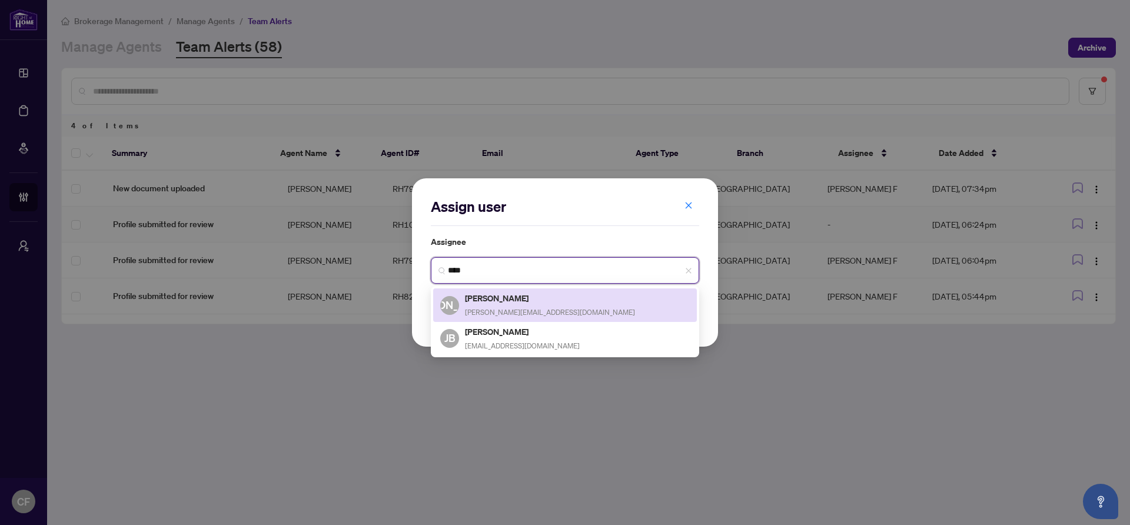
click at [518, 308] on span "[PERSON_NAME][EMAIL_ADDRESS][DOMAIN_NAME]" at bounding box center [550, 312] width 170 height 9
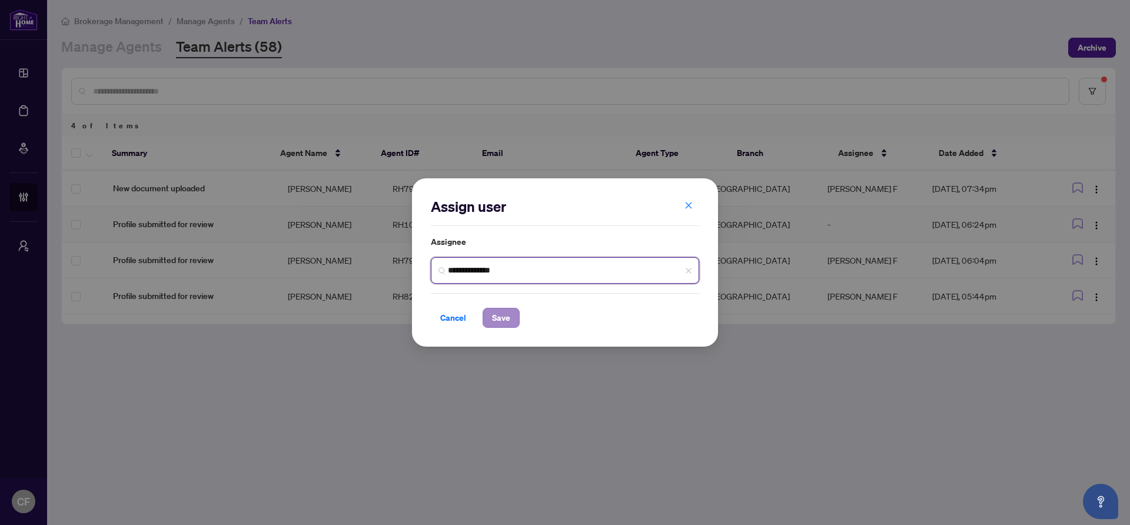
type input "**********"
click at [514, 313] on button "Save" at bounding box center [501, 318] width 37 height 20
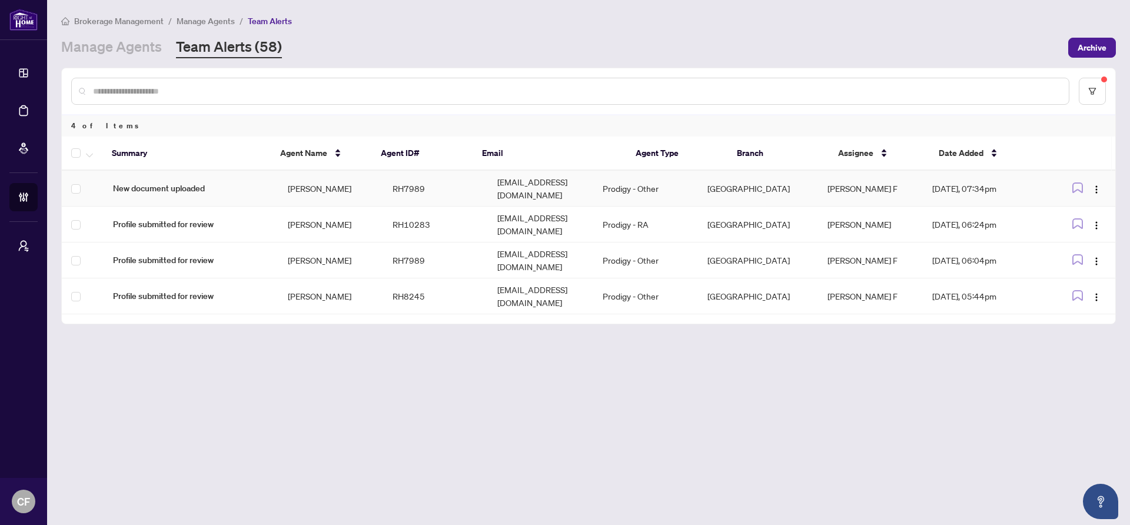
click at [497, 186] on td "[EMAIL_ADDRESS][DOMAIN_NAME]" at bounding box center [540, 189] width 105 height 36
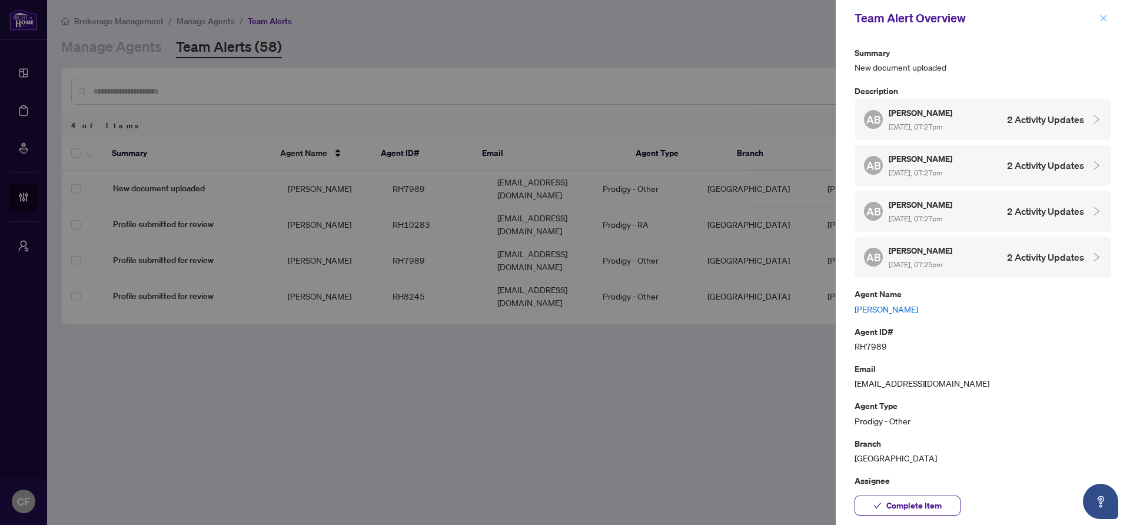
click at [1104, 15] on icon "close" at bounding box center [1103, 18] width 8 height 8
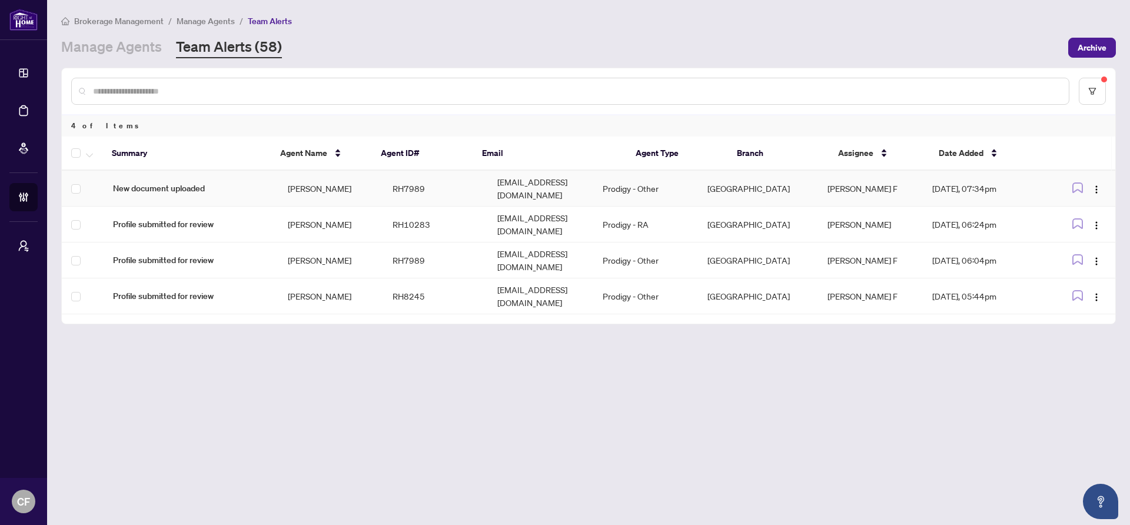
click at [658, 175] on td "Prodigy - Other" at bounding box center [645, 189] width 105 height 36
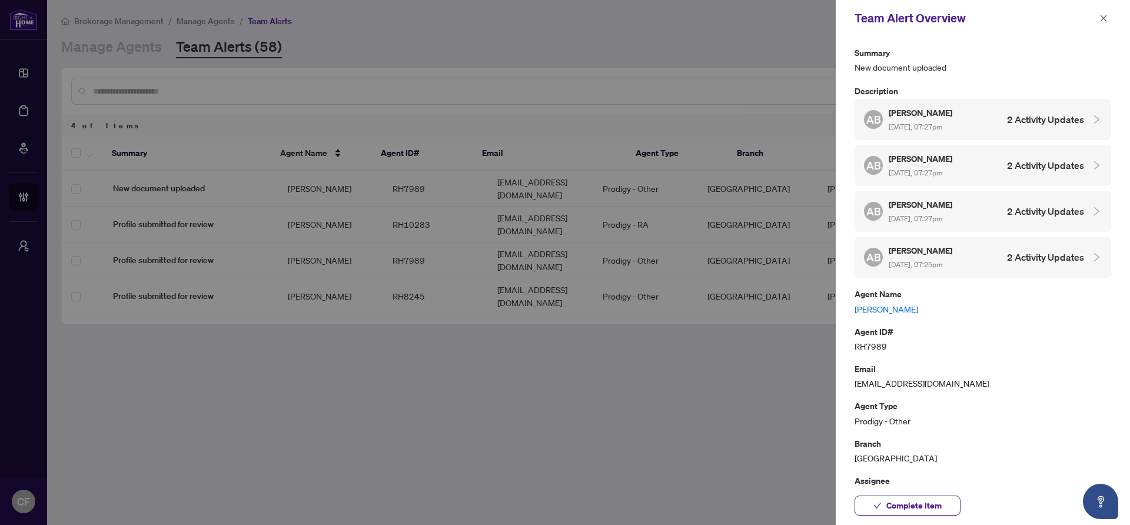
click at [864, 304] on link "[PERSON_NAME]" at bounding box center [983, 309] width 257 height 13
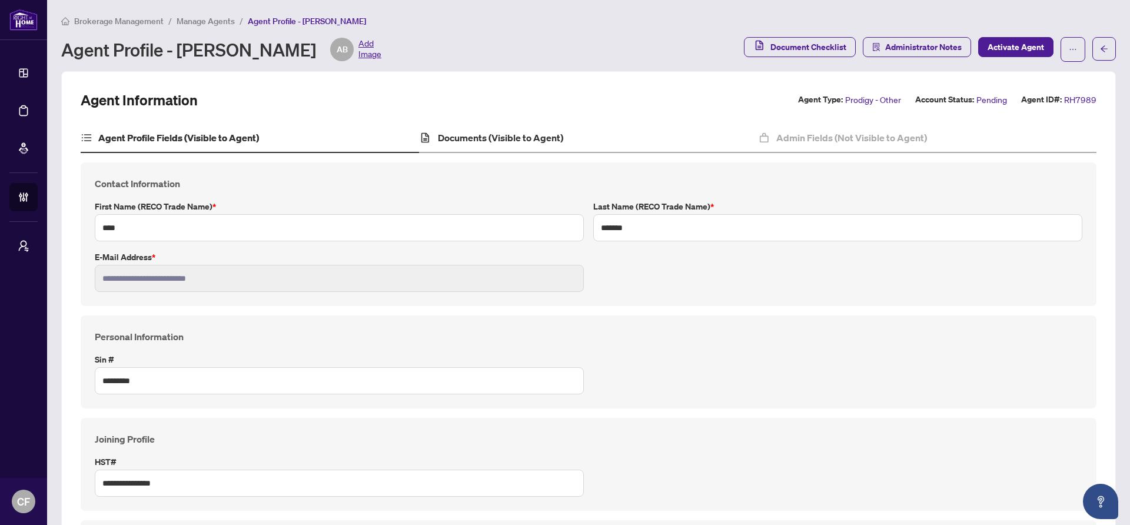
click at [522, 129] on div "Documents (Visible to Agent)" at bounding box center [588, 138] width 338 height 29
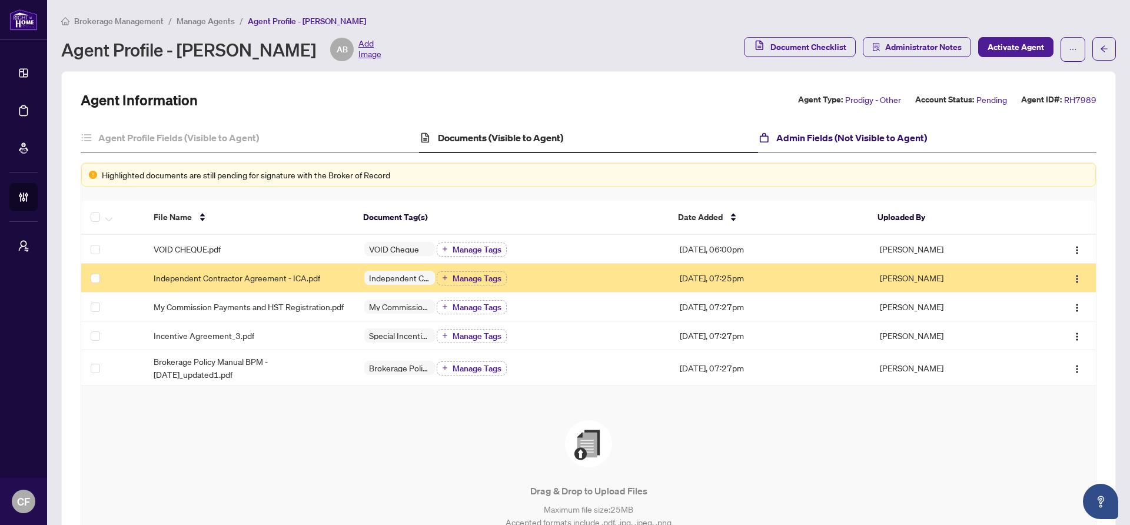
click at [902, 135] on h4 "Admin Fields (Not Visible to Agent)" at bounding box center [851, 138] width 151 height 14
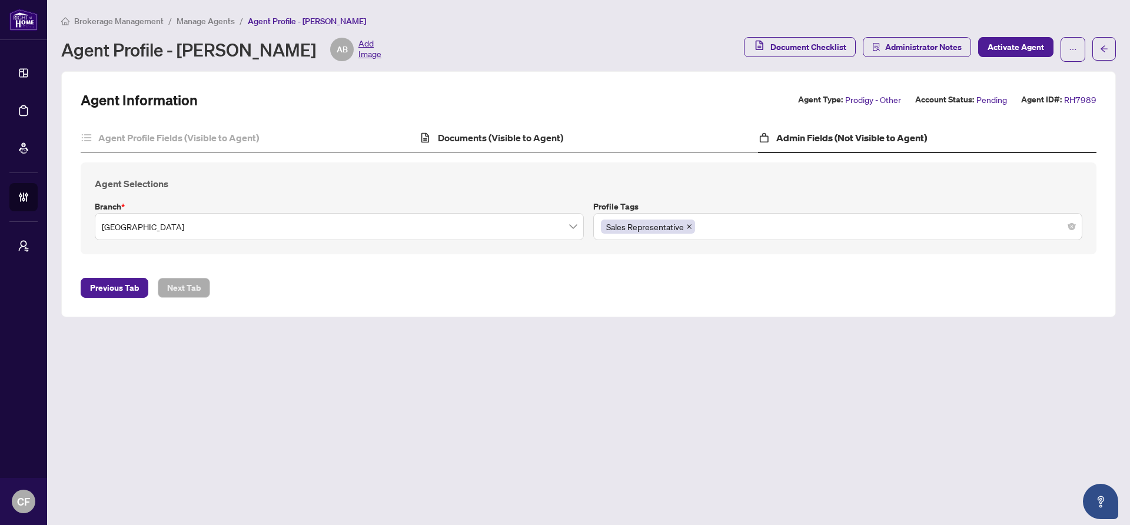
click at [567, 137] on div "Documents (Visible to Agent)" at bounding box center [588, 138] width 338 height 29
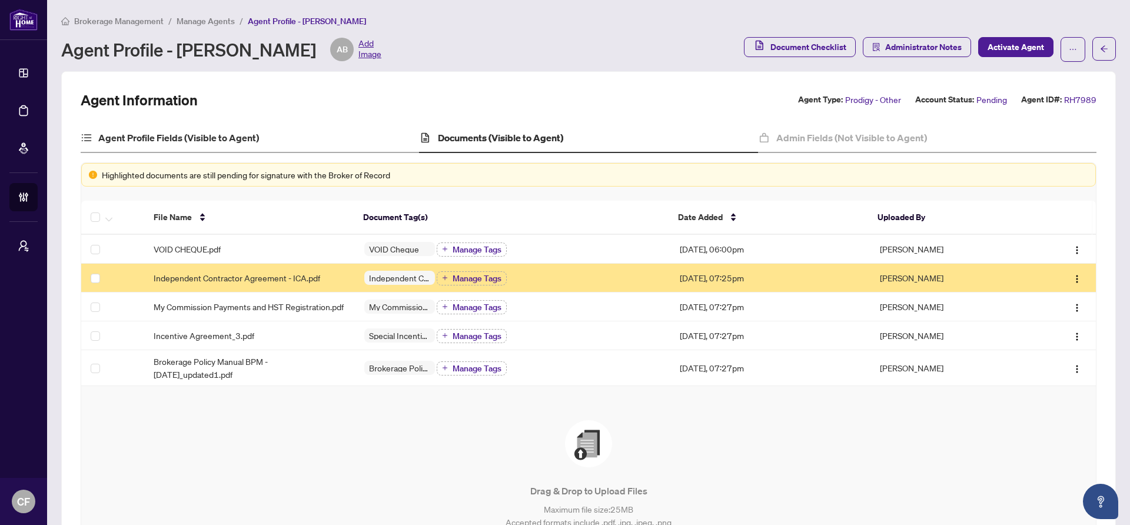
click at [272, 129] on div "Agent Profile Fields (Visible to Agent)" at bounding box center [250, 138] width 338 height 29
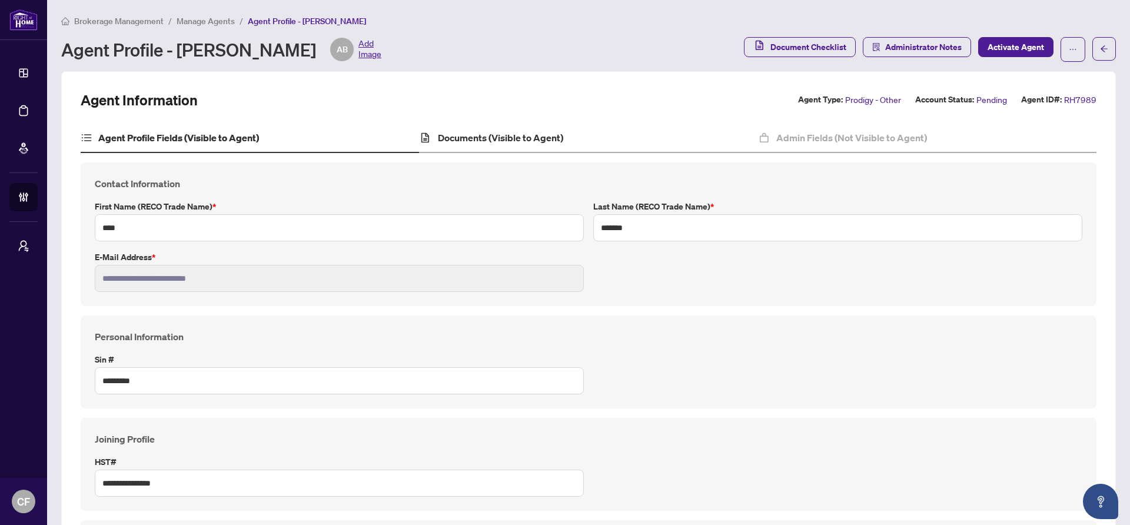
click at [603, 135] on div "Documents (Visible to Agent)" at bounding box center [588, 138] width 338 height 29
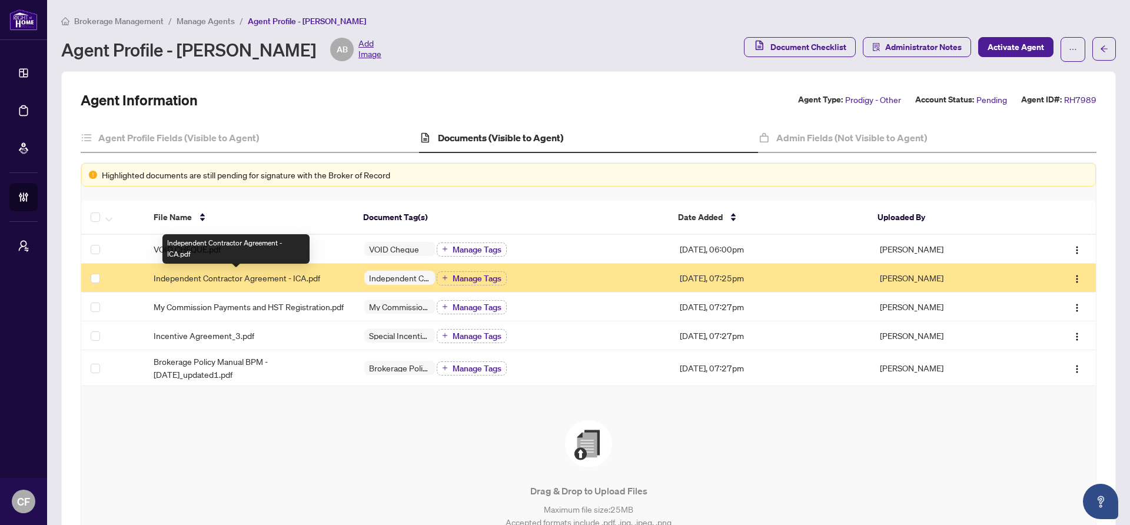
click at [220, 276] on span "Independent Contractor Agreement - ICA.pdf" at bounding box center [237, 277] width 167 height 13
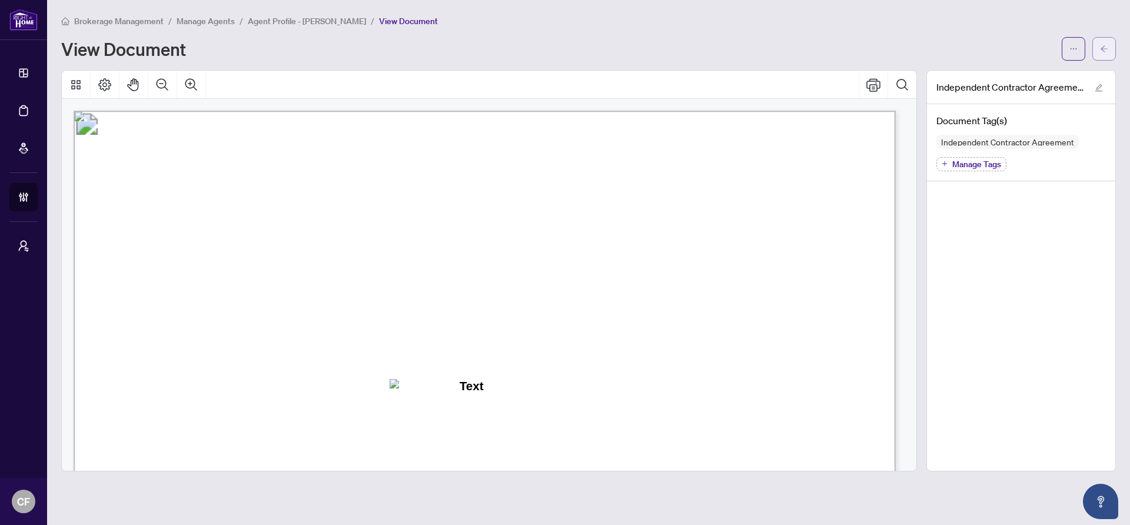
click at [1113, 55] on button "button" at bounding box center [1104, 49] width 24 height 24
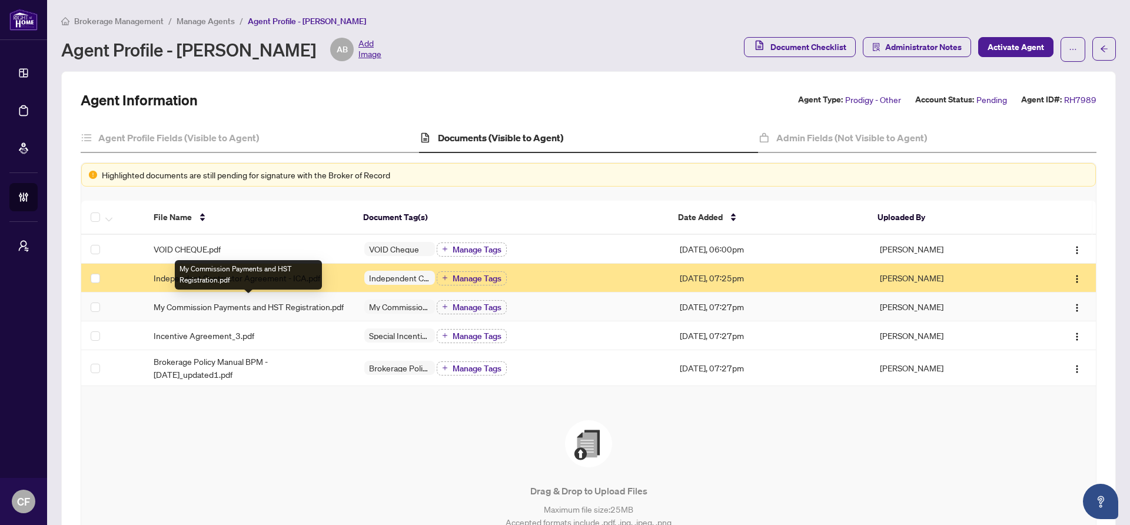
click at [225, 302] on span "My Commission Payments and HST Registration.pdf" at bounding box center [249, 306] width 190 height 13
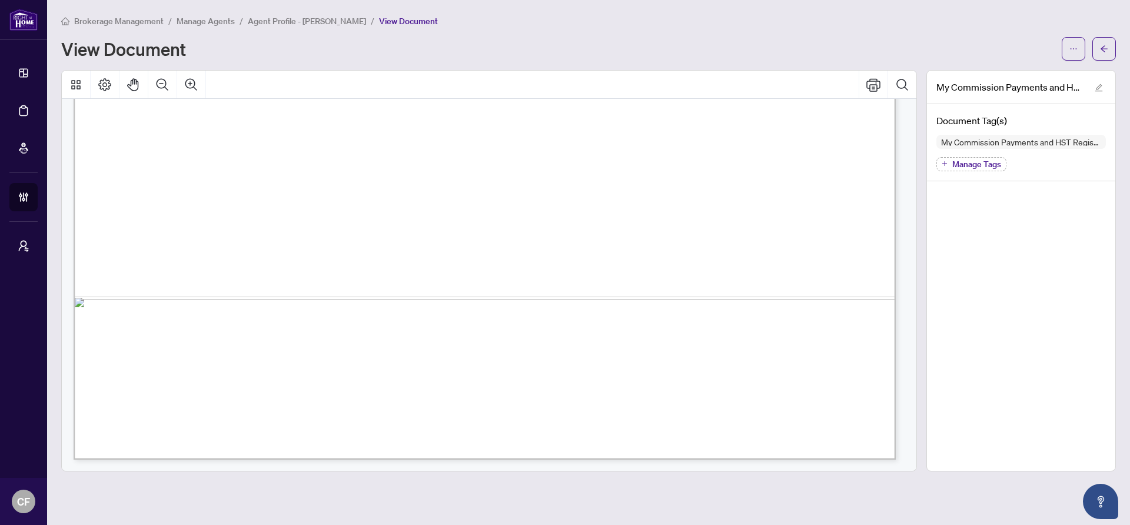
scroll to position [716, 0]
click at [1108, 54] on button "button" at bounding box center [1104, 49] width 24 height 24
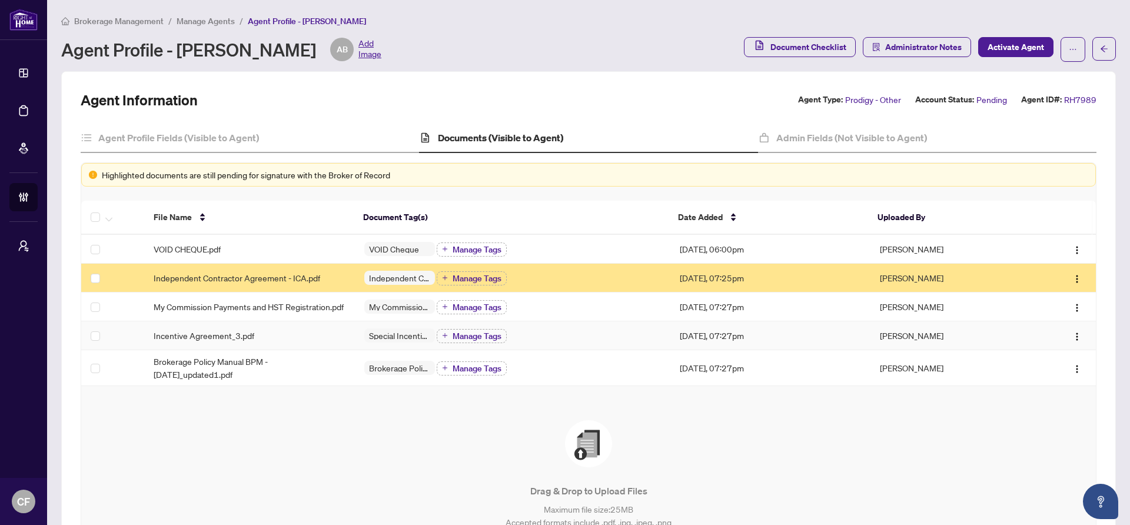
click at [204, 349] on td "Incentive Agreement_3.pdf" at bounding box center [249, 335] width 211 height 29
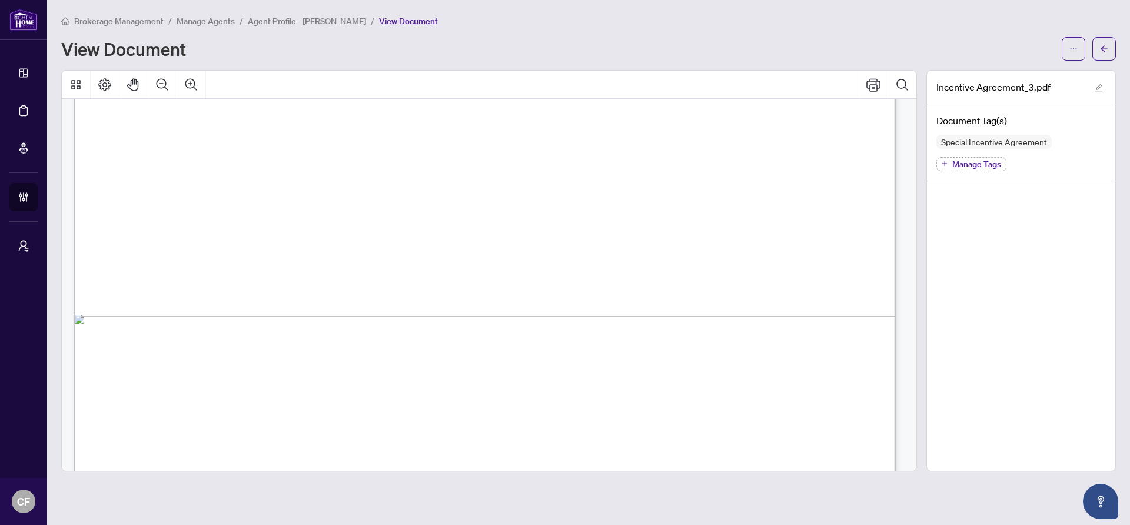
scroll to position [2897, 0]
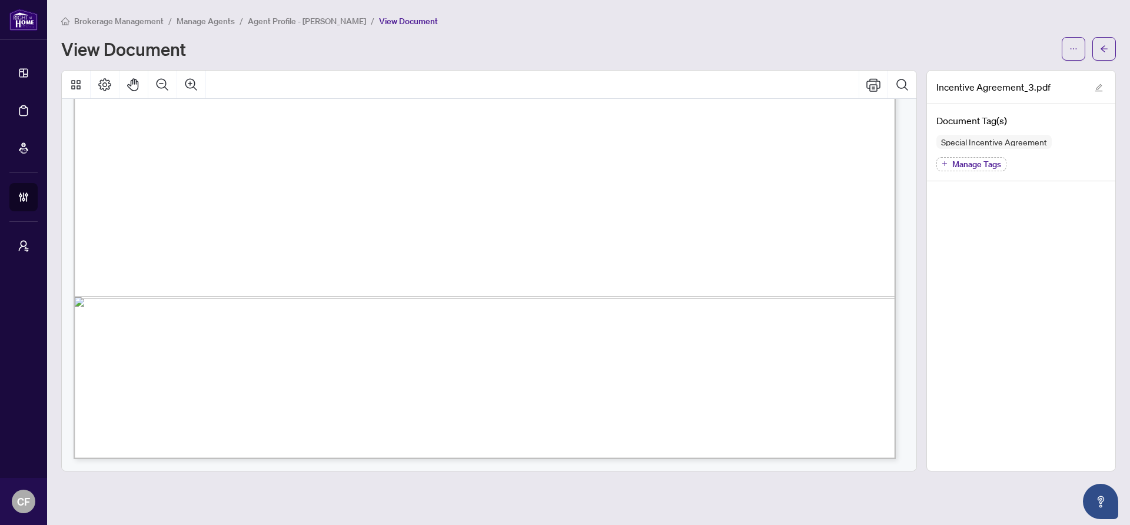
click at [1116, 44] on main "Brokerage Management / Manage Agents / Agent Profile - ANIA BRYCZEK / View Docu…" at bounding box center [588, 262] width 1083 height 525
click at [1113, 45] on button "button" at bounding box center [1104, 49] width 24 height 24
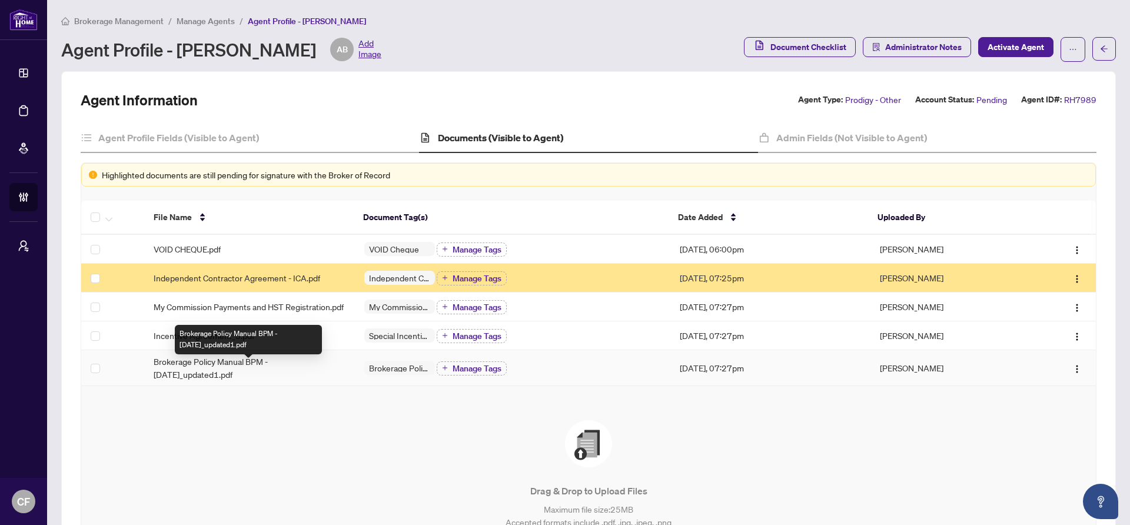
click at [241, 380] on span "Brokerage Policy Manual BPM - April 2025_updated1.pdf" at bounding box center [250, 368] width 192 height 26
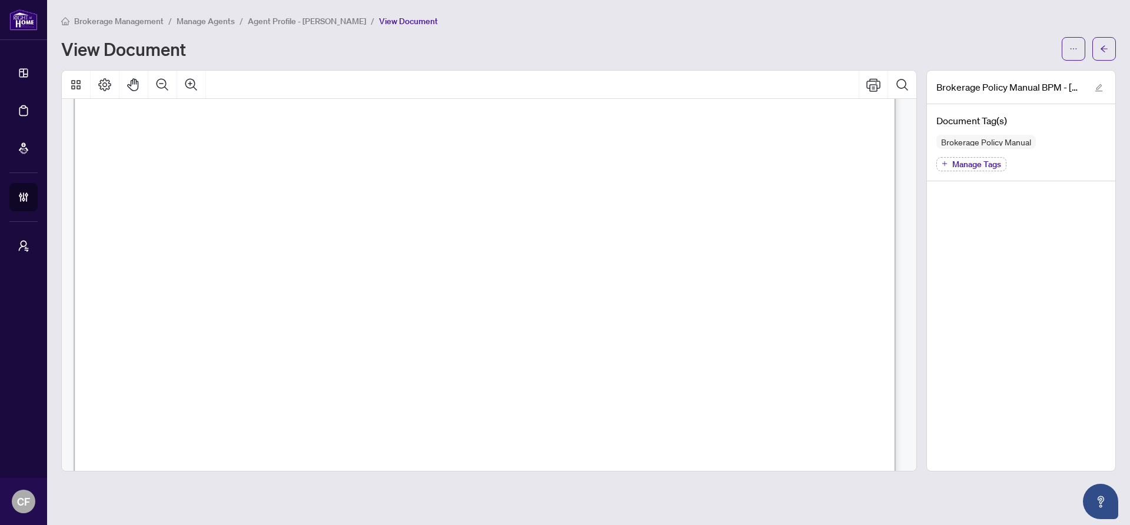
scroll to position [766, 0]
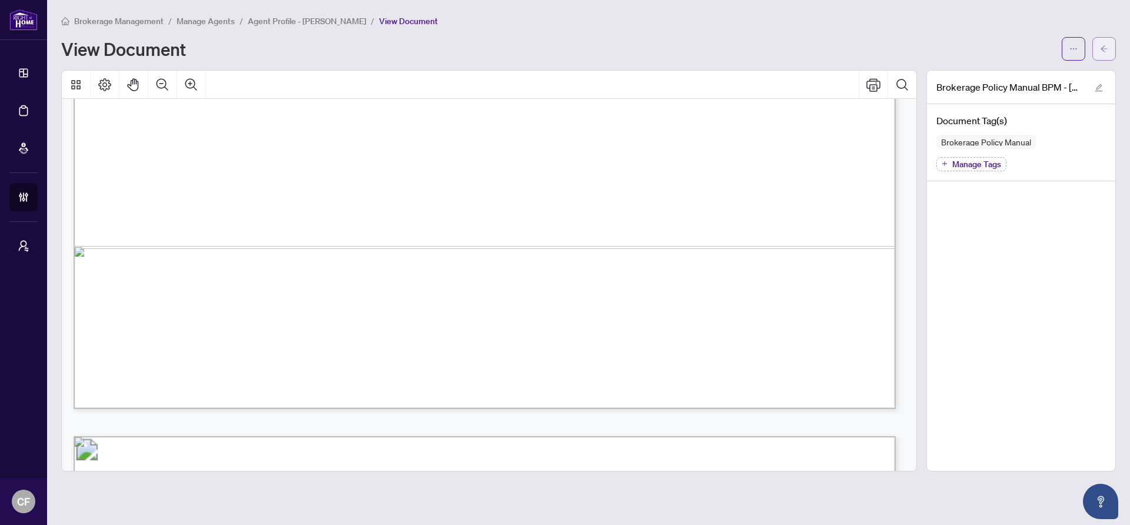
click at [1106, 45] on icon "arrow-left" at bounding box center [1104, 49] width 8 height 8
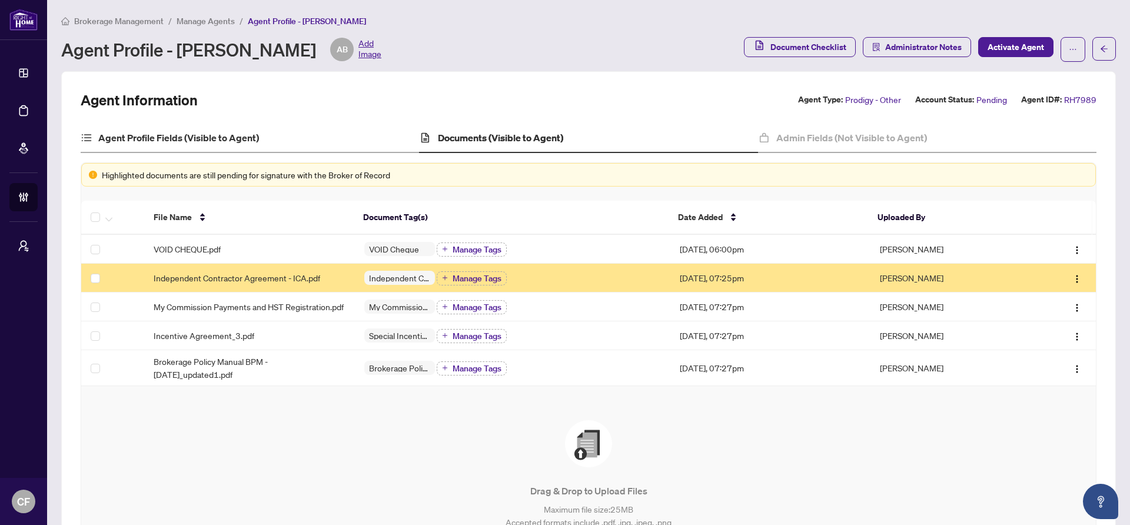
click at [271, 138] on div "Agent Profile Fields (Visible to Agent)" at bounding box center [250, 138] width 338 height 29
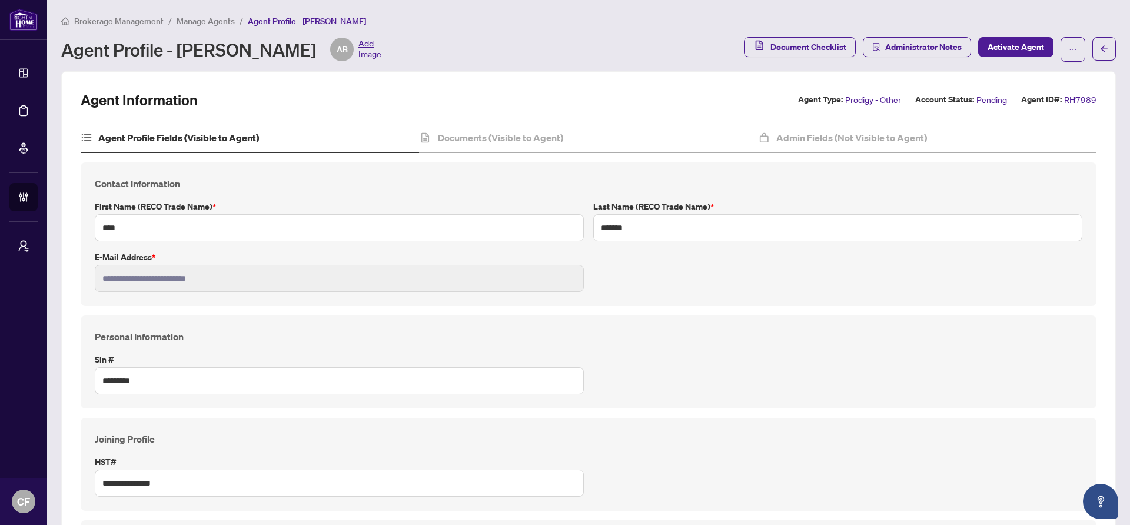
click at [220, 24] on span "Manage Agents" at bounding box center [206, 21] width 58 height 11
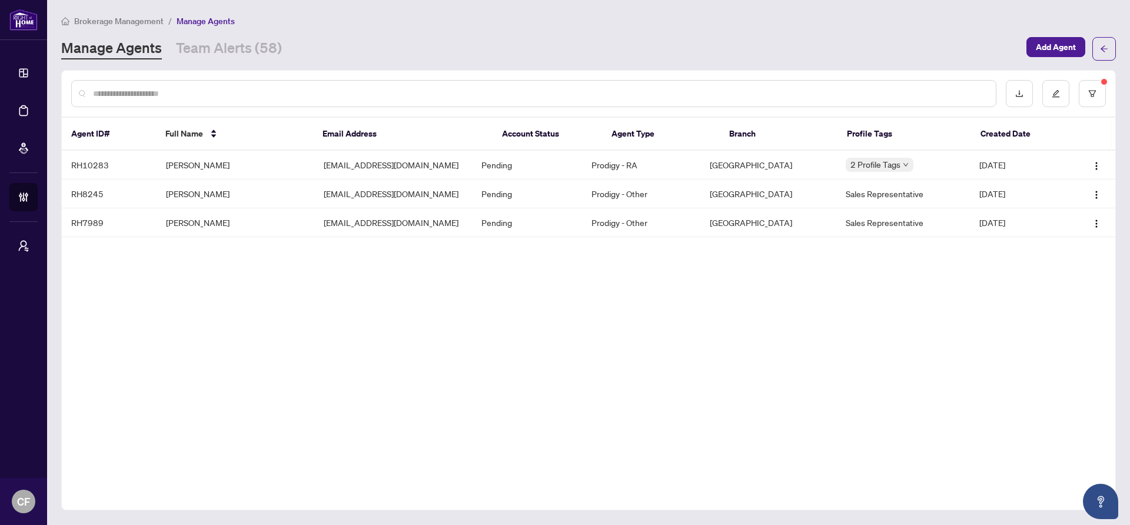
click at [91, 23] on span "Brokerage Management" at bounding box center [118, 21] width 89 height 11
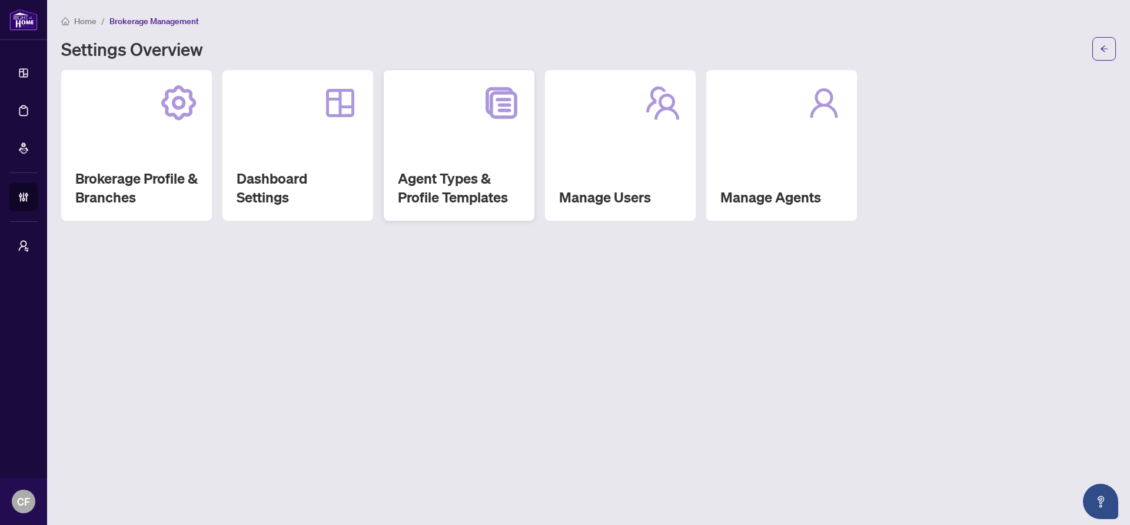
click at [411, 119] on div at bounding box center [459, 103] width 122 height 38
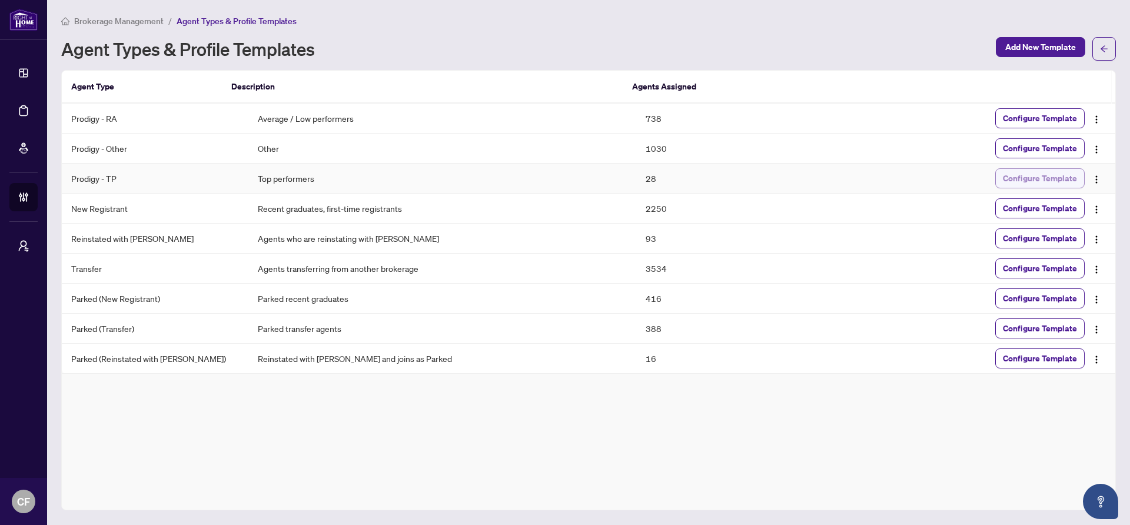
click at [1033, 178] on span "Configure Template" at bounding box center [1040, 178] width 74 height 19
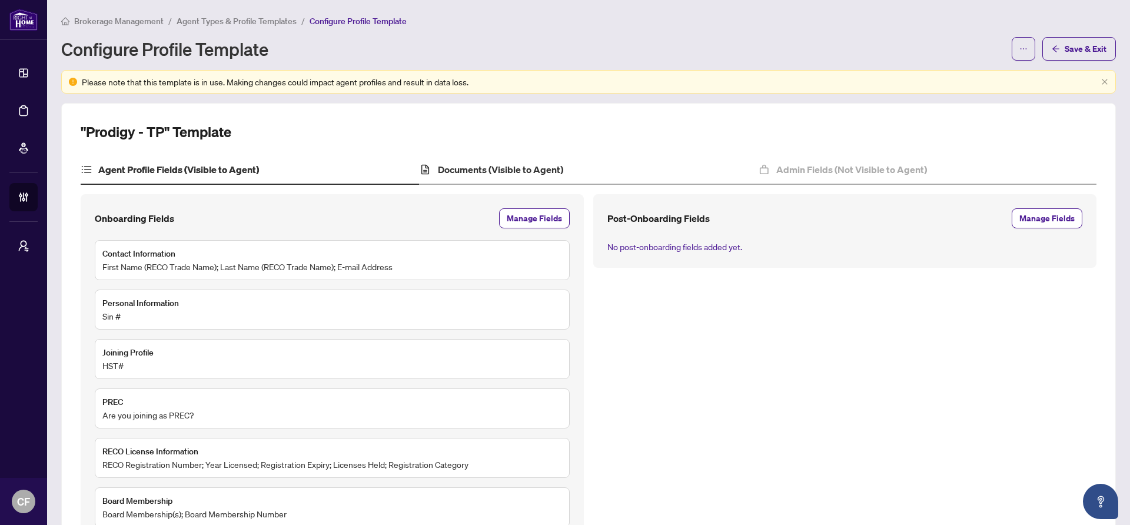
click at [617, 168] on div "Documents (Visible to Agent)" at bounding box center [588, 169] width 338 height 29
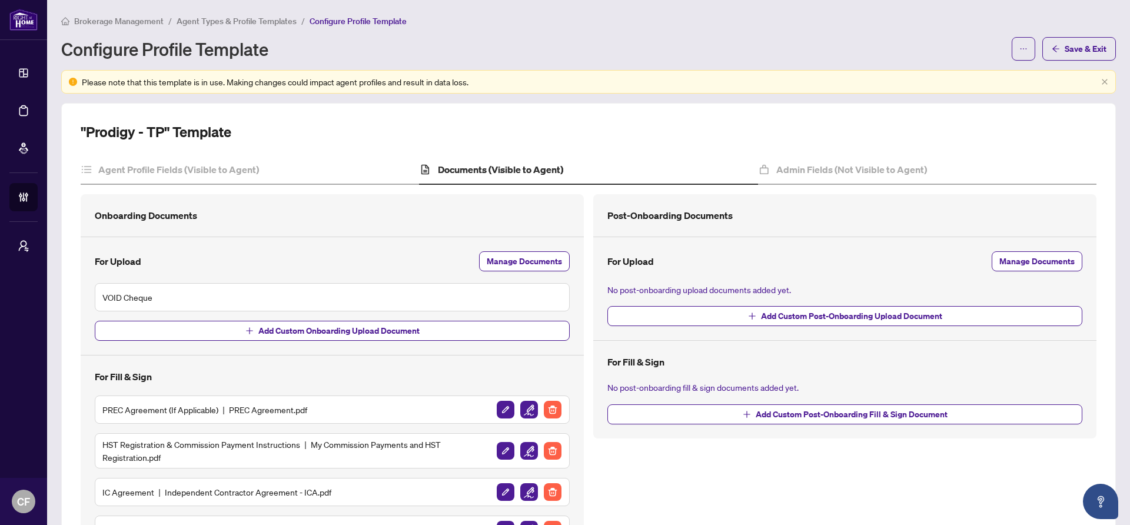
scroll to position [167, 0]
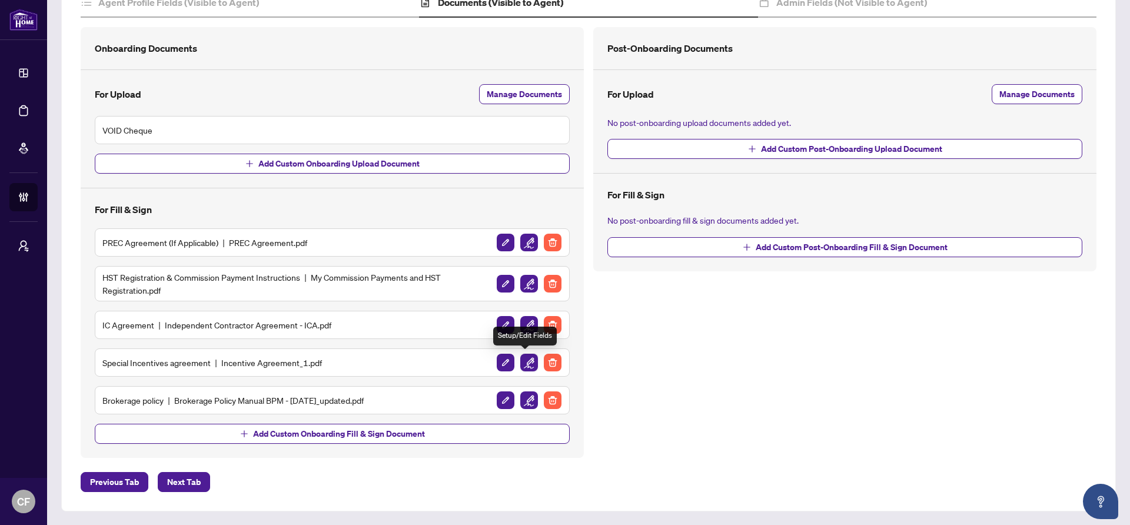
click at [527, 362] on img "button" at bounding box center [529, 363] width 18 height 18
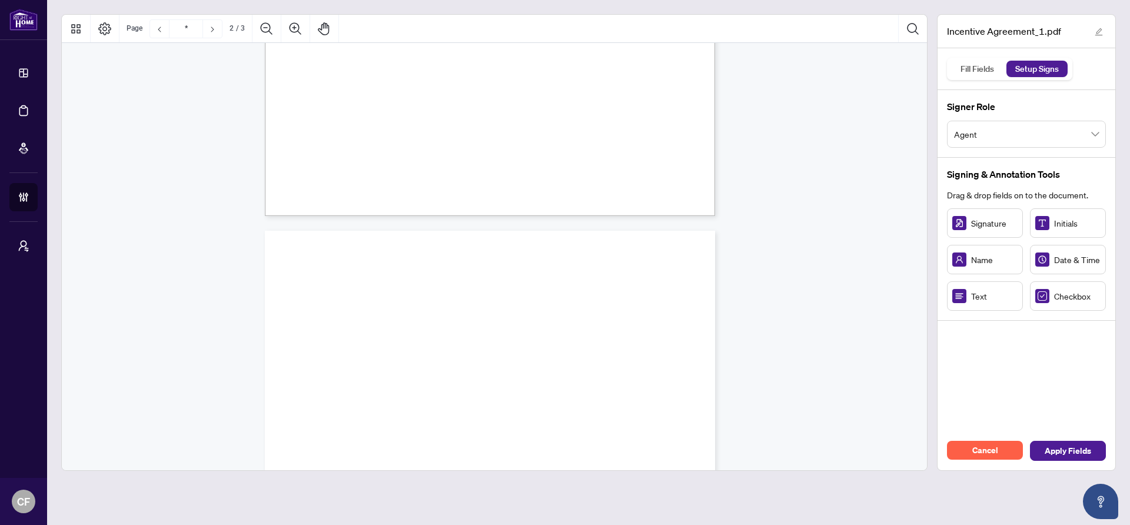
type input "*"
click at [388, 247] on div "Right at Home Realty, Brokerage 895 Don Mills Rd., North York ON, M3C 1W3, Cana…" at bounding box center [546, 310] width 563 height 729
click at [427, 252] on span "Name: ______________________________" at bounding box center [365, 256] width 121 height 9
click at [1026, 129] on span "Agent" at bounding box center [1026, 134] width 145 height 22
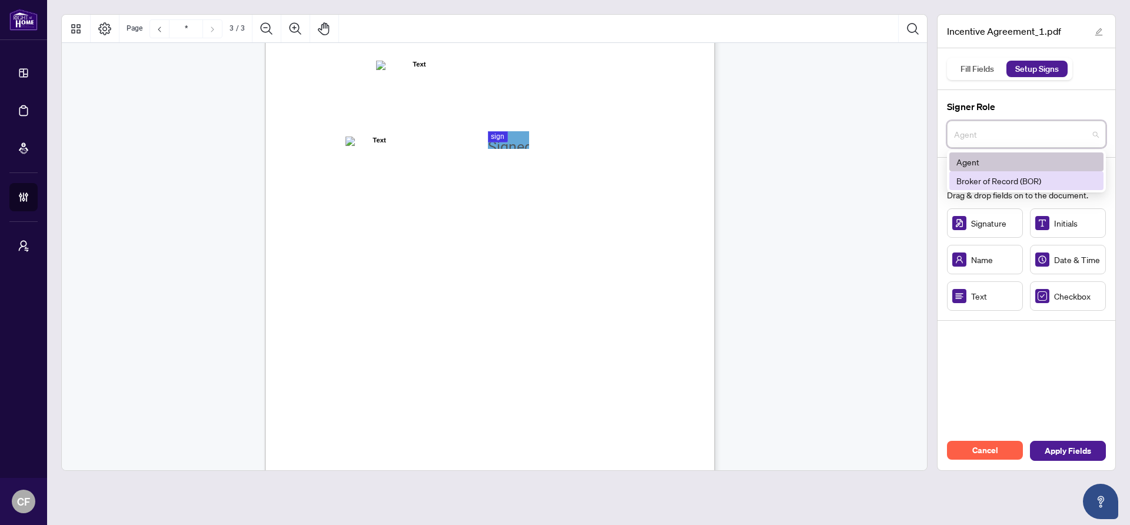
click at [998, 180] on div "Broker of Record (BOR)" at bounding box center [1026, 180] width 140 height 13
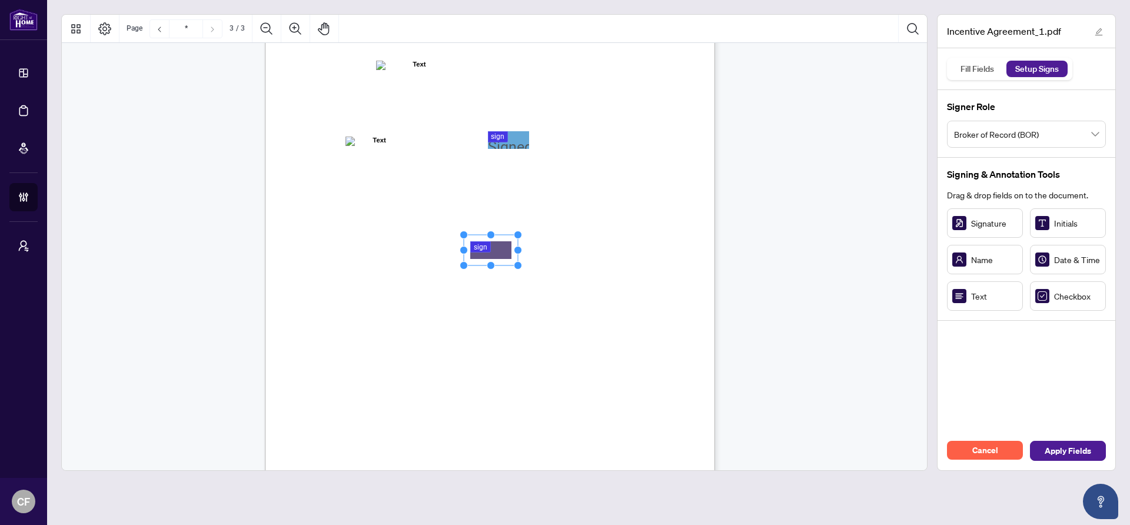
drag, startPoint x: 985, startPoint y: 229, endPoint x: 491, endPoint y: 251, distance: 494.3
drag, startPoint x: 521, startPoint y: 250, endPoint x: 574, endPoint y: 250, distance: 53.0
click at [574, 250] on circle "Resize, Right" at bounding box center [575, 251] width 8 height 8
click at [619, 249] on div "Right at Home Realty, Brokerage 895 Don Mills Rd., North York ON, M3C 1W3, Cana…" at bounding box center [546, 310] width 563 height 729
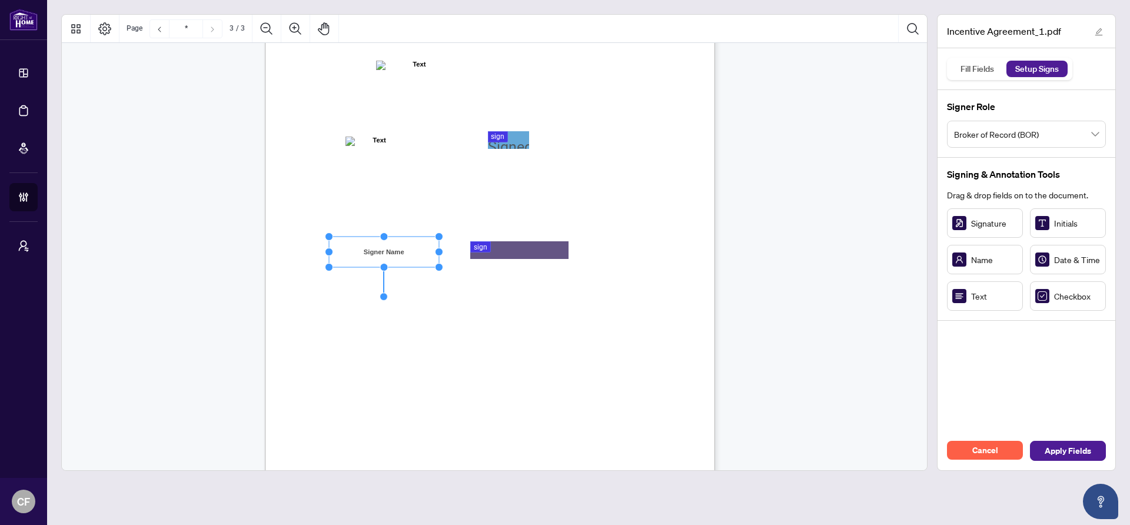
drag, startPoint x: 402, startPoint y: 252, endPoint x: 438, endPoint y: 253, distance: 36.5
click at [438, 253] on circle "Resize, Right" at bounding box center [439, 252] width 8 height 8
click at [1081, 447] on span "Apply Fields" at bounding box center [1068, 450] width 46 height 19
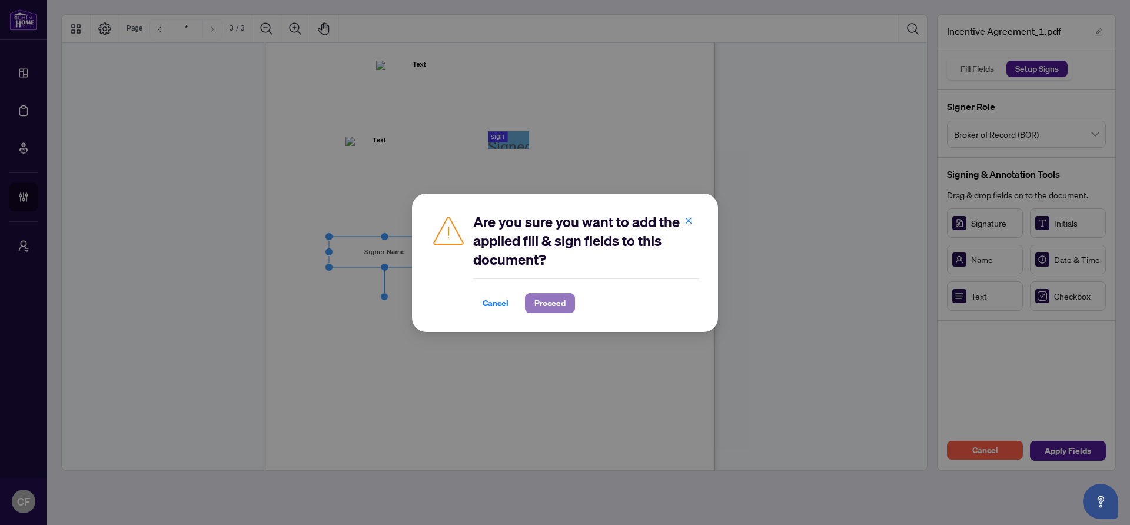
click at [560, 305] on span "Proceed" at bounding box center [549, 303] width 31 height 19
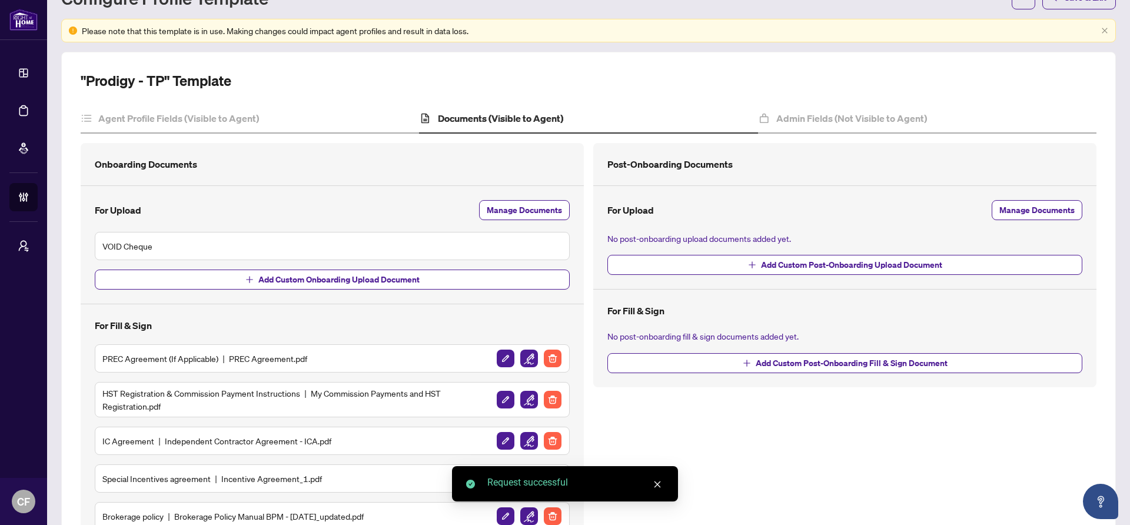
scroll to position [167, 0]
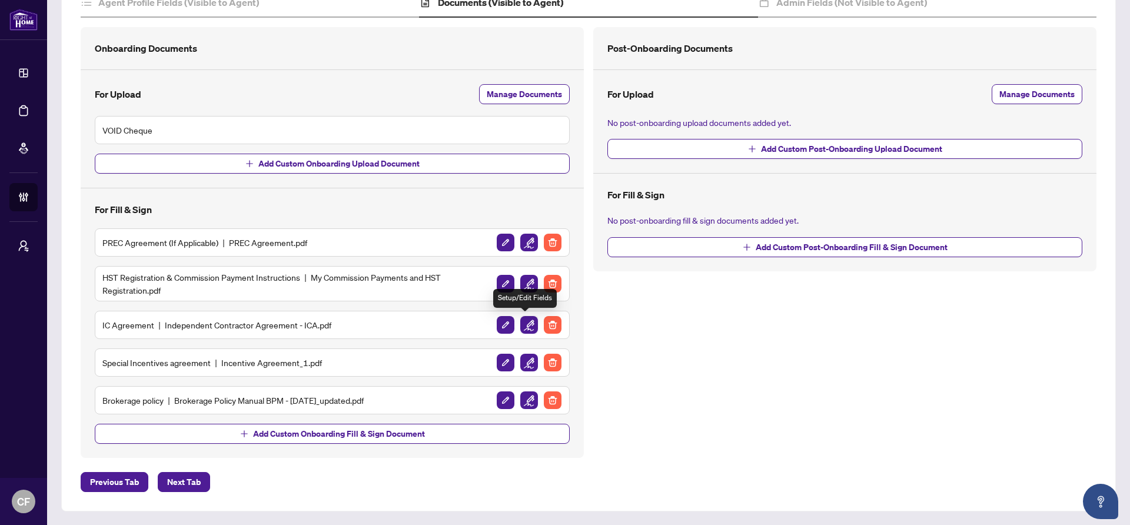
click at [527, 329] on img "button" at bounding box center [529, 325] width 18 height 18
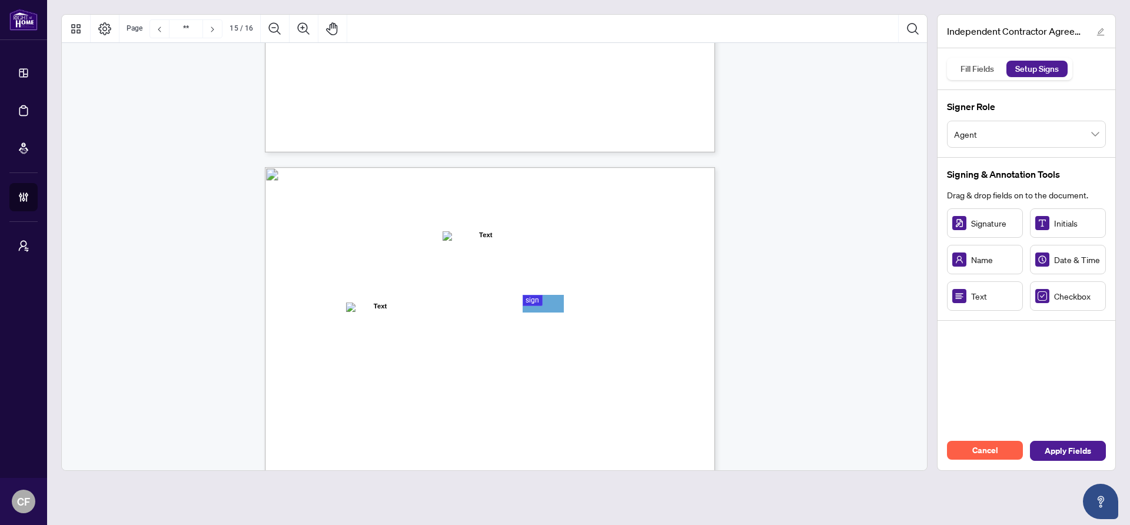
type input "**"
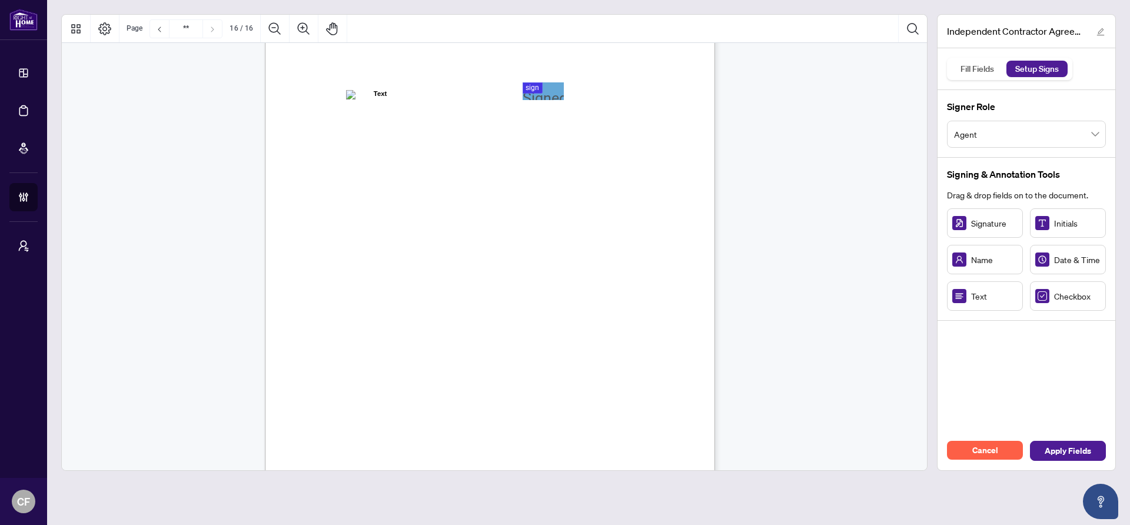
scroll to position [9060, 0]
click at [985, 138] on span "Agent" at bounding box center [1026, 134] width 145 height 22
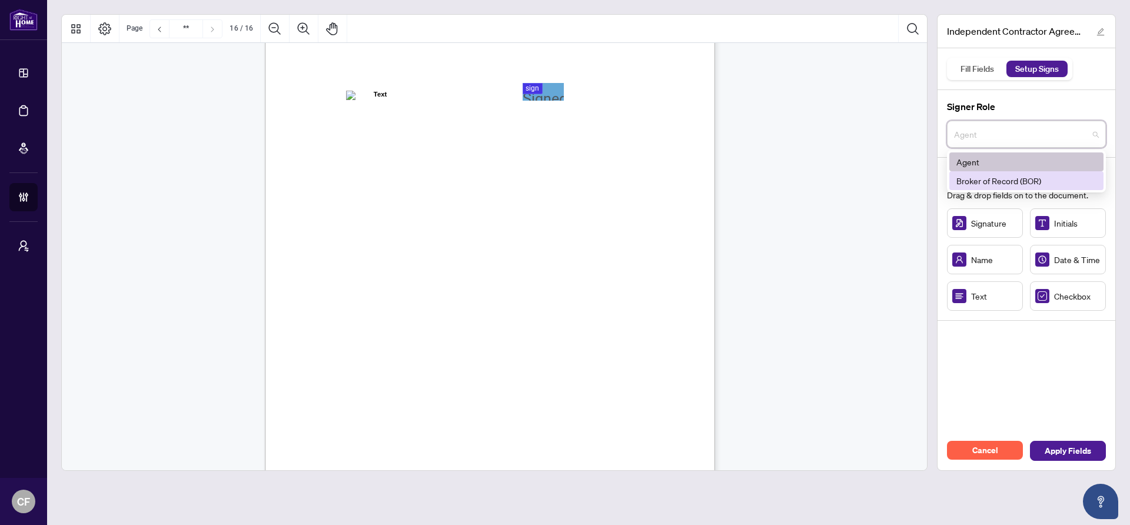
click at [984, 181] on div "Broker of Record (BOR)" at bounding box center [1026, 180] width 140 height 13
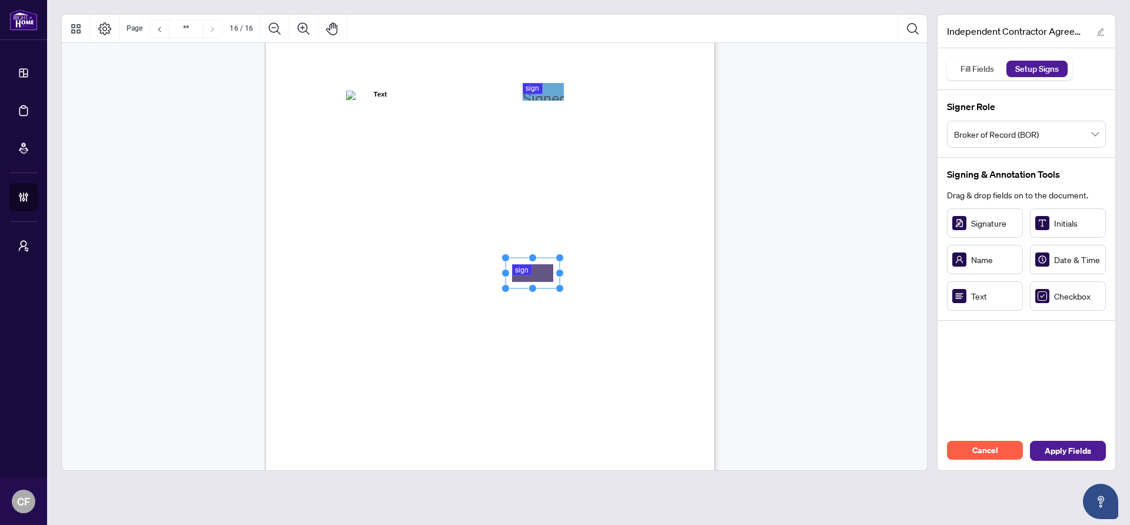
drag, startPoint x: 981, startPoint y: 222, endPoint x: 533, endPoint y: 275, distance: 450.4
drag, startPoint x: 559, startPoint y: 274, endPoint x: 664, endPoint y: 271, distance: 106.0
click at [664, 271] on circle "Resize, Right" at bounding box center [666, 274] width 8 height 8
click at [695, 274] on div "IN WITNESS WHEREOF, the parties hereto, having read and understood the entire A…" at bounding box center [546, 319] width 563 height 729
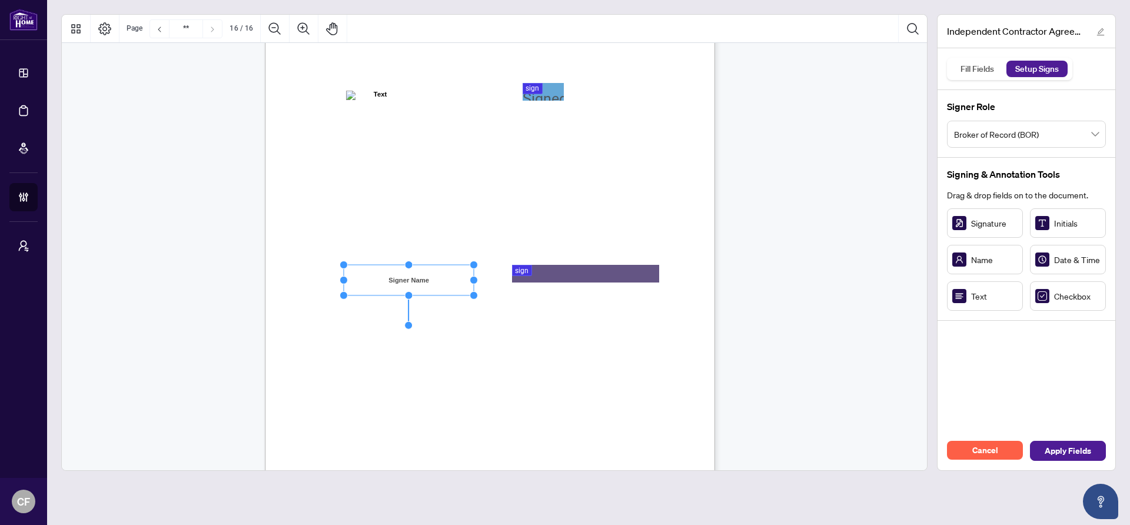
drag, startPoint x: 417, startPoint y: 280, endPoint x: 477, endPoint y: 281, distance: 60.0
click at [477, 281] on circle "Resize, Right" at bounding box center [474, 281] width 8 height 8
click at [1057, 448] on span "Apply Fields" at bounding box center [1068, 450] width 46 height 19
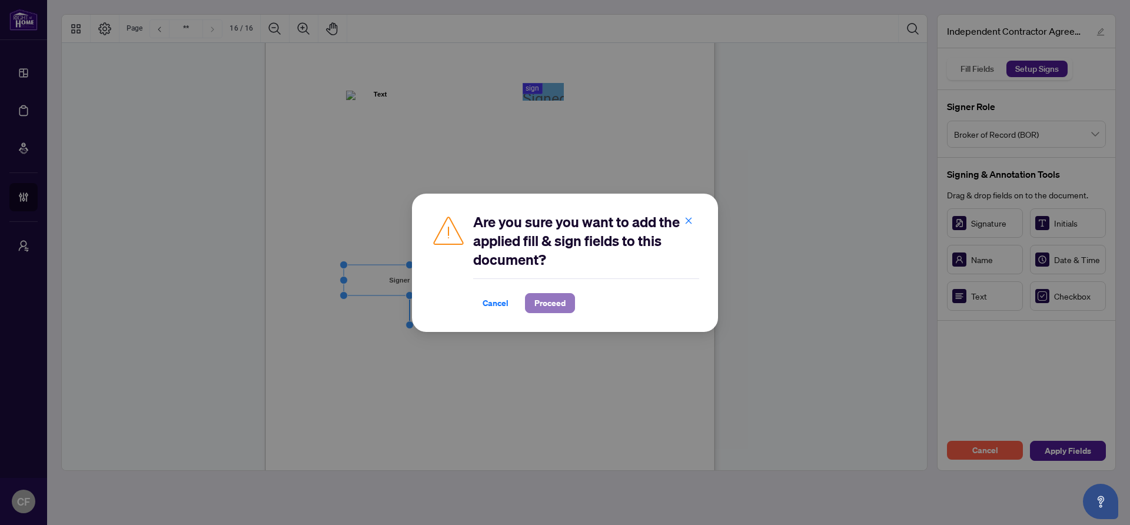
click at [570, 307] on button "Proceed" at bounding box center [550, 303] width 50 height 20
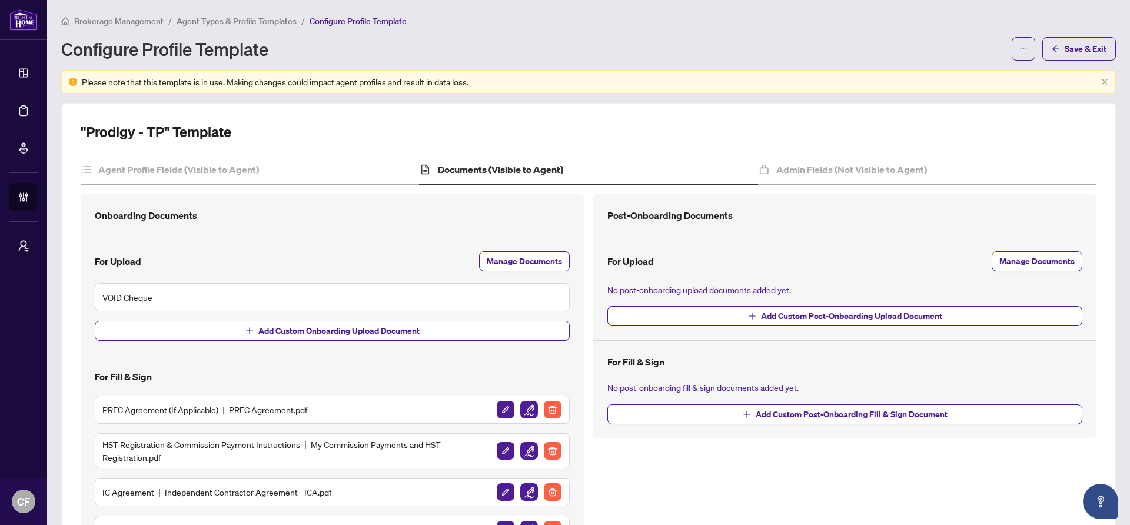
click at [229, 21] on span "Agent Types & Profile Templates" at bounding box center [237, 21] width 120 height 11
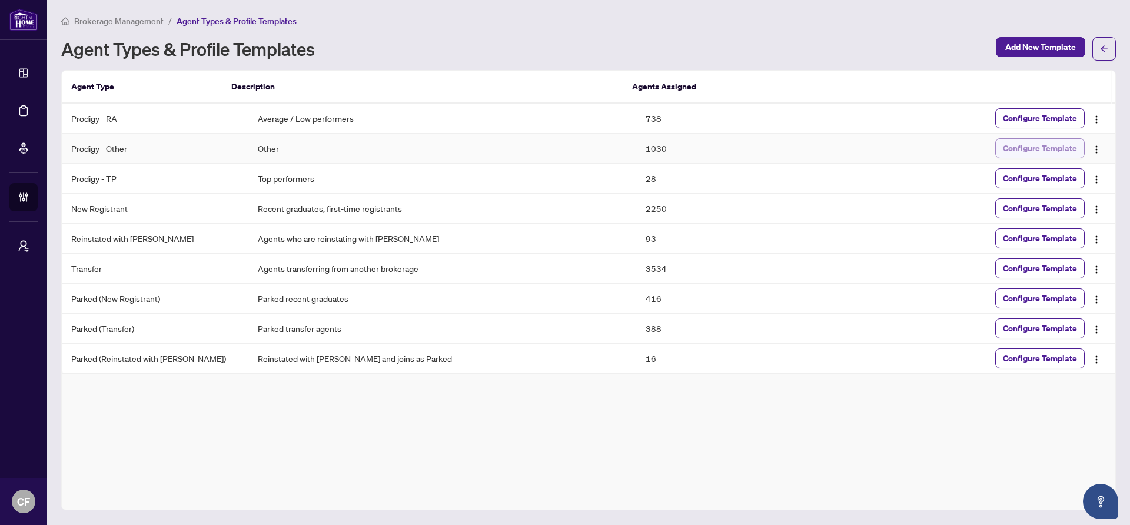
click at [1026, 150] on span "Configure Template" at bounding box center [1040, 148] width 74 height 19
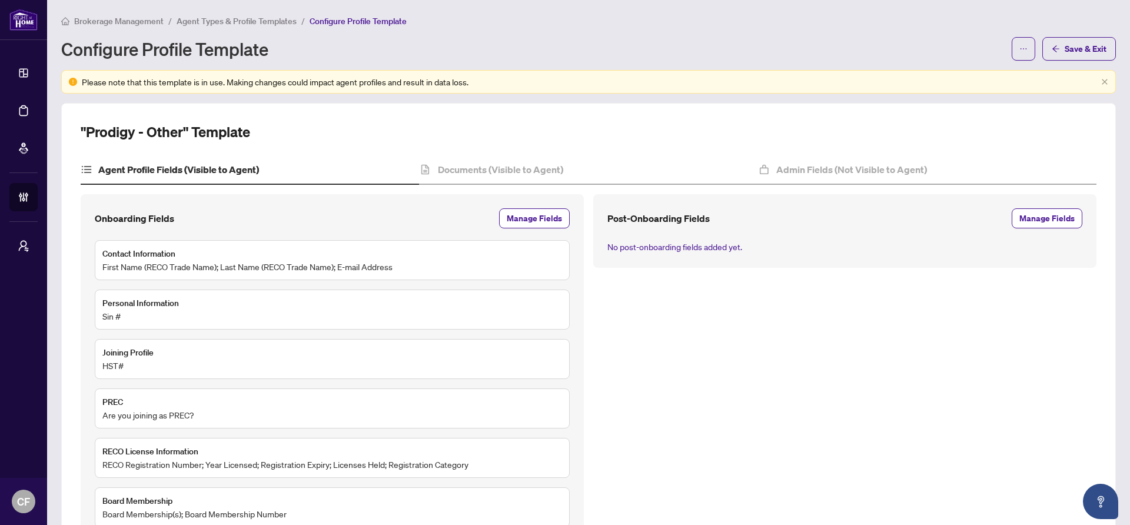
click at [644, 170] on div "Documents (Visible to Agent)" at bounding box center [588, 169] width 338 height 29
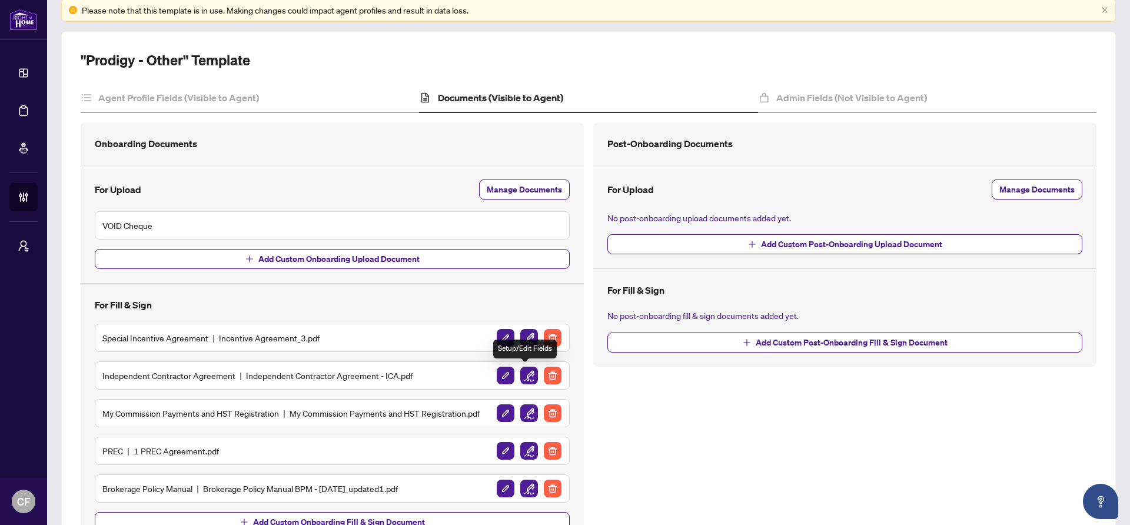
click at [523, 374] on img "button" at bounding box center [529, 376] width 18 height 18
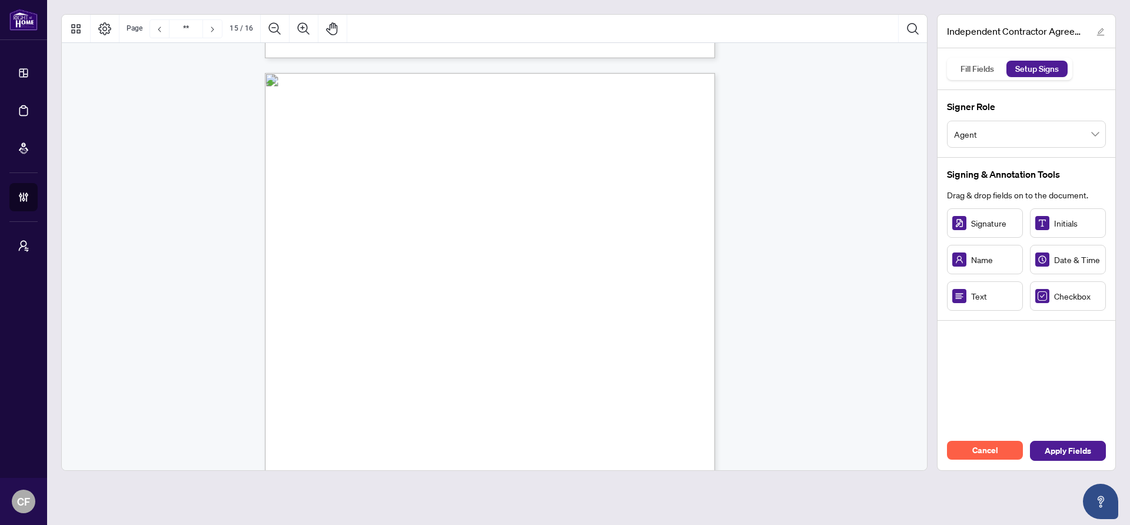
scroll to position [9135, 0]
type input "**"
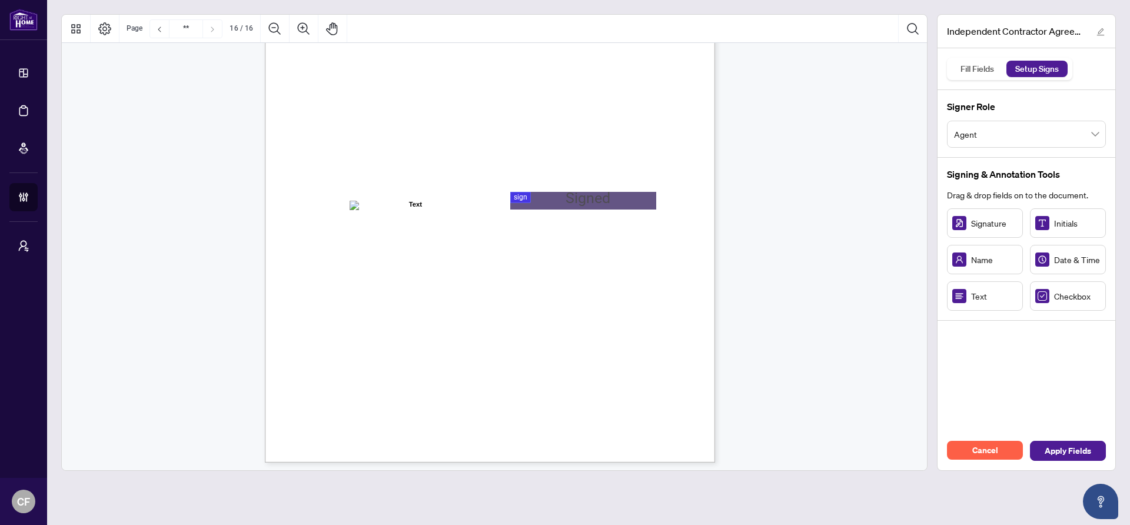
scroll to position [9122, 0]
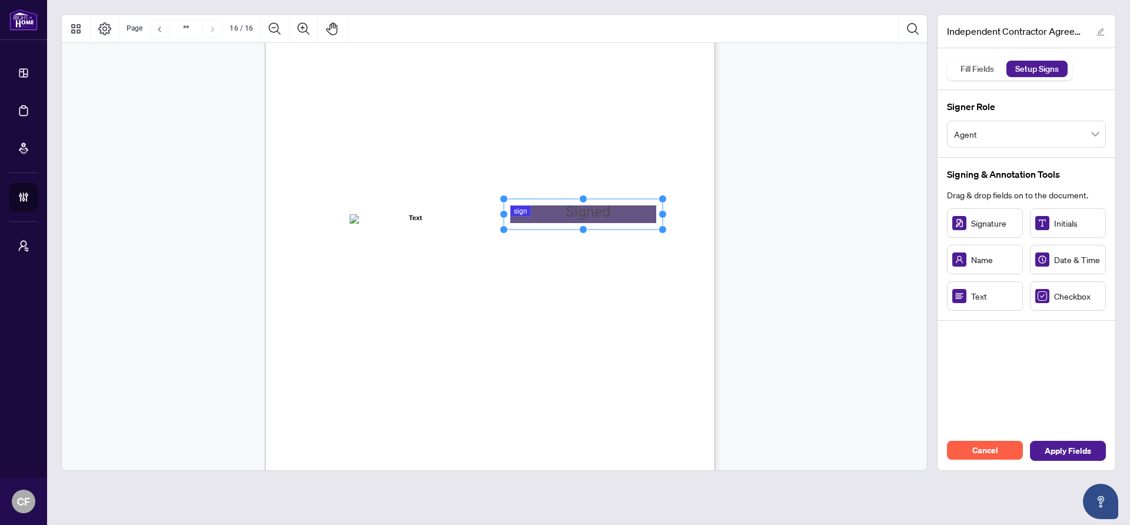
click at [995, 134] on span "Agent" at bounding box center [1026, 134] width 145 height 22
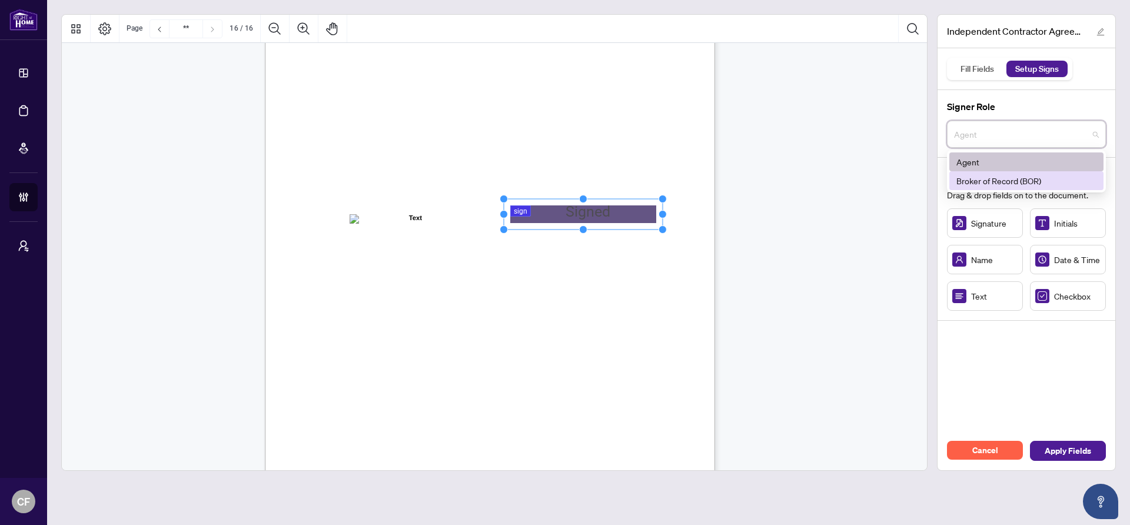
click at [992, 180] on div "Broker of Record (BOR)" at bounding box center [1026, 180] width 140 height 13
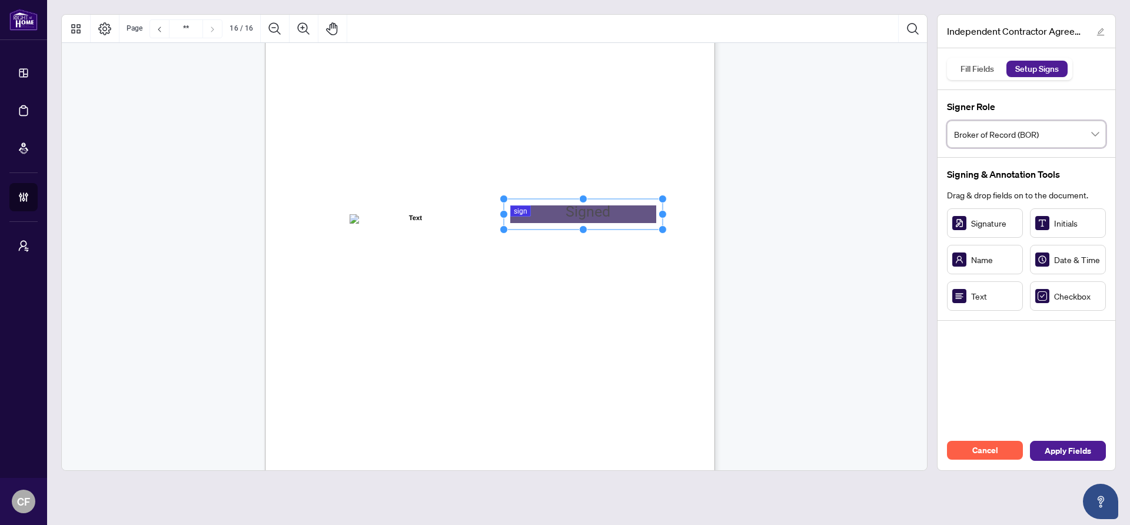
click at [331, 248] on div "IN WITNESS WHEREOF, the parties hereto, having read and understood the entire A…" at bounding box center [546, 257] width 563 height 729
click at [549, 204] on div "IN WITNESS WHEREOF, the parties hereto, having read and understood the entire A…" at bounding box center [546, 257] width 563 height 729
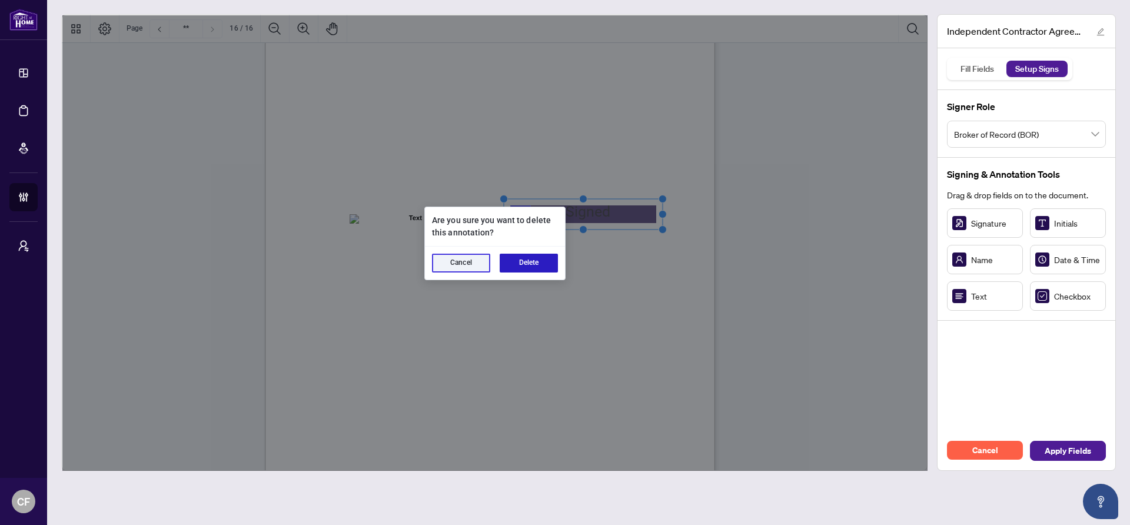
click at [525, 264] on button "Delete" at bounding box center [529, 263] width 58 height 19
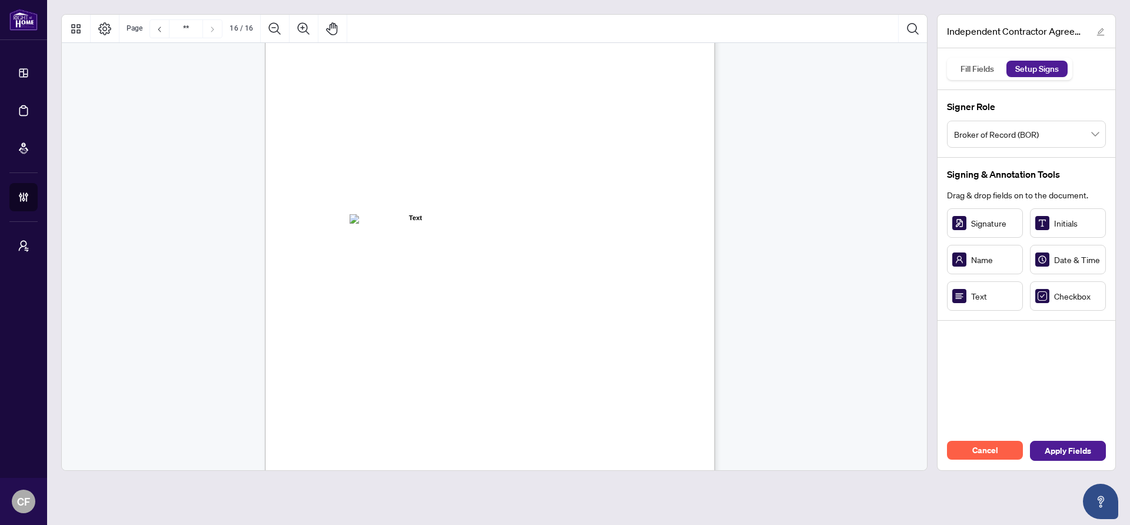
click at [361, 209] on div "IN WITNESS WHEREOF, the parties hereto, having read and understood the entire A…" at bounding box center [546, 257] width 563 height 729
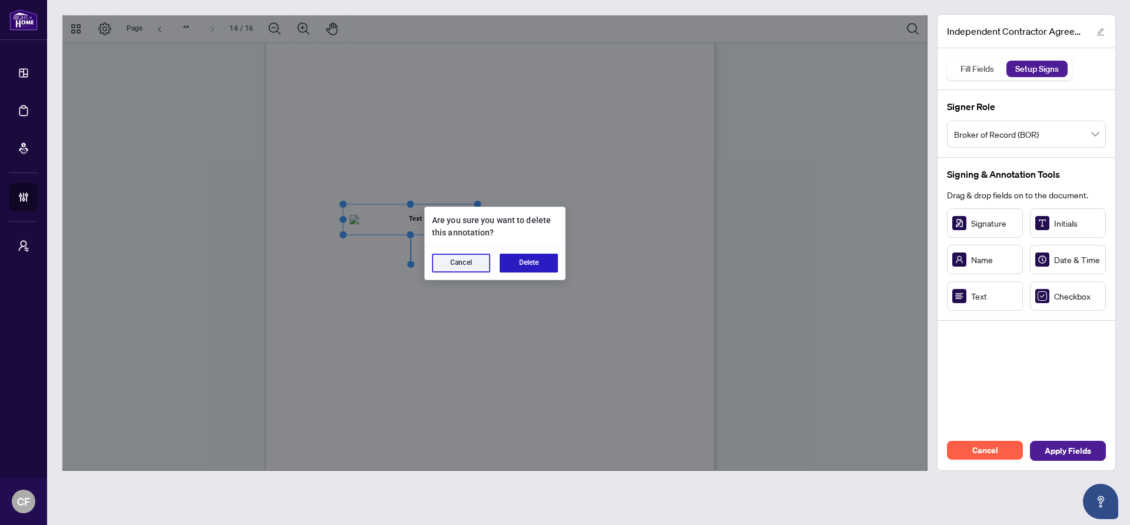
click at [521, 265] on button "Delete" at bounding box center [529, 263] width 58 height 19
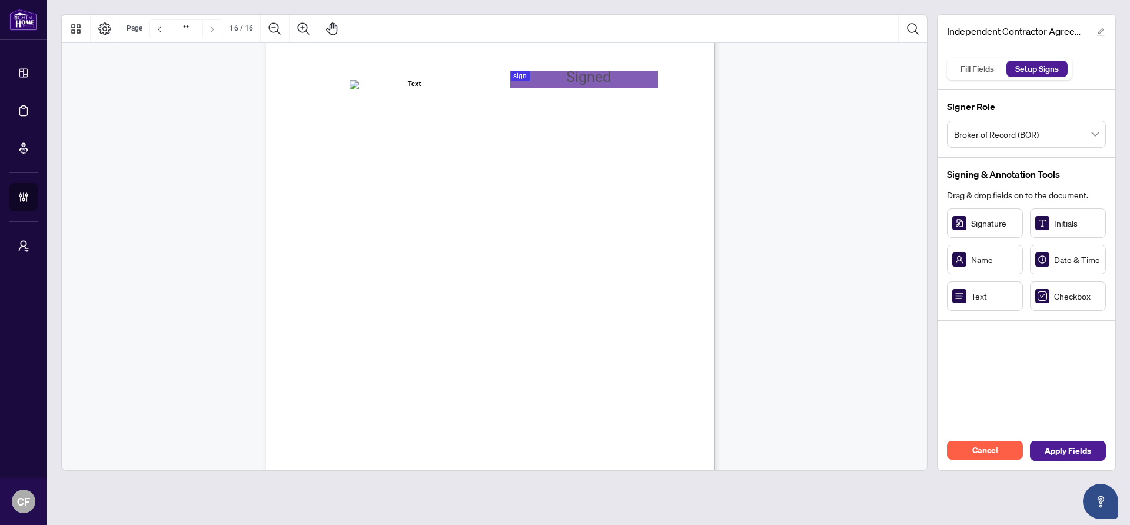
scroll to position [9072, 0]
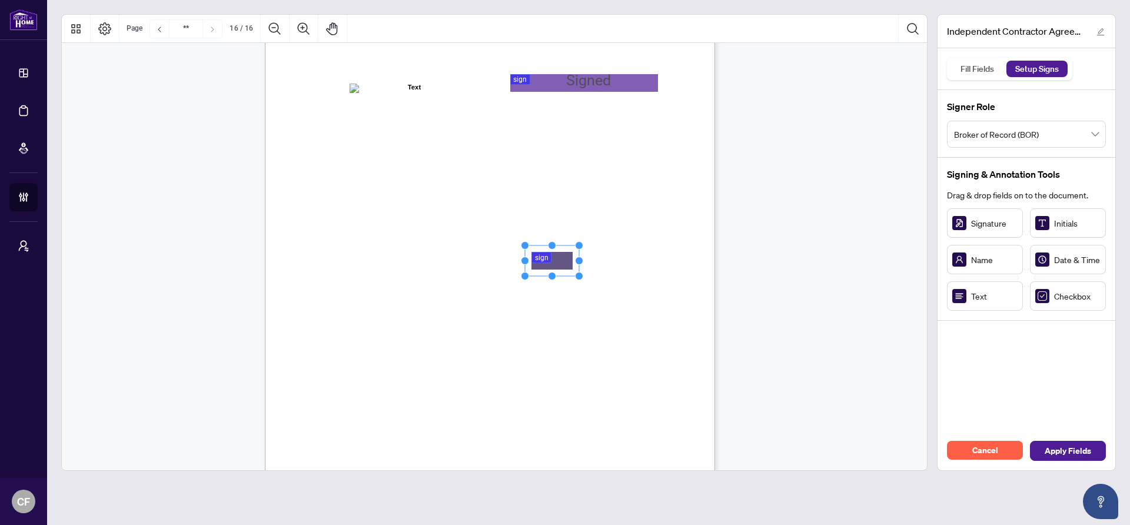
drag, startPoint x: 1000, startPoint y: 222, endPoint x: 539, endPoint y: 262, distance: 462.6
click at [531, 262] on rect "Page 16" at bounding box center [538, 261] width 54 height 31
drag, startPoint x: 533, startPoint y: 262, endPoint x: 526, endPoint y: 262, distance: 7.1
click at [526, 262] on rect "Page 16" at bounding box center [531, 261] width 54 height 31
drag, startPoint x: 559, startPoint y: 258, endPoint x: 664, endPoint y: 258, distance: 105.3
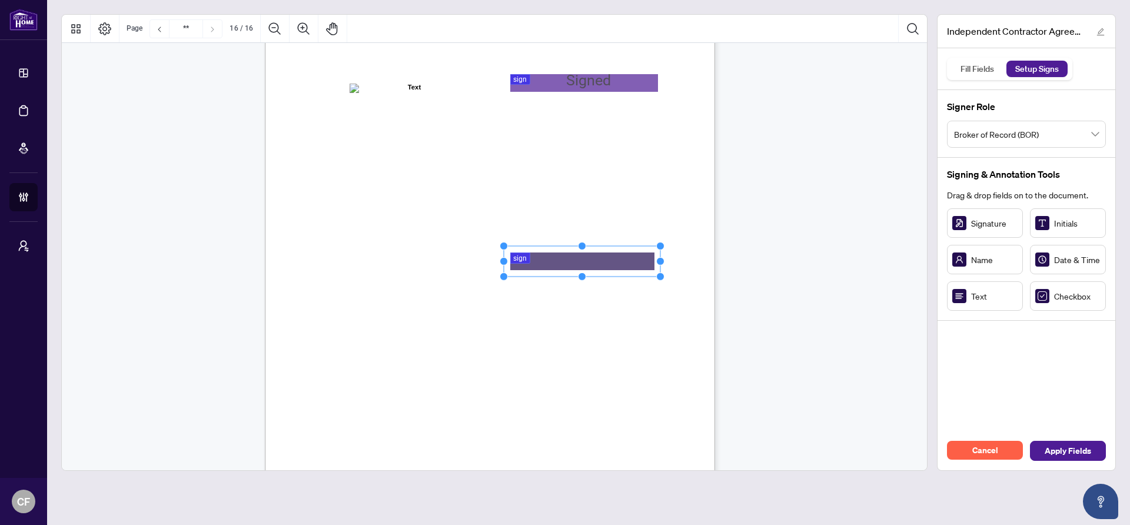
click at [664, 258] on div "IN WITNESS WHEREOF, the parties hereto, having read and understood the entire A…" at bounding box center [490, 234] width 450 height 583
click at [674, 253] on div "IN WITNESS WHEREOF, the parties hereto, having read and understood the entire A…" at bounding box center [546, 307] width 563 height 729
drag, startPoint x: 416, startPoint y: 266, endPoint x: 474, endPoint y: 266, distance: 58.3
click at [474, 266] on circle "Resize, Right" at bounding box center [475, 268] width 8 height 8
click at [534, 332] on div "IN WITNESS WHEREOF, the parties hereto, having read and understood the entire A…" at bounding box center [546, 307] width 563 height 729
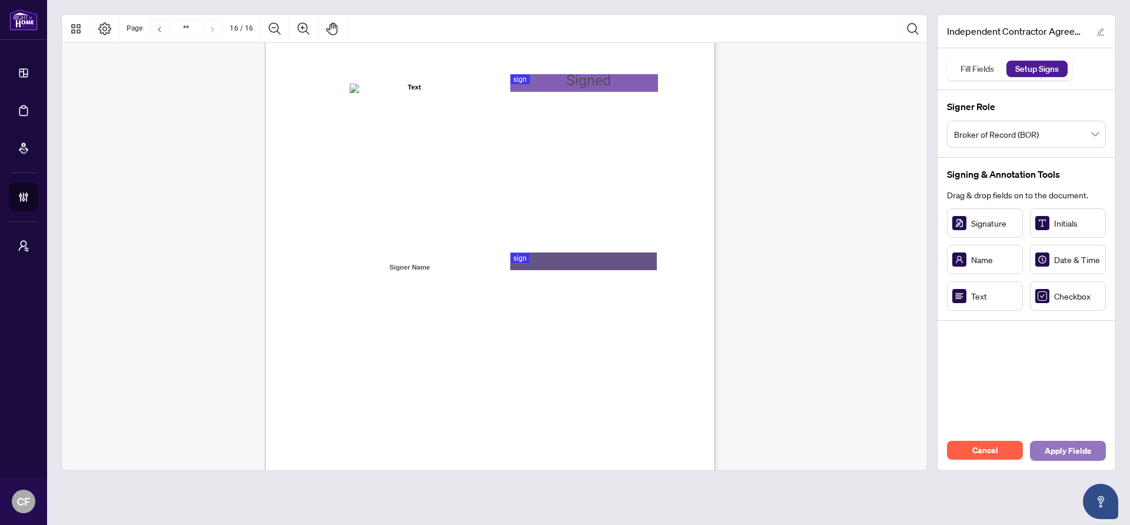
click at [1076, 448] on span "Apply Fields" at bounding box center [1068, 450] width 46 height 19
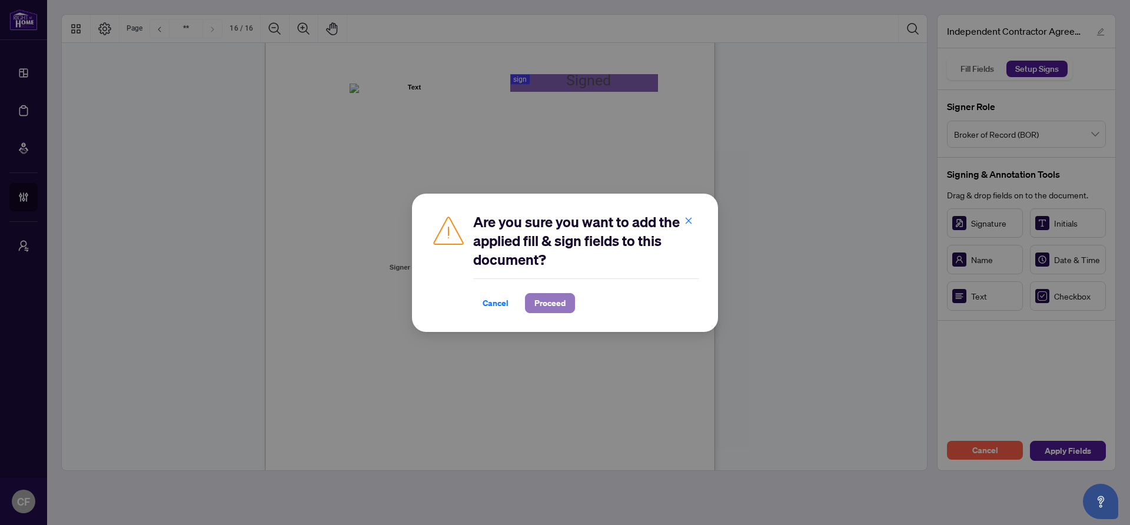
click at [546, 299] on span "Proceed" at bounding box center [549, 303] width 31 height 19
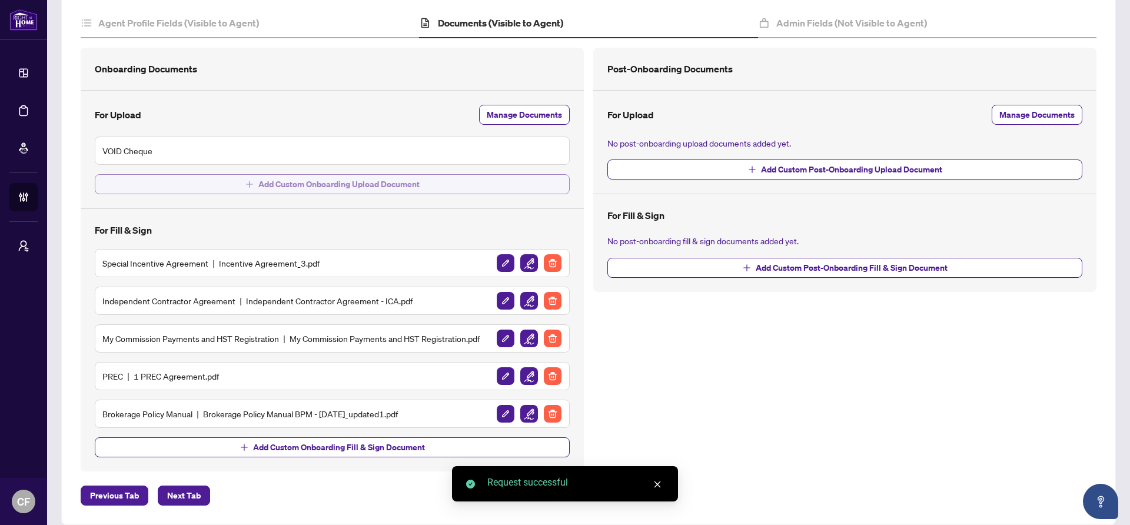
scroll to position [160, 0]
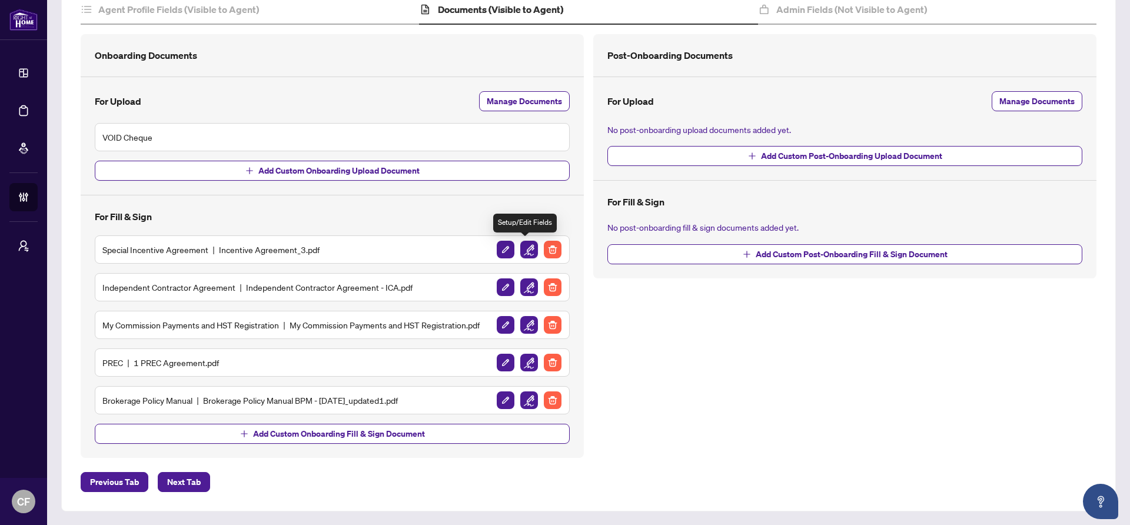
click at [529, 248] on img "button" at bounding box center [529, 250] width 18 height 18
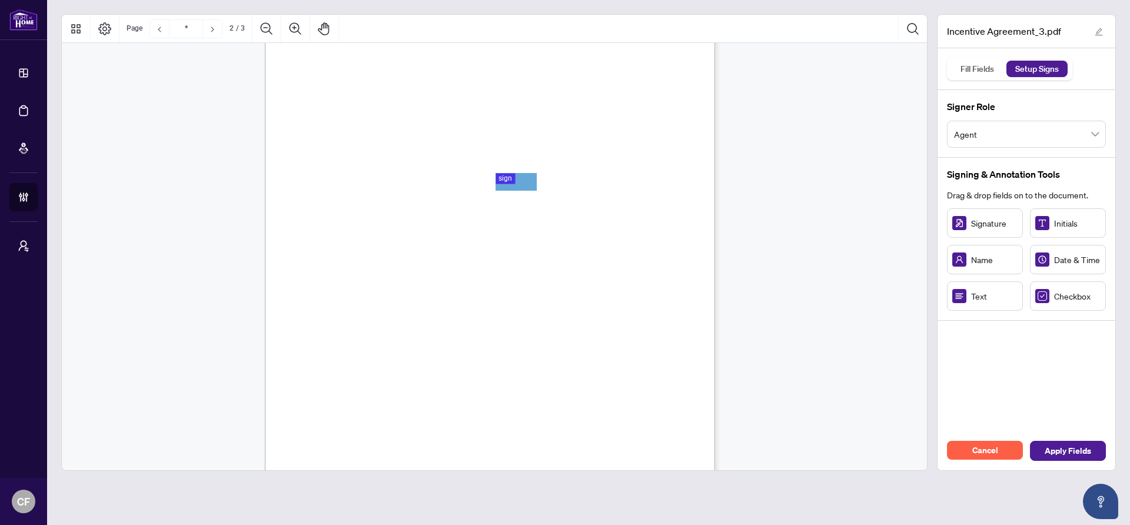
type input "*"
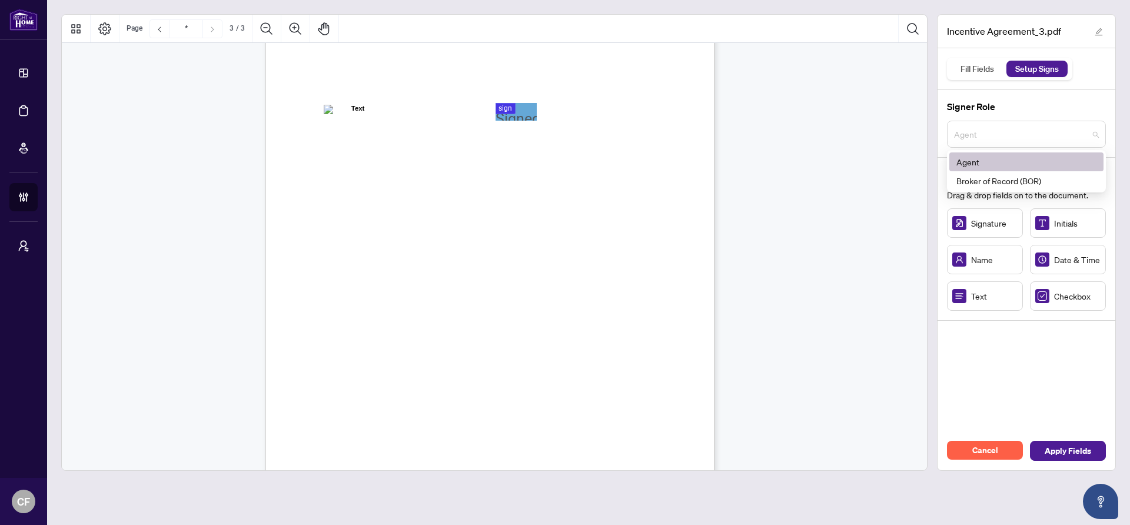
click at [1010, 135] on span "Agent" at bounding box center [1026, 134] width 145 height 22
click at [997, 176] on div "Broker of Record (BOR)" at bounding box center [1026, 180] width 140 height 13
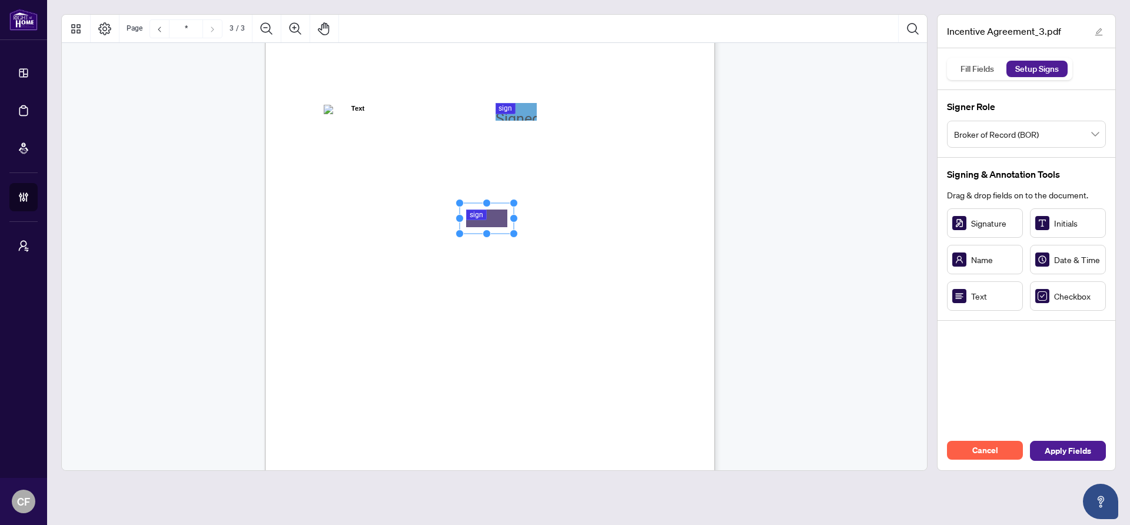
drag, startPoint x: 494, startPoint y: 225, endPoint x: 489, endPoint y: 217, distance: 9.0
drag, startPoint x: 517, startPoint y: 219, endPoint x: 579, endPoint y: 221, distance: 61.8
click at [579, 221] on div "Right at Home Realty, Brokerage 895 Don Mills Rd., North York ON, M3C 1W3, Cana…" at bounding box center [490, 207] width 450 height 583
click at [526, 237] on span "Signature" at bounding box center [514, 236] width 21 height 8
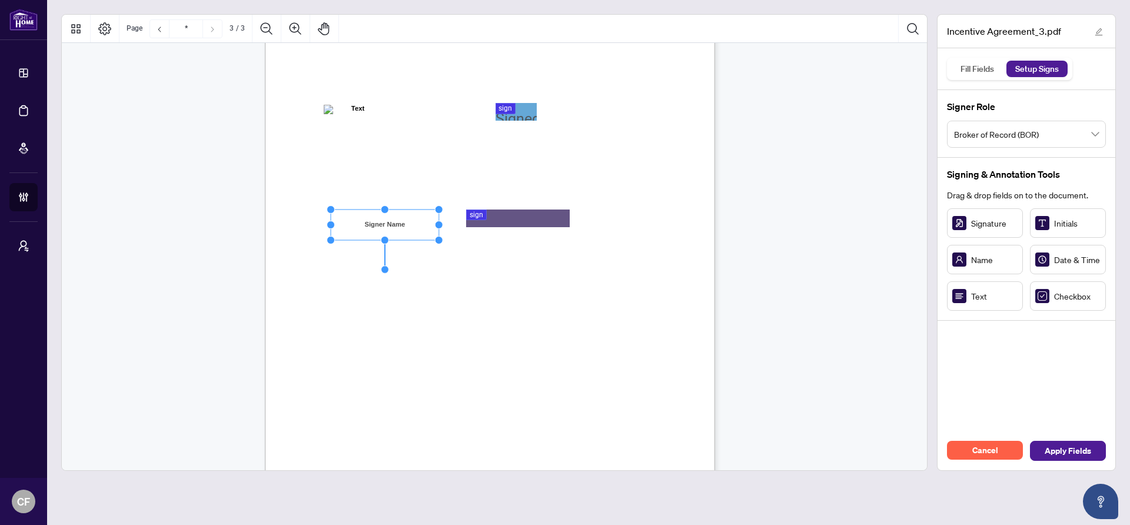
drag, startPoint x: 404, startPoint y: 225, endPoint x: 441, endPoint y: 222, distance: 36.6
click at [441, 222] on circle "Resize, Right" at bounding box center [439, 225] width 8 height 8
click at [509, 337] on div "Right at Home Realty, Brokerage 895 Don Mills Rd., North York ON, M3C 1W3, Cana…" at bounding box center [546, 280] width 563 height 729
click at [1072, 443] on span "Apply Fields" at bounding box center [1068, 450] width 46 height 19
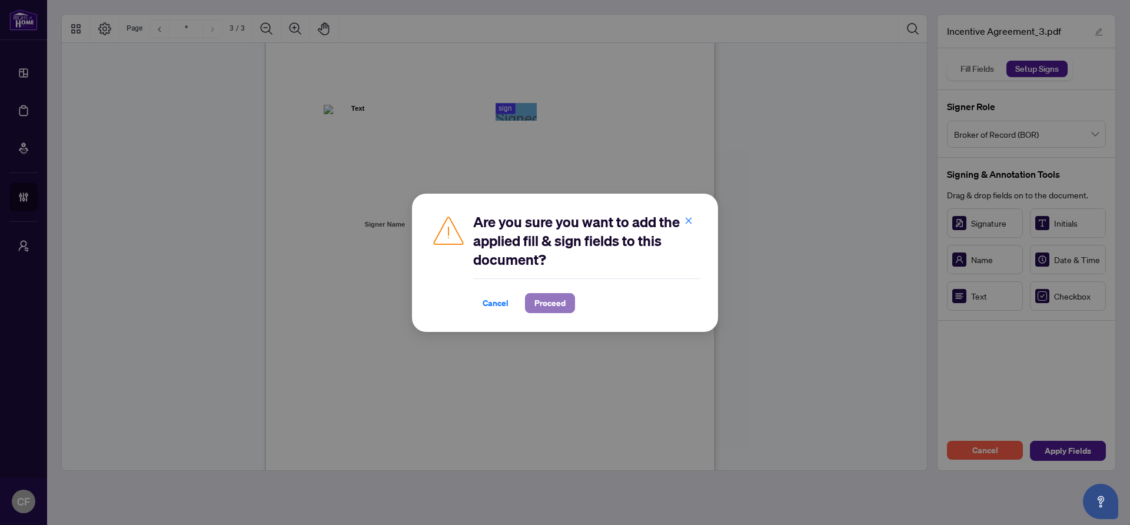
click at [561, 306] on span "Proceed" at bounding box center [549, 303] width 31 height 19
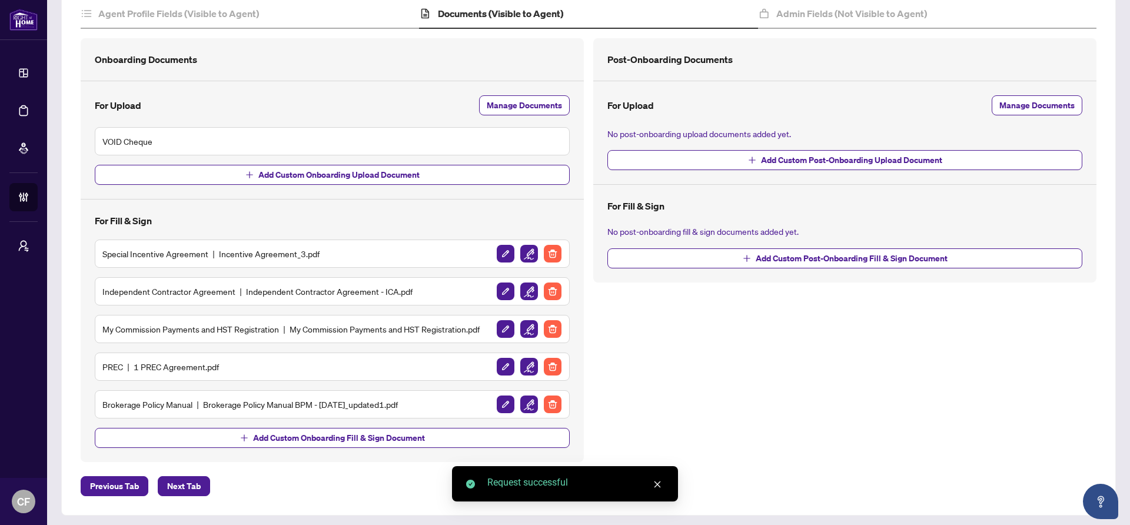
scroll to position [160, 0]
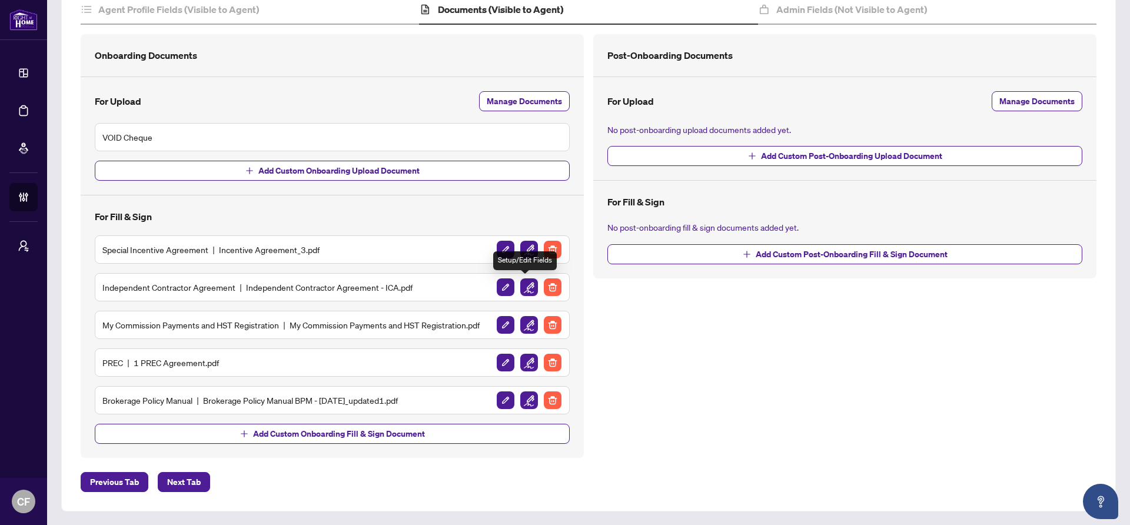
click at [525, 283] on img "button" at bounding box center [529, 287] width 18 height 18
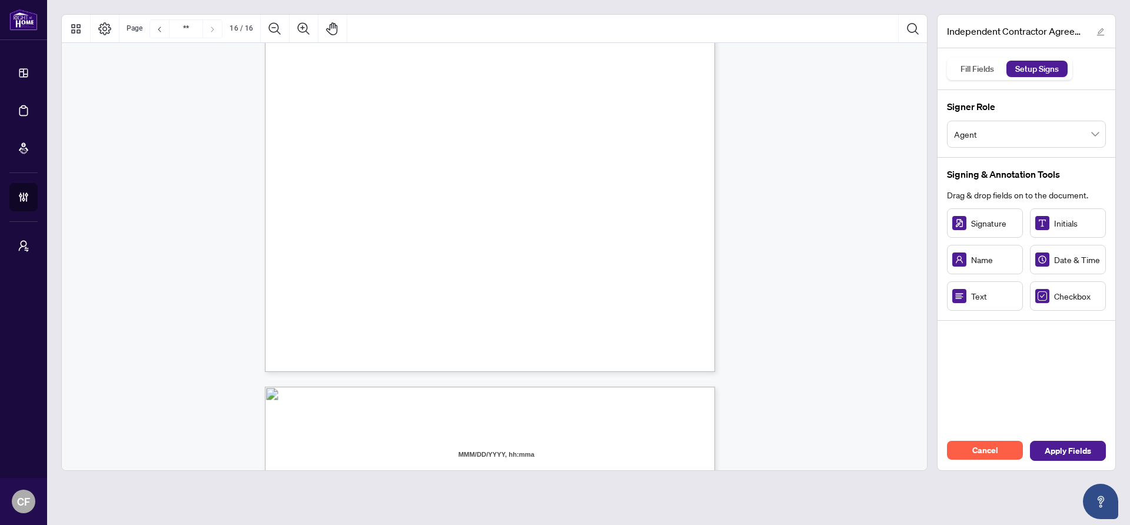
type input "**"
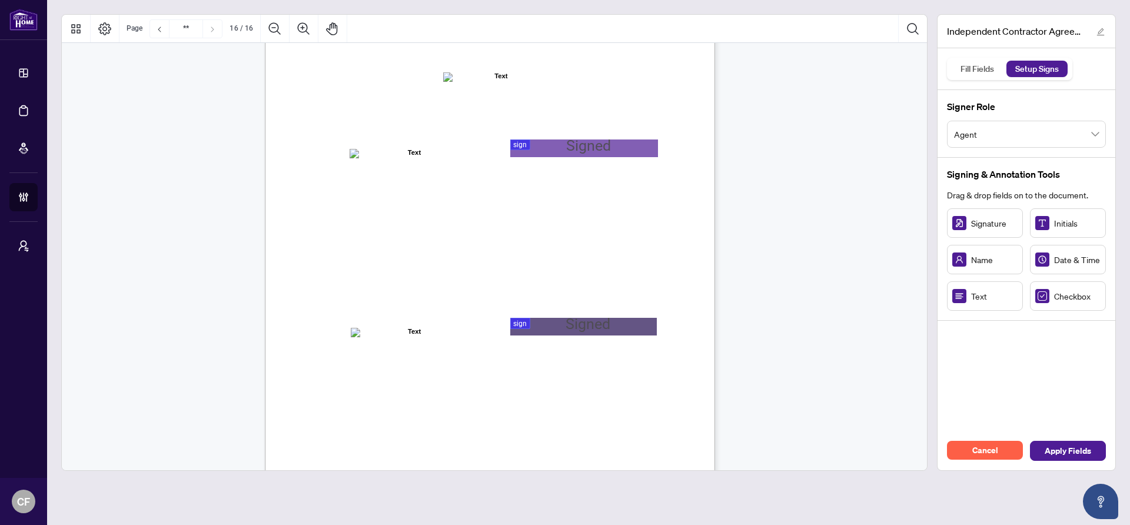
scroll to position [8894, 0]
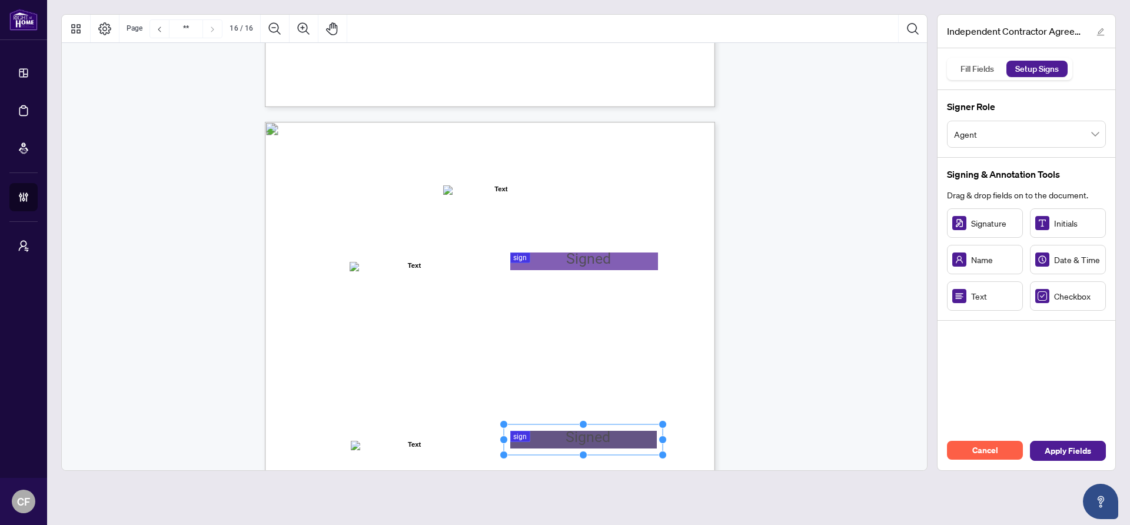
click at [985, 137] on span "Agent" at bounding box center [1026, 134] width 145 height 22
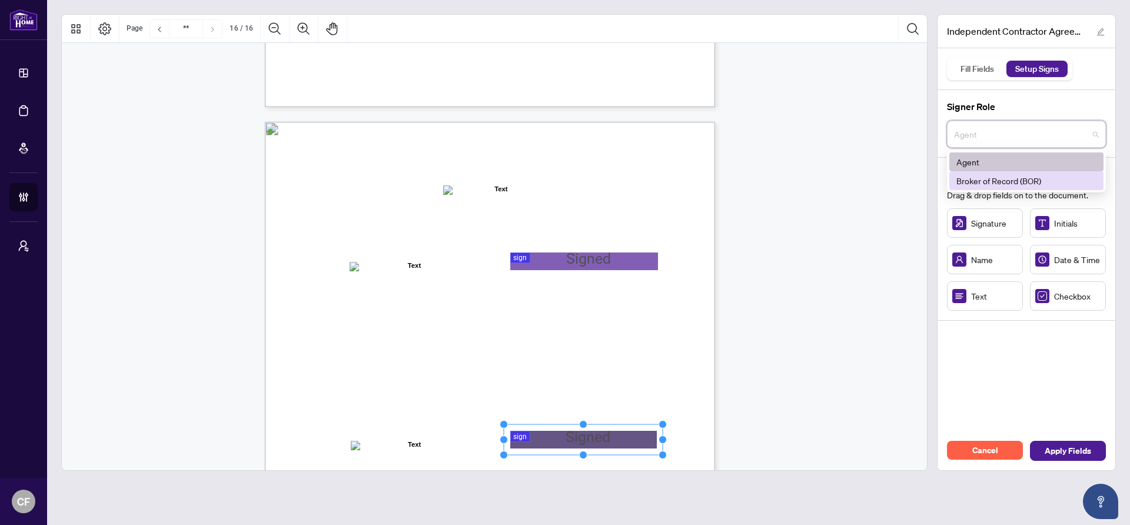
click at [984, 178] on div "Broker of Record (BOR)" at bounding box center [1026, 180] width 140 height 13
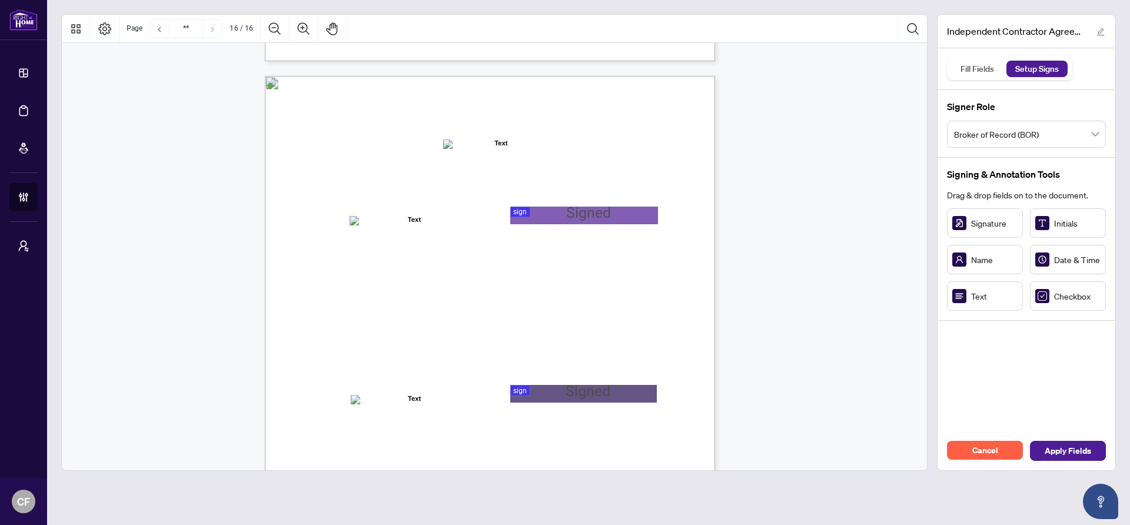
scroll to position [8940, 0]
click at [704, 316] on div "IN WITNESS WHEREOF, the parties hereto, having read and understood the entire A…" at bounding box center [546, 439] width 563 height 729
click at [975, 446] on span "Cancel" at bounding box center [985, 450] width 26 height 19
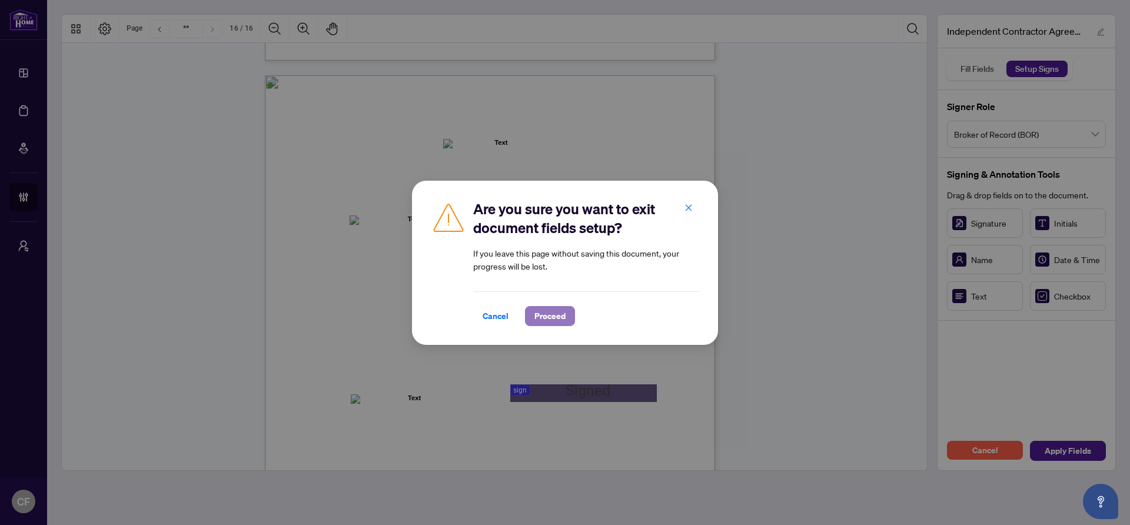
click at [545, 317] on span "Proceed" at bounding box center [549, 316] width 31 height 19
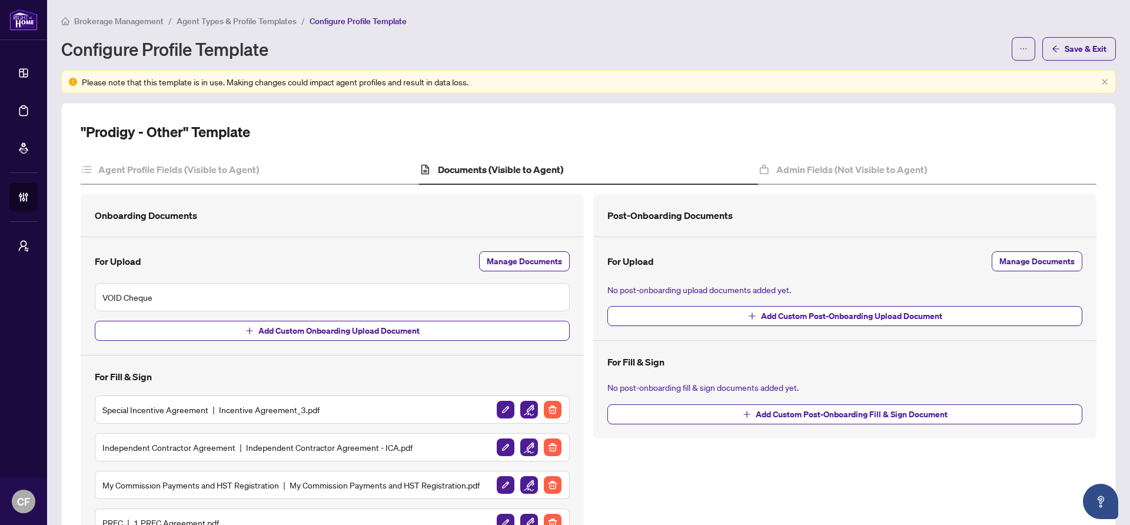
scroll to position [160, 0]
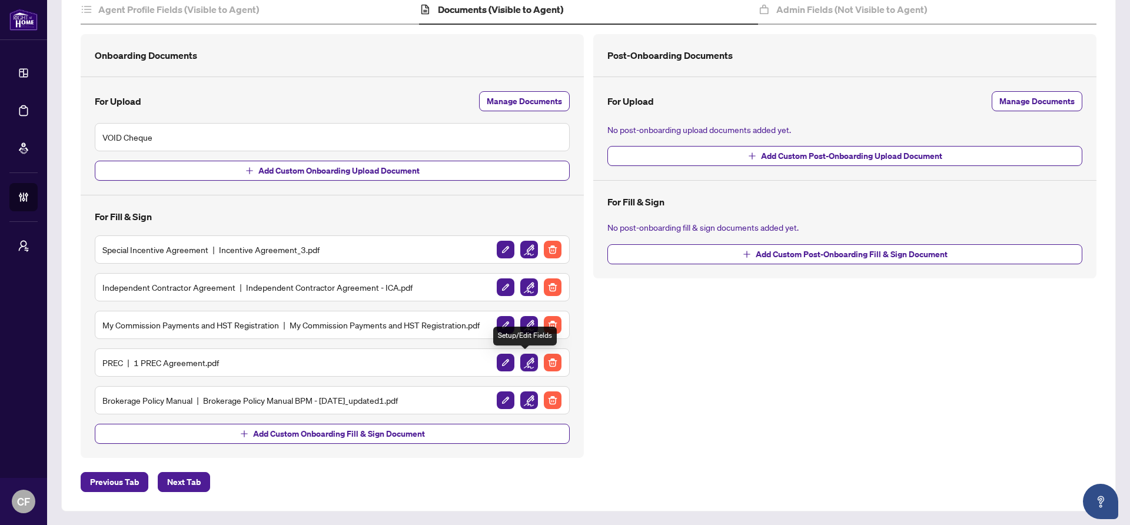
click at [527, 360] on img "button" at bounding box center [529, 363] width 18 height 18
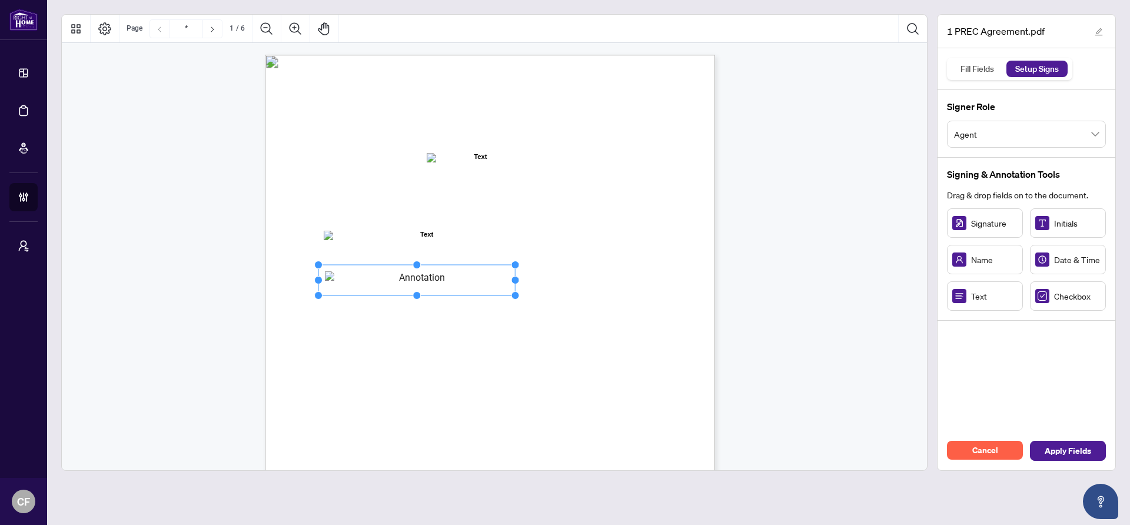
click at [580, 337] on span "A. The Brokerage is in the business of operating a real estate brokerage and is…" at bounding box center [474, 336] width 287 height 10
type input "*"
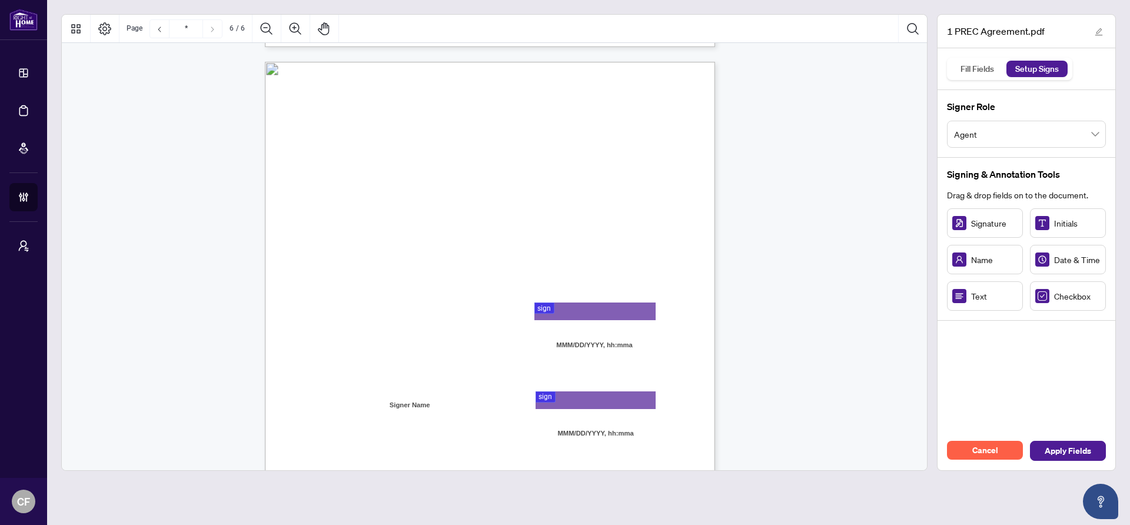
scroll to position [3166, 0]
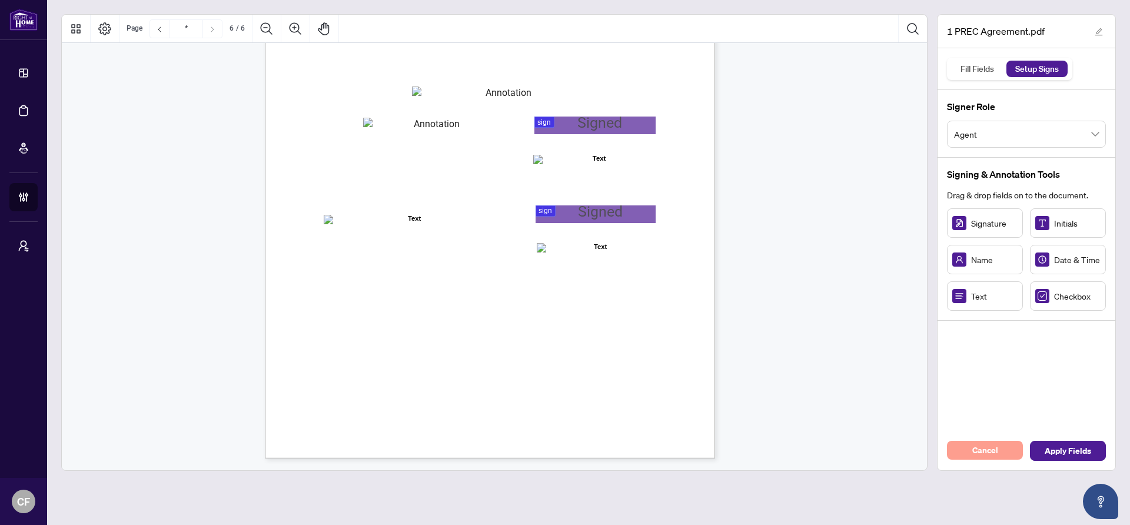
click at [999, 447] on button "Cancel" at bounding box center [985, 450] width 76 height 19
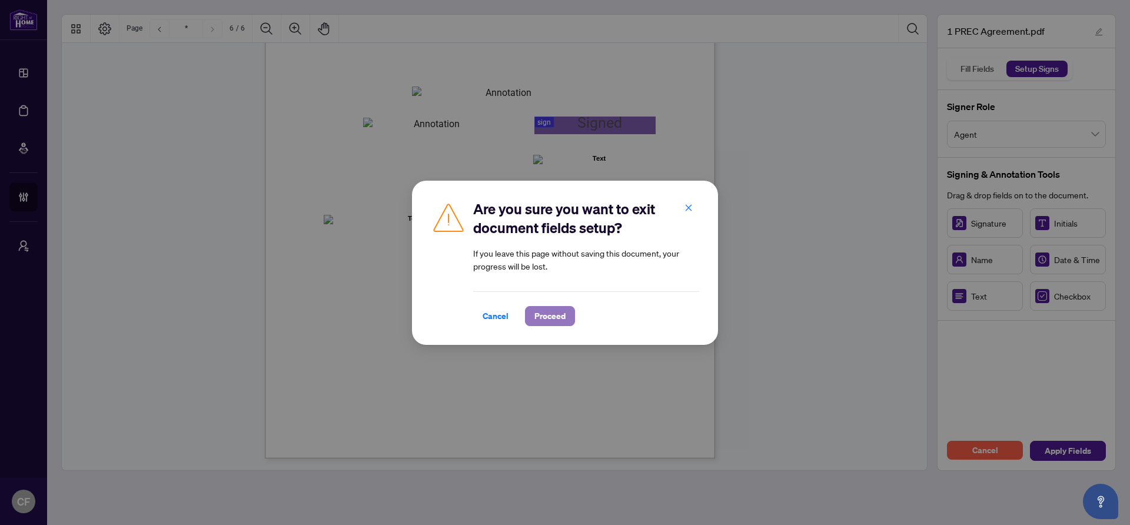
click at [550, 319] on span "Proceed" at bounding box center [549, 316] width 31 height 19
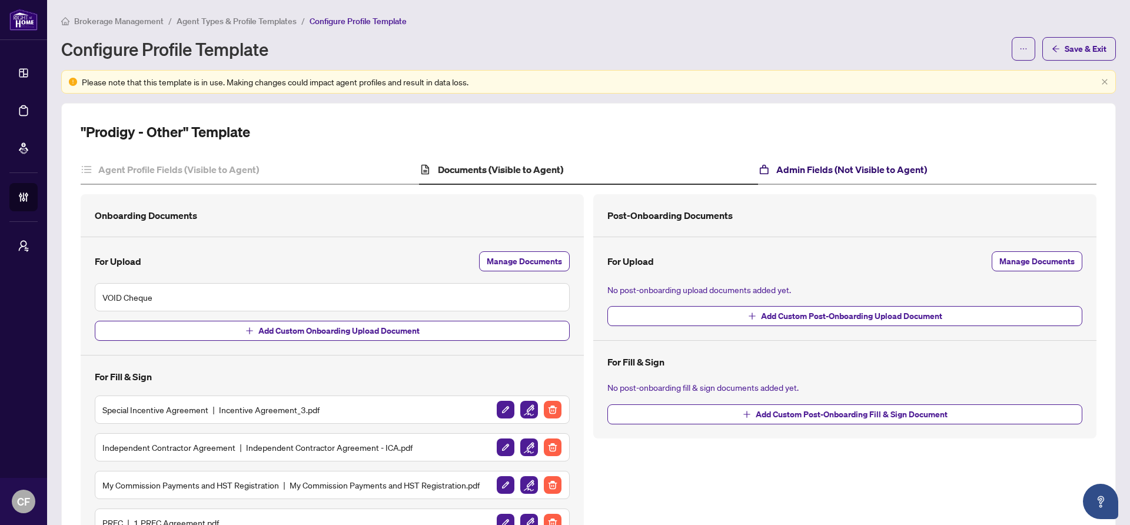
click at [832, 172] on h4 "Admin Fields (Not Visible to Agent)" at bounding box center [851, 169] width 151 height 14
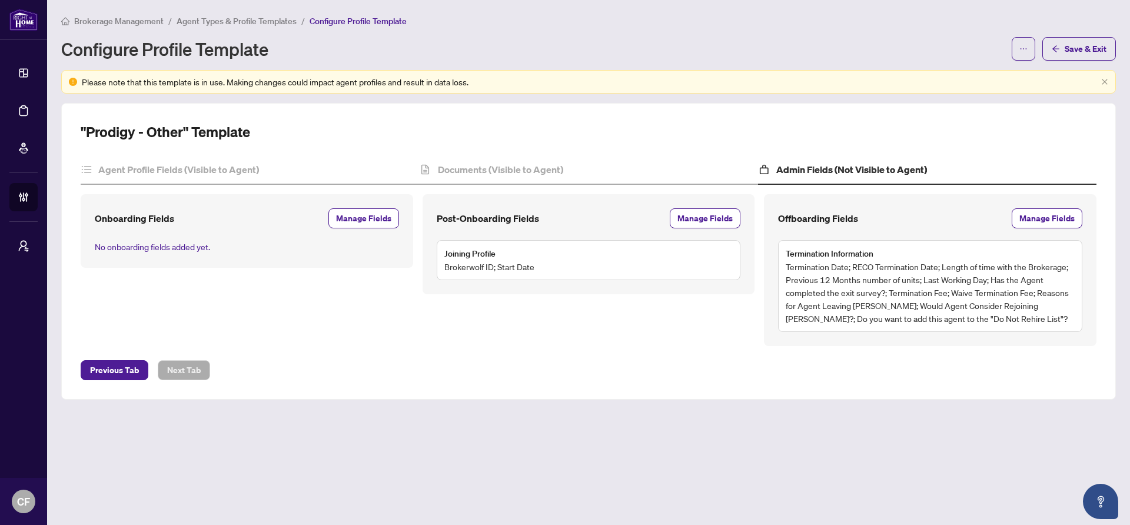
click at [280, 17] on span "Agent Types & Profile Templates" at bounding box center [237, 21] width 120 height 11
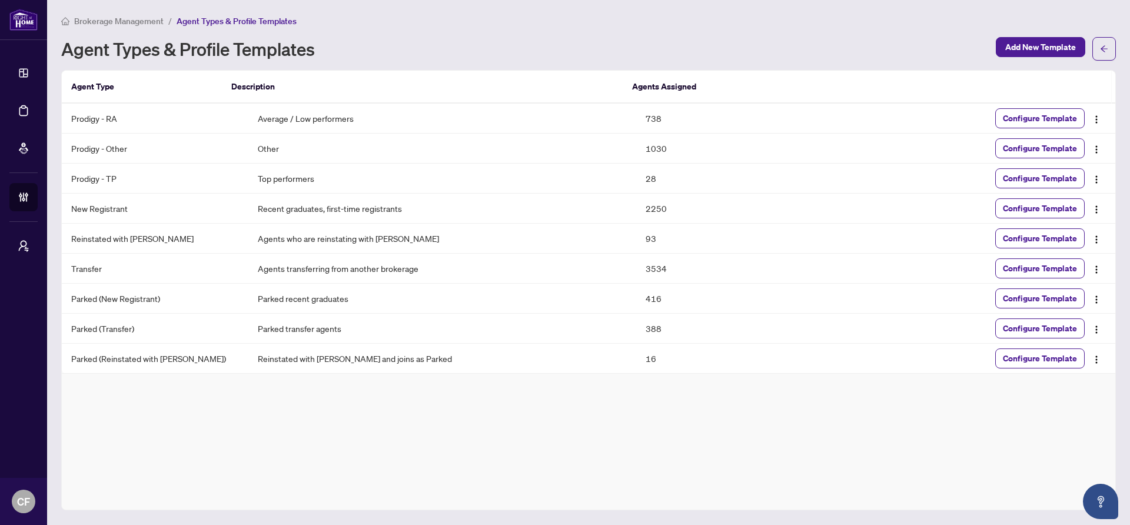
click at [155, 18] on span "Brokerage Management" at bounding box center [118, 21] width 89 height 11
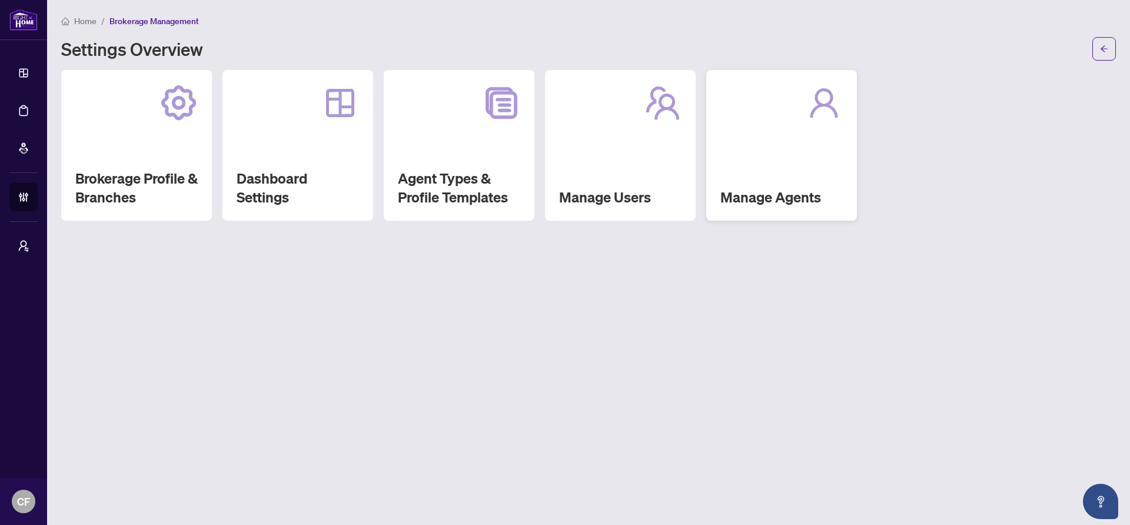
click at [837, 166] on div "Manage Agents" at bounding box center [781, 145] width 151 height 151
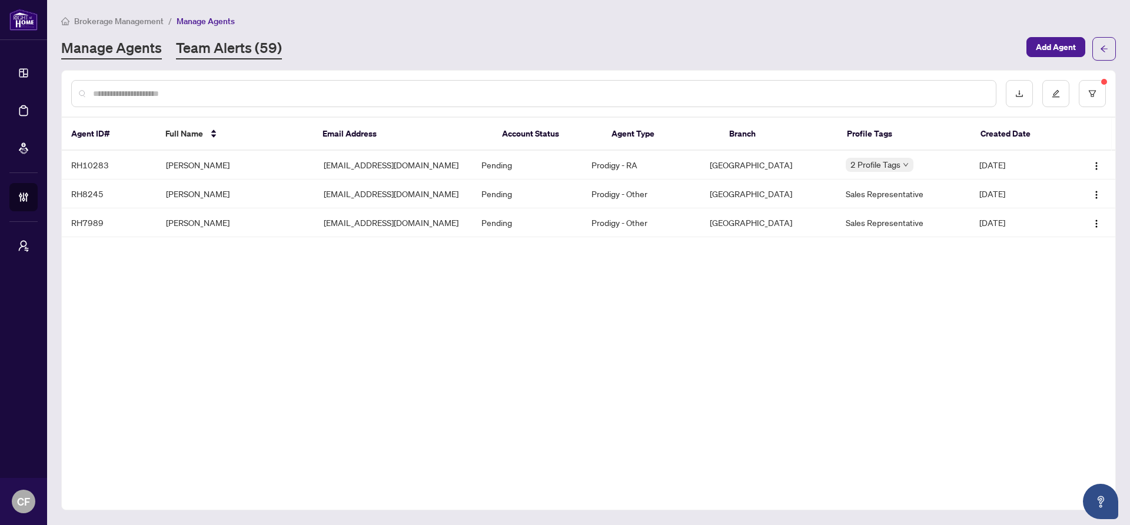
click at [211, 49] on link "Team Alerts (59)" at bounding box center [229, 48] width 106 height 21
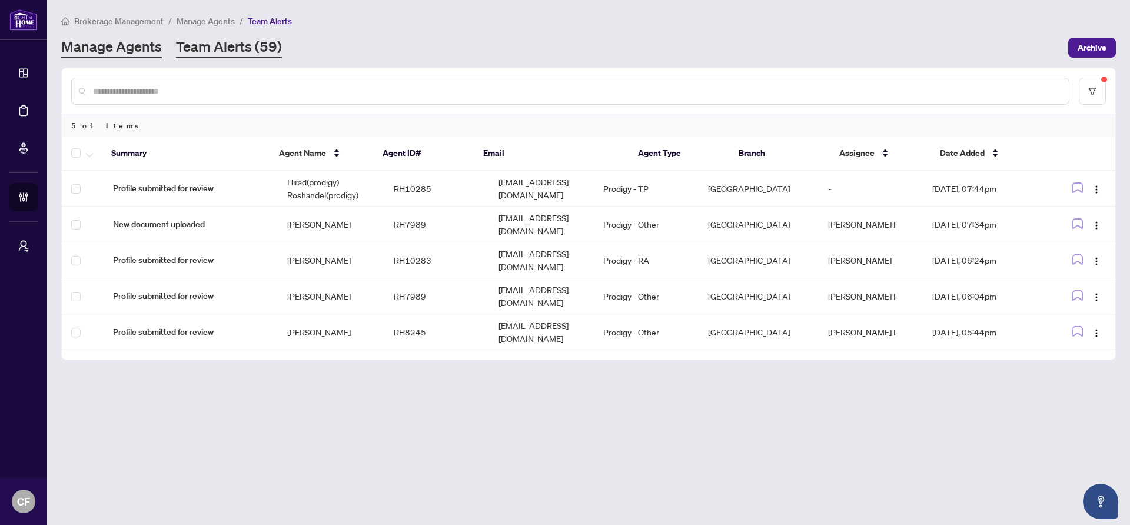
click at [131, 48] on link "Manage Agents" at bounding box center [111, 47] width 101 height 21
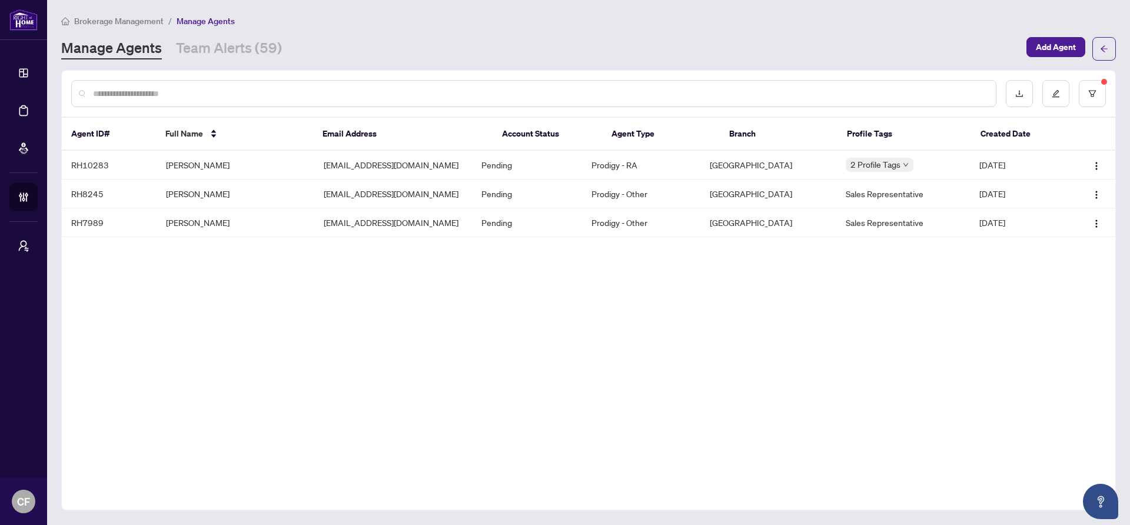
click at [134, 22] on span "Brokerage Management" at bounding box center [118, 21] width 89 height 11
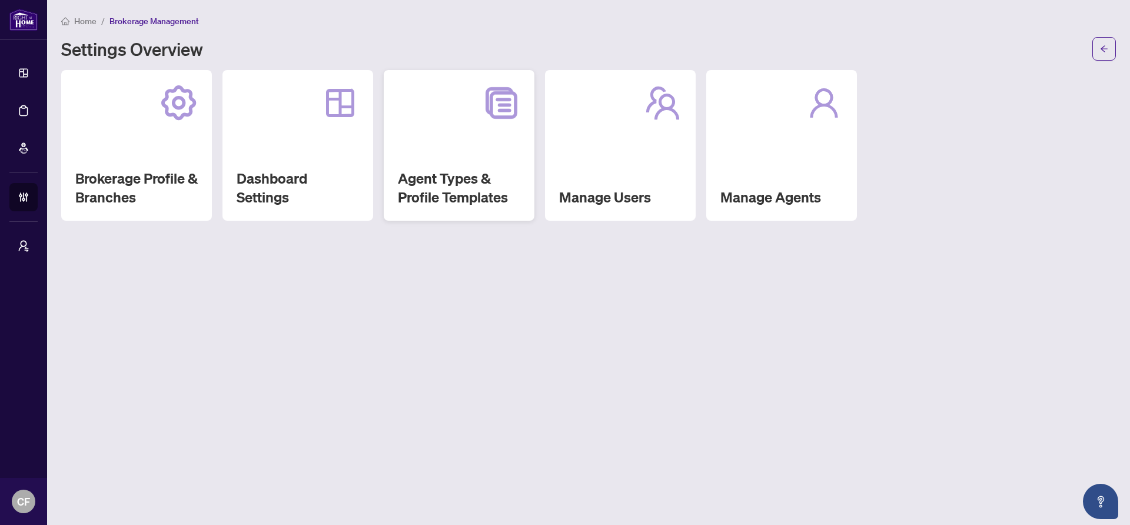
click at [446, 172] on h2 "Agent Types & Profile Templates" at bounding box center [459, 188] width 122 height 38
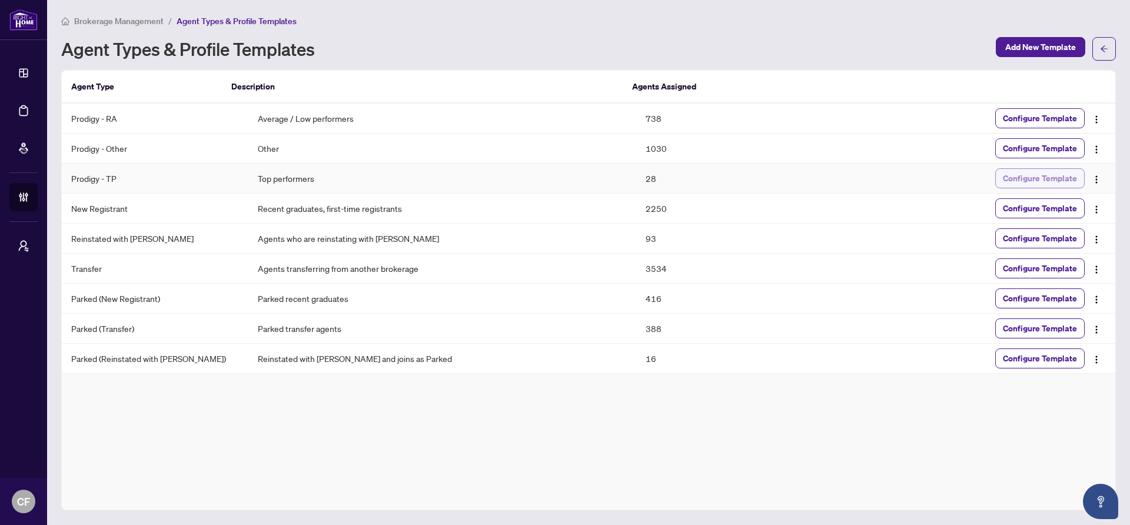
click at [1036, 185] on span "Configure Template" at bounding box center [1040, 178] width 74 height 19
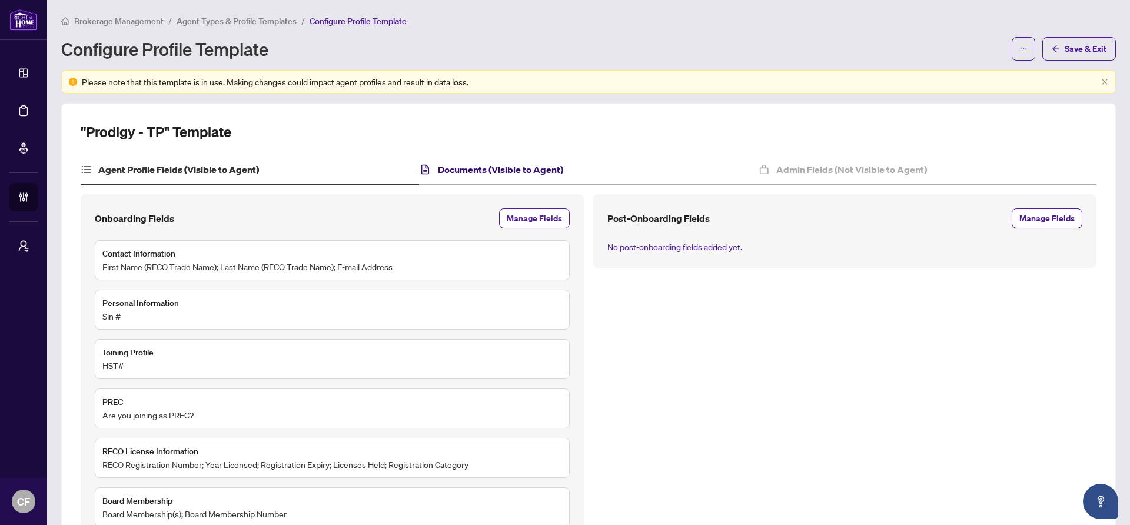
click at [495, 162] on h4 "Documents (Visible to Agent)" at bounding box center [500, 169] width 125 height 14
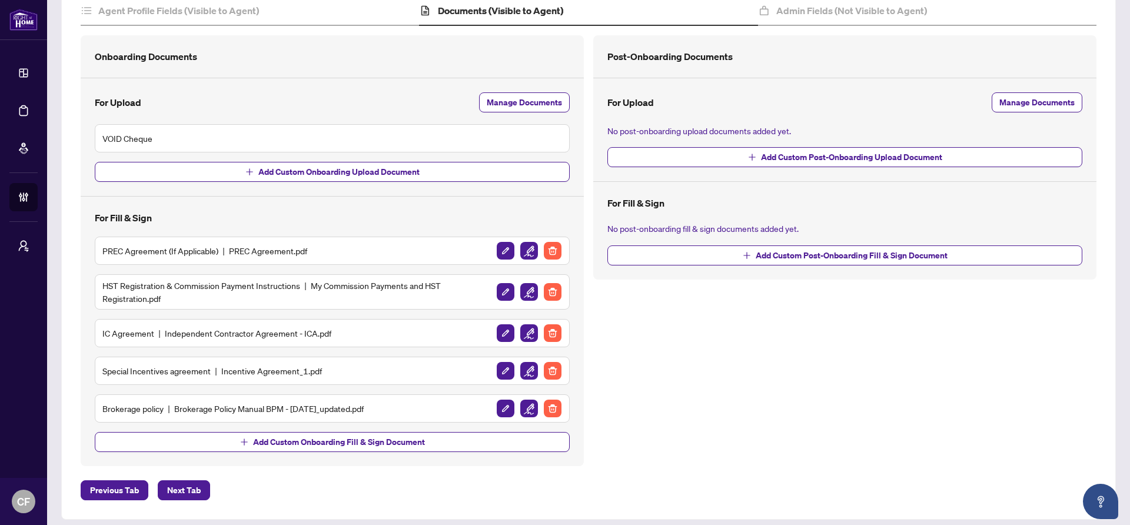
scroll to position [167, 0]
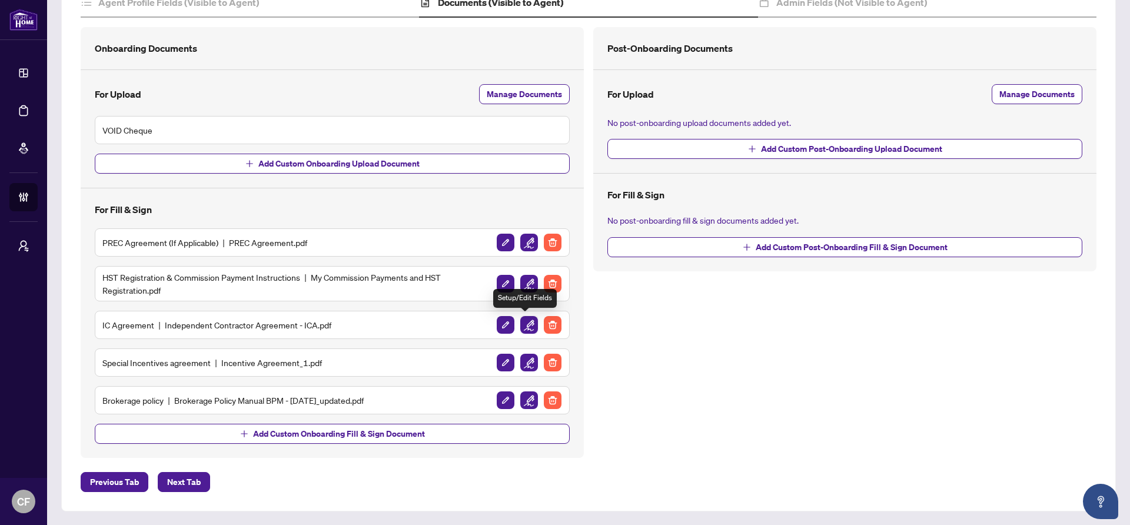
click at [532, 323] on img "button" at bounding box center [529, 325] width 18 height 18
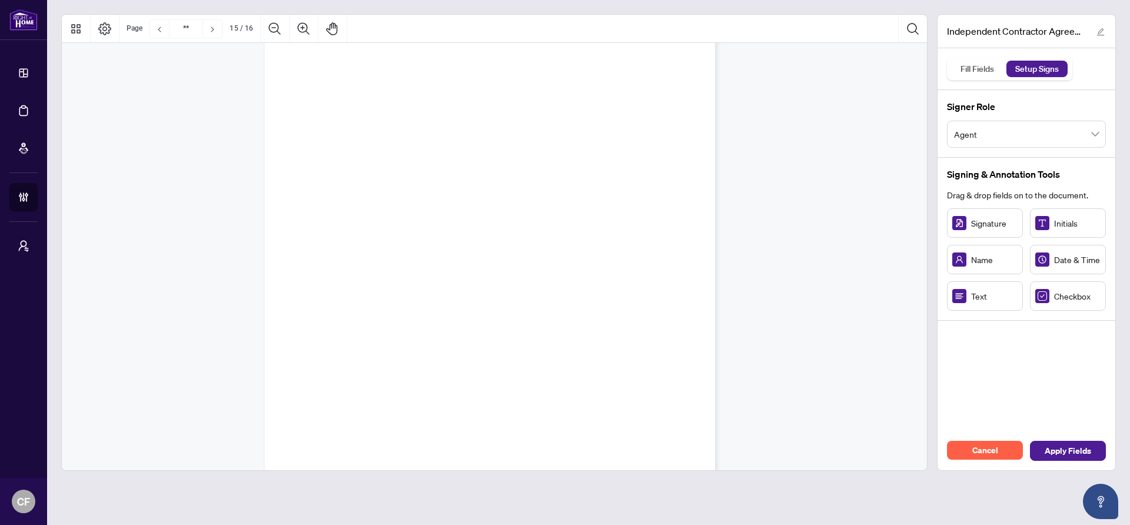
type input "**"
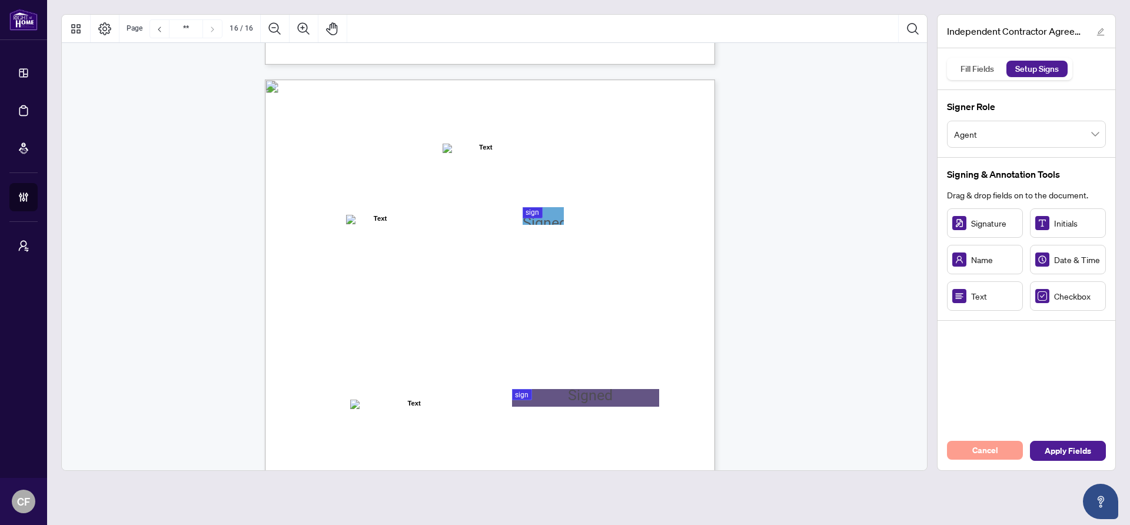
click at [998, 448] on button "Cancel" at bounding box center [985, 450] width 76 height 19
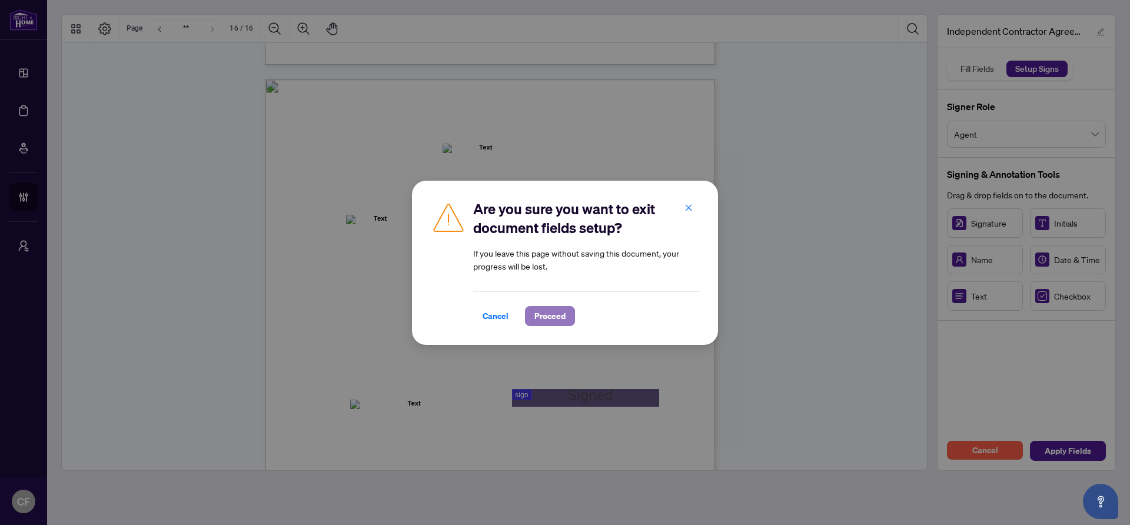
click at [567, 315] on button "Proceed" at bounding box center [550, 316] width 50 height 20
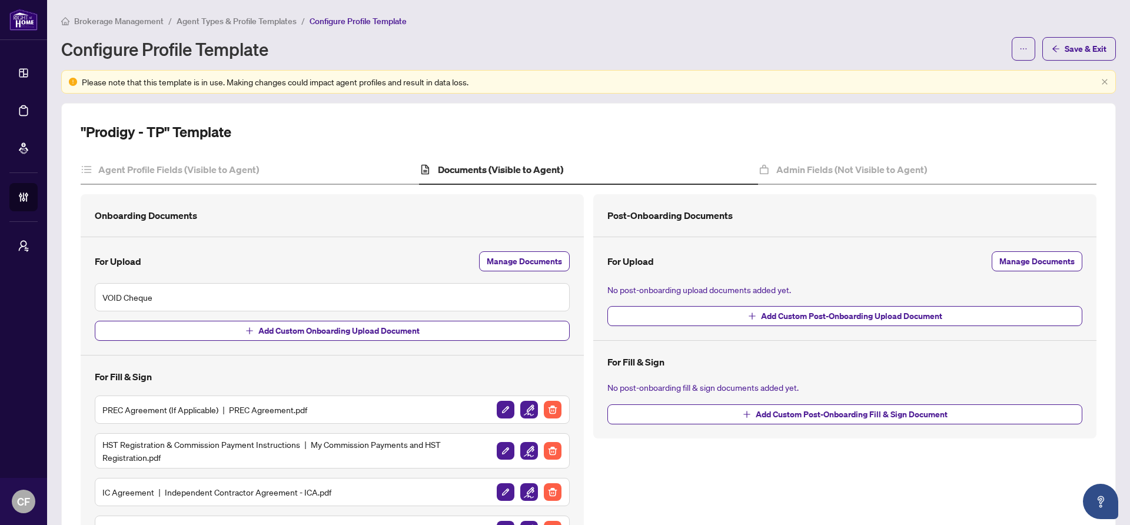
click at [248, 20] on span "Agent Types & Profile Templates" at bounding box center [237, 21] width 120 height 11
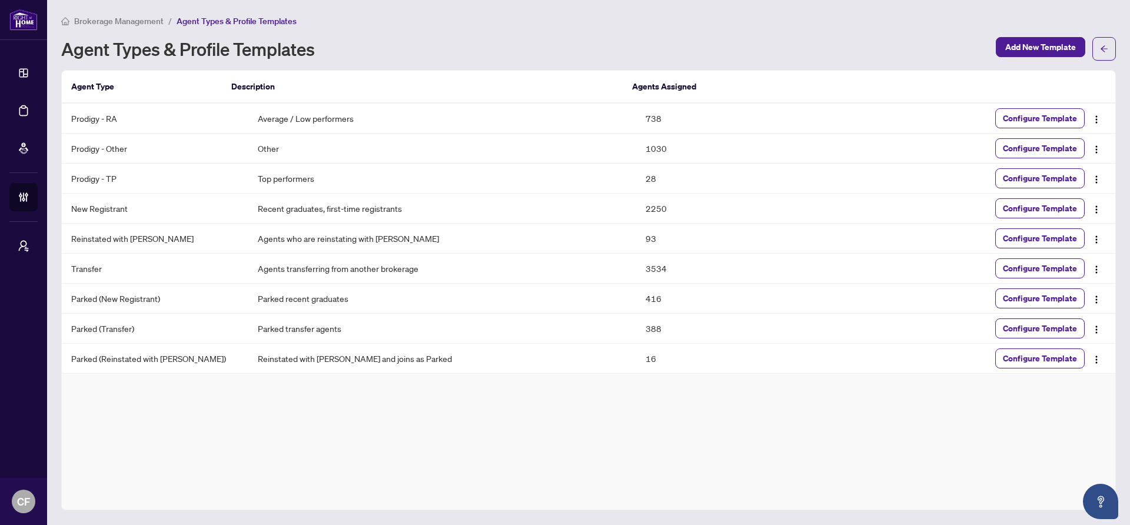
click at [115, 22] on span "Brokerage Management" at bounding box center [118, 21] width 89 height 11
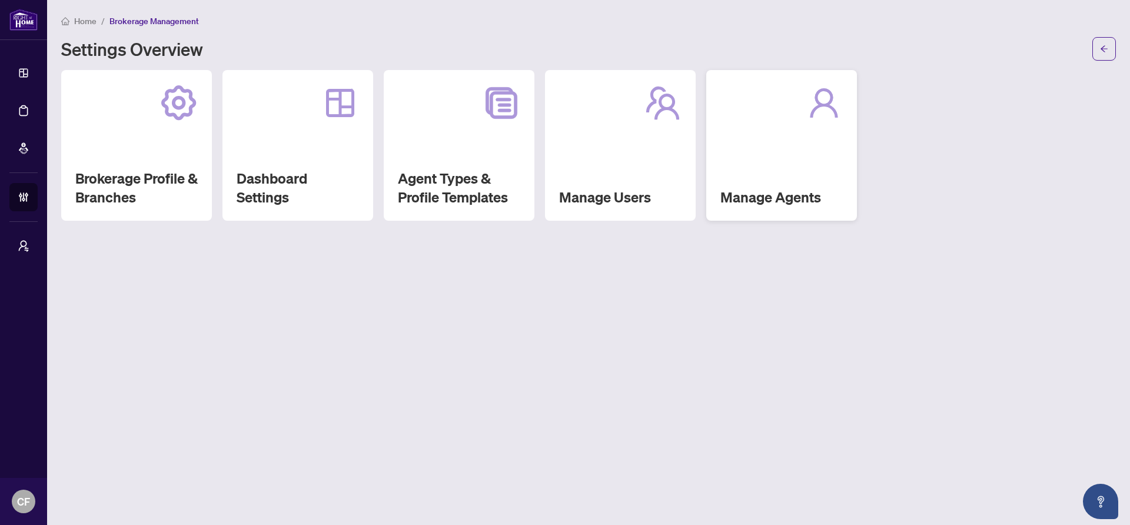
click at [792, 167] on div "Manage Agents" at bounding box center [781, 145] width 151 height 151
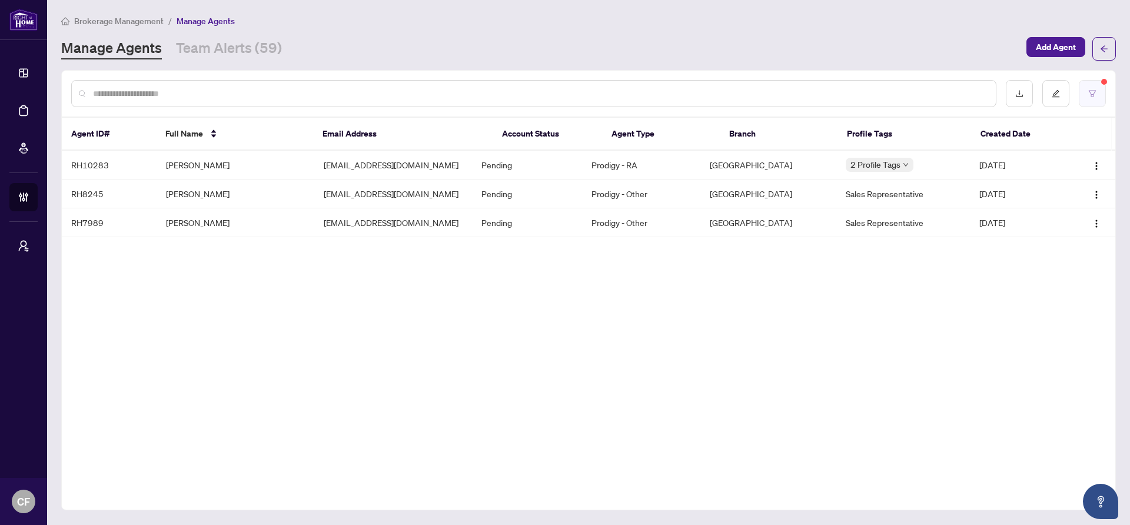
click at [1086, 92] on button "button" at bounding box center [1092, 93] width 27 height 27
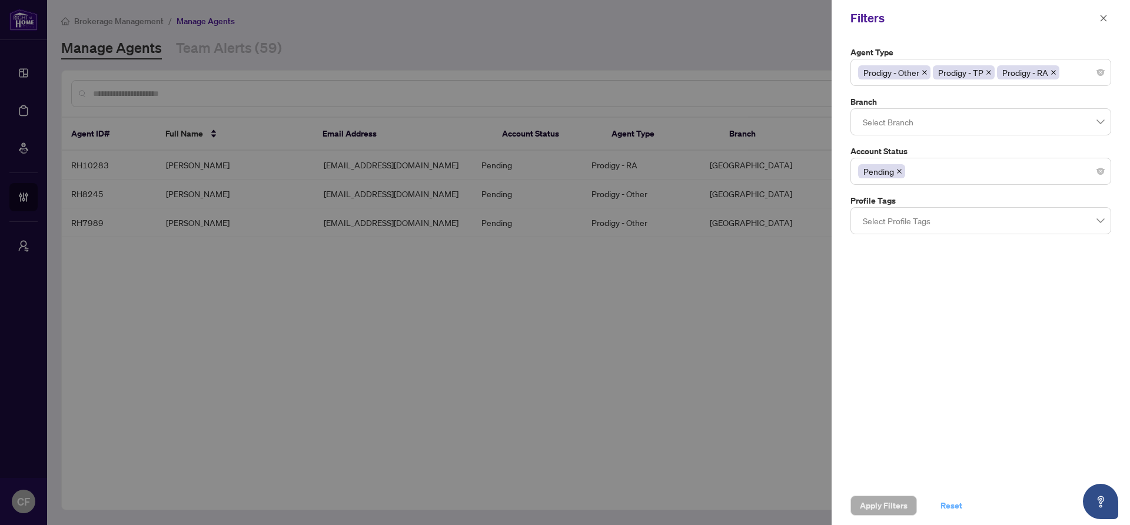
click at [961, 505] on span "Reset" at bounding box center [951, 505] width 22 height 19
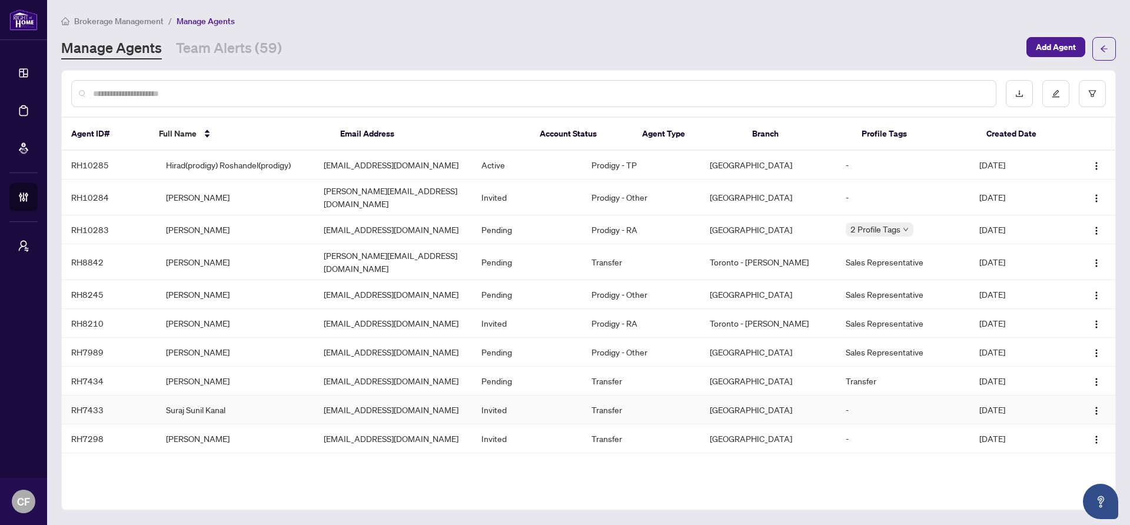
scroll to position [240, 0]
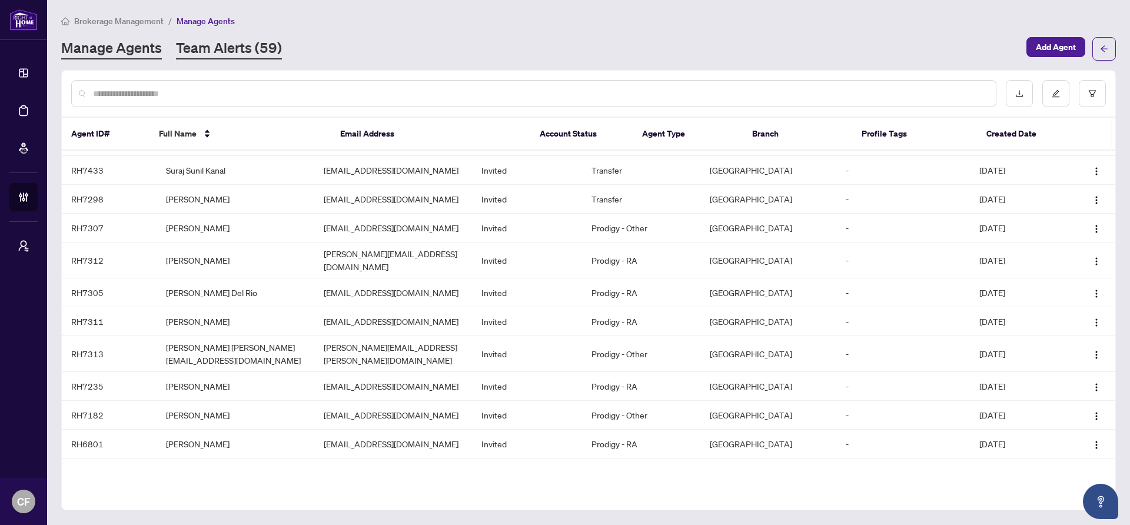
click at [258, 43] on link "Team Alerts (59)" at bounding box center [229, 48] width 106 height 21
